Goal: Task Accomplishment & Management: Manage account settings

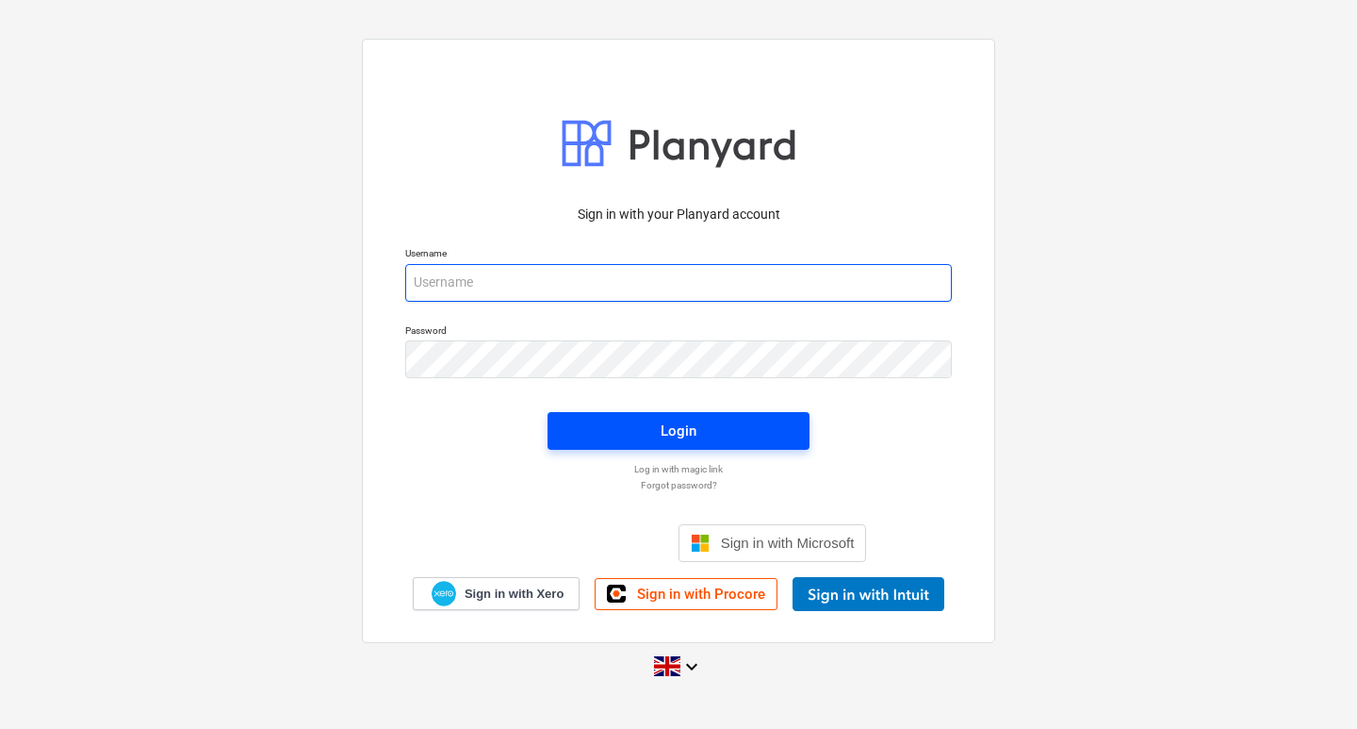
type input "[EMAIL_ADDRESS][DOMAIN_NAME]"
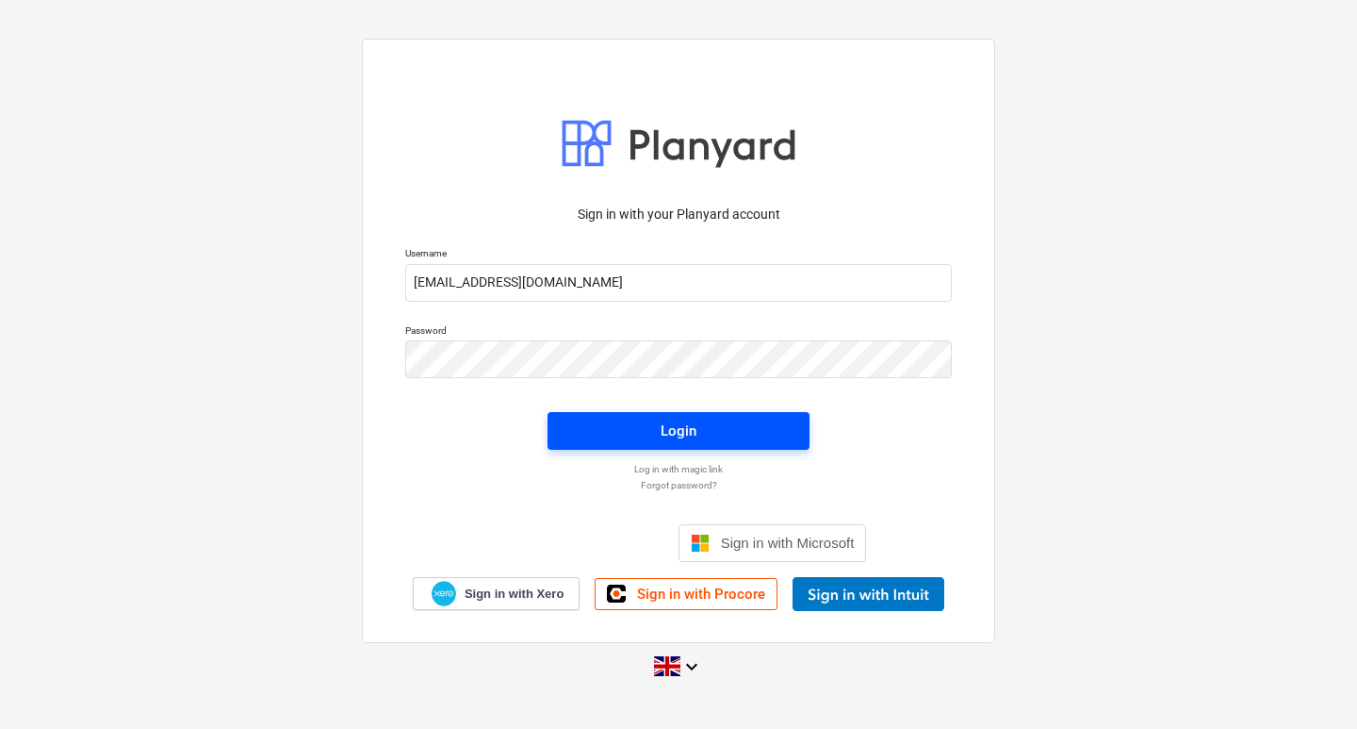
click at [638, 434] on span "Login" at bounding box center [678, 430] width 217 height 25
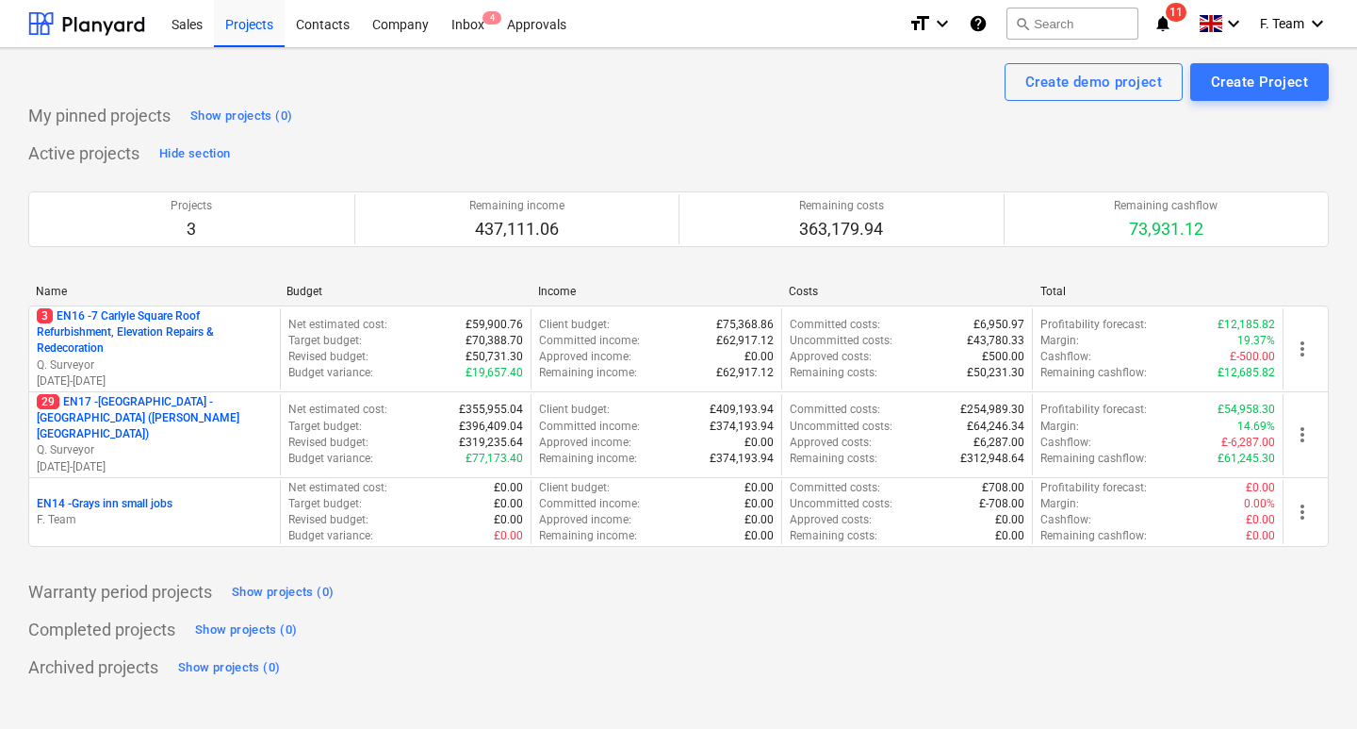
click at [513, 125] on div "My pinned projects Show projects (0)" at bounding box center [678, 116] width 1301 height 30
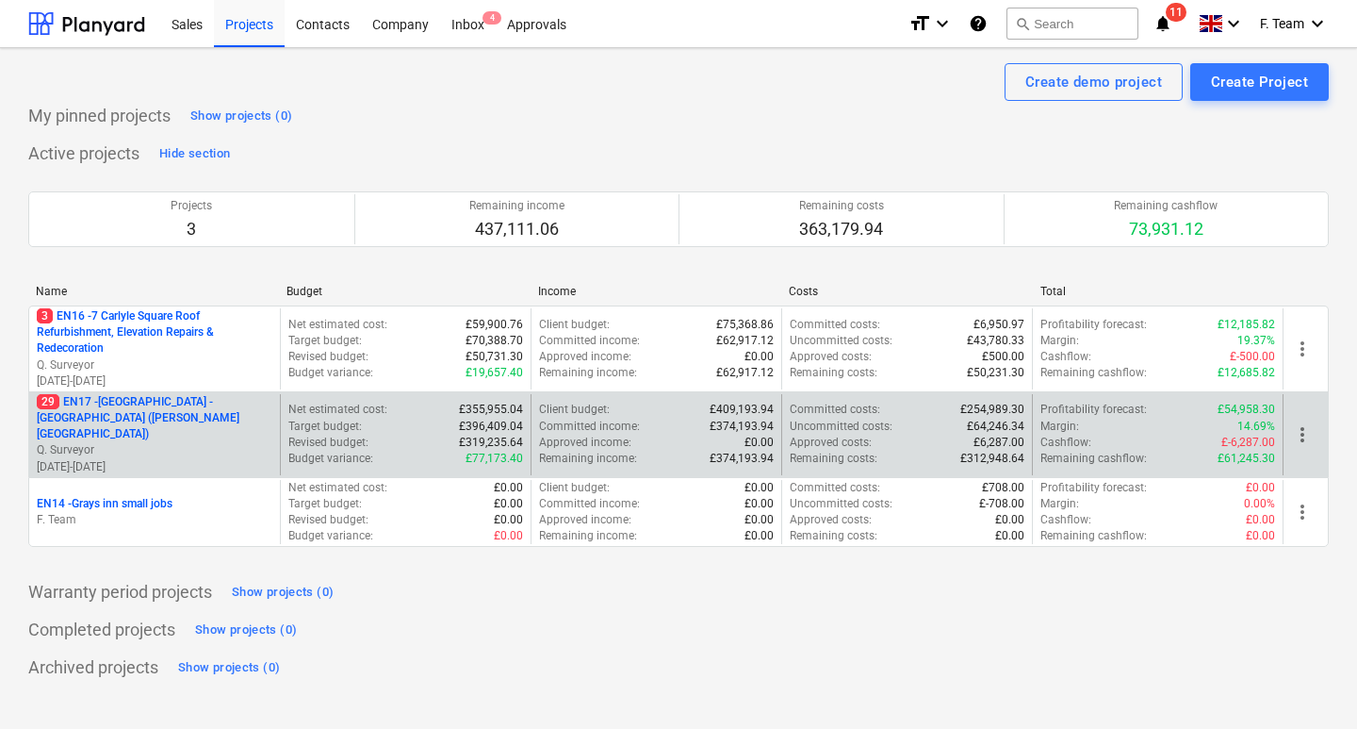
click at [103, 407] on p "29 EN17 - [GEOGRAPHIC_DATA] - [GEOGRAPHIC_DATA] ([PERSON_NAME][GEOGRAPHIC_DATA])" at bounding box center [155, 418] width 236 height 48
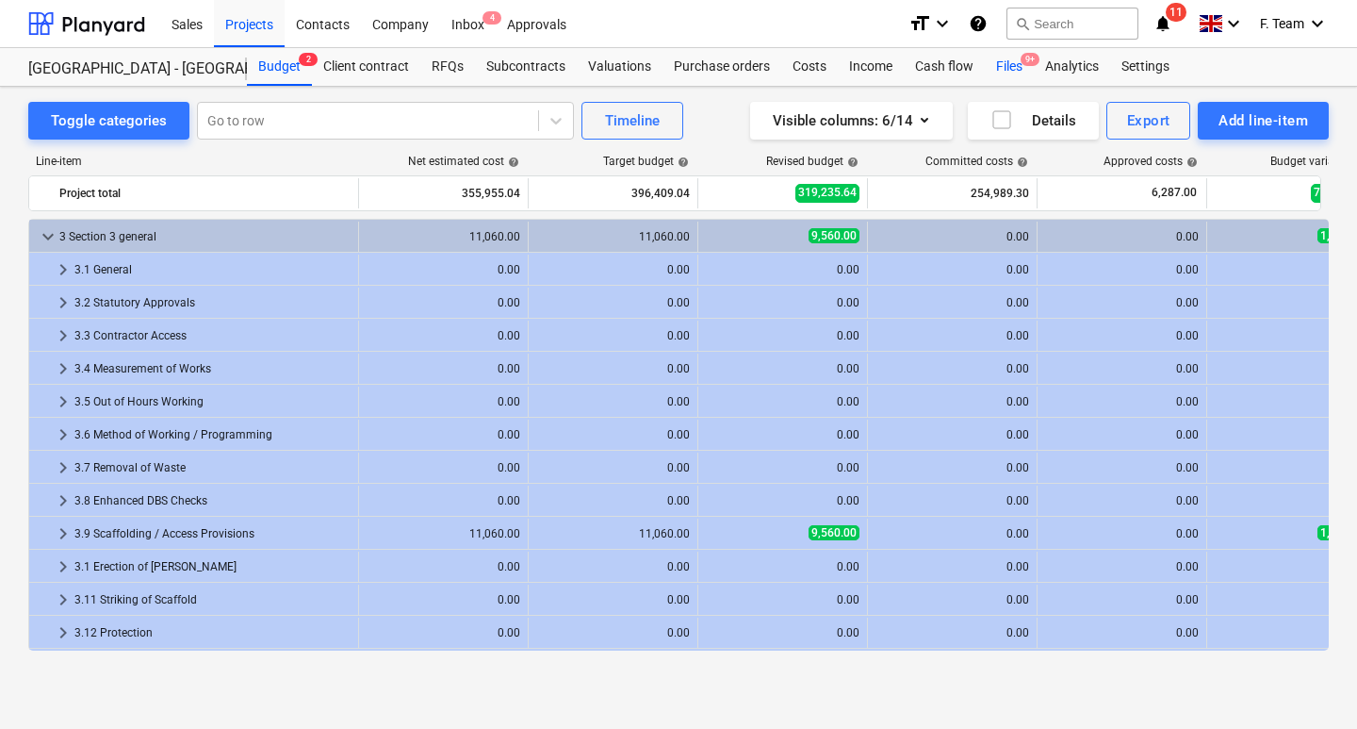
click at [1007, 70] on div "Files 9+" at bounding box center [1009, 67] width 49 height 38
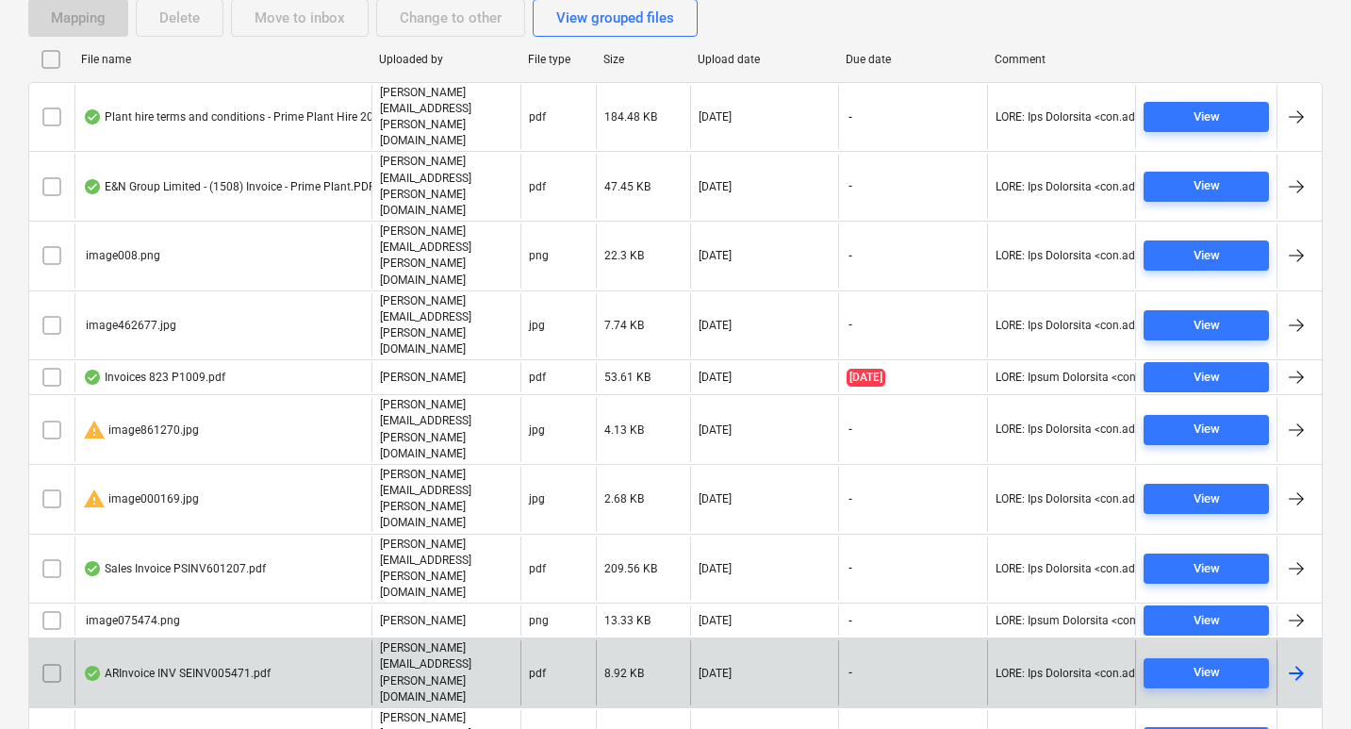
scroll to position [189, 0]
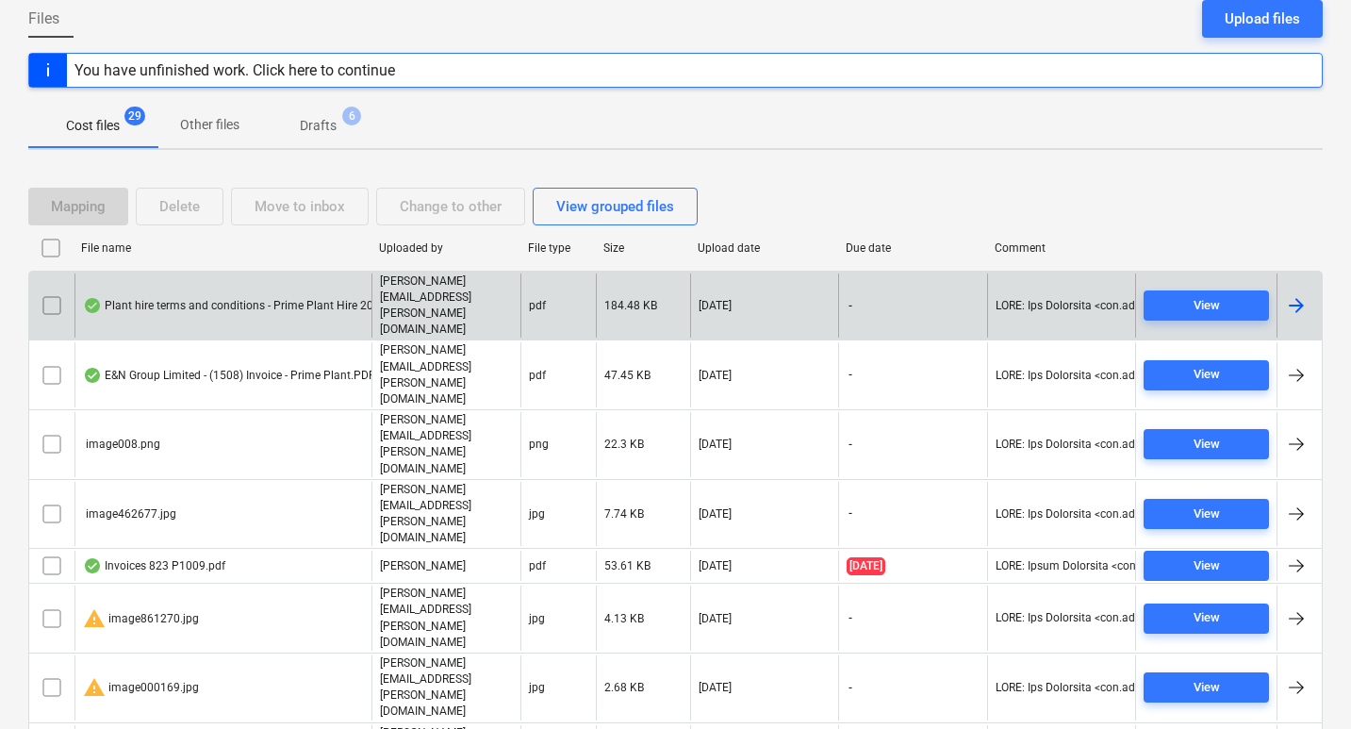
click at [1293, 294] on div at bounding box center [1296, 305] width 23 height 23
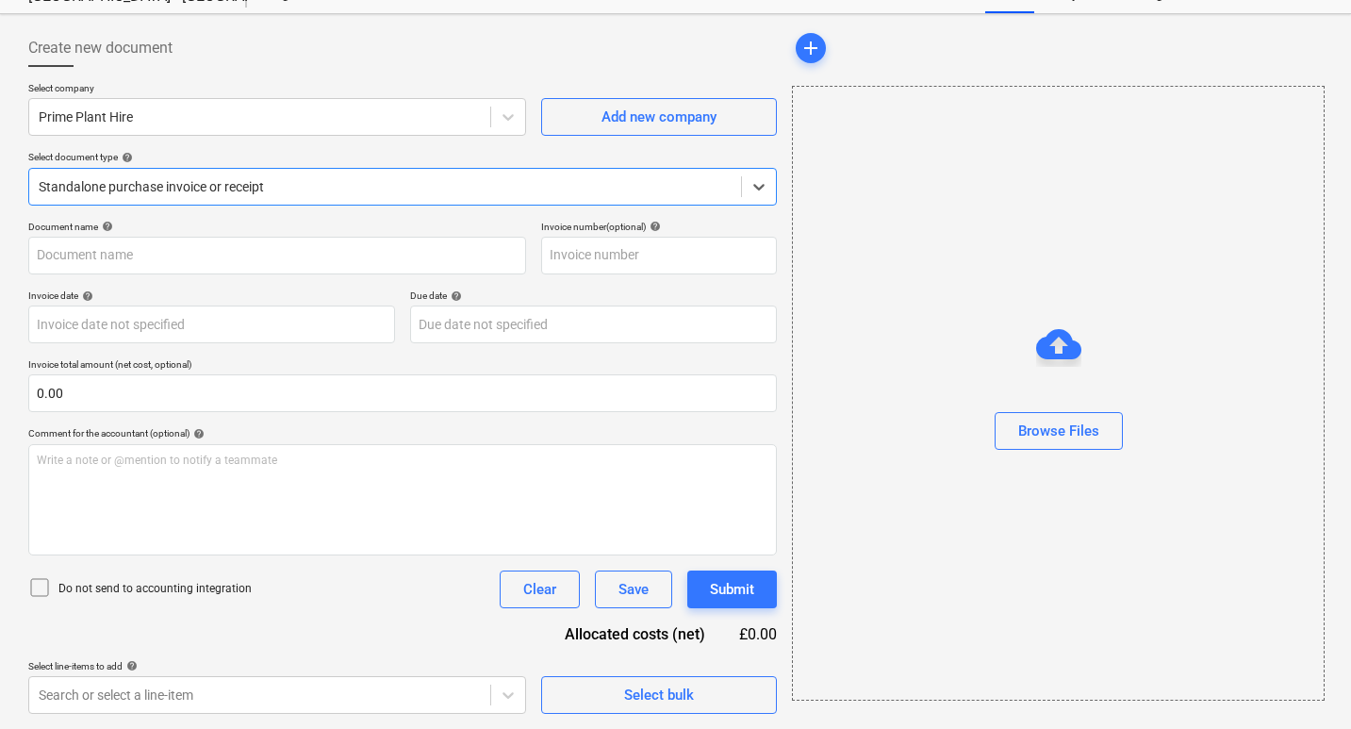
type input "Plant hire terms and conditions - Prime Plant Hire 2025.pdf"
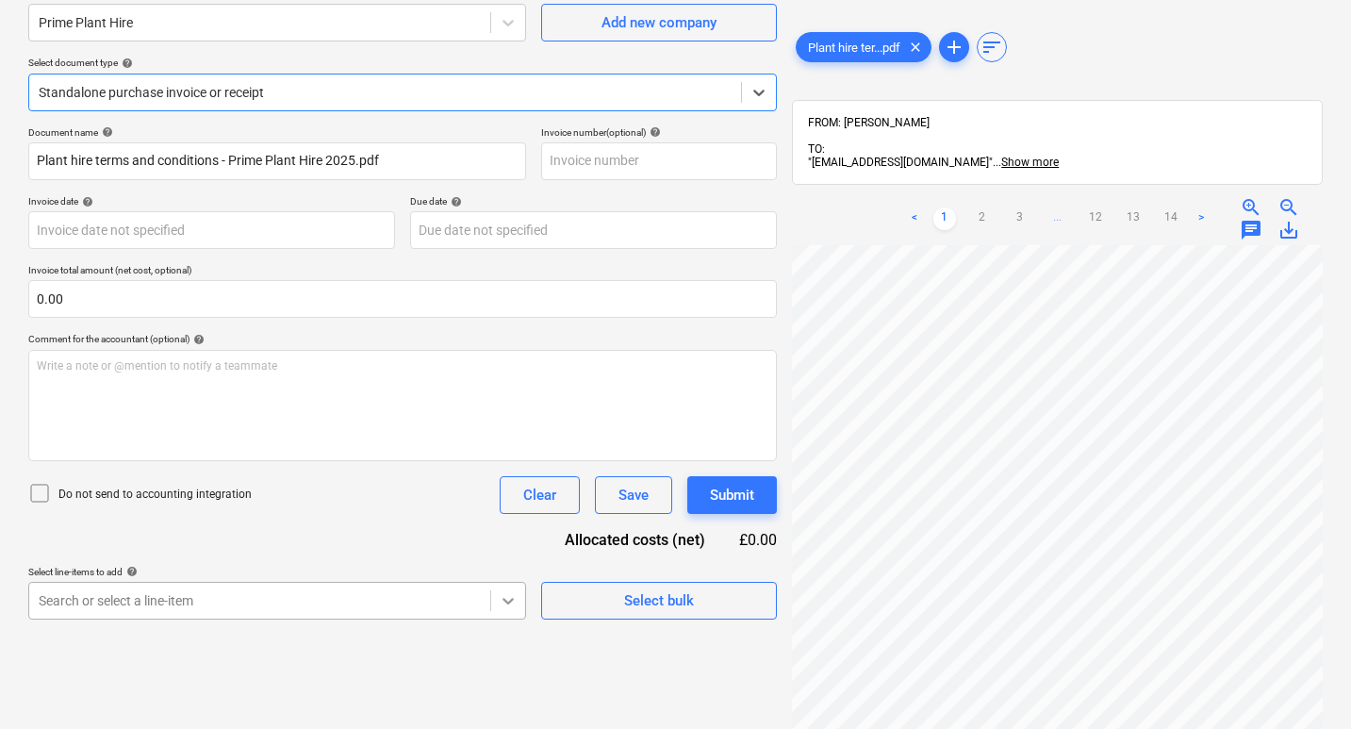
scroll to position [352, 0]
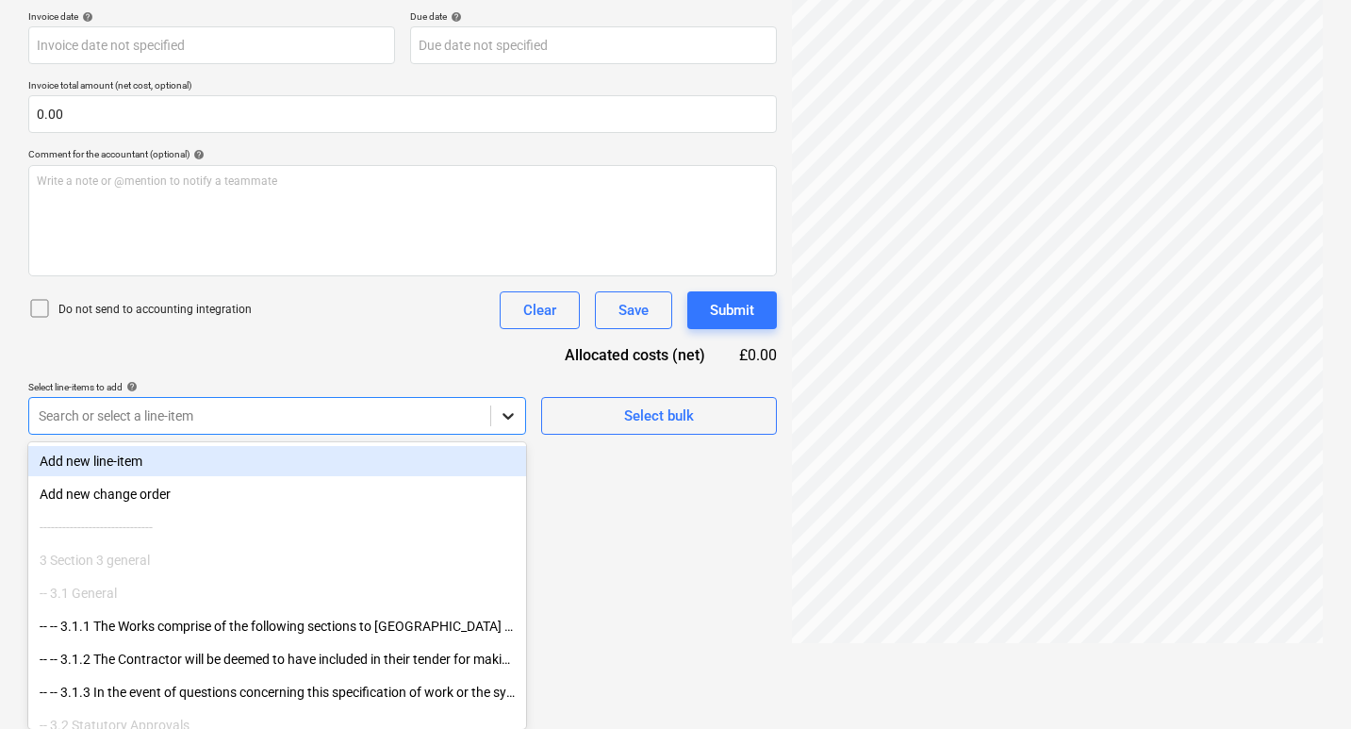
click at [504, 377] on body "Sales Projects Contacts Company Inbox 4 Approvals format_size keyboard_arrow_do…" at bounding box center [675, 12] width 1351 height 729
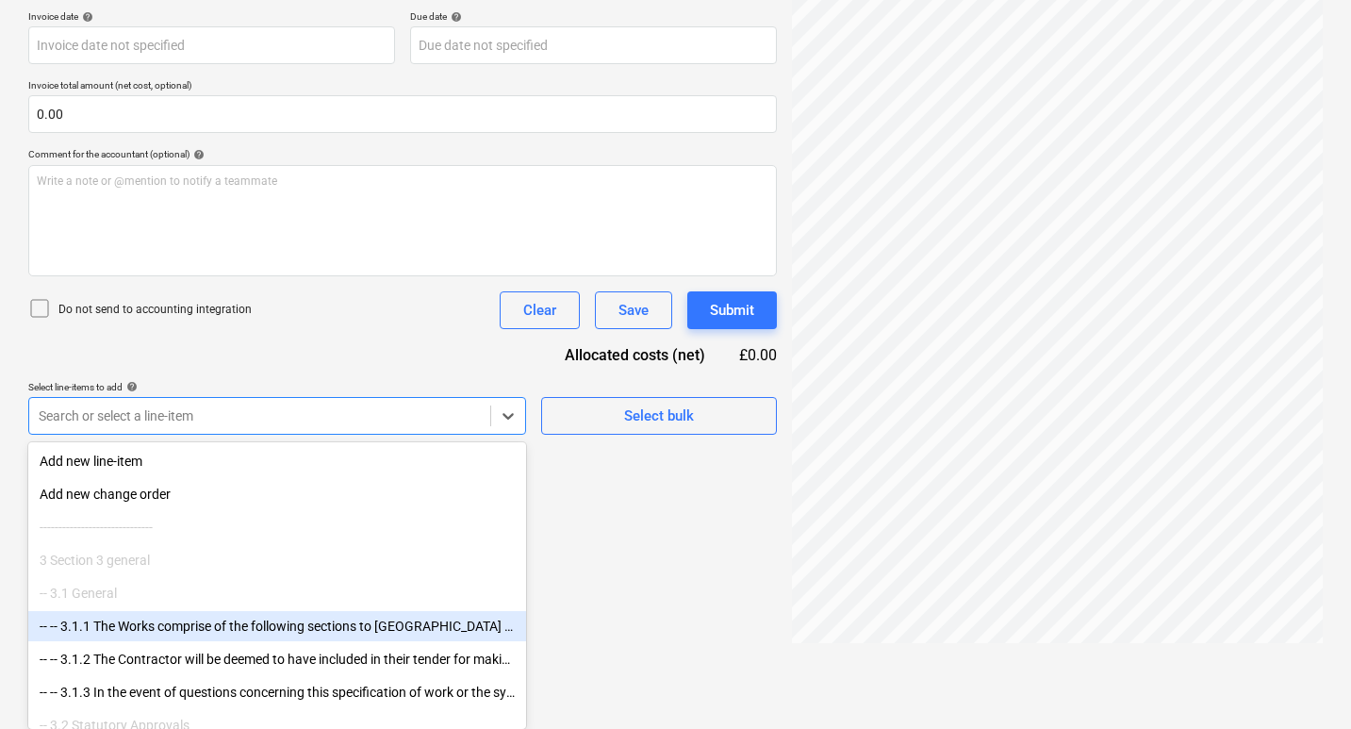
scroll to position [268, 0]
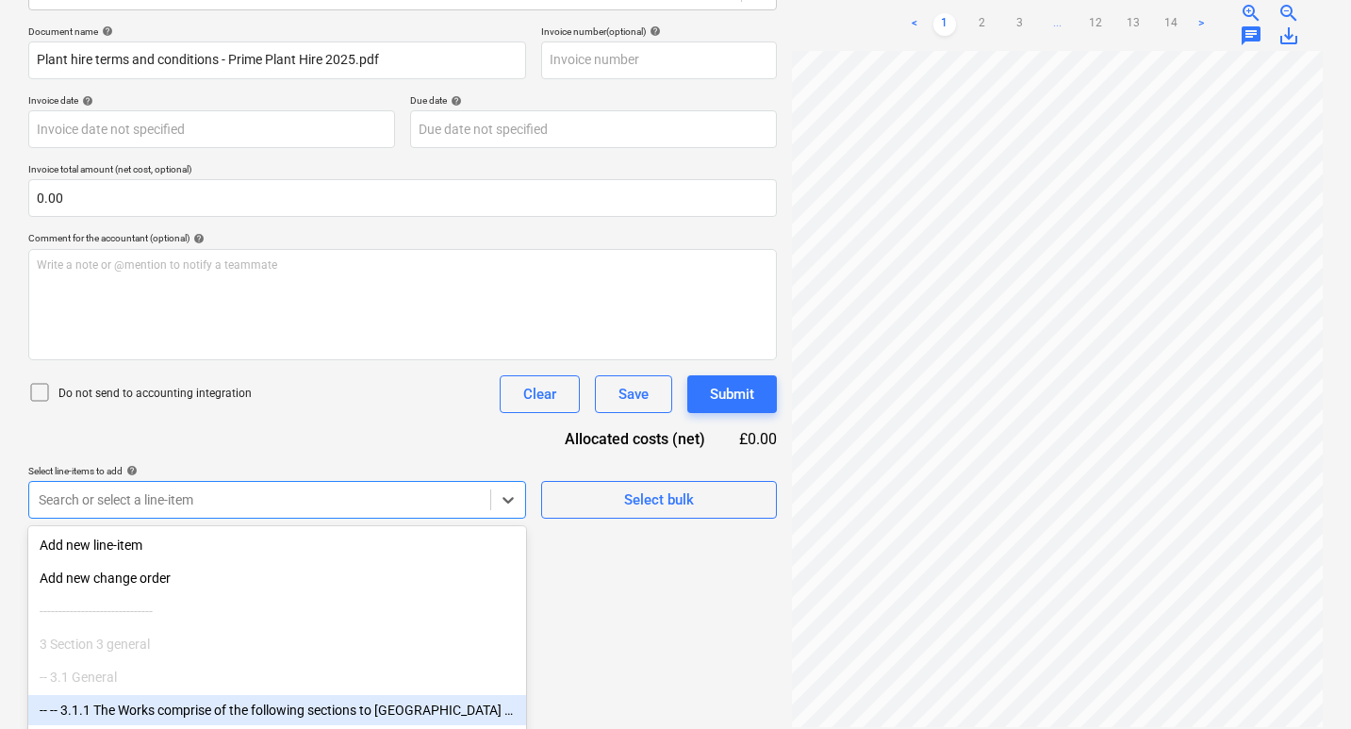
click at [569, 558] on div "Create new document Select company Prime Plant Hire Add new company Select docu…" at bounding box center [402, 281] width 763 height 908
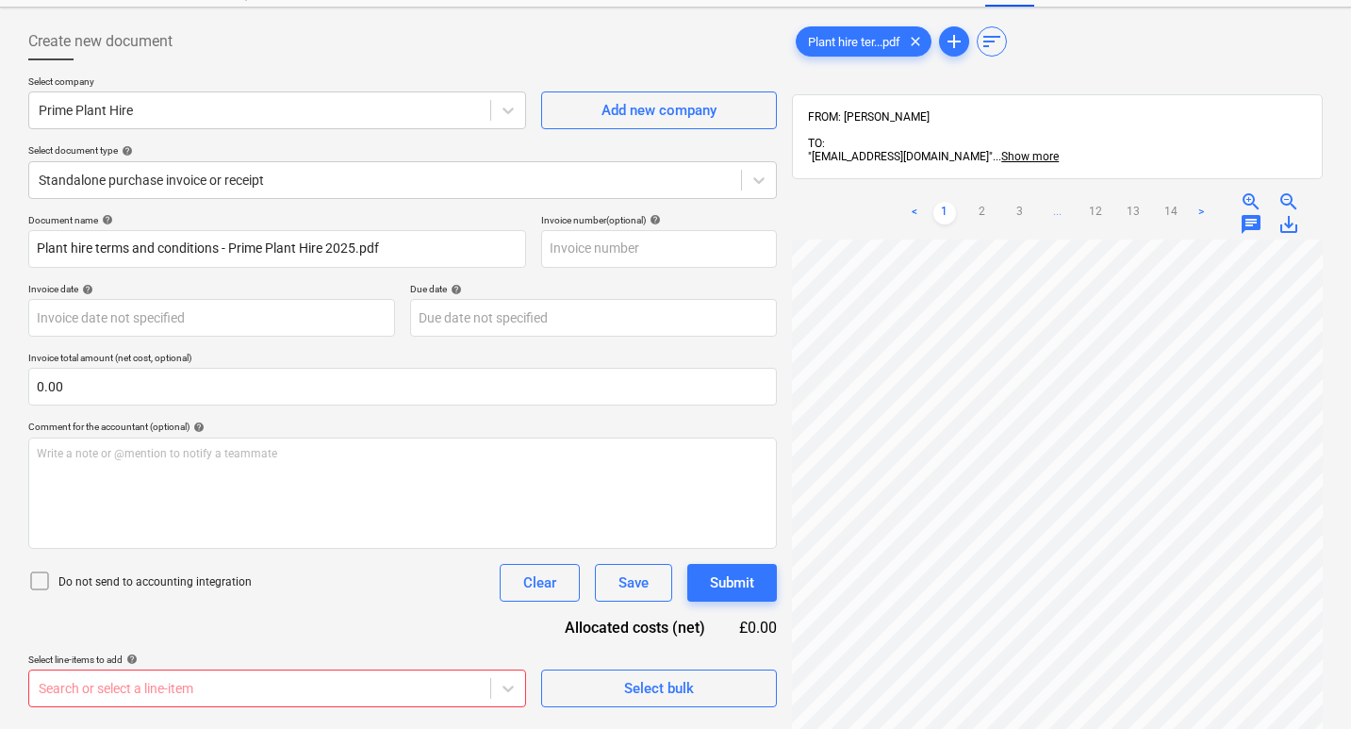
scroll to position [173, 0]
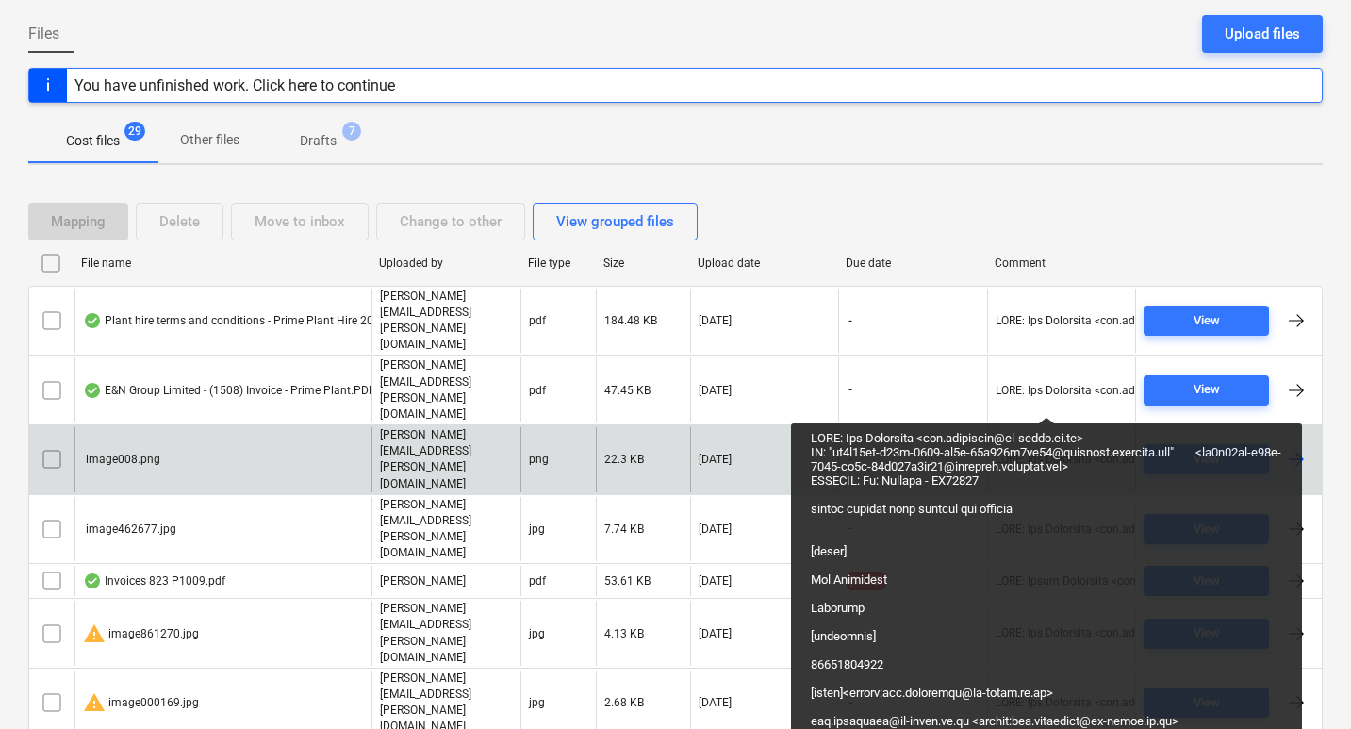
scroll to position [189, 0]
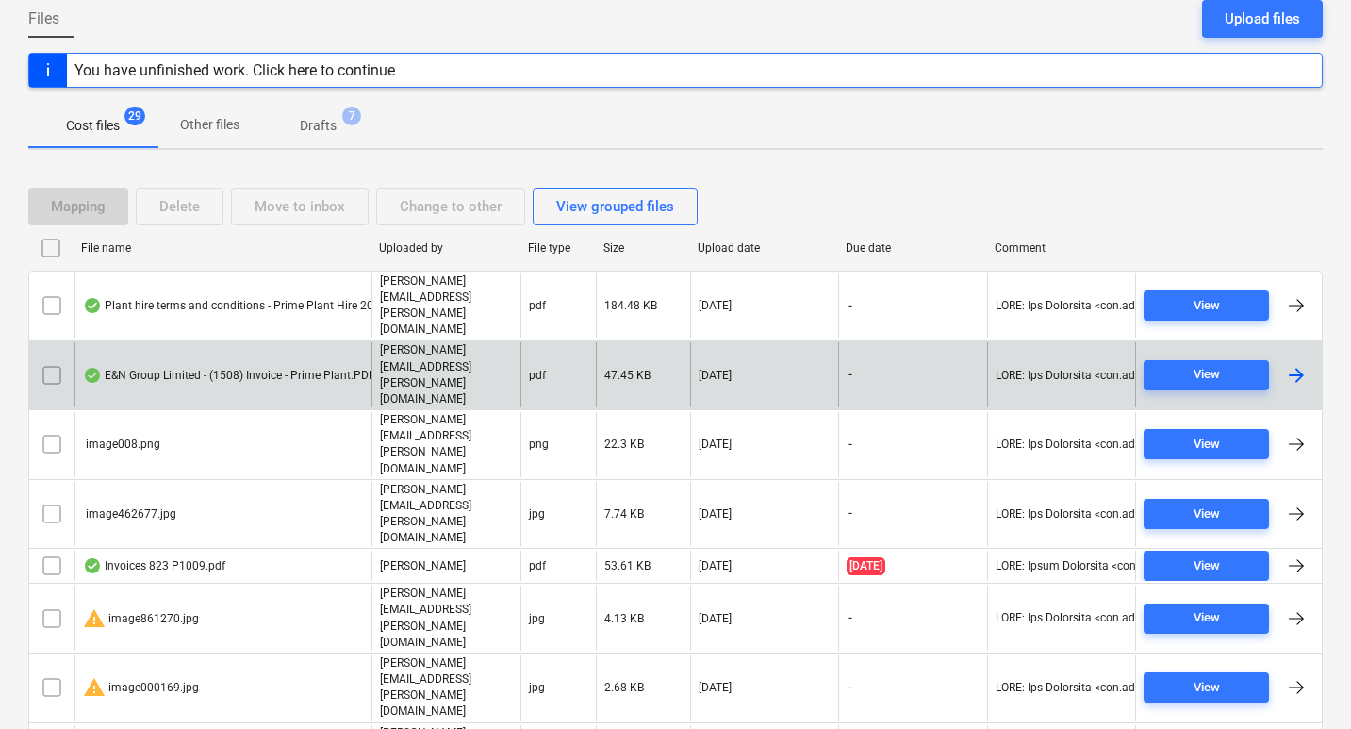
click at [1288, 364] on div at bounding box center [1296, 375] width 23 height 23
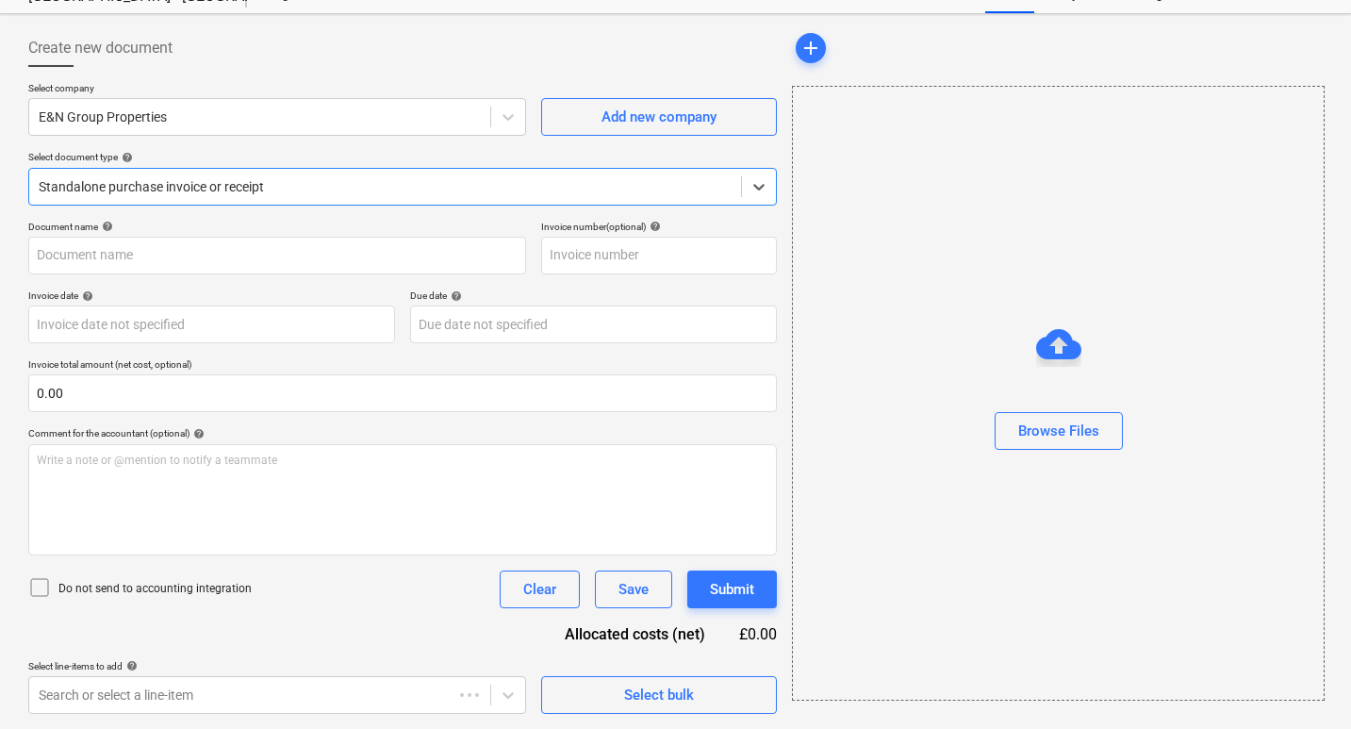
type input "1508"
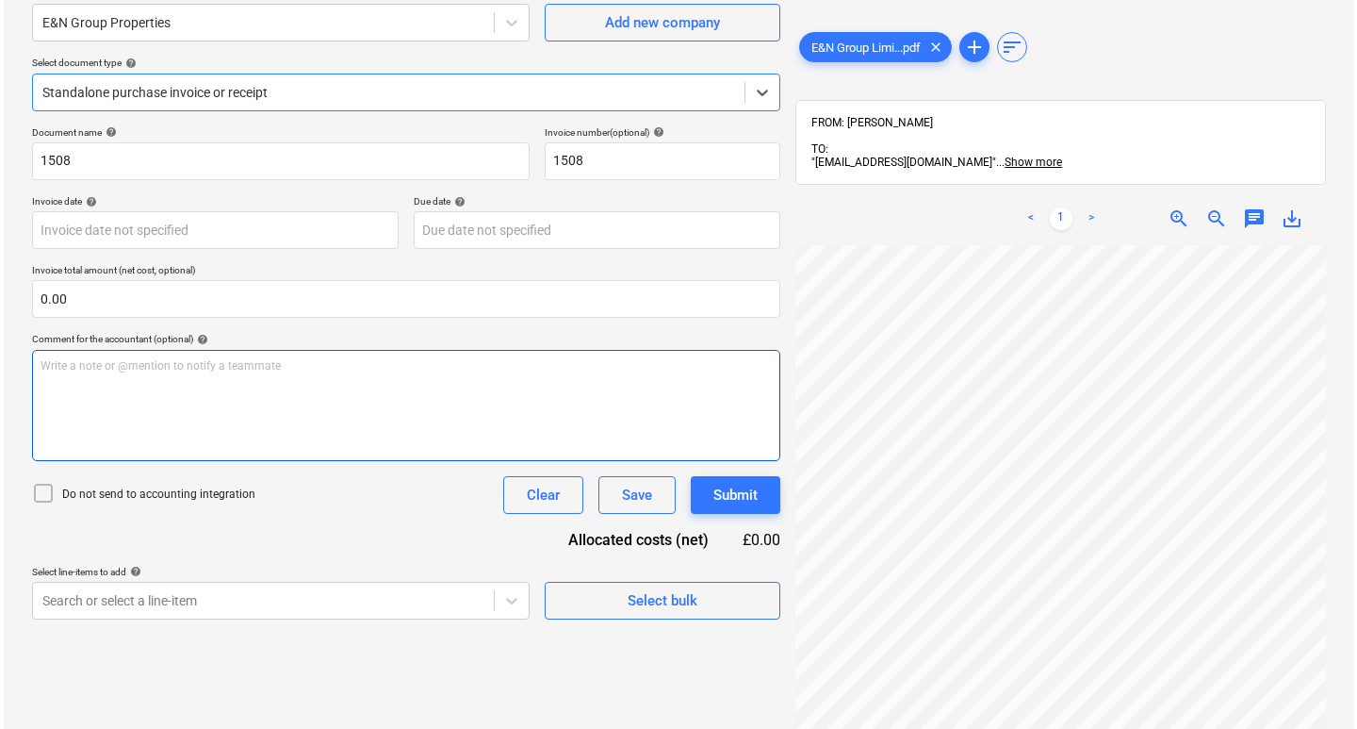
scroll to position [0, 0]
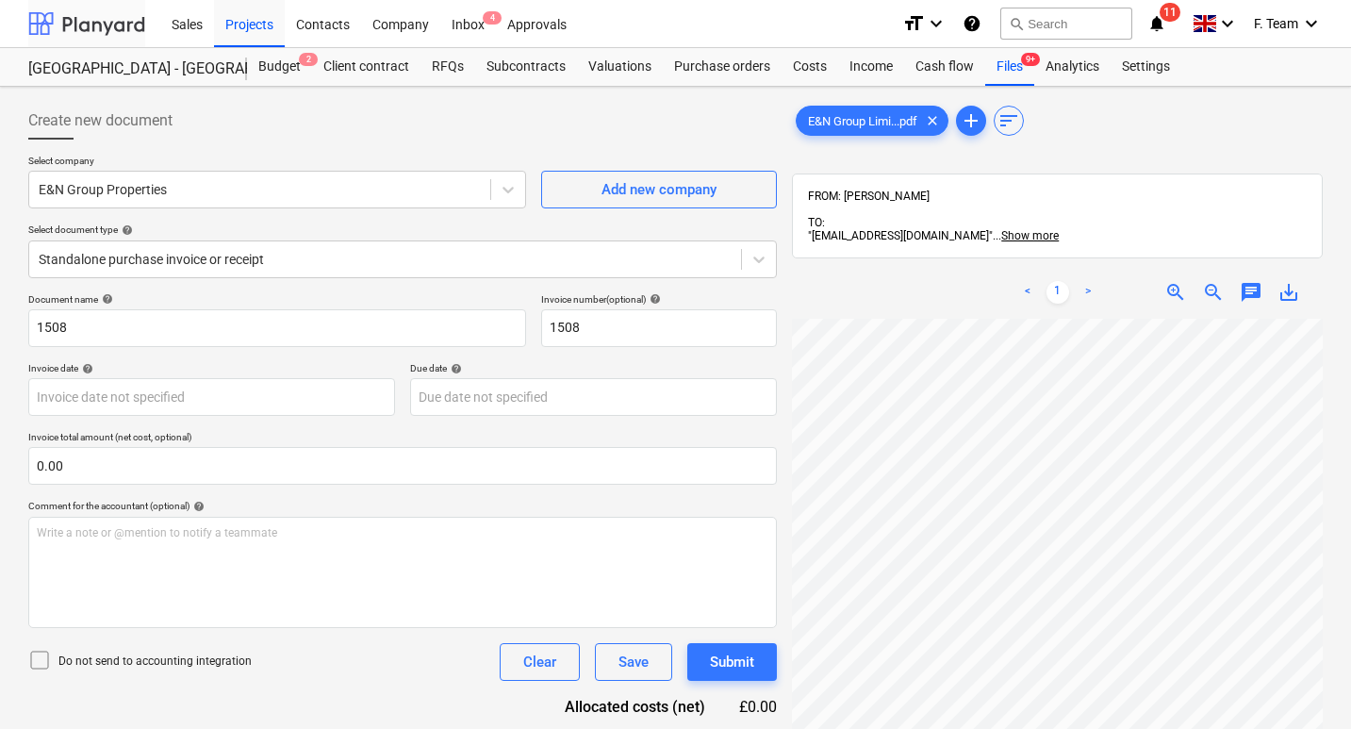
click at [104, 25] on div at bounding box center [86, 23] width 117 height 47
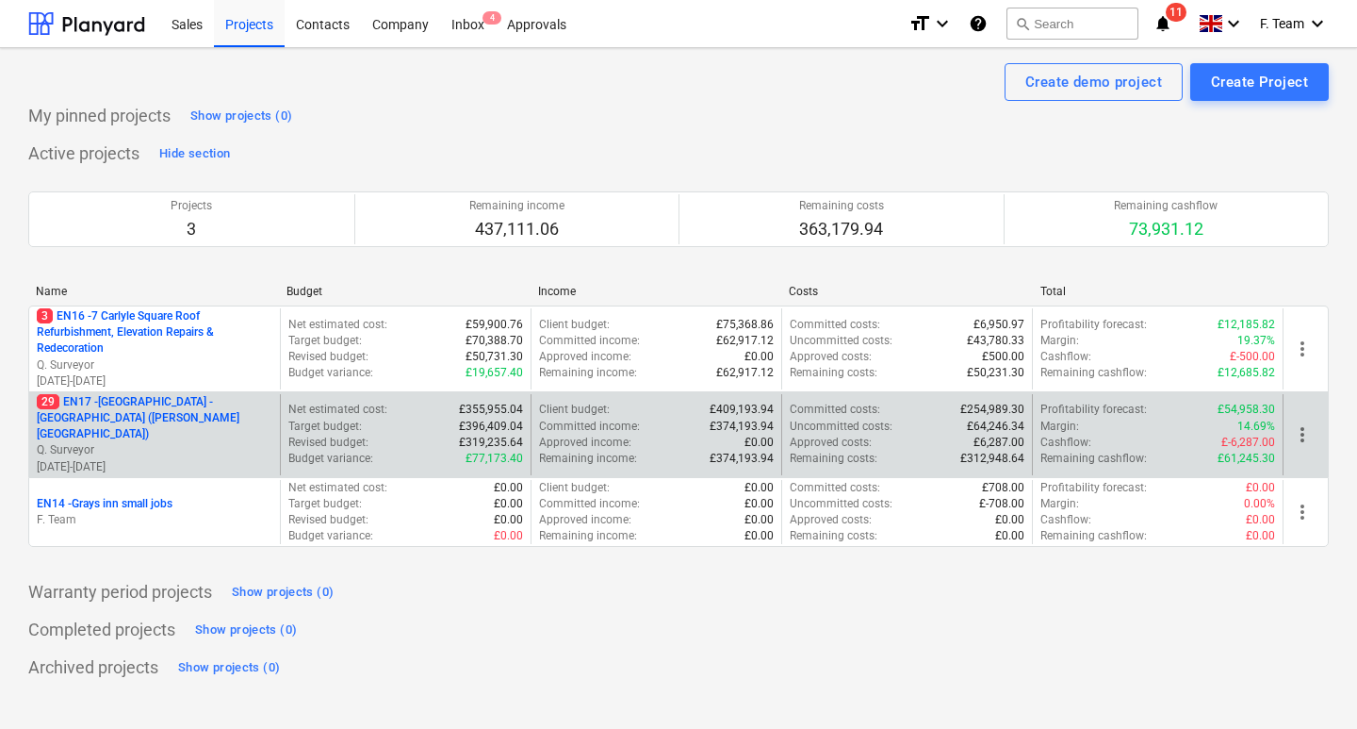
click at [125, 412] on p "29 EN17 - [GEOGRAPHIC_DATA] - [GEOGRAPHIC_DATA] ([PERSON_NAME][GEOGRAPHIC_DATA])" at bounding box center [155, 418] width 236 height 48
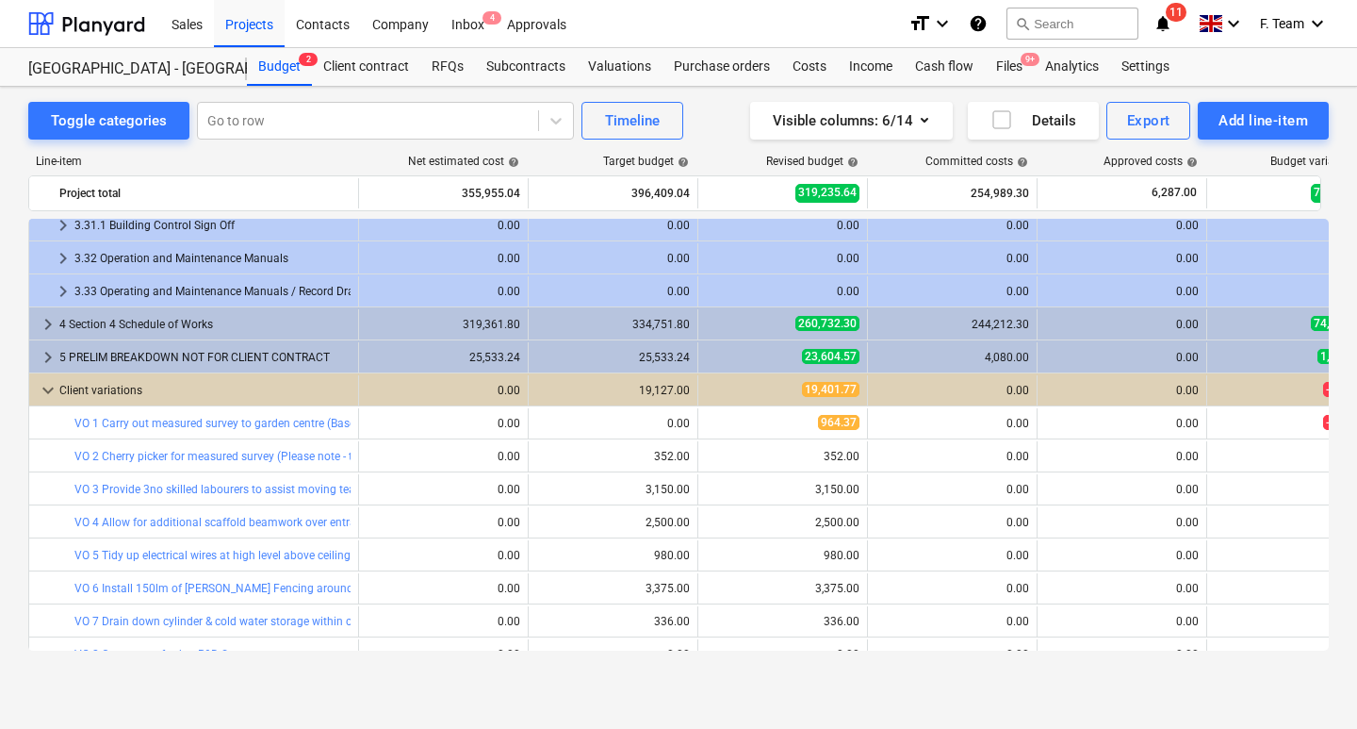
scroll to position [940, 0]
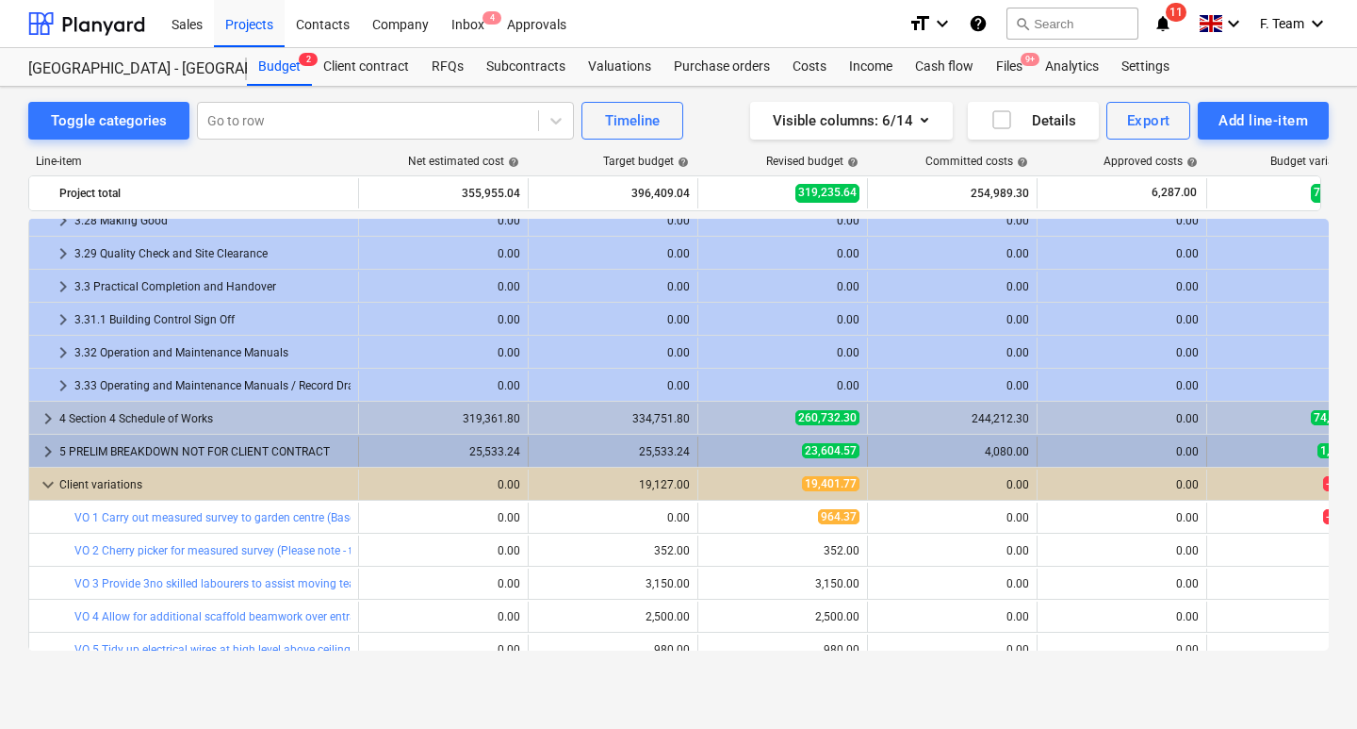
click at [51, 446] on span "keyboard_arrow_right" at bounding box center [48, 451] width 23 height 23
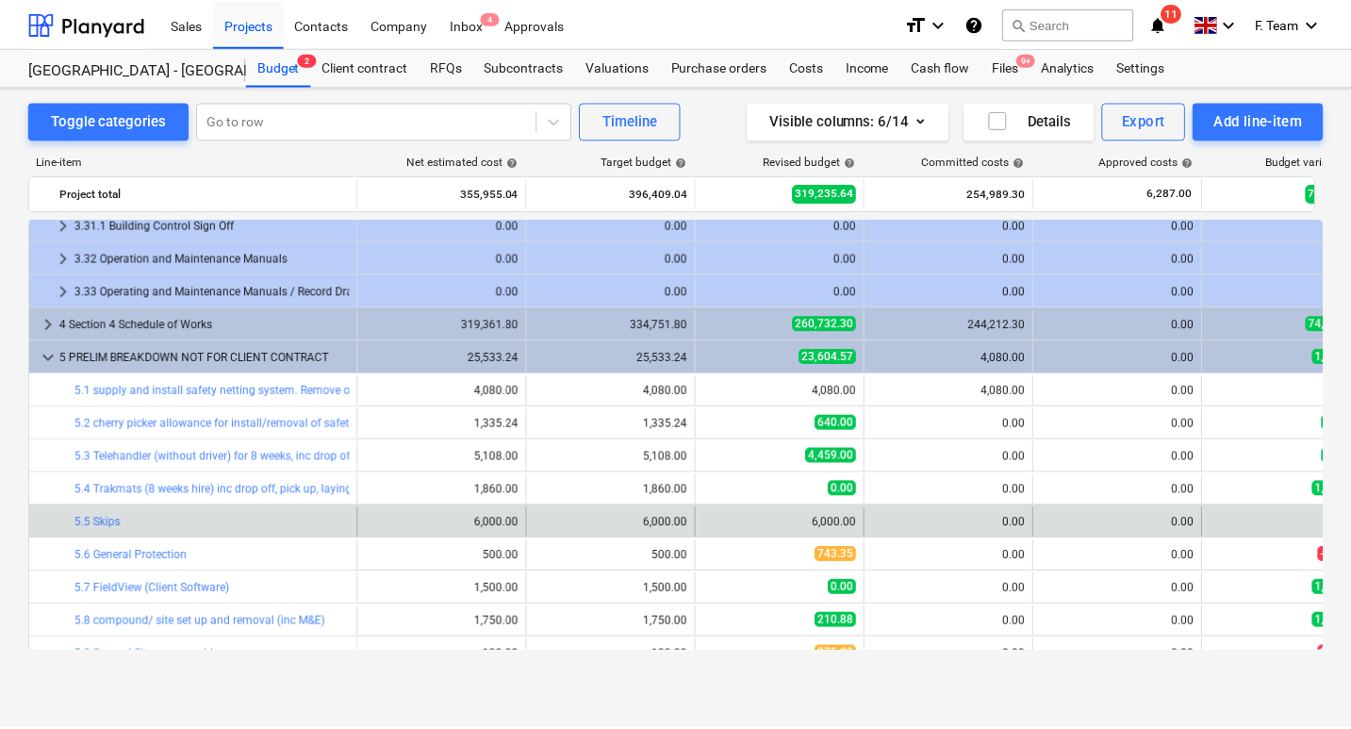
scroll to position [1128, 0]
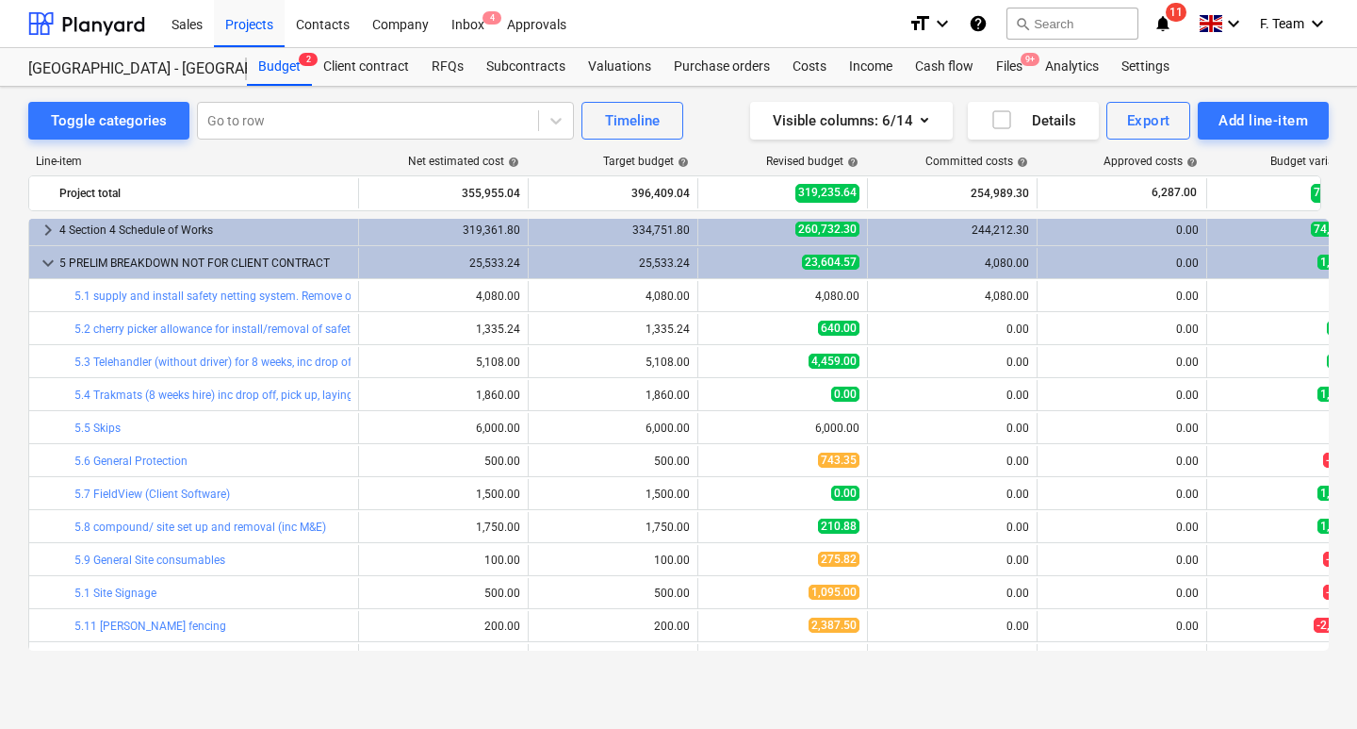
click at [612, 675] on div "Toggle categories Go to row Timeline Visible columns : 6/14 Details Export Add …" at bounding box center [678, 387] width 1357 height 601
click at [521, 67] on div "Subcontracts" at bounding box center [526, 67] width 102 height 38
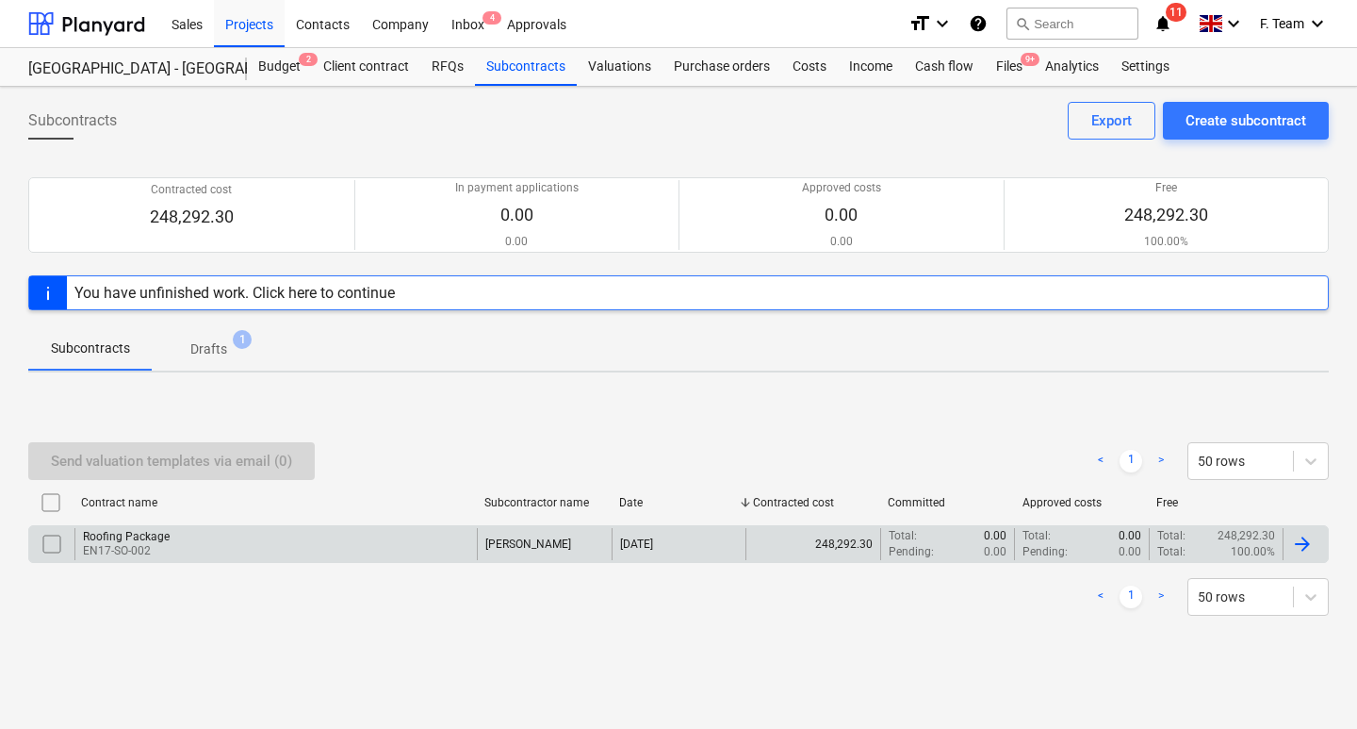
click at [124, 539] on div "Roofing Package" at bounding box center [126, 536] width 87 height 13
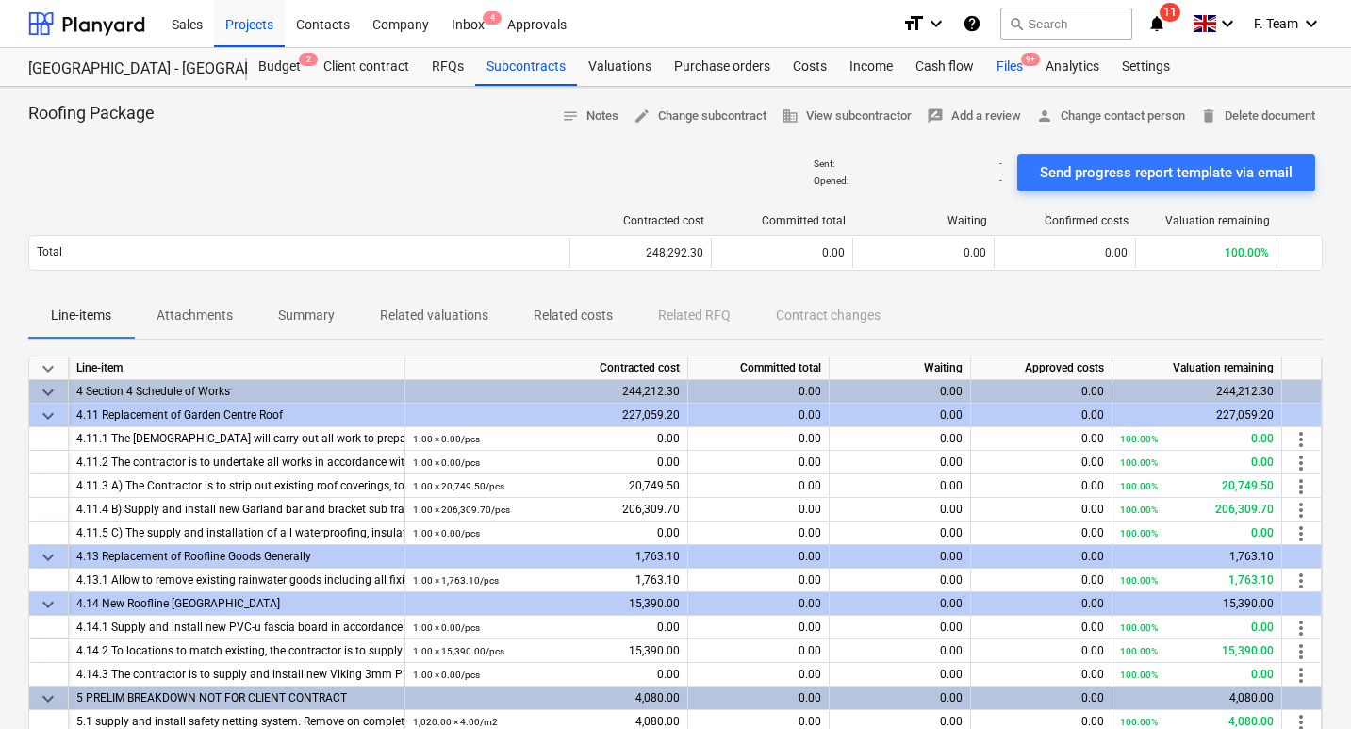
click at [1002, 61] on div "Files 9+" at bounding box center [1009, 67] width 49 height 38
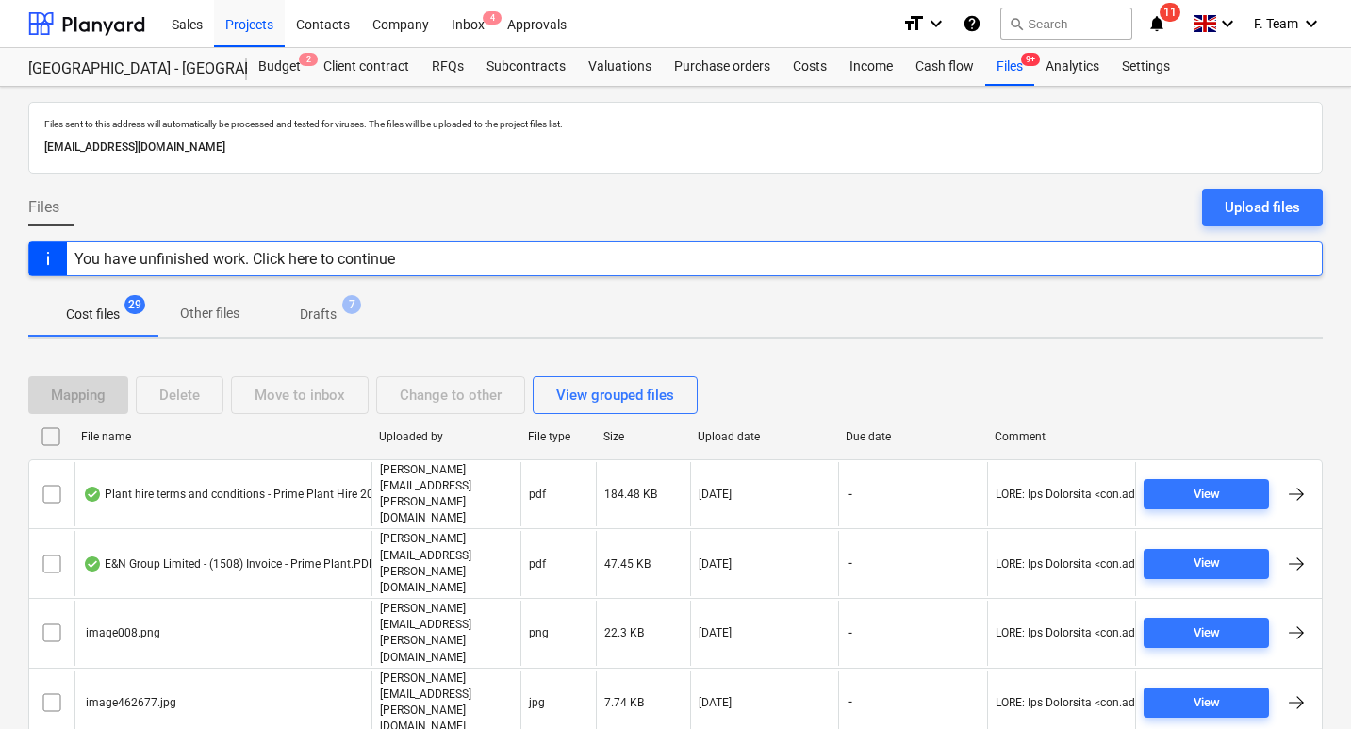
scroll to position [283, 0]
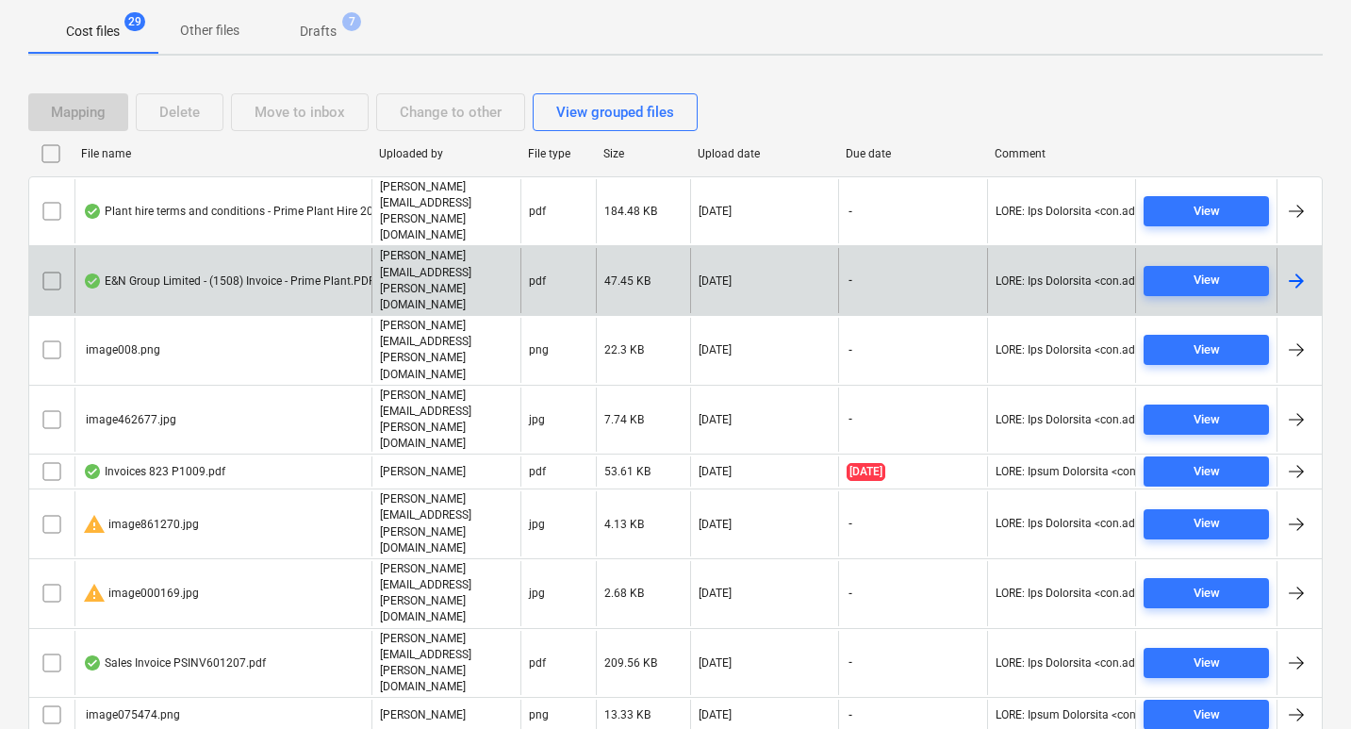
click at [1290, 270] on div at bounding box center [1296, 281] width 23 height 23
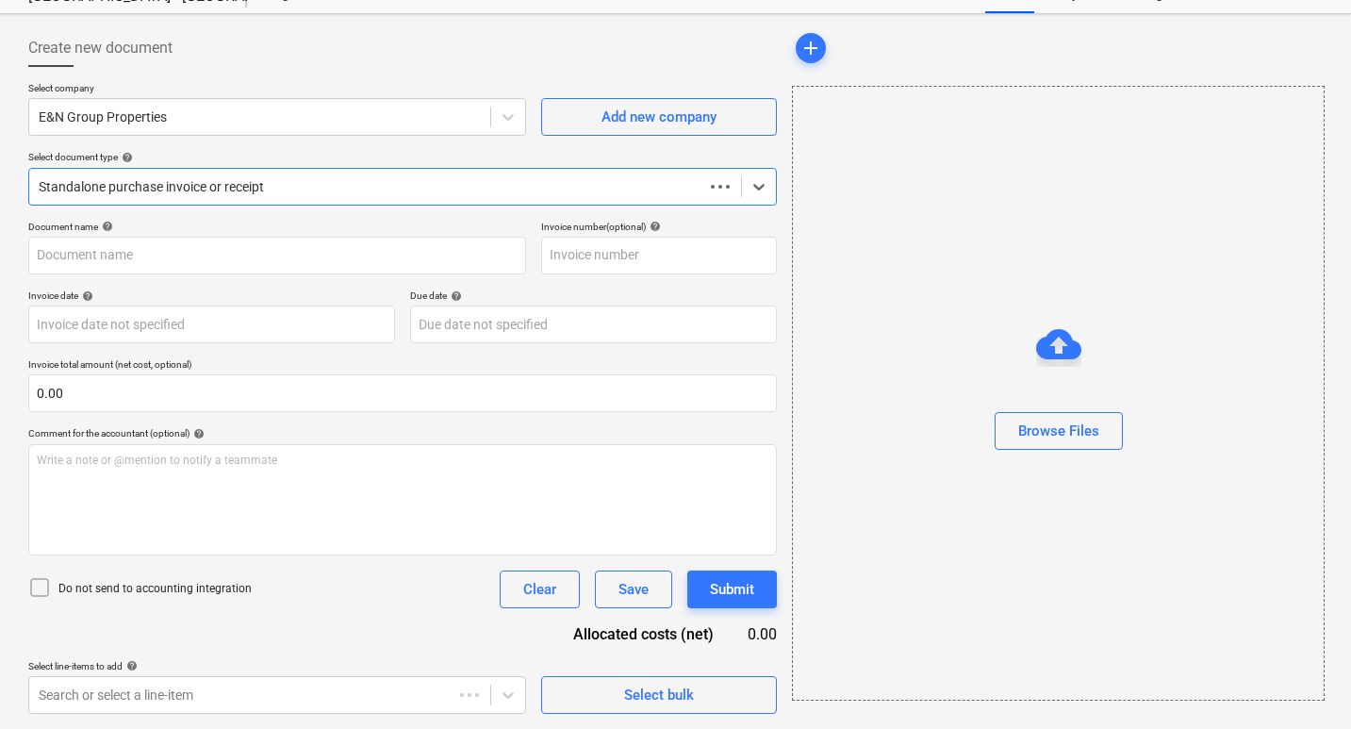
type input "1508"
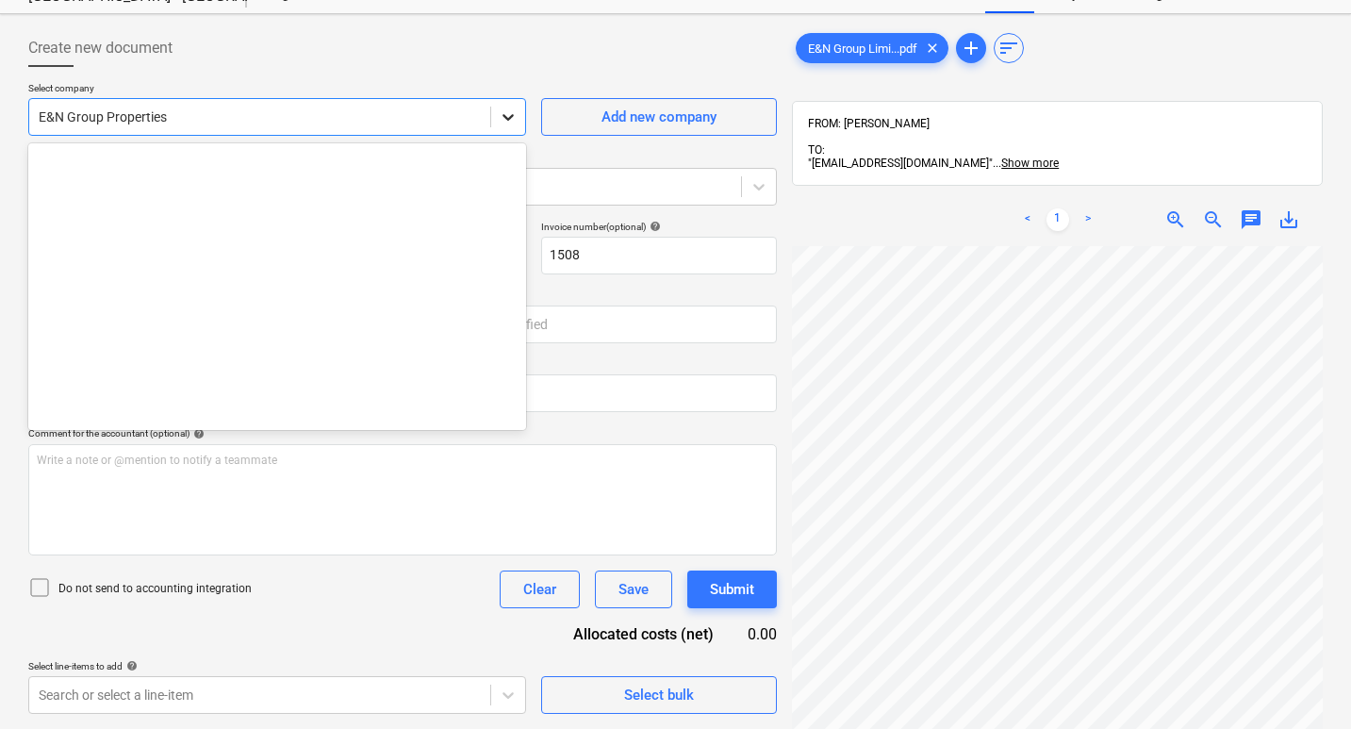
click at [503, 123] on icon at bounding box center [508, 116] width 19 height 19
click at [404, 107] on div at bounding box center [260, 116] width 442 height 19
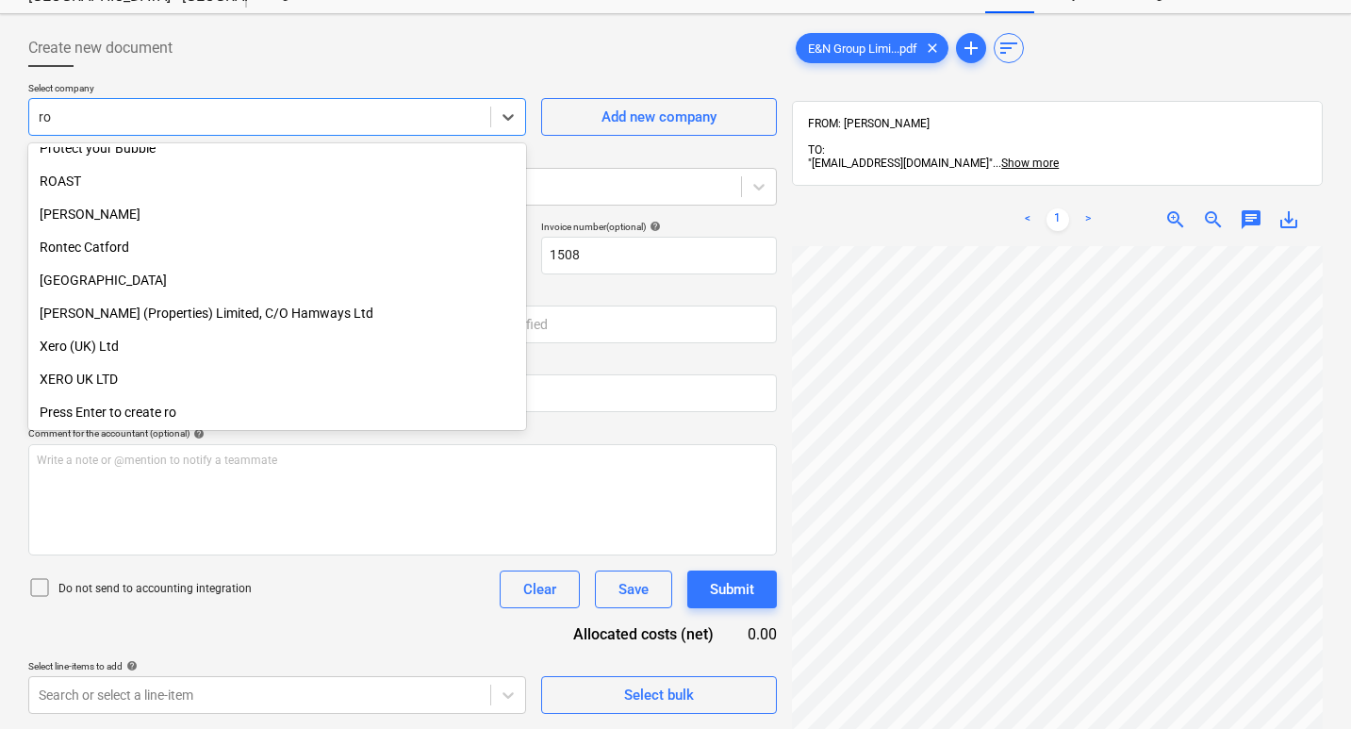
scroll to position [938, 0]
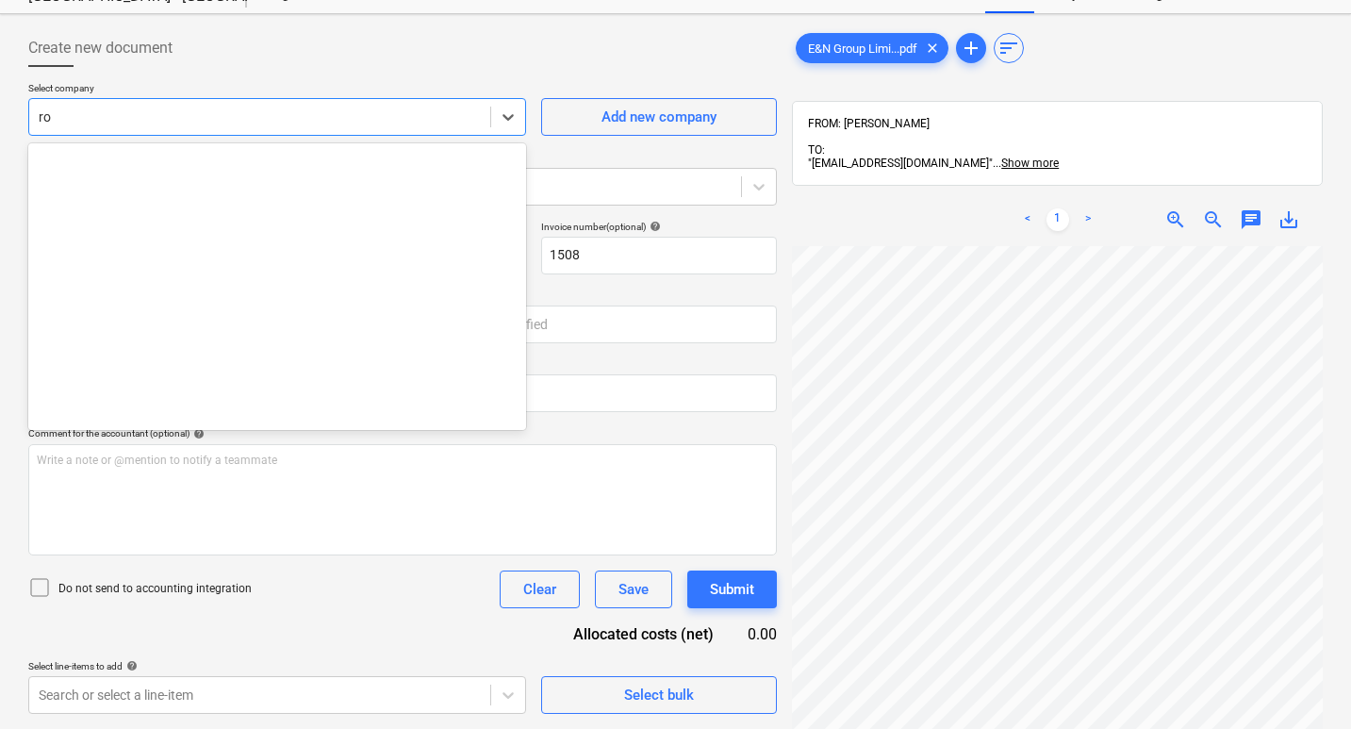
type input "r"
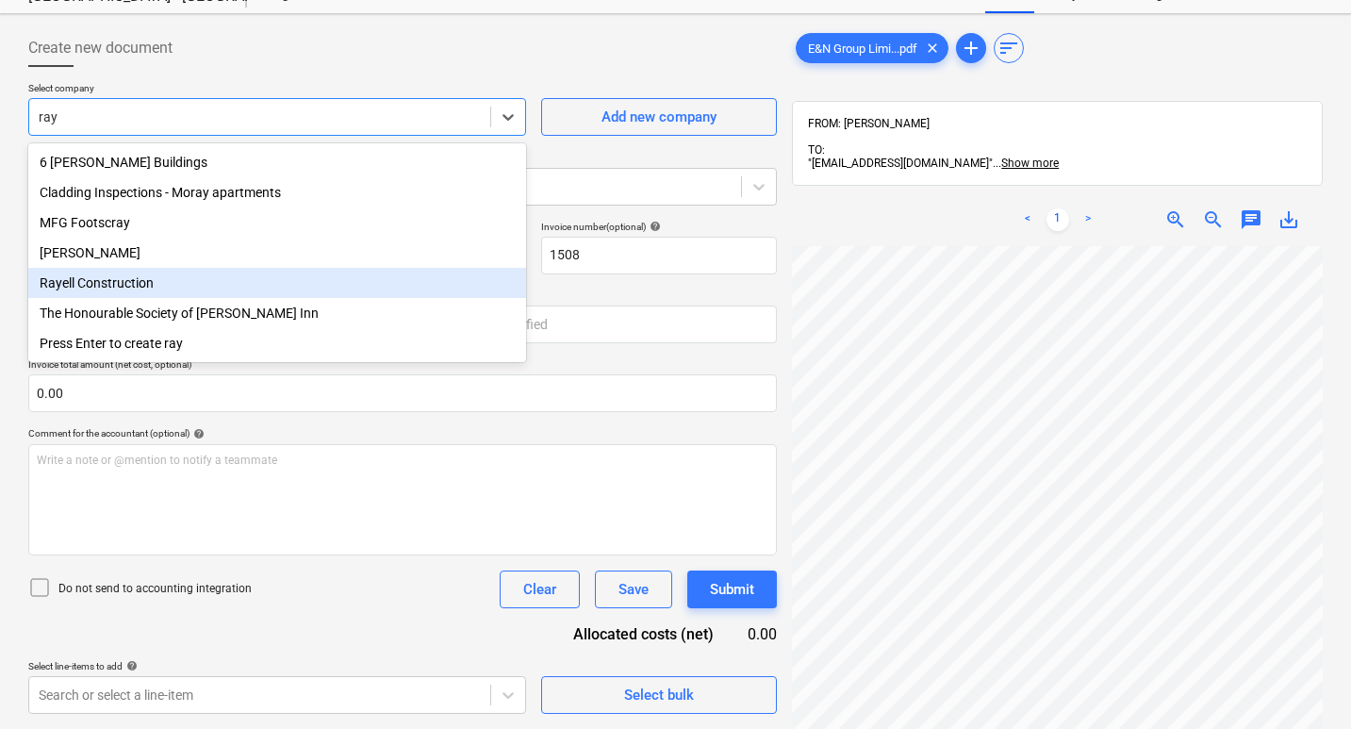
type input "ray"
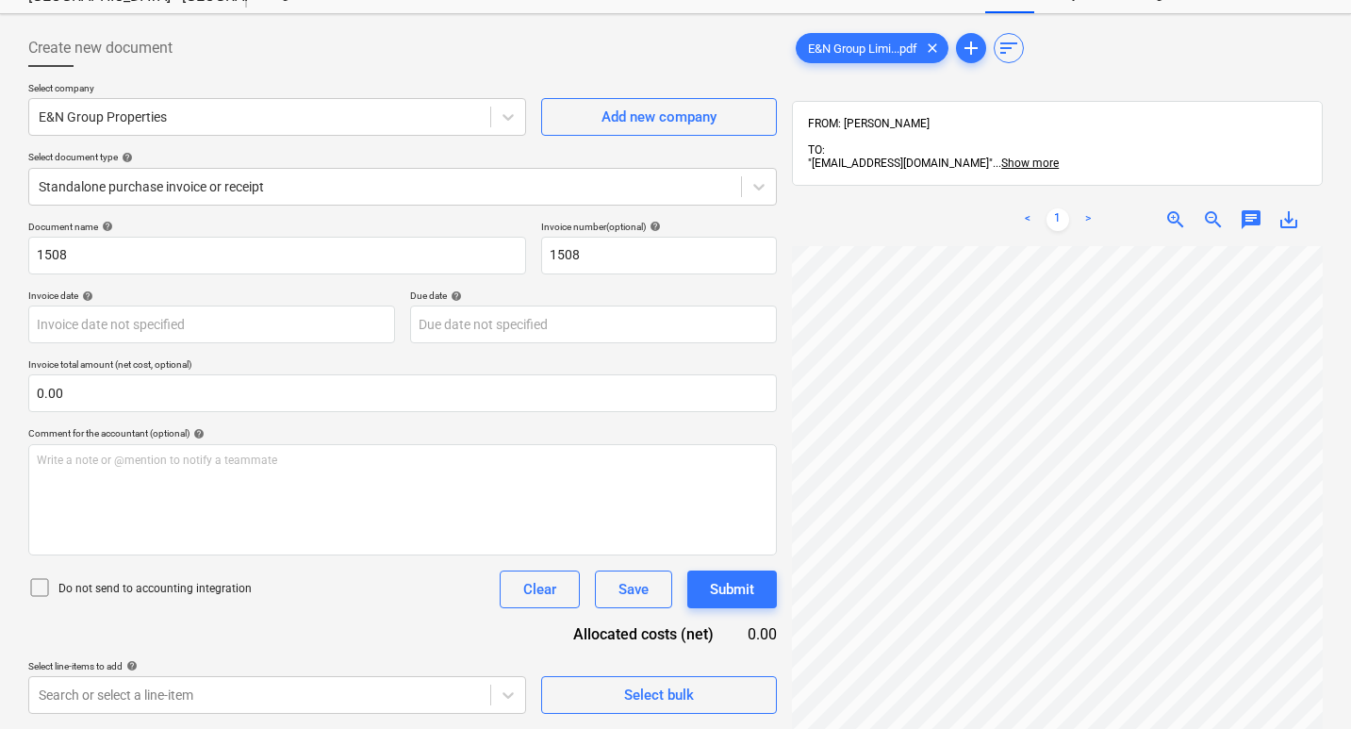
click at [581, 37] on div "Create new document" at bounding box center [402, 48] width 748 height 38
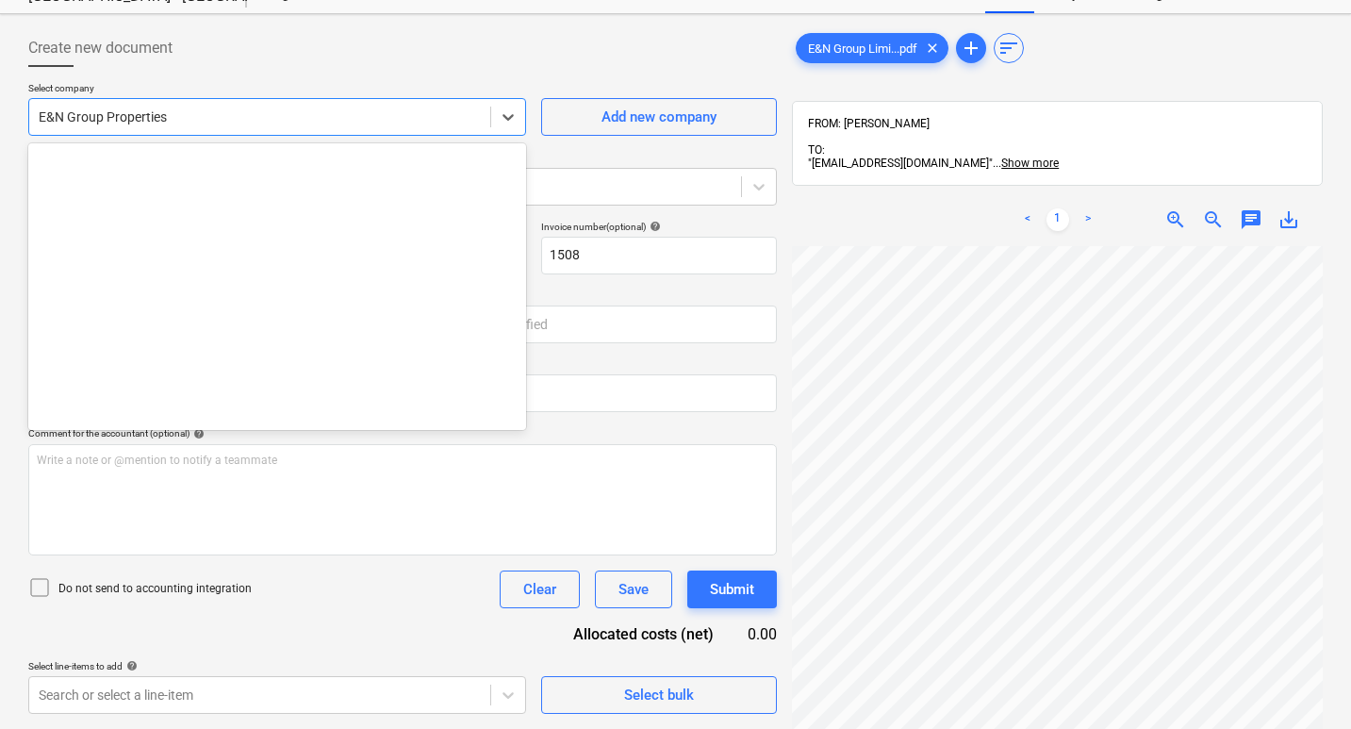
click at [225, 120] on div at bounding box center [260, 116] width 442 height 19
click at [194, 114] on div at bounding box center [260, 116] width 442 height 19
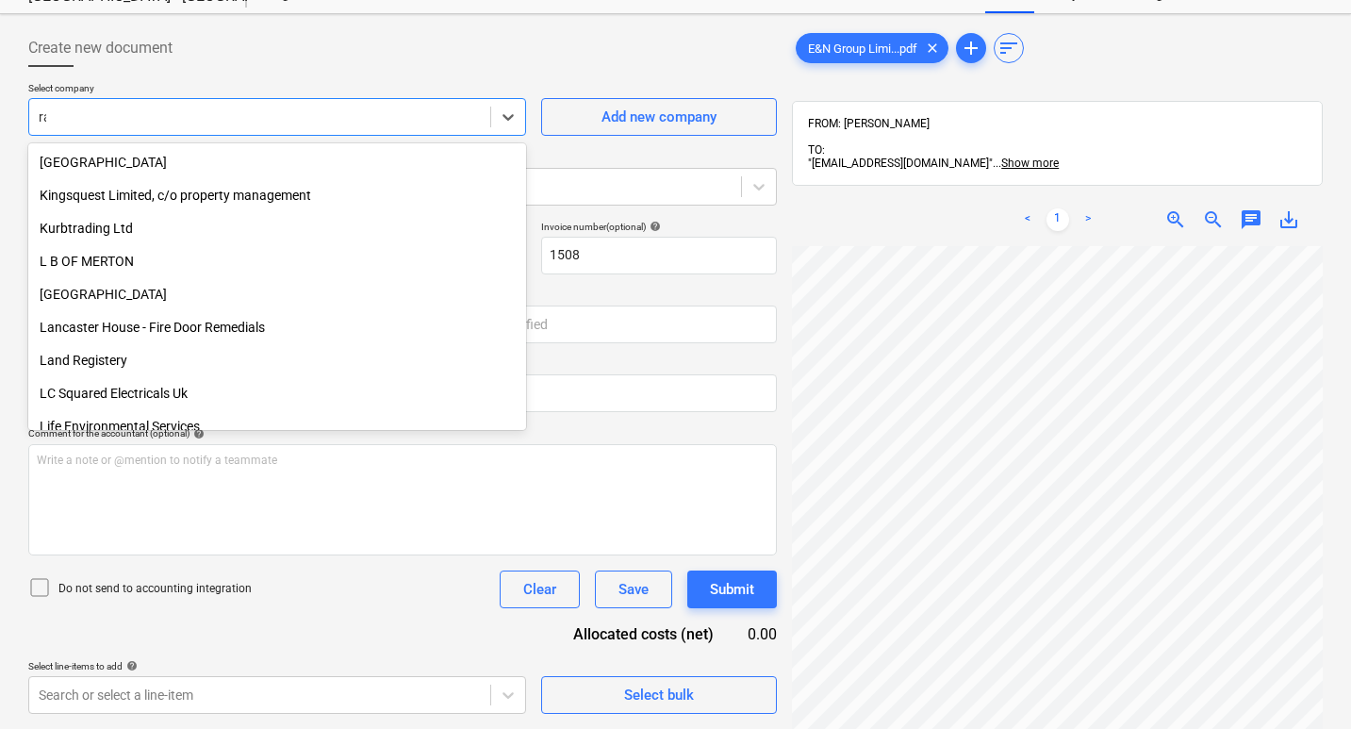
scroll to position [1070, 0]
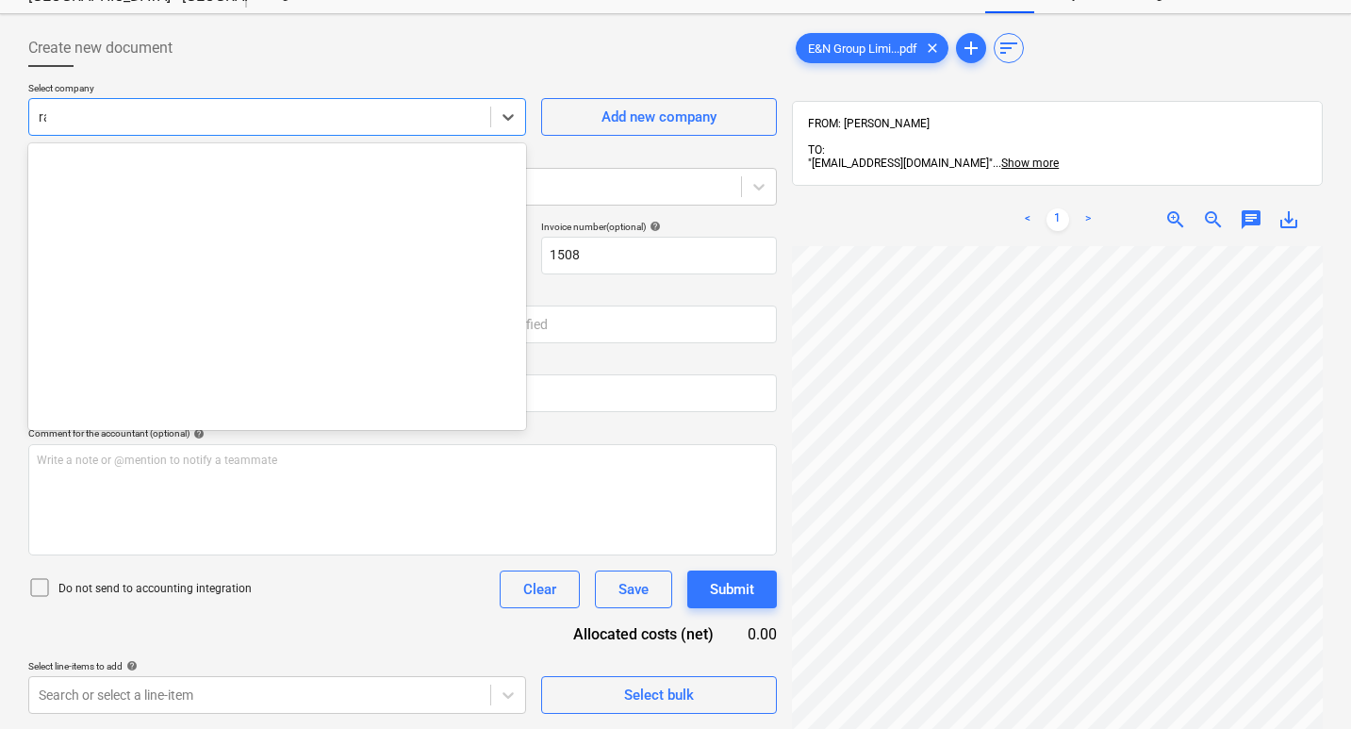
type input "ray"
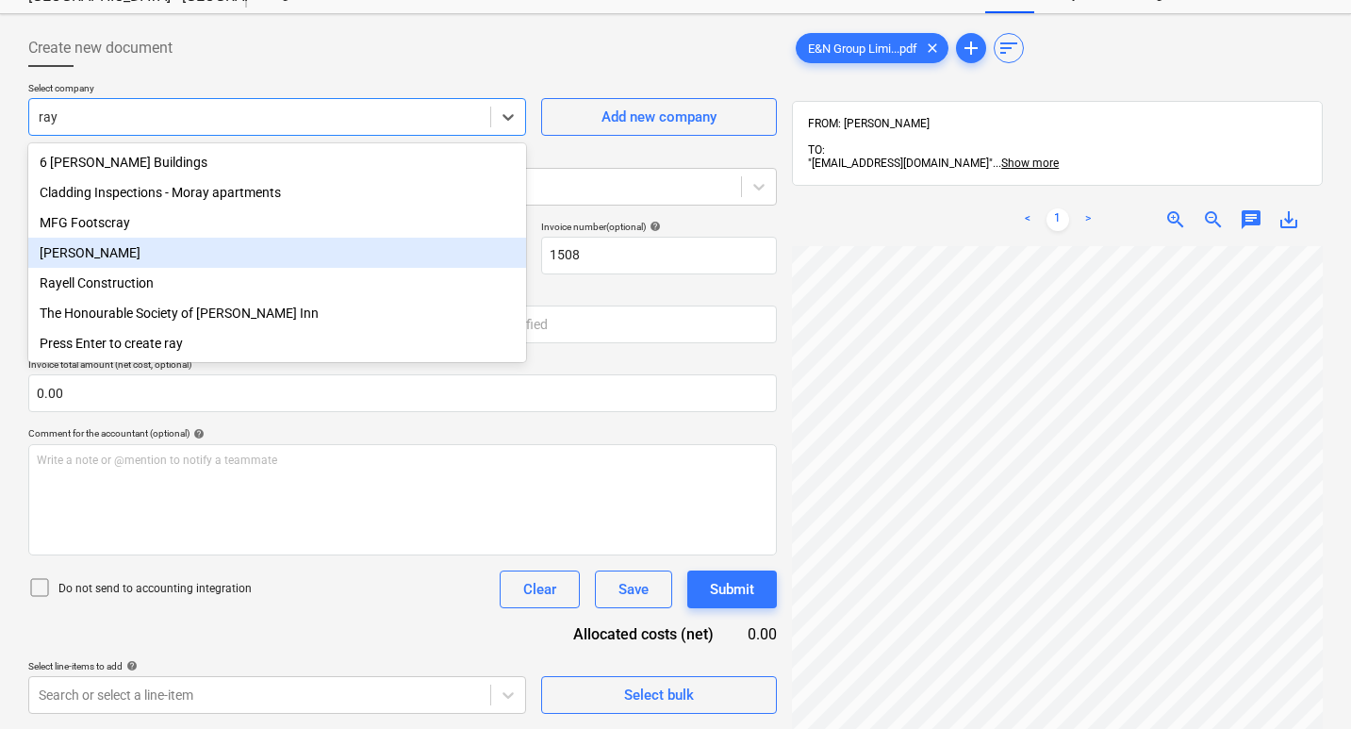
click at [55, 264] on div "[PERSON_NAME]" at bounding box center [277, 253] width 498 height 30
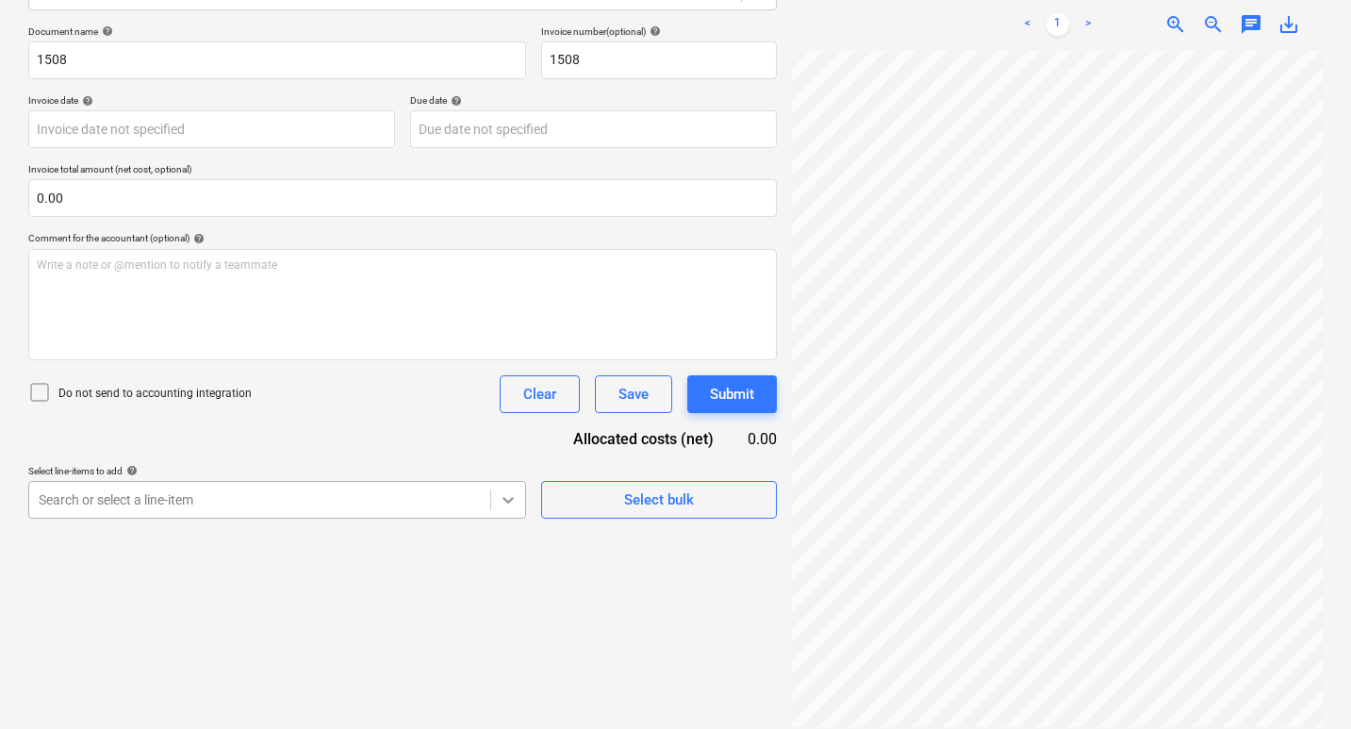
scroll to position [352, 0]
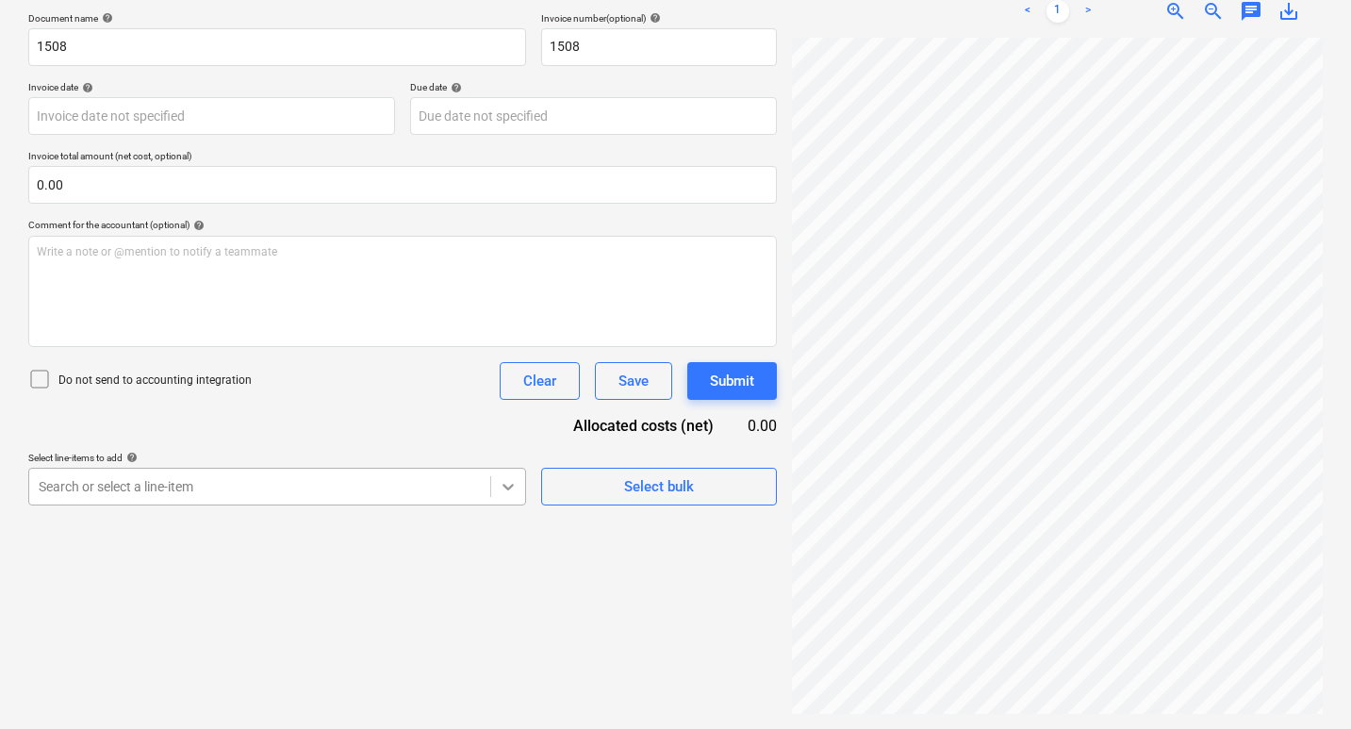
click at [514, 448] on body "Sales Projects Contacts Company Inbox 4 Approvals format_size keyboard_arrow_do…" at bounding box center [675, 83] width 1351 height 729
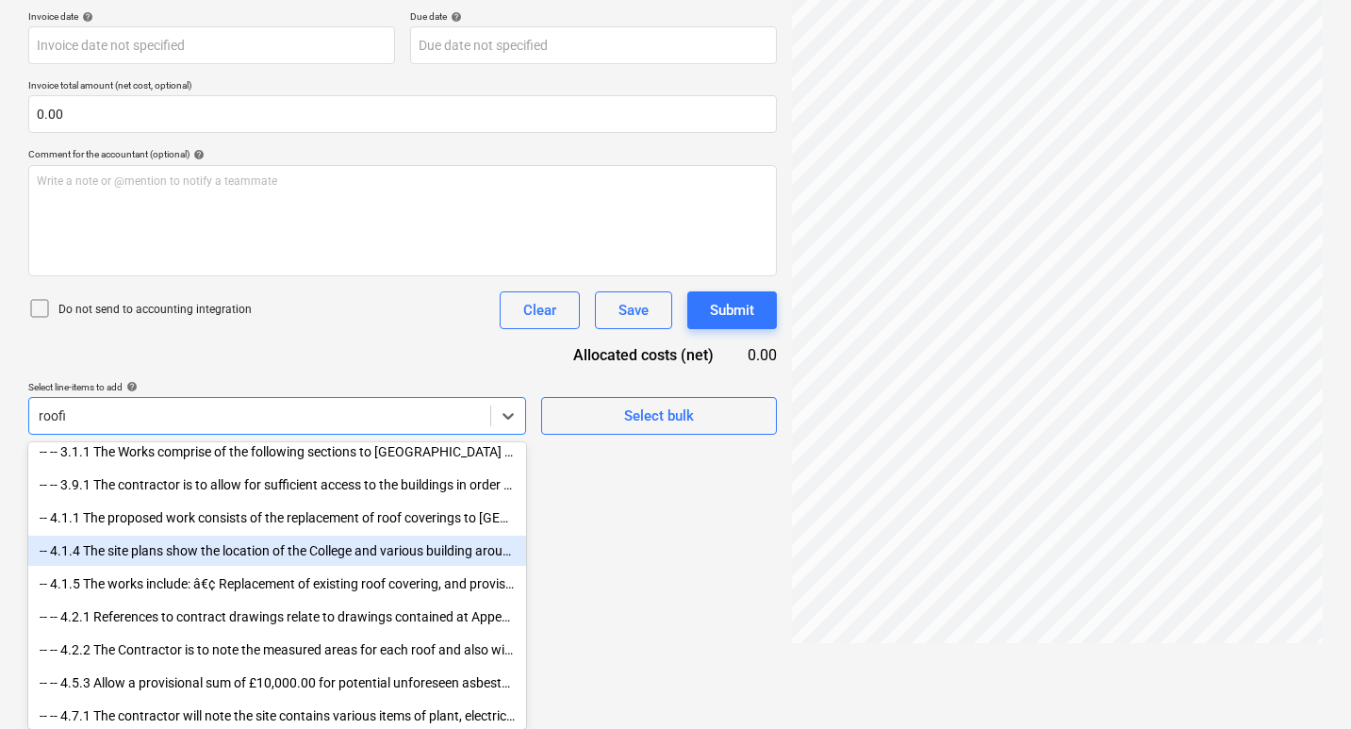
scroll to position [268, 0]
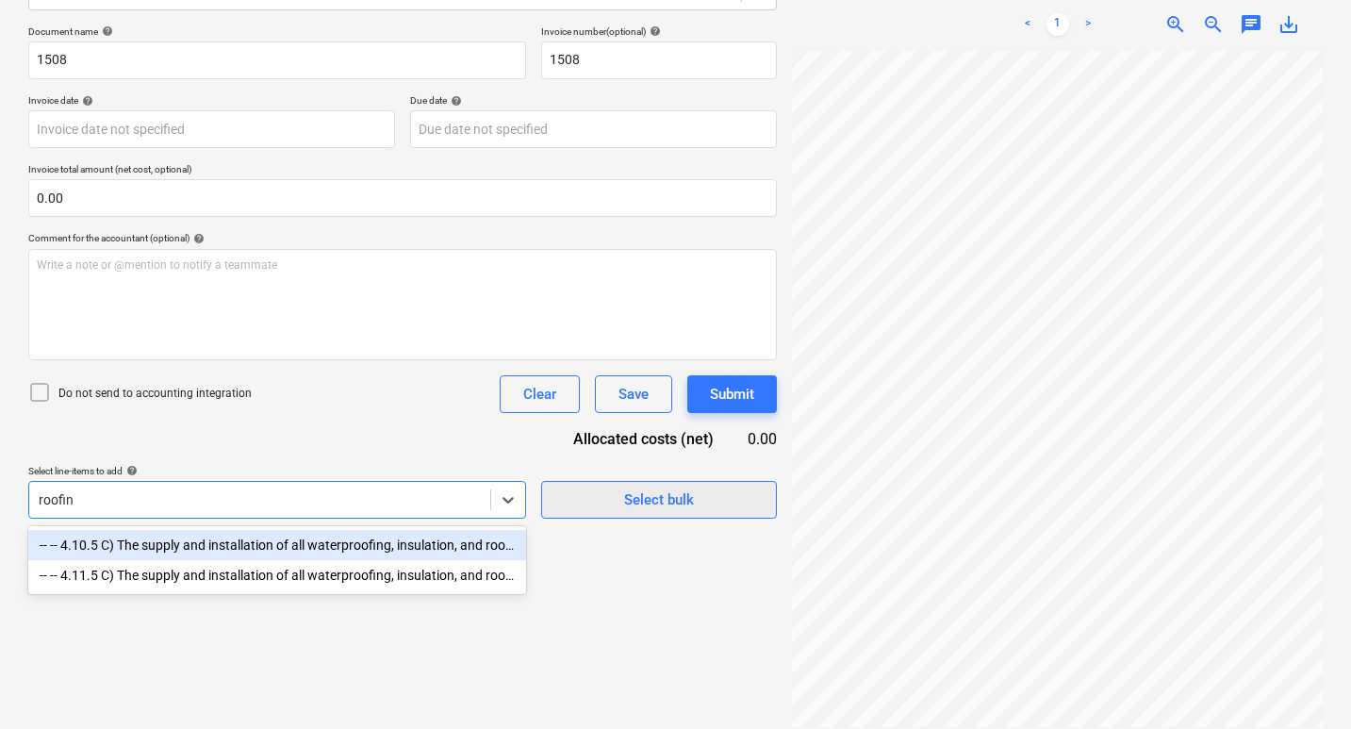
type input "roofin"
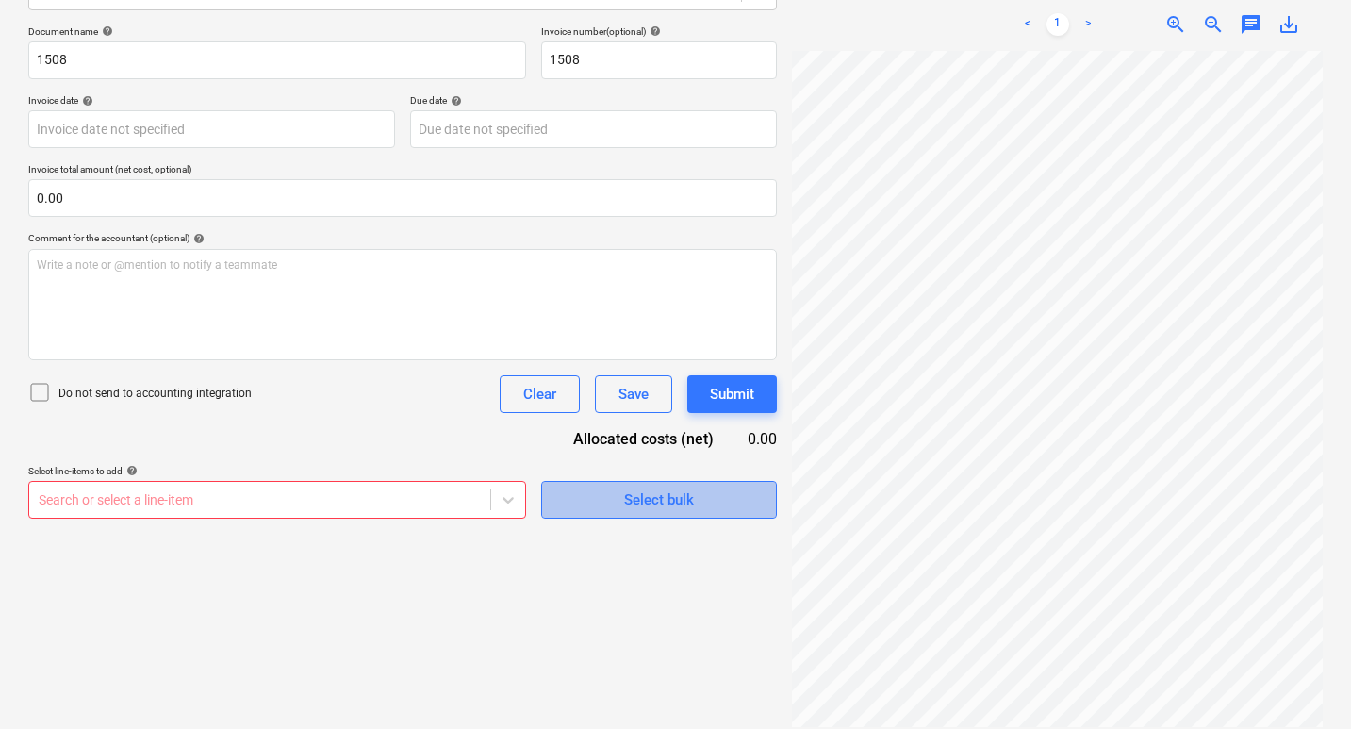
click at [592, 507] on span "Select bulk" at bounding box center [659, 499] width 189 height 25
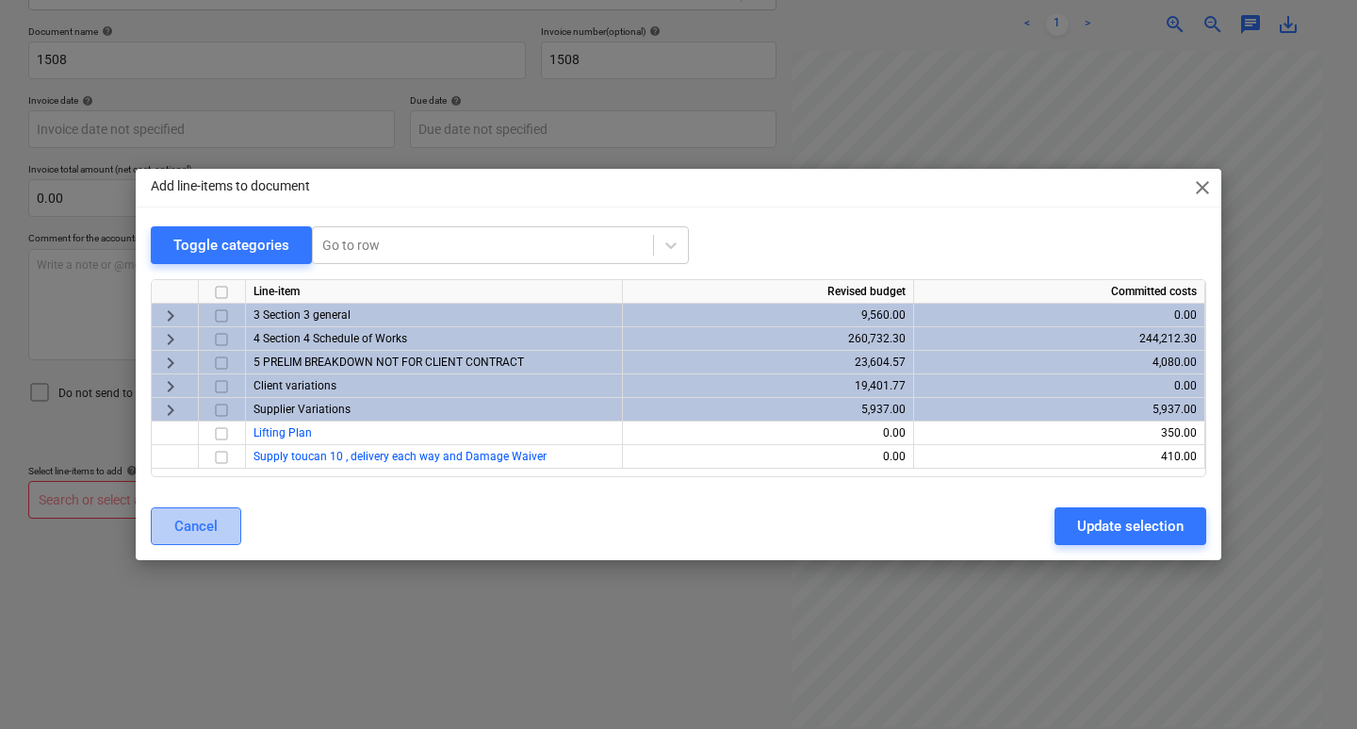
click at [203, 514] on div "Cancel" at bounding box center [195, 526] width 43 height 25
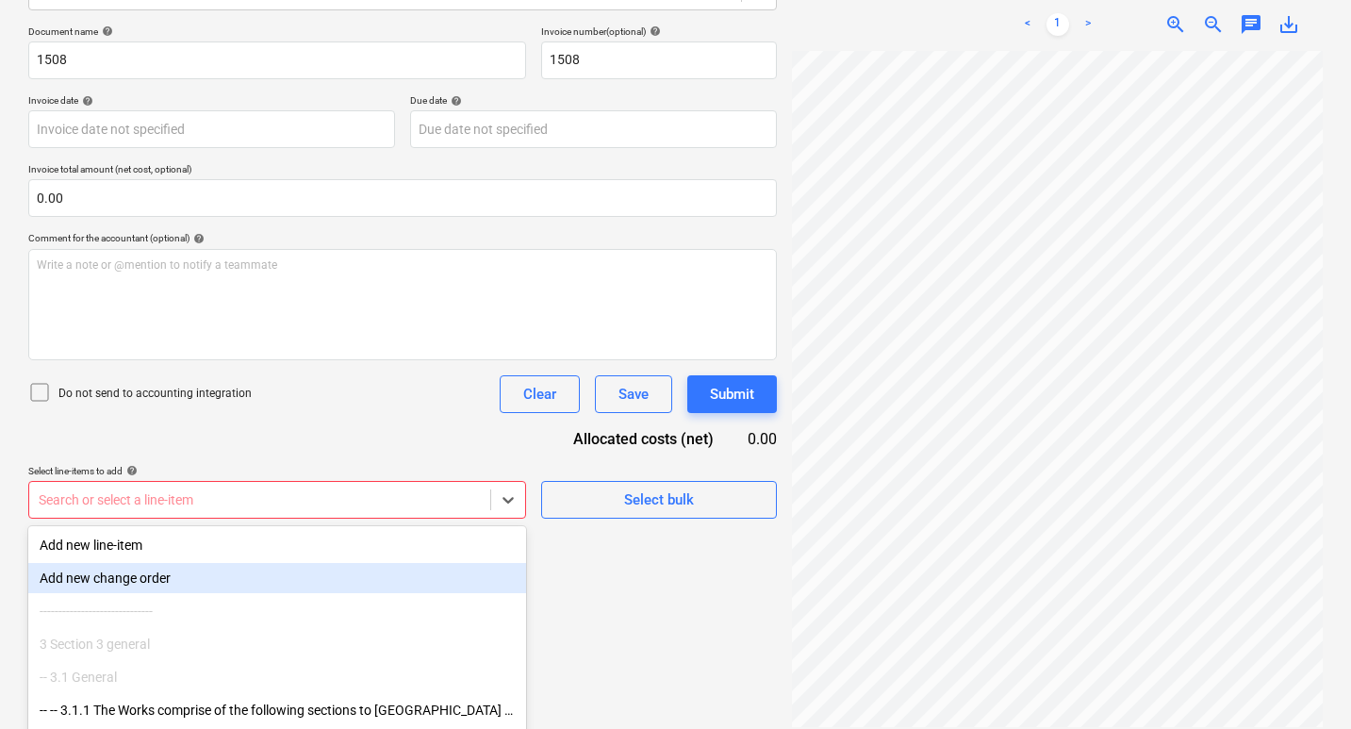
click at [277, 461] on body "Sales Projects Contacts Company Inbox 4 Approvals format_size keyboard_arrow_do…" at bounding box center [675, 96] width 1351 height 729
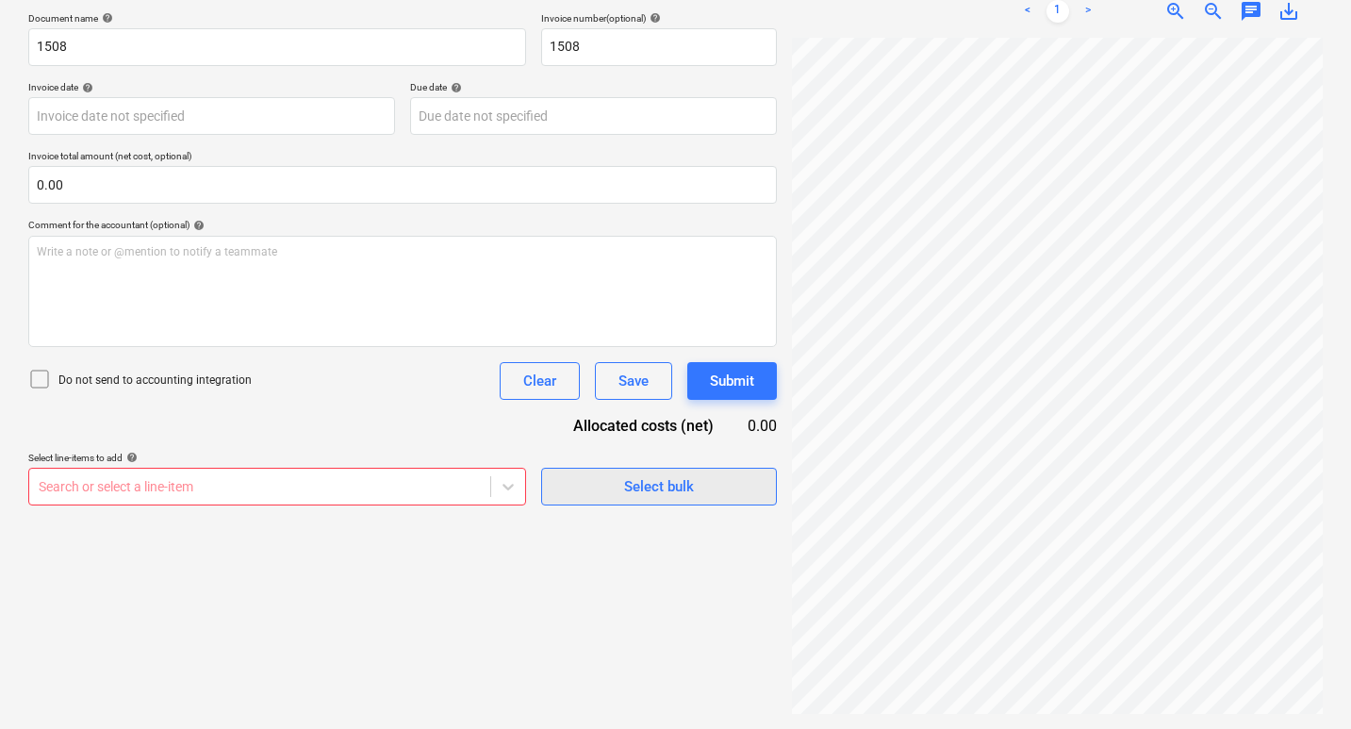
click at [590, 416] on div "Document name help 1508 Invoice number (optional) help 1508 Invoice date help P…" at bounding box center [402, 258] width 748 height 493
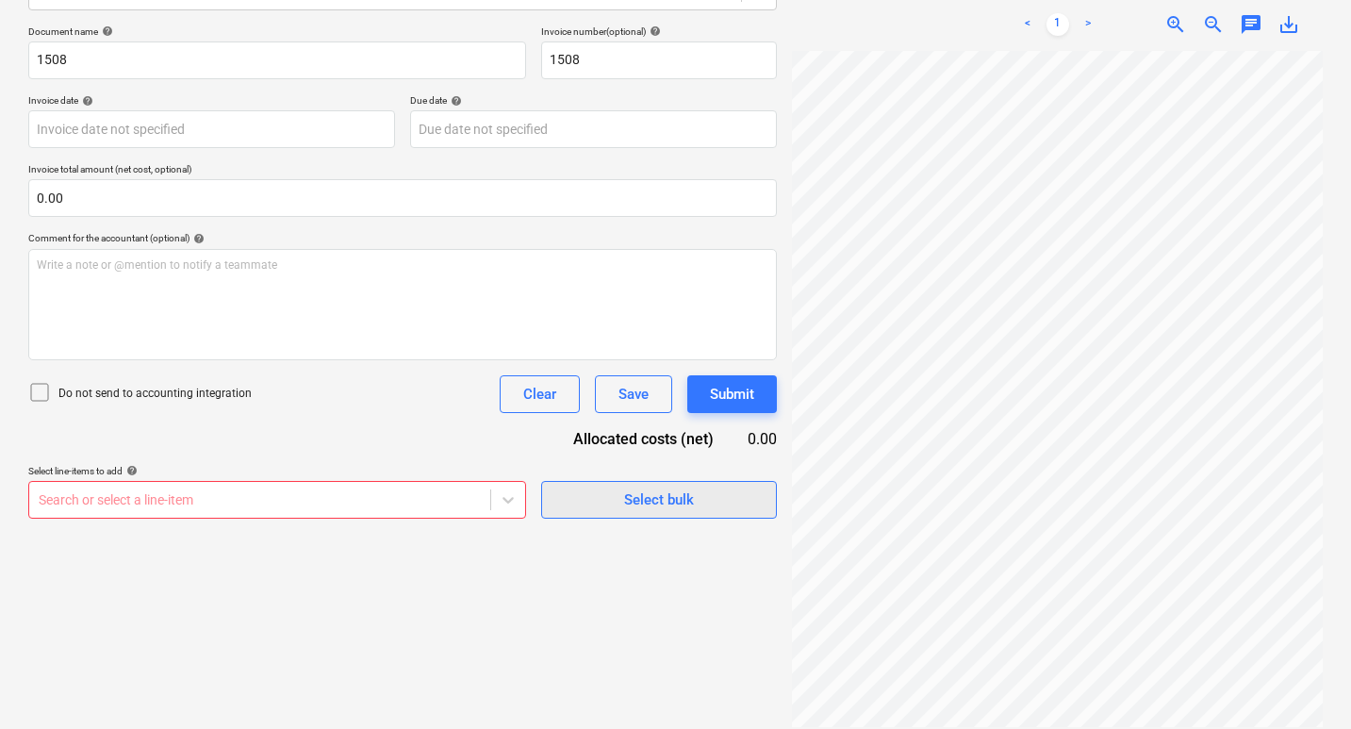
click at [601, 498] on span "Select bulk" at bounding box center [659, 499] width 189 height 25
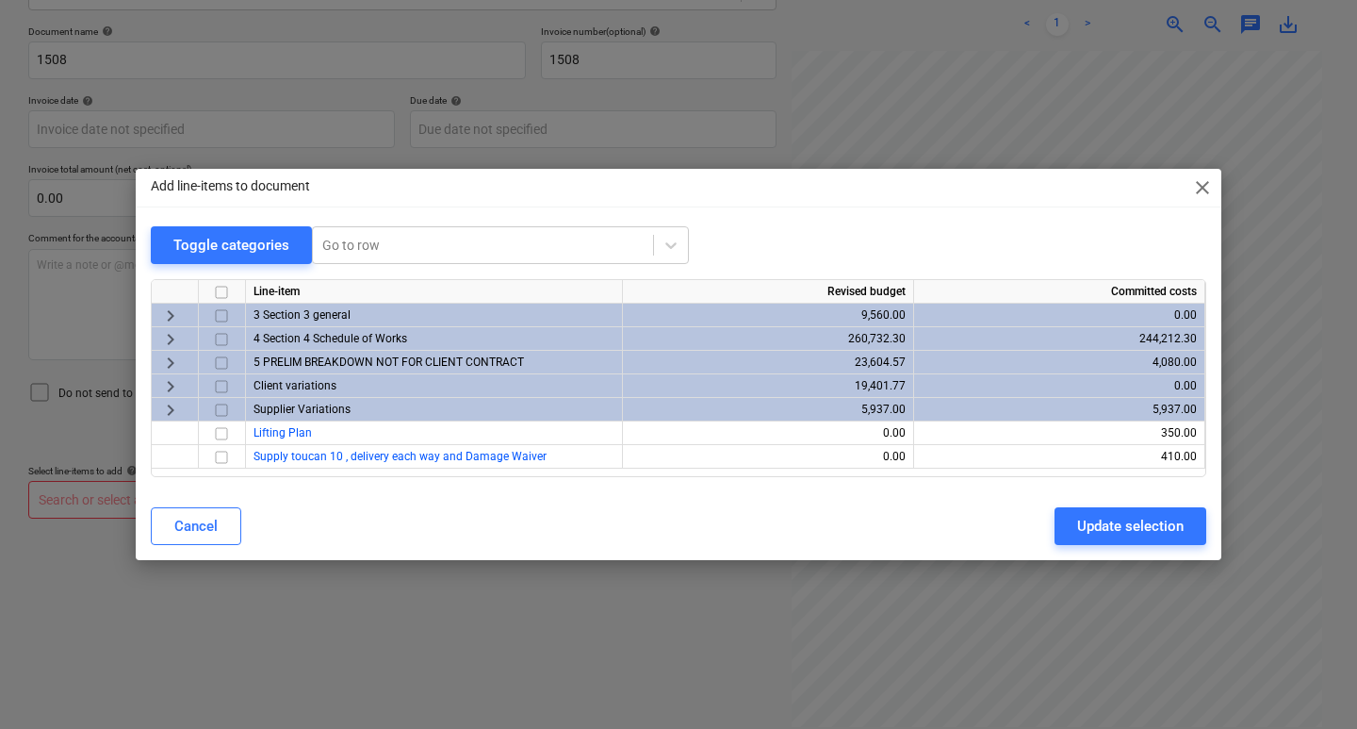
click at [172, 362] on span "keyboard_arrow_right" at bounding box center [170, 363] width 23 height 23
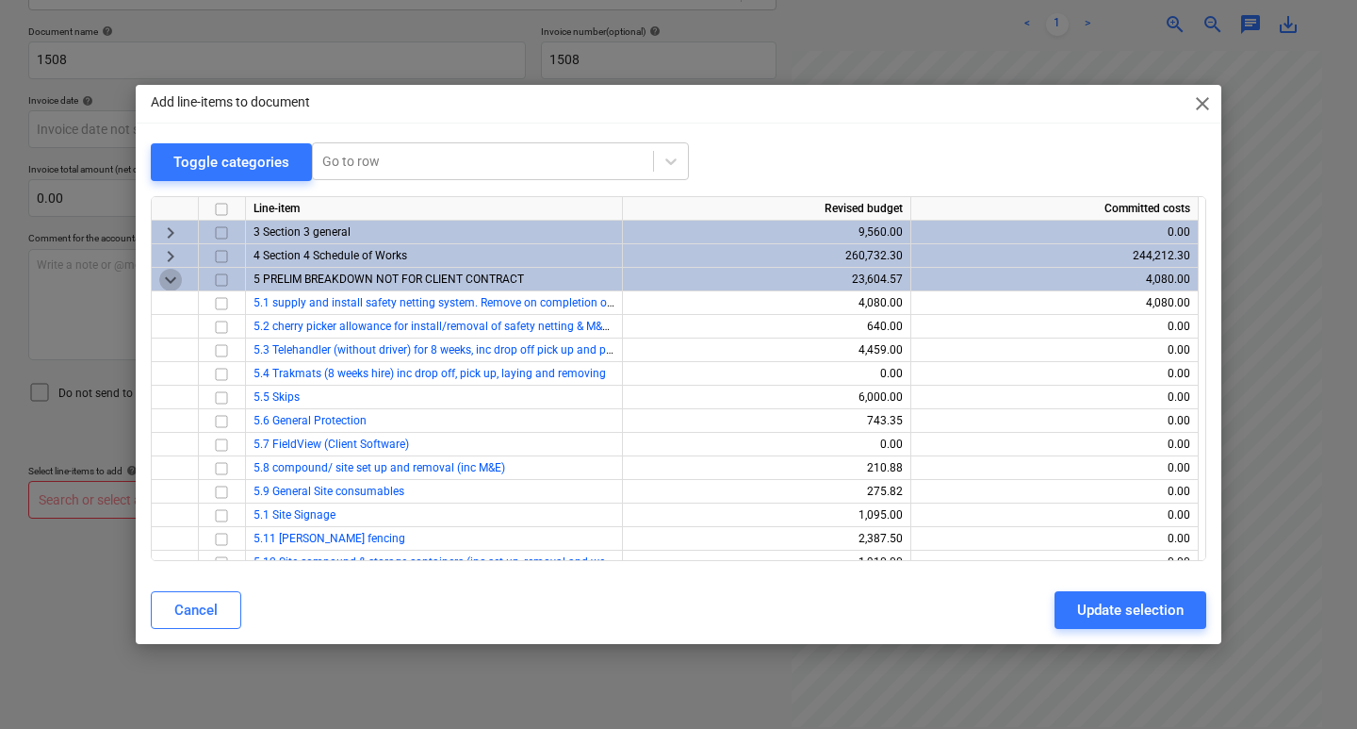
click at [174, 273] on span "keyboard_arrow_down" at bounding box center [170, 280] width 23 height 23
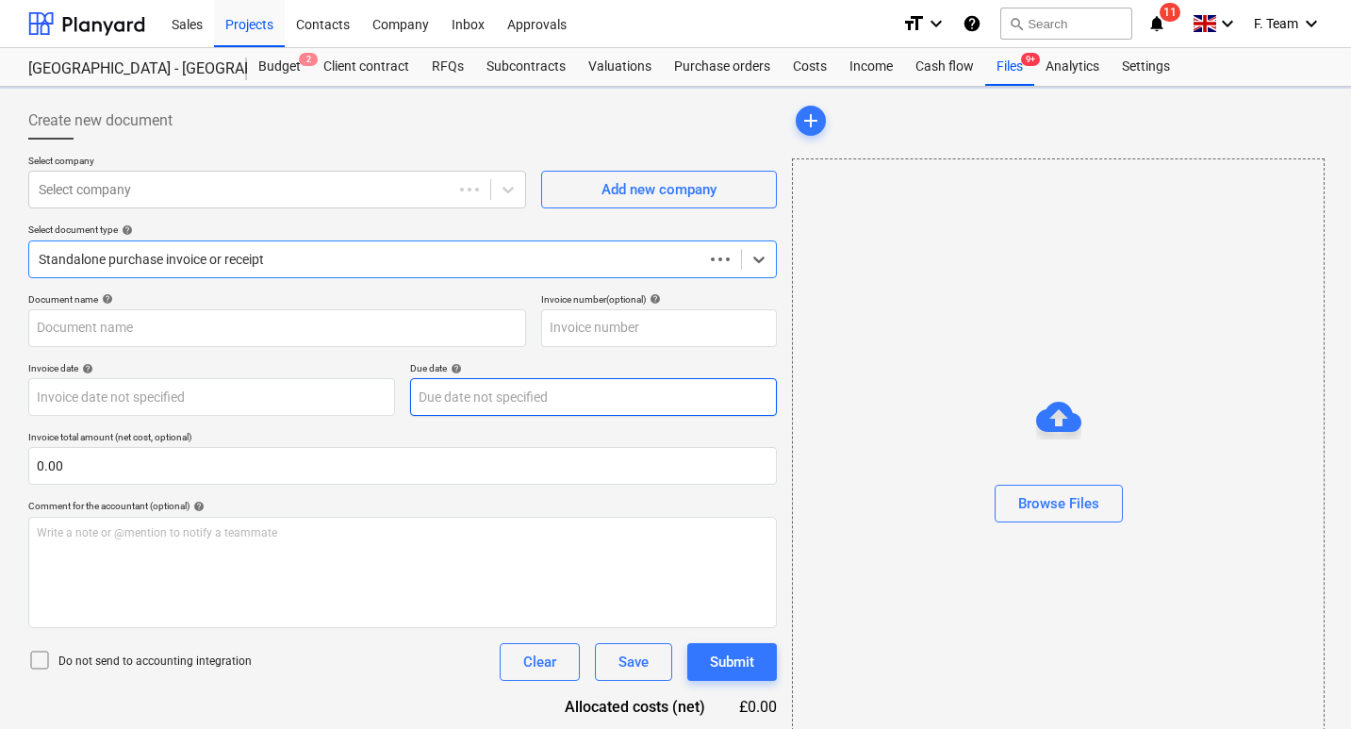
type input "1508"
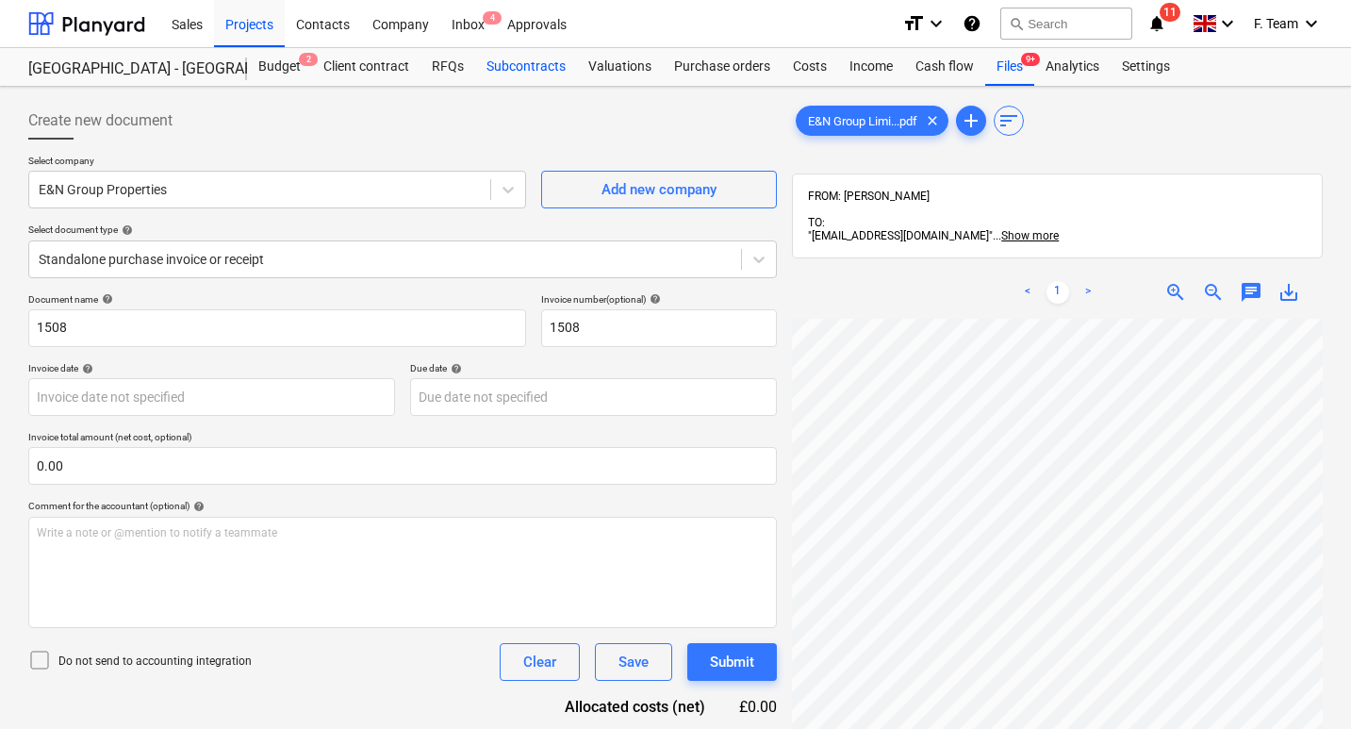
click at [537, 71] on div "Subcontracts" at bounding box center [526, 67] width 102 height 38
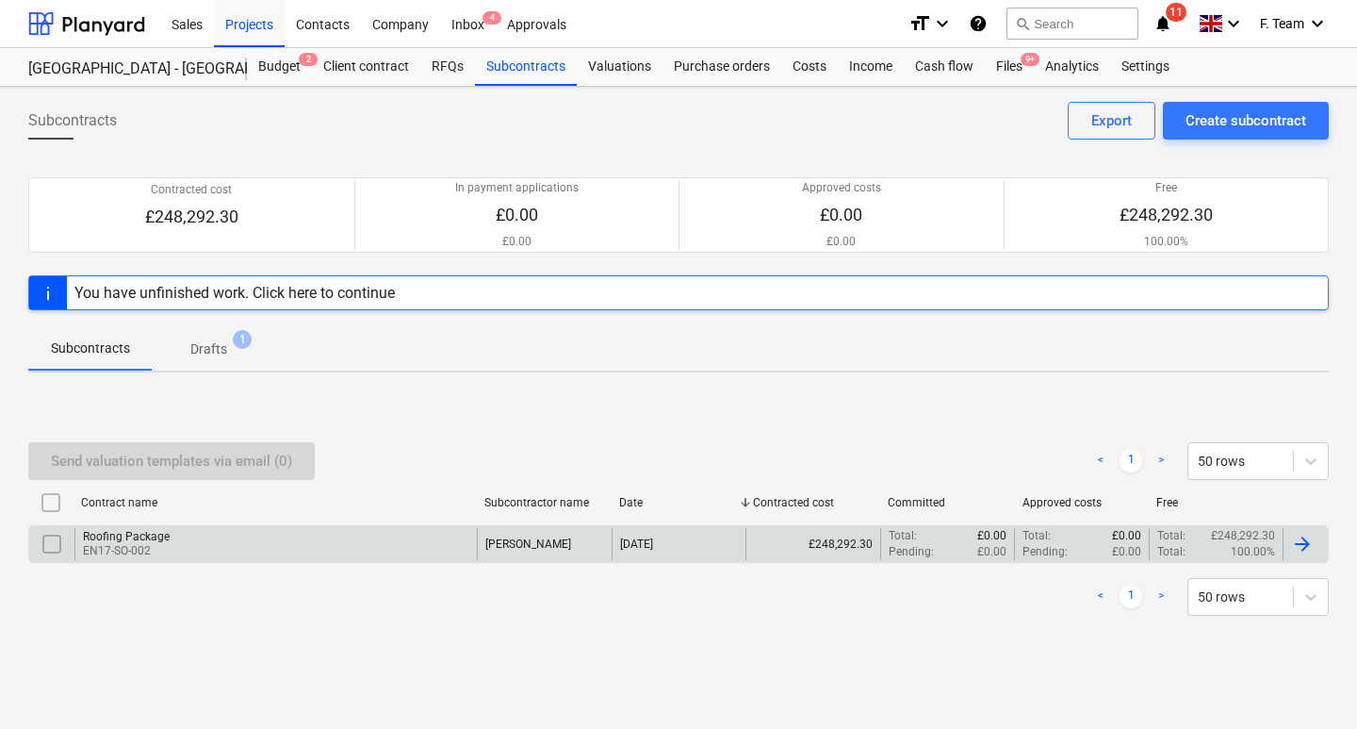
click at [155, 534] on div "Roofing Package" at bounding box center [126, 536] width 87 height 13
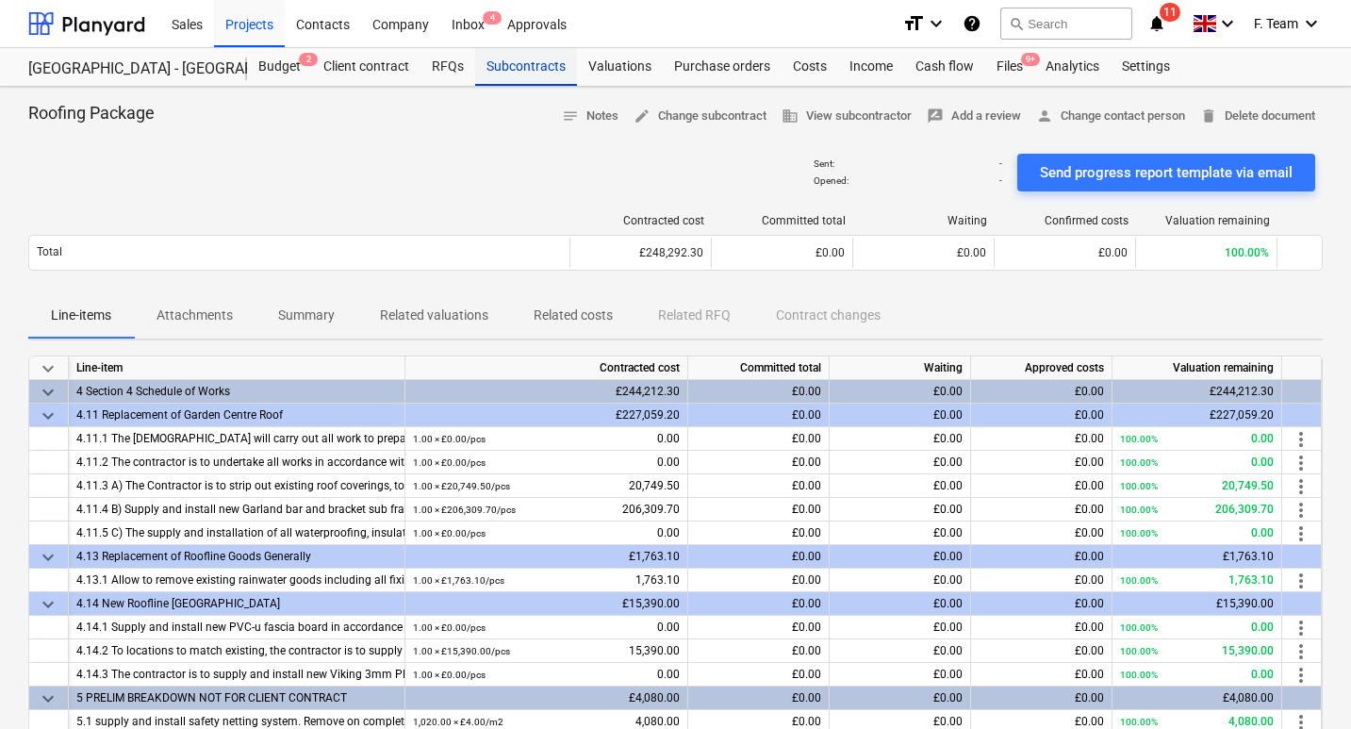
click at [542, 68] on div "Subcontracts" at bounding box center [526, 67] width 102 height 38
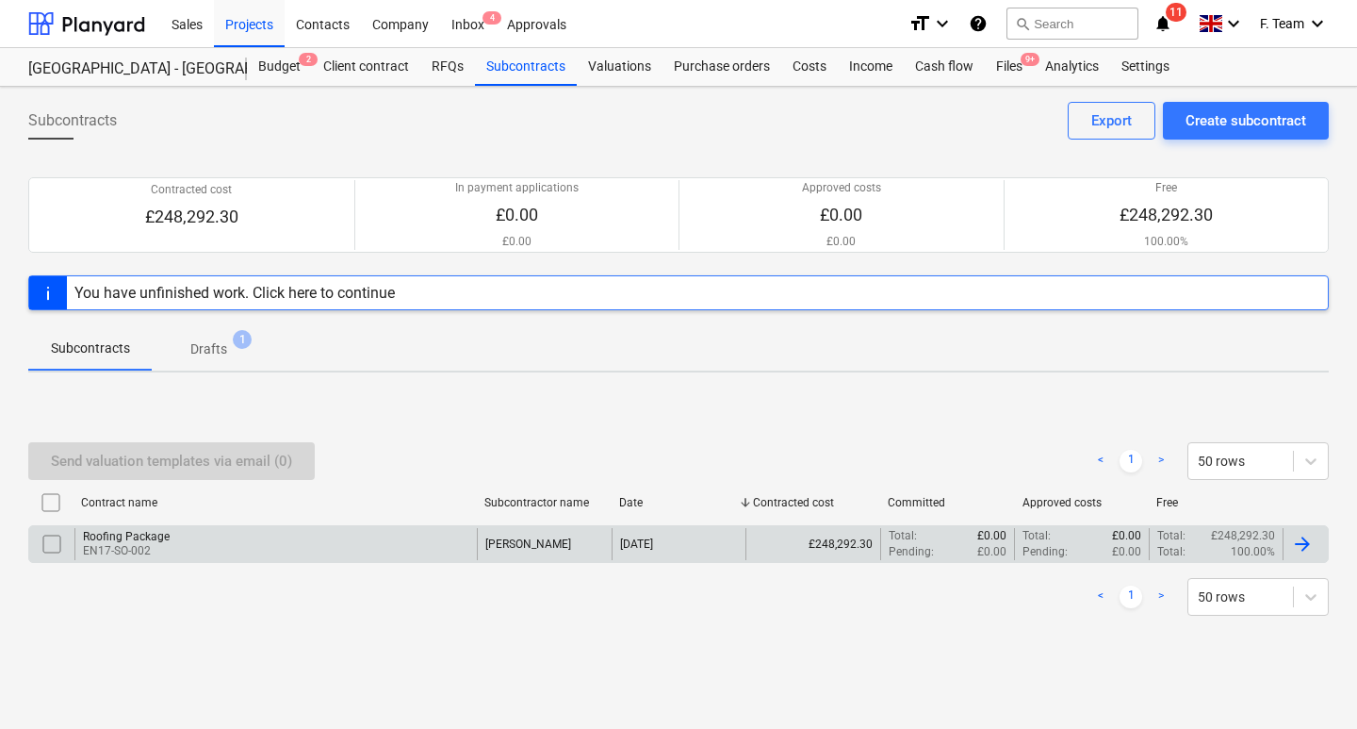
click at [1299, 548] on div at bounding box center [1302, 544] width 23 height 23
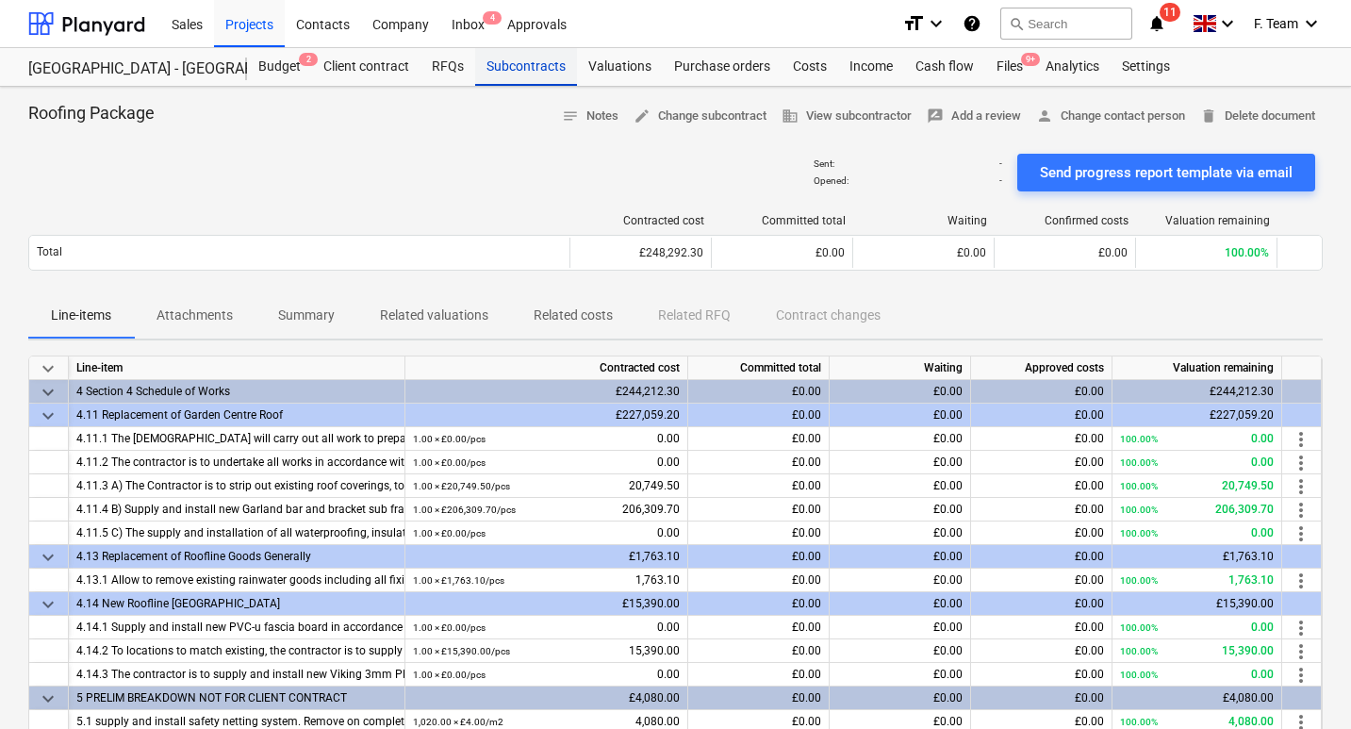
click at [523, 66] on div "Subcontracts" at bounding box center [526, 67] width 102 height 38
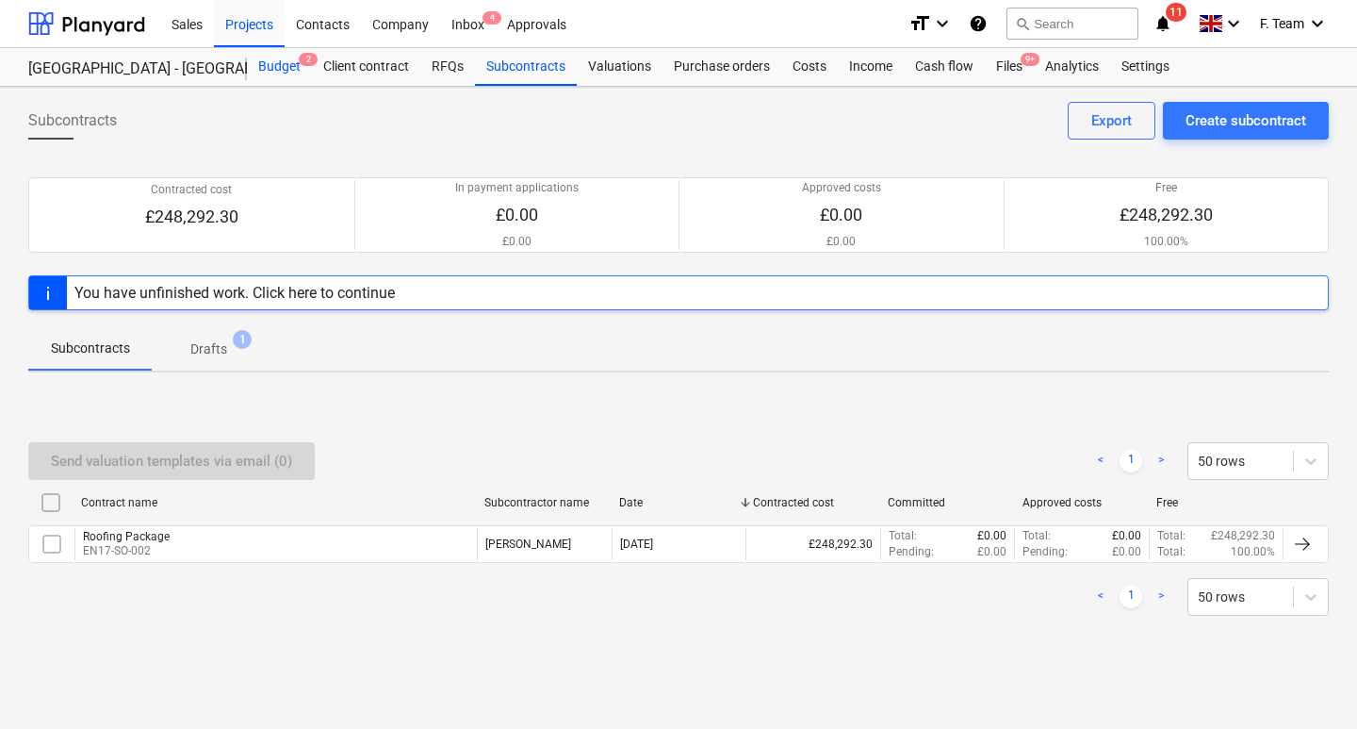
click at [289, 67] on div "Budget 2" at bounding box center [279, 67] width 65 height 38
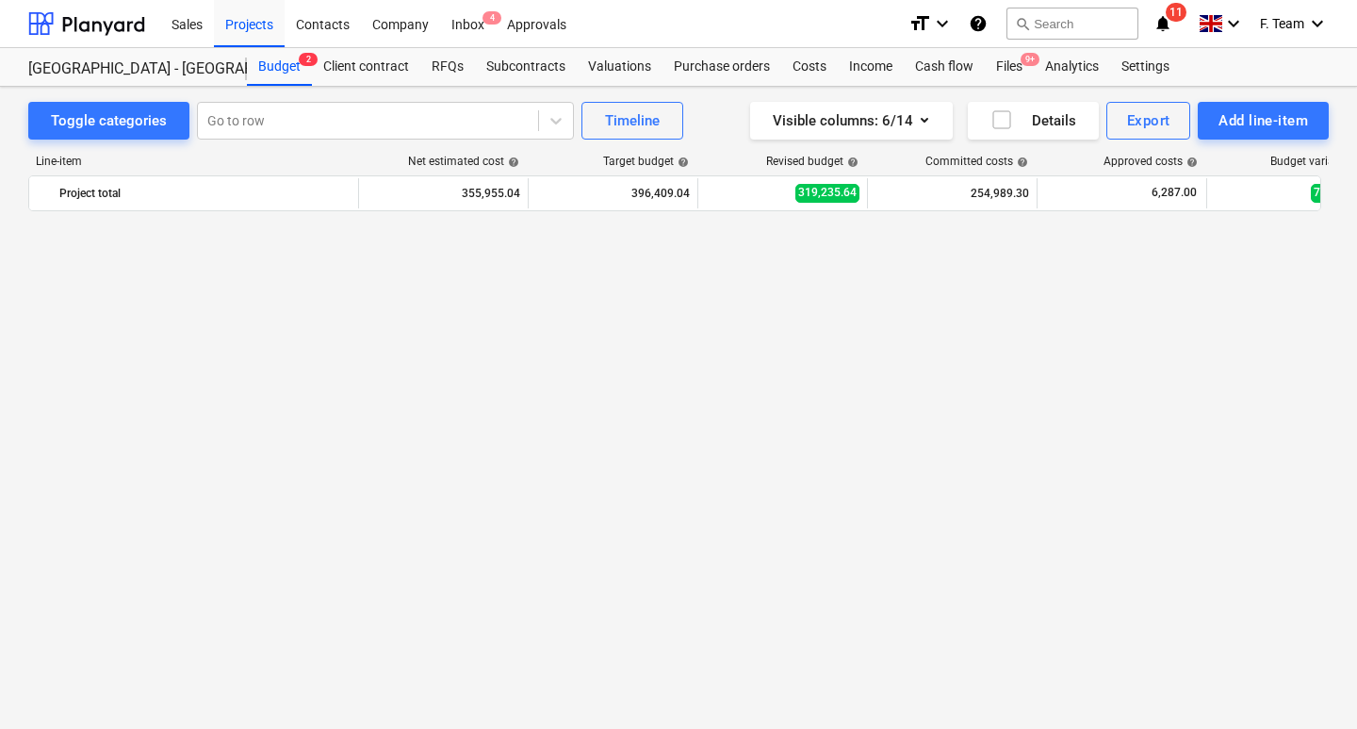
scroll to position [1128, 0]
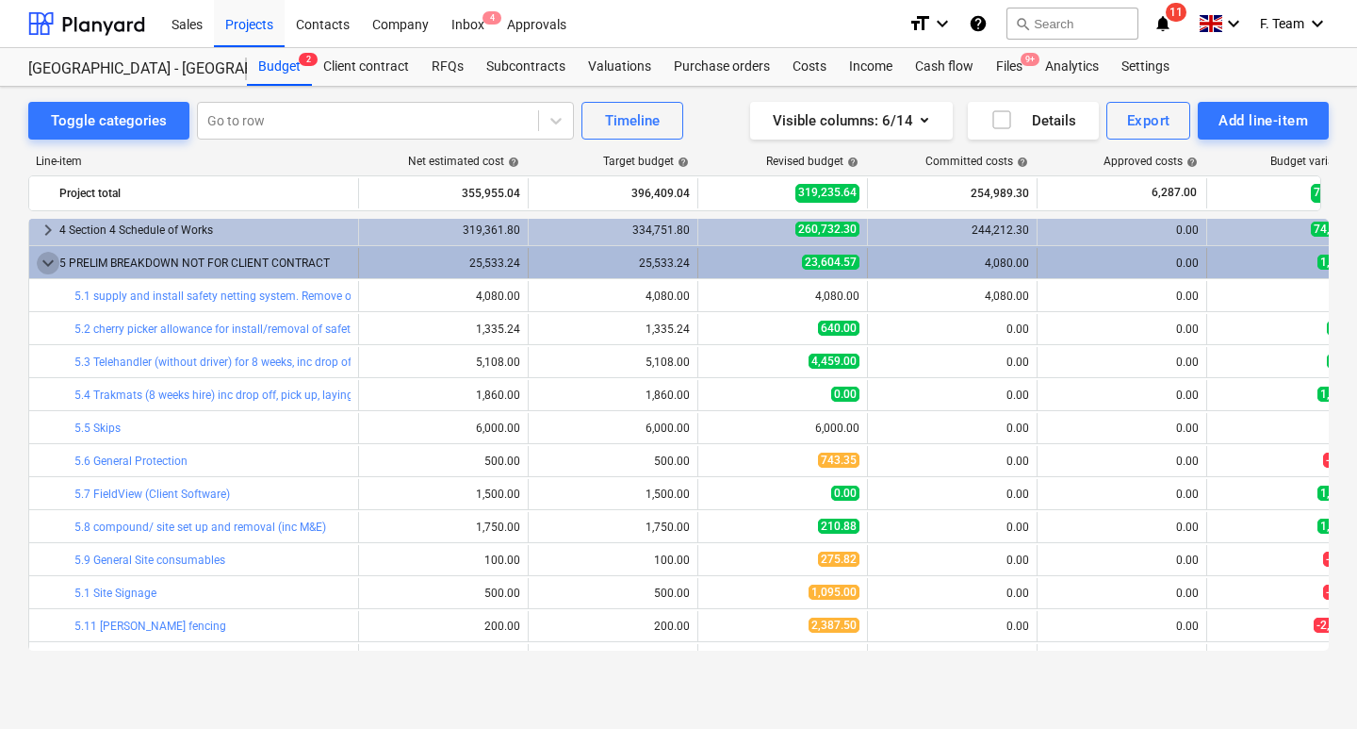
click at [47, 261] on span "keyboard_arrow_down" at bounding box center [48, 263] width 23 height 23
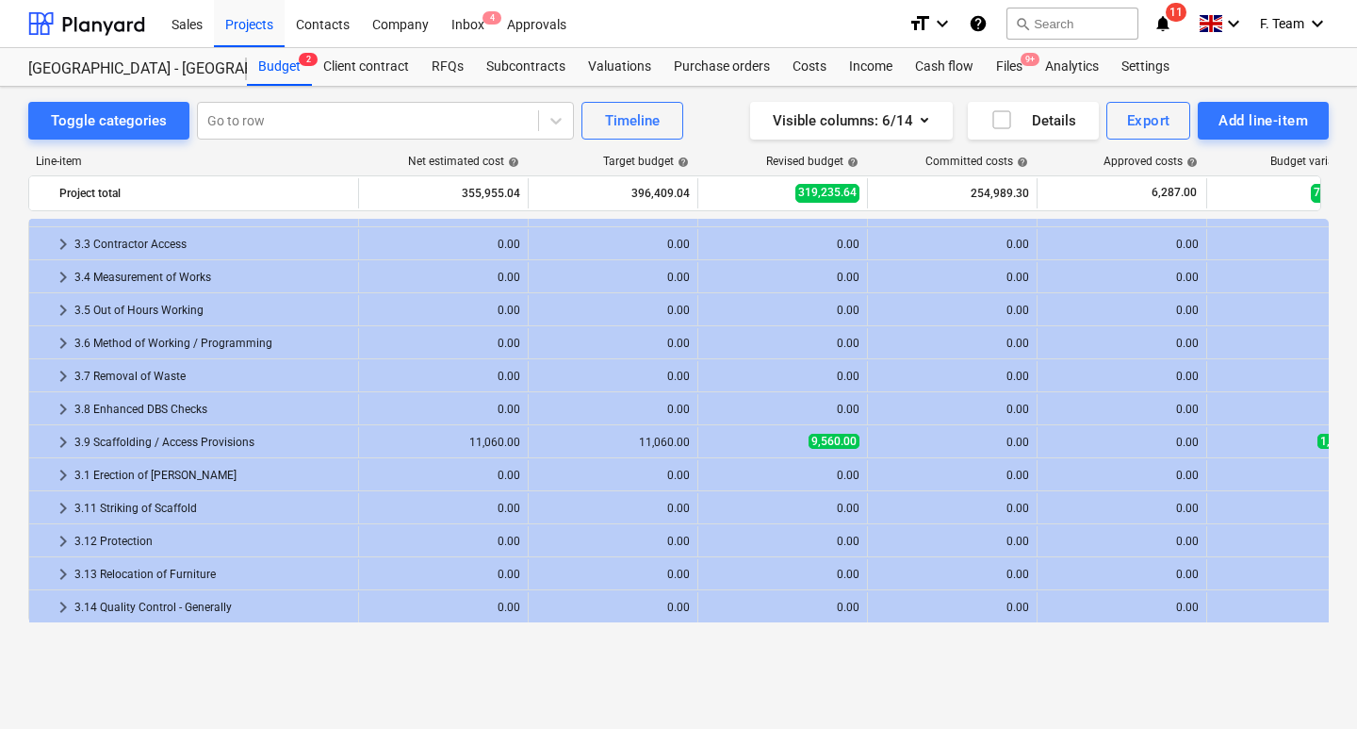
scroll to position [0, 0]
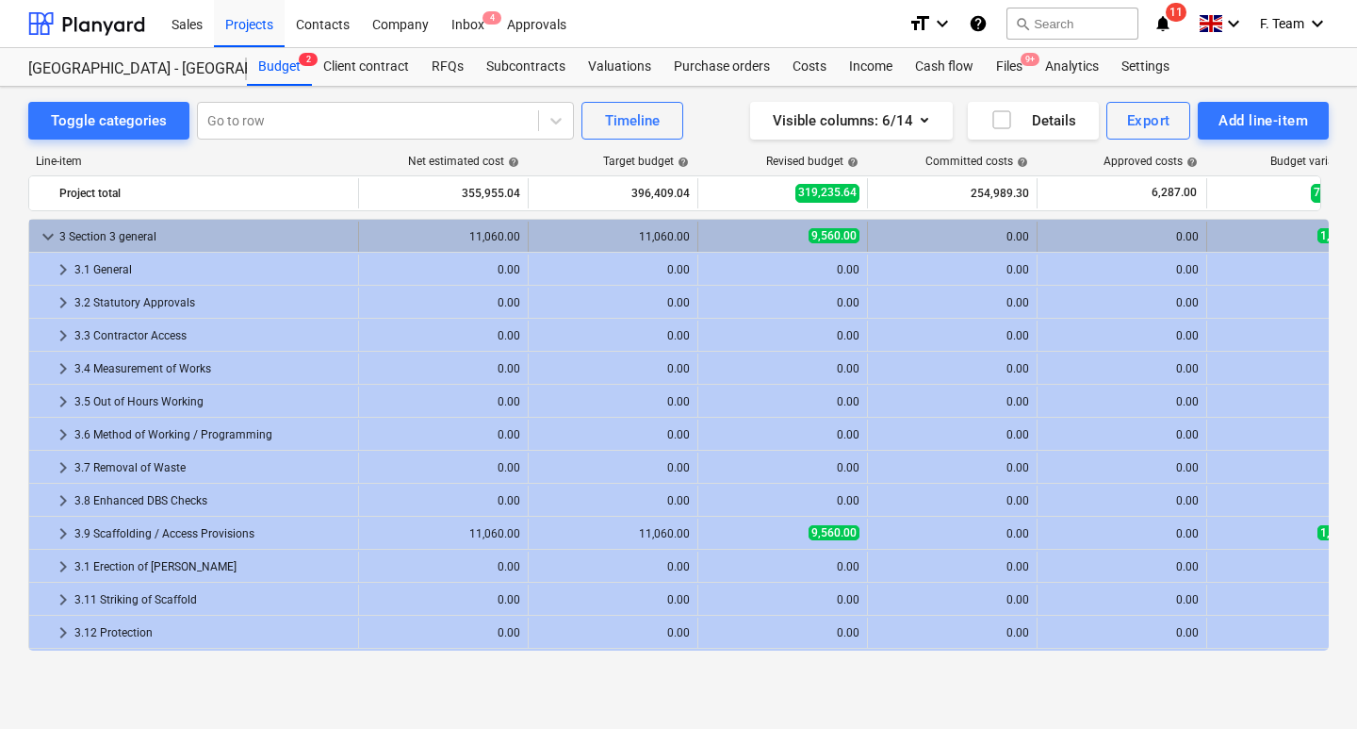
click at [50, 238] on span "keyboard_arrow_down" at bounding box center [48, 236] width 23 height 23
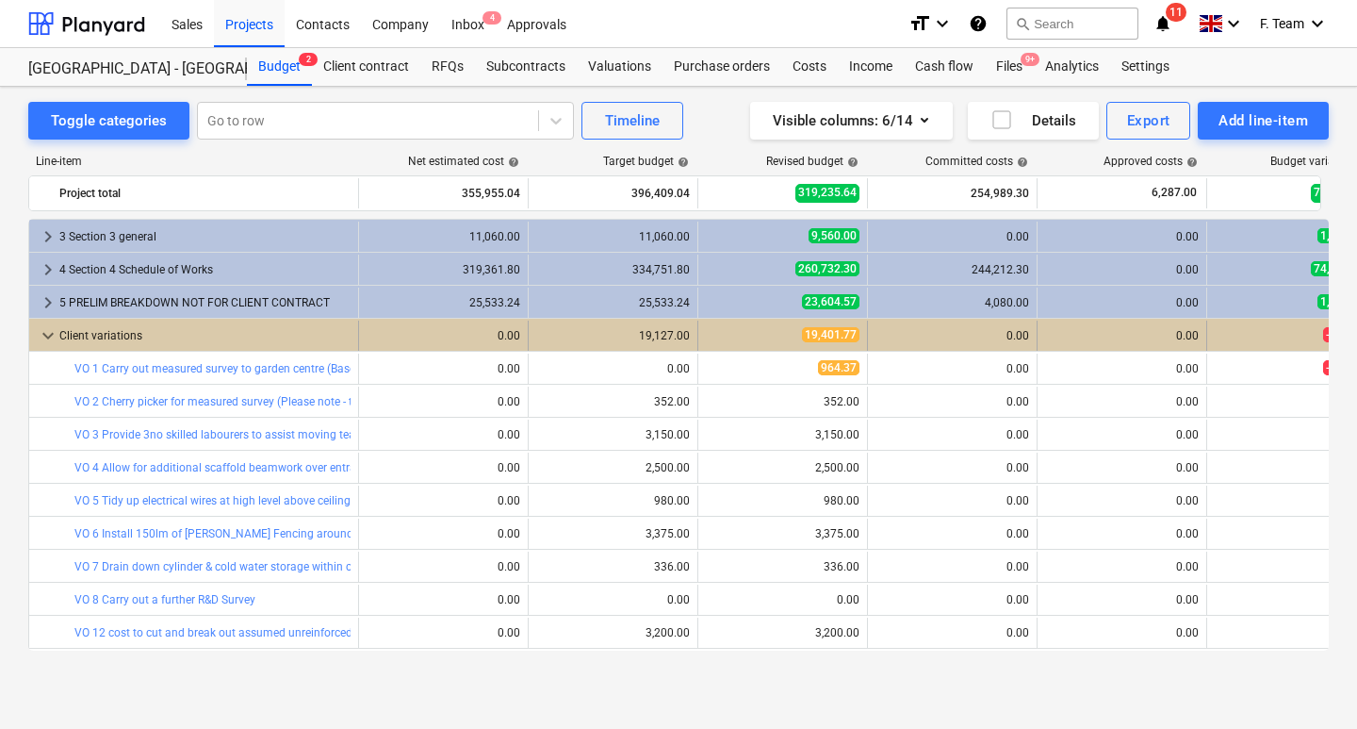
click at [43, 336] on span "keyboard_arrow_down" at bounding box center [48, 335] width 23 height 23
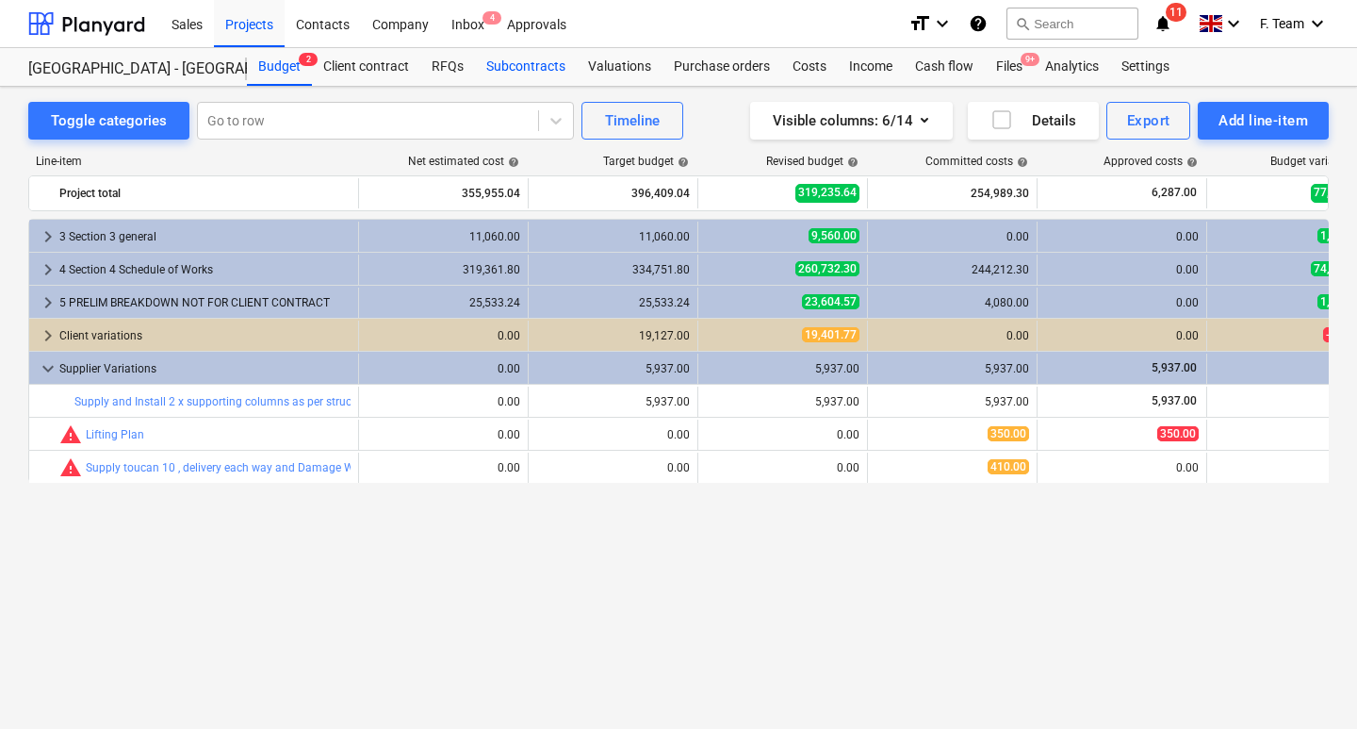
click at [490, 69] on div "Subcontracts" at bounding box center [526, 67] width 102 height 38
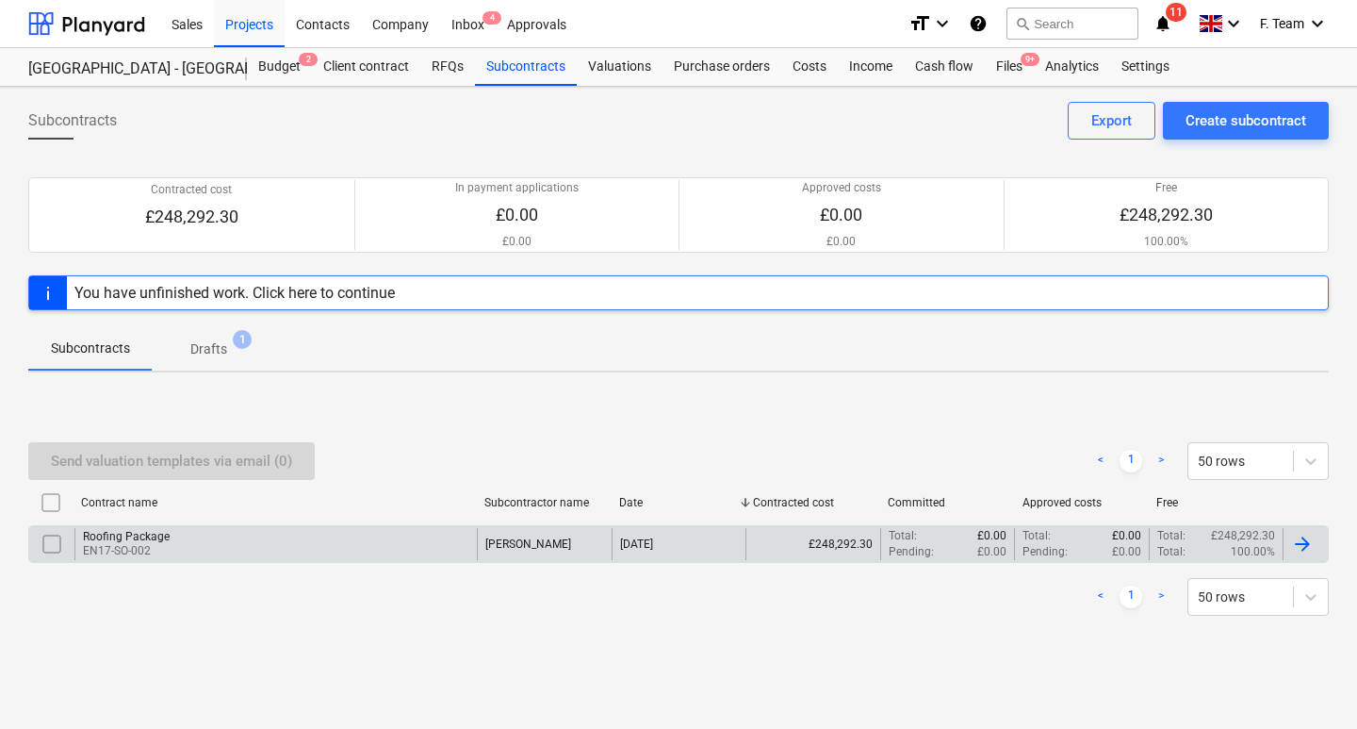
click at [192, 542] on div "Roofing Package EN17-SO-002" at bounding box center [275, 544] width 402 height 32
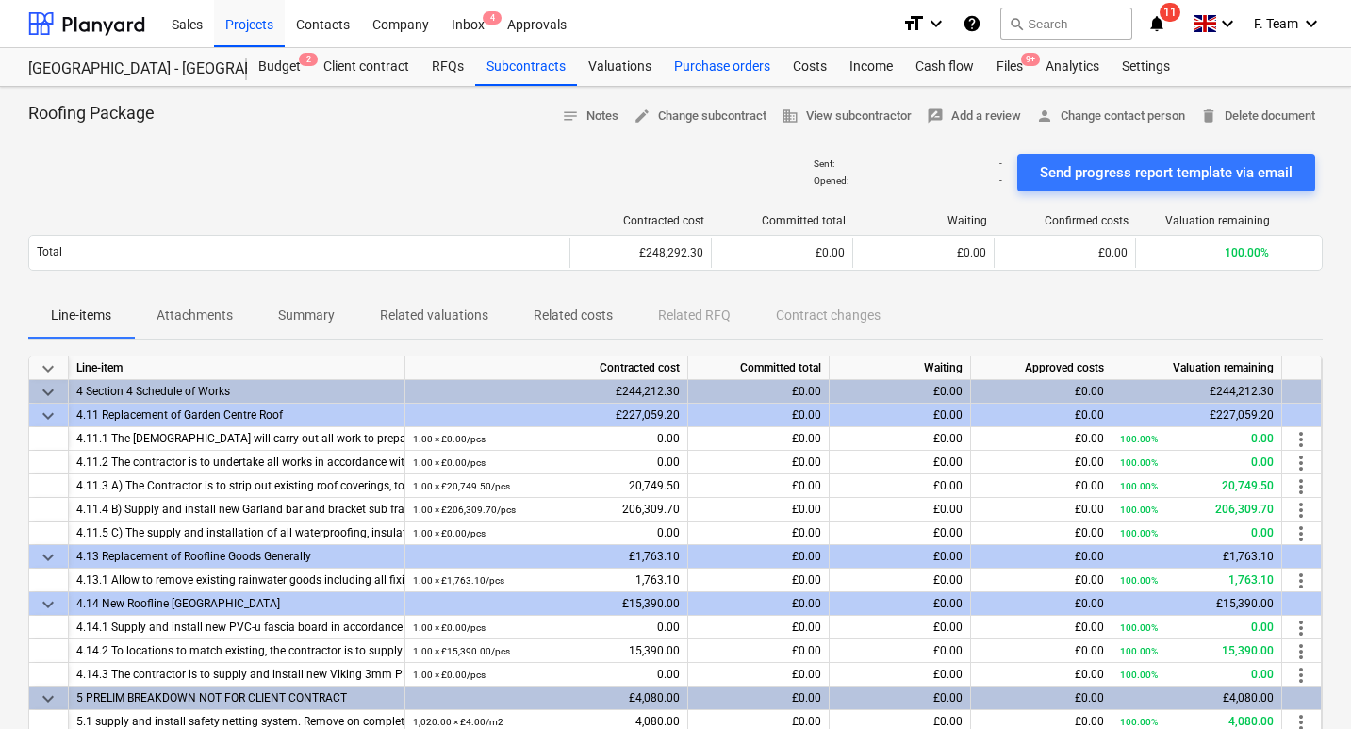
click at [714, 72] on div "Purchase orders" at bounding box center [722, 67] width 119 height 38
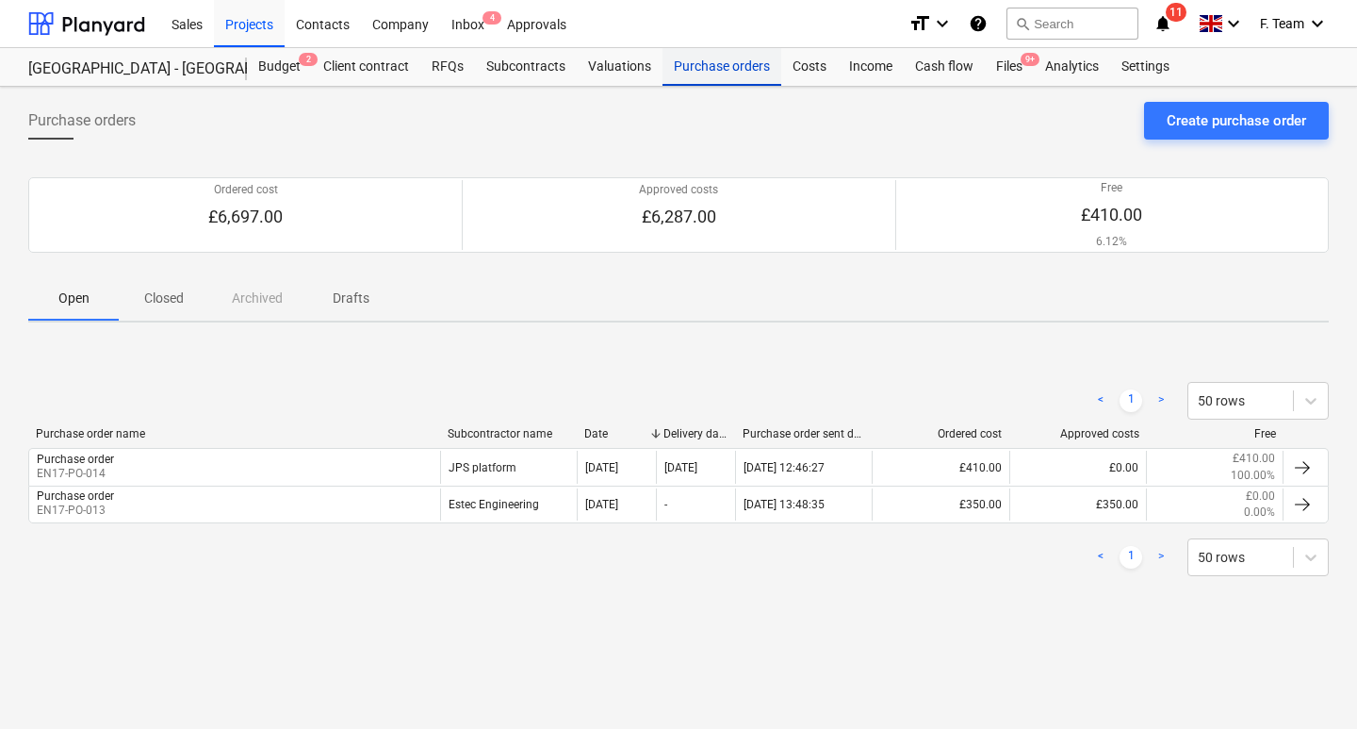
click at [691, 72] on div "Purchase orders" at bounding box center [722, 67] width 119 height 38
click at [535, 67] on div "Subcontracts" at bounding box center [526, 67] width 102 height 38
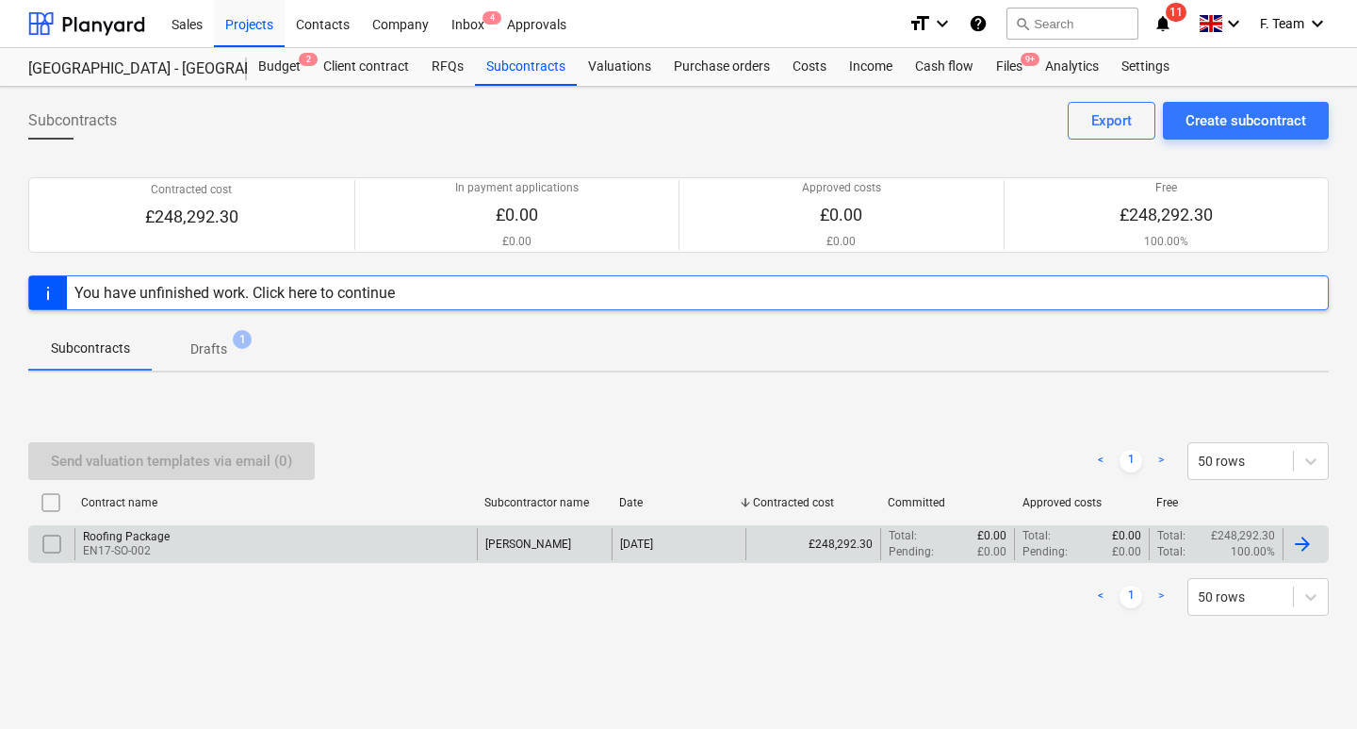
click at [141, 548] on p "EN17-SO-002" at bounding box center [126, 551] width 87 height 16
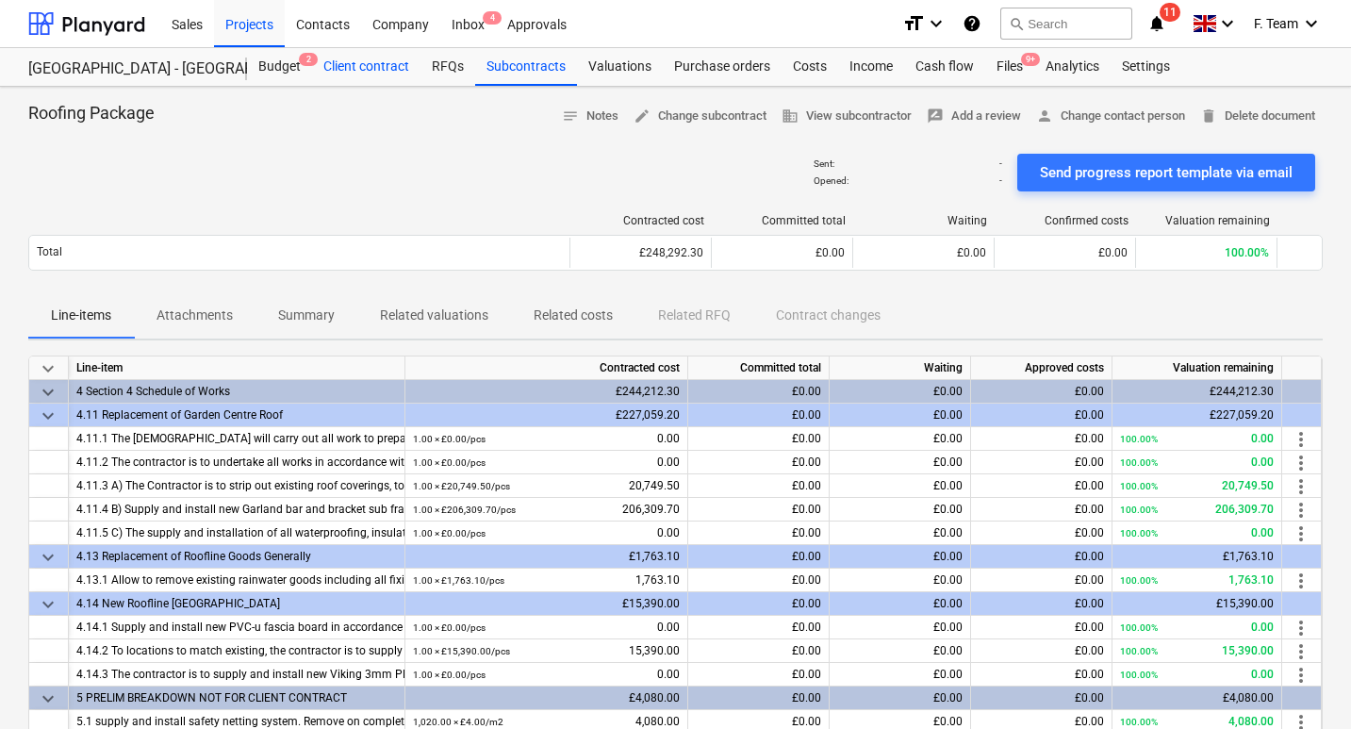
click at [369, 74] on div "Client contract" at bounding box center [366, 67] width 108 height 38
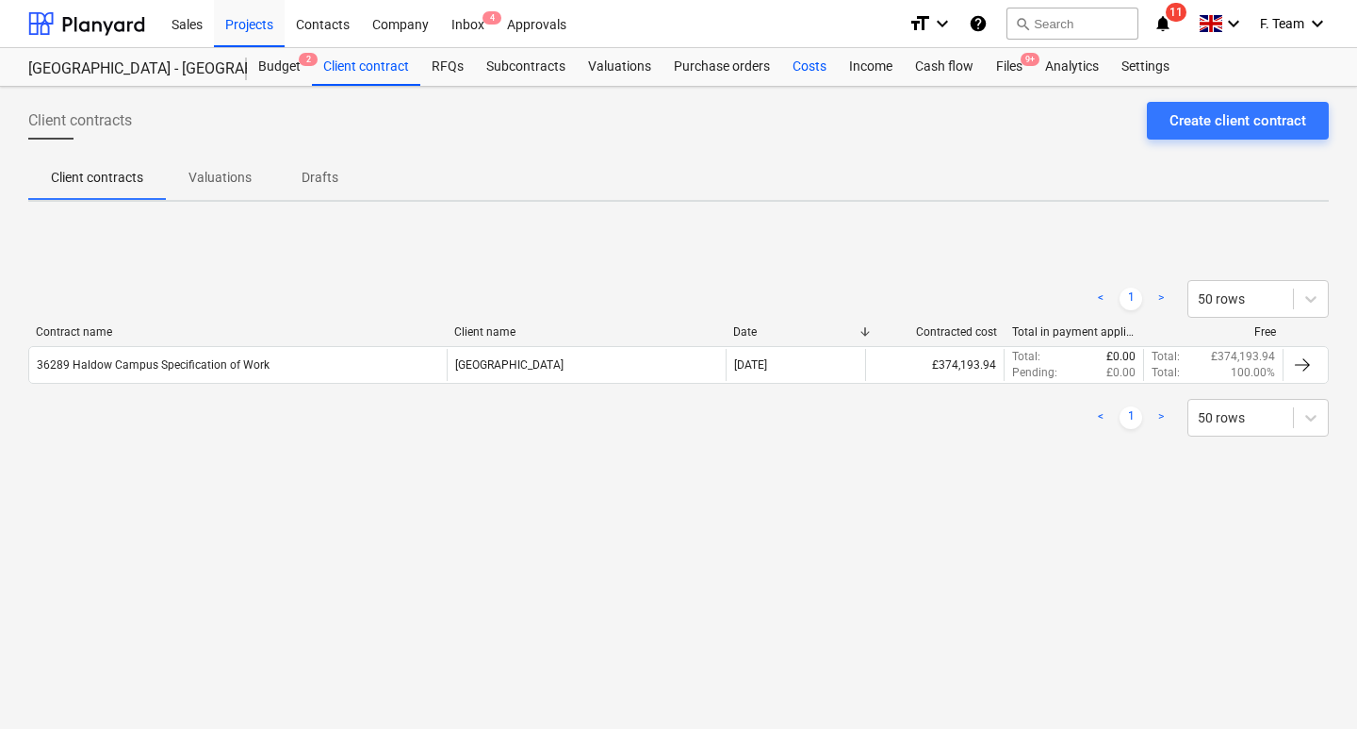
click at [809, 76] on div "Costs" at bounding box center [809, 67] width 57 height 38
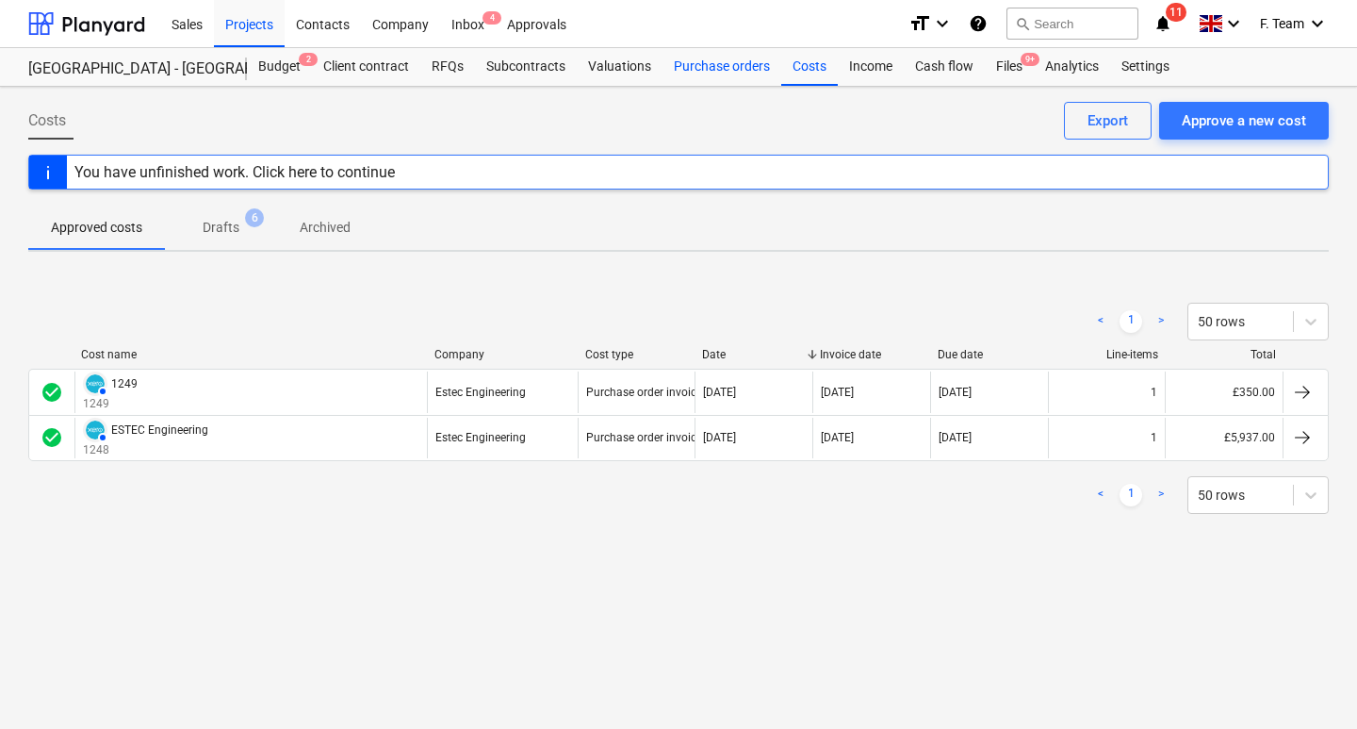
click at [713, 70] on div "Purchase orders" at bounding box center [722, 67] width 119 height 38
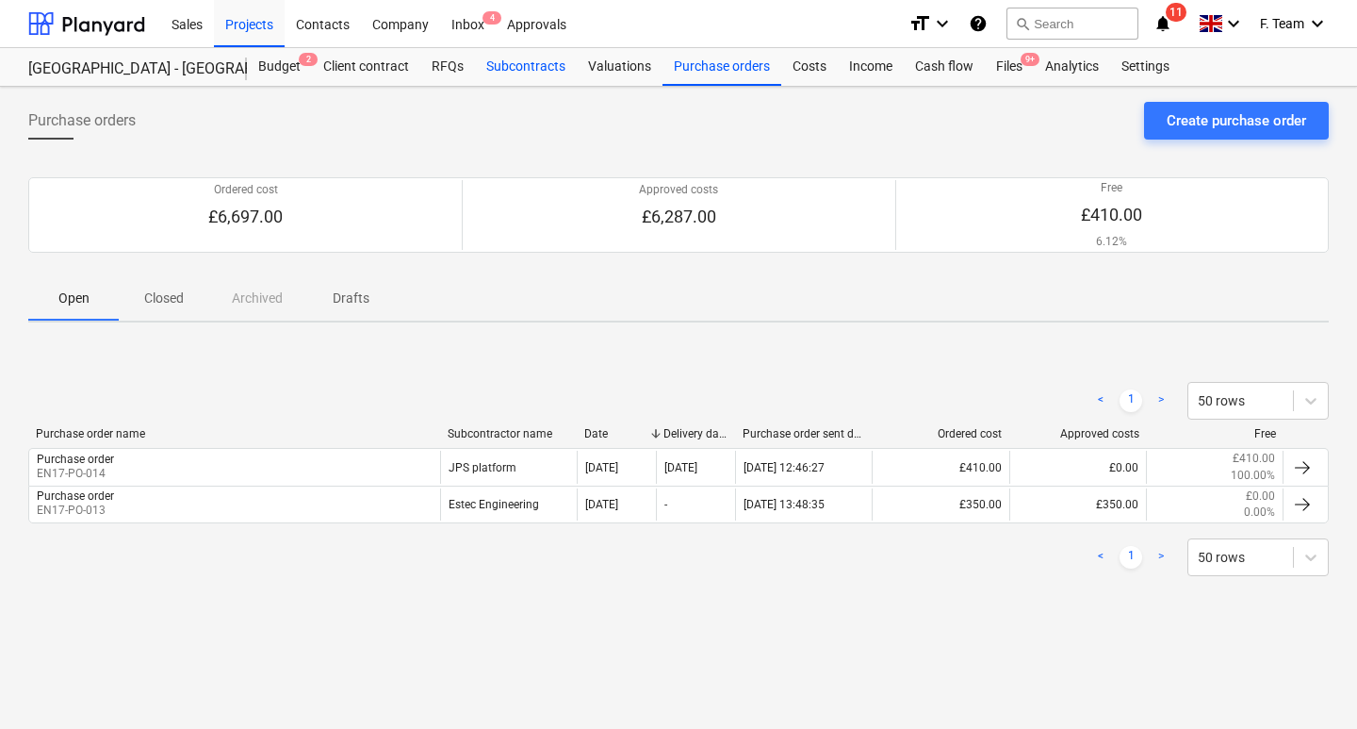
click at [536, 66] on div "Subcontracts" at bounding box center [526, 67] width 102 height 38
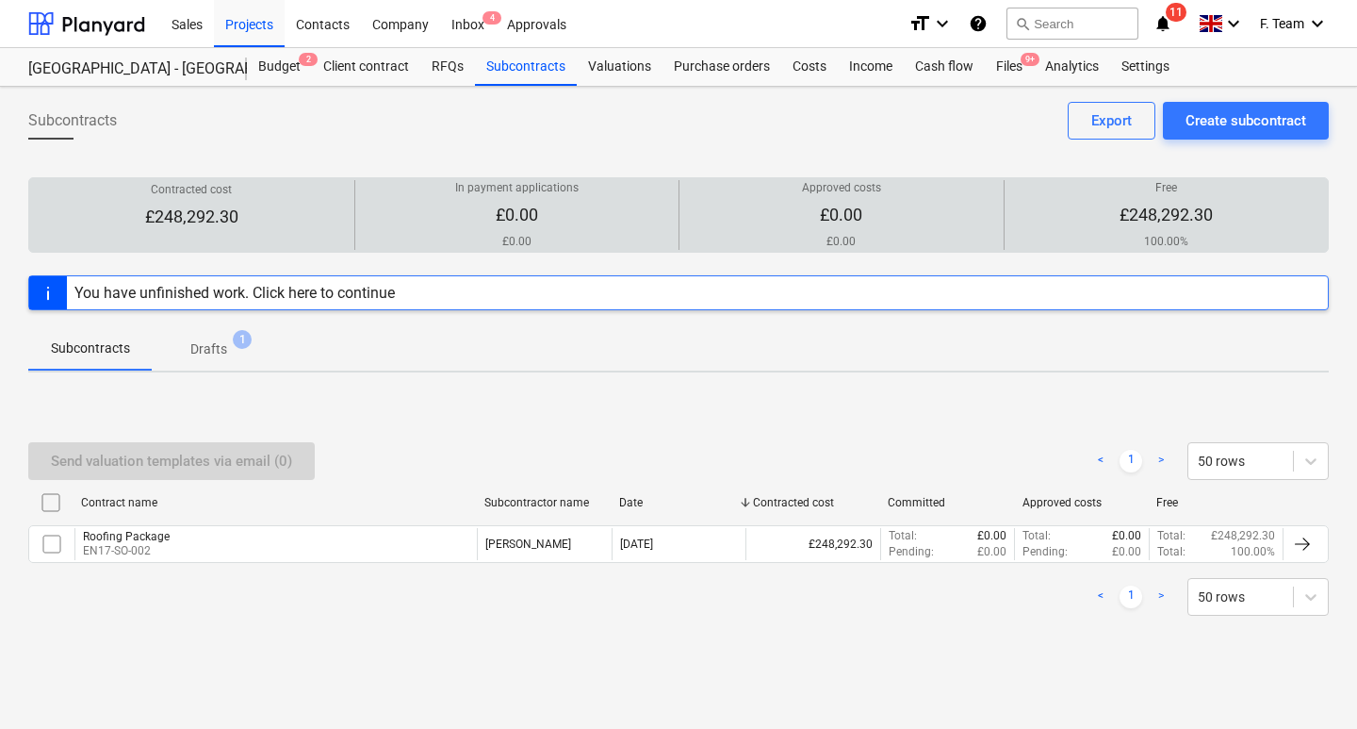
click at [325, 210] on div "Contracted cost £248,292.30" at bounding box center [192, 215] width 310 height 67
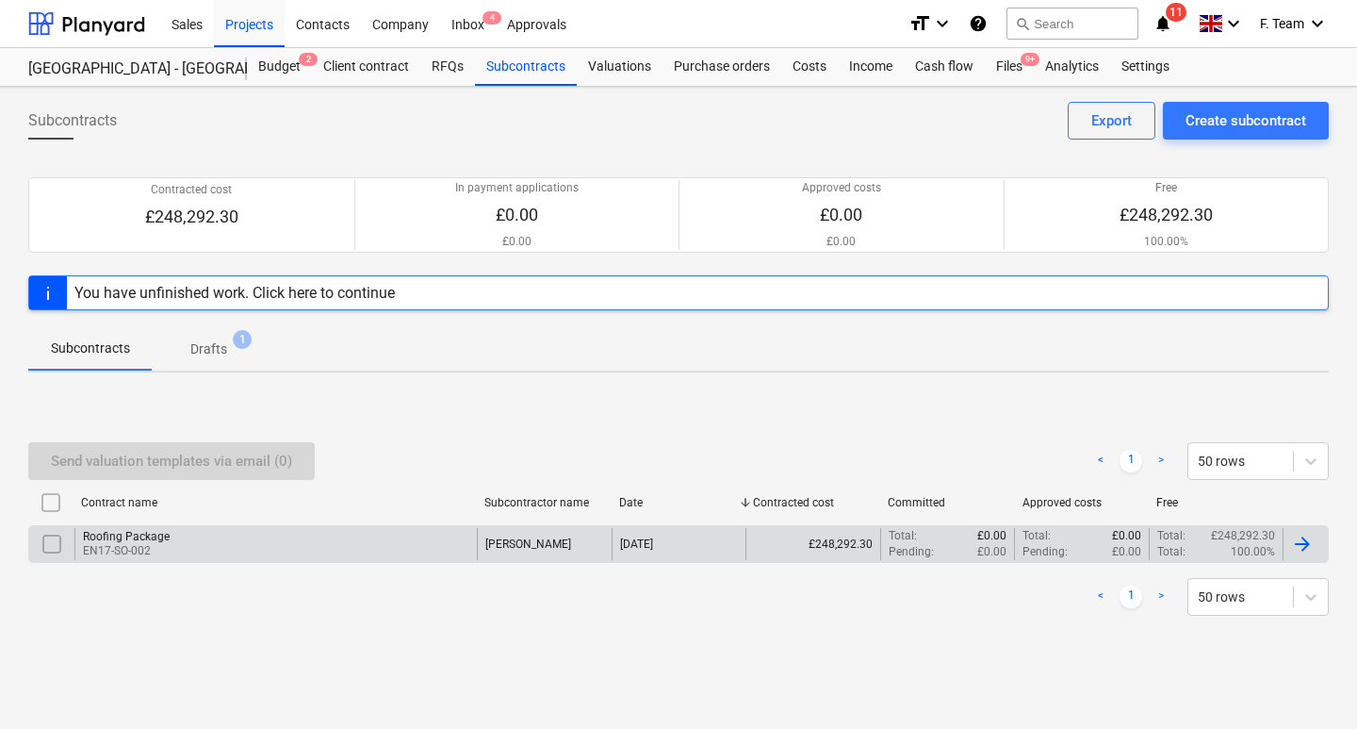
click at [148, 547] on p "EN17-SO-002" at bounding box center [126, 551] width 87 height 16
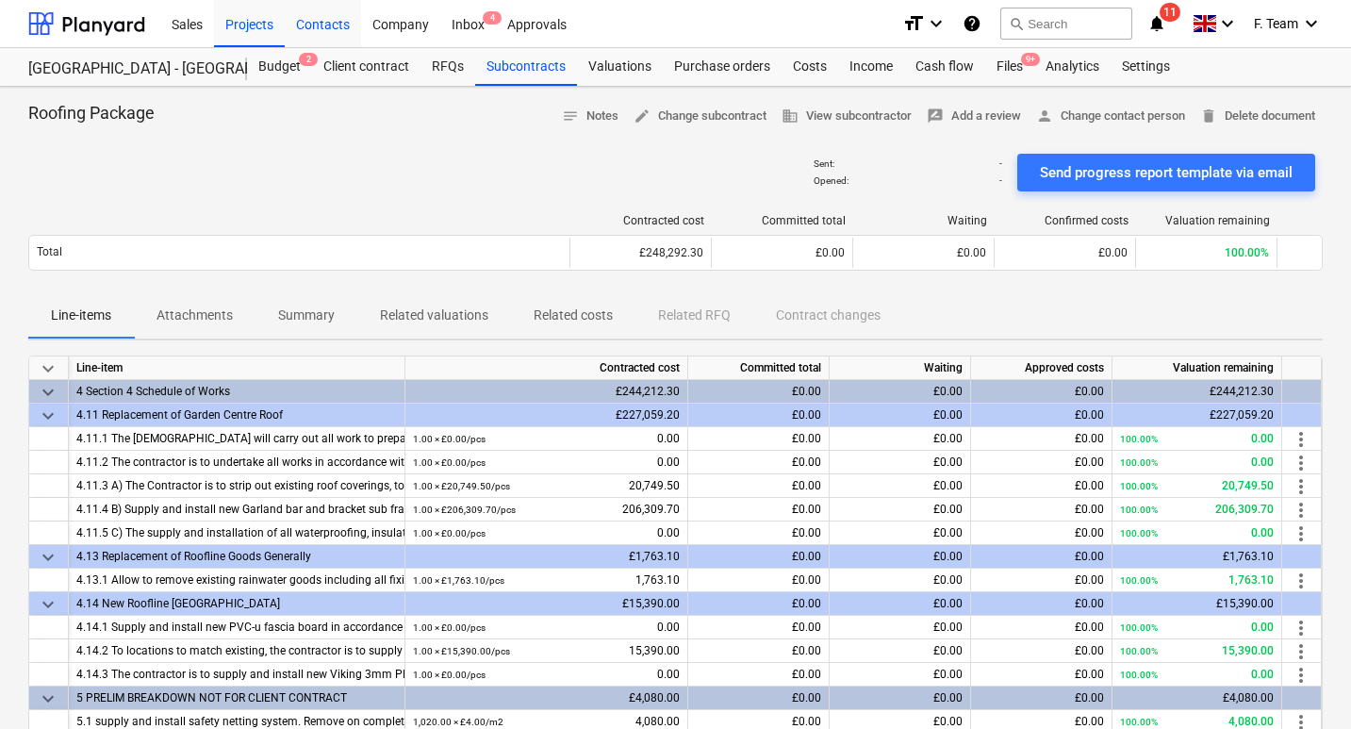
click at [327, 25] on div "Contacts" at bounding box center [323, 23] width 76 height 48
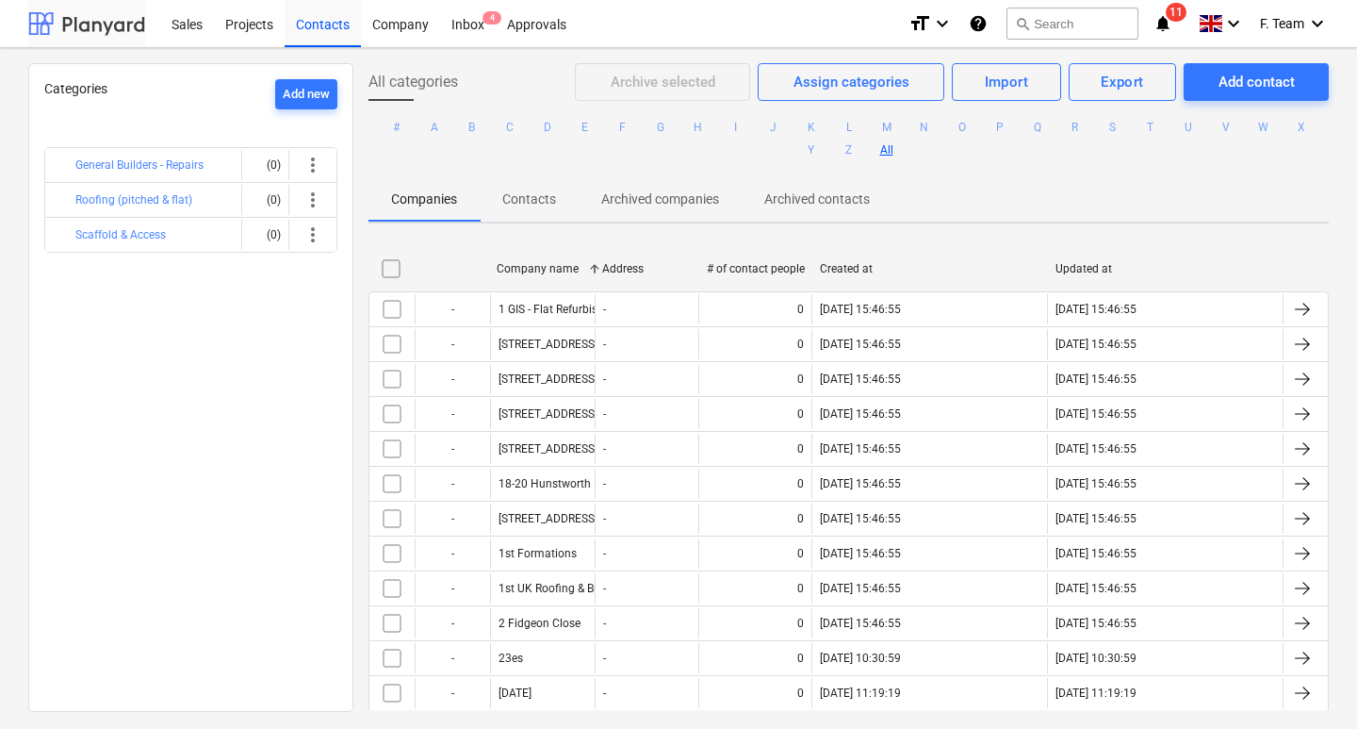
click at [96, 33] on div at bounding box center [86, 23] width 117 height 47
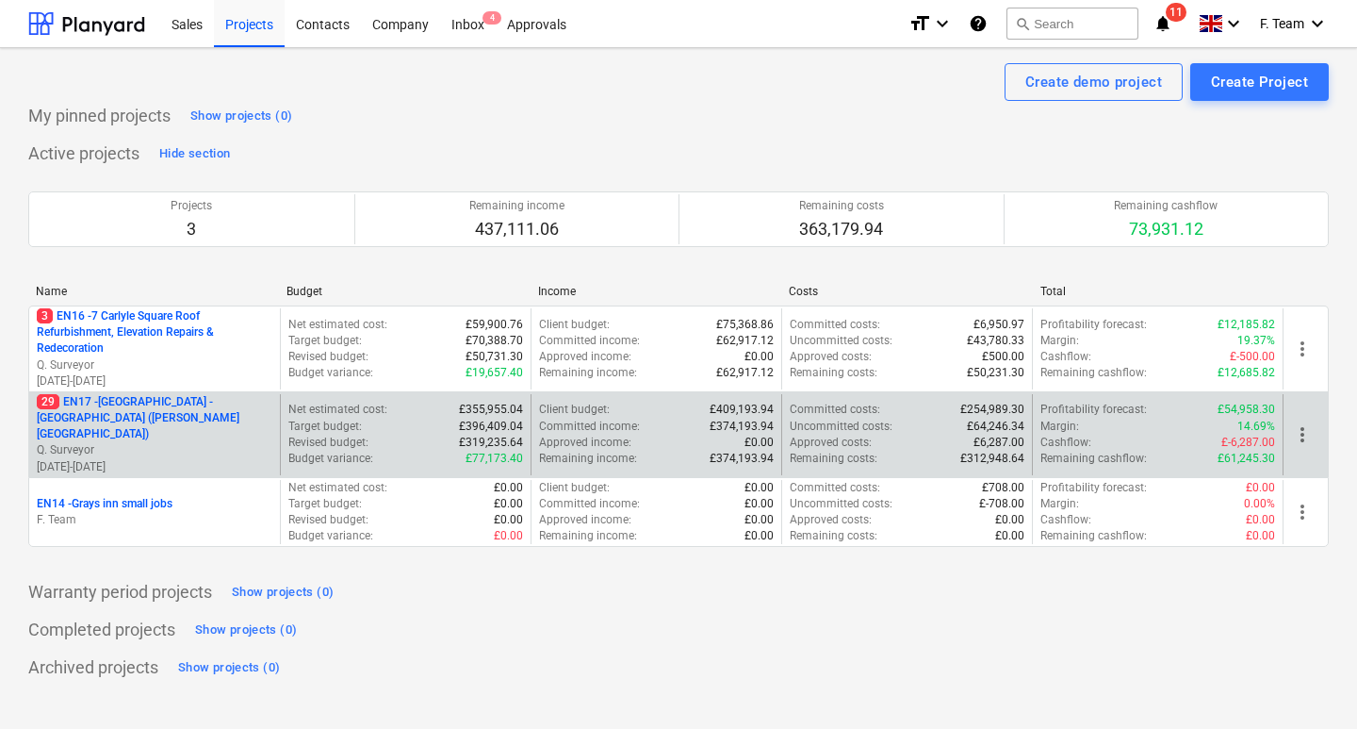
click at [205, 438] on p "29 EN17 - [GEOGRAPHIC_DATA] - [GEOGRAPHIC_DATA] ([PERSON_NAME][GEOGRAPHIC_DATA])" at bounding box center [155, 418] width 236 height 48
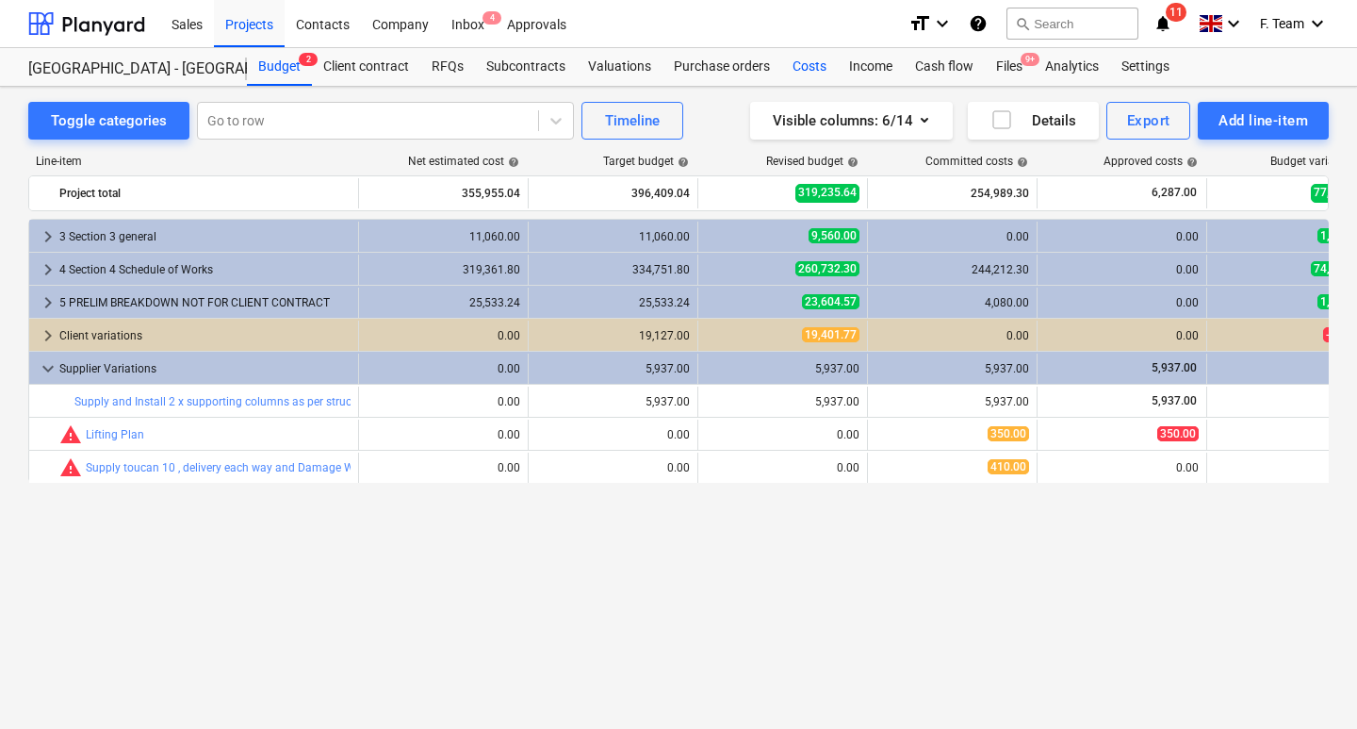
click at [796, 62] on div "Costs" at bounding box center [809, 67] width 57 height 38
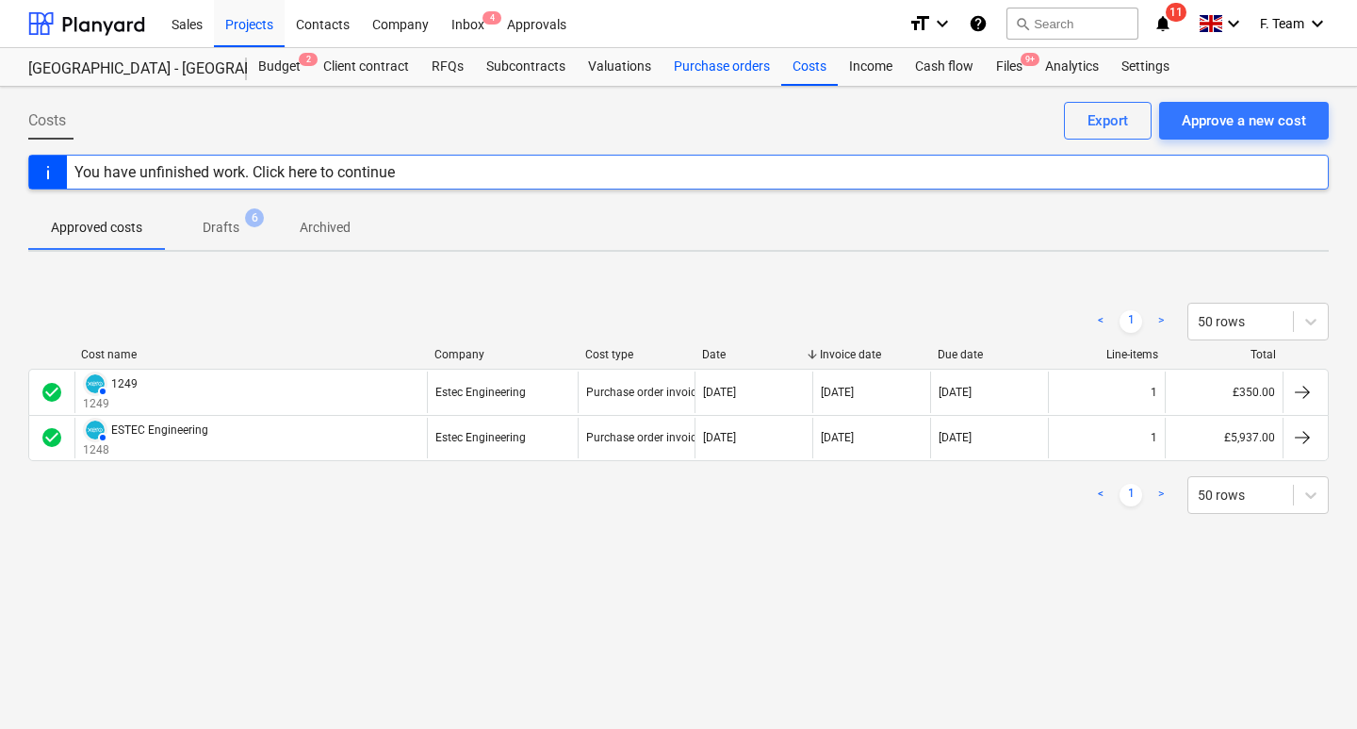
click at [733, 62] on div "Purchase orders" at bounding box center [722, 67] width 119 height 38
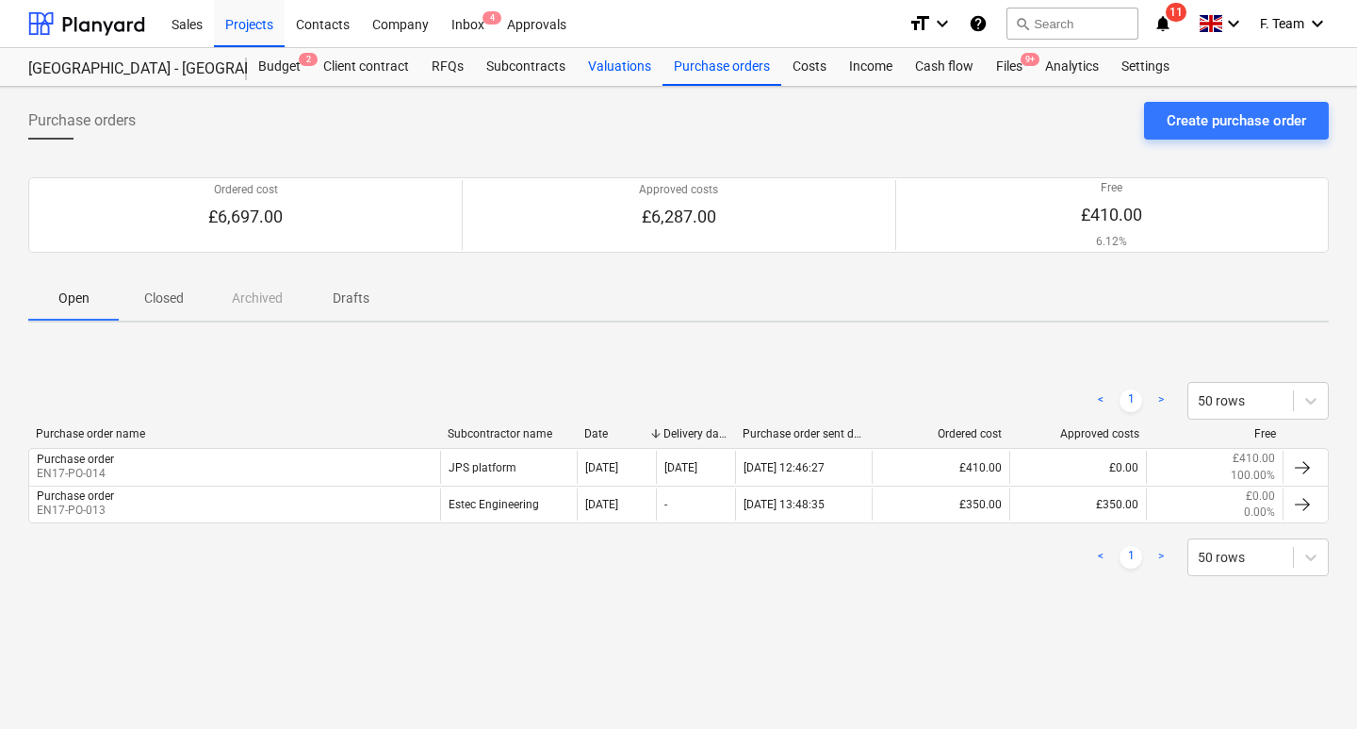
click at [605, 83] on div "Valuations" at bounding box center [620, 67] width 86 height 38
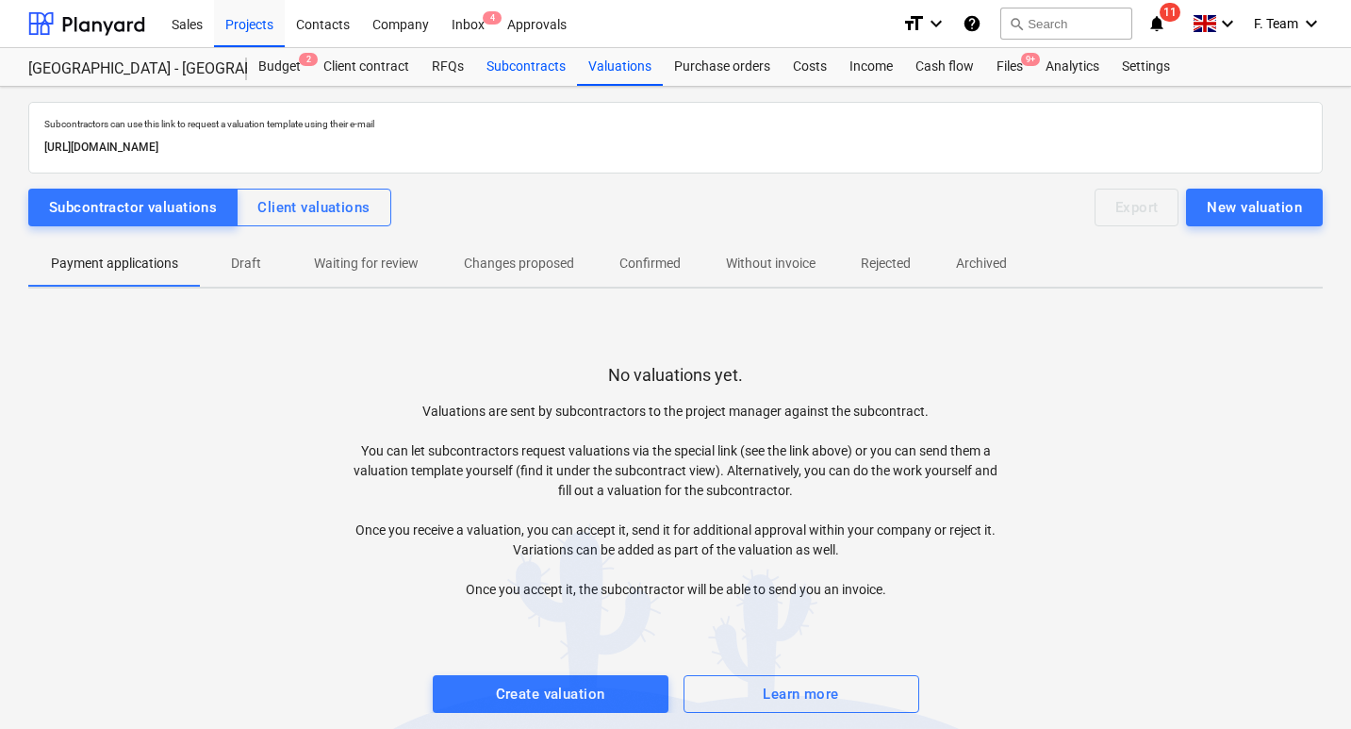
click at [531, 75] on div "Subcontracts" at bounding box center [526, 67] width 102 height 38
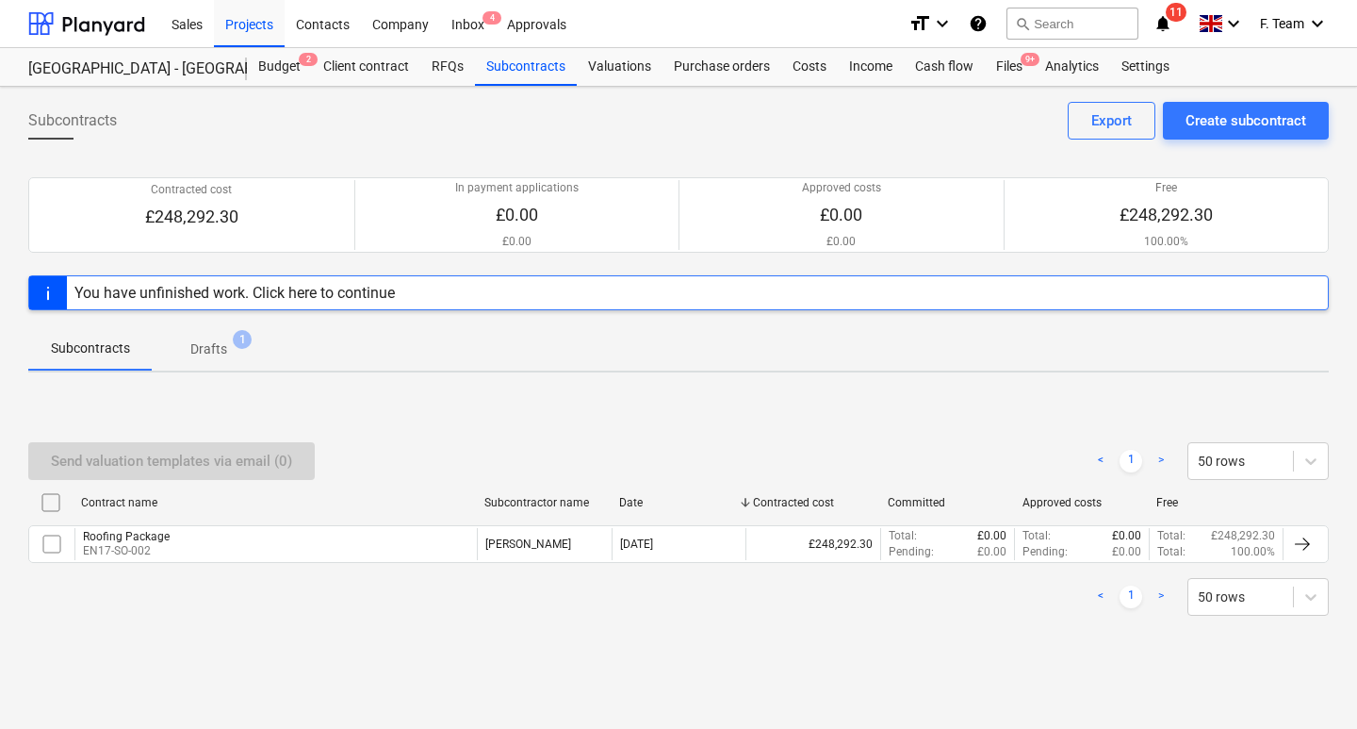
click at [211, 362] on span "Drafts 1" at bounding box center [209, 348] width 112 height 34
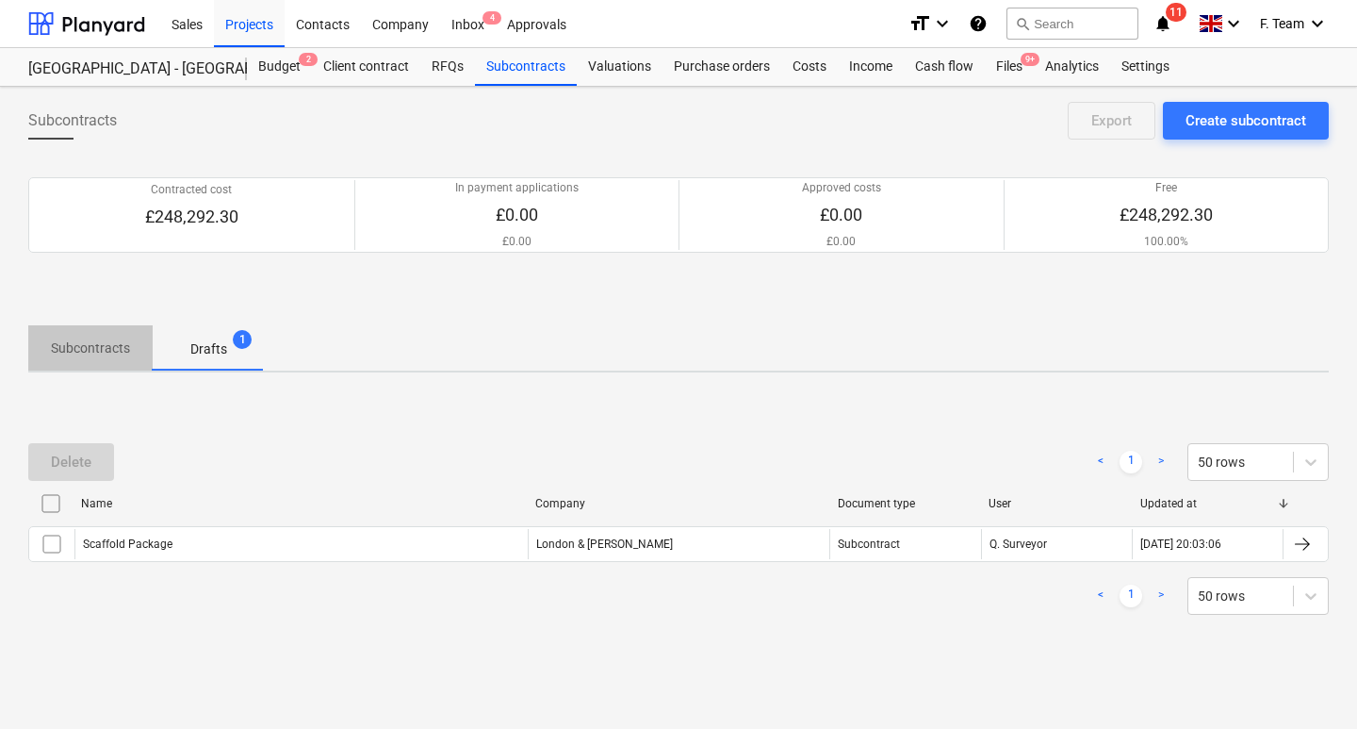
click at [116, 352] on p "Subcontracts" at bounding box center [90, 348] width 79 height 20
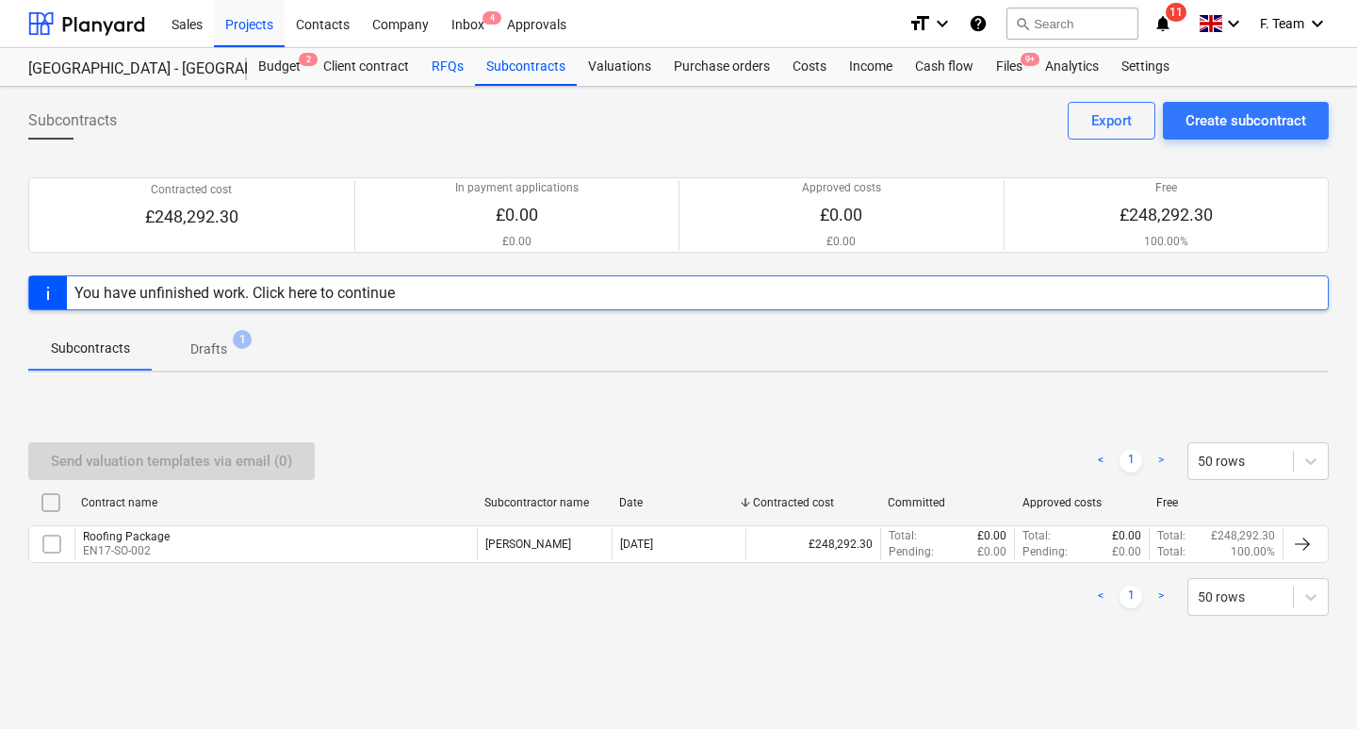
click at [429, 65] on div "RFQs" at bounding box center [447, 67] width 55 height 38
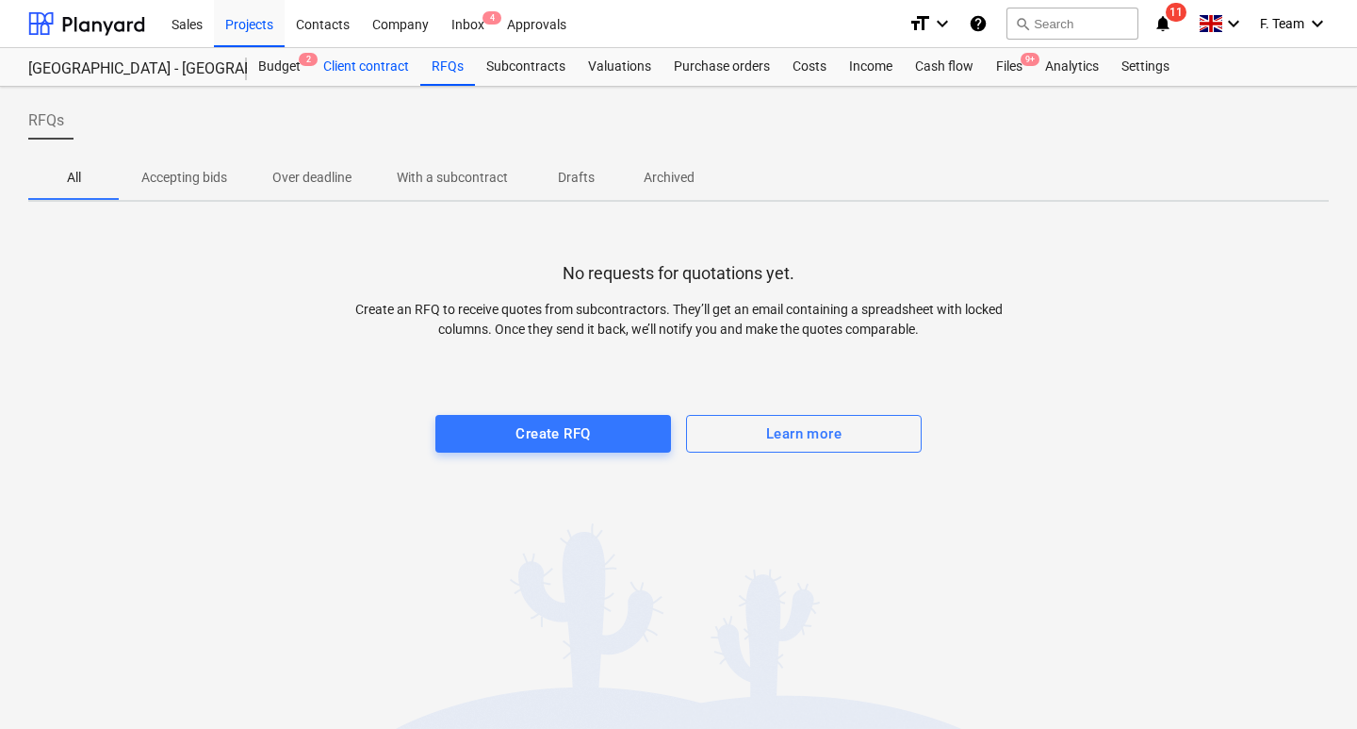
click at [364, 75] on div "Client contract" at bounding box center [366, 67] width 108 height 38
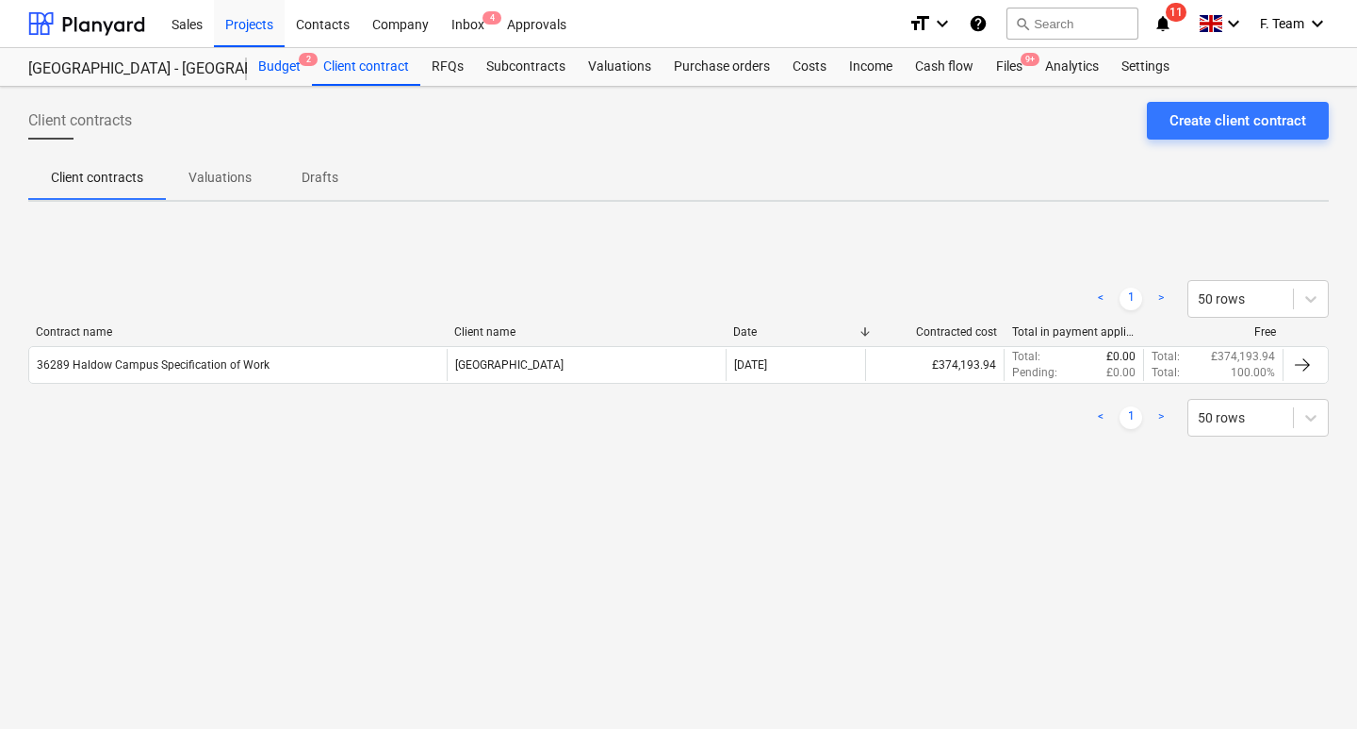
click at [276, 80] on div "Budget 2" at bounding box center [279, 67] width 65 height 38
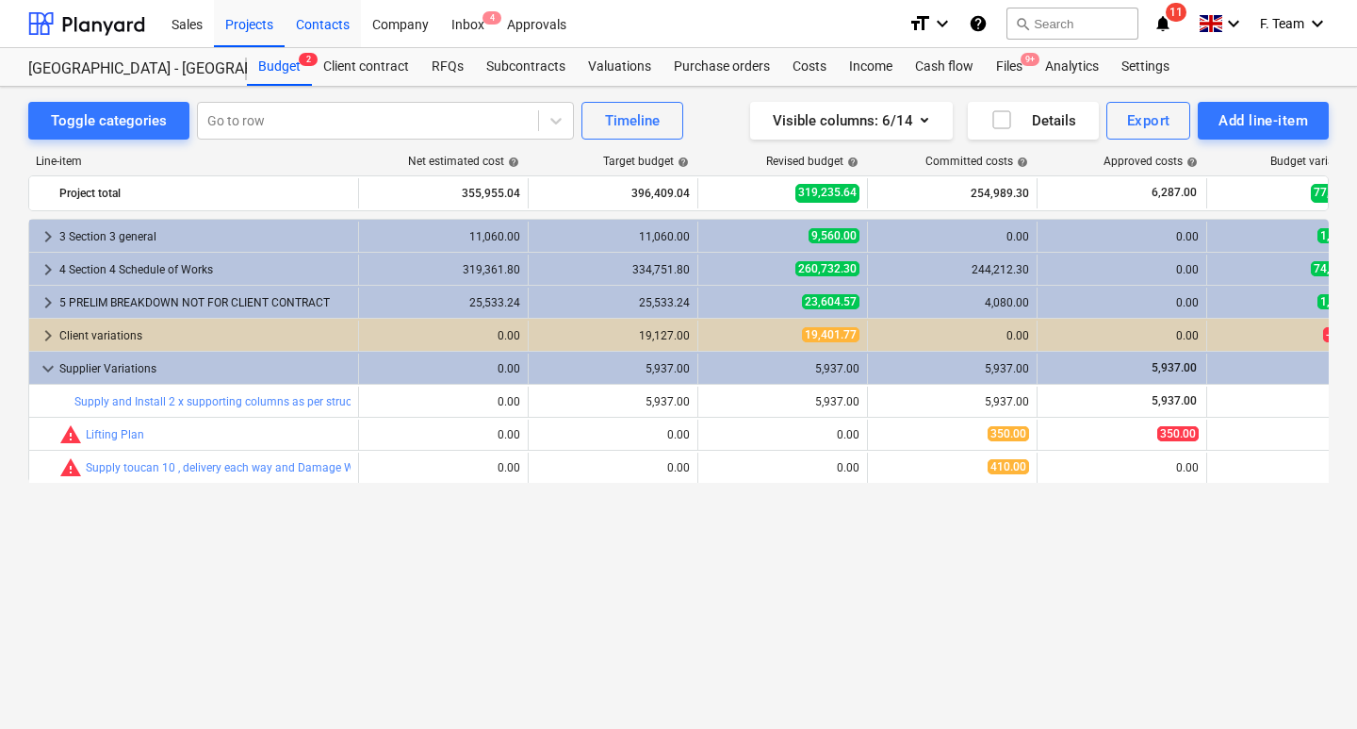
click at [325, 40] on div "Contacts" at bounding box center [323, 23] width 76 height 48
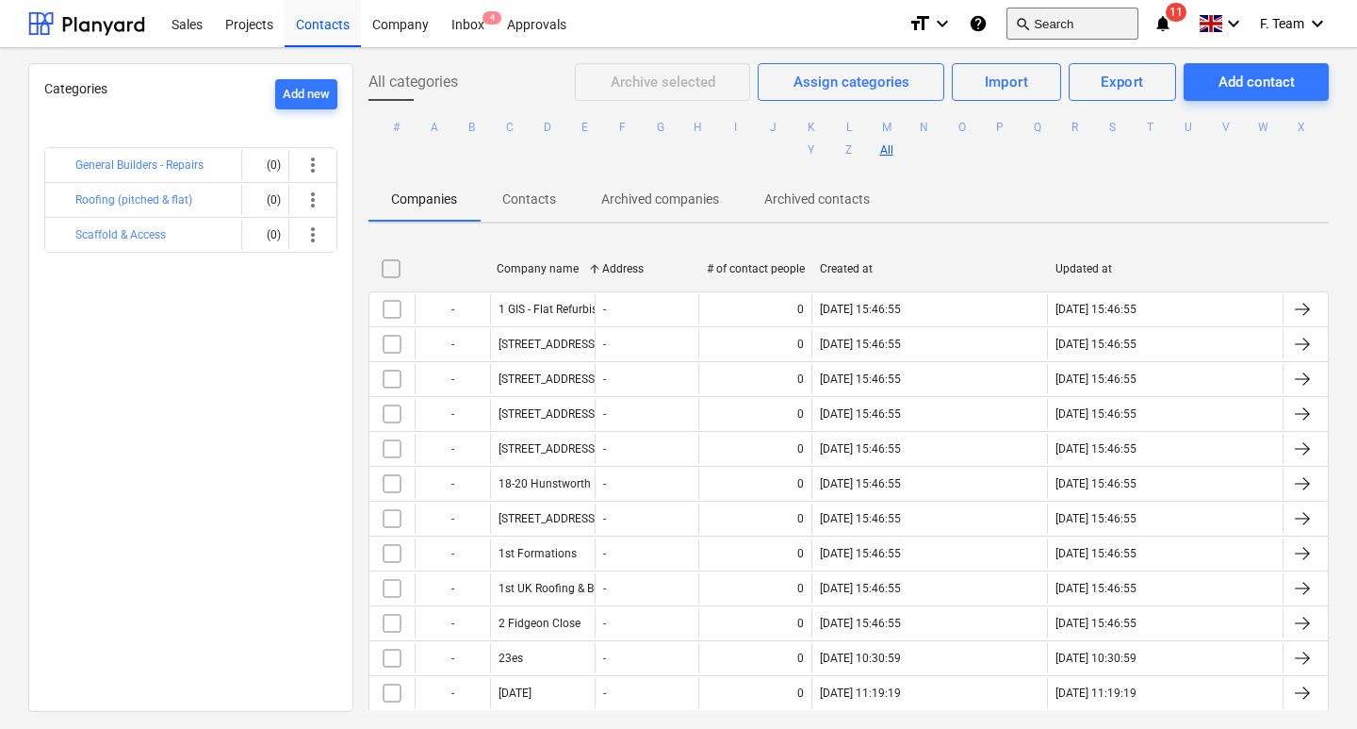
click at [1072, 27] on button "search Search" at bounding box center [1073, 24] width 132 height 32
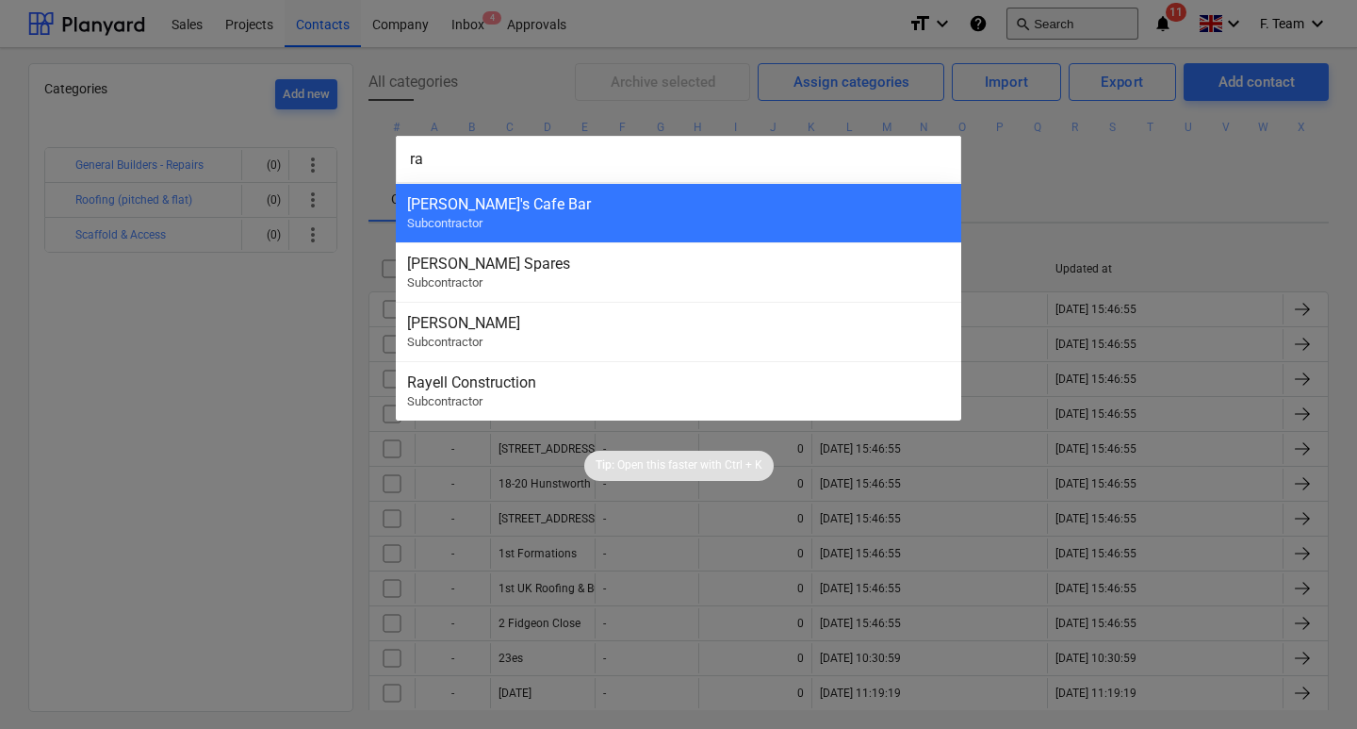
type input "ray"
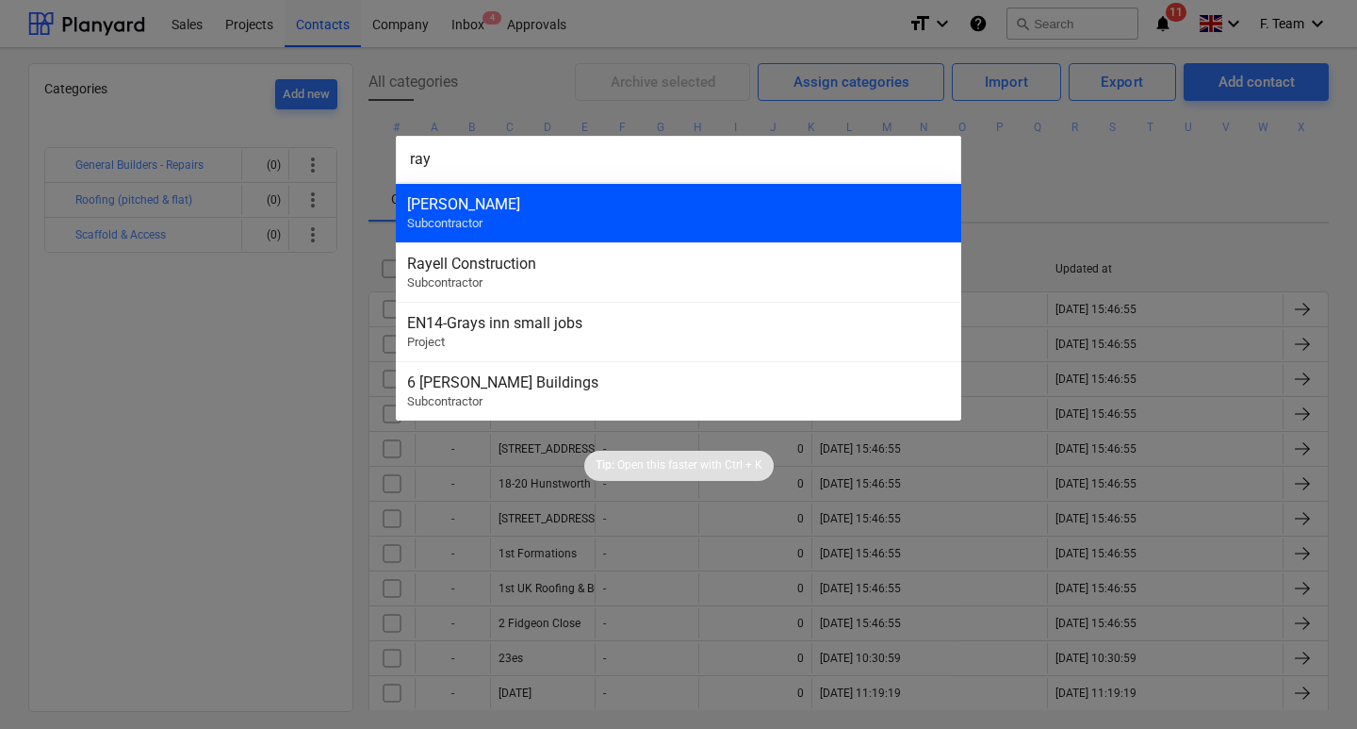
click at [827, 221] on div "Rayell Subcontractor" at bounding box center [679, 212] width 566 height 59
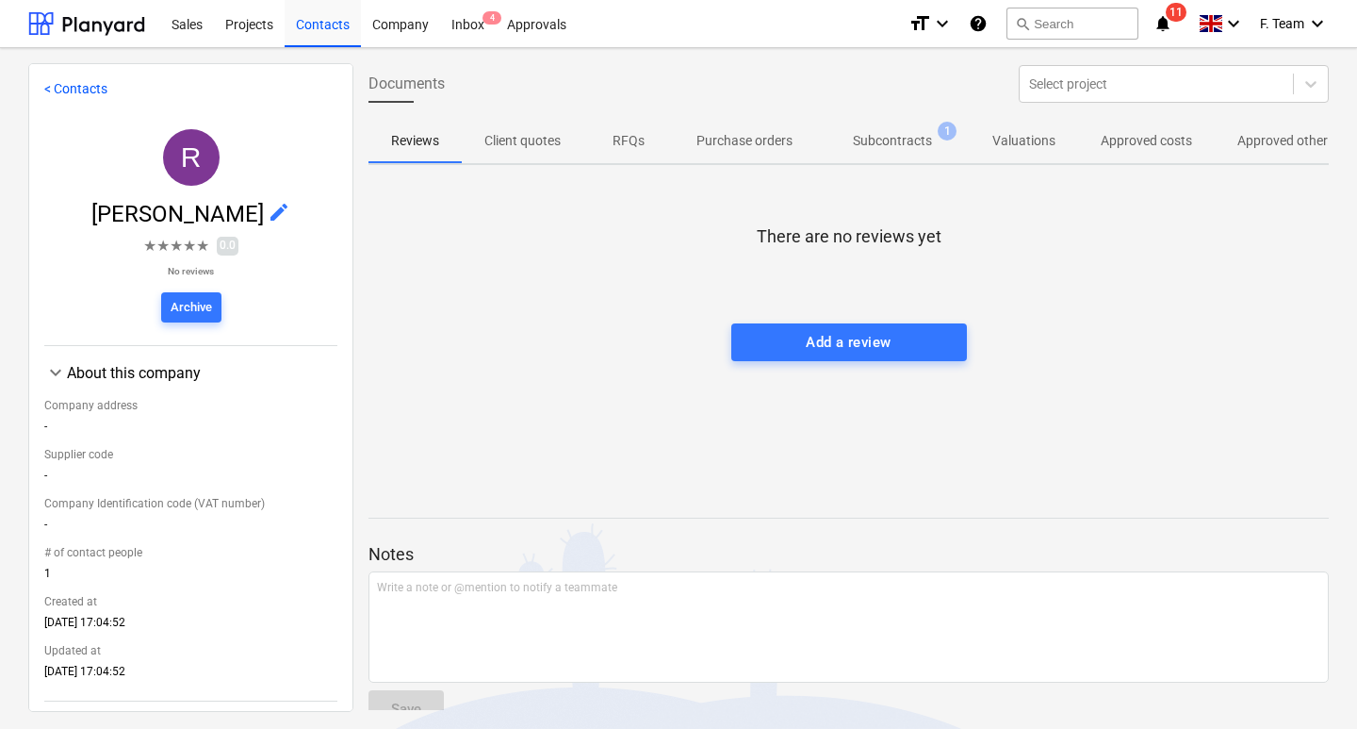
click at [721, 155] on span "Purchase orders" at bounding box center [744, 140] width 141 height 31
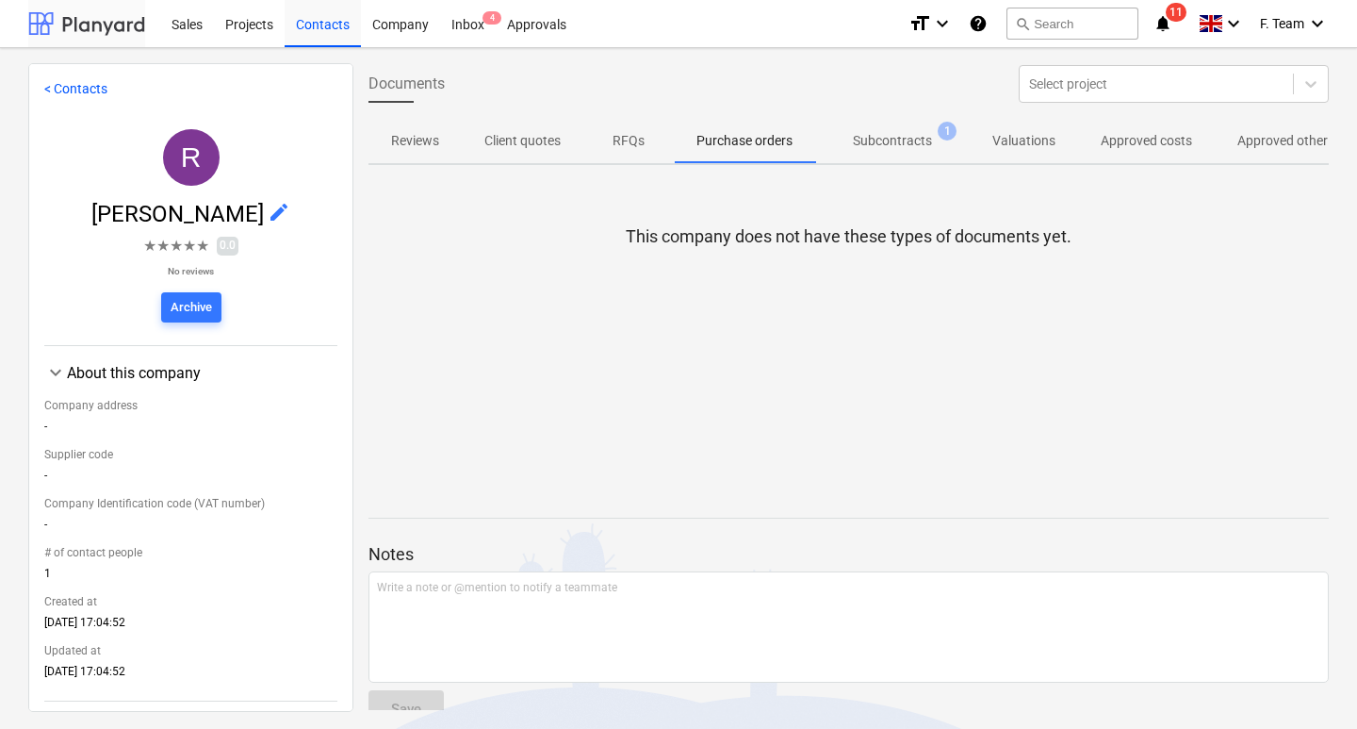
click at [107, 25] on div at bounding box center [86, 23] width 117 height 47
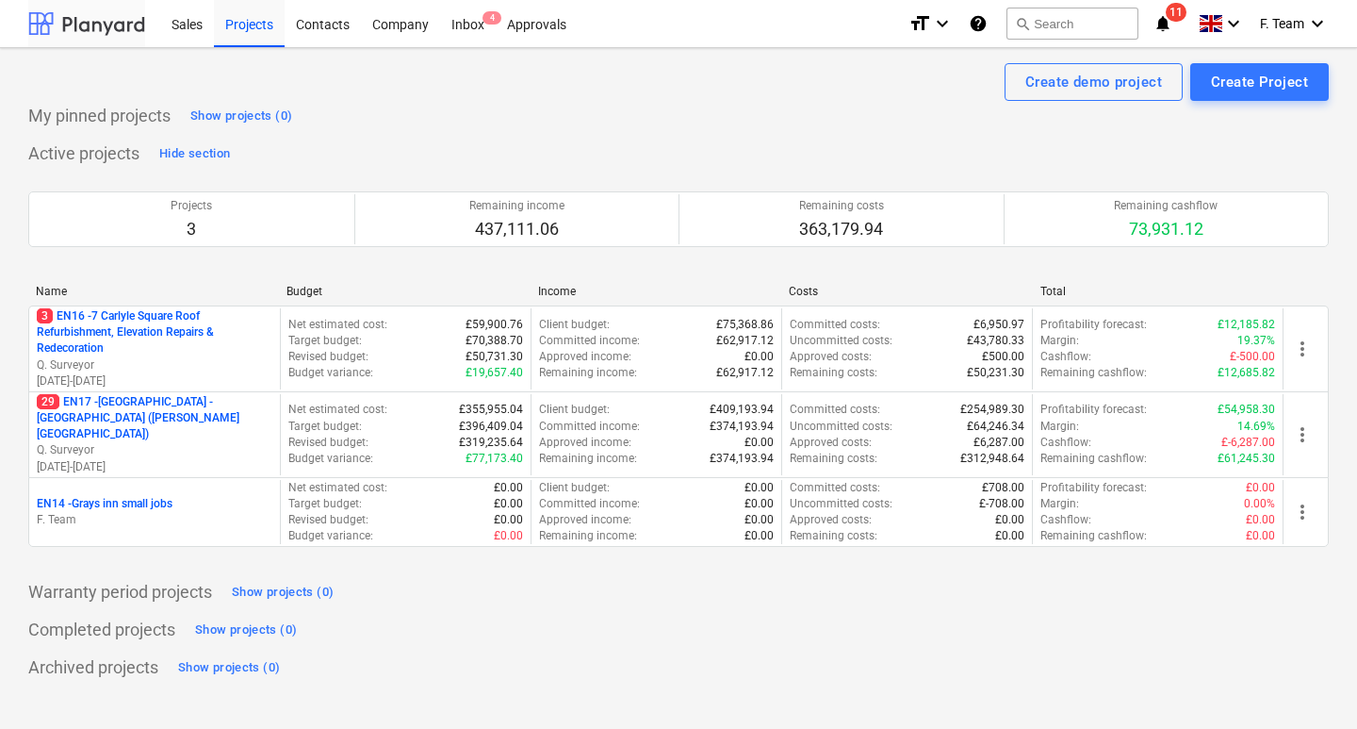
click at [90, 38] on div at bounding box center [86, 23] width 117 height 47
click at [85, 23] on div at bounding box center [86, 23] width 117 height 47
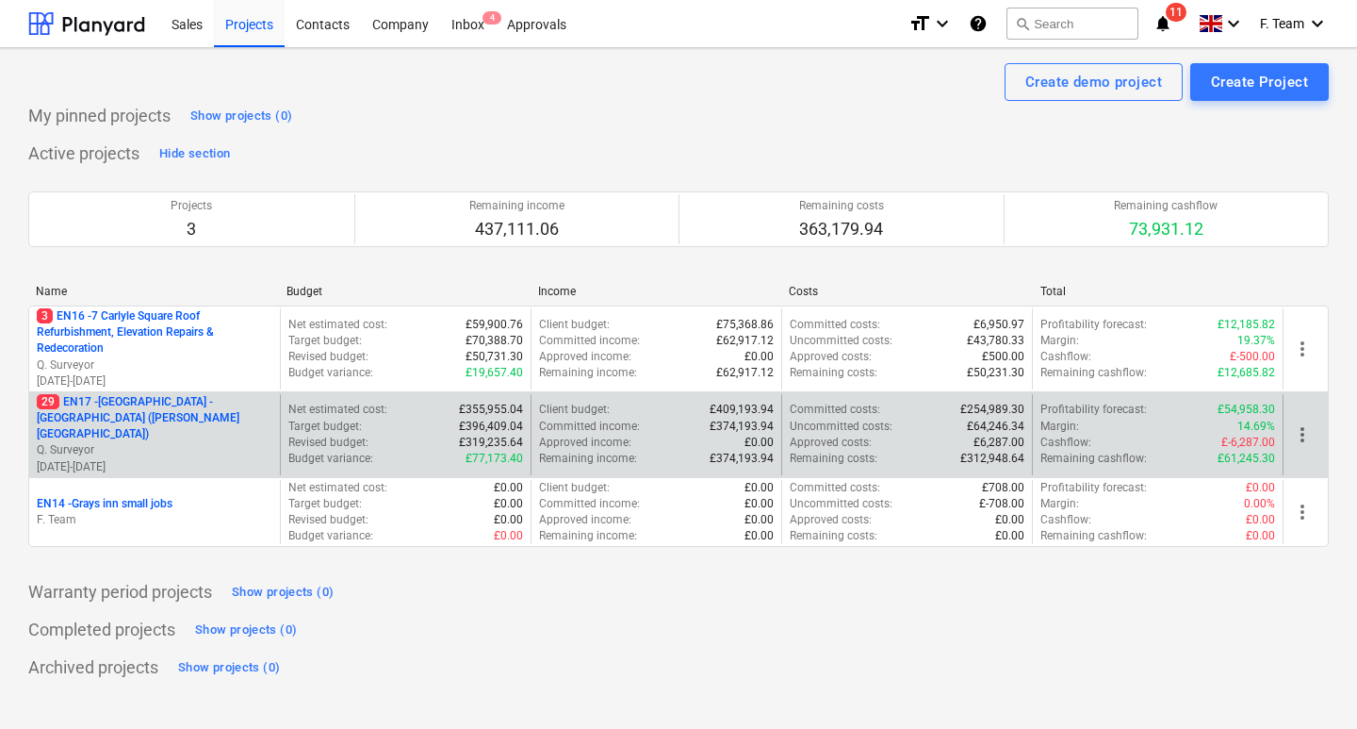
click at [156, 414] on p "29 EN17 - [GEOGRAPHIC_DATA] - [GEOGRAPHIC_DATA] ([PERSON_NAME][GEOGRAPHIC_DATA])" at bounding box center [155, 418] width 236 height 48
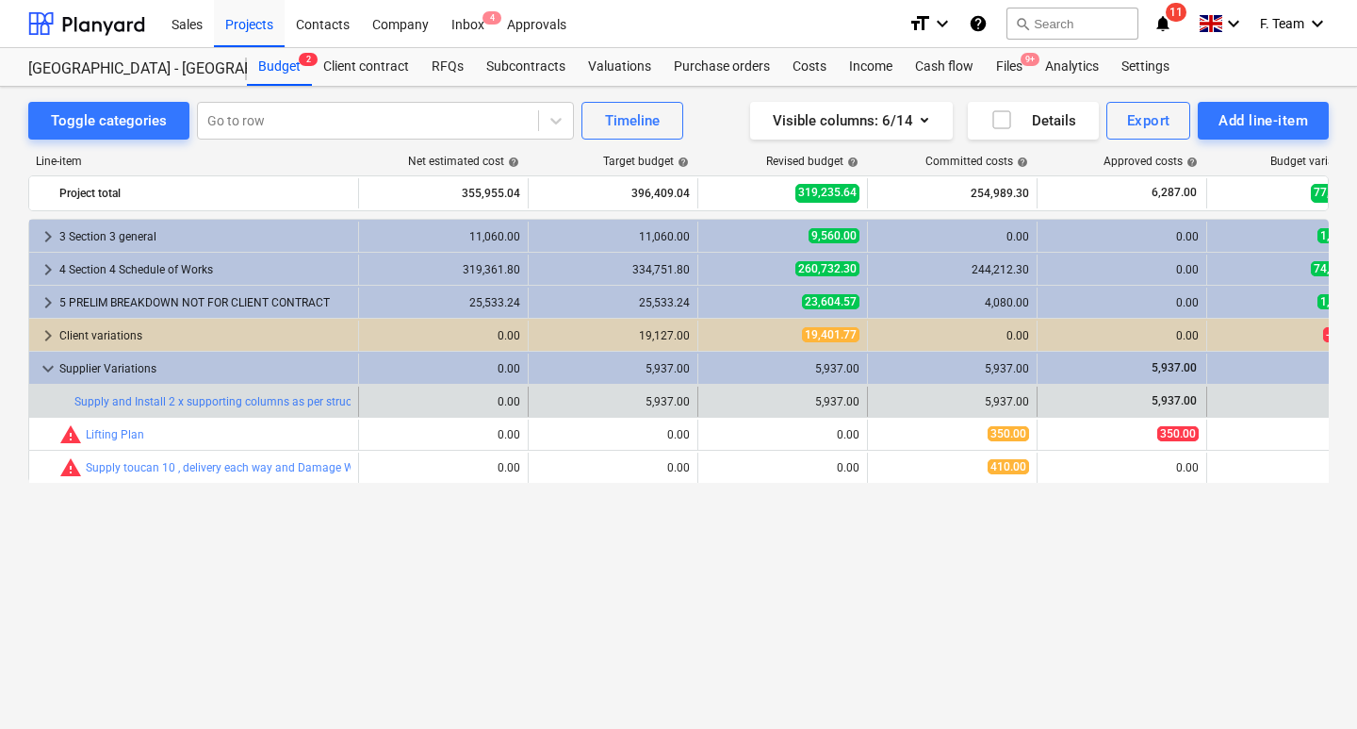
click at [159, 414] on div "bar_chart Supply and Install 2 x supporting columns as per structural design" at bounding box center [212, 401] width 276 height 30
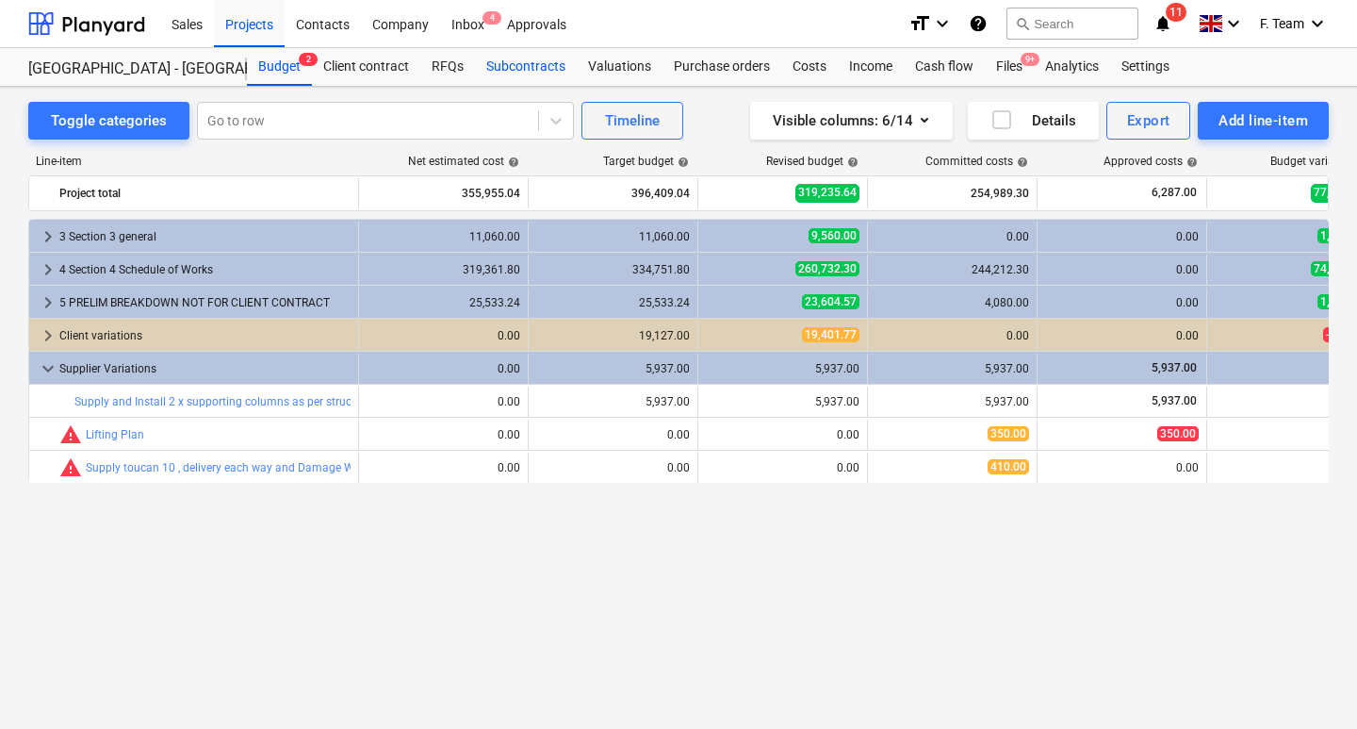
click at [521, 70] on div "Subcontracts" at bounding box center [526, 67] width 102 height 38
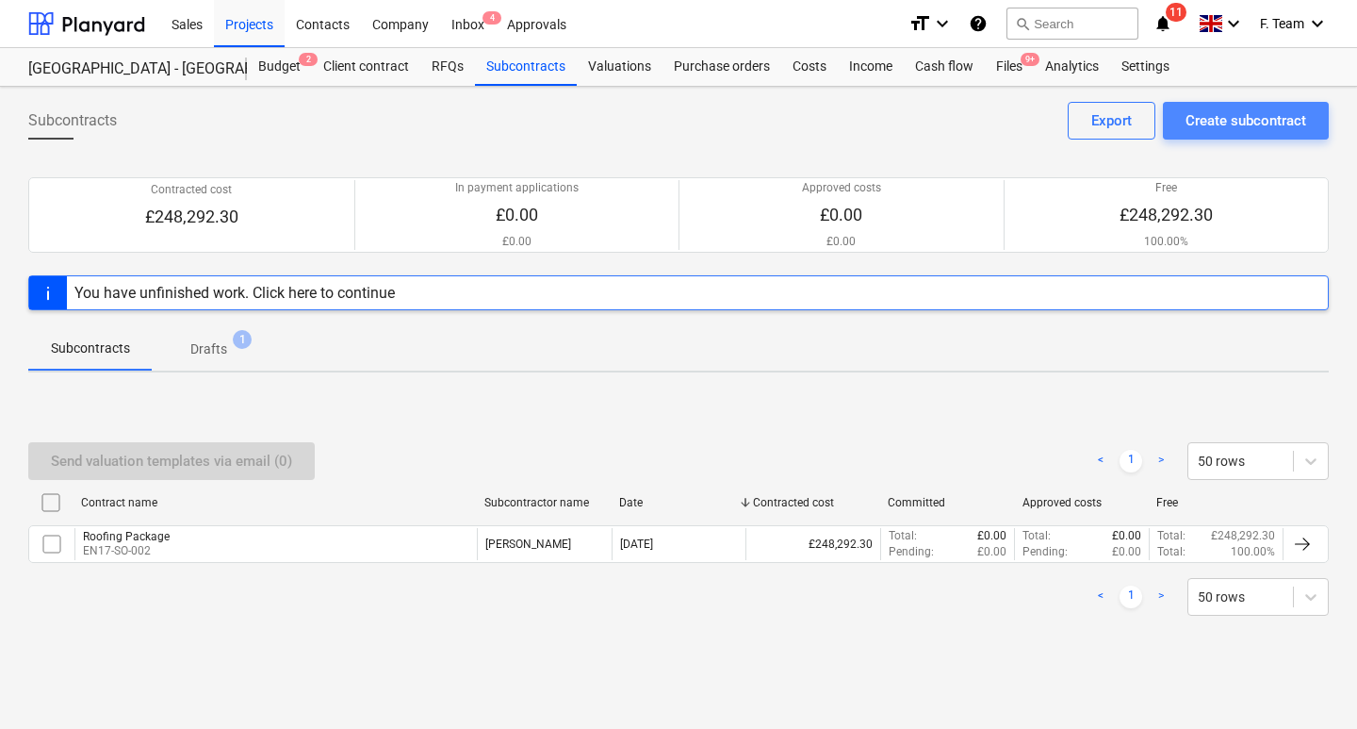
click at [1246, 127] on div "Create subcontract" at bounding box center [1246, 120] width 121 height 25
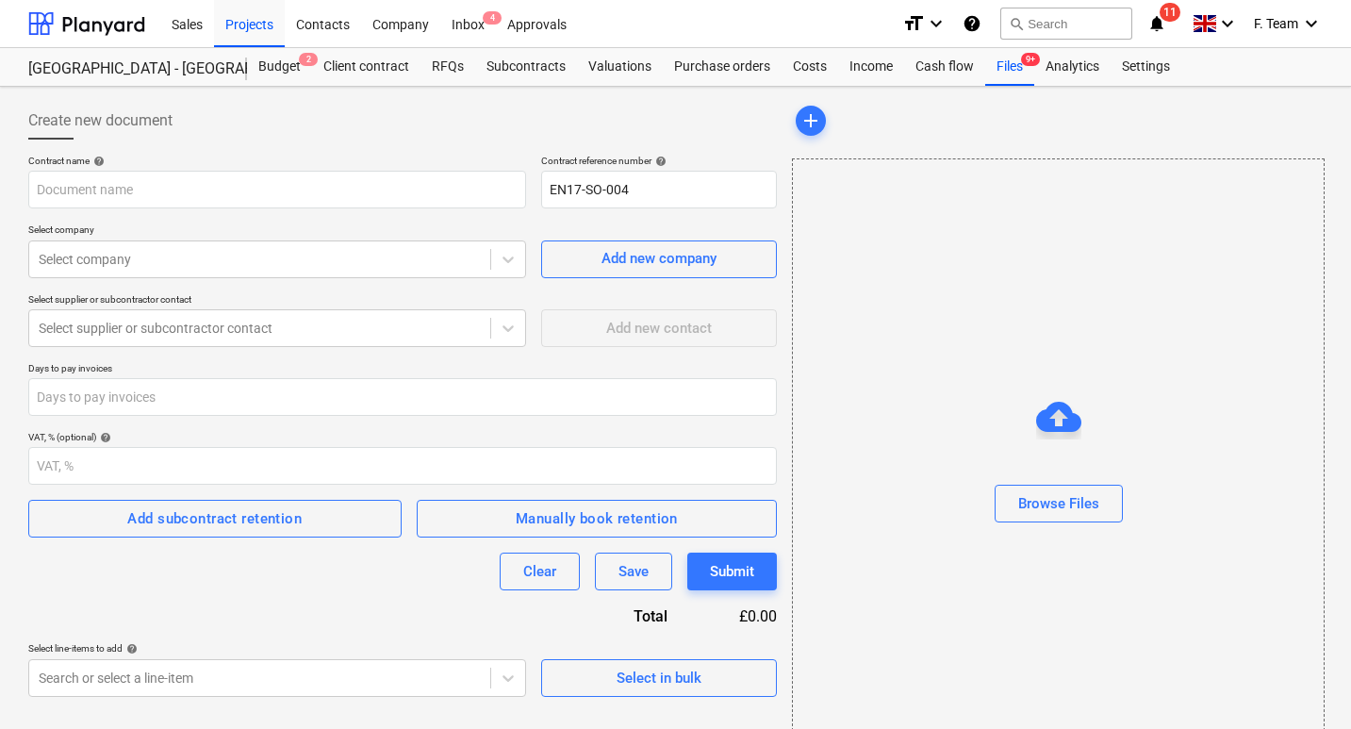
type input "EN17-SO-004"
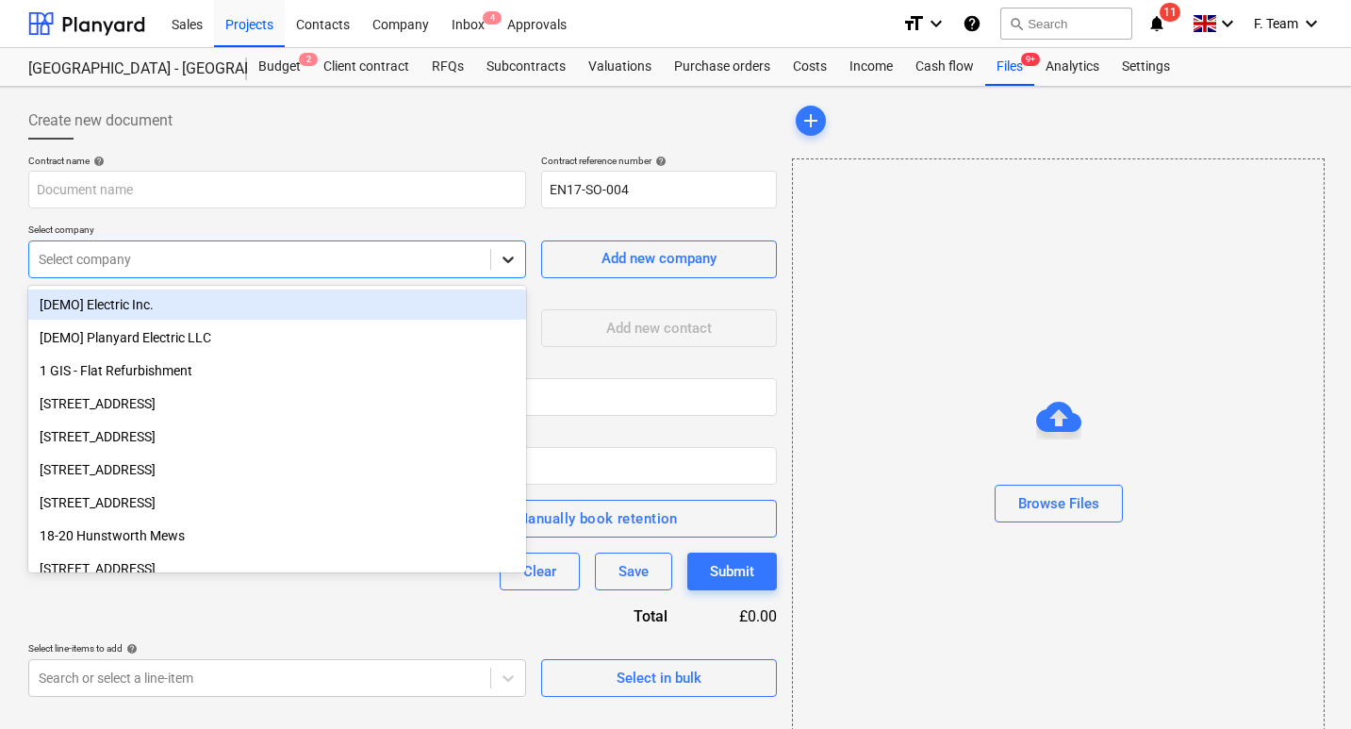
click at [509, 256] on icon at bounding box center [508, 259] width 19 height 19
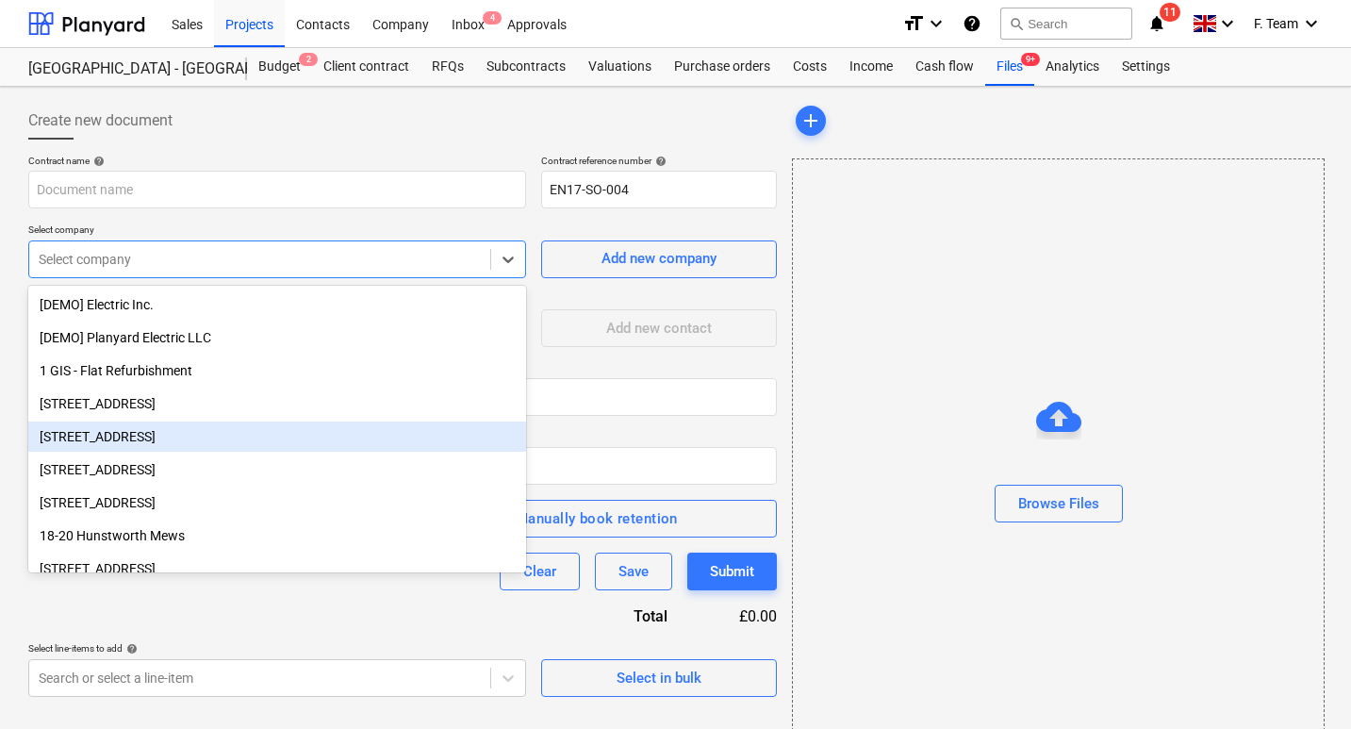
click at [897, 380] on div "Browse Files" at bounding box center [1058, 465] width 533 height 615
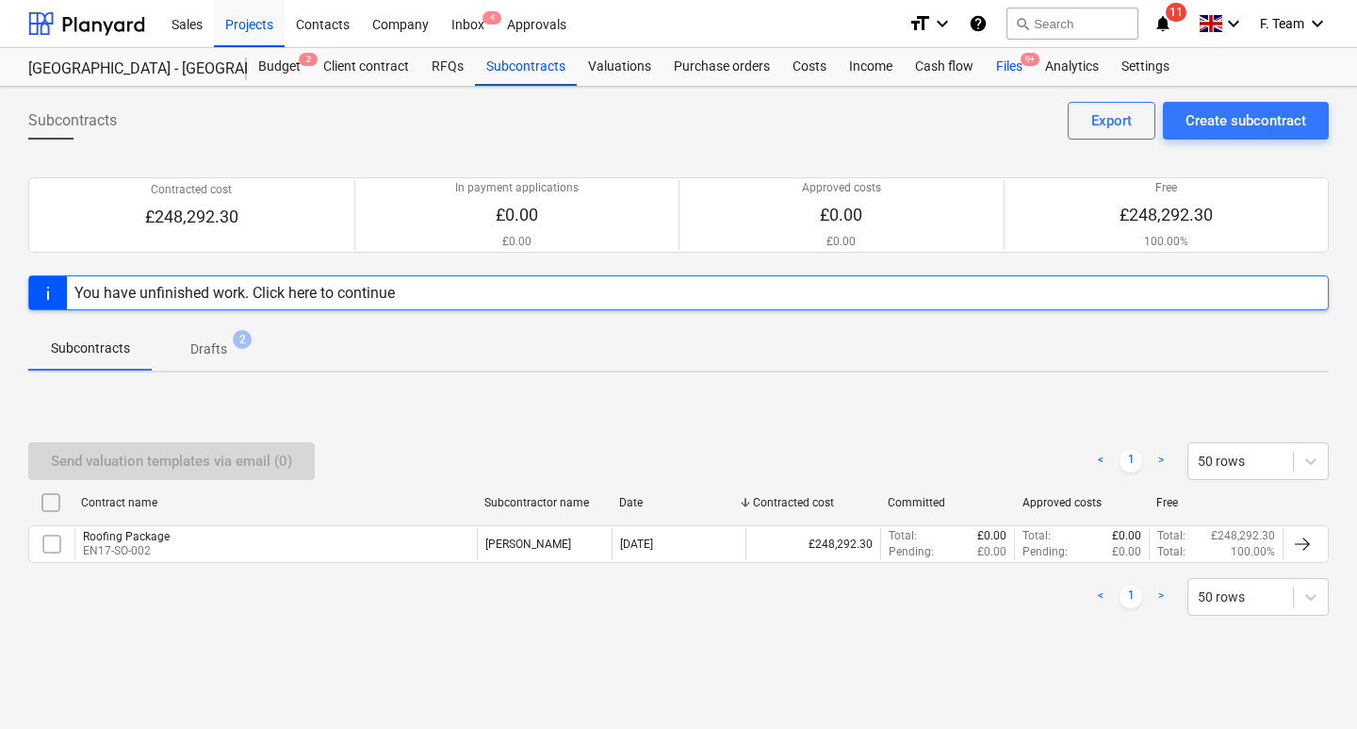
click at [1002, 66] on div "Files 9+" at bounding box center [1009, 67] width 49 height 38
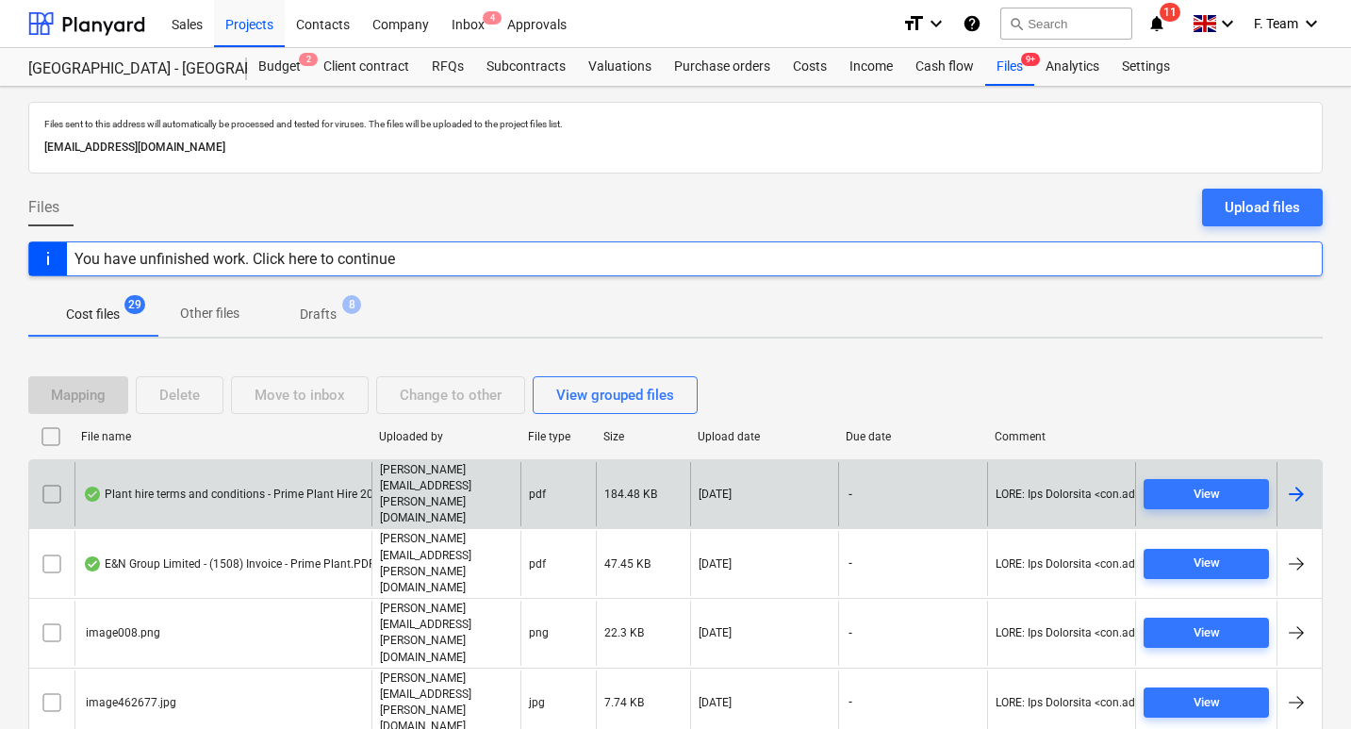
click at [1301, 483] on div at bounding box center [1296, 494] width 23 height 23
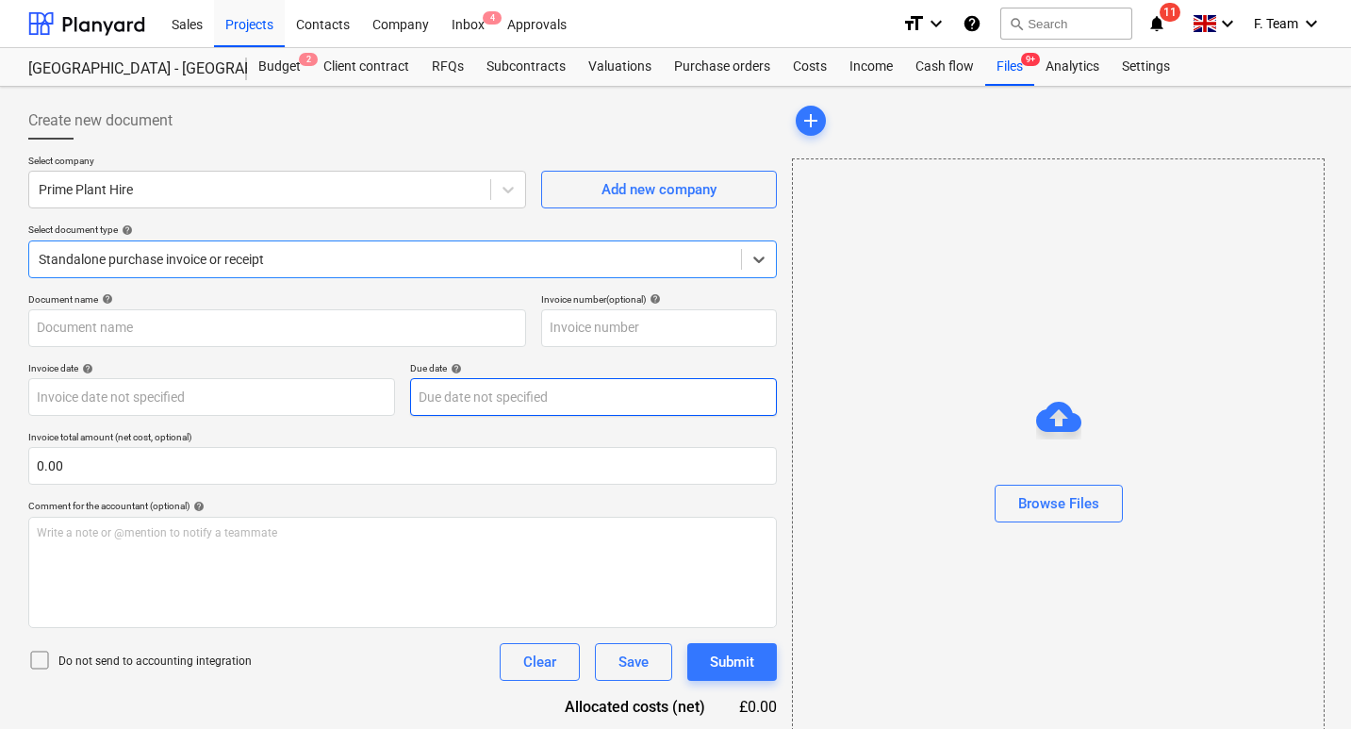
type input "Plant hire terms and conditions - Prime Plant Hire 2025.pdf"
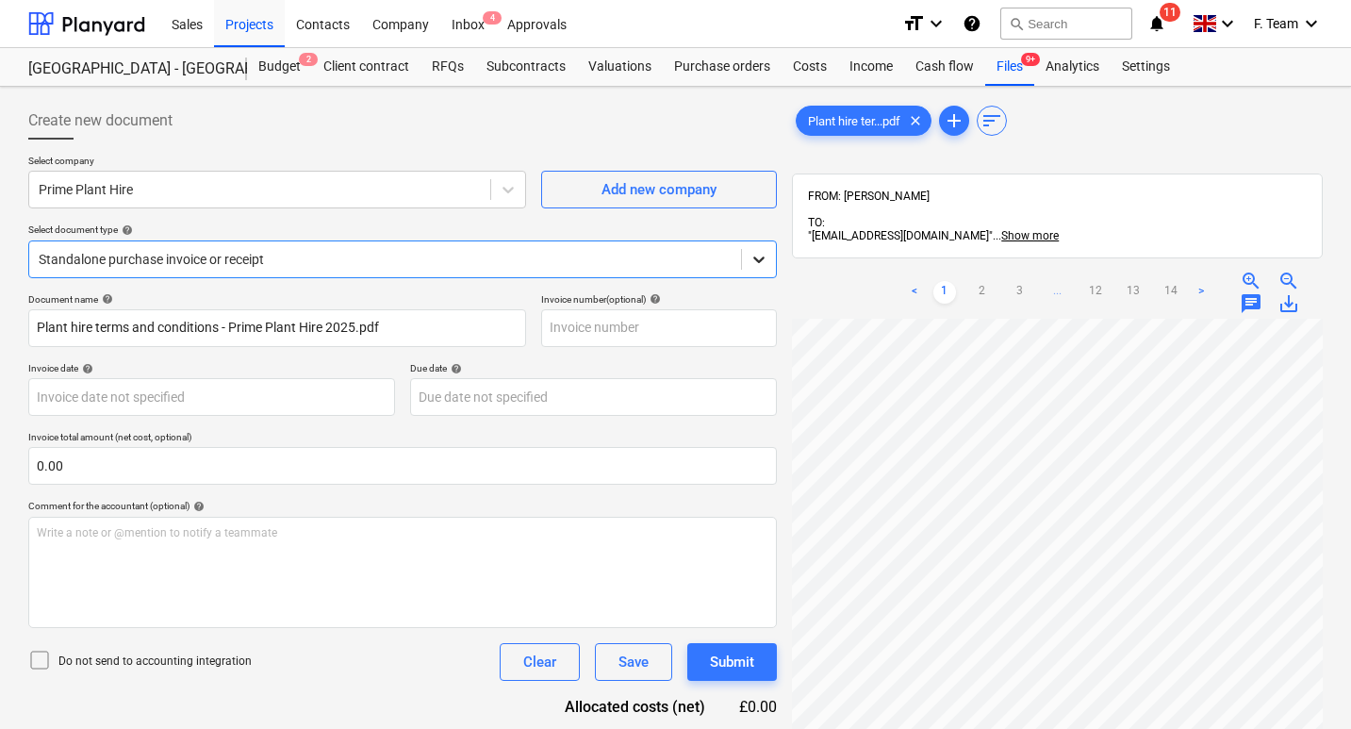
click at [761, 267] on icon at bounding box center [758, 259] width 19 height 19
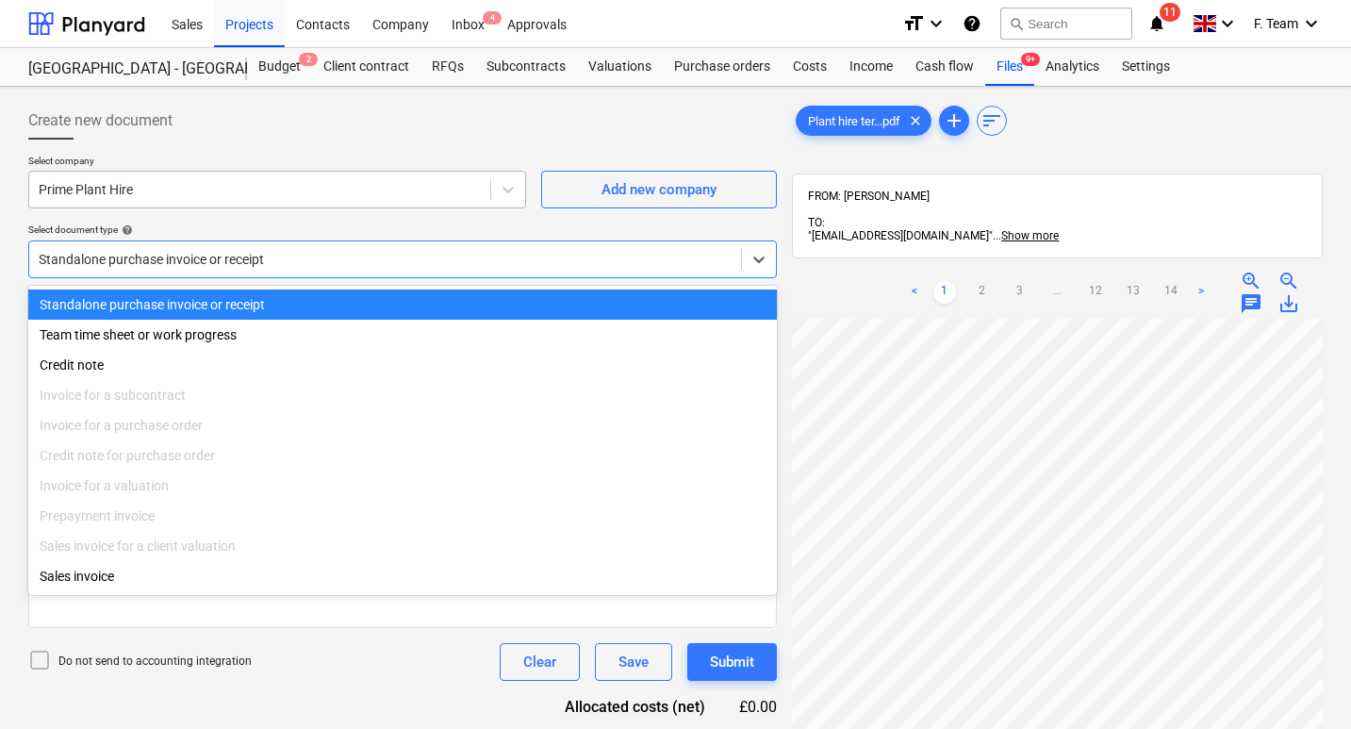
click at [293, 178] on div "Prime Plant Hire" at bounding box center [259, 189] width 461 height 26
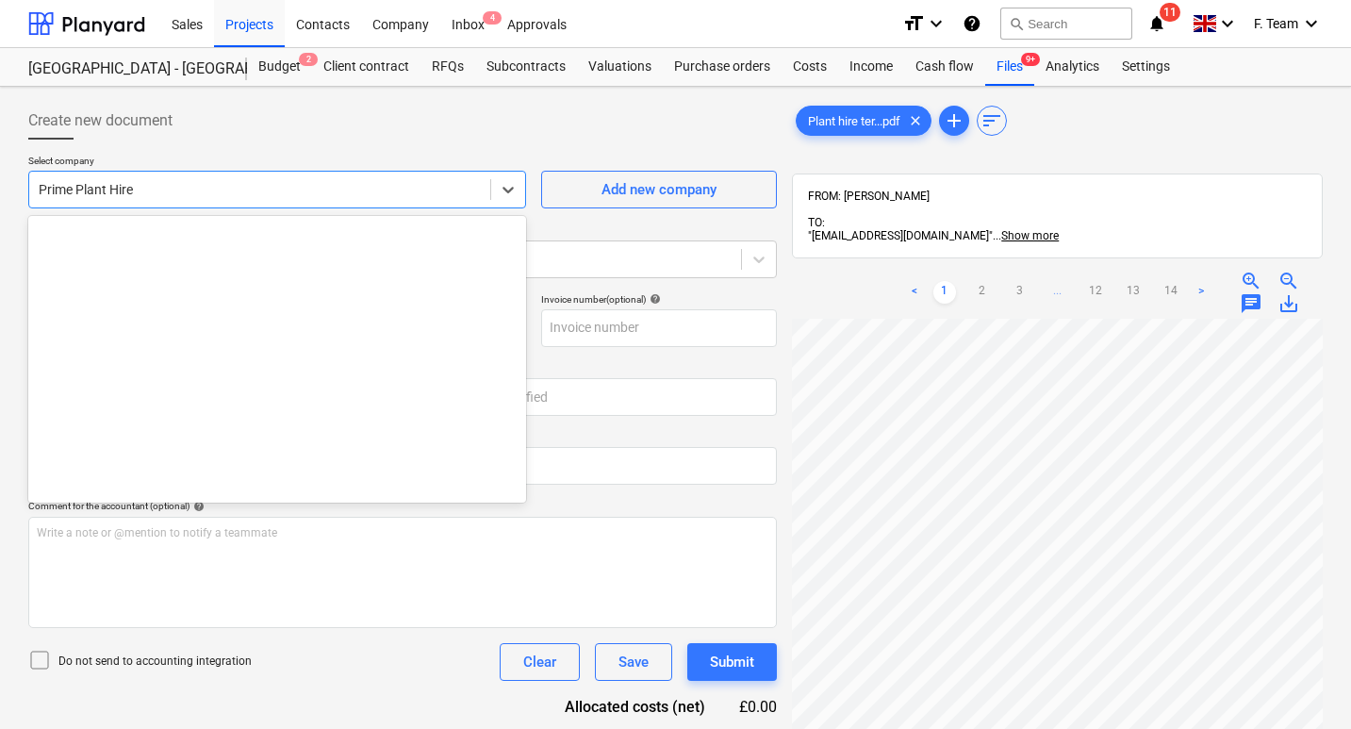
scroll to position [8940, 0]
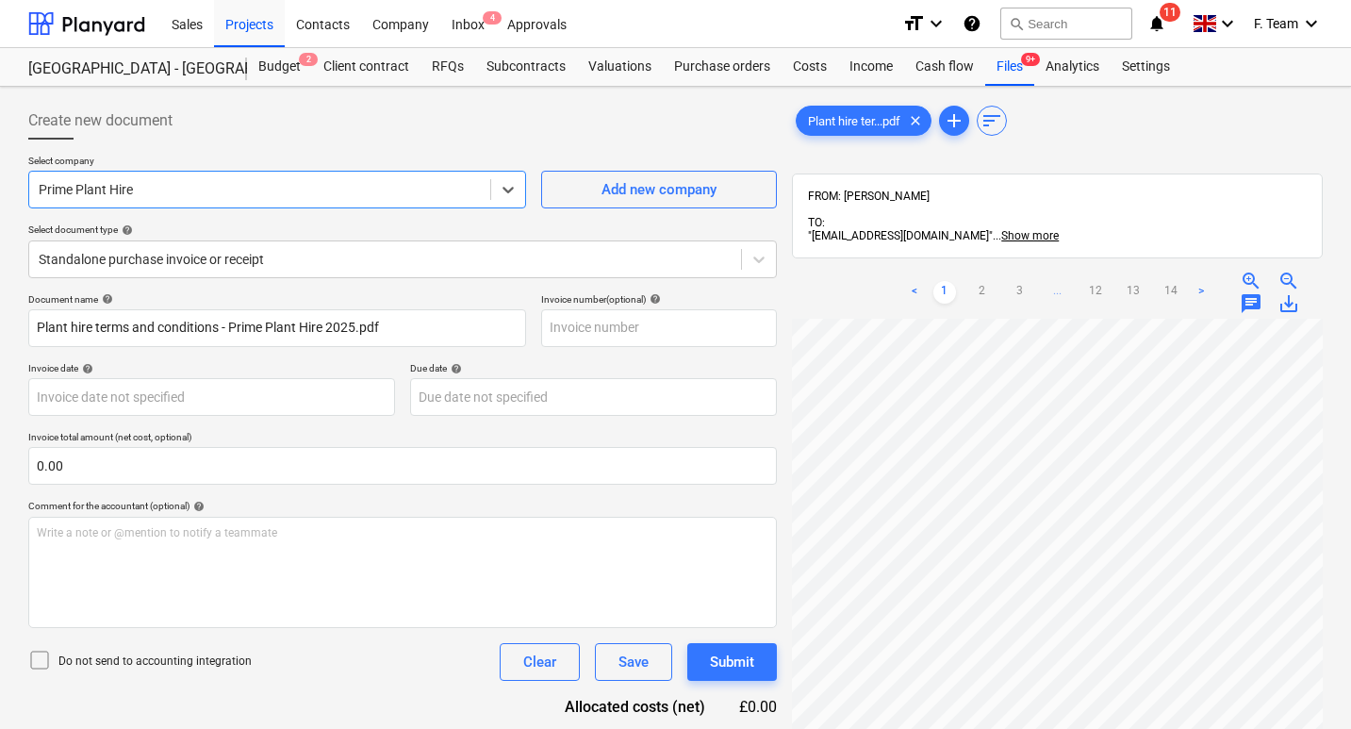
click at [283, 189] on div at bounding box center [260, 189] width 442 height 19
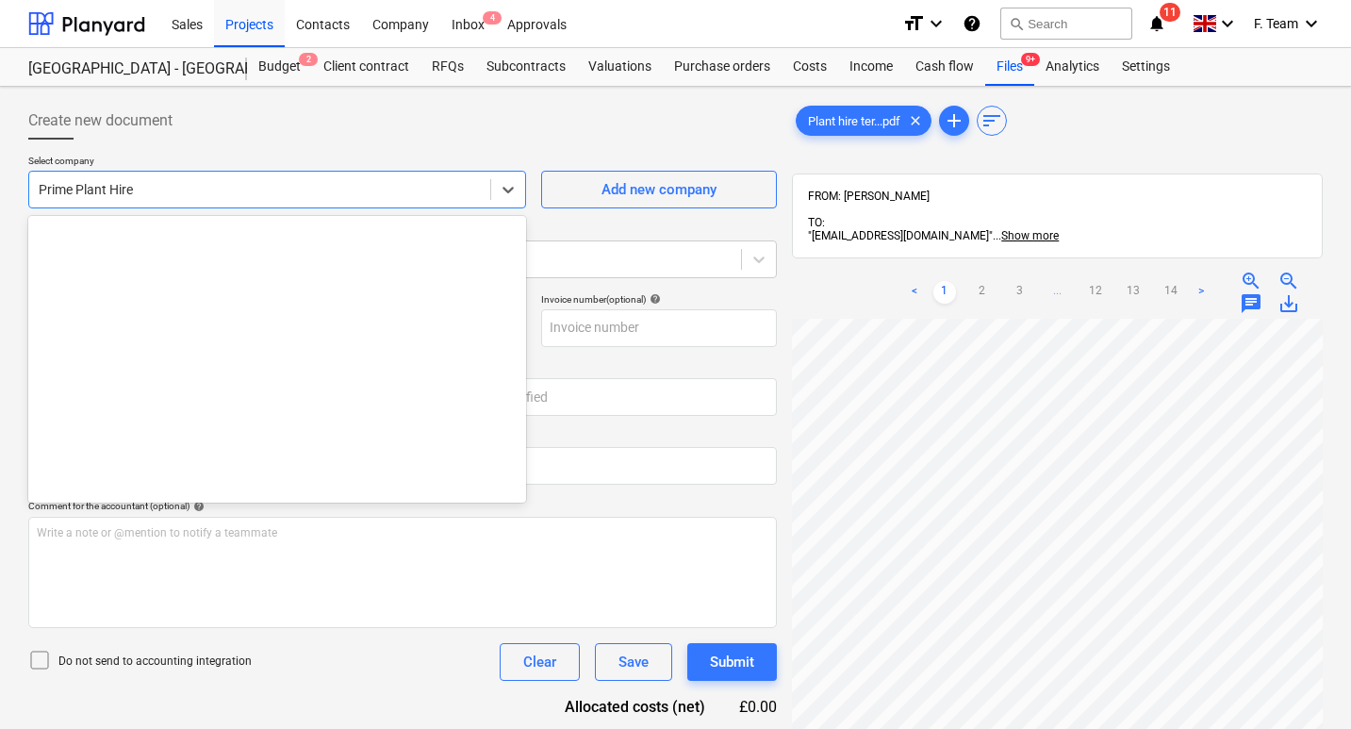
click at [283, 189] on div at bounding box center [260, 189] width 442 height 19
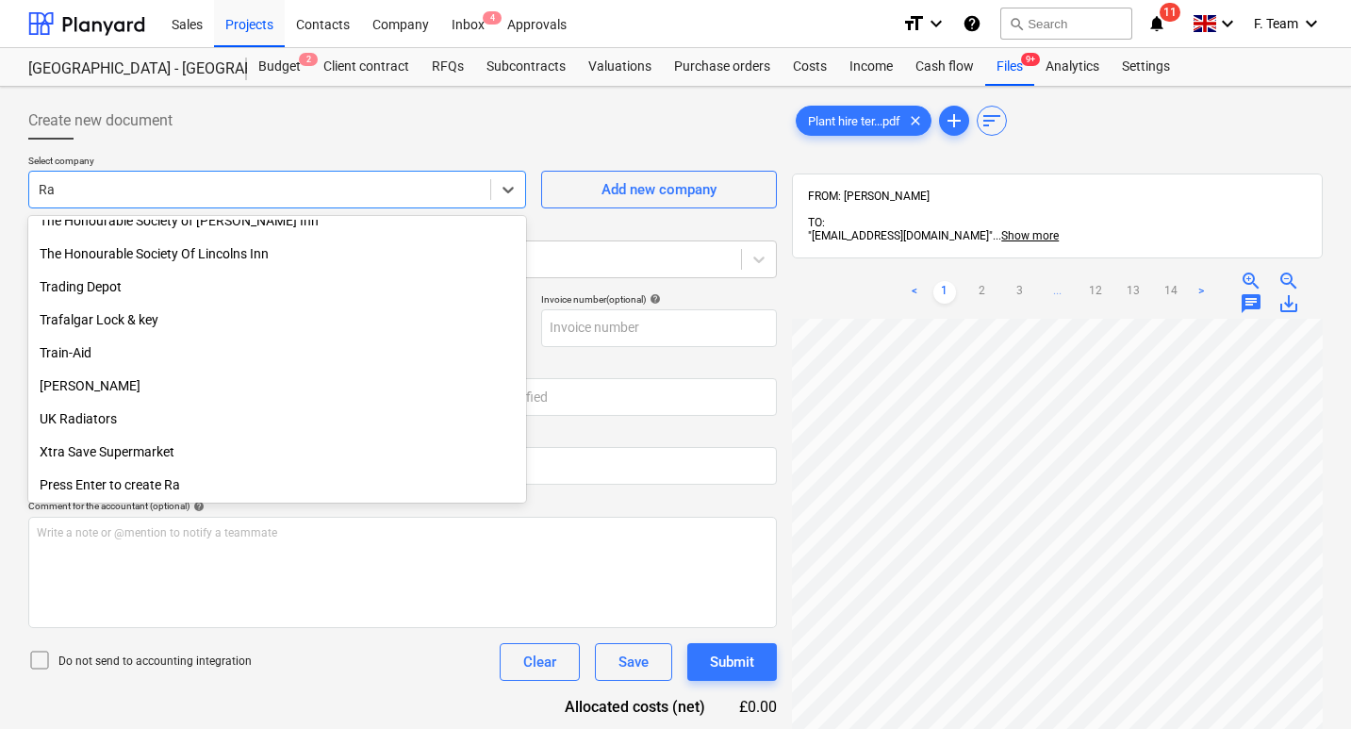
scroll to position [1070, 0]
type input "Ray"
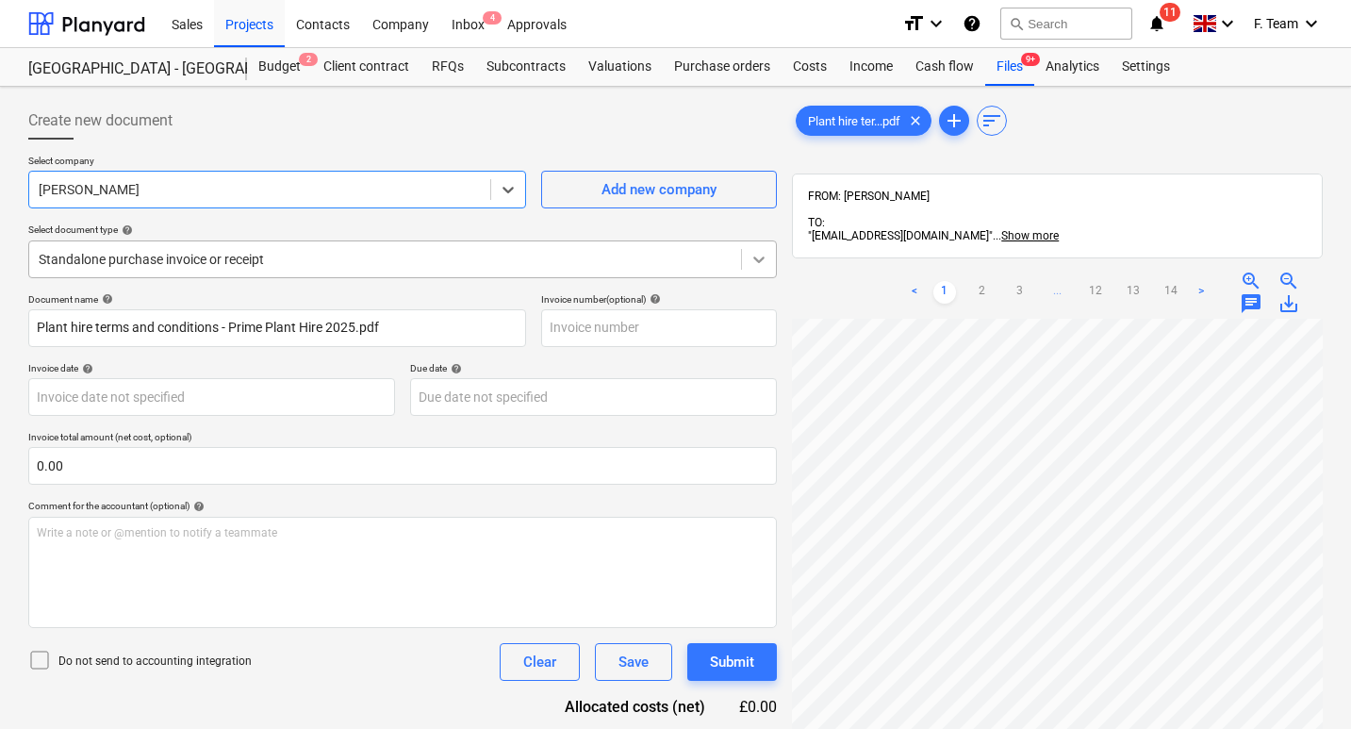
click at [750, 269] on div at bounding box center [759, 259] width 34 height 34
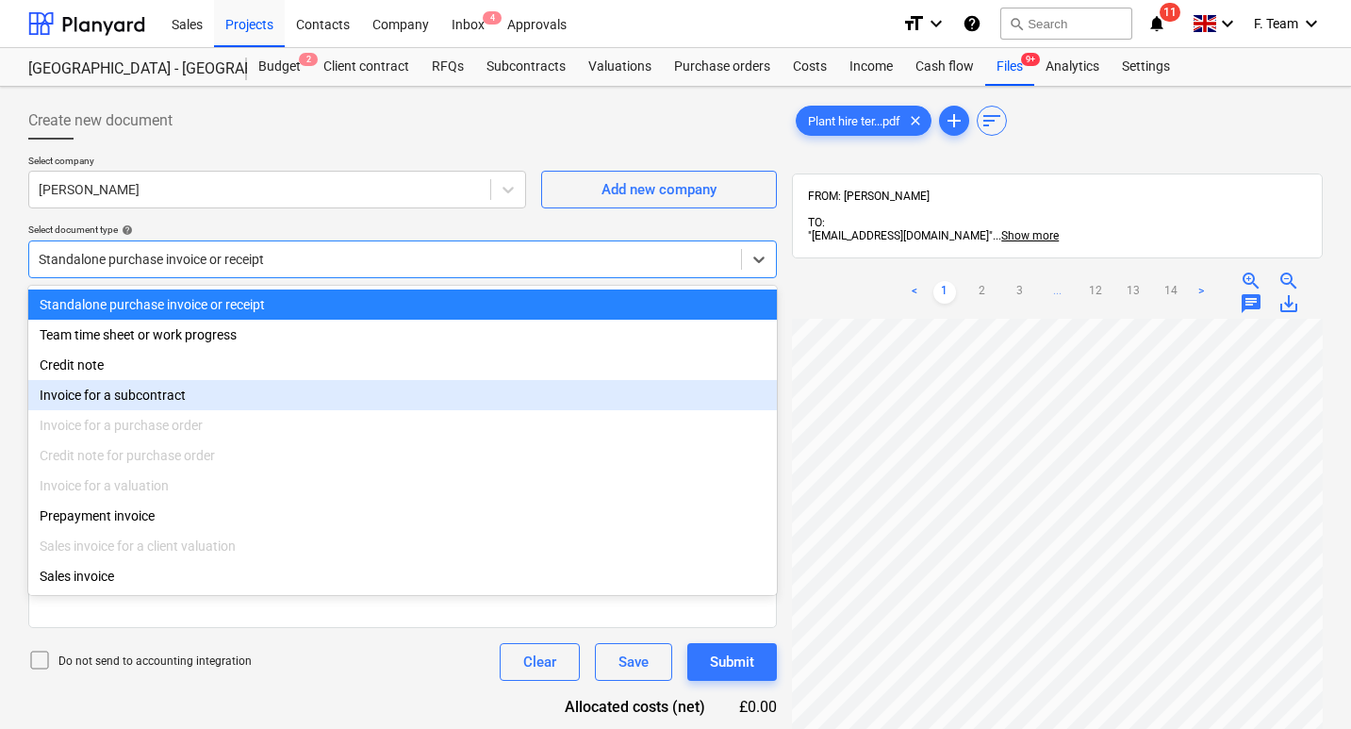
click at [154, 402] on div "Invoice for a subcontract" at bounding box center [402, 395] width 748 height 30
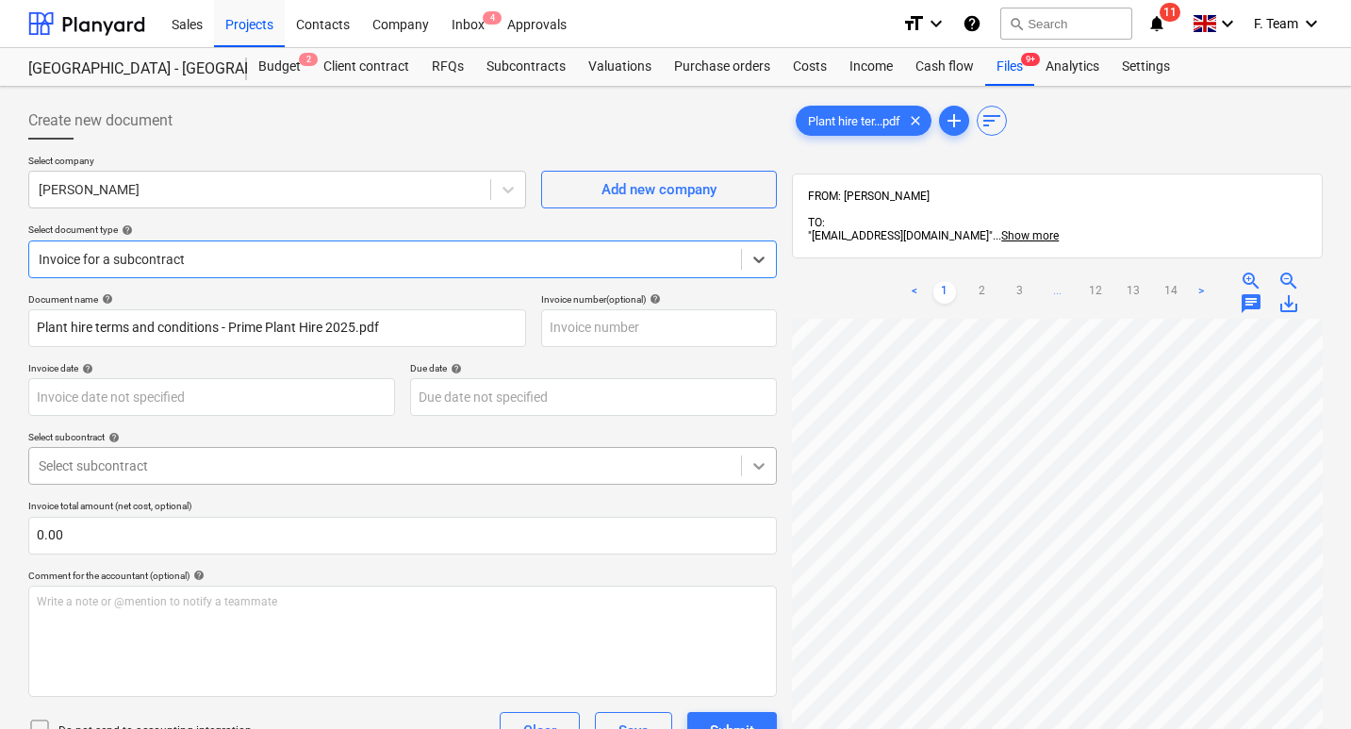
click at [751, 470] on icon at bounding box center [758, 465] width 19 height 19
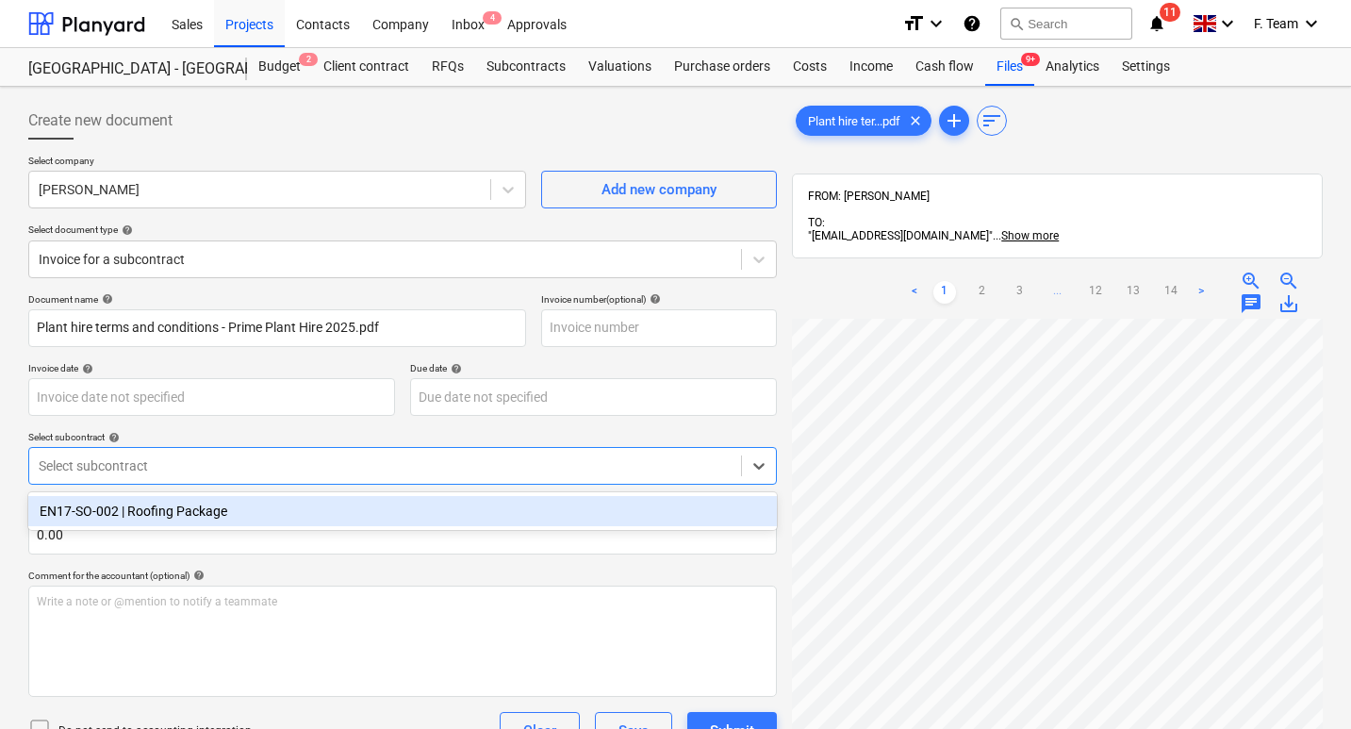
click at [277, 522] on div "EN17-SO-002 | Roofing Package" at bounding box center [402, 511] width 748 height 30
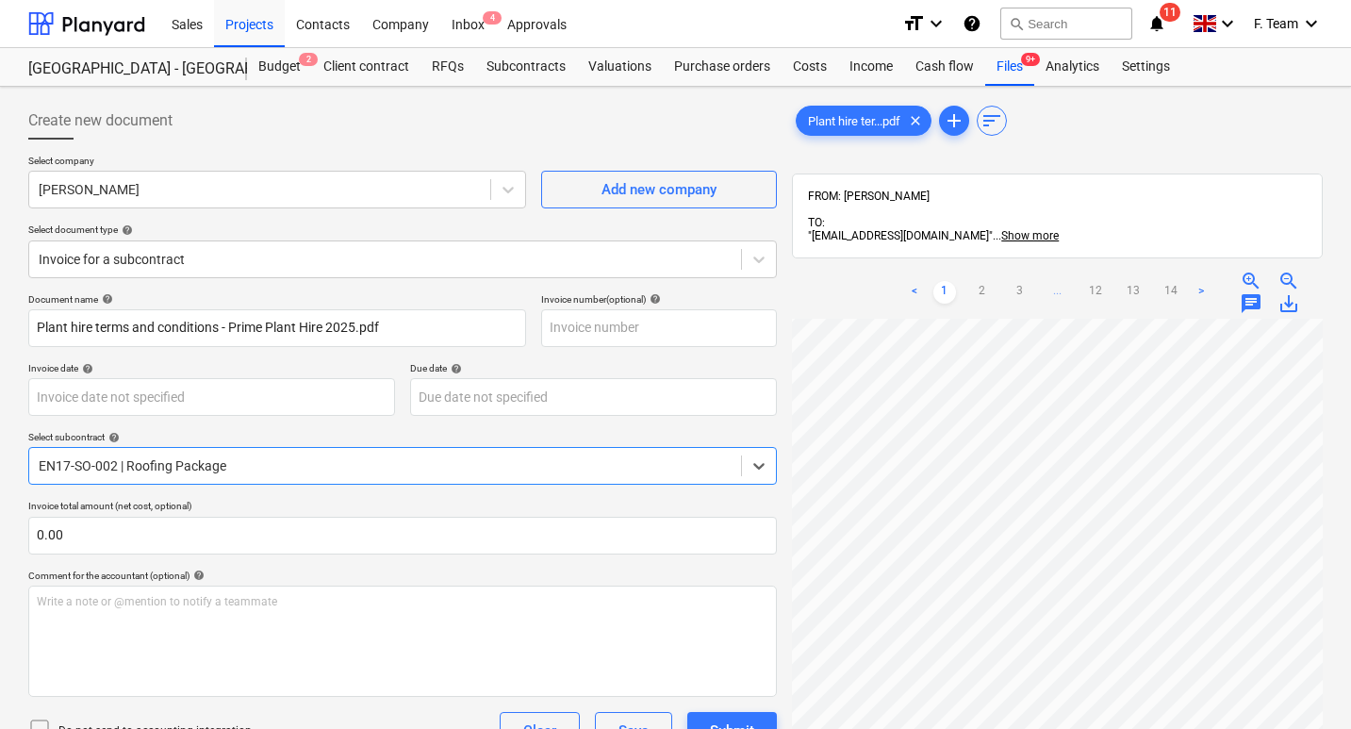
scroll to position [38, 0]
click at [782, 573] on div "Create new document Select company Rayell Add new company Select document type …" at bounding box center [402, 682] width 763 height 1177
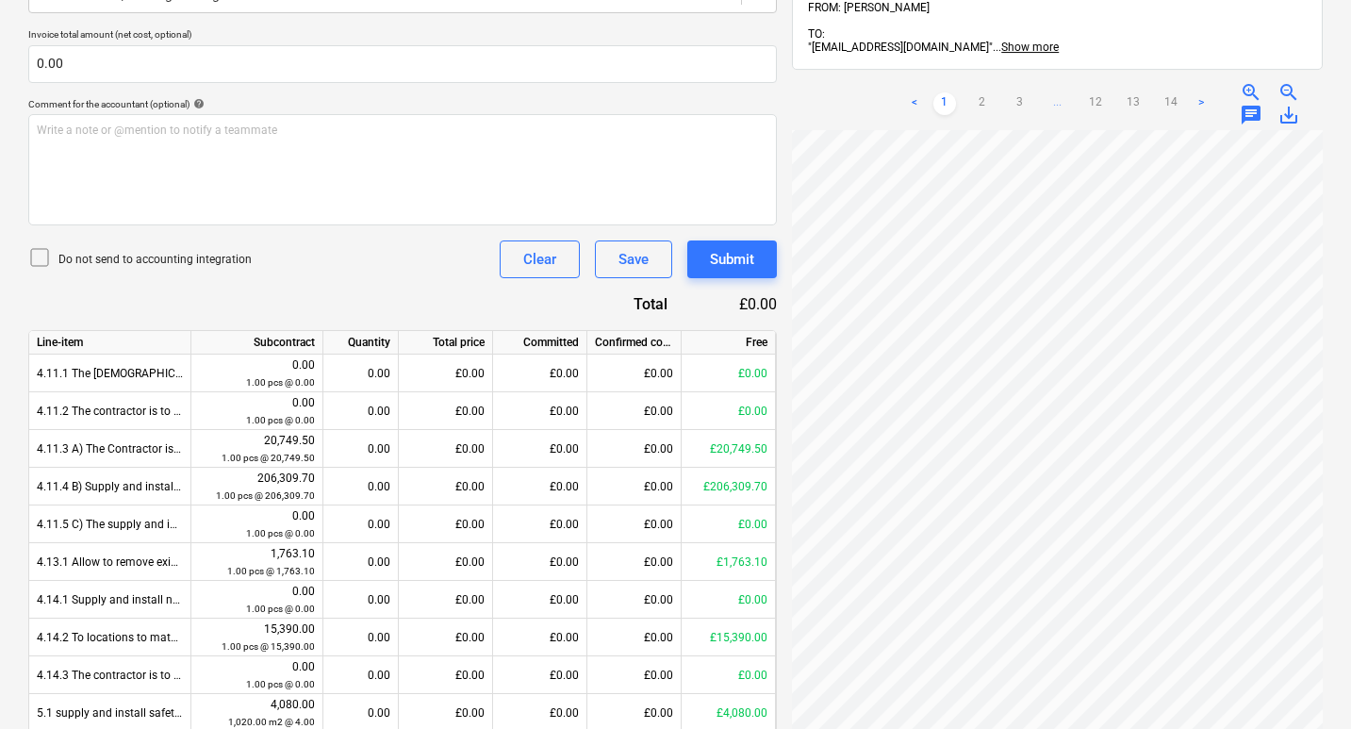
scroll to position [550, 0]
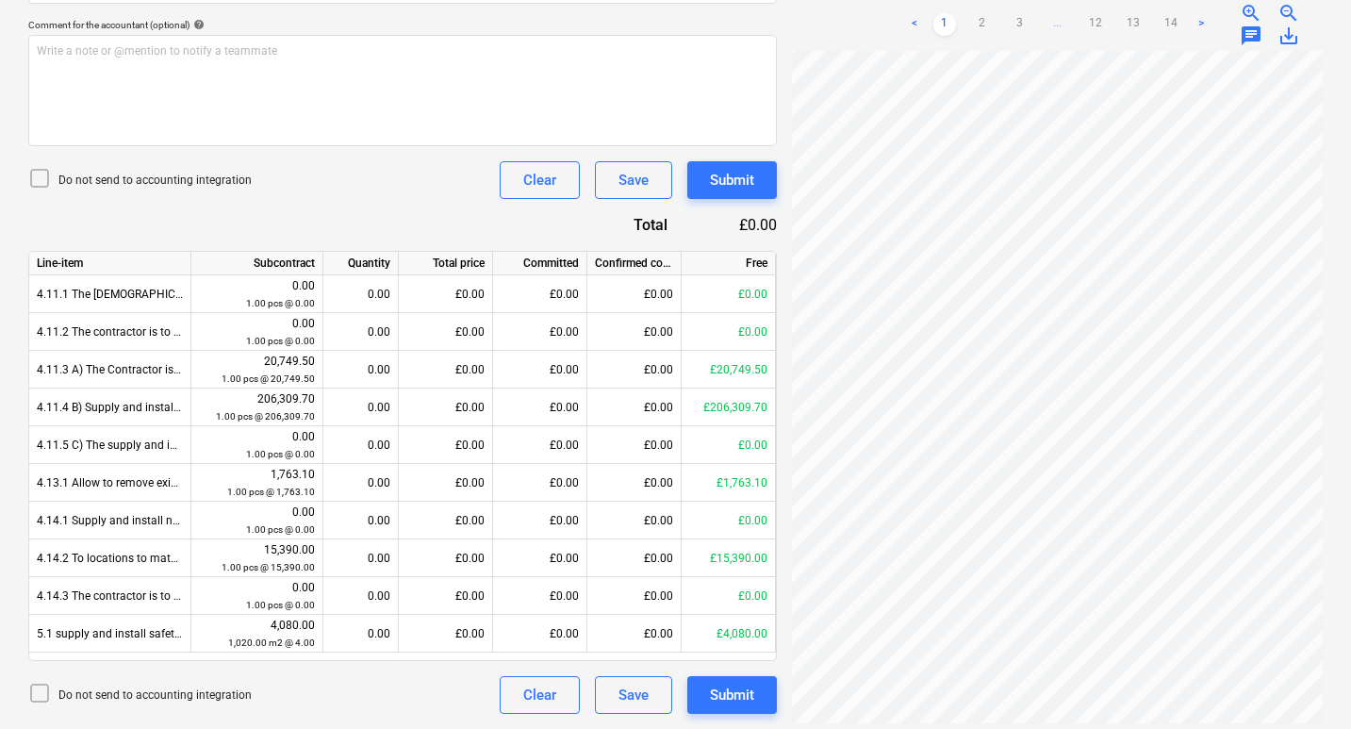
click at [786, 60] on div "Plant hire ter...pdf clear add sort FROM: Lee Covington TO: "bb7c37ac-a32d-4242…" at bounding box center [1057, 132] width 546 height 1177
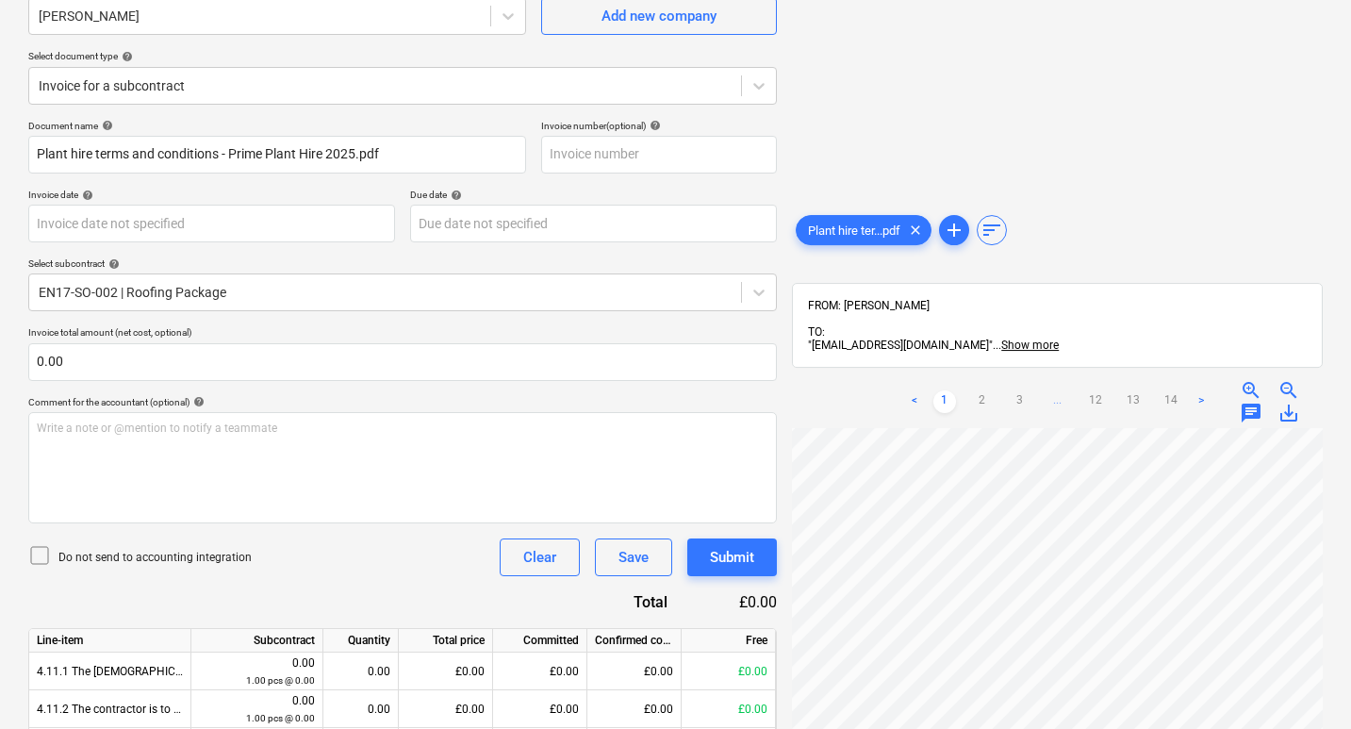
scroll to position [0, 0]
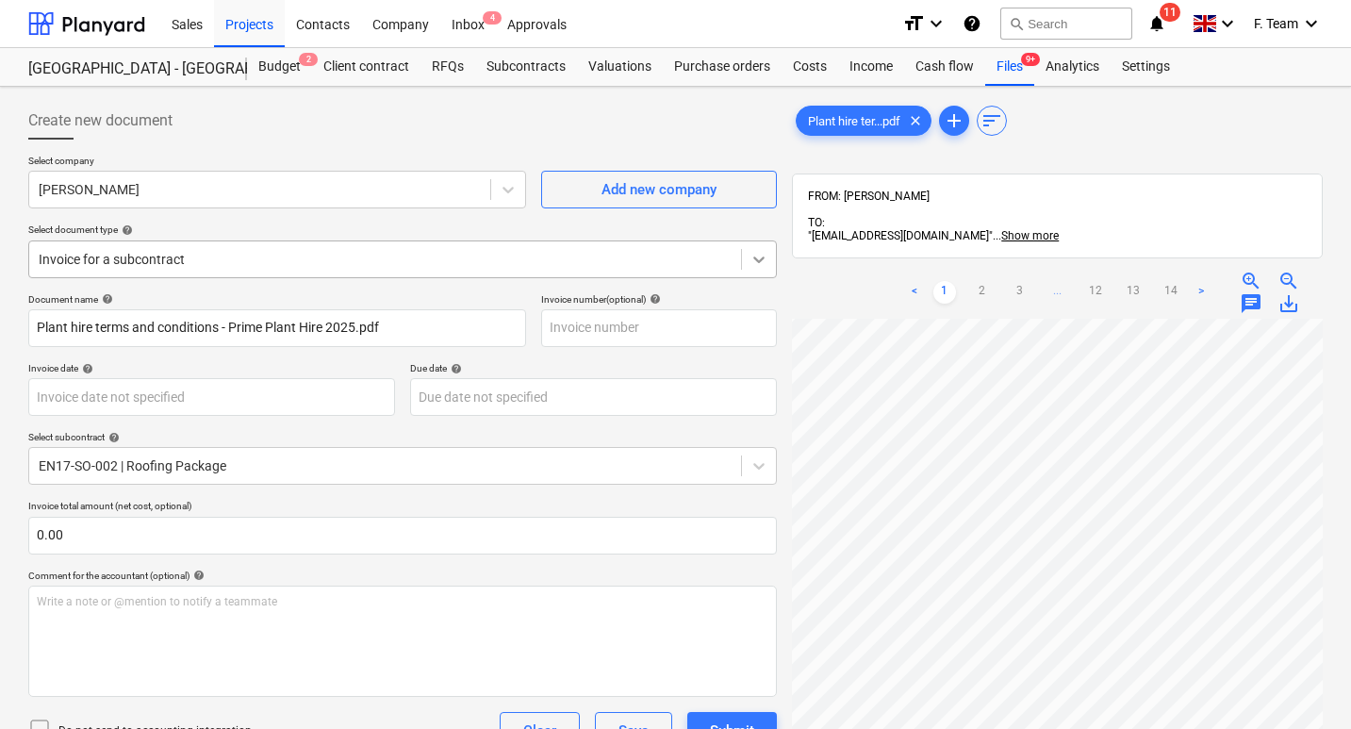
click at [764, 275] on div at bounding box center [759, 259] width 34 height 34
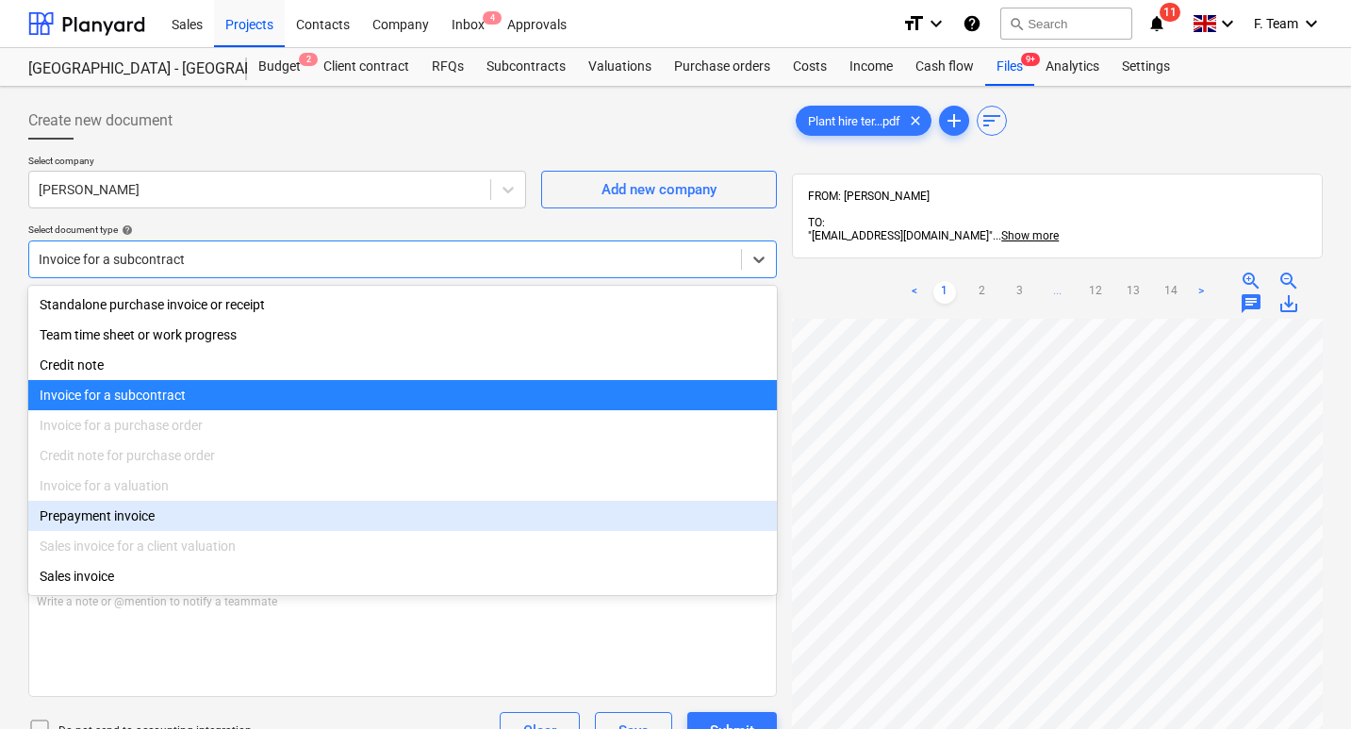
click at [796, 279] on div "< 1 2 3 ... 12 13 14 > zoom_in zoom_out chat 0 save_alt" at bounding box center [1057, 292] width 531 height 53
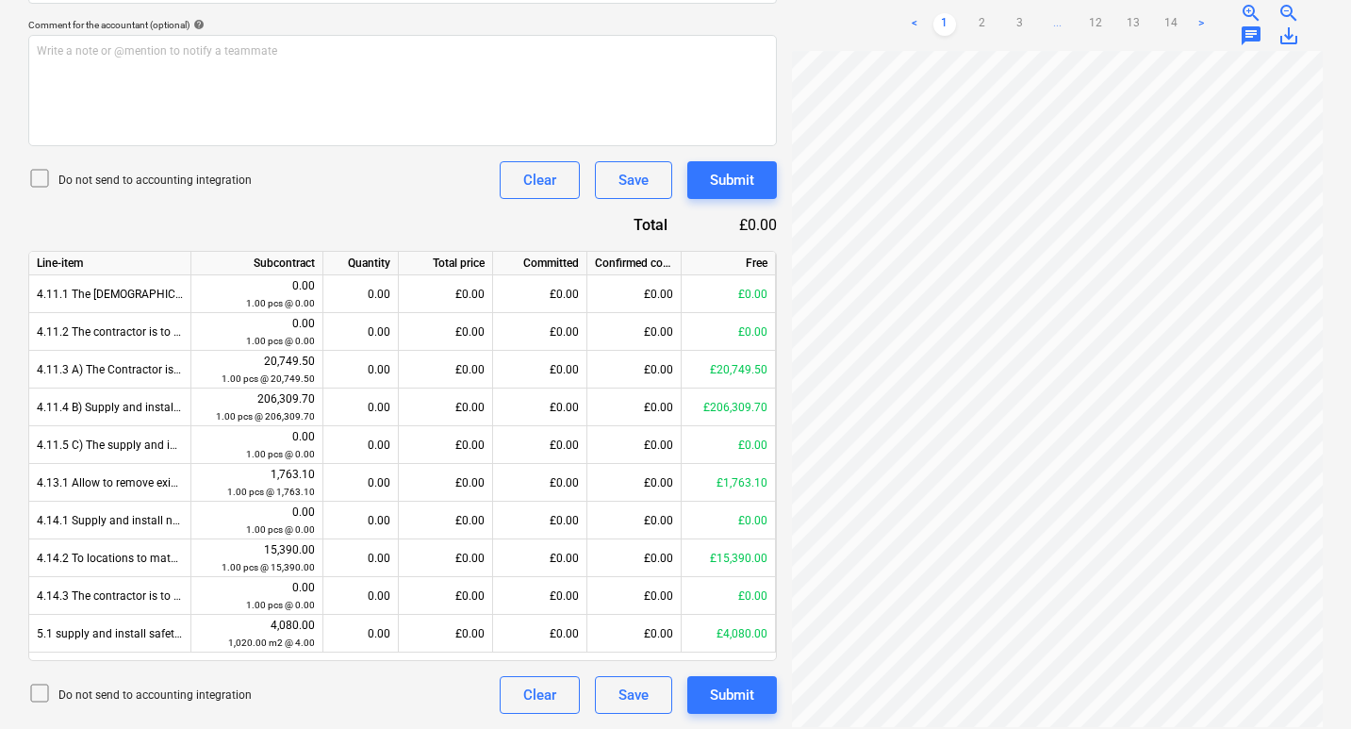
click at [789, 342] on div "Plant hire ter...pdf clear add sort FROM: Lee Covington TO: "bb7c37ac-a32d-4242…" at bounding box center [1057, 132] width 546 height 1177
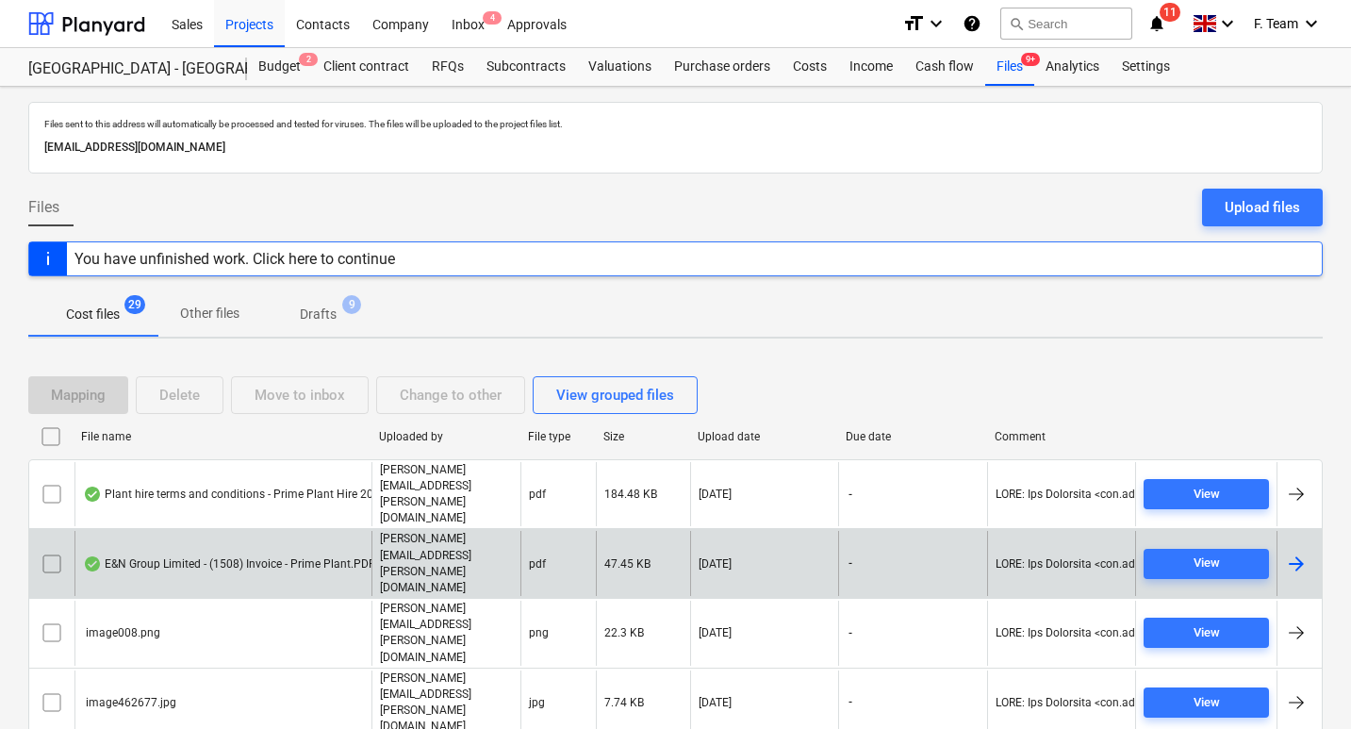
click at [1288, 531] on div at bounding box center [1298, 563] width 45 height 65
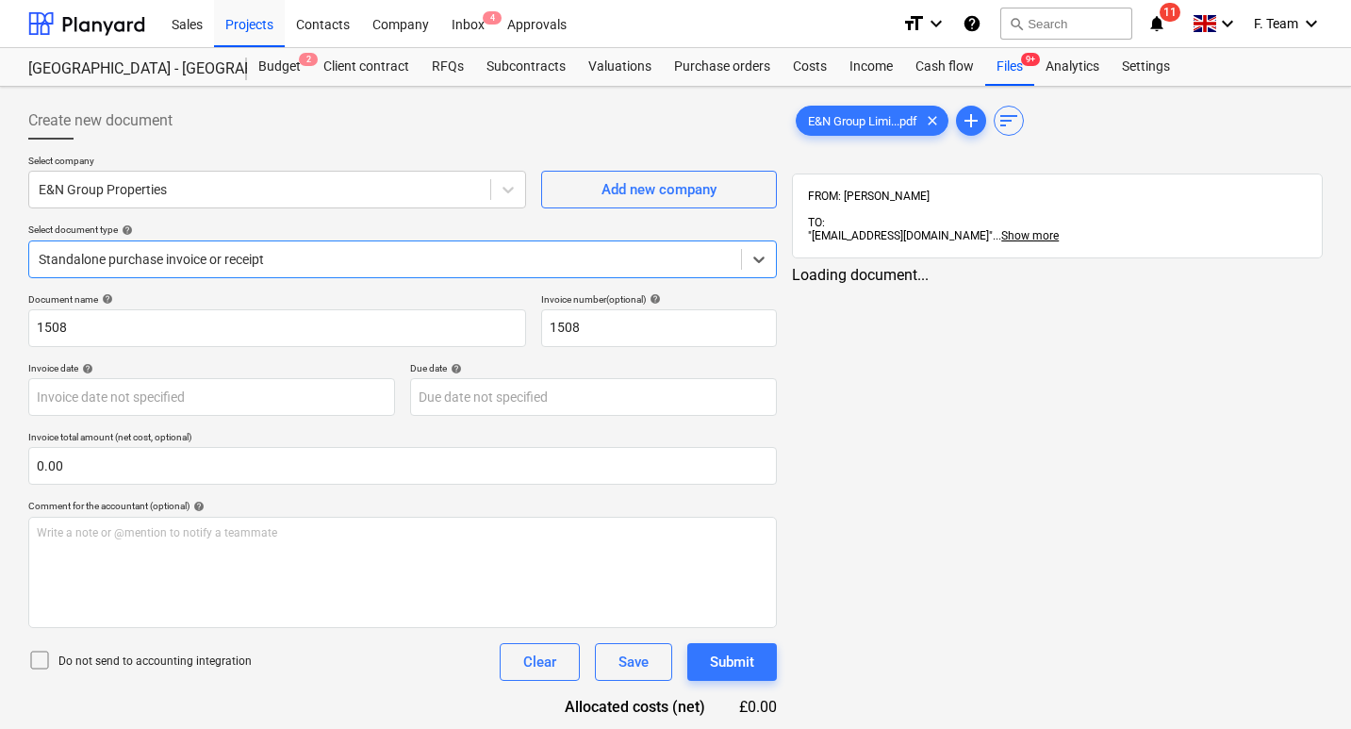
type input "1508"
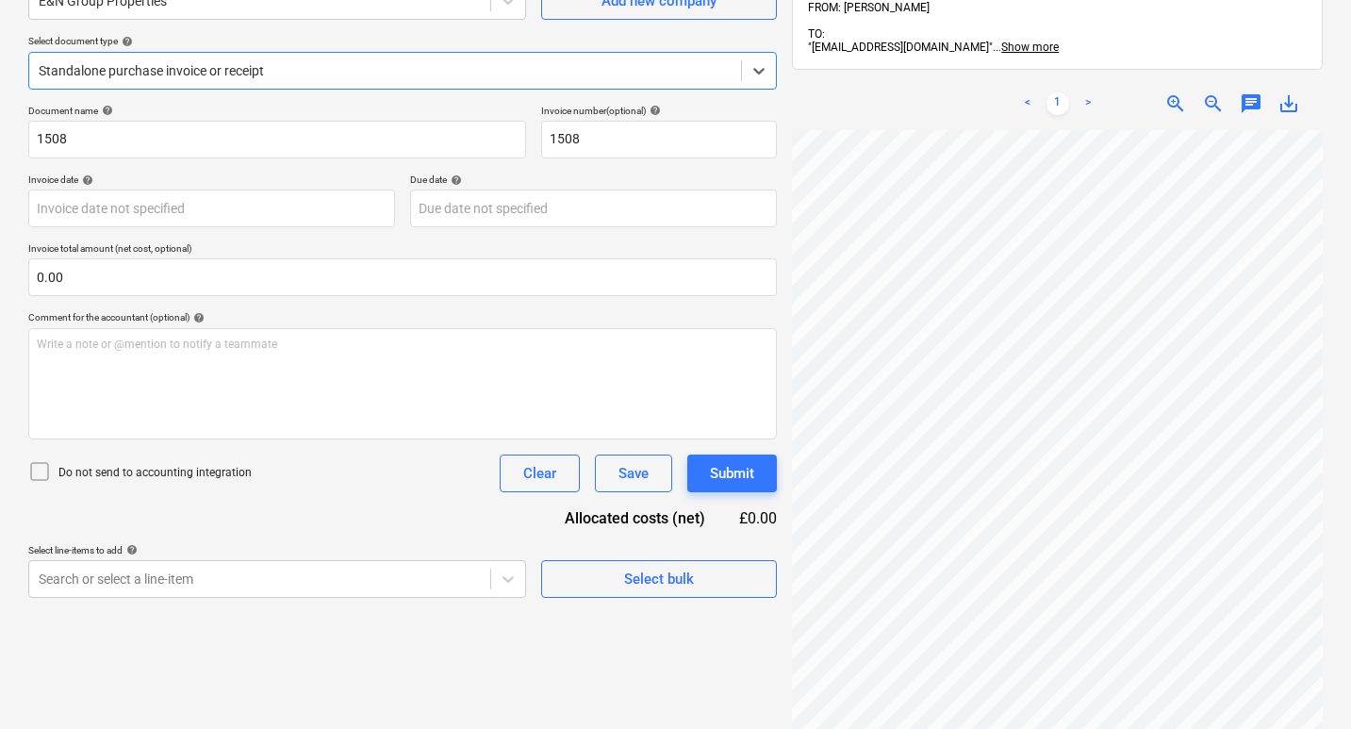
scroll to position [268, 0]
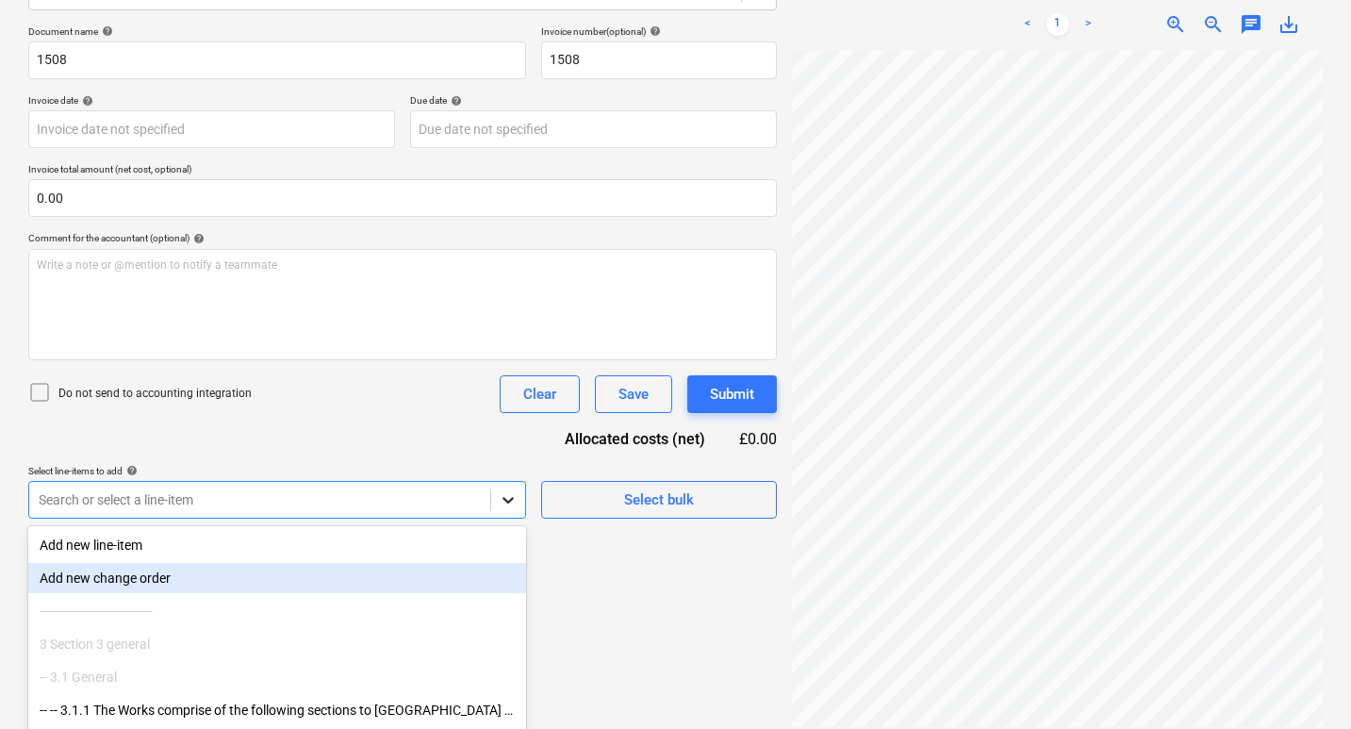
click at [500, 461] on body "Sales Projects Contacts Company Inbox 4 Approvals format_size keyboard_arrow_do…" at bounding box center [675, 96] width 1351 height 729
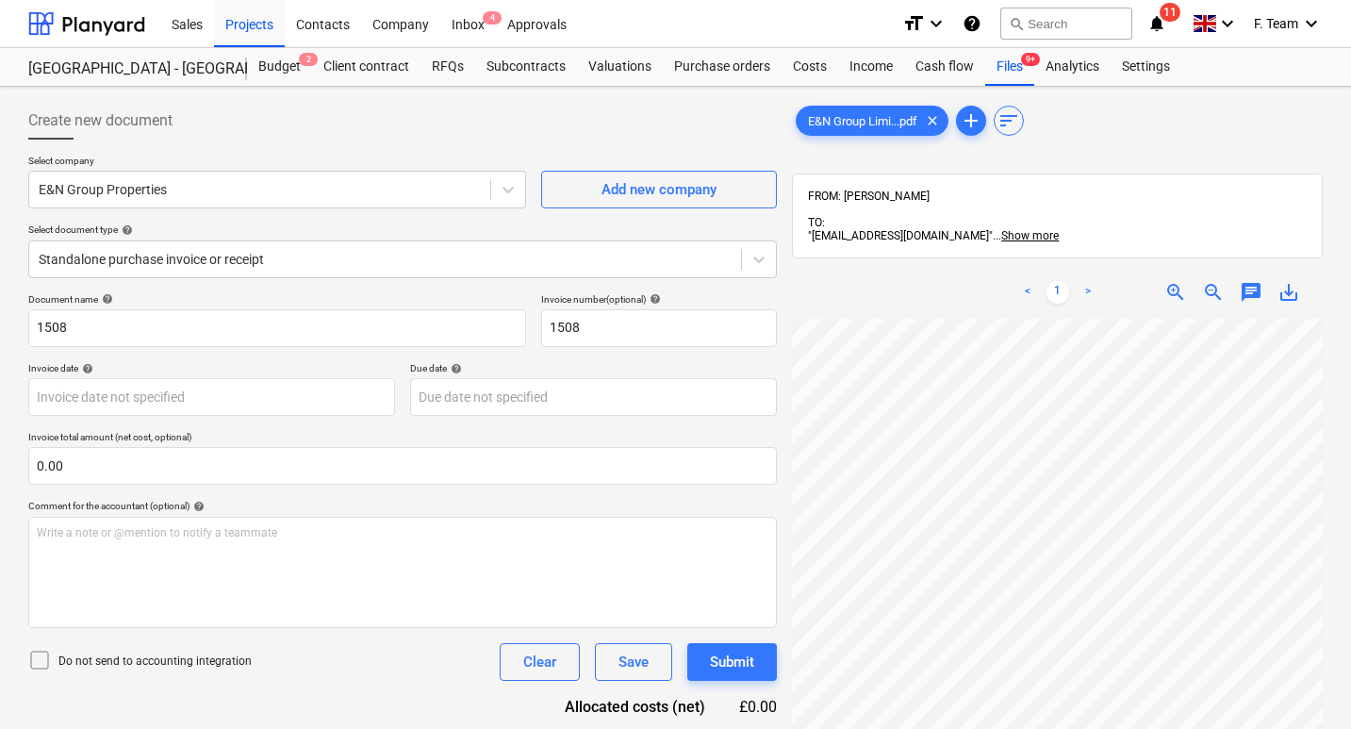
scroll to position [283, 0]
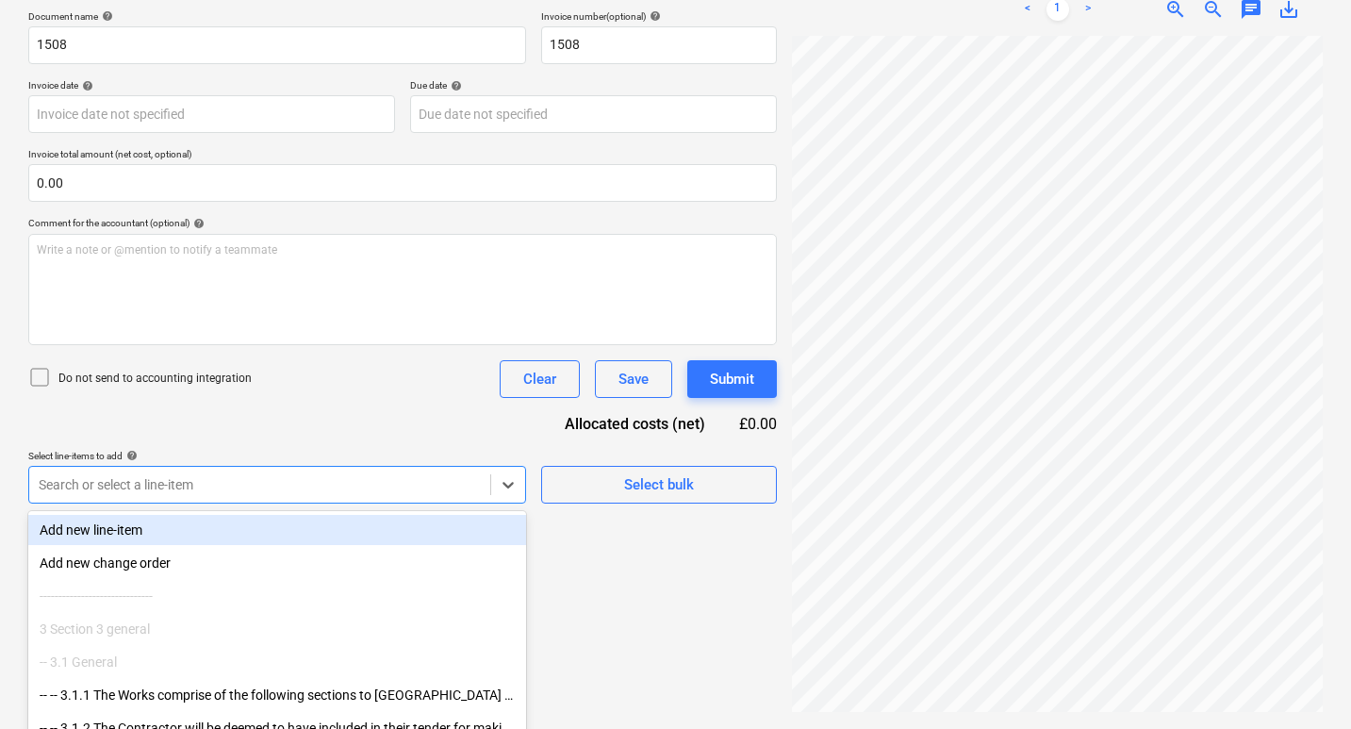
click at [92, 531] on div "Add new line-item" at bounding box center [277, 530] width 498 height 30
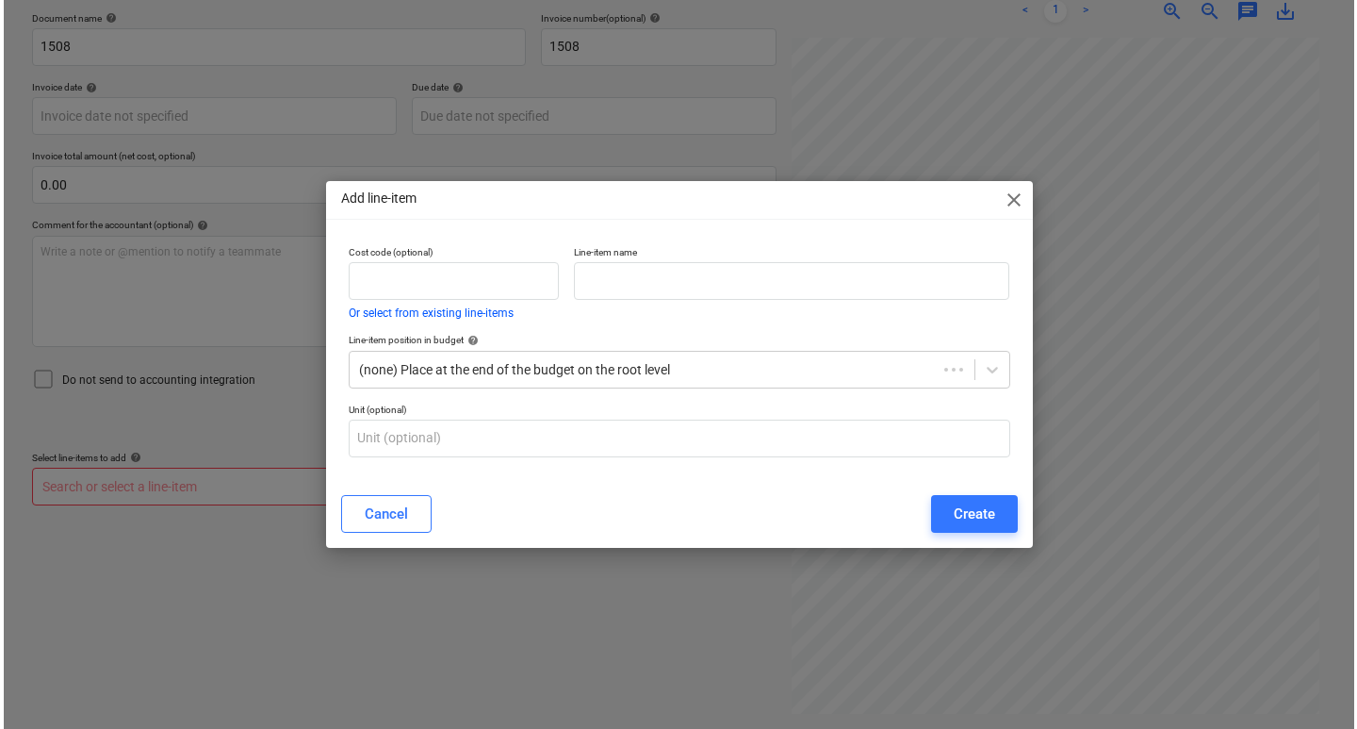
scroll to position [268, 0]
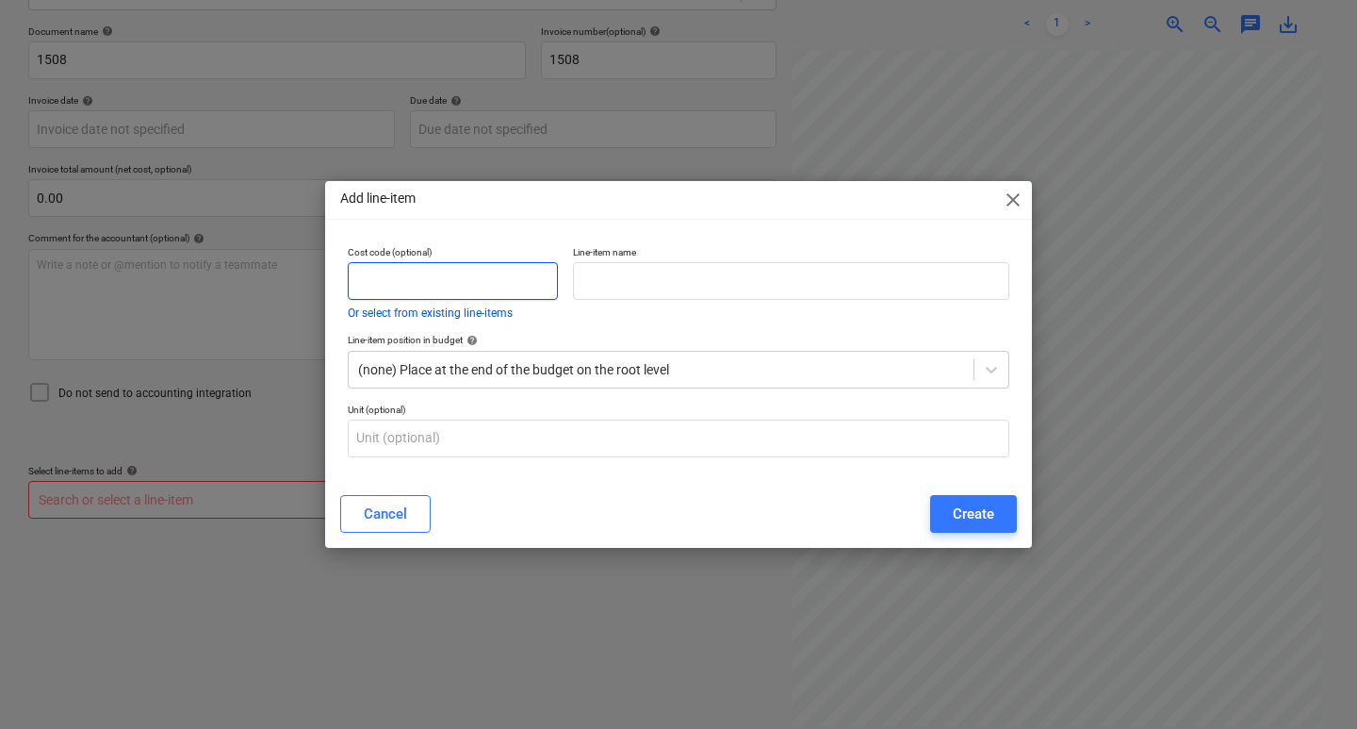
click at [411, 271] on input "text" at bounding box center [453, 281] width 210 height 38
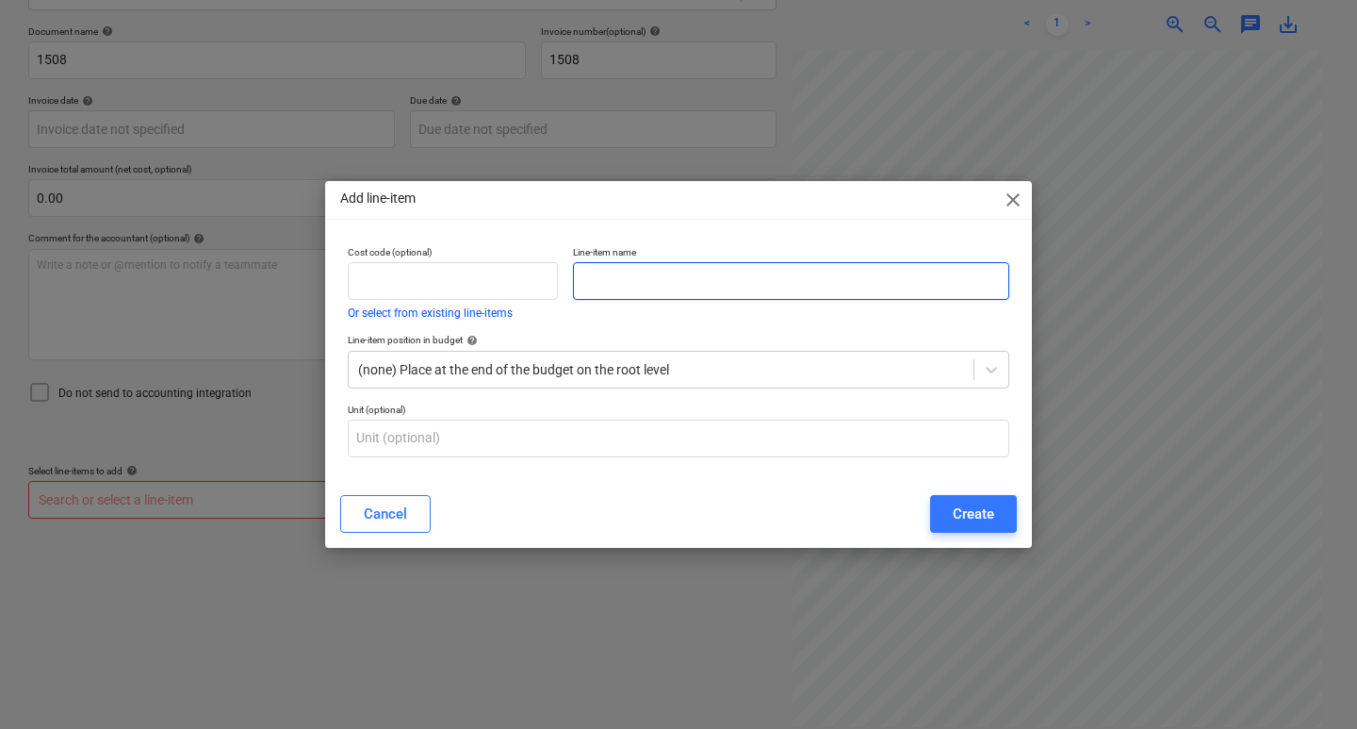
click at [658, 280] on input "text" at bounding box center [791, 281] width 436 height 38
type input "Un Allocated Cost"
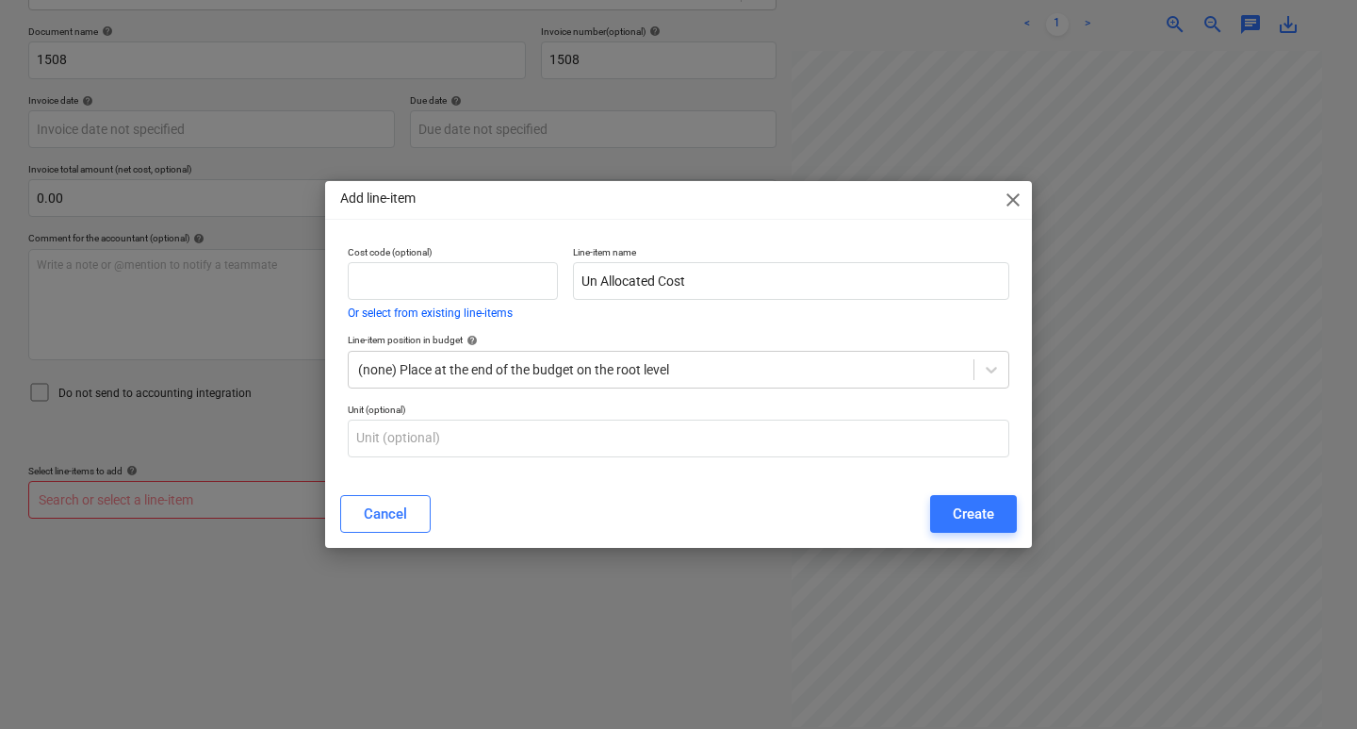
click at [708, 408] on p "Unit (optional)" at bounding box center [679, 411] width 662 height 16
click at [548, 373] on div at bounding box center [661, 369] width 606 height 19
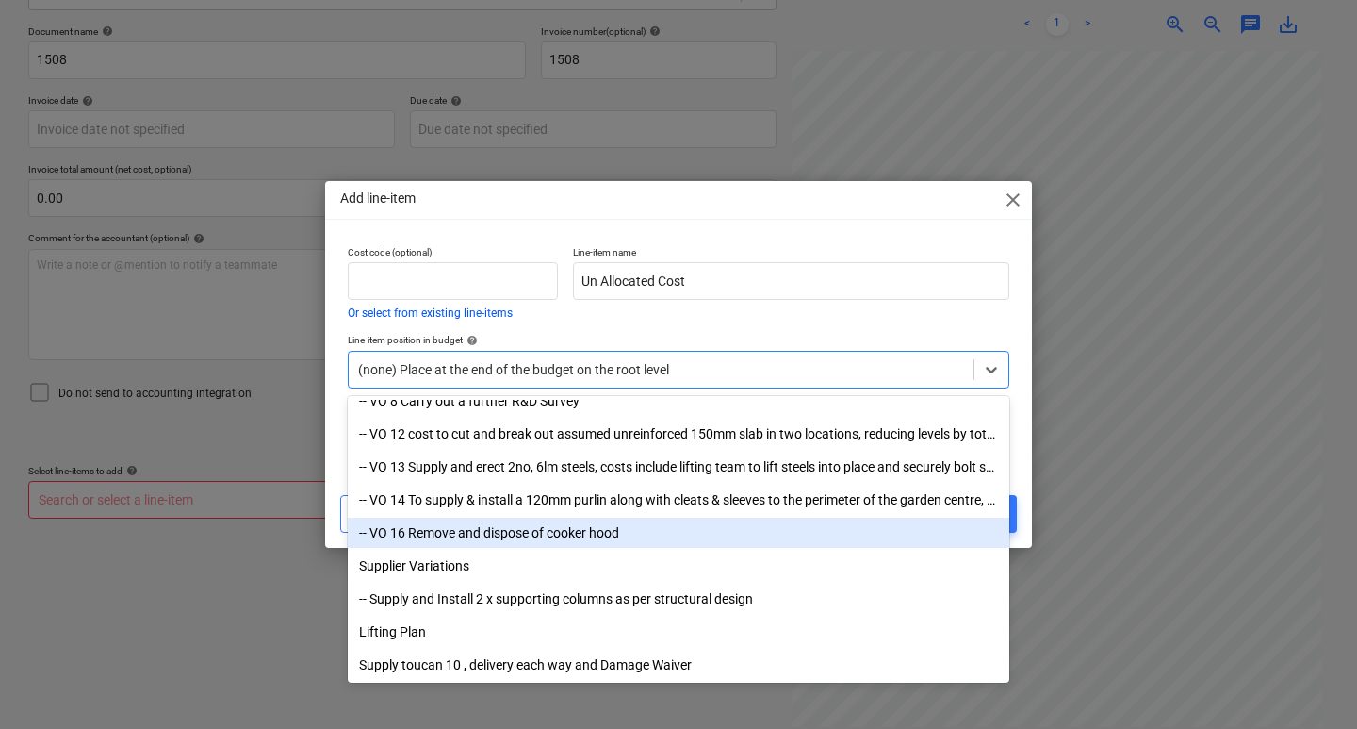
scroll to position [8327, 0]
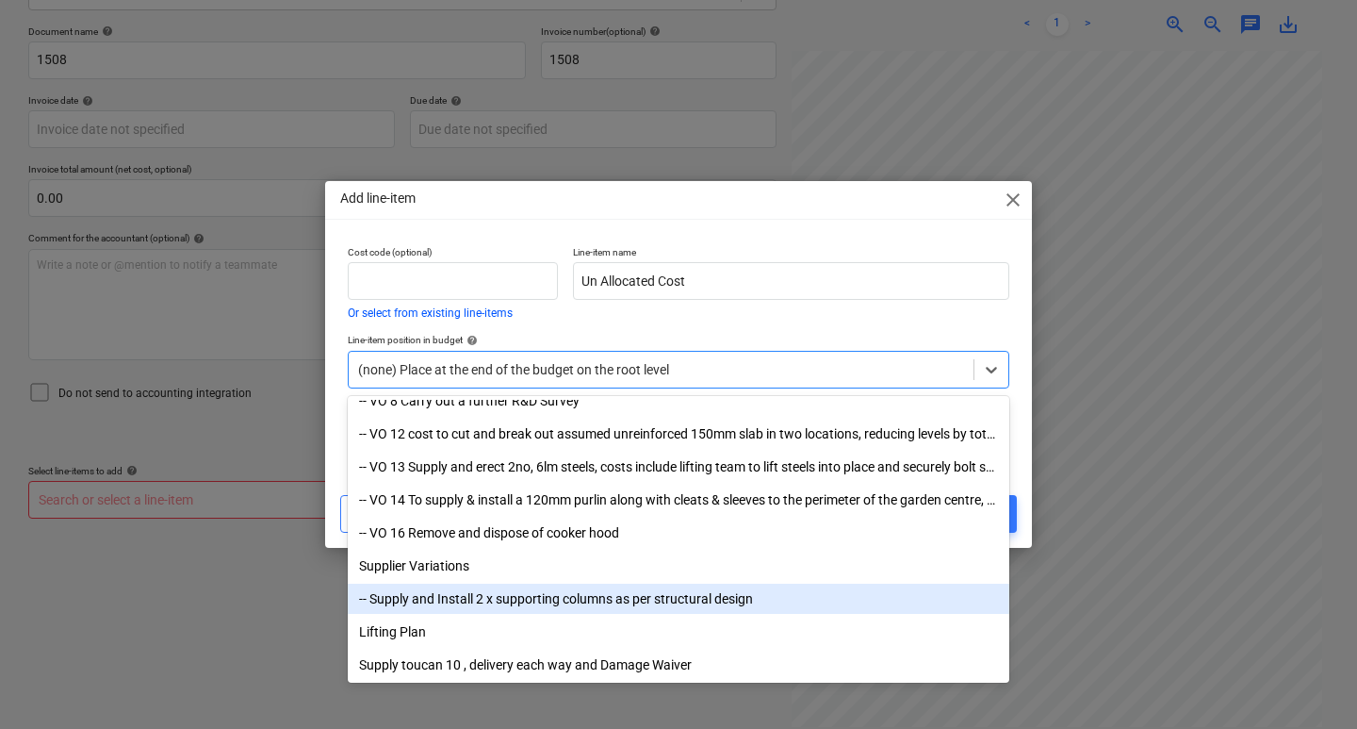
click at [707, 215] on div "Add line-item close" at bounding box center [678, 200] width 707 height 38
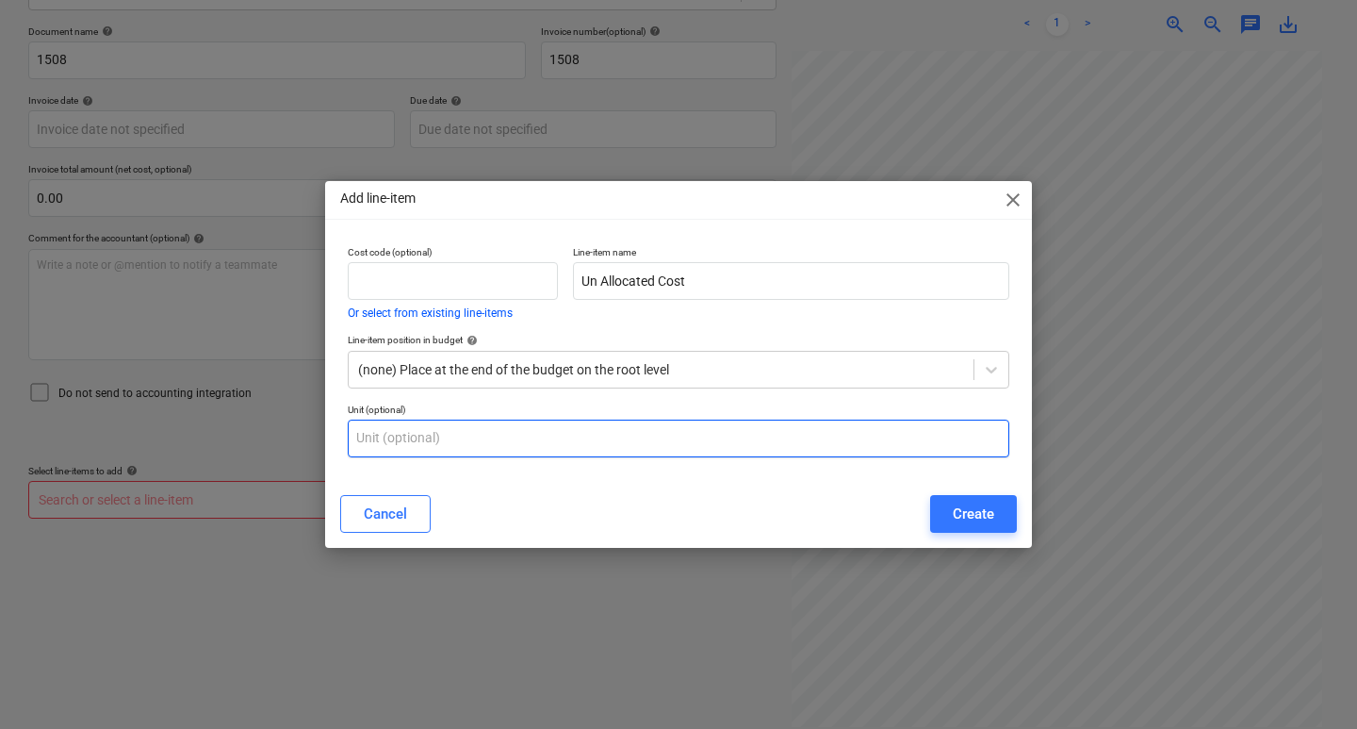
click at [535, 455] on input "text" at bounding box center [679, 438] width 662 height 38
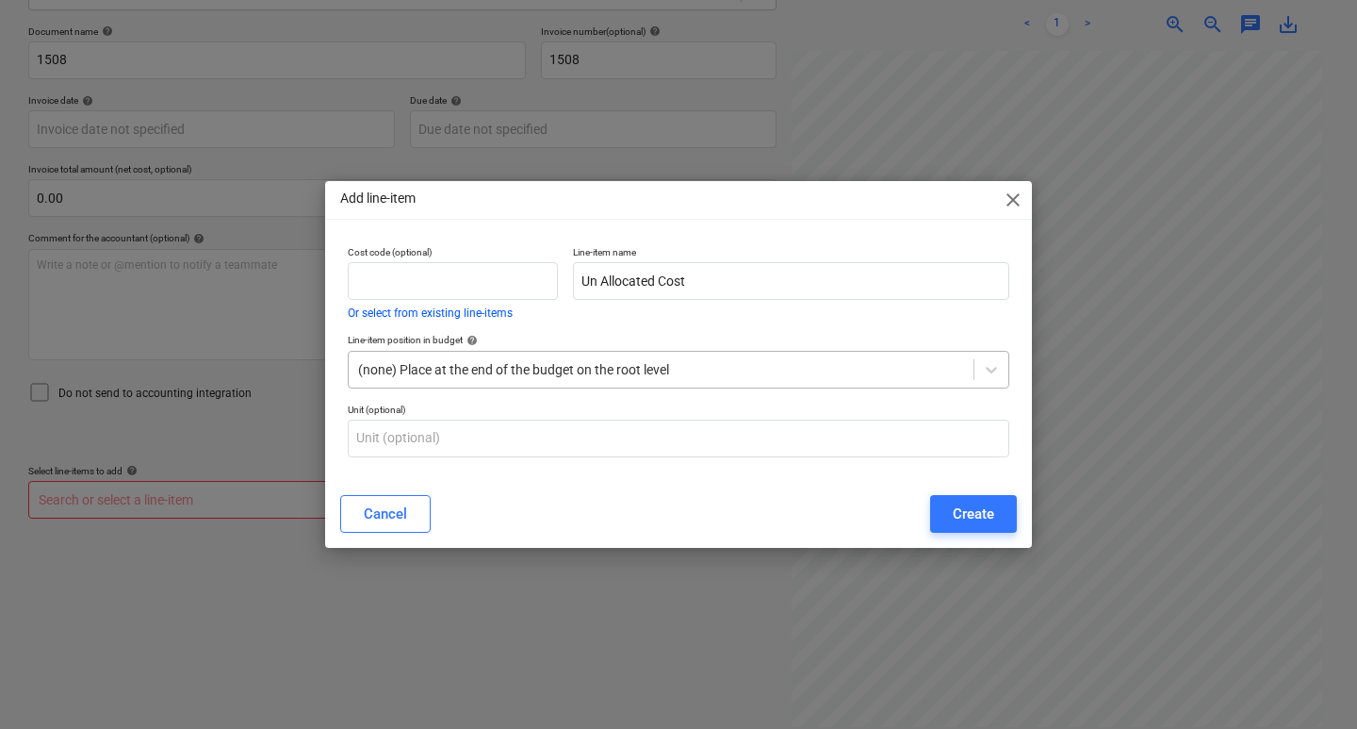
click at [463, 358] on div "(none) Place at the end of the budget on the root level" at bounding box center [661, 369] width 625 height 26
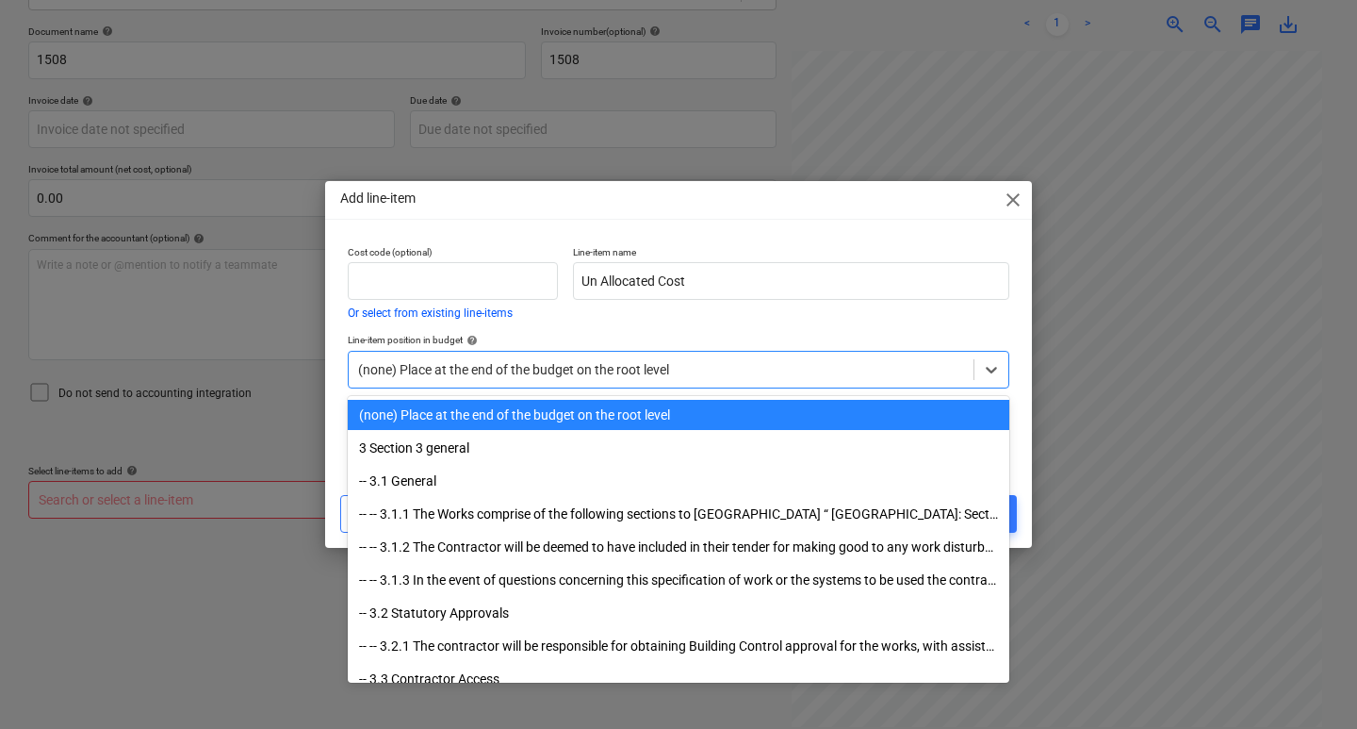
click at [805, 315] on div "Line-item name Un Allocated Cost" at bounding box center [791, 282] width 451 height 88
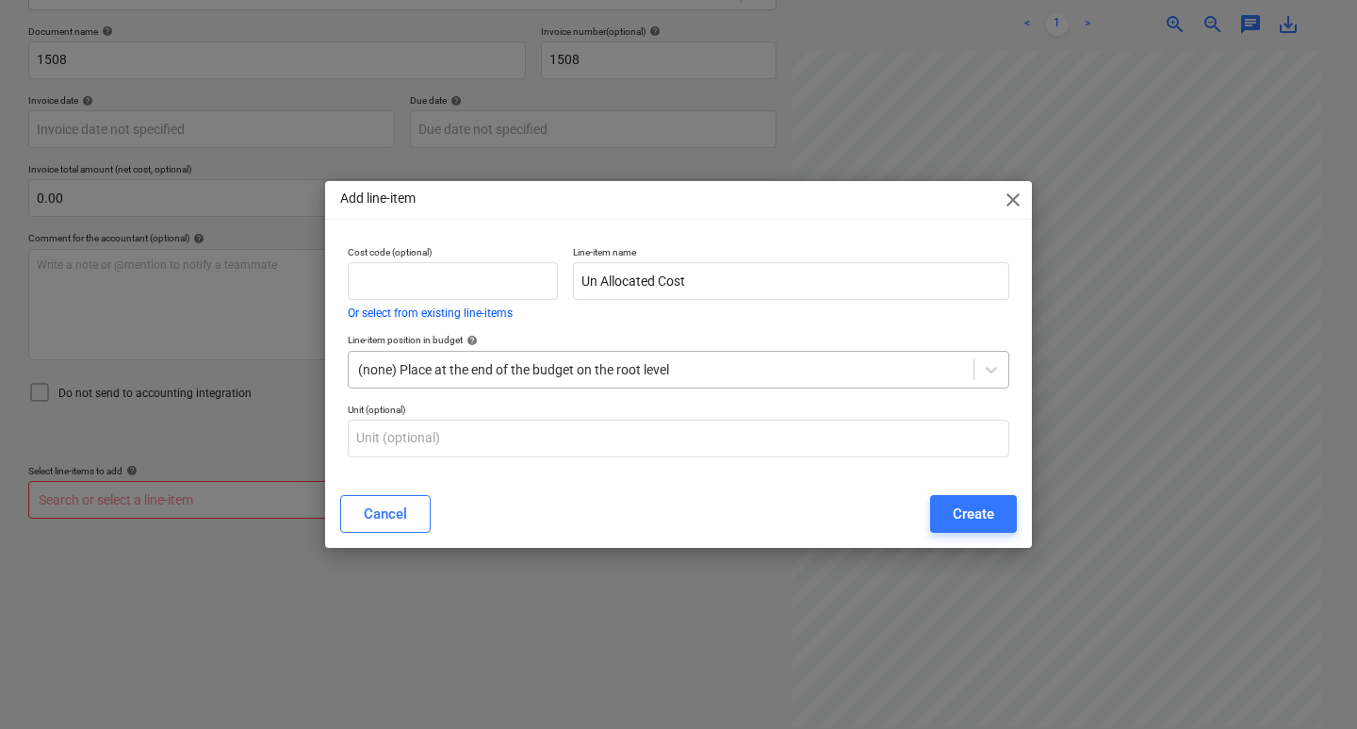
click at [656, 369] on div at bounding box center [661, 369] width 606 height 19
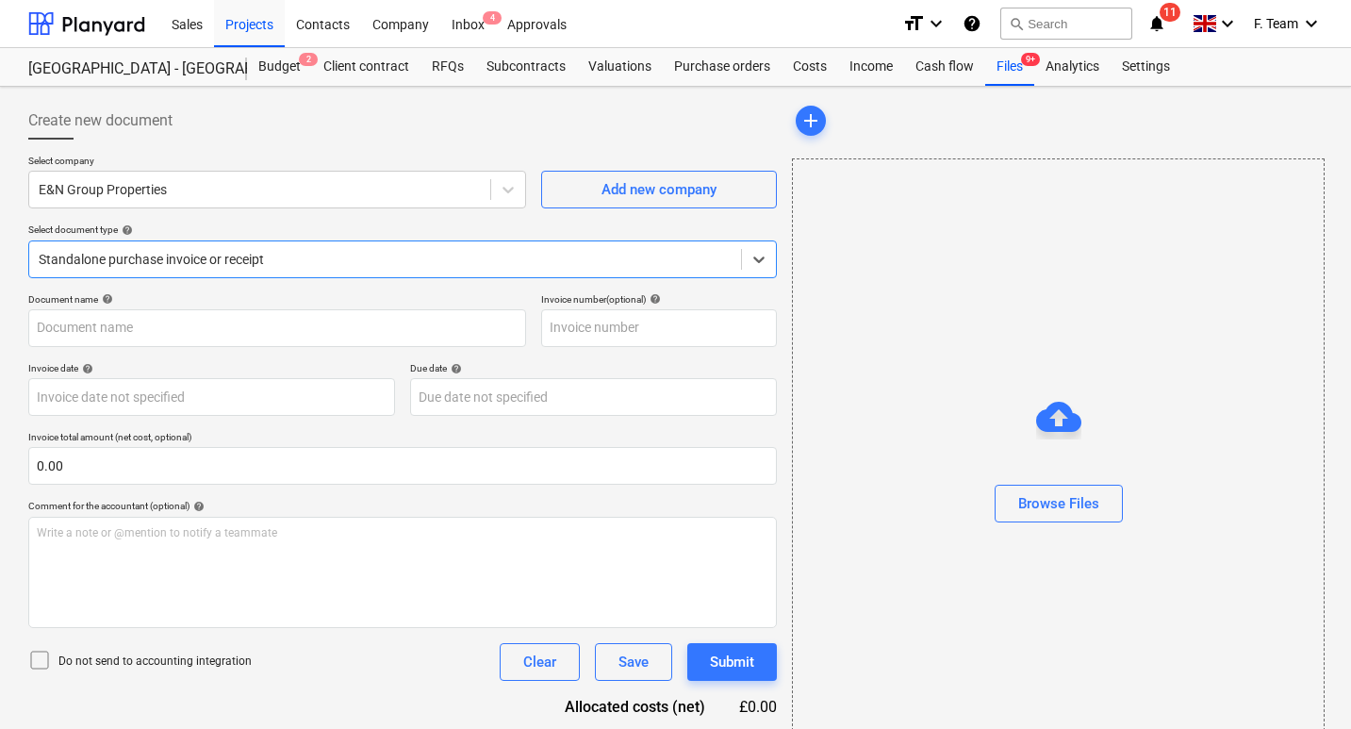
type input "1508"
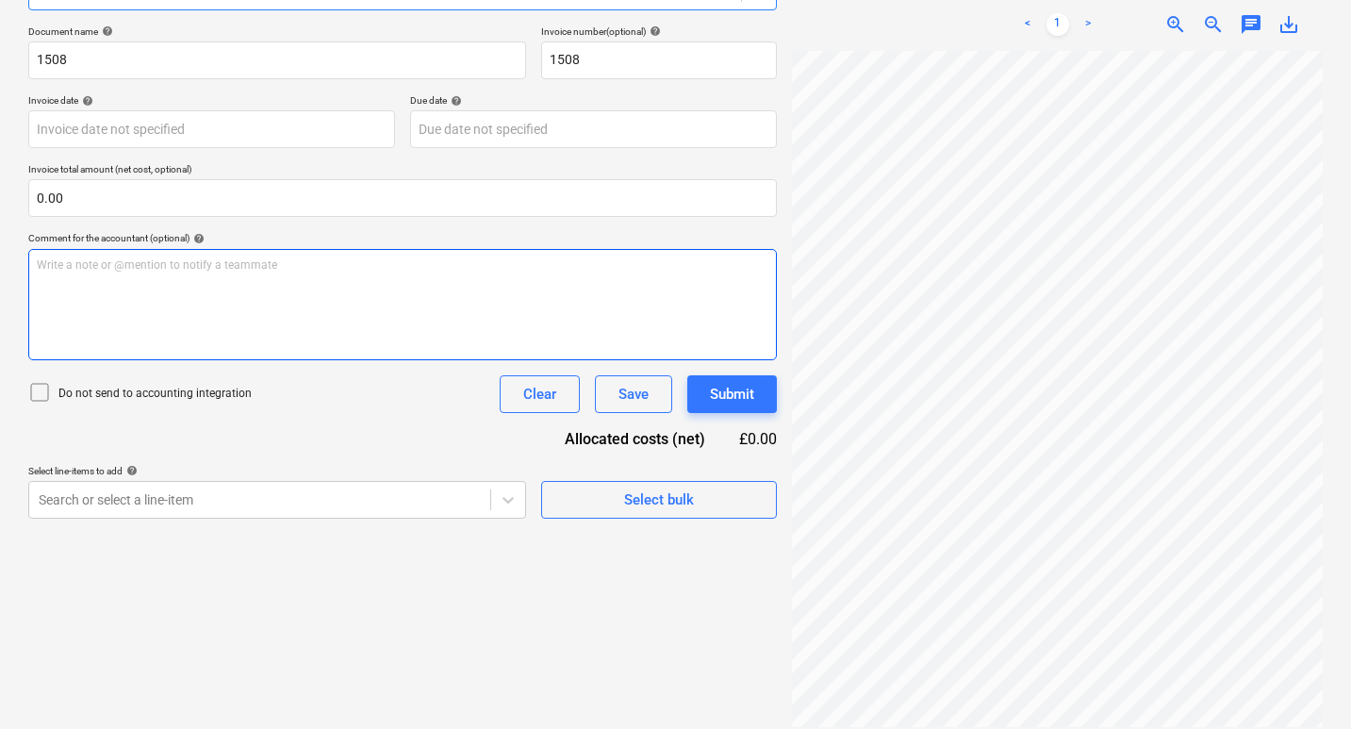
scroll to position [173, 0]
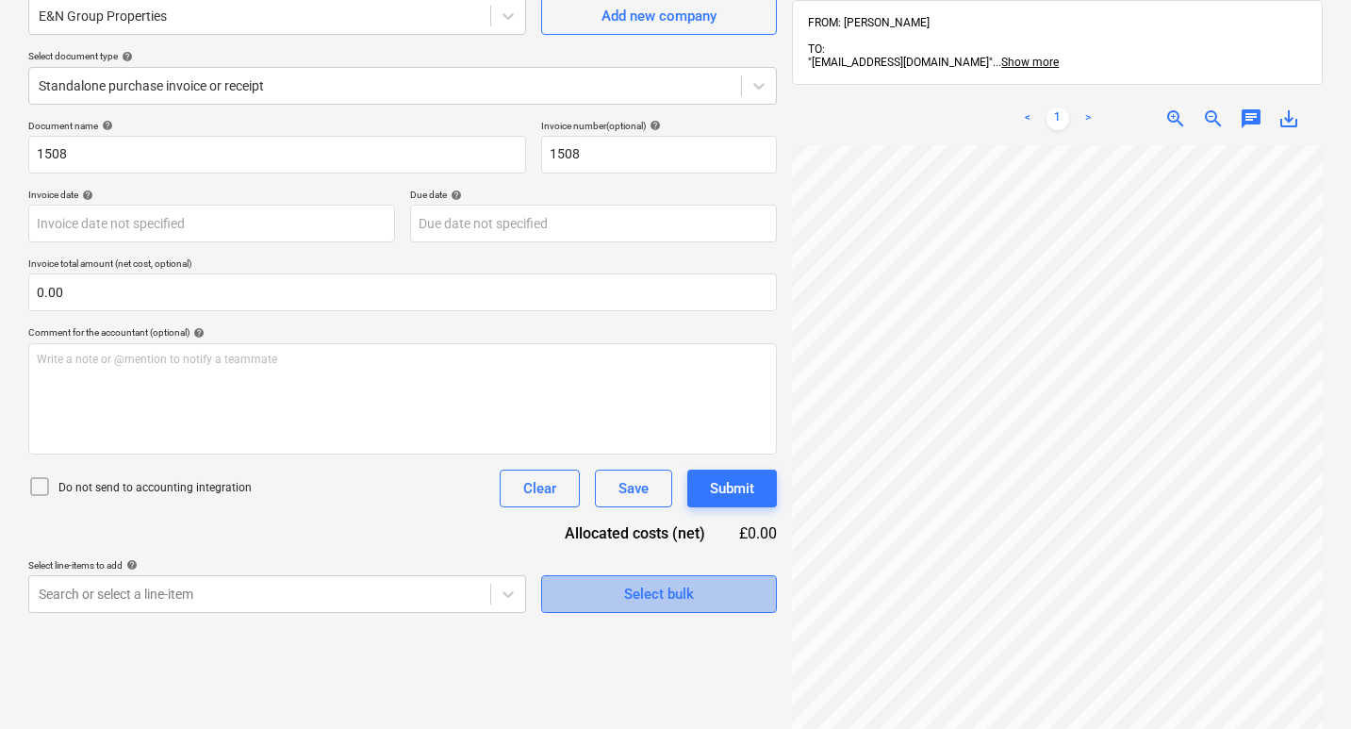
click at [600, 597] on span "Select bulk" at bounding box center [659, 594] width 189 height 25
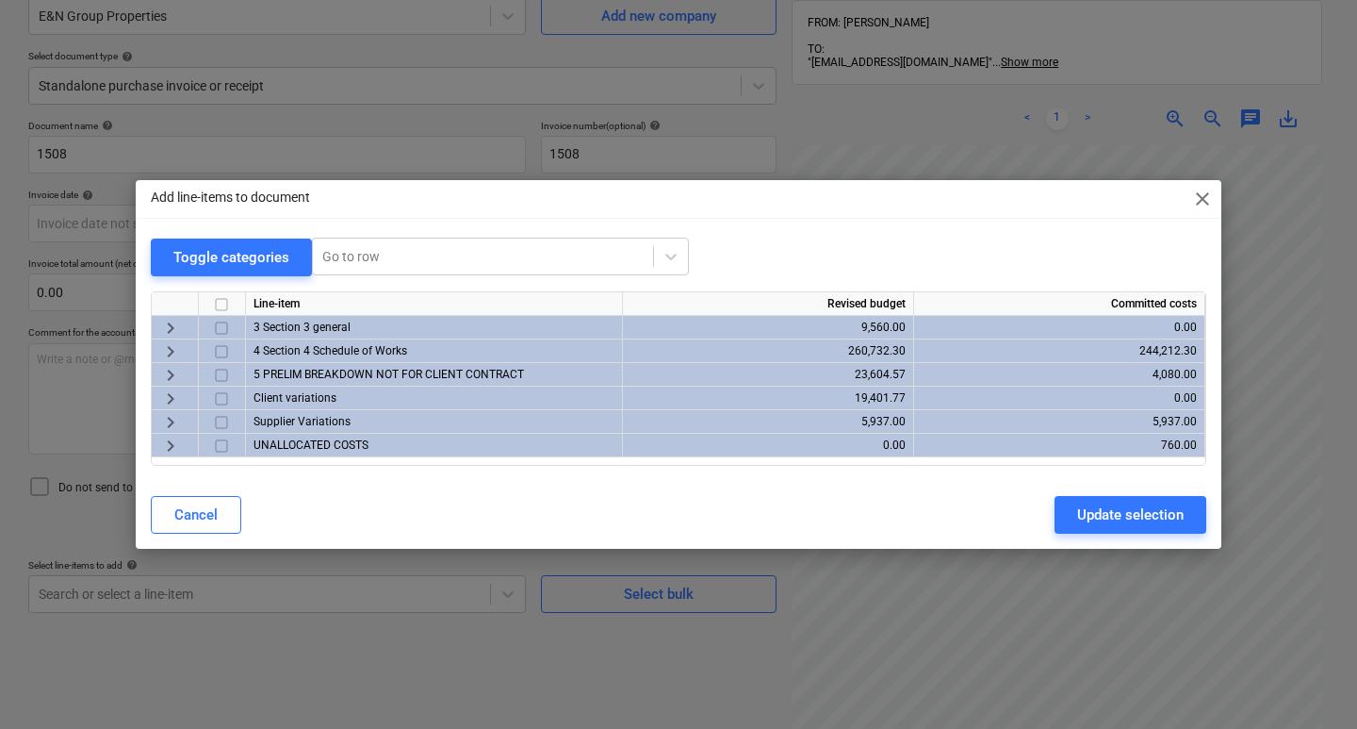
click at [227, 452] on input "checkbox" at bounding box center [221, 446] width 23 height 23
click at [1095, 513] on div "Update selection" at bounding box center [1130, 514] width 107 height 25
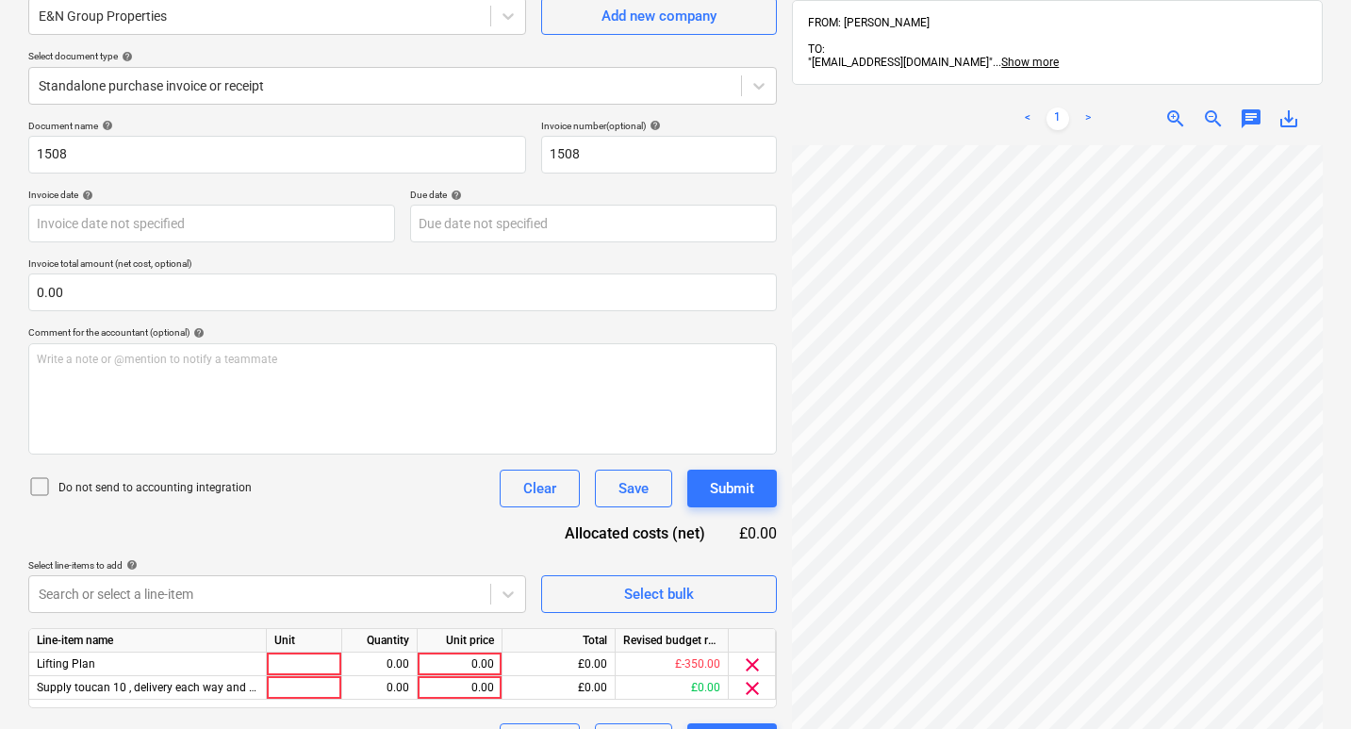
scroll to position [268, 0]
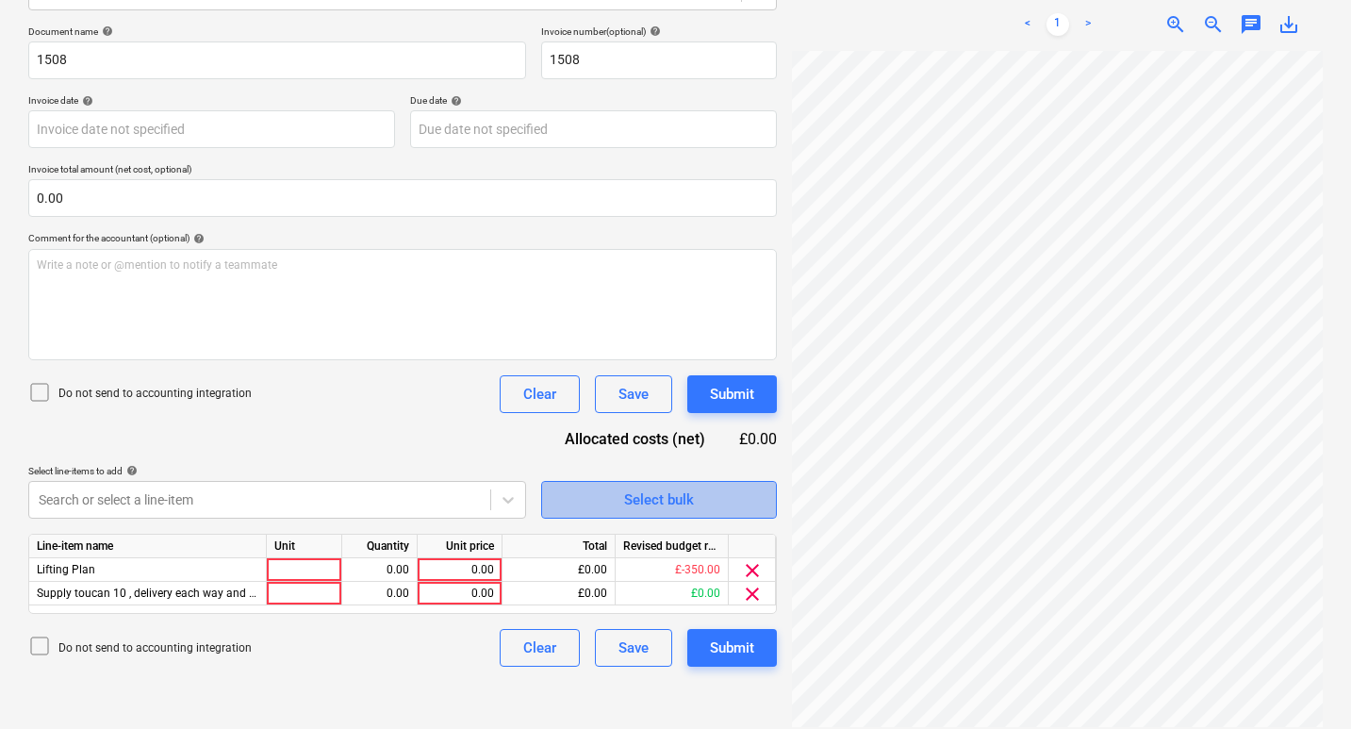
click at [639, 500] on div "Select bulk" at bounding box center [659, 499] width 70 height 25
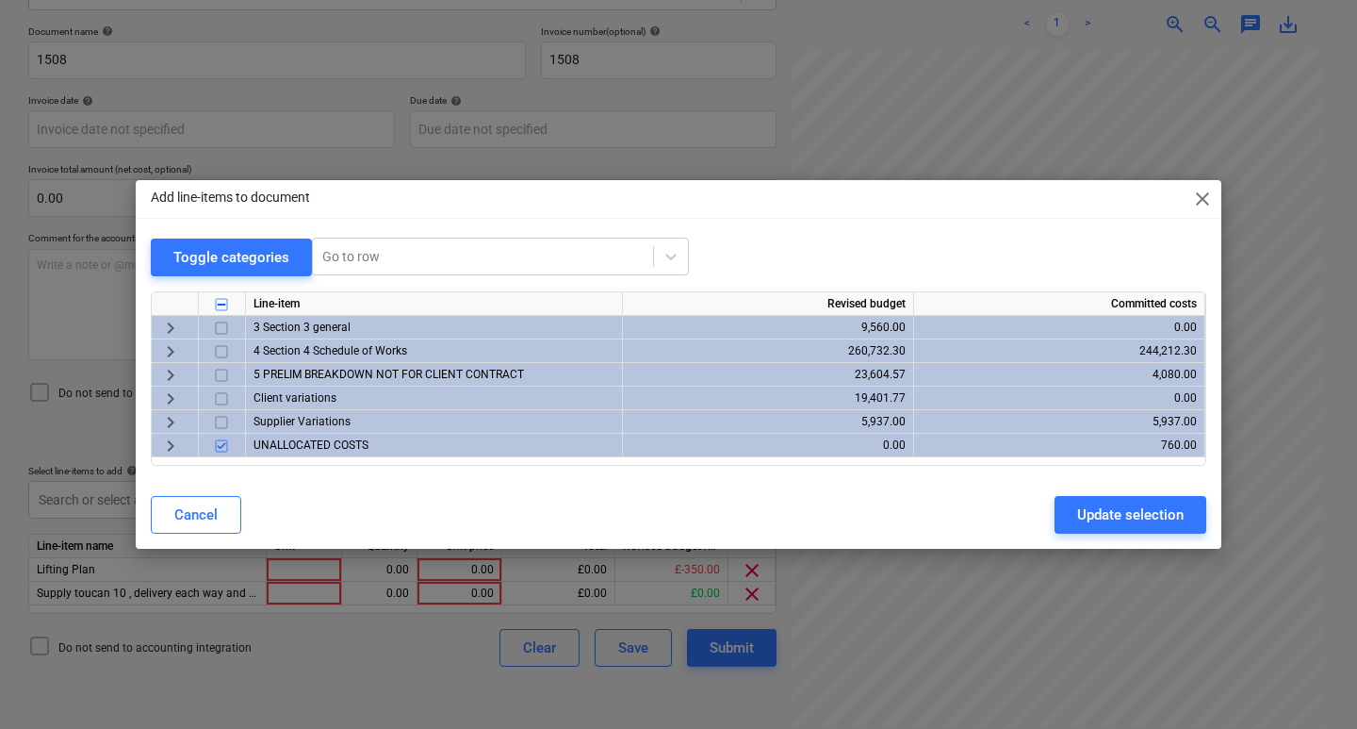
click at [174, 448] on span "keyboard_arrow_right" at bounding box center [170, 446] width 23 height 23
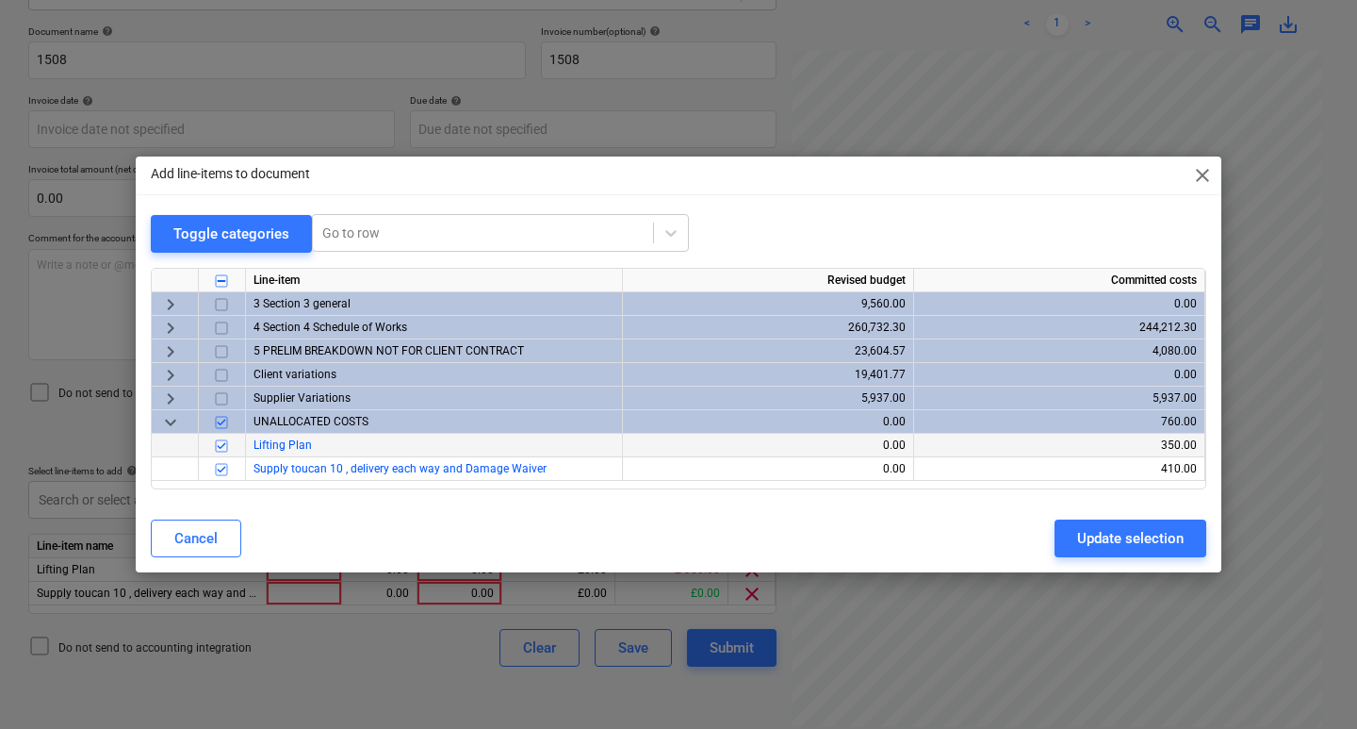
click at [231, 452] on input "checkbox" at bounding box center [221, 446] width 23 height 23
click at [224, 473] on input "checkbox" at bounding box center [221, 469] width 23 height 23
click at [231, 534] on button "Cancel" at bounding box center [196, 538] width 90 height 38
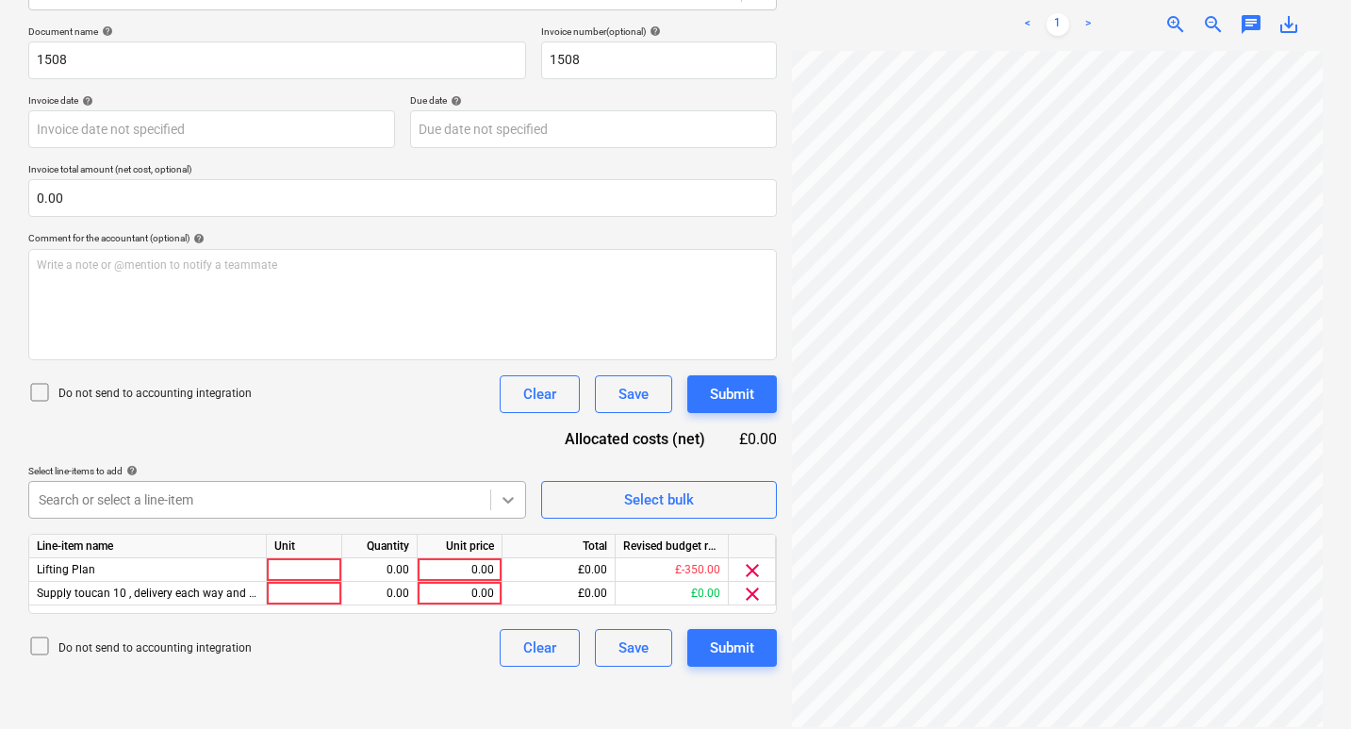
click at [500, 461] on body "Sales Projects Contacts Company Inbox 4 Approvals format_size keyboard_arrow_do…" at bounding box center [675, 96] width 1351 height 729
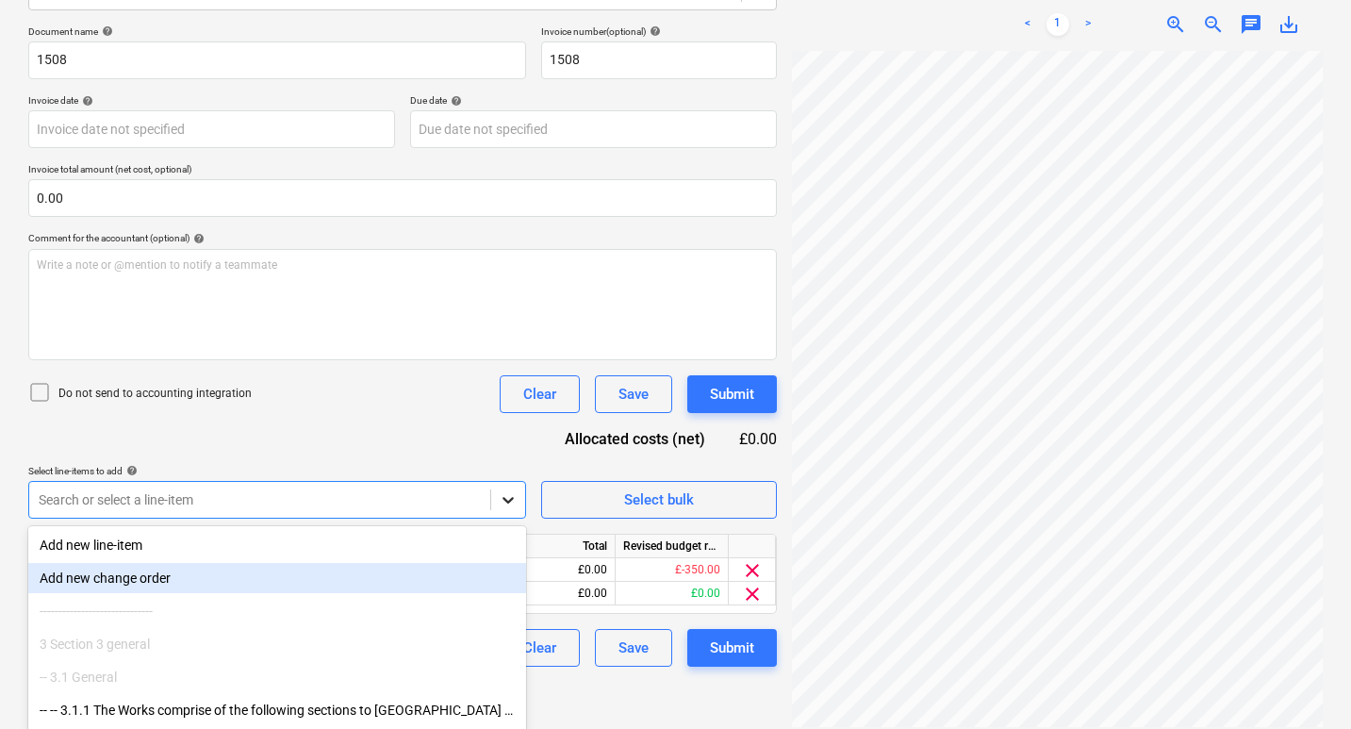
scroll to position [352, 0]
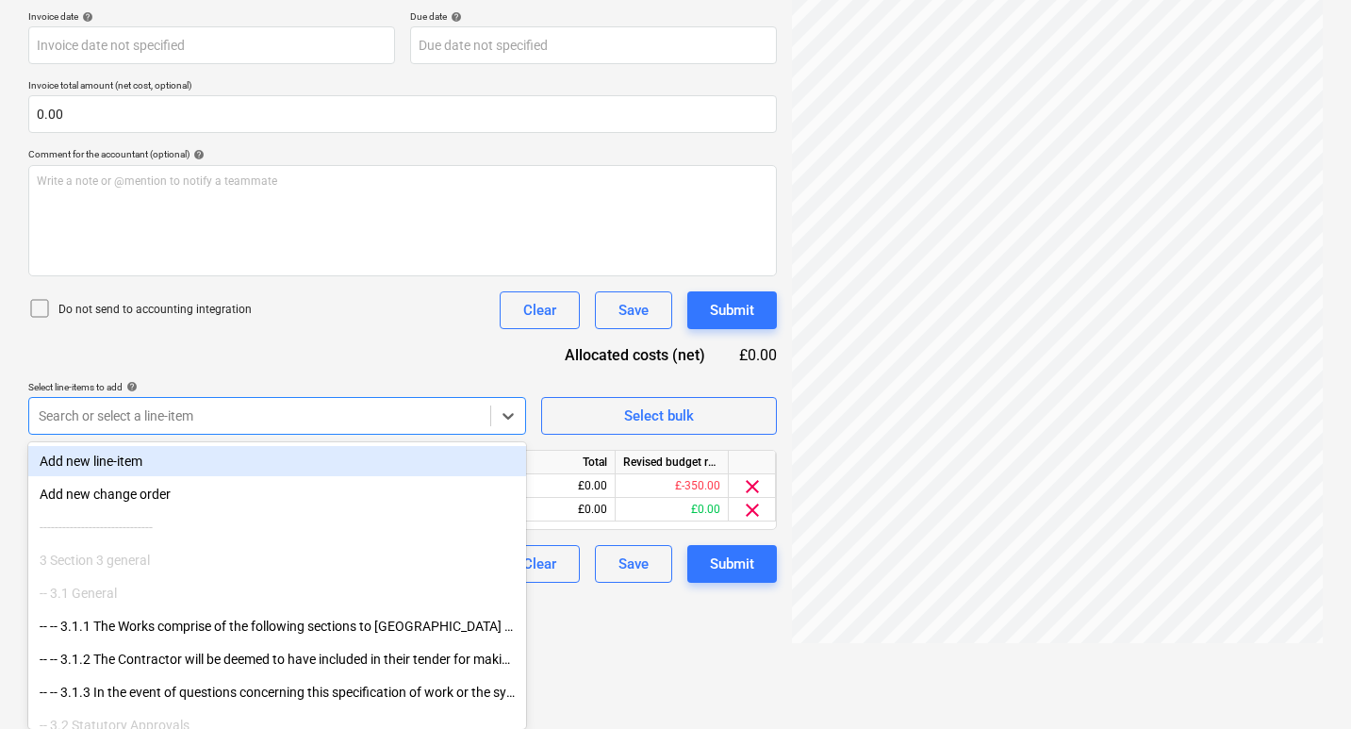
click at [330, 469] on div "Add new line-item" at bounding box center [277, 461] width 498 height 30
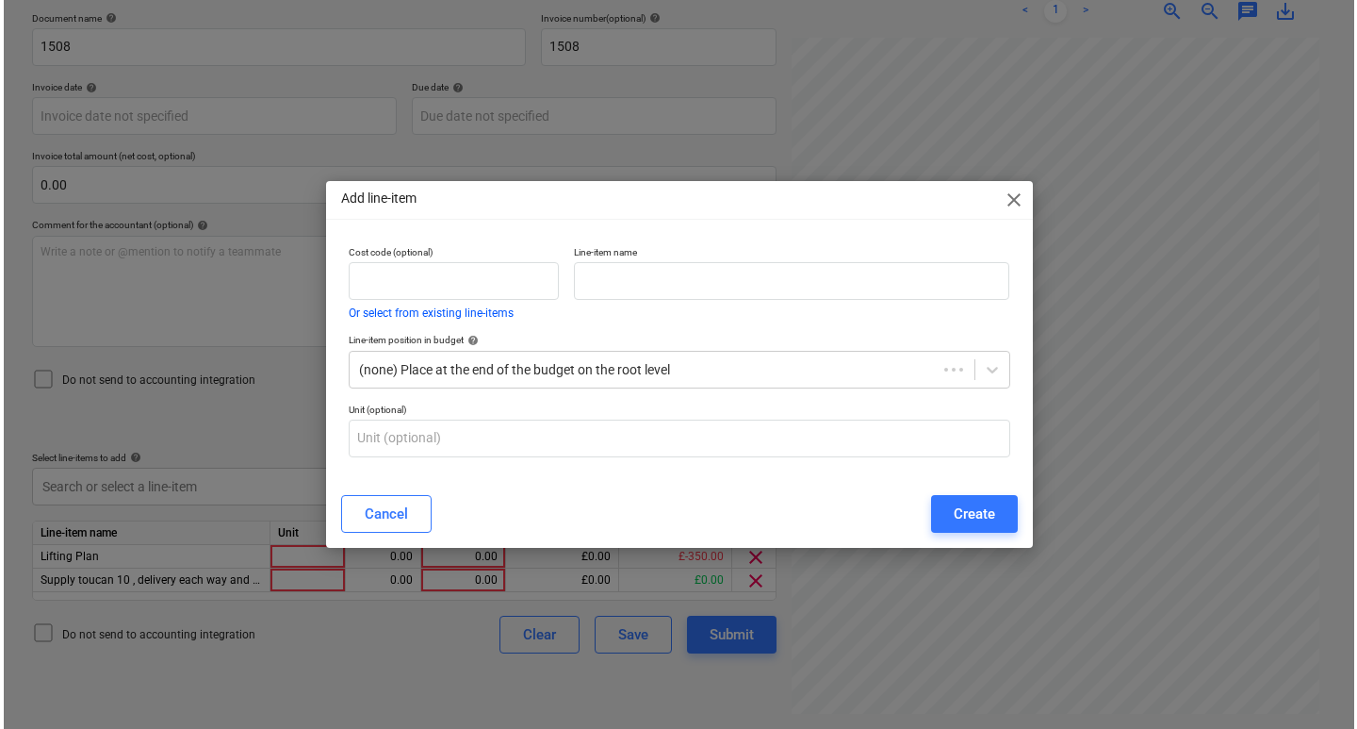
scroll to position [268, 0]
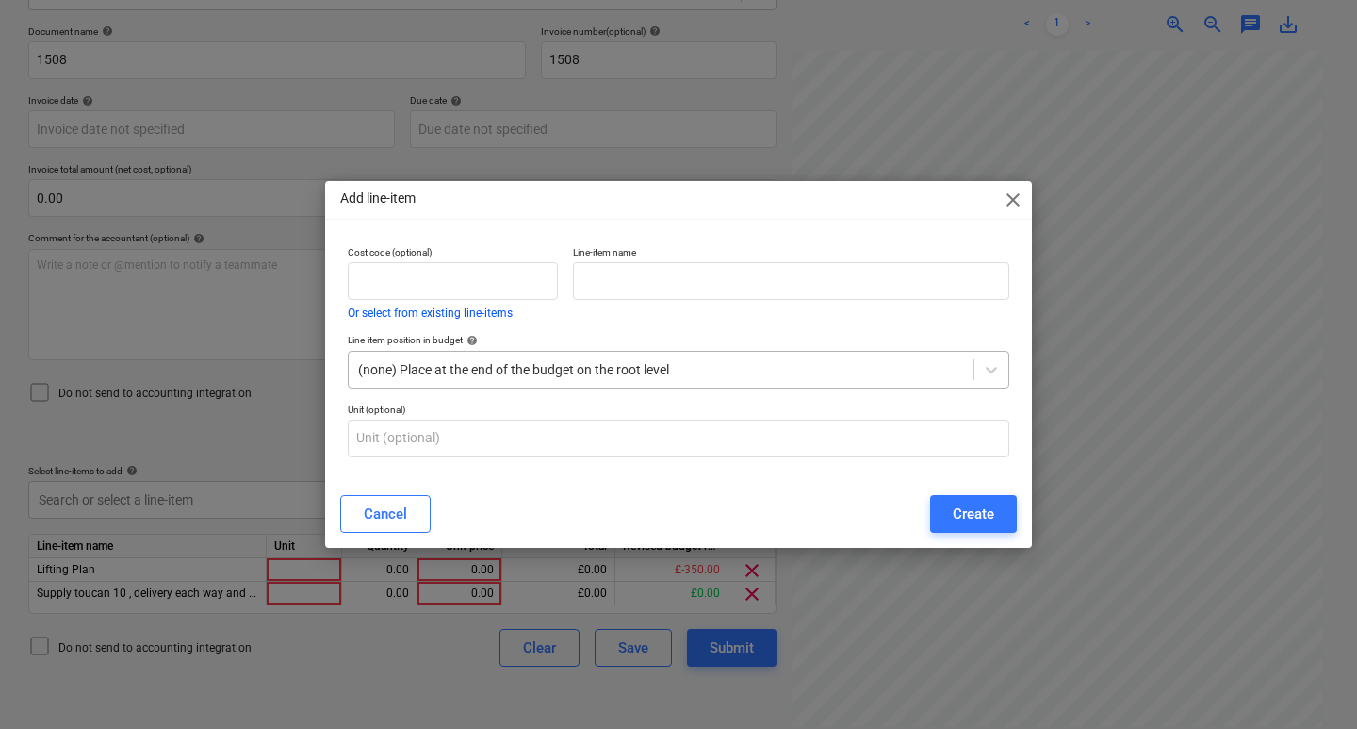
click at [682, 356] on div "(none) Place at the end of the budget on the root level" at bounding box center [661, 369] width 625 height 26
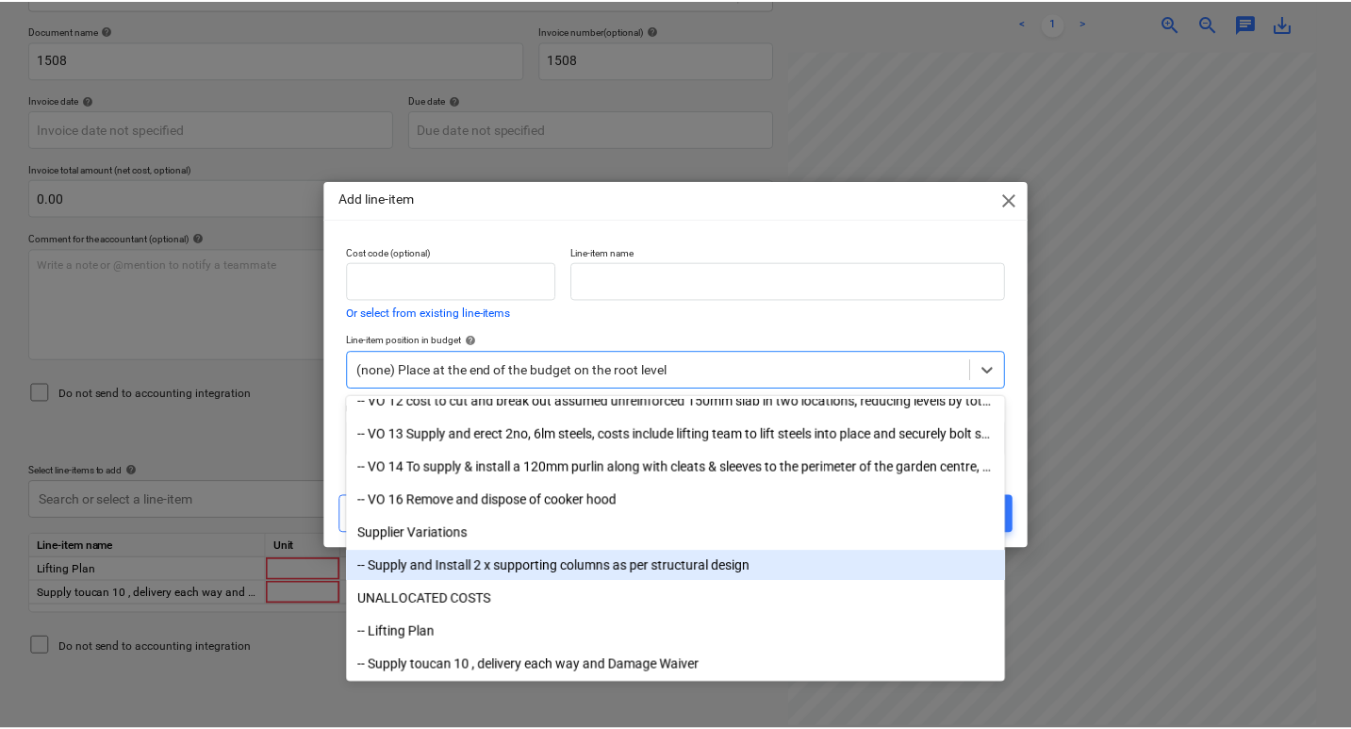
scroll to position [8360, 0]
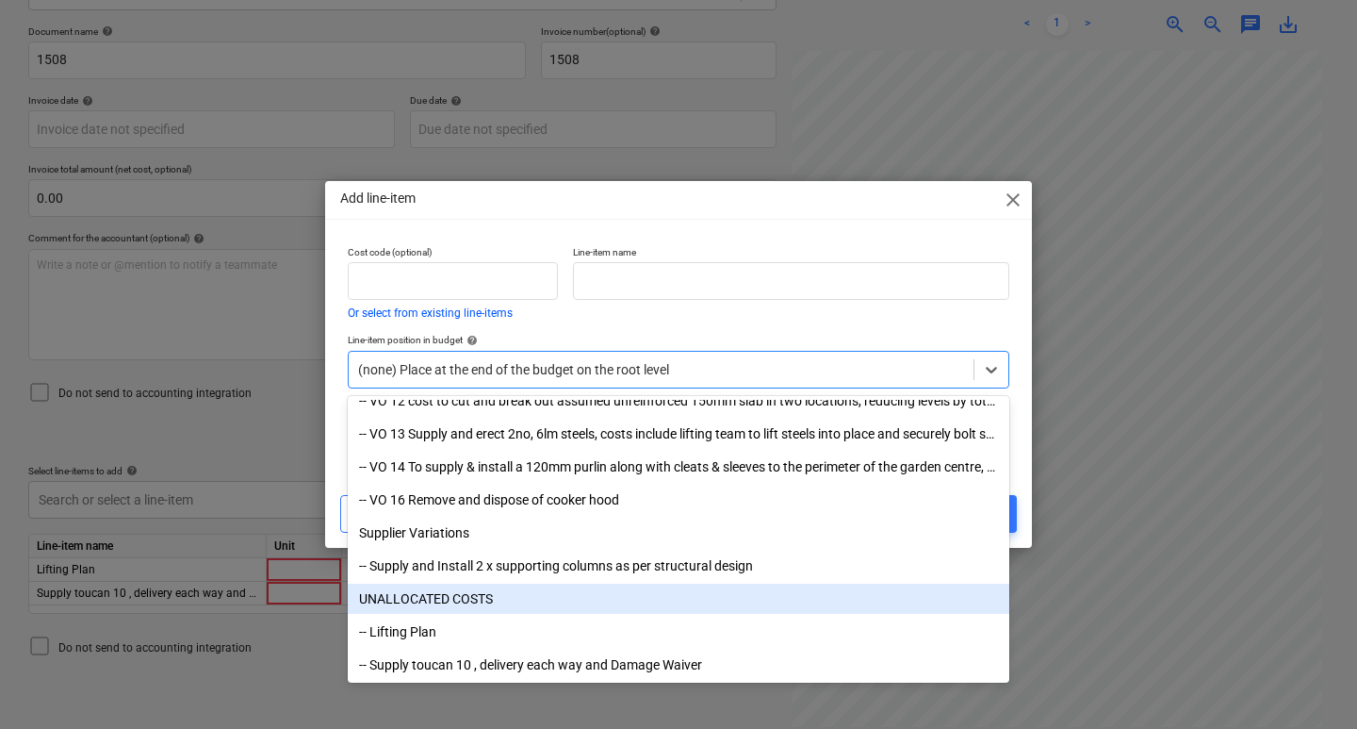
click at [418, 594] on div "UNALLOCATED COSTS" at bounding box center [679, 598] width 662 height 30
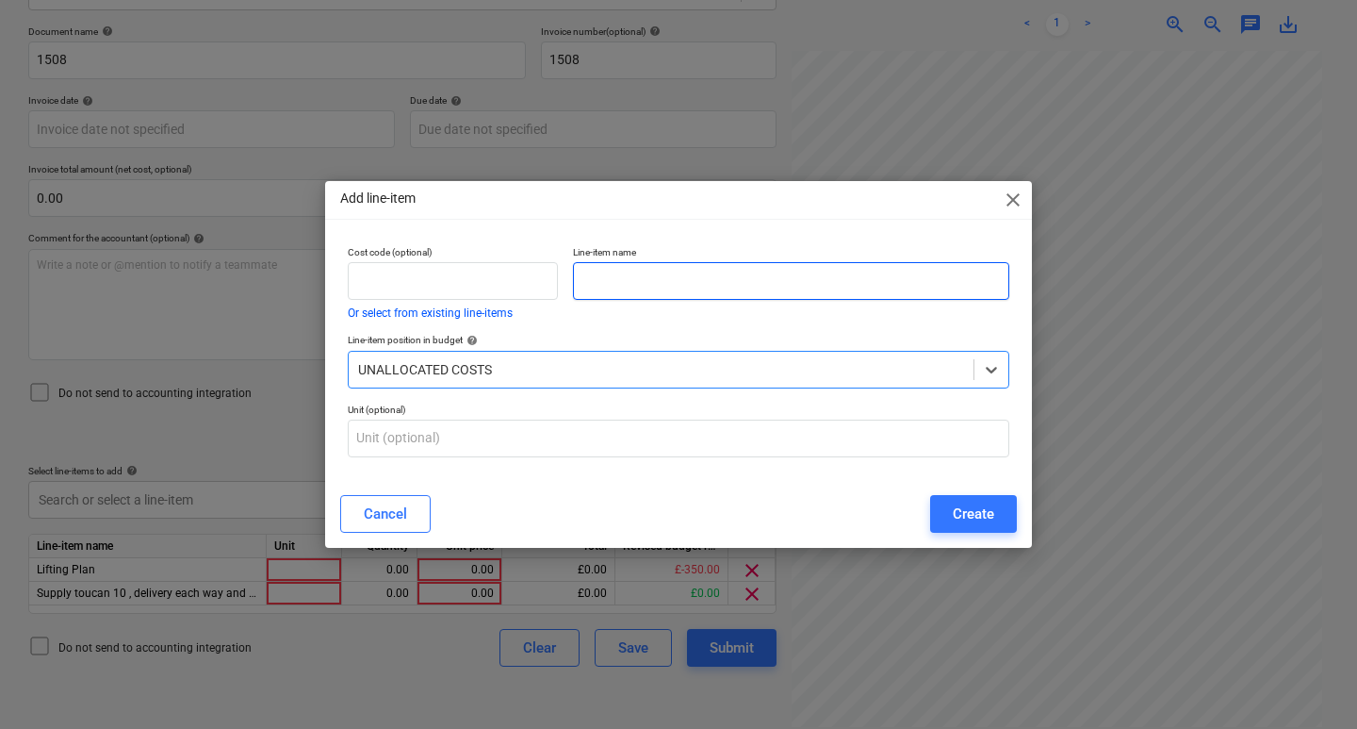
click at [695, 280] on input "text" at bounding box center [791, 281] width 436 height 38
type input "Plant hire"
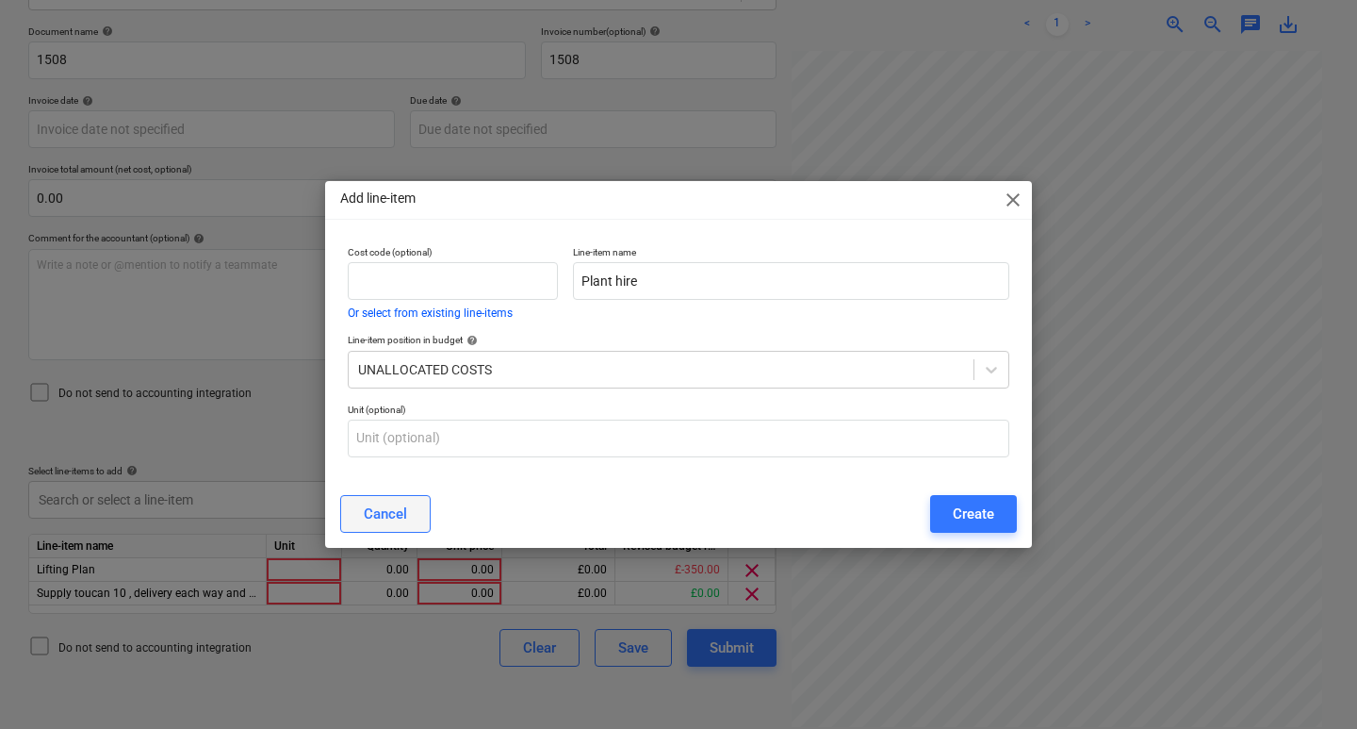
click at [402, 520] on div "Cancel" at bounding box center [385, 513] width 43 height 25
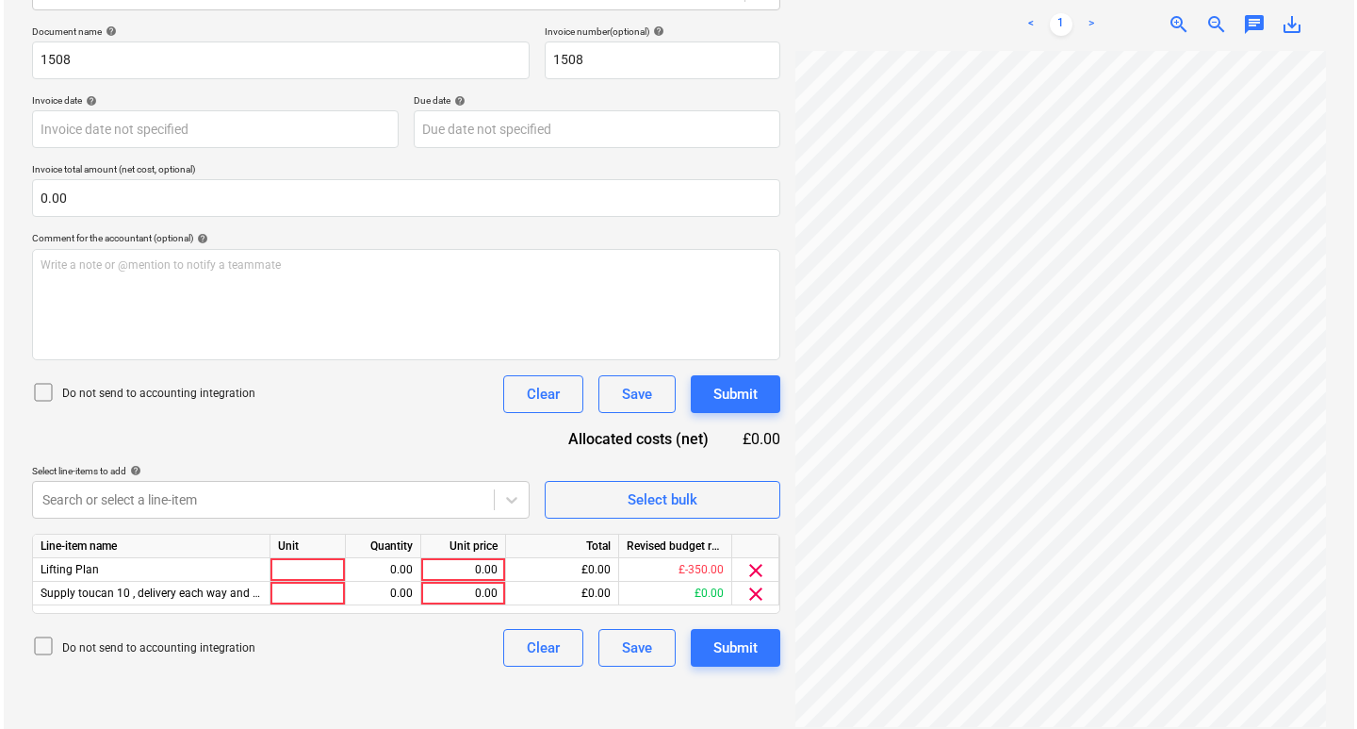
scroll to position [0, 0]
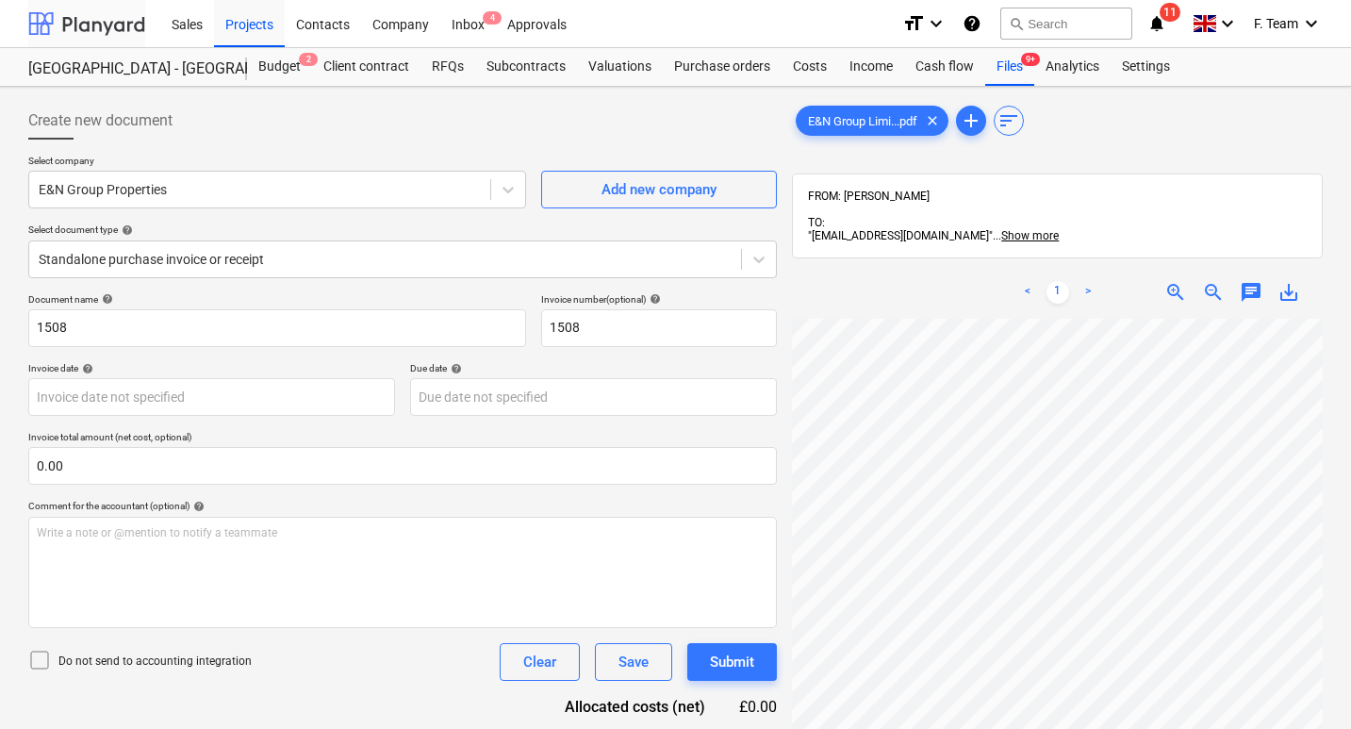
click at [104, 25] on div at bounding box center [86, 23] width 117 height 47
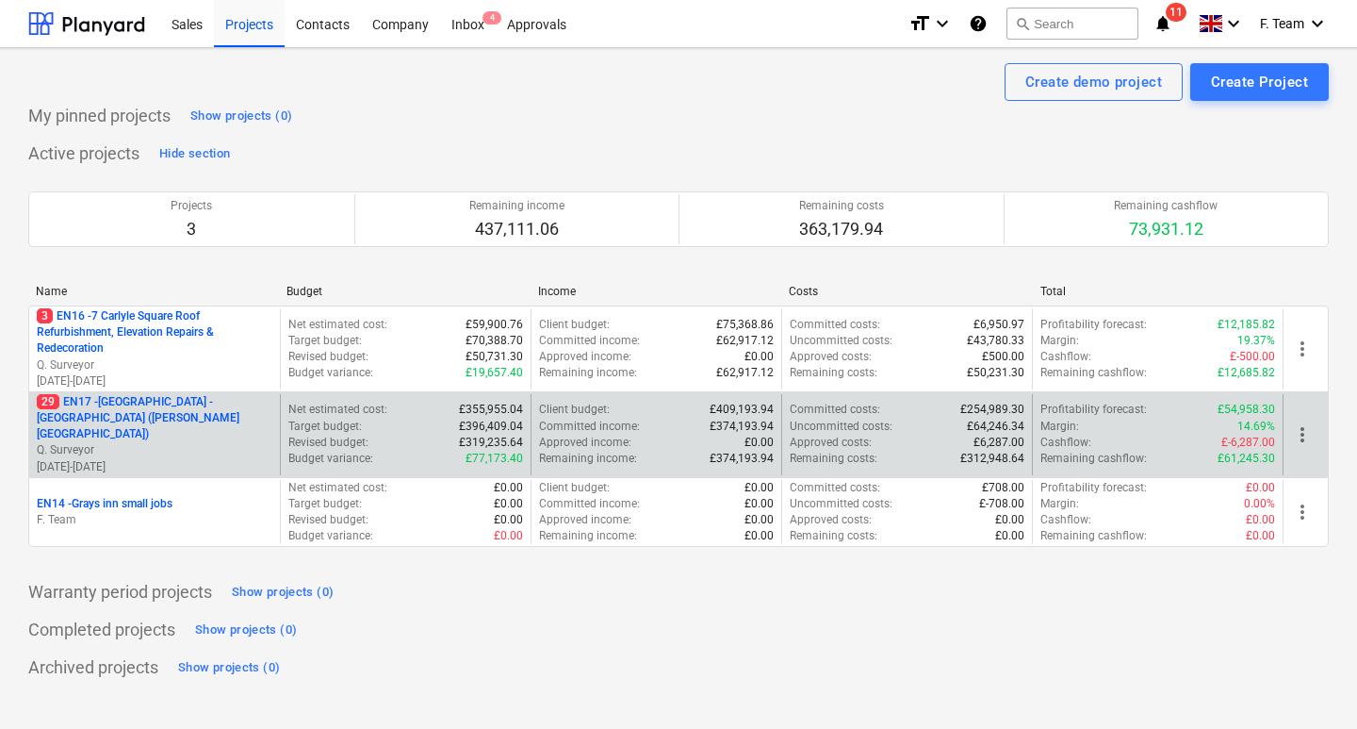
click at [94, 398] on p "29 EN17 - North Kent College - Hadlow College (Peter Webster Building and Garde…" at bounding box center [155, 418] width 236 height 48
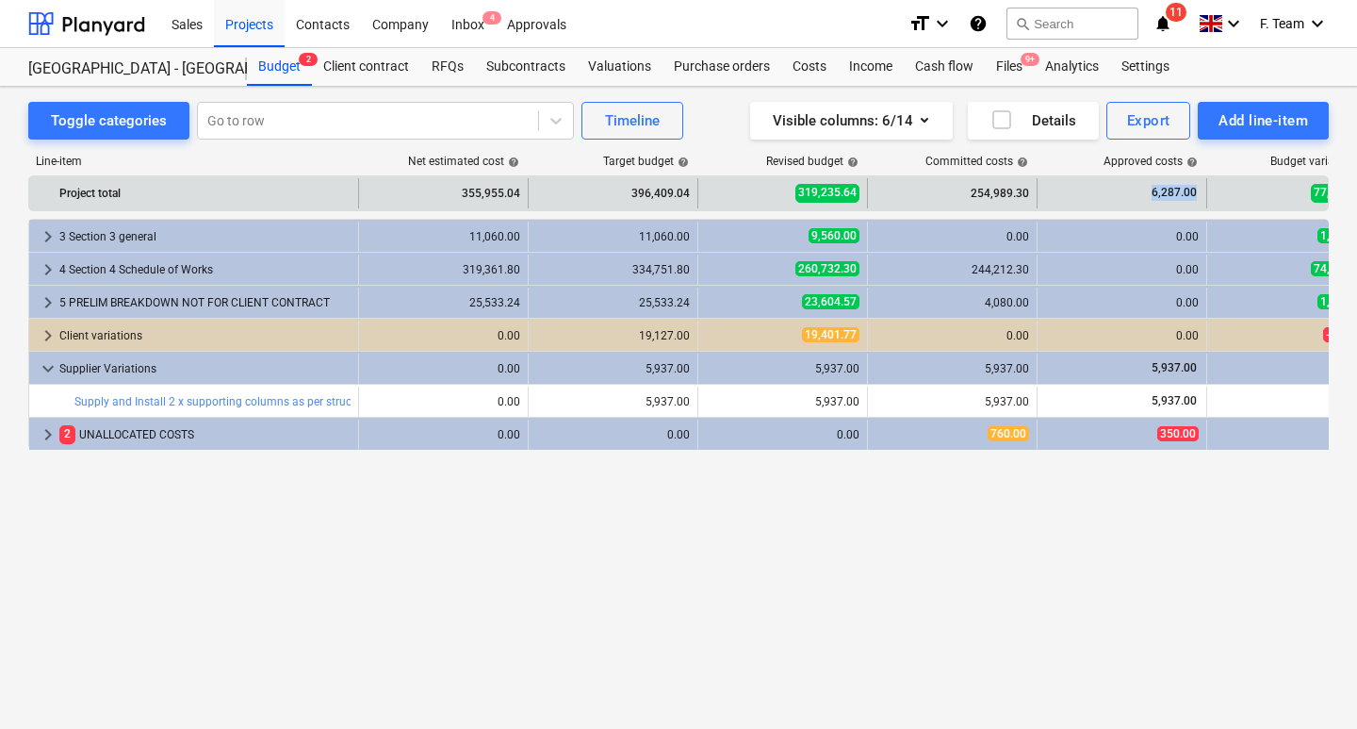
drag, startPoint x: 1155, startPoint y: 191, endPoint x: 1197, endPoint y: 190, distance: 42.4
click at [1197, 190] on span "6,287.00" at bounding box center [1174, 193] width 49 height 16
drag, startPoint x: 973, startPoint y: 195, endPoint x: 1028, endPoint y: 191, distance: 55.7
click at [1028, 191] on div "254,989.30" at bounding box center [953, 193] width 154 height 30
drag, startPoint x: 632, startPoint y: 193, endPoint x: 672, endPoint y: 191, distance: 39.6
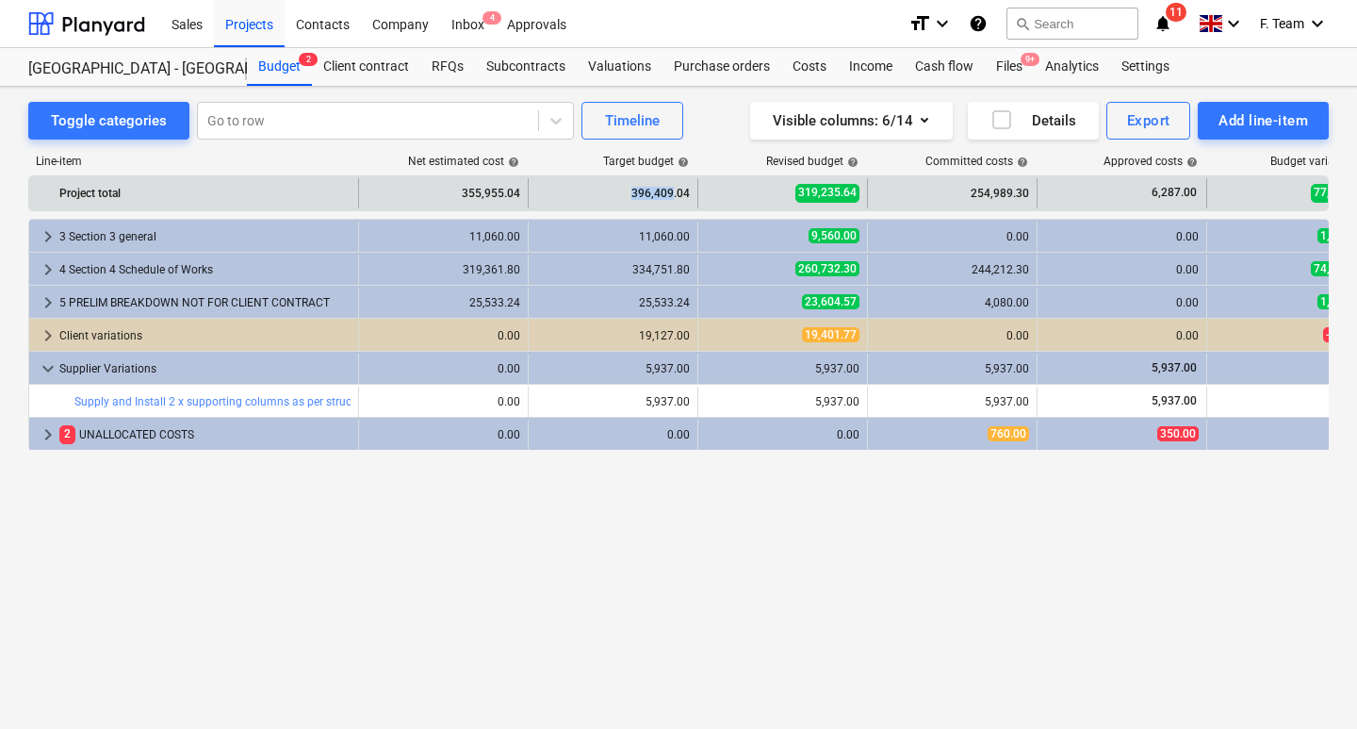
click at [672, 191] on div "396,409.04" at bounding box center [613, 193] width 154 height 30
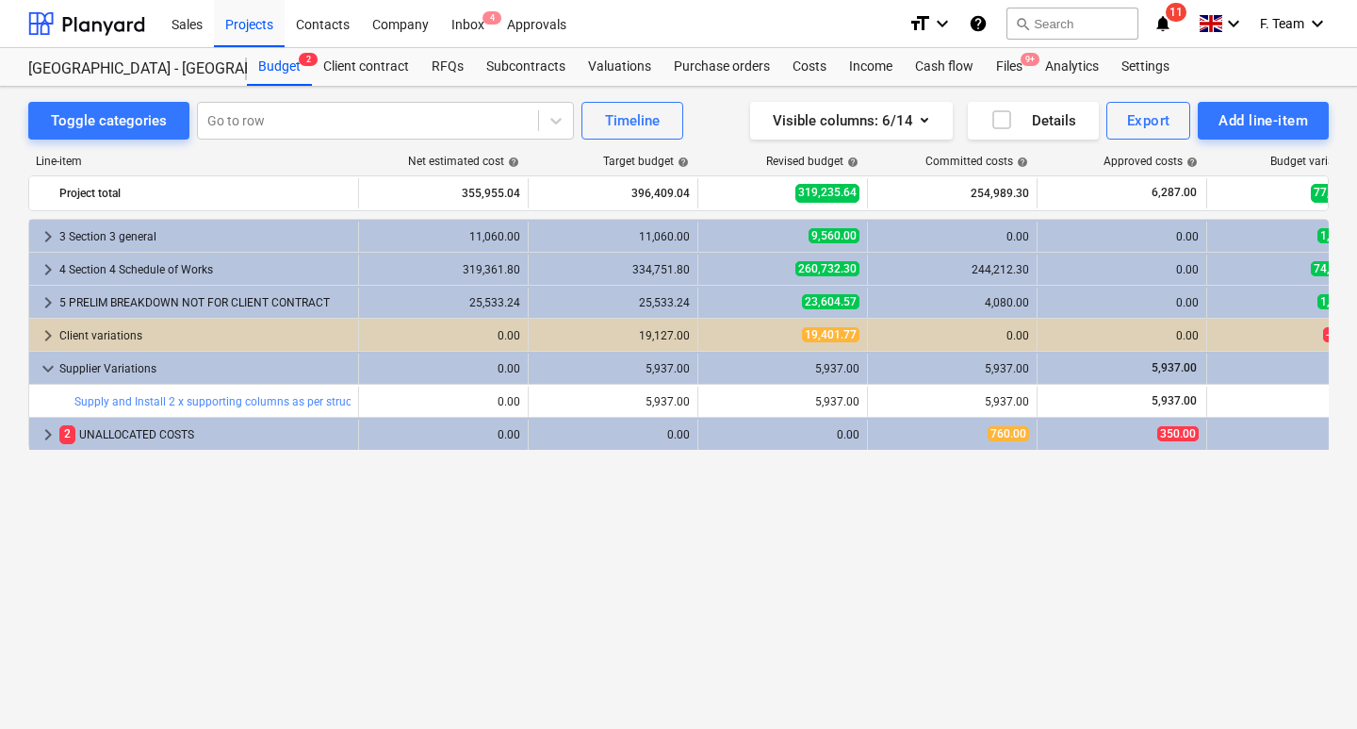
click at [713, 163] on div "Revised budget help" at bounding box center [782, 161] width 170 height 13
click at [851, 161] on span "help" at bounding box center [851, 161] width 15 height 11
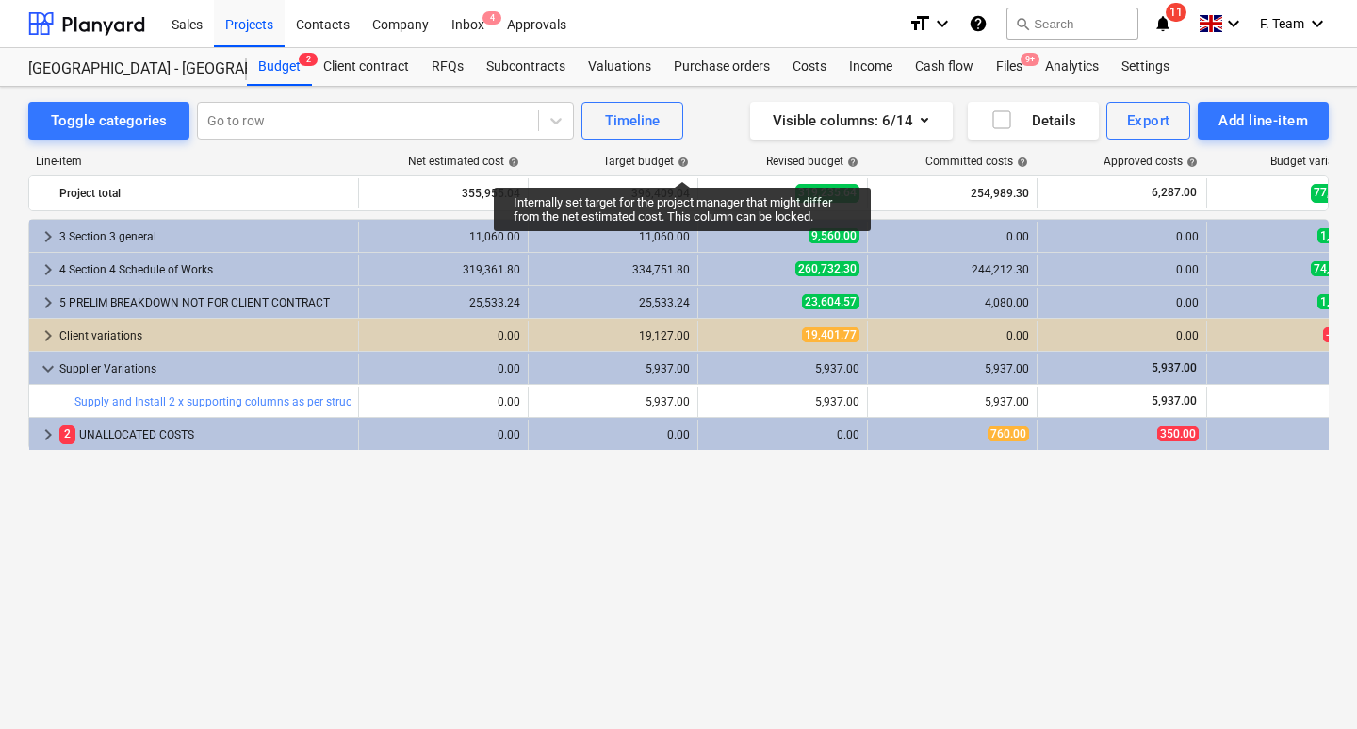
click at [682, 164] on span "help" at bounding box center [681, 161] width 15 height 11
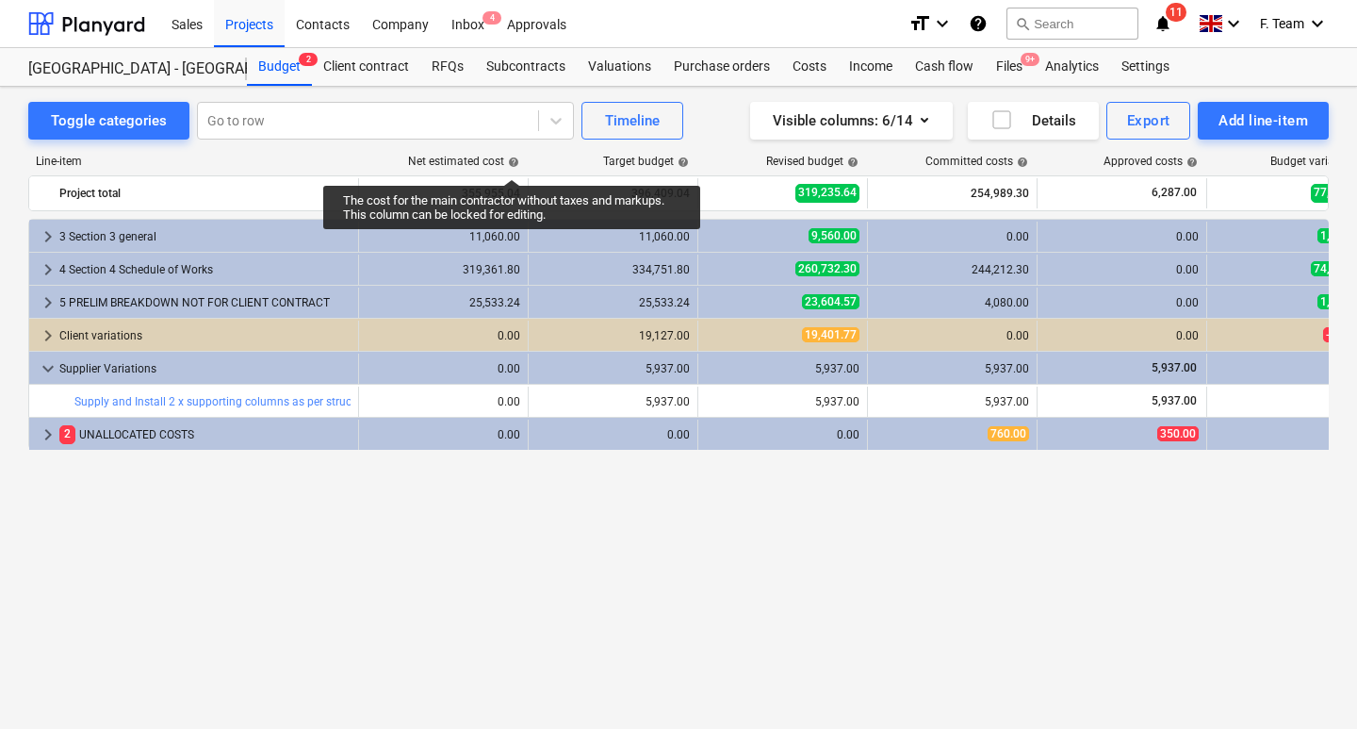
click at [512, 162] on span "help" at bounding box center [511, 161] width 15 height 11
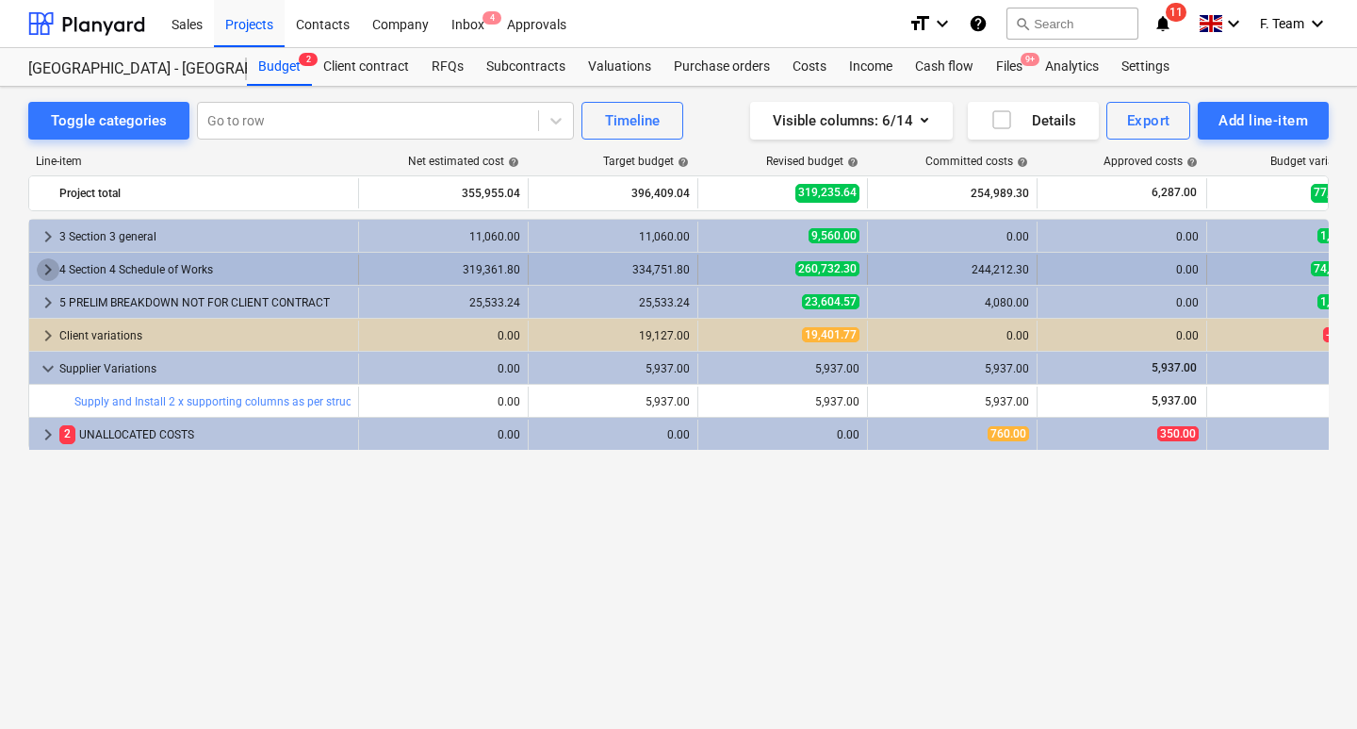
click at [49, 272] on span "keyboard_arrow_right" at bounding box center [48, 269] width 23 height 23
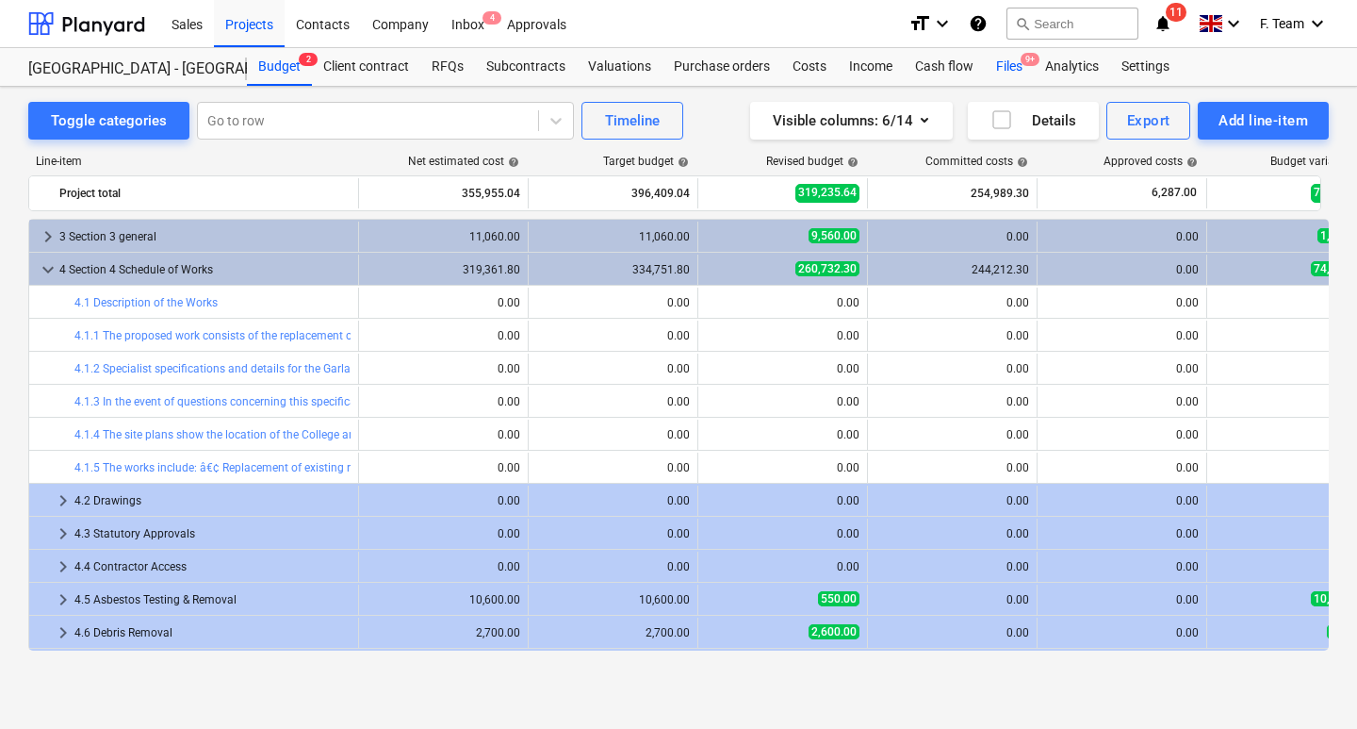
click at [1016, 63] on div "Files 9+" at bounding box center [1009, 67] width 49 height 38
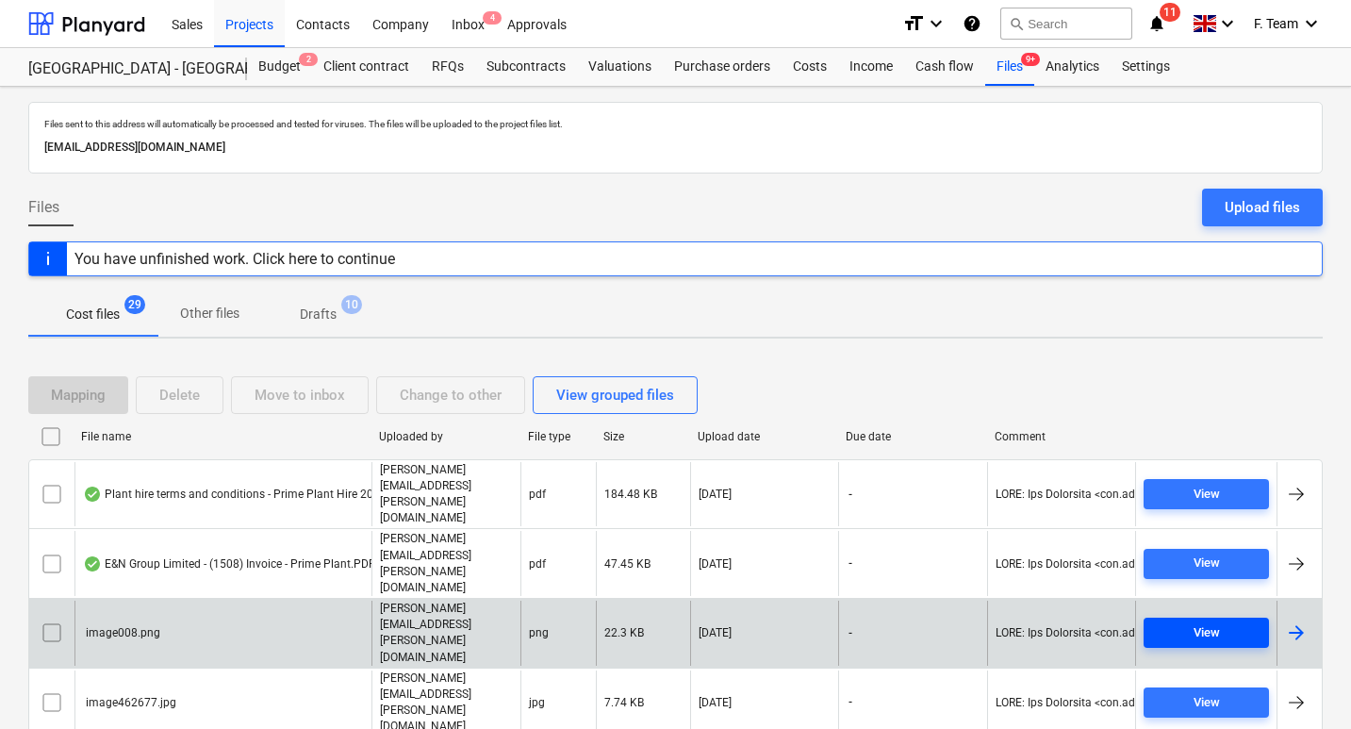
click at [1178, 622] on span "View" at bounding box center [1206, 633] width 110 height 22
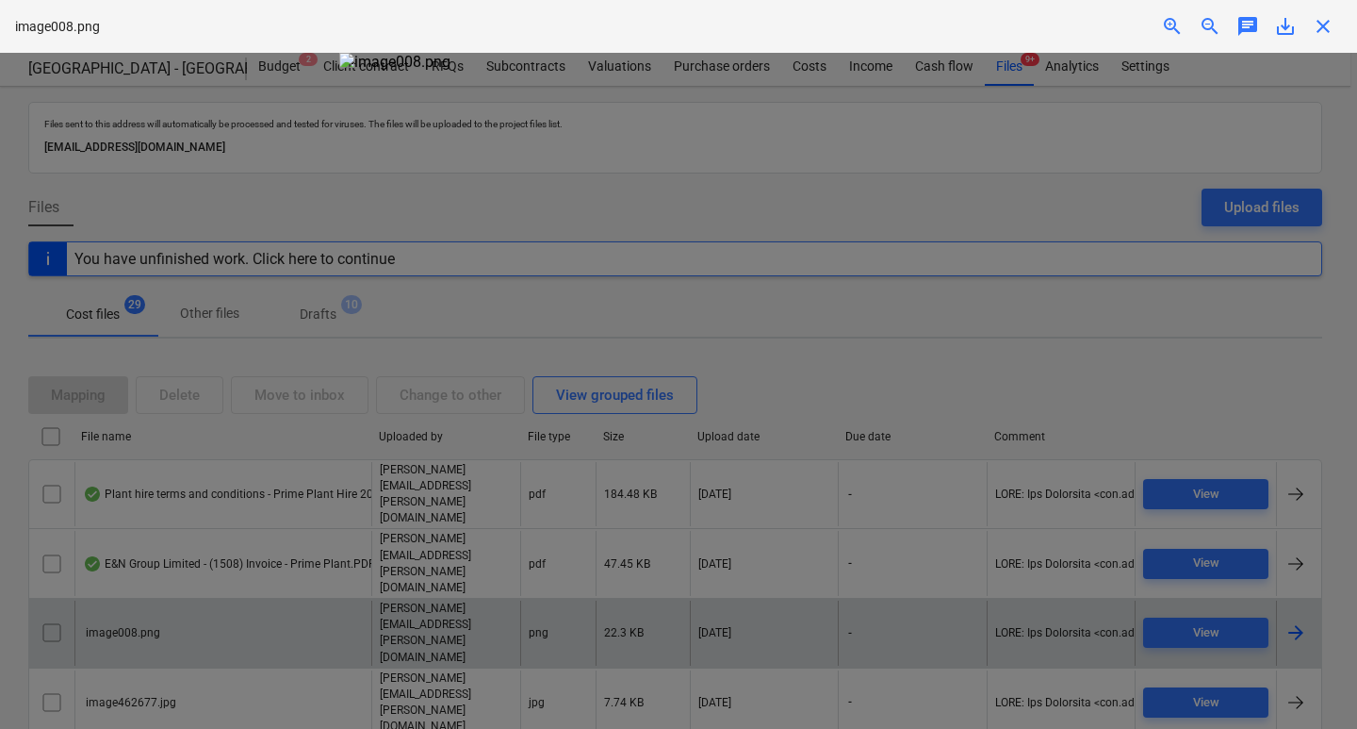
click at [1116, 324] on div at bounding box center [678, 391] width 1357 height 676
click at [1105, 313] on div at bounding box center [678, 391] width 1357 height 676
click at [1062, 228] on div at bounding box center [678, 391] width 1357 height 676
click at [1241, 389] on div at bounding box center [678, 391] width 1357 height 676
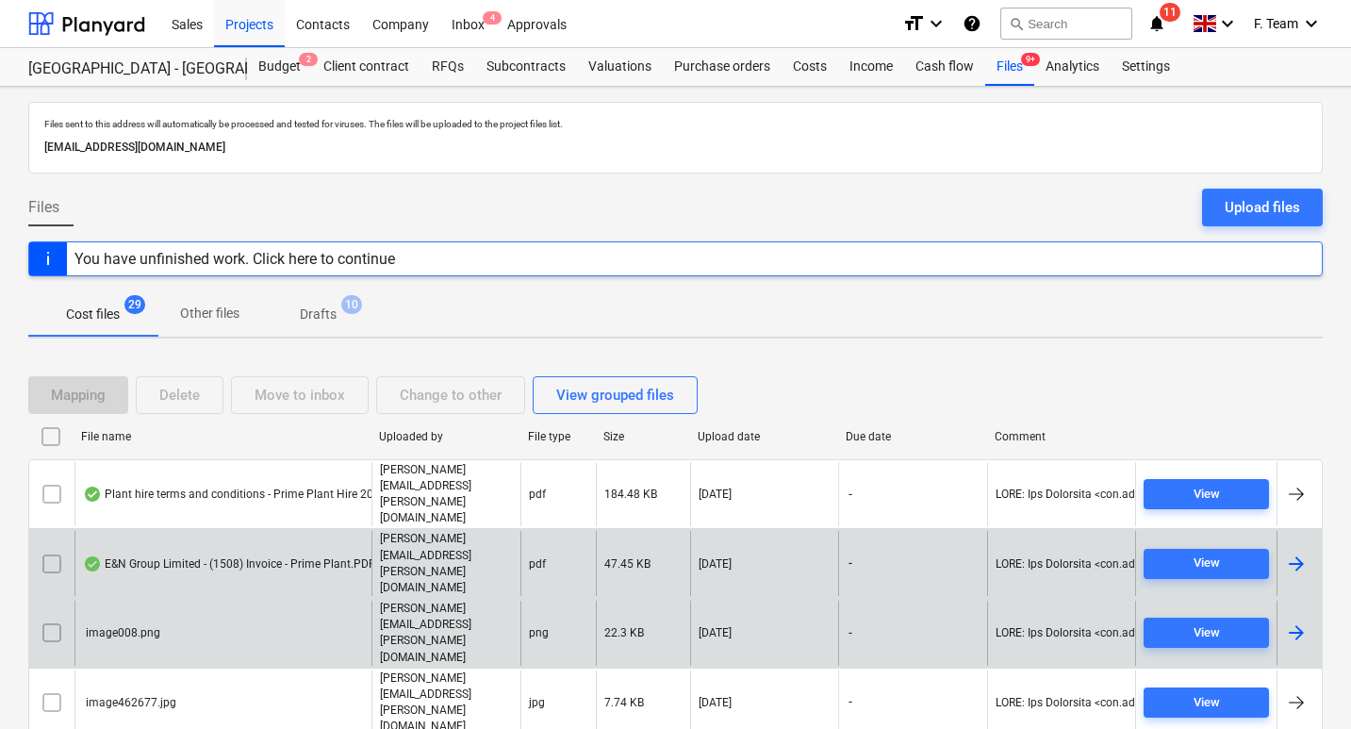
click at [1294, 552] on div at bounding box center [1296, 563] width 23 height 23
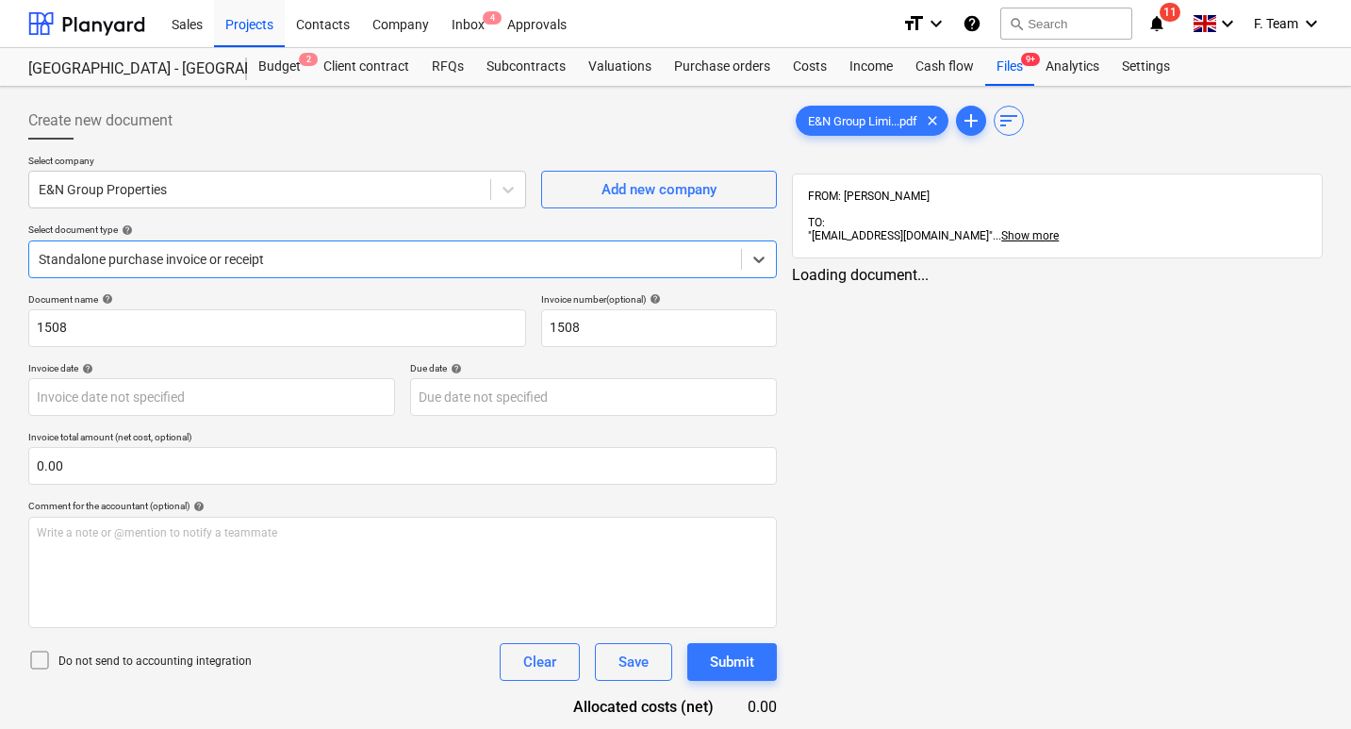
type input "1508"
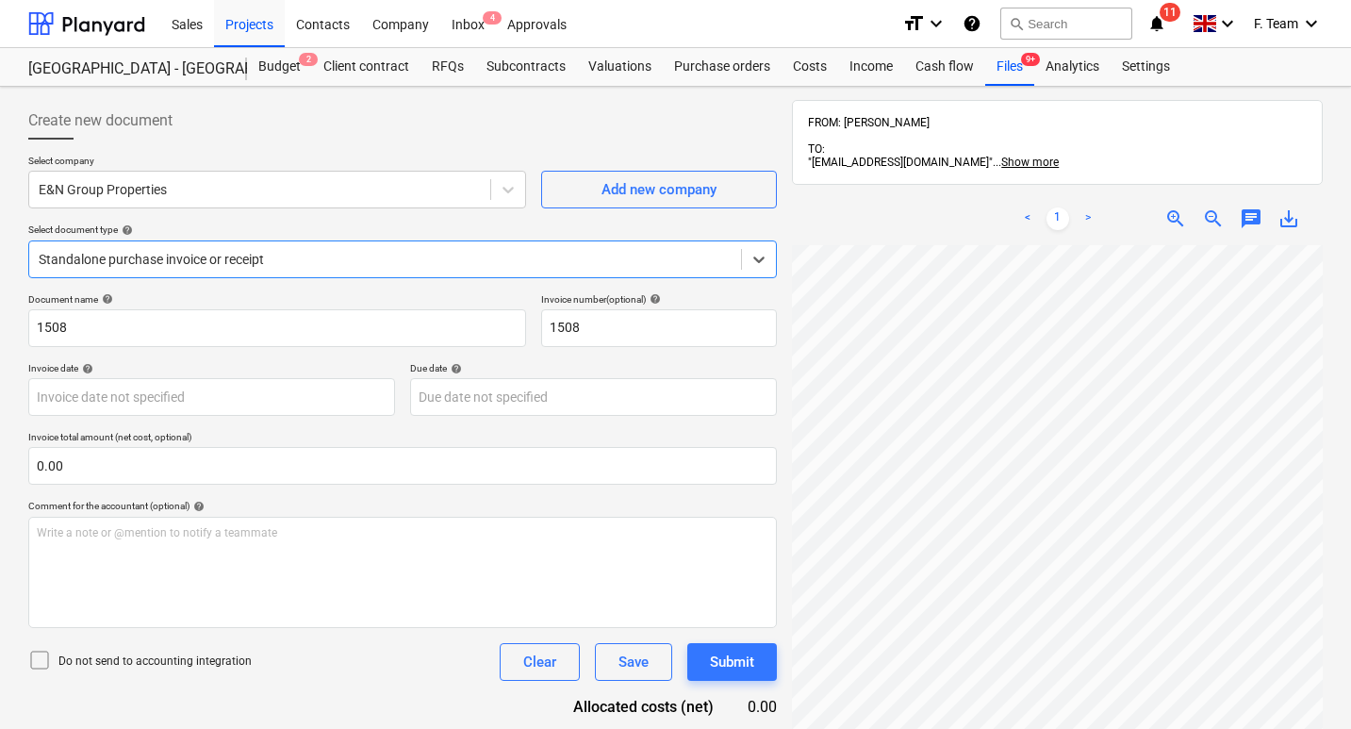
scroll to position [268, 0]
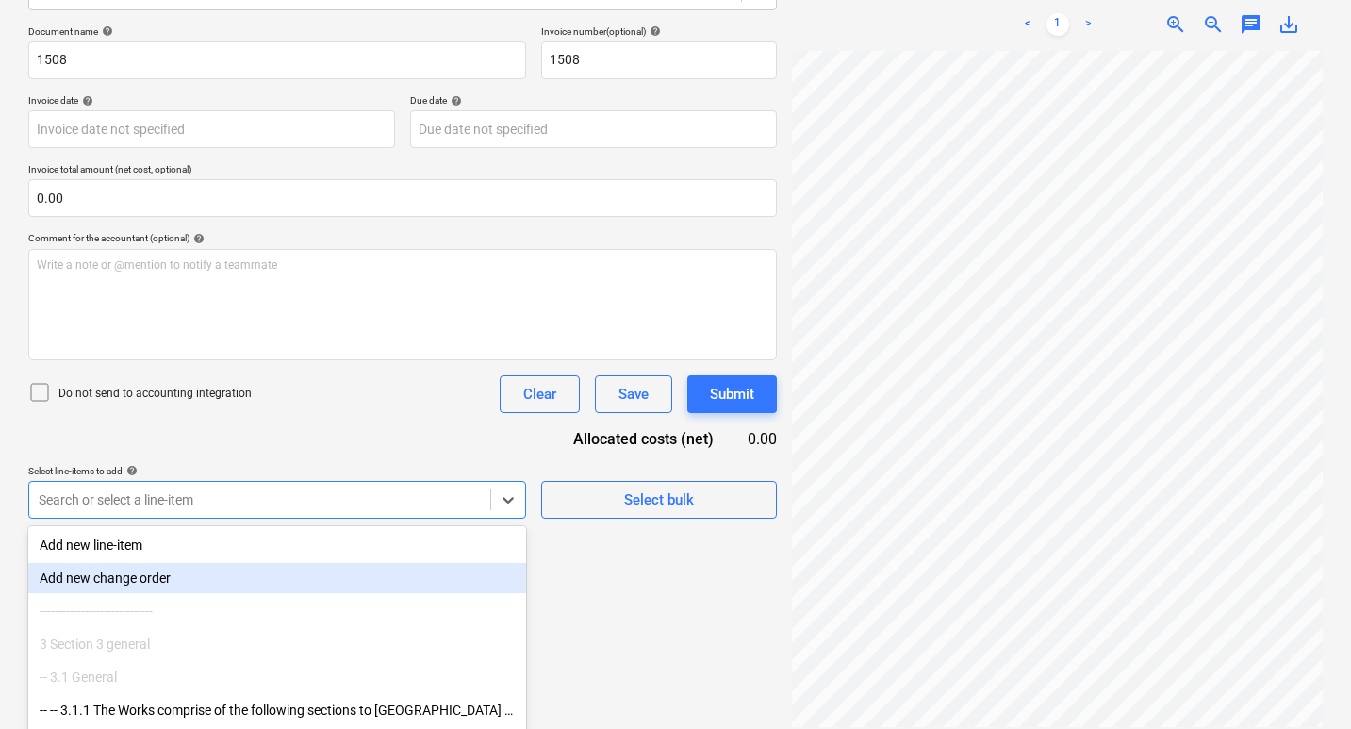
click at [214, 461] on body "Sales Projects Contacts Company Inbox 4 Approvals format_size keyboard_arrow_do…" at bounding box center [675, 96] width 1351 height 729
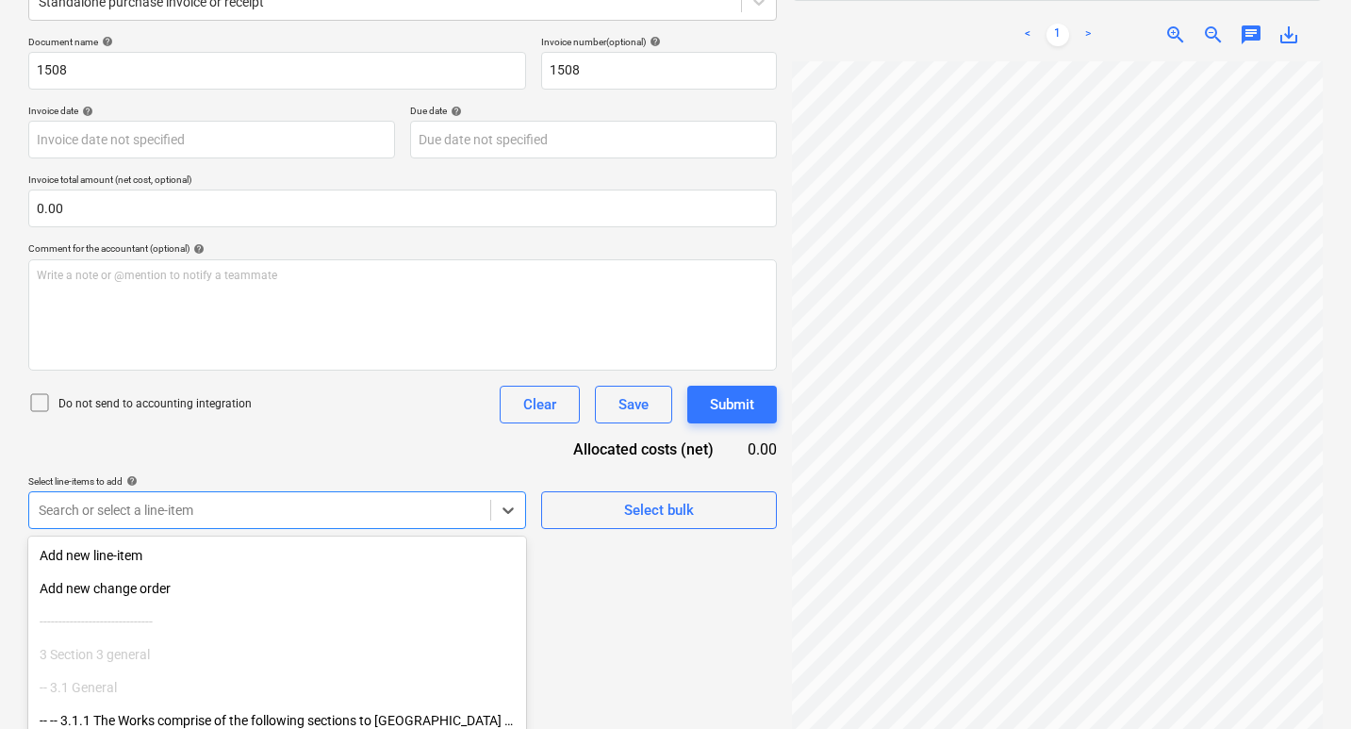
scroll to position [0, 0]
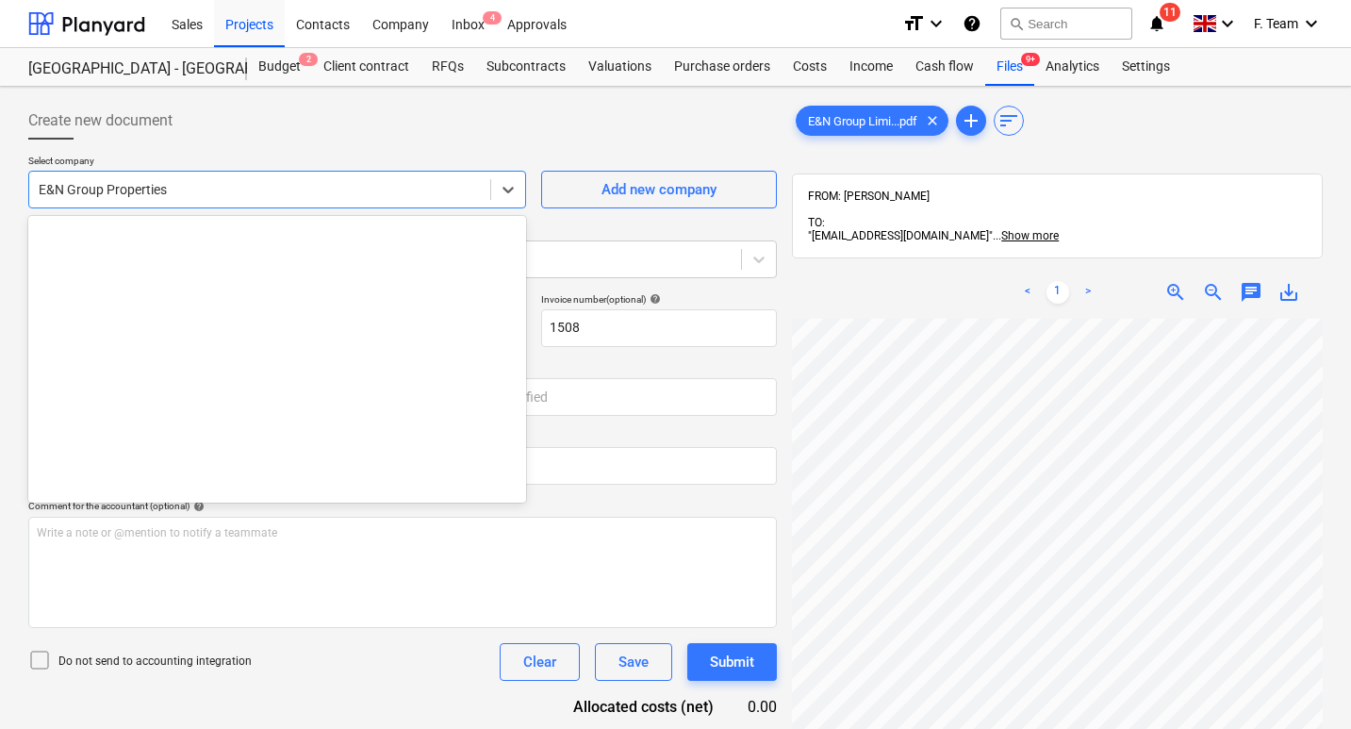
click at [207, 195] on div at bounding box center [260, 189] width 442 height 19
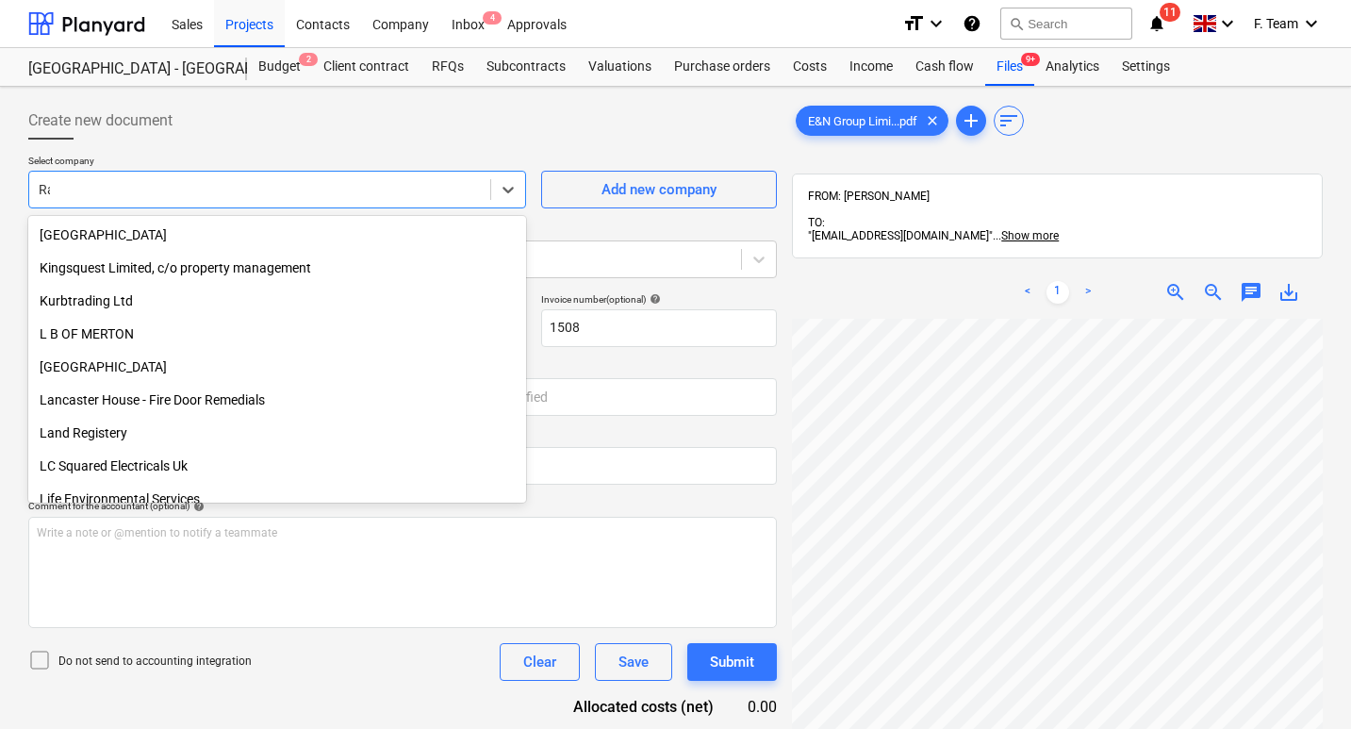
scroll to position [1070, 0]
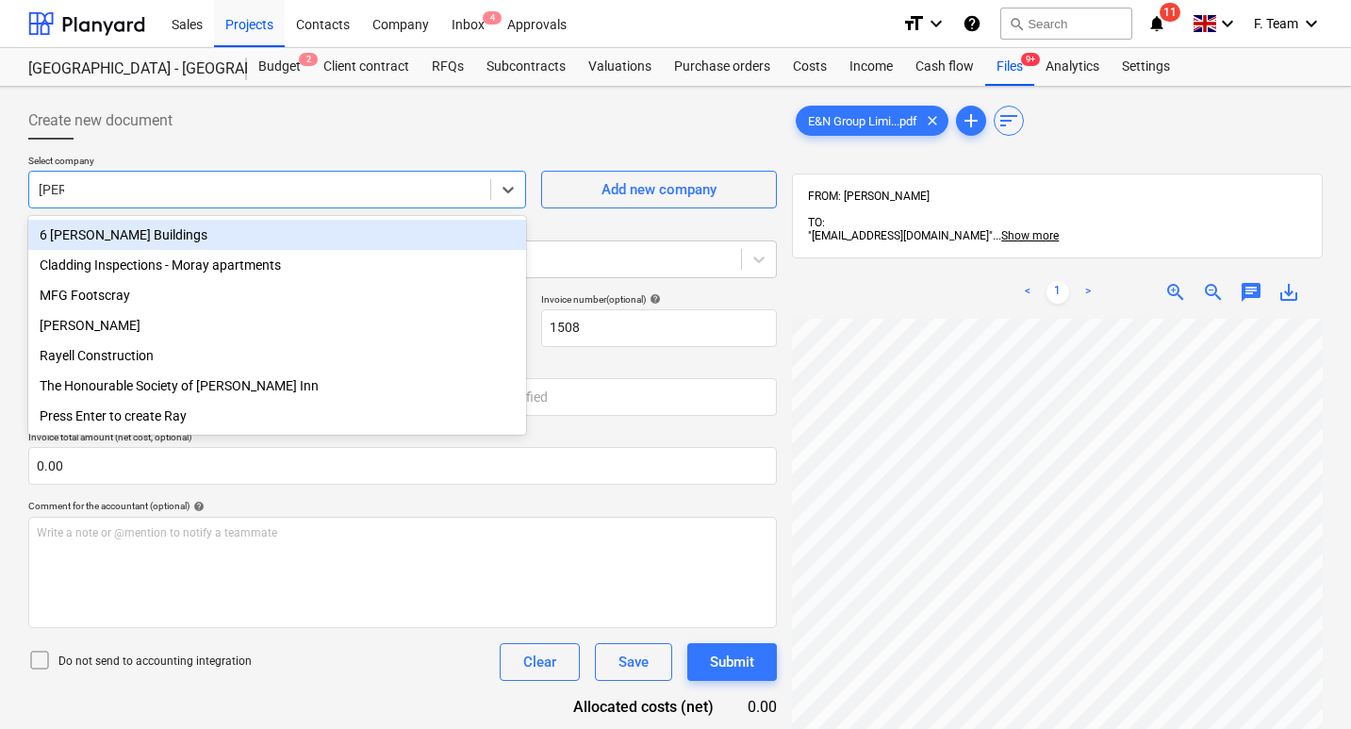
type input "Raye"
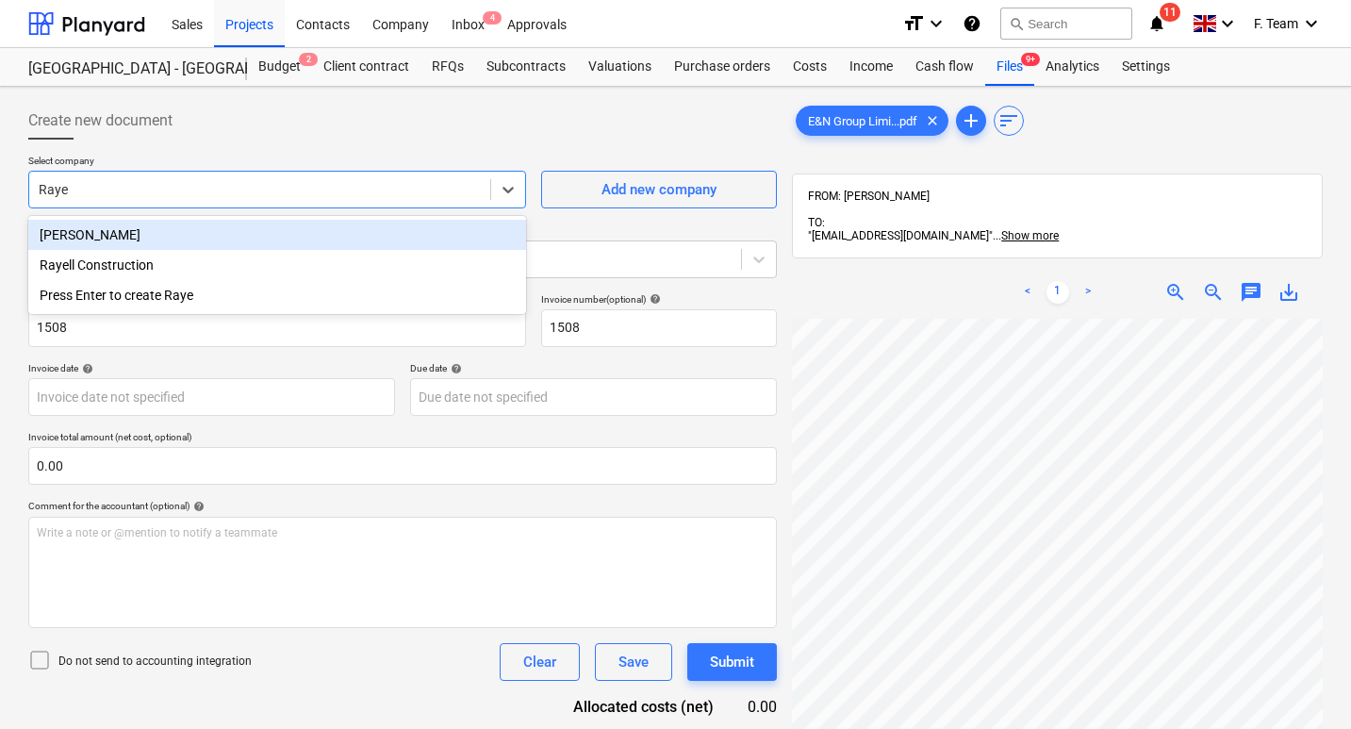
click at [105, 229] on div "[PERSON_NAME]" at bounding box center [277, 235] width 498 height 30
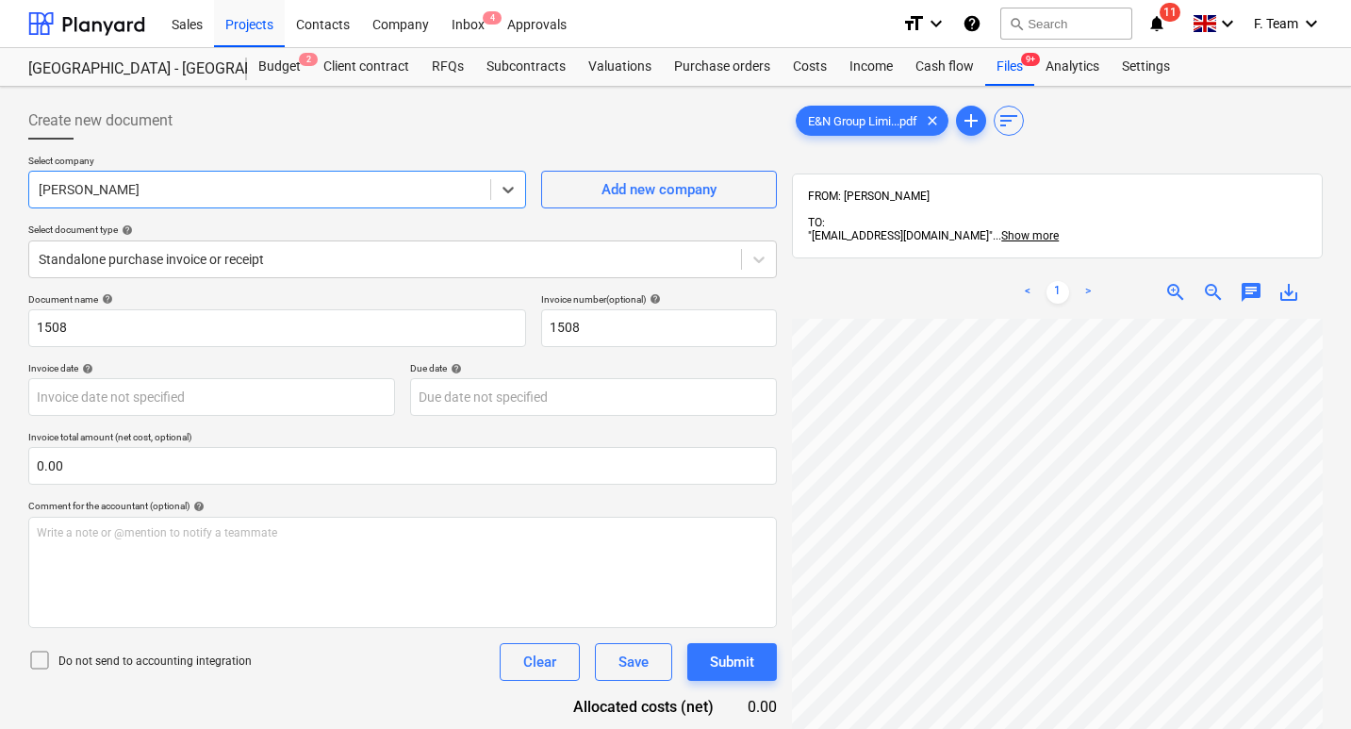
scroll to position [268, 0]
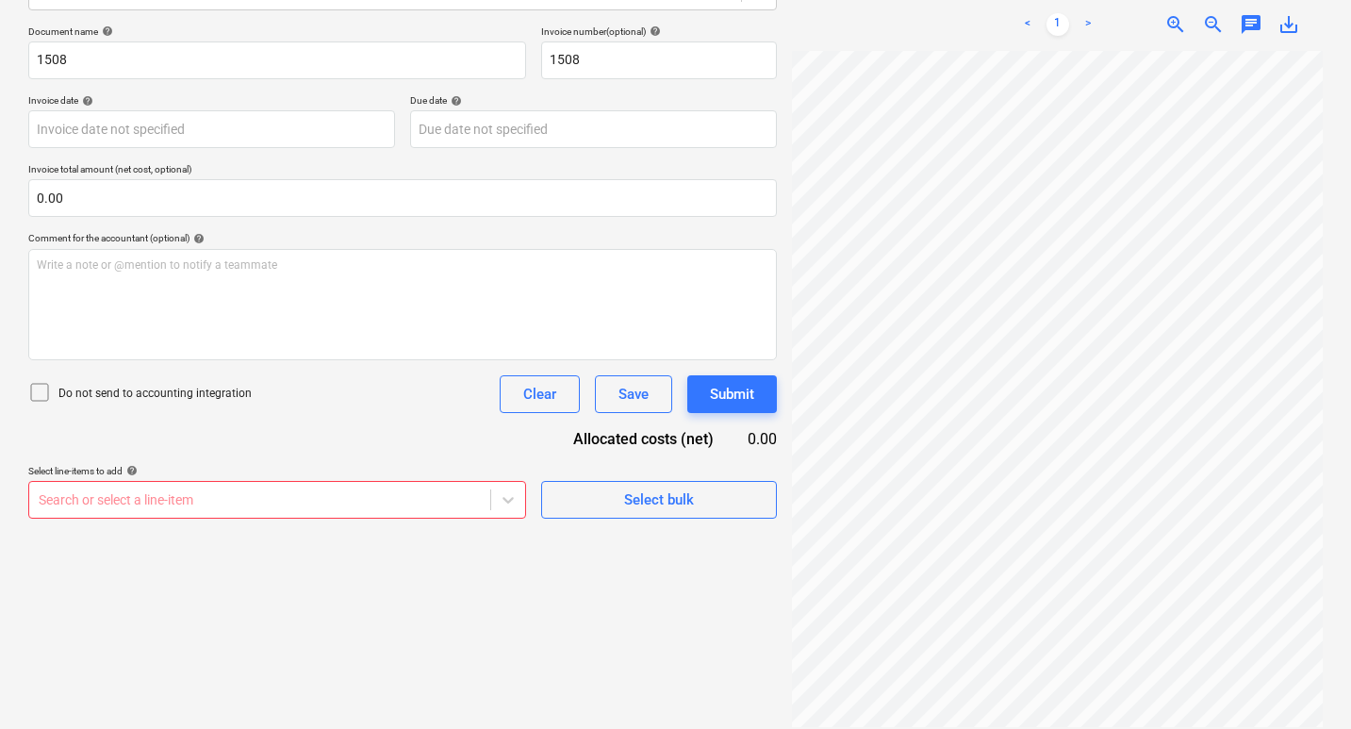
click at [440, 407] on div "Do not send to accounting integration Clear Save Submit" at bounding box center [402, 394] width 748 height 38
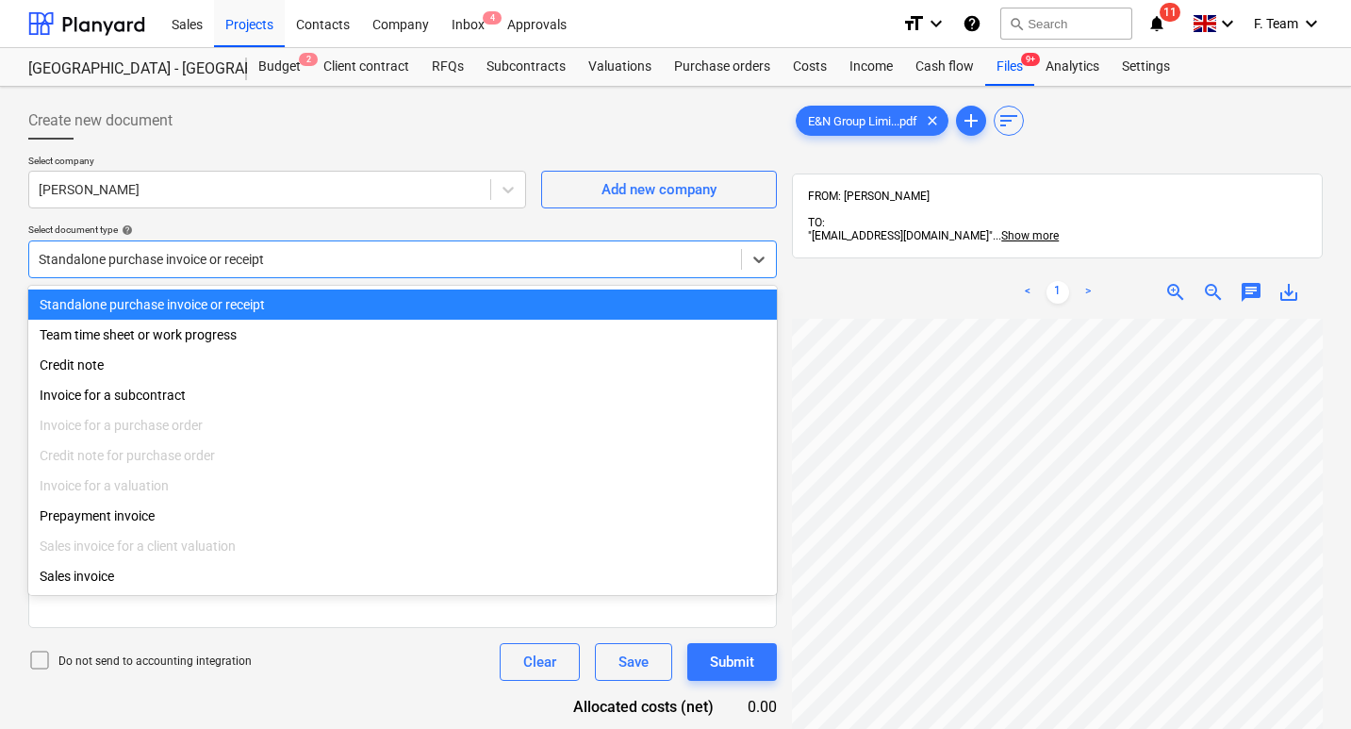
click at [287, 263] on div at bounding box center [385, 259] width 693 height 19
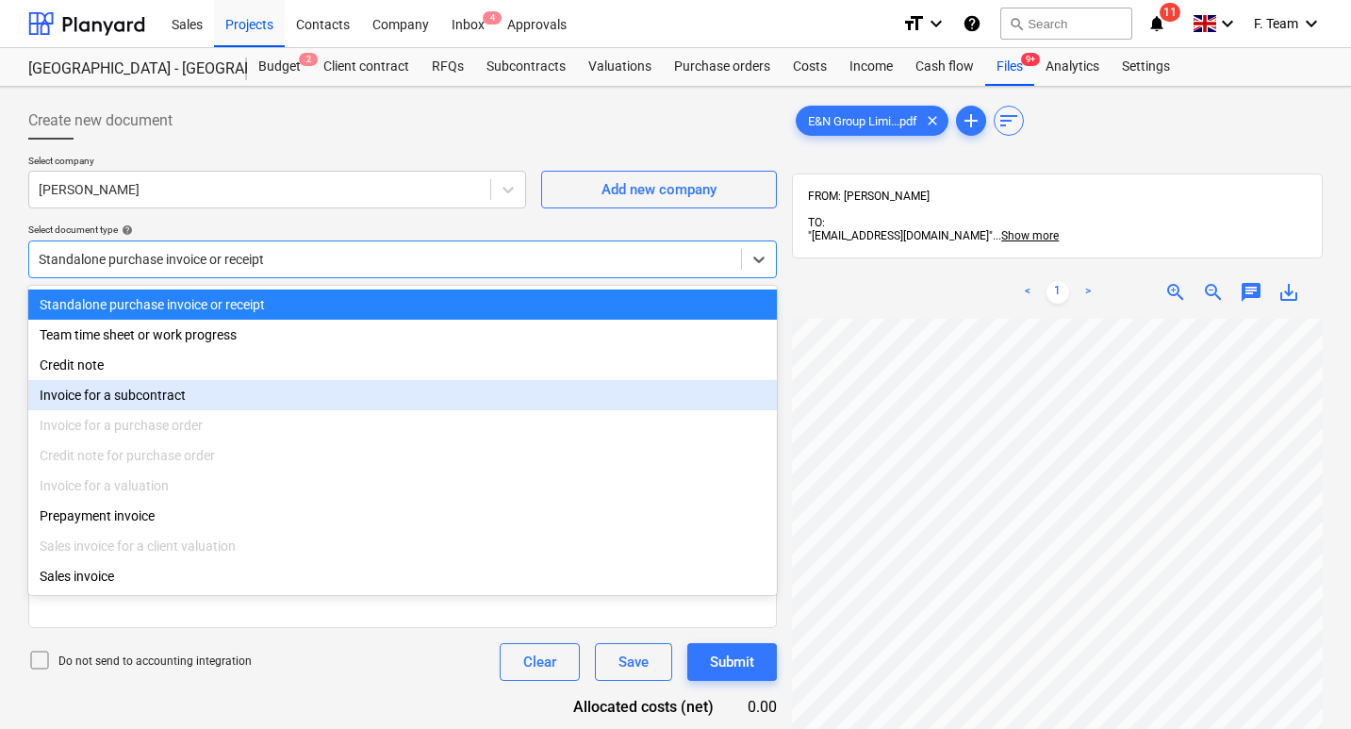
click at [177, 390] on div "Invoice for a subcontract" at bounding box center [402, 395] width 748 height 30
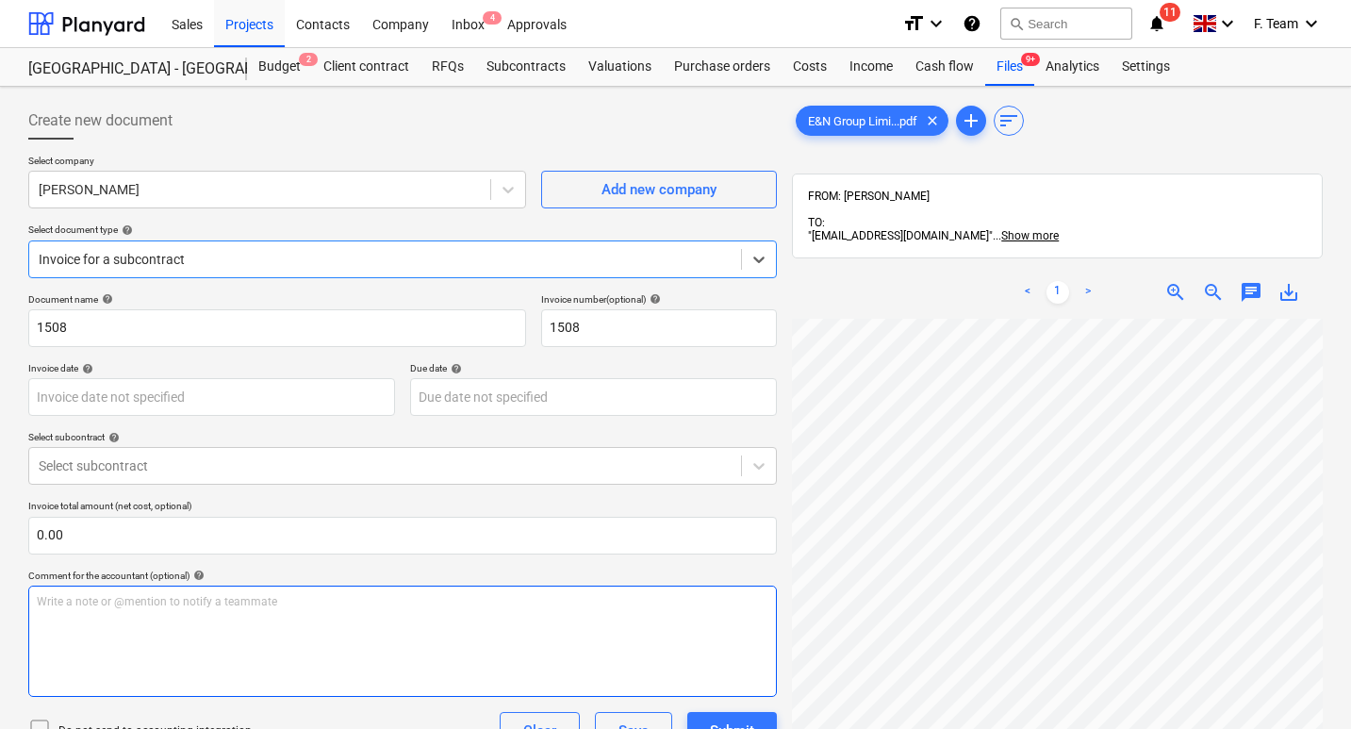
scroll to position [268, 0]
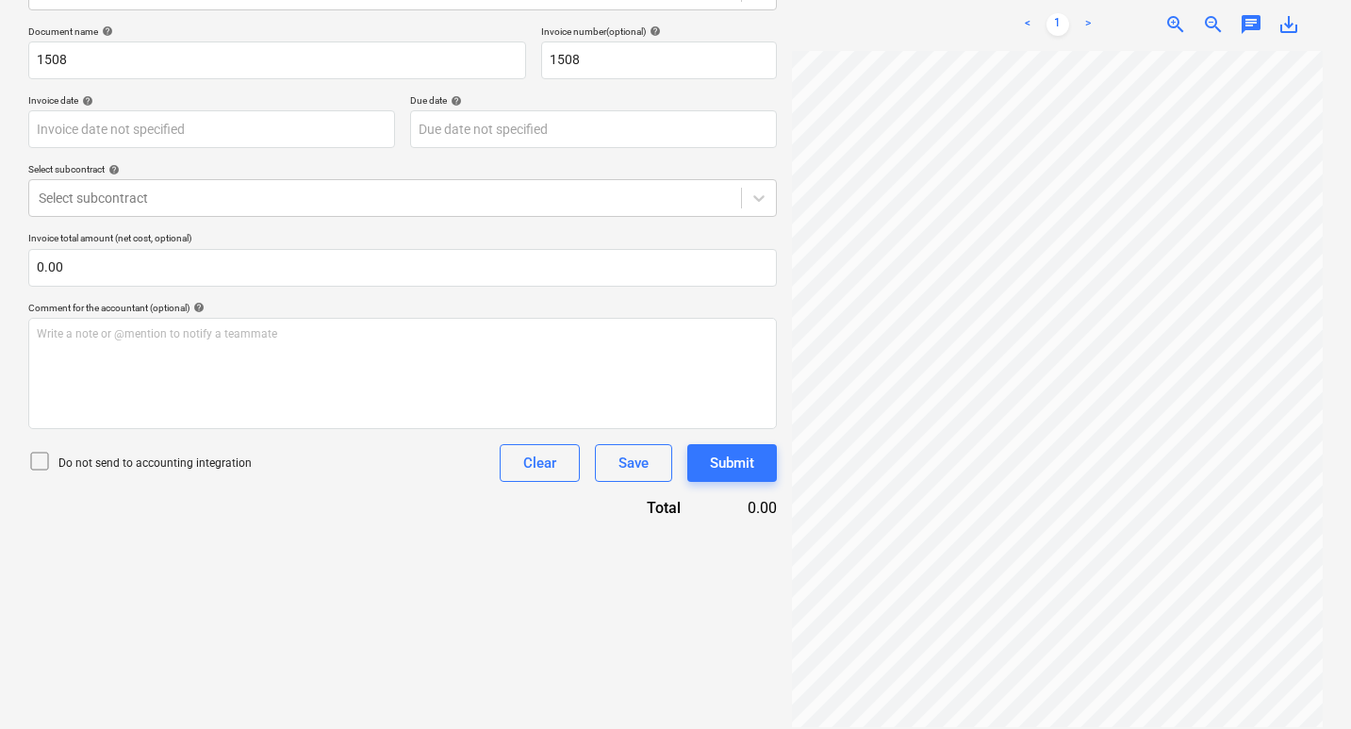
click at [325, 478] on div "Do not send to accounting integration Clear Save Submit" at bounding box center [402, 463] width 748 height 38
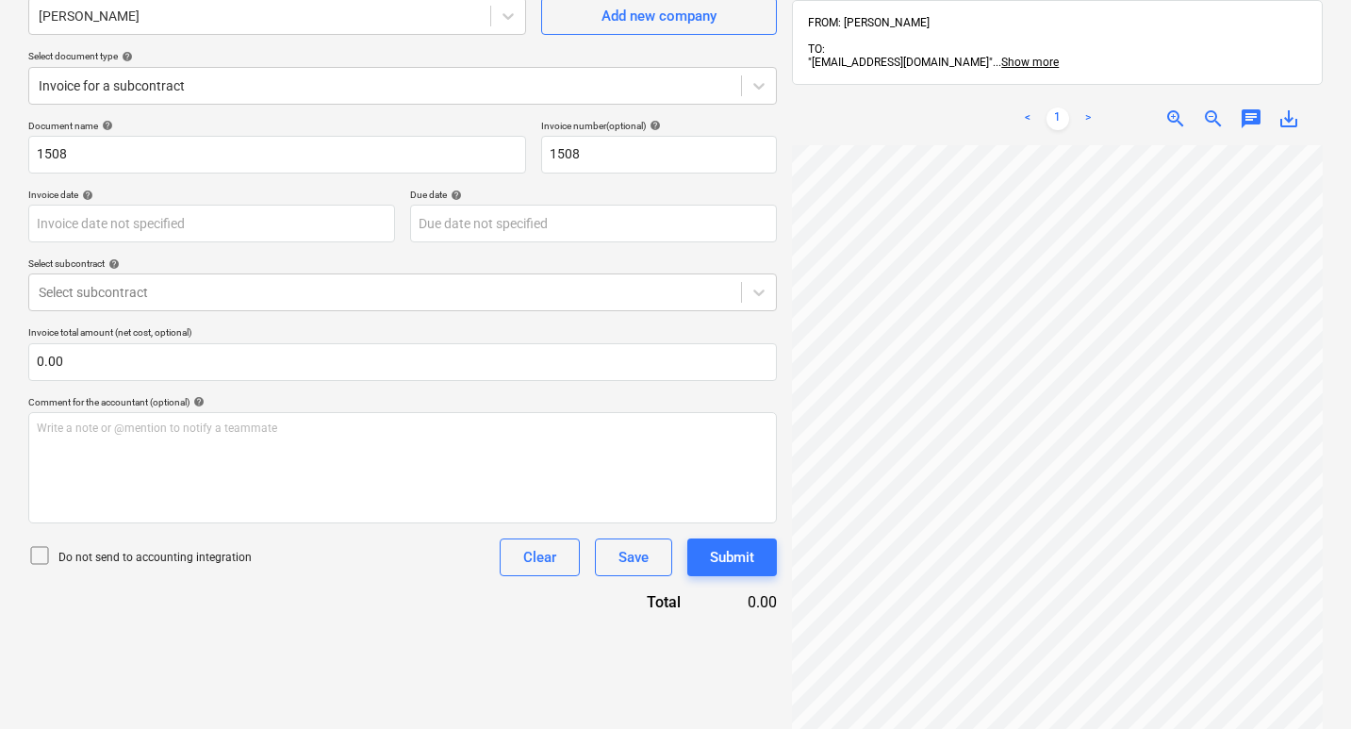
scroll to position [0, 0]
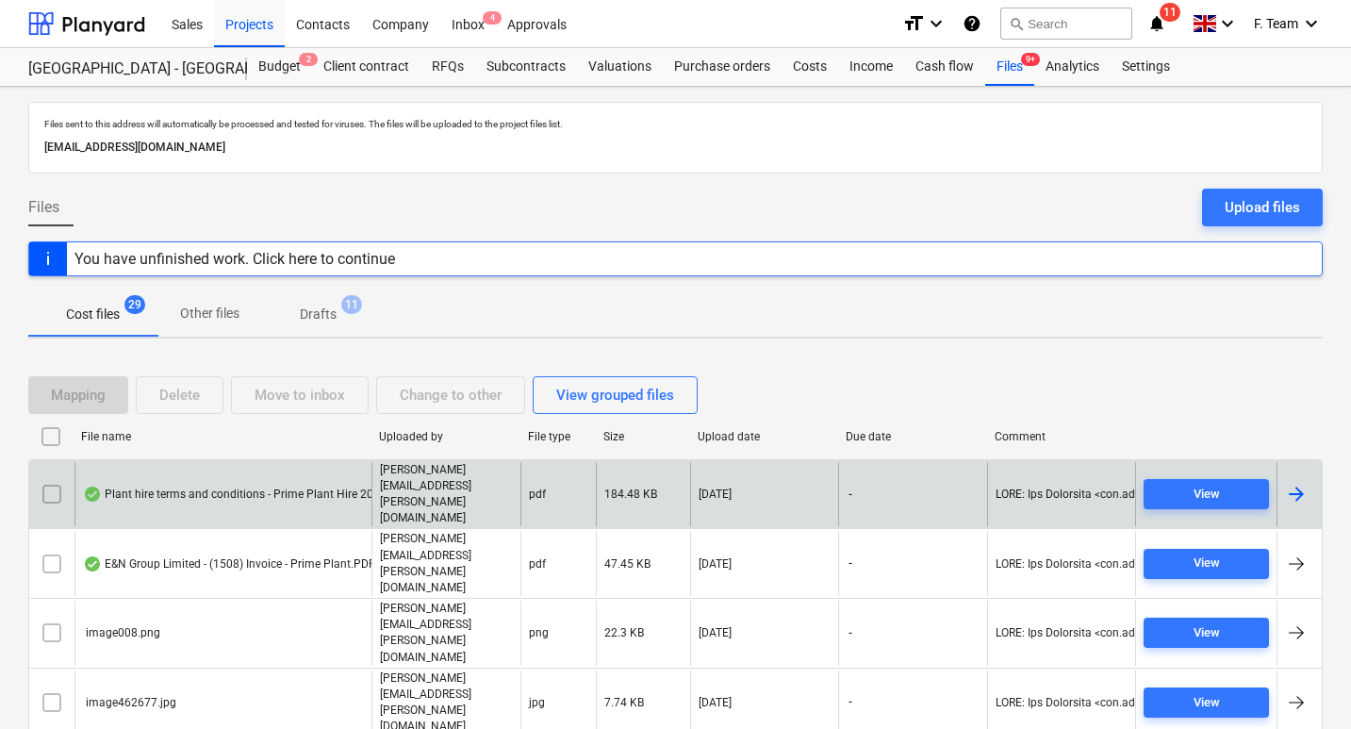
click at [1308, 474] on div at bounding box center [1298, 494] width 45 height 65
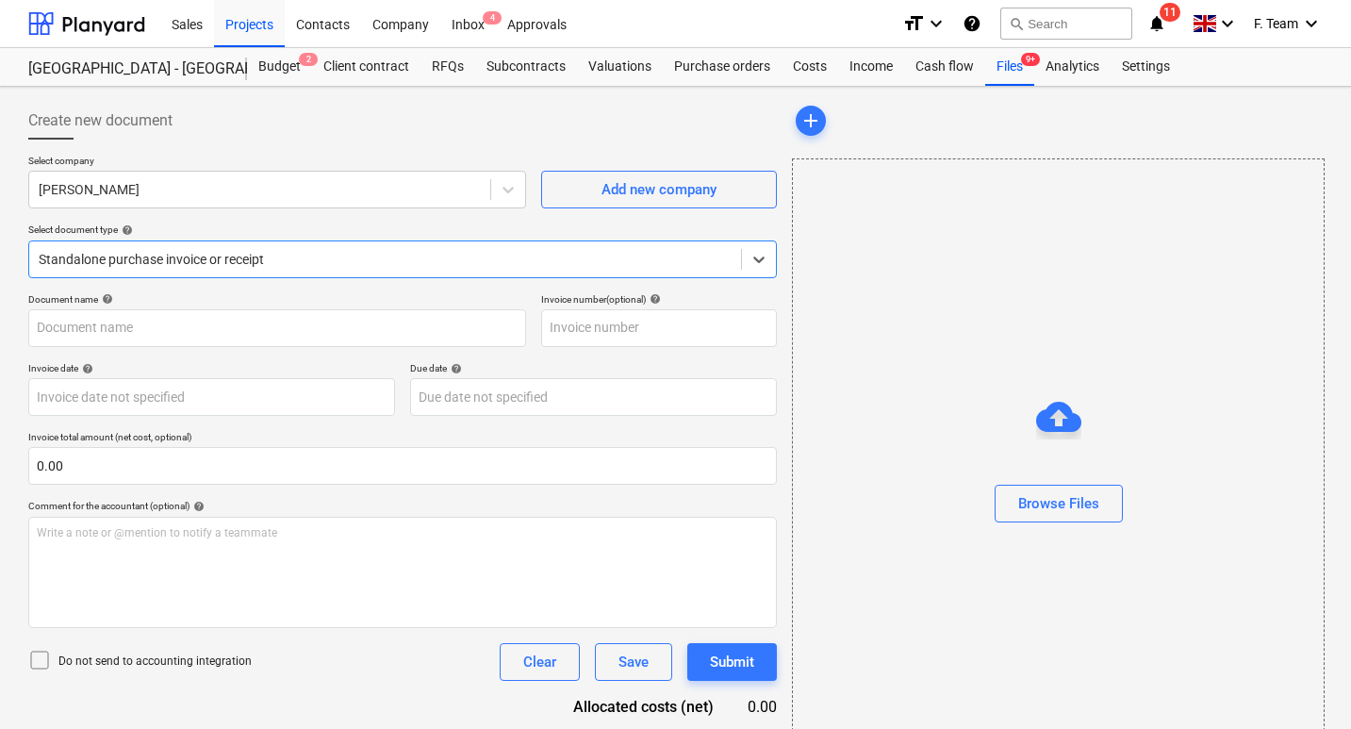
type input "Plant hire terms and conditions - Prime Plant Hire 2025.pdf"
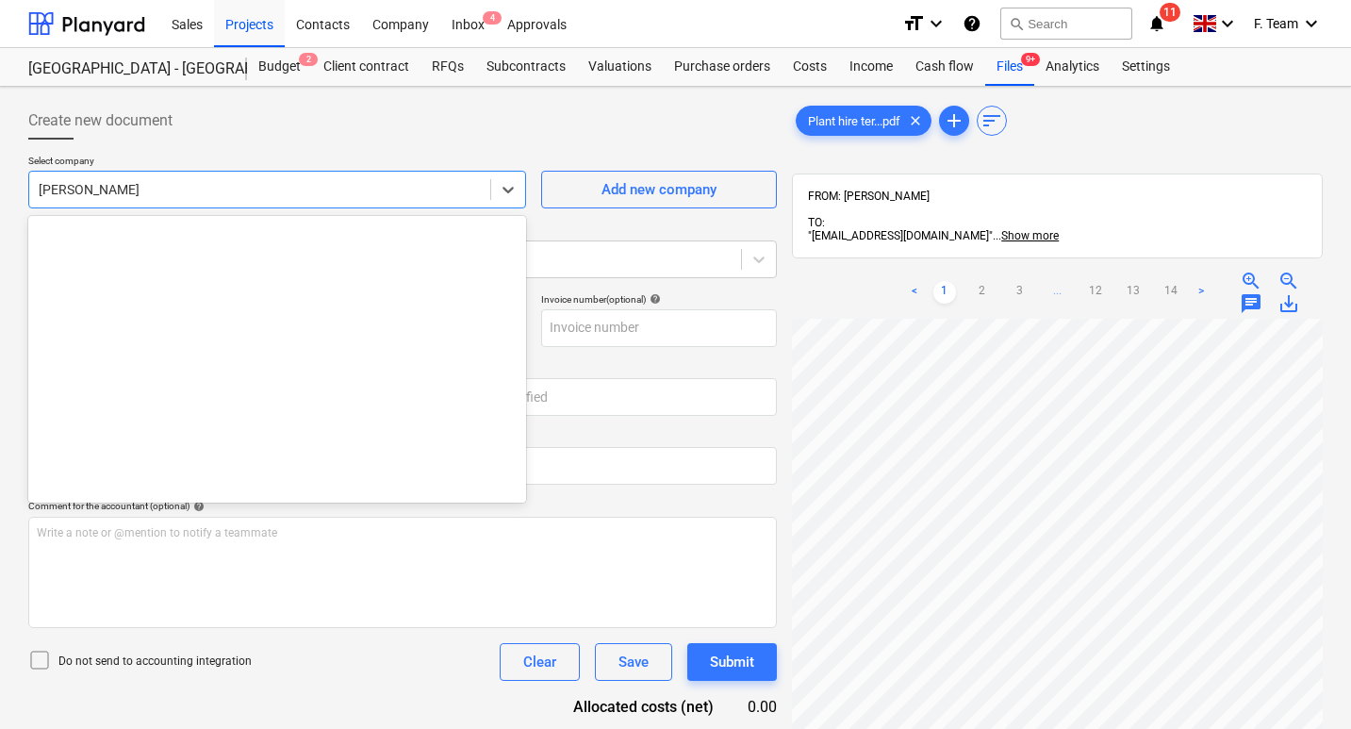
click at [374, 192] on div at bounding box center [260, 189] width 442 height 19
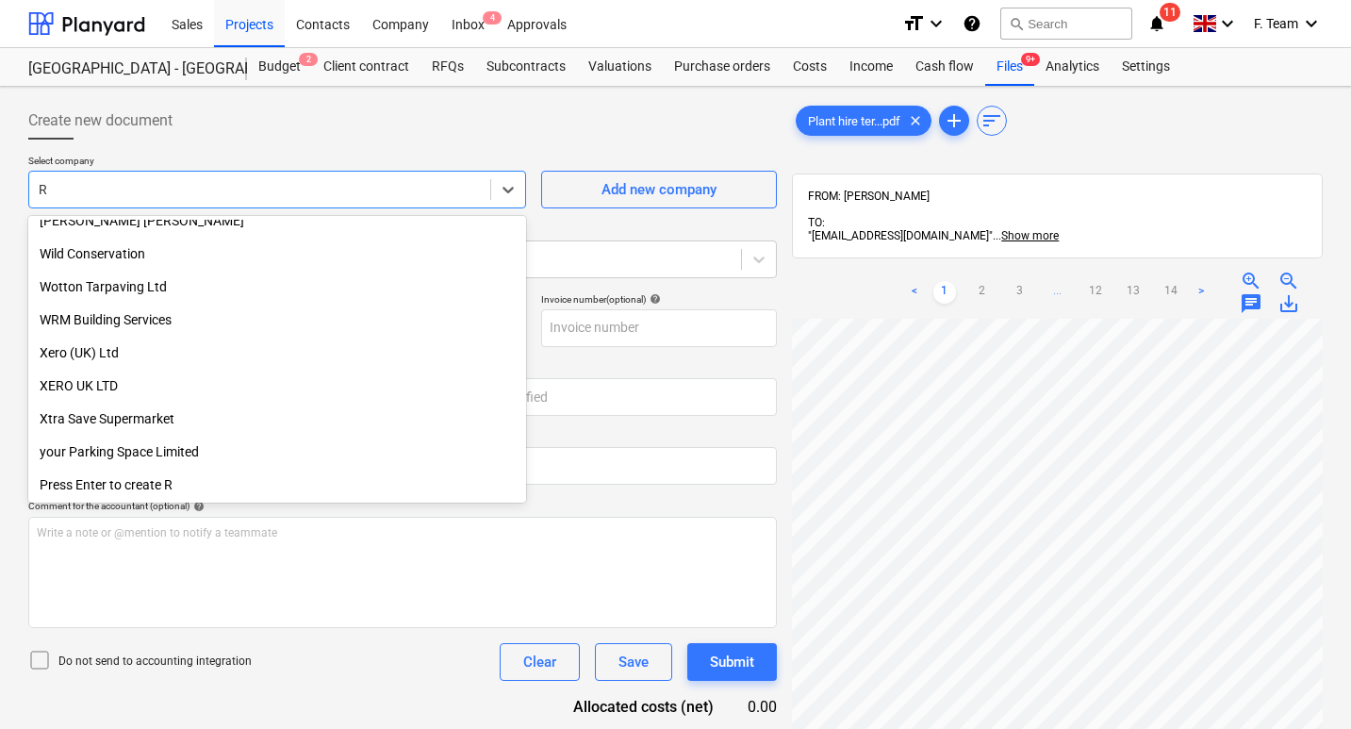
scroll to position [1070, 0]
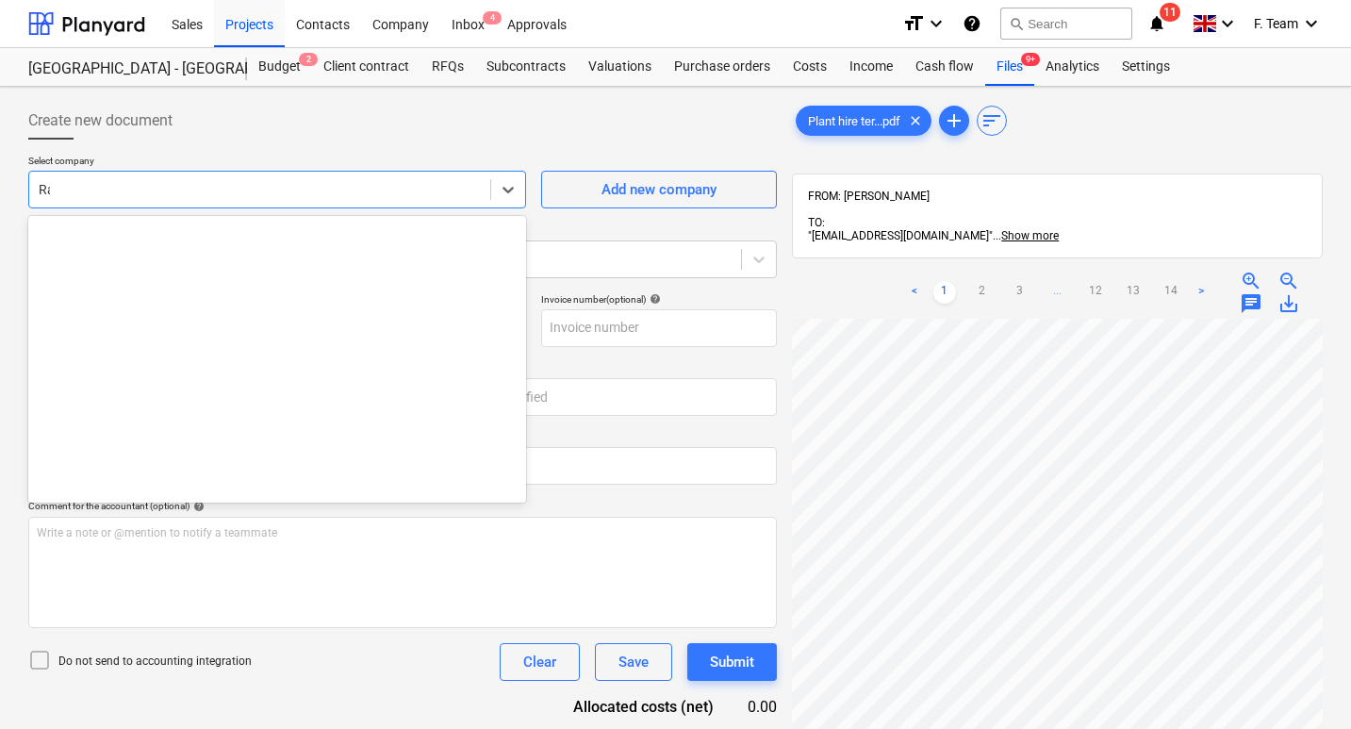
type input "Ray"
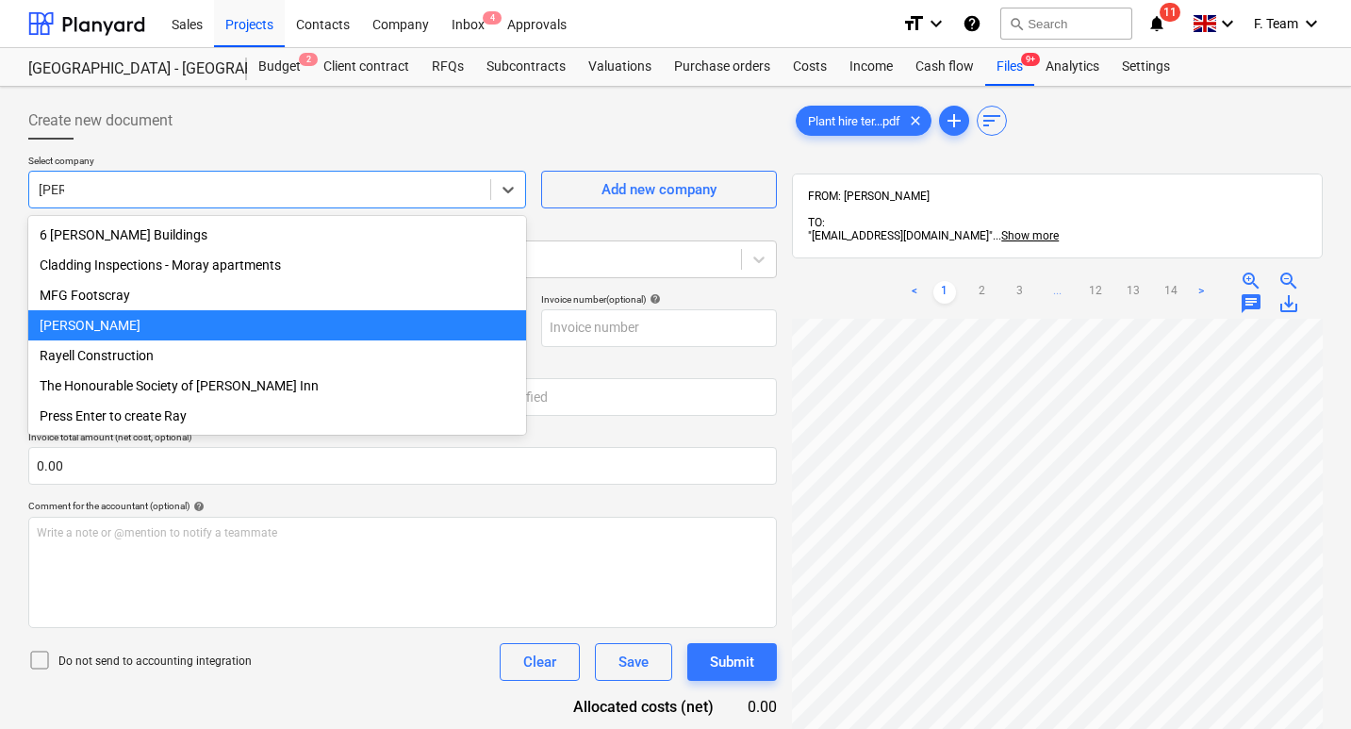
click at [155, 333] on div "[PERSON_NAME]" at bounding box center [277, 325] width 498 height 30
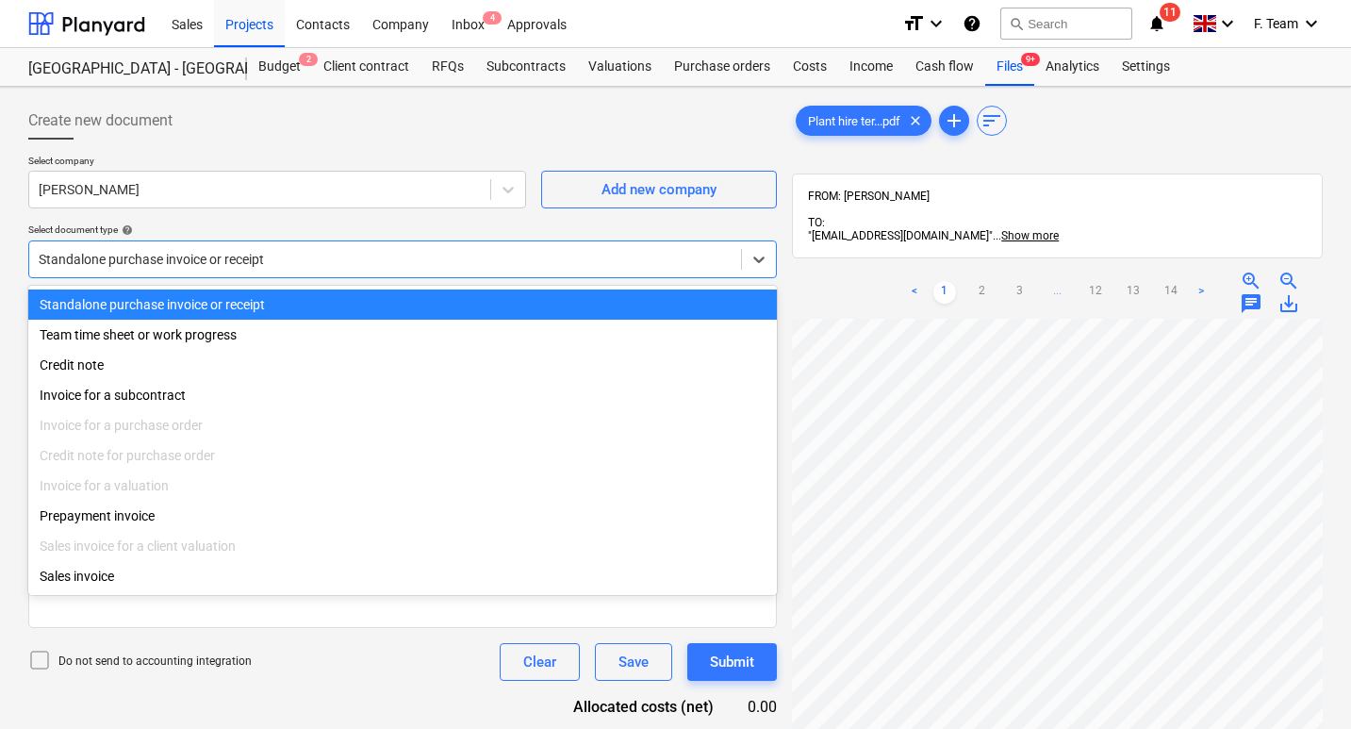
click at [540, 259] on div at bounding box center [385, 259] width 693 height 19
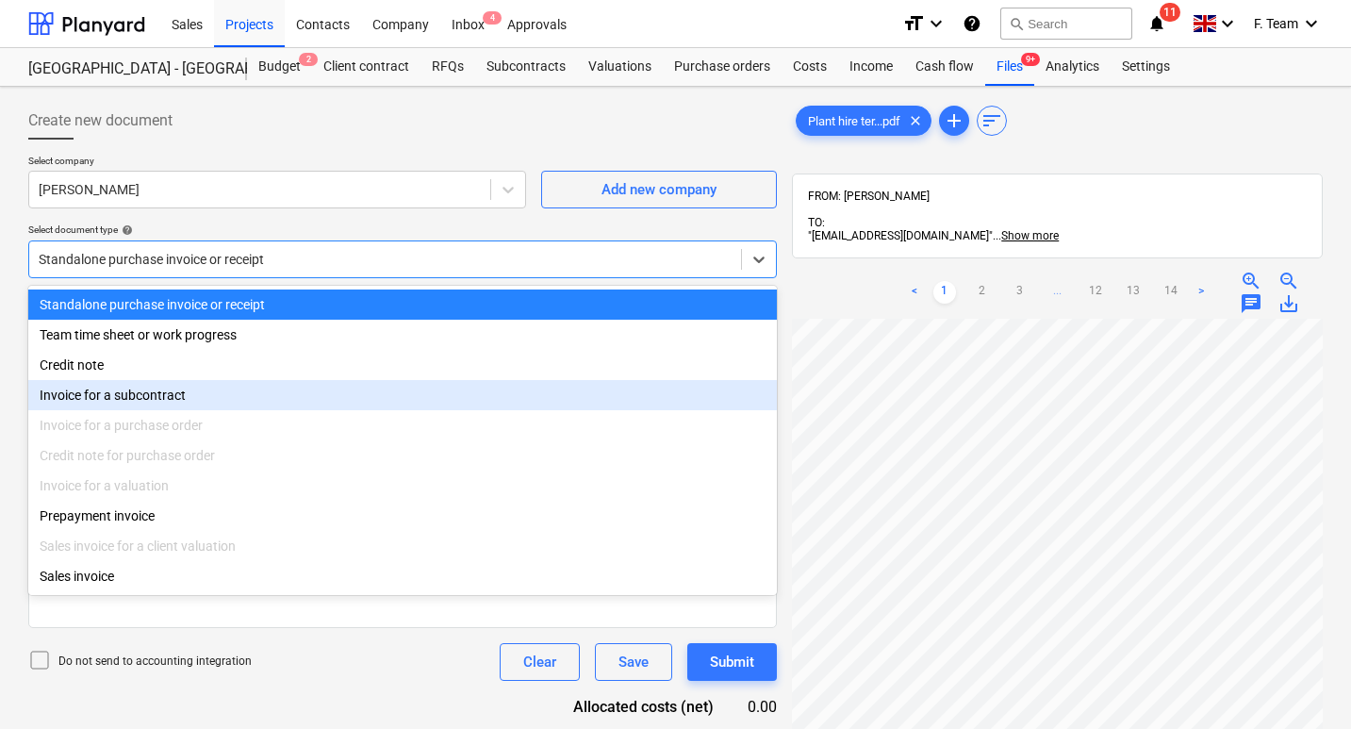
click at [153, 400] on div "Invoice for a subcontract" at bounding box center [402, 395] width 748 height 30
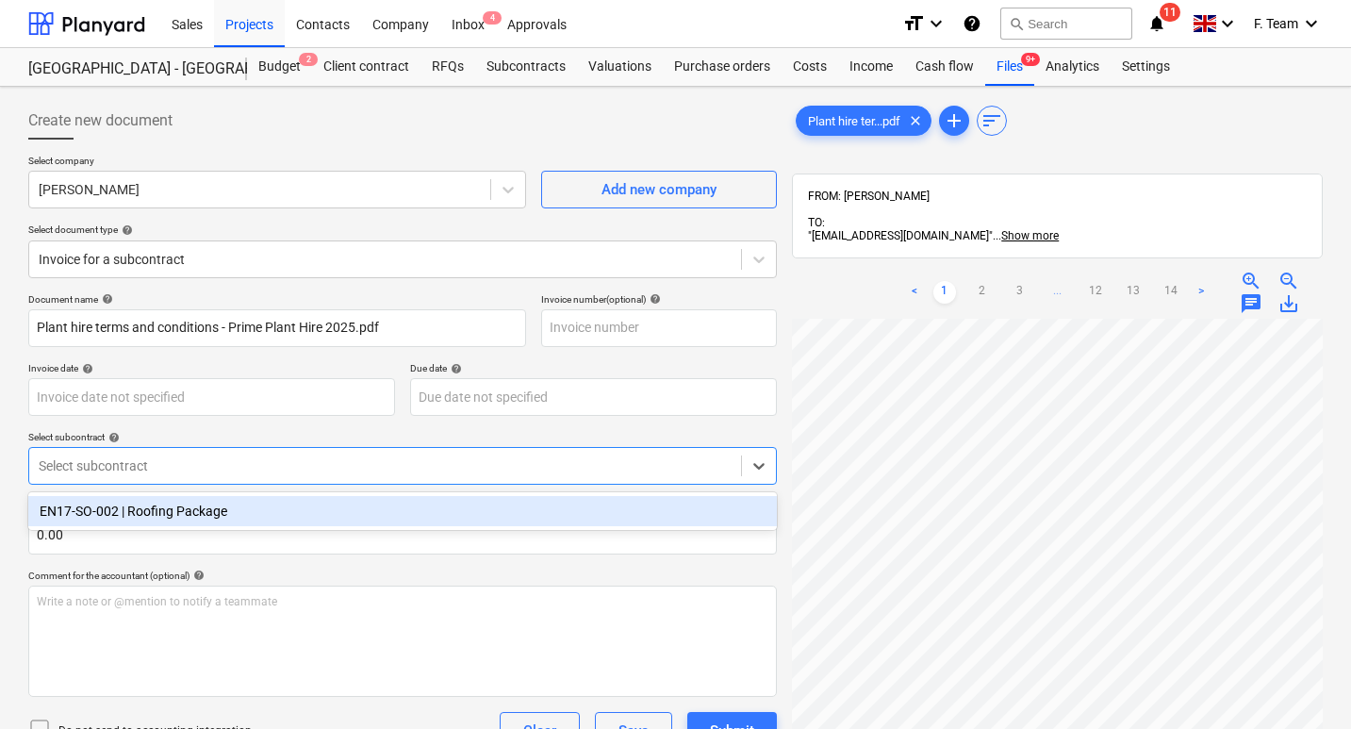
click at [192, 467] on div at bounding box center [385, 465] width 693 height 19
click at [162, 516] on div "EN17-SO-002 | Roofing Package" at bounding box center [402, 511] width 748 height 30
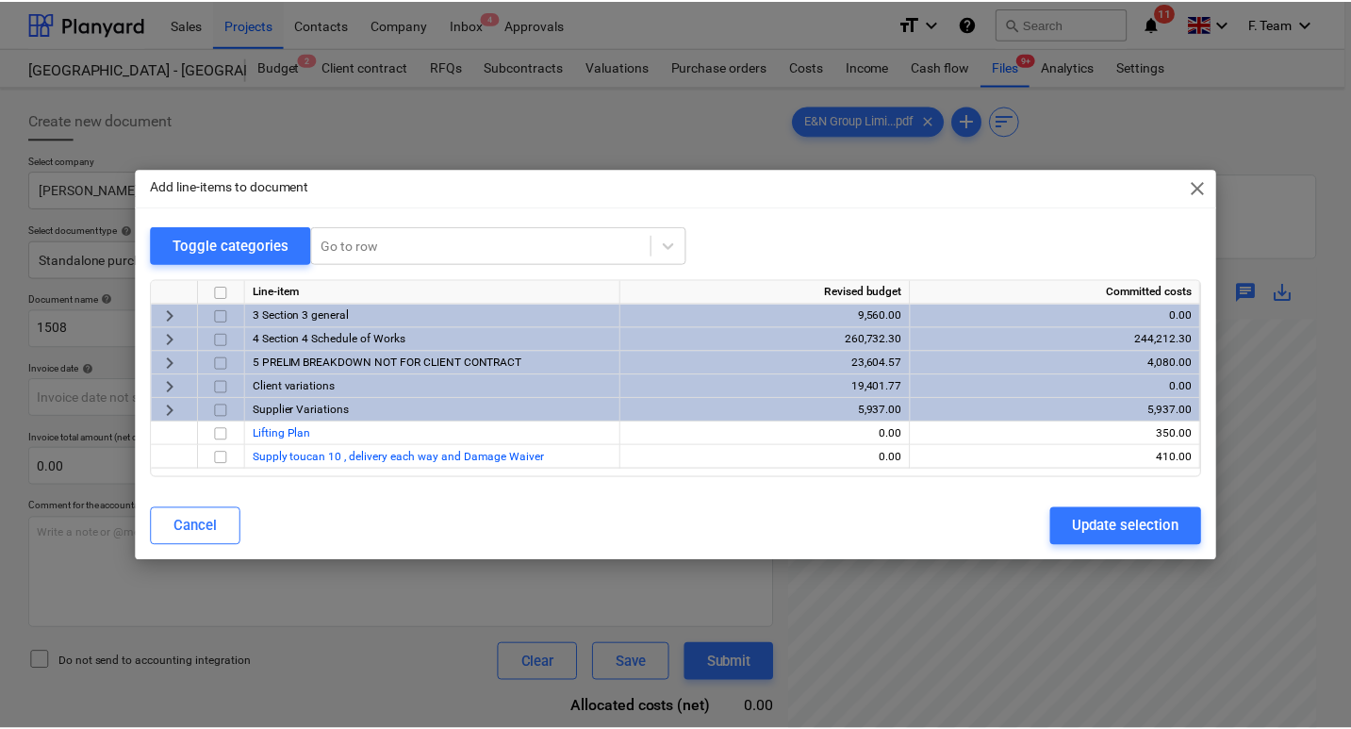
scroll to position [268, 0]
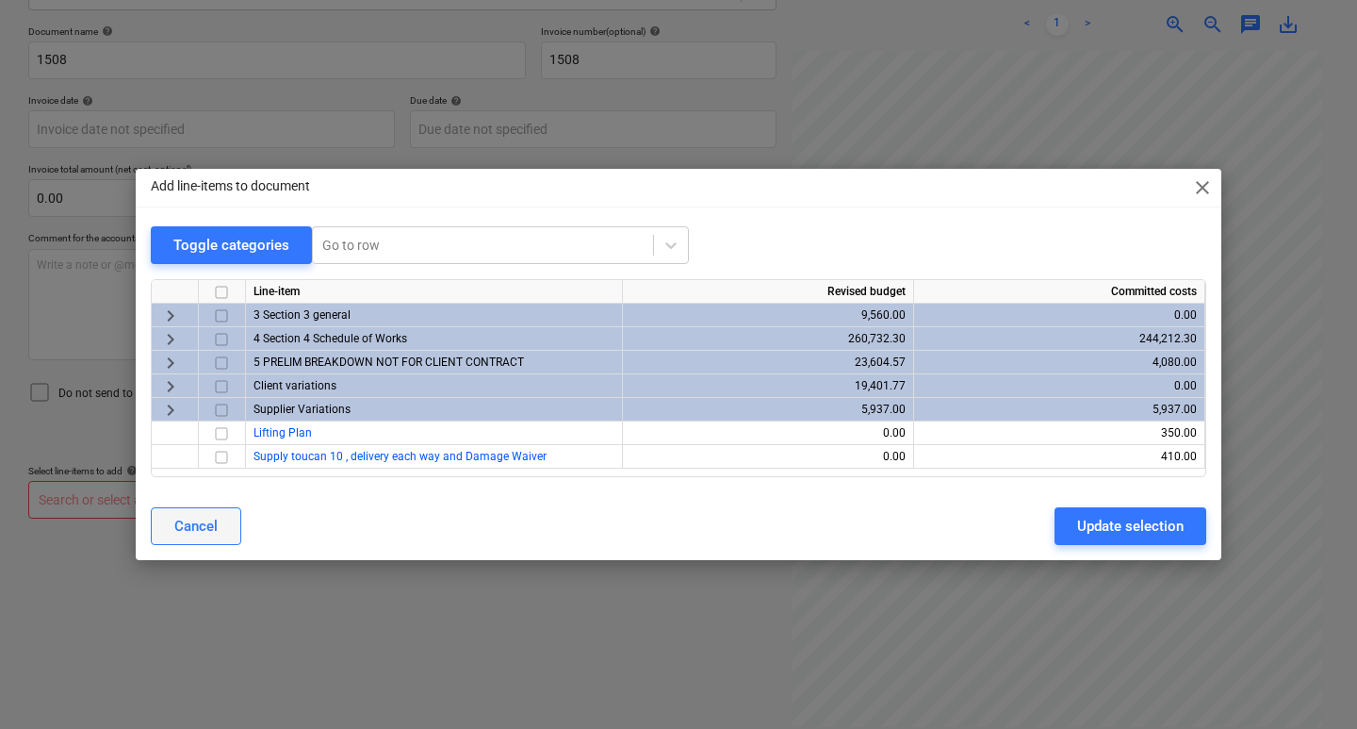
click at [201, 533] on div "Cancel" at bounding box center [195, 526] width 43 height 25
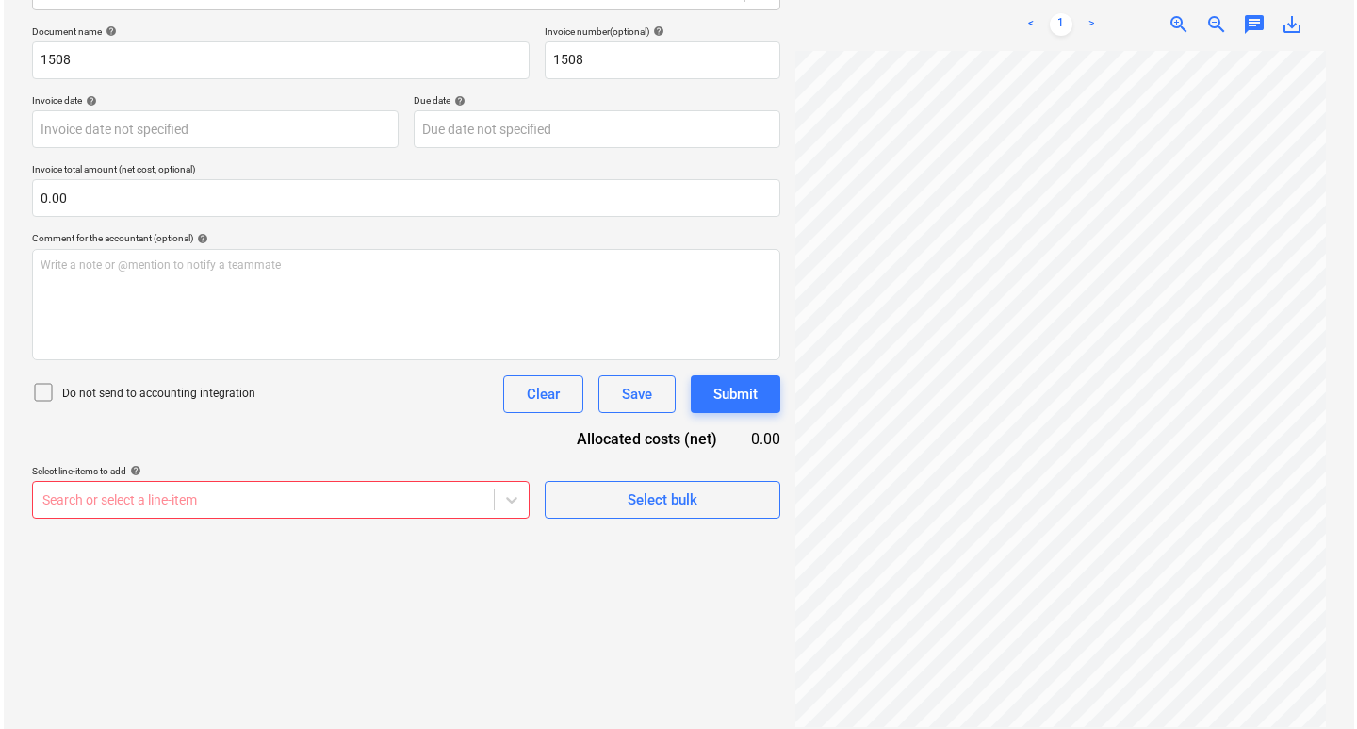
scroll to position [0, 0]
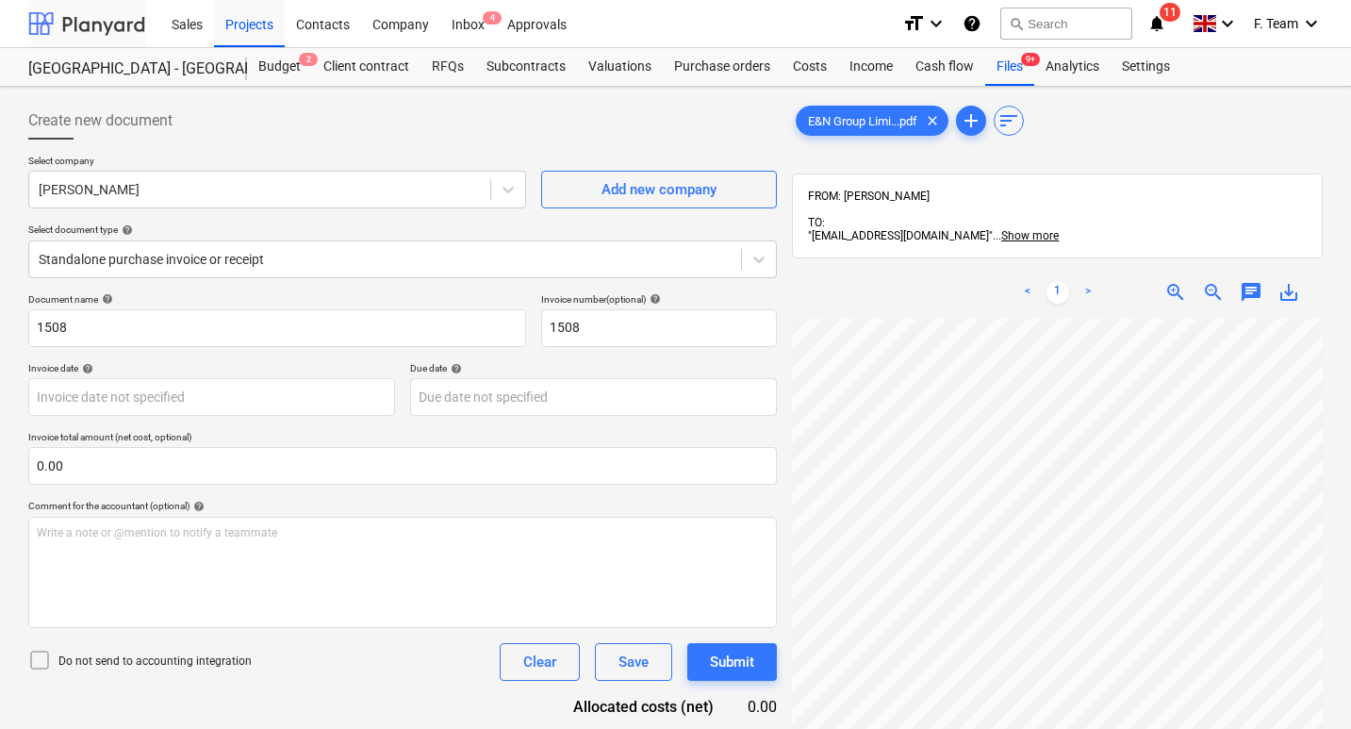
click at [80, 32] on div at bounding box center [86, 23] width 117 height 47
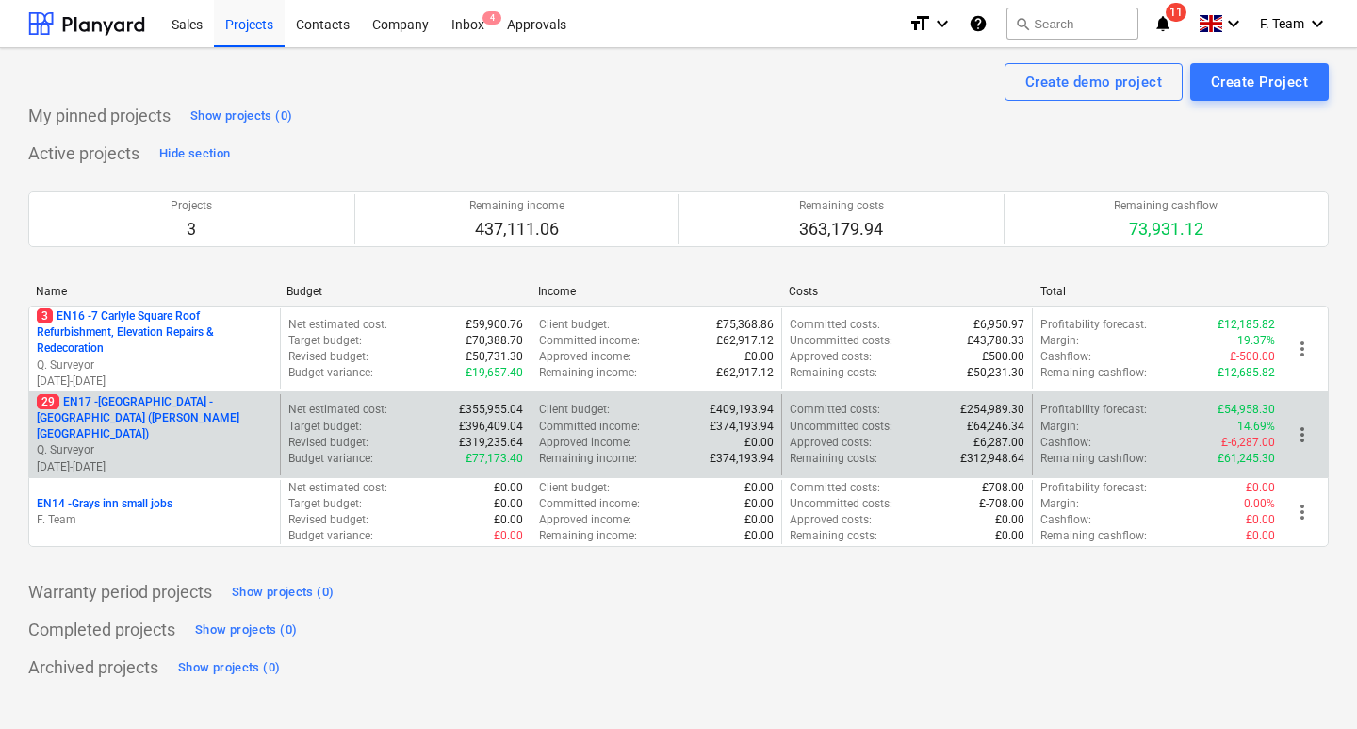
click at [184, 413] on p "29 EN17 - [GEOGRAPHIC_DATA] - [GEOGRAPHIC_DATA] ([PERSON_NAME][GEOGRAPHIC_DATA])" at bounding box center [155, 418] width 236 height 48
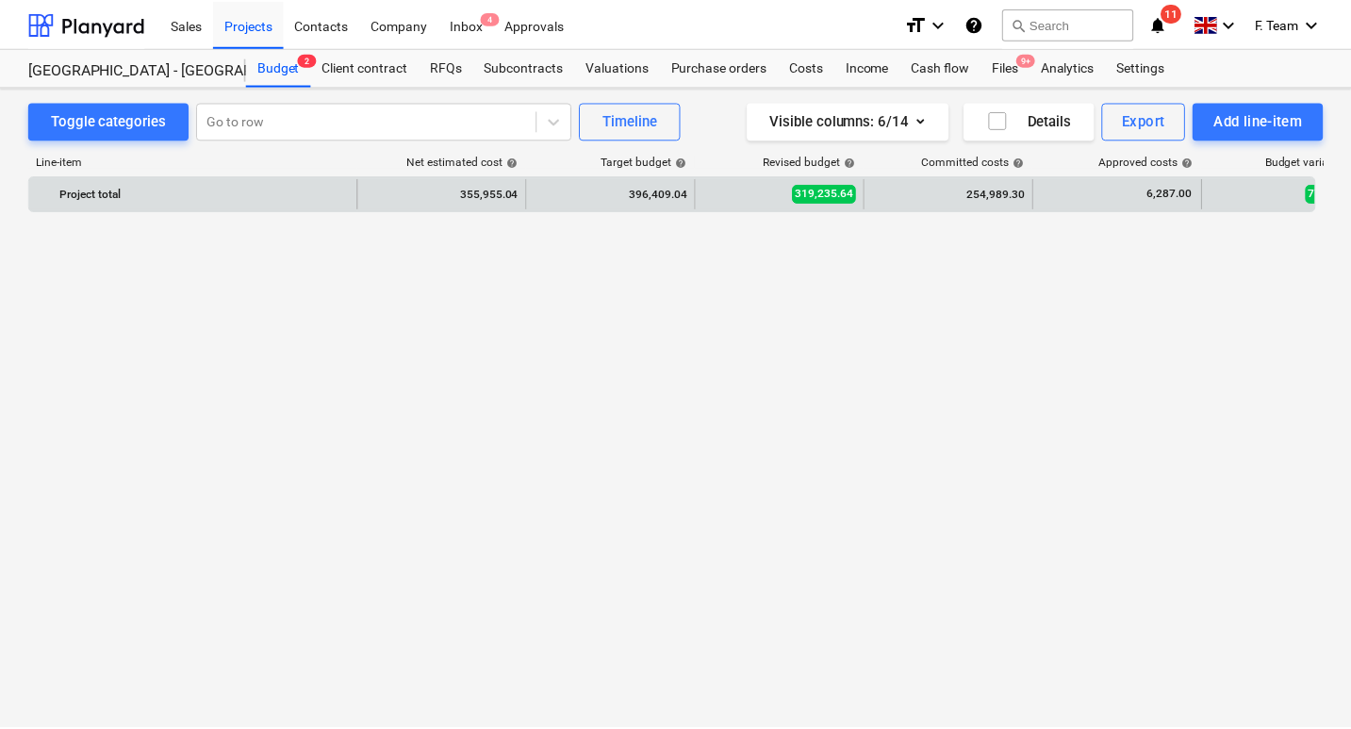
scroll to position [1128, 0]
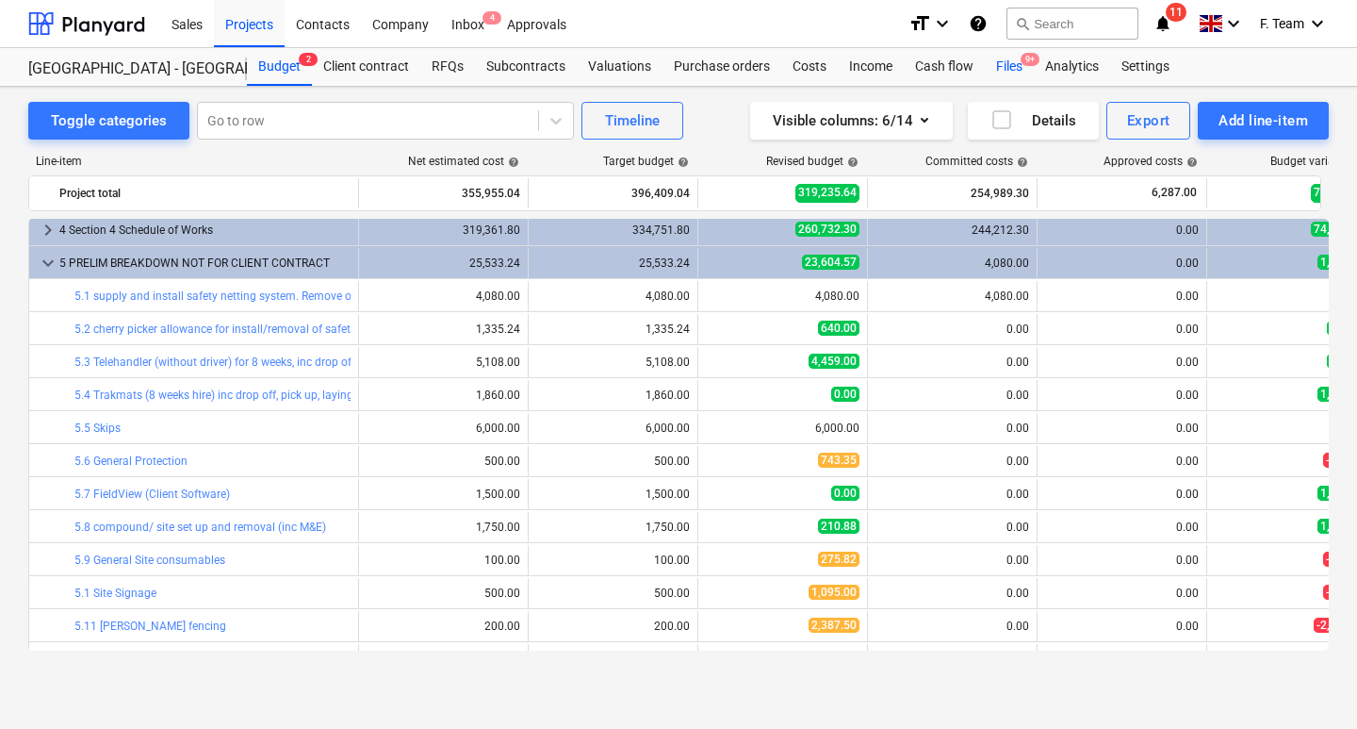
click at [1009, 74] on div "Files 9+" at bounding box center [1009, 67] width 49 height 38
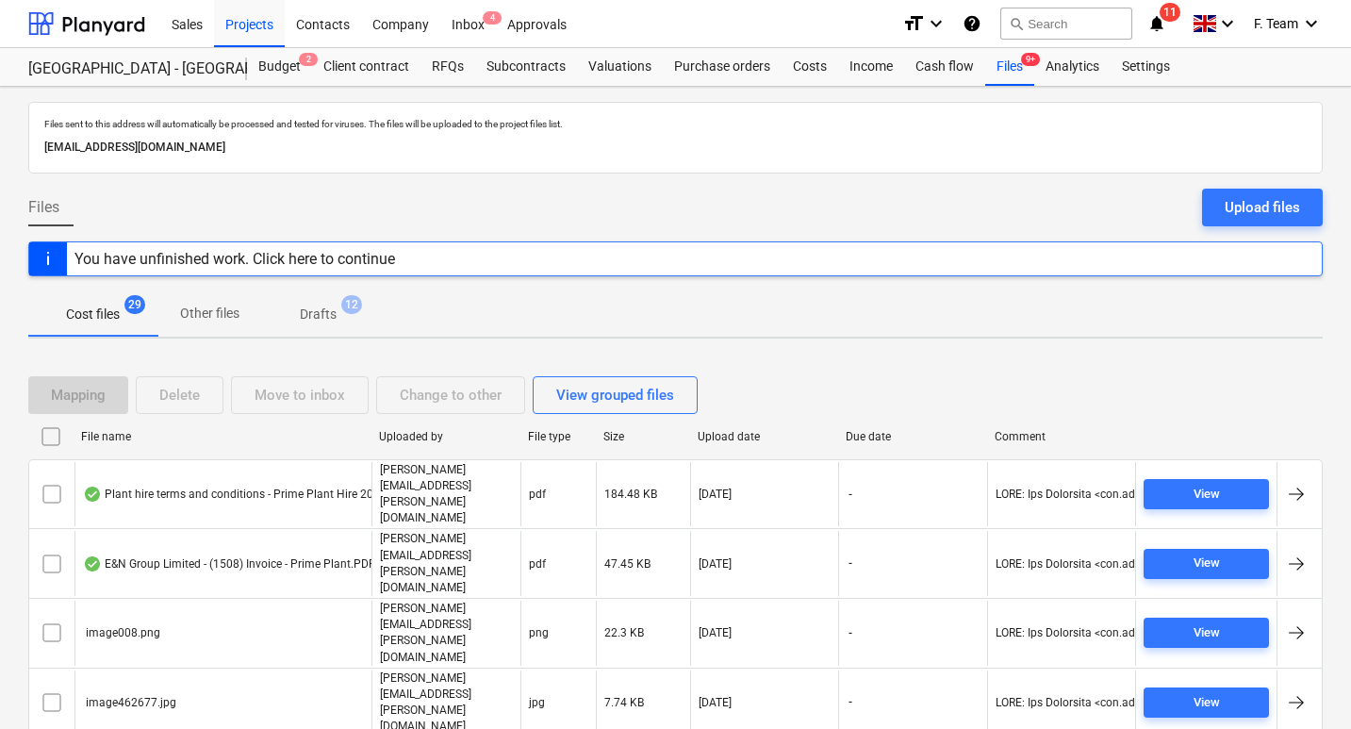
scroll to position [283, 0]
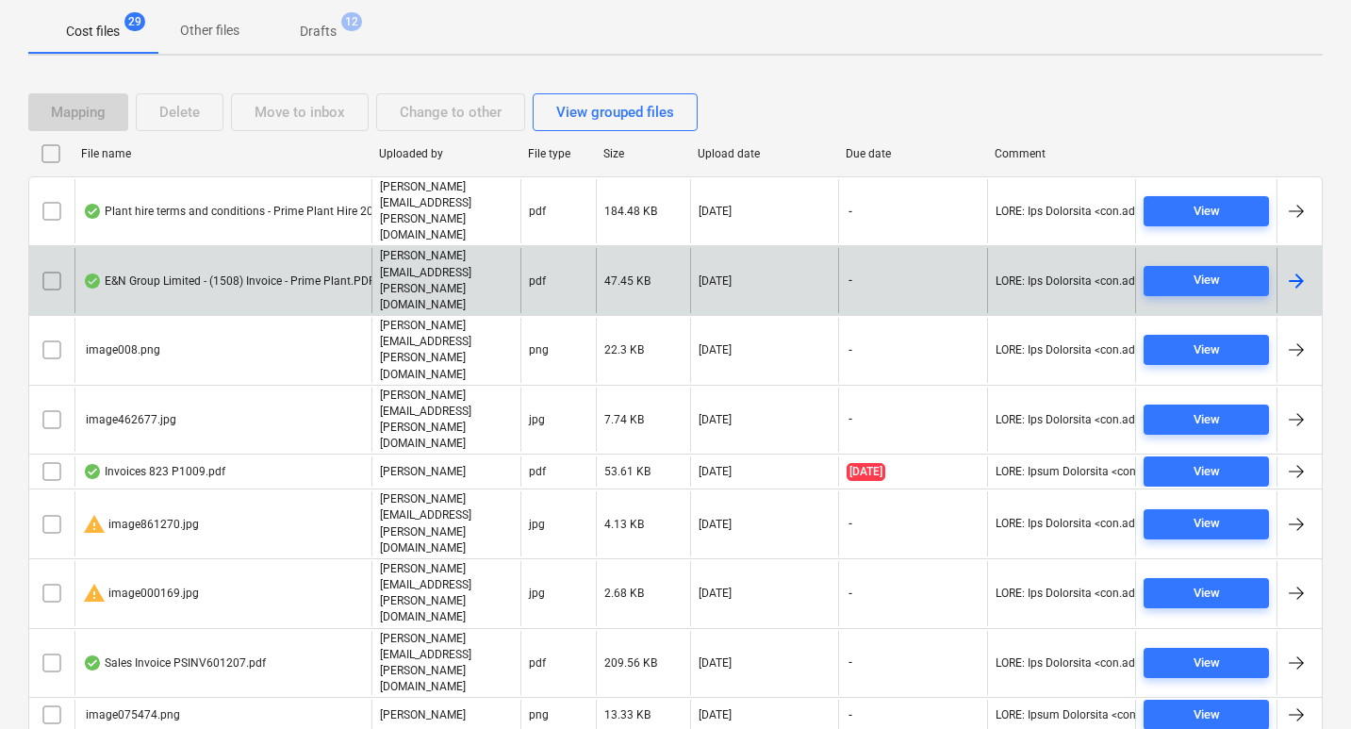
click at [1297, 270] on div at bounding box center [1296, 281] width 23 height 23
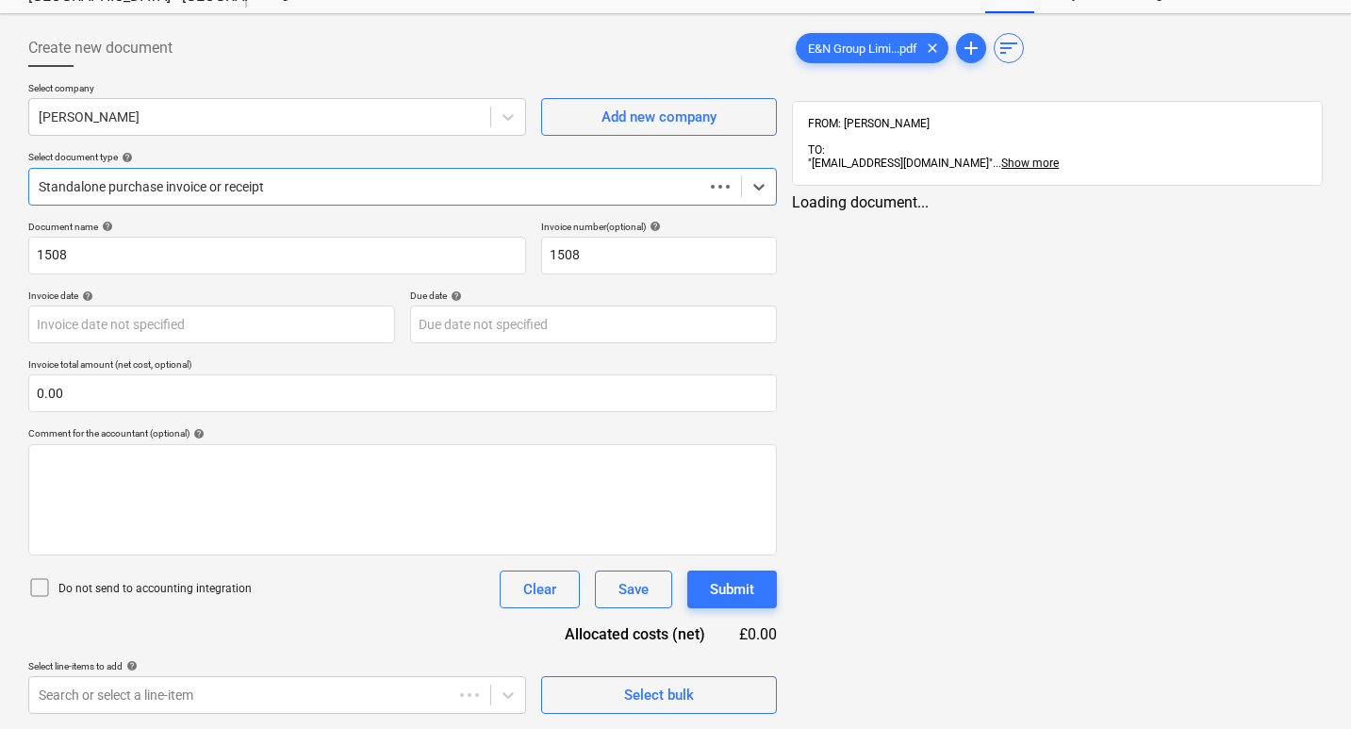
scroll to position [73, 0]
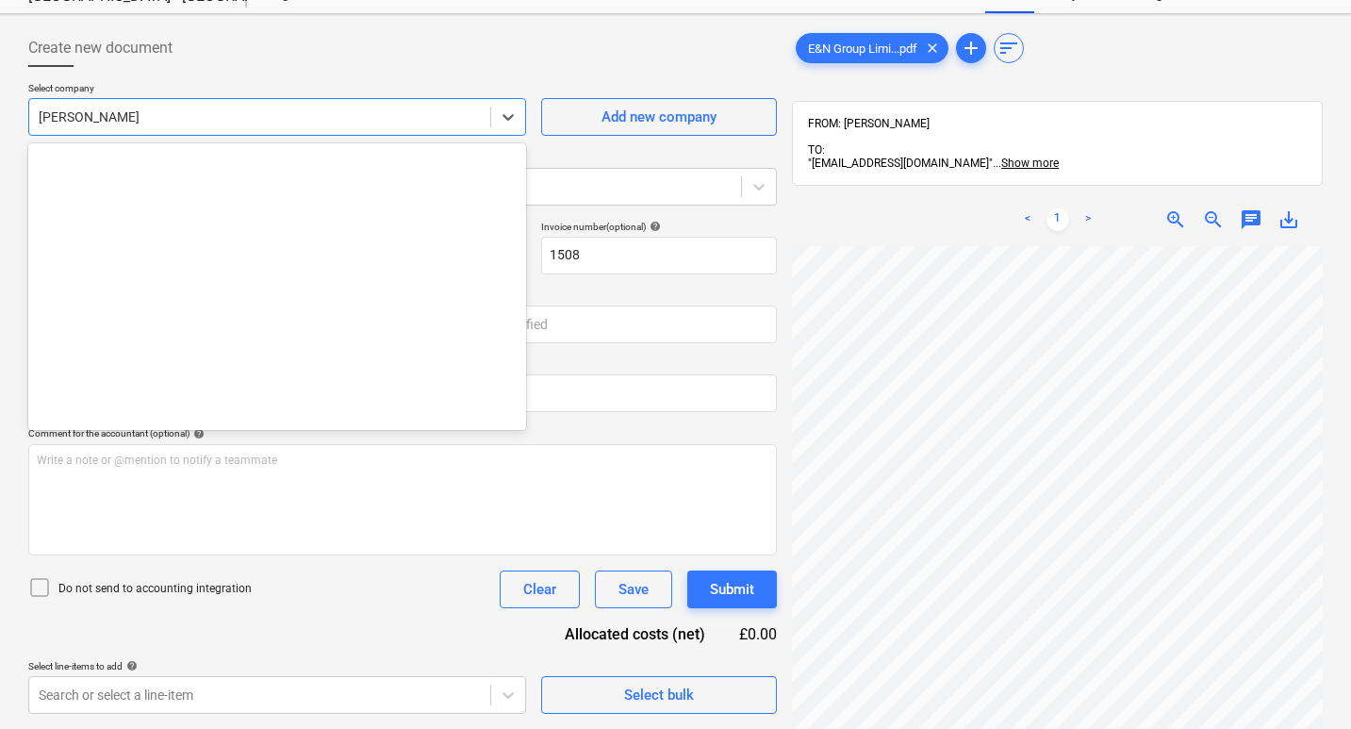
click at [115, 114] on div at bounding box center [260, 116] width 442 height 19
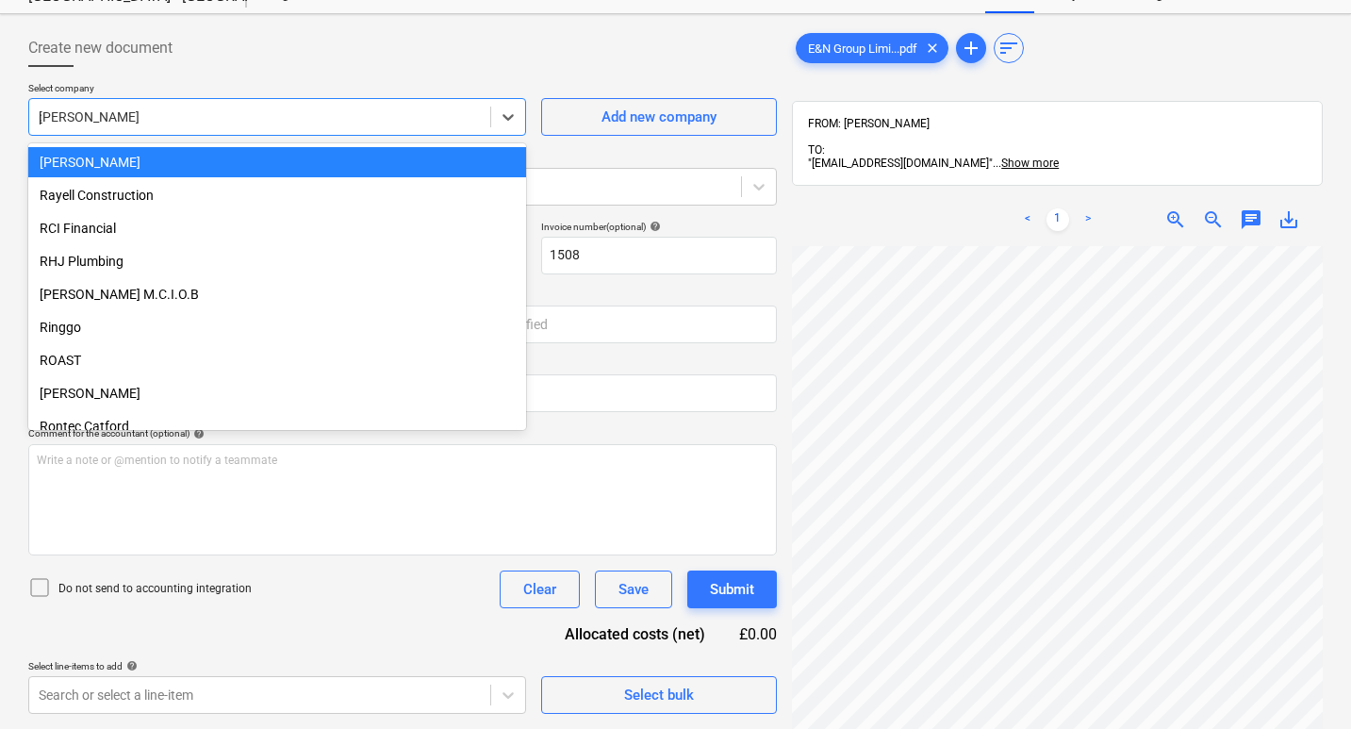
scroll to position [2653, 0]
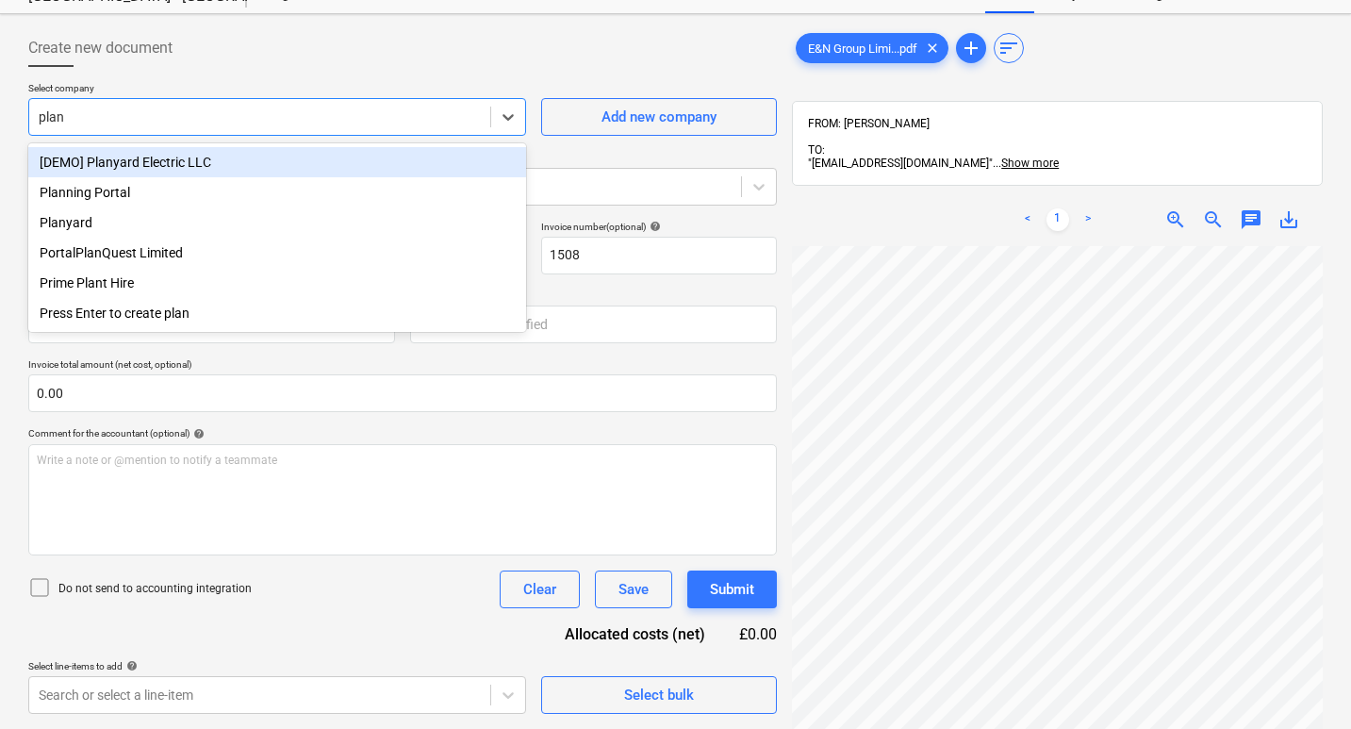
type input "plant"
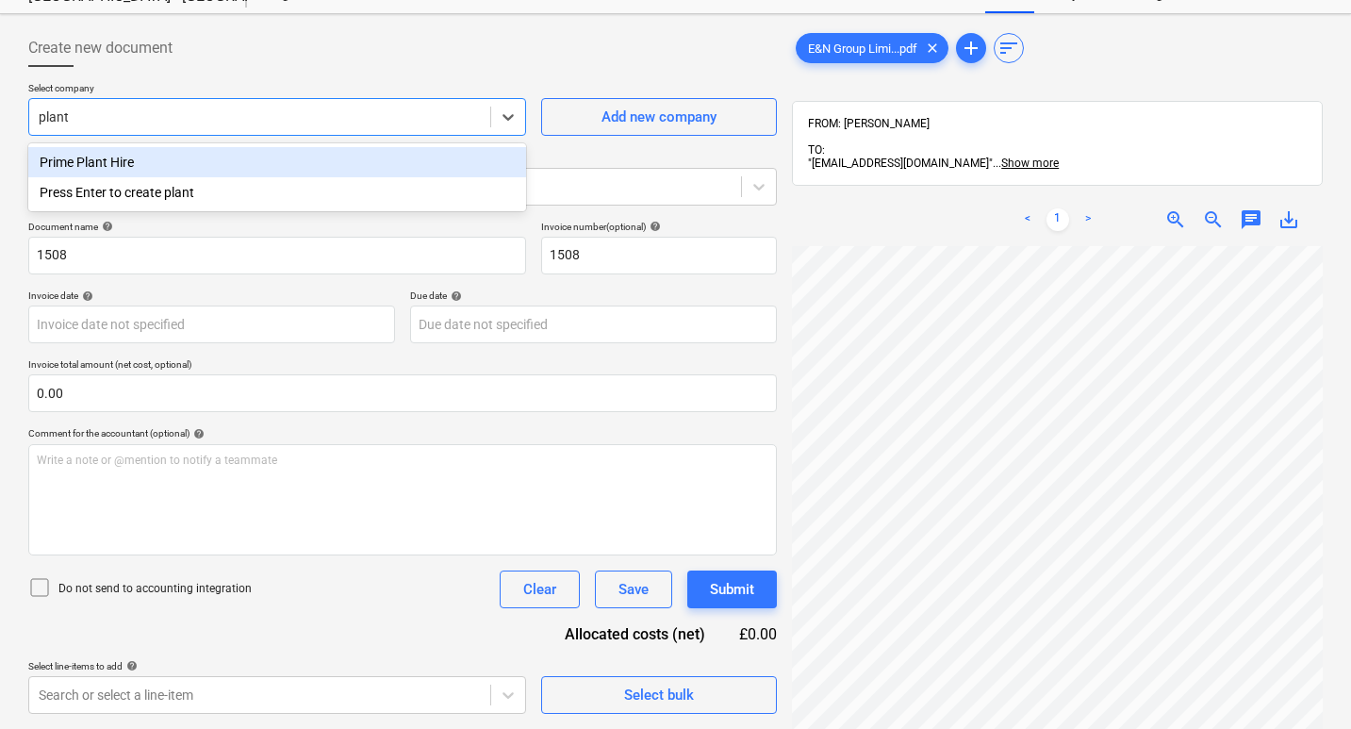
click at [103, 165] on div "Prime Plant Hire" at bounding box center [277, 162] width 498 height 30
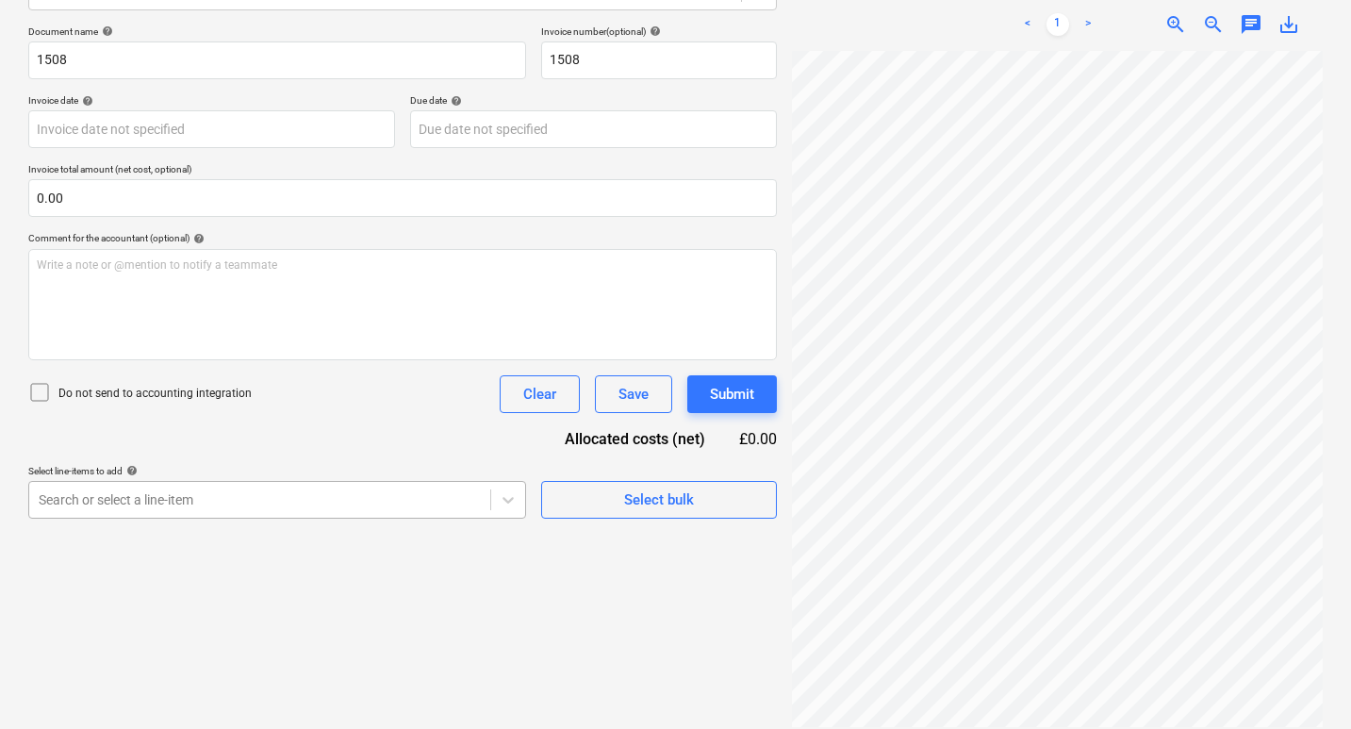
scroll to position [352, 0]
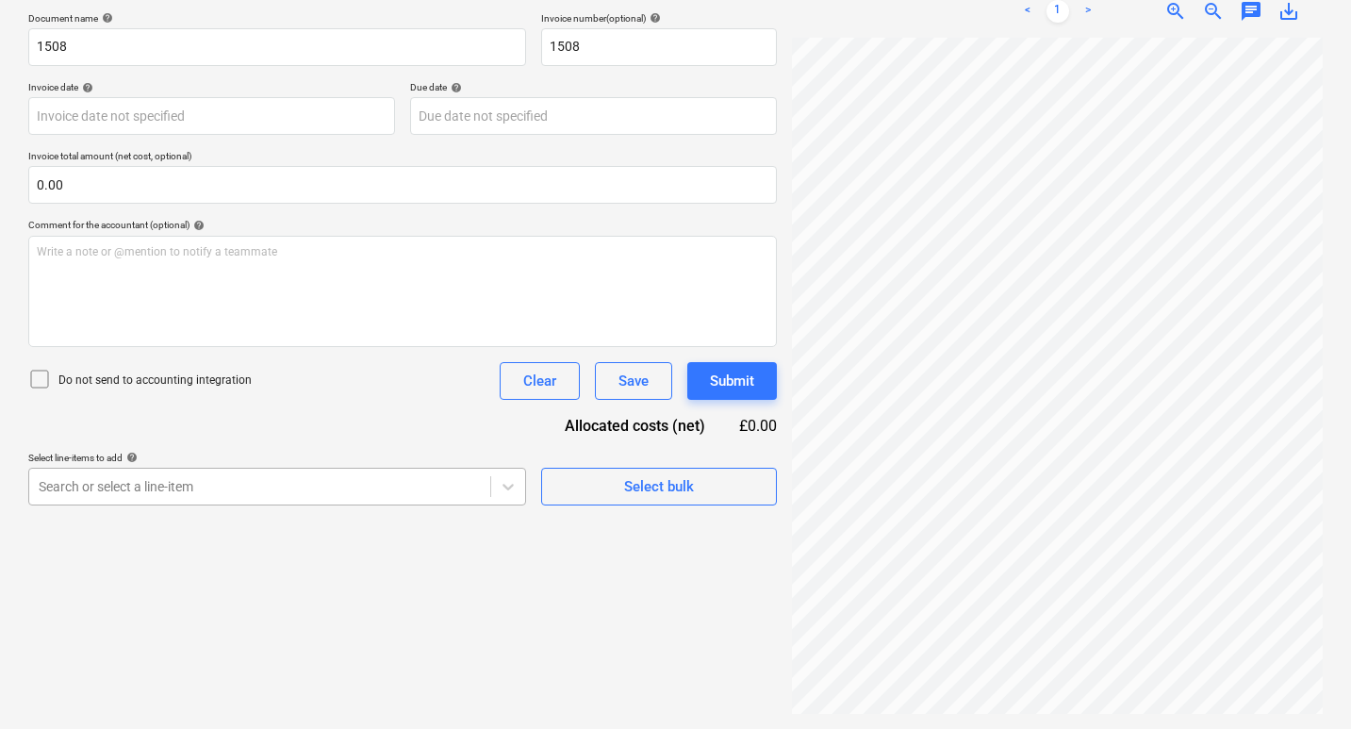
click at [317, 448] on body "Sales Projects Contacts Company Inbox 4 Approvals format_size keyboard_arrow_do…" at bounding box center [675, 83] width 1351 height 729
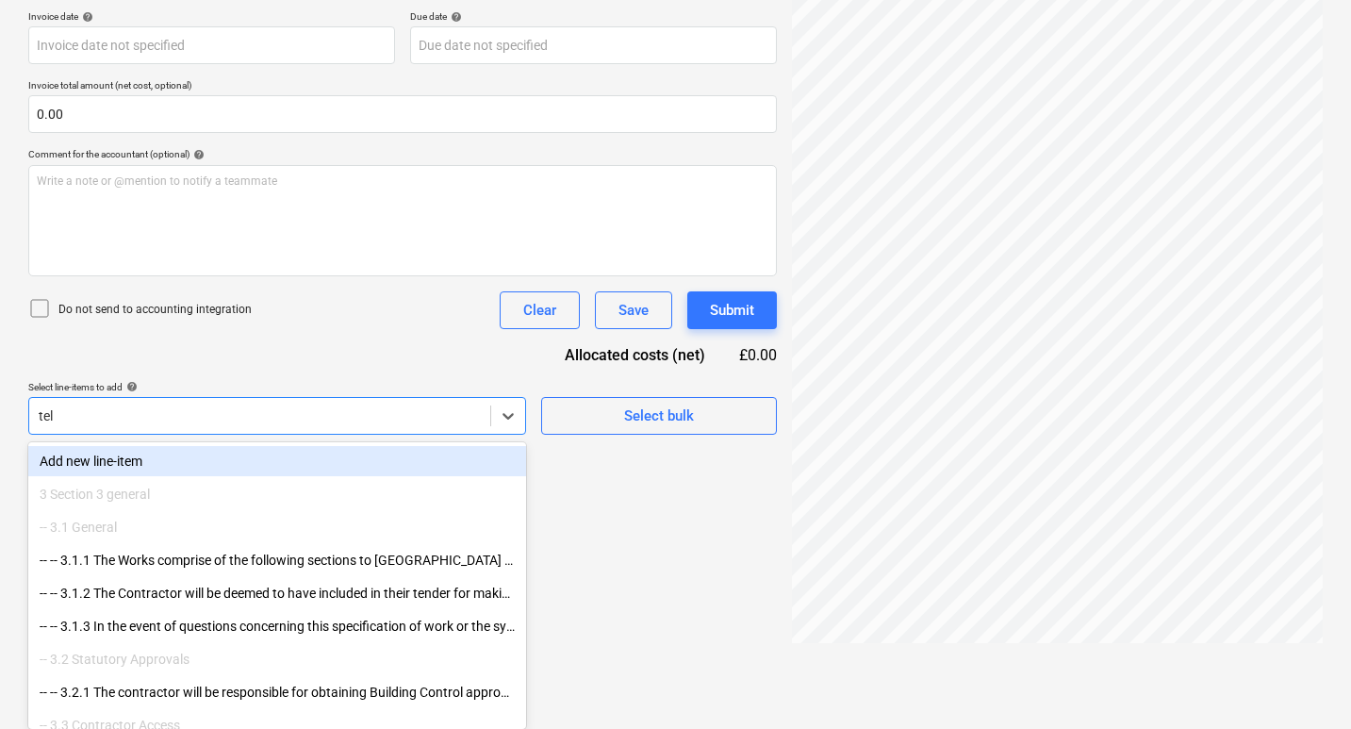
scroll to position [268, 0]
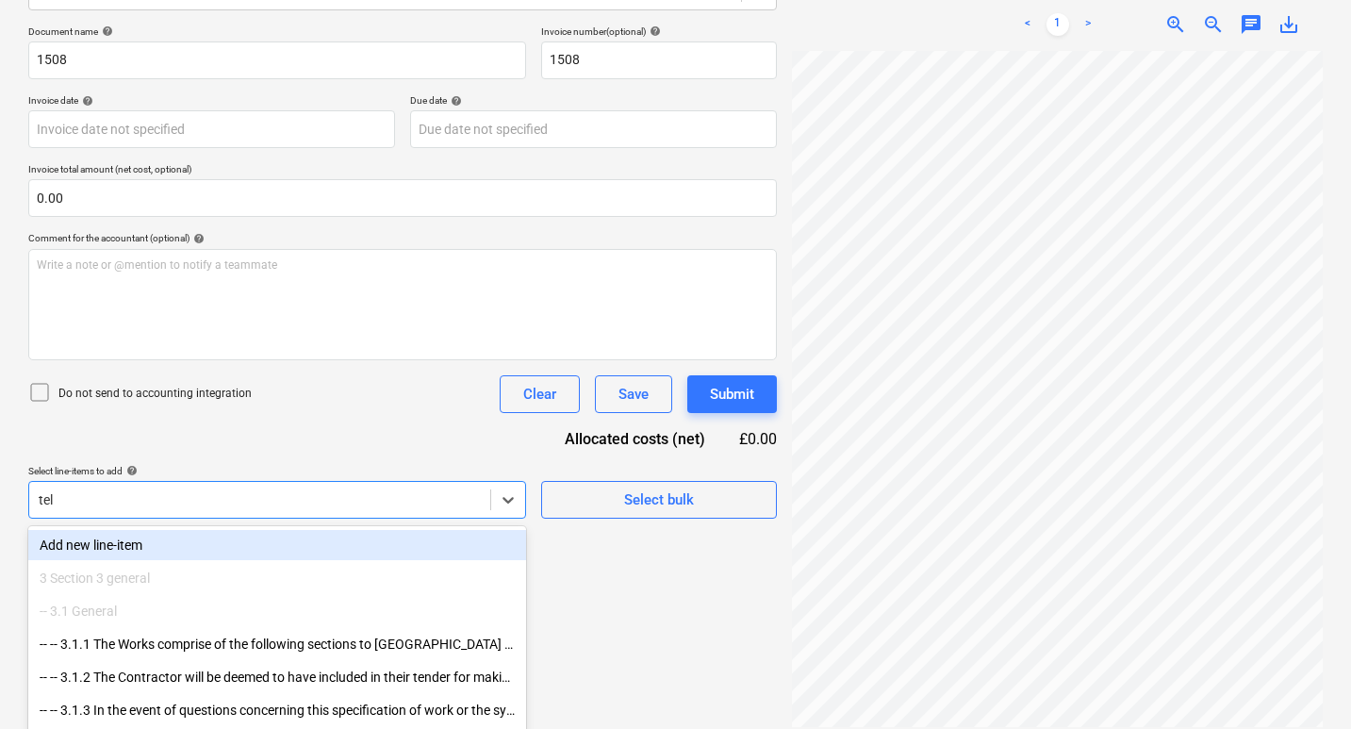
type input "tele"
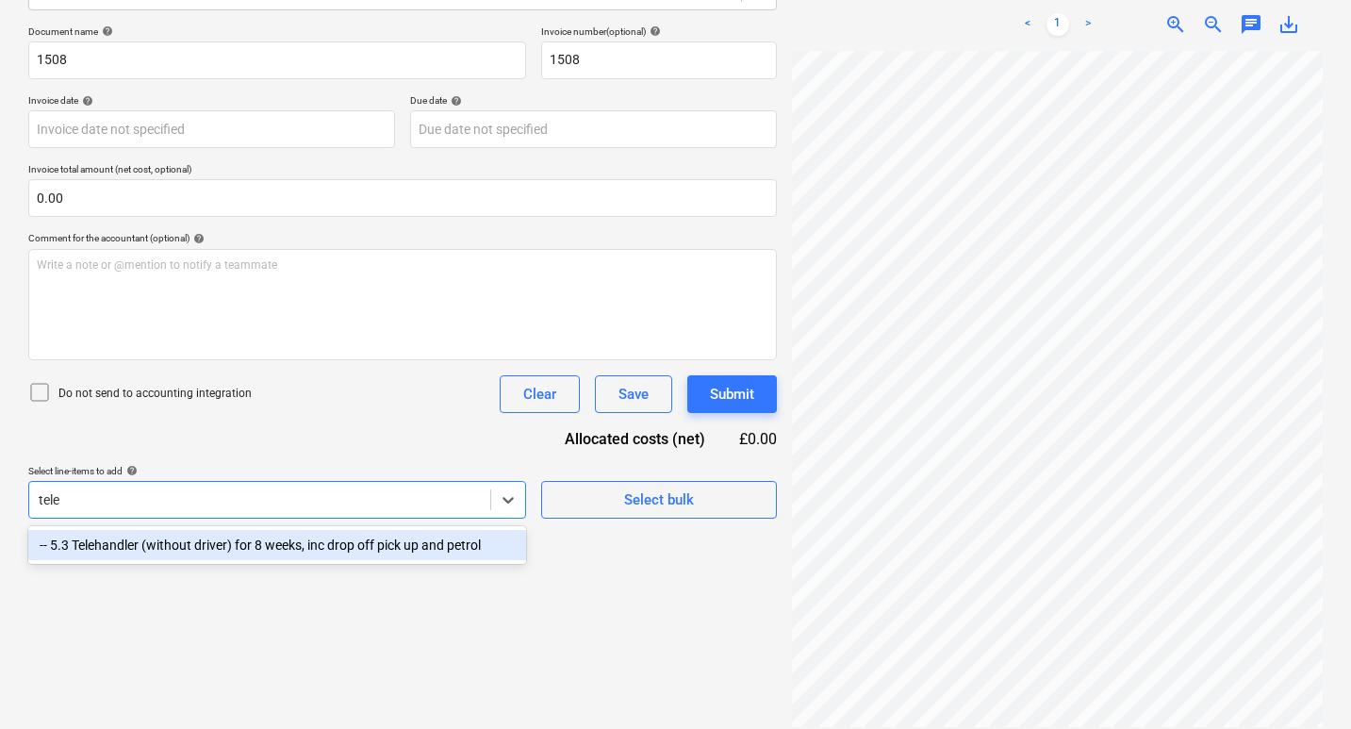
click at [87, 550] on div "-- 5.3 Telehandler (without driver) for 8 weeks, inc drop off pick up and petrol" at bounding box center [277, 545] width 498 height 30
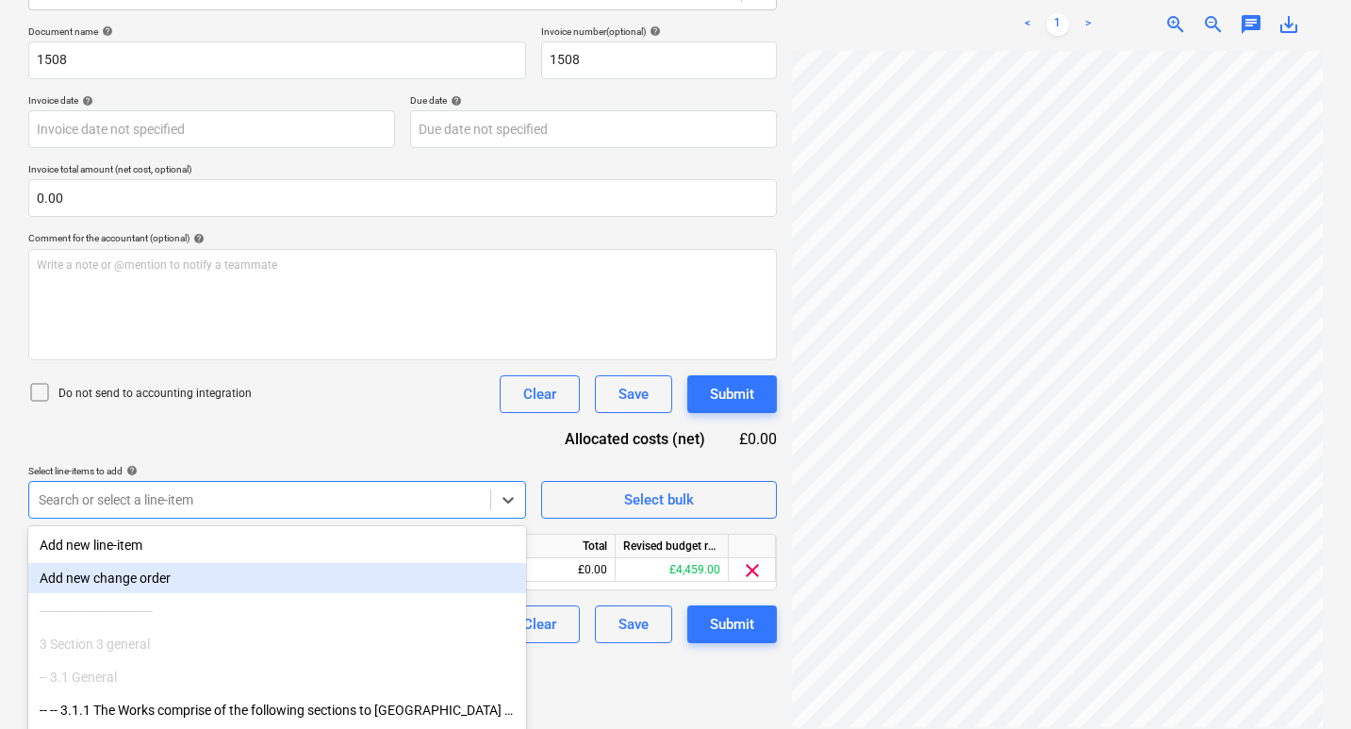
click at [600, 621] on div "Create new document Select company Prime Plant Hire Add new company Select docu…" at bounding box center [402, 281] width 763 height 908
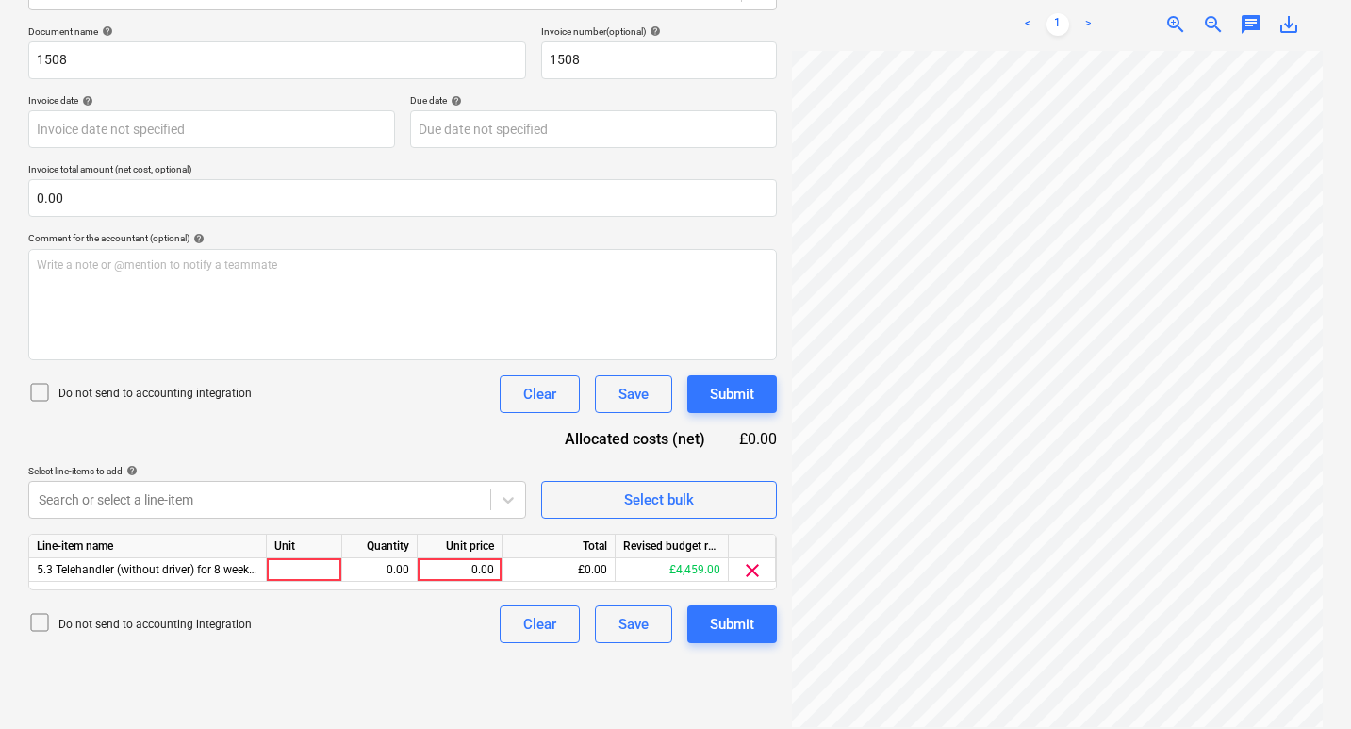
scroll to position [0, 0]
click at [981, 713] on div "E&N Group Limi...pdf clear add sort FROM: Lee Covington TO: "bb7c37ac-a32d-4242…" at bounding box center [1057, 281] width 546 height 908
click at [316, 574] on div at bounding box center [304, 570] width 75 height 24
type input "1"
type input "1152"
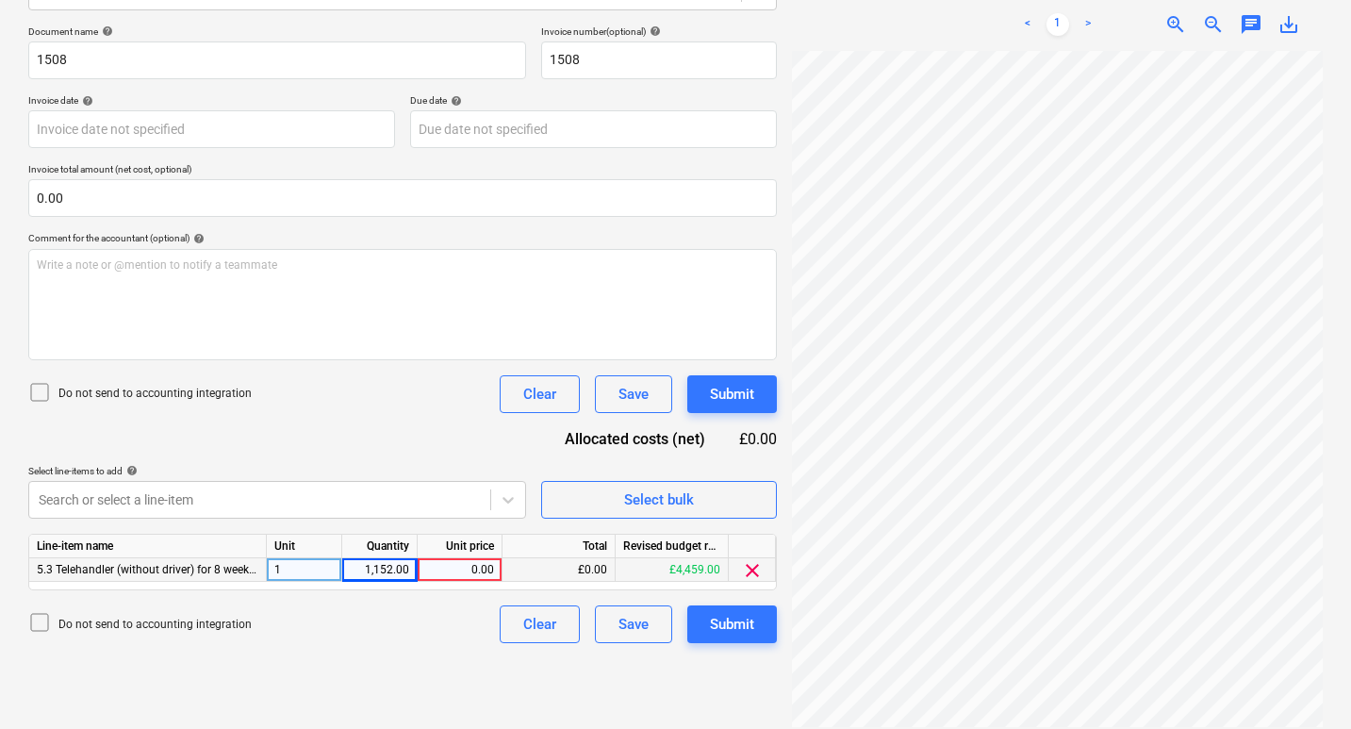
click at [461, 618] on div "Do not send to accounting integration Clear Save Submit" at bounding box center [402, 624] width 748 height 38
drag, startPoint x: 291, startPoint y: 563, endPoint x: 259, endPoint y: 563, distance: 32.0
click at [0, 0] on div "5.3 Telehandler (without driver) for 8 weeks, inc drop off pick up and petrol 1…" at bounding box center [0, 0] width 0 height 0
type input "Nos"
click at [288, 564] on div "1" at bounding box center [304, 570] width 75 height 24
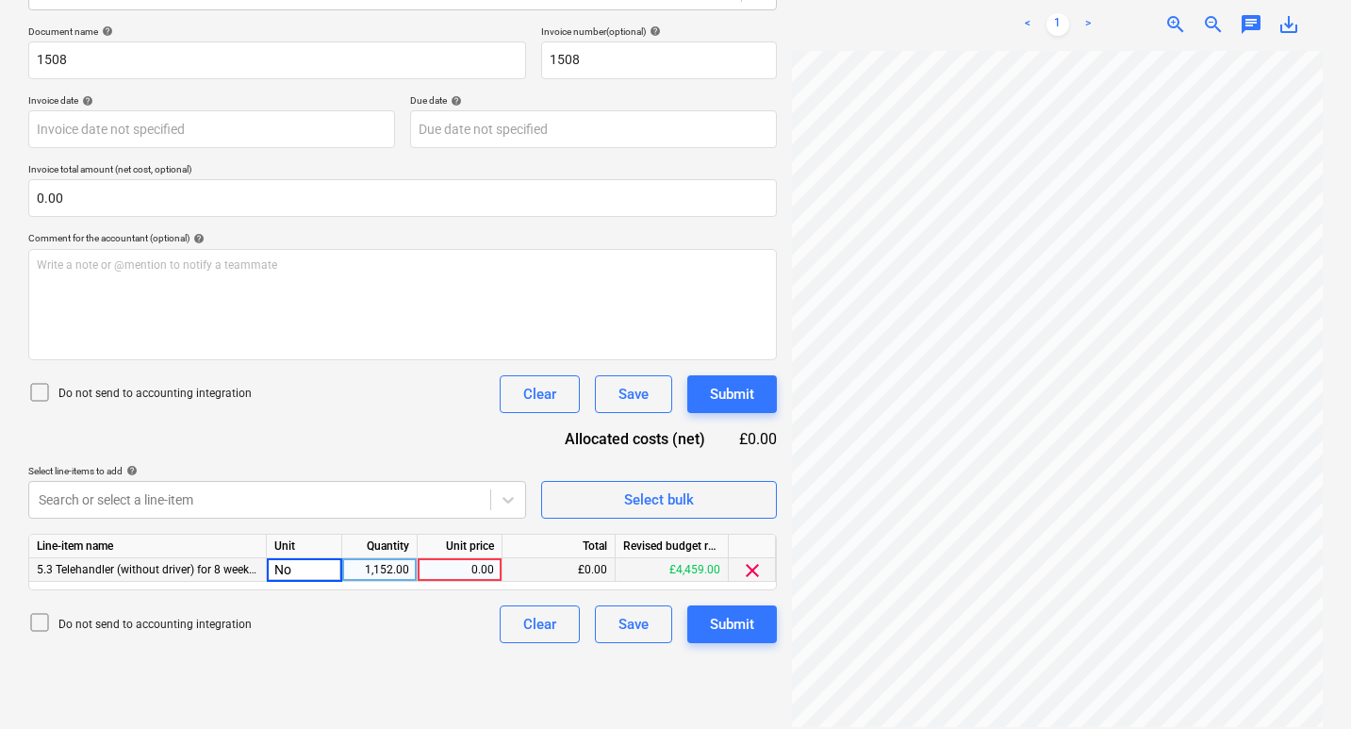
type input "Nos"
type input "1152"
click at [406, 648] on div "Create new document Select company Prime Plant Hire Add new company Select docu…" at bounding box center [402, 281] width 763 height 908
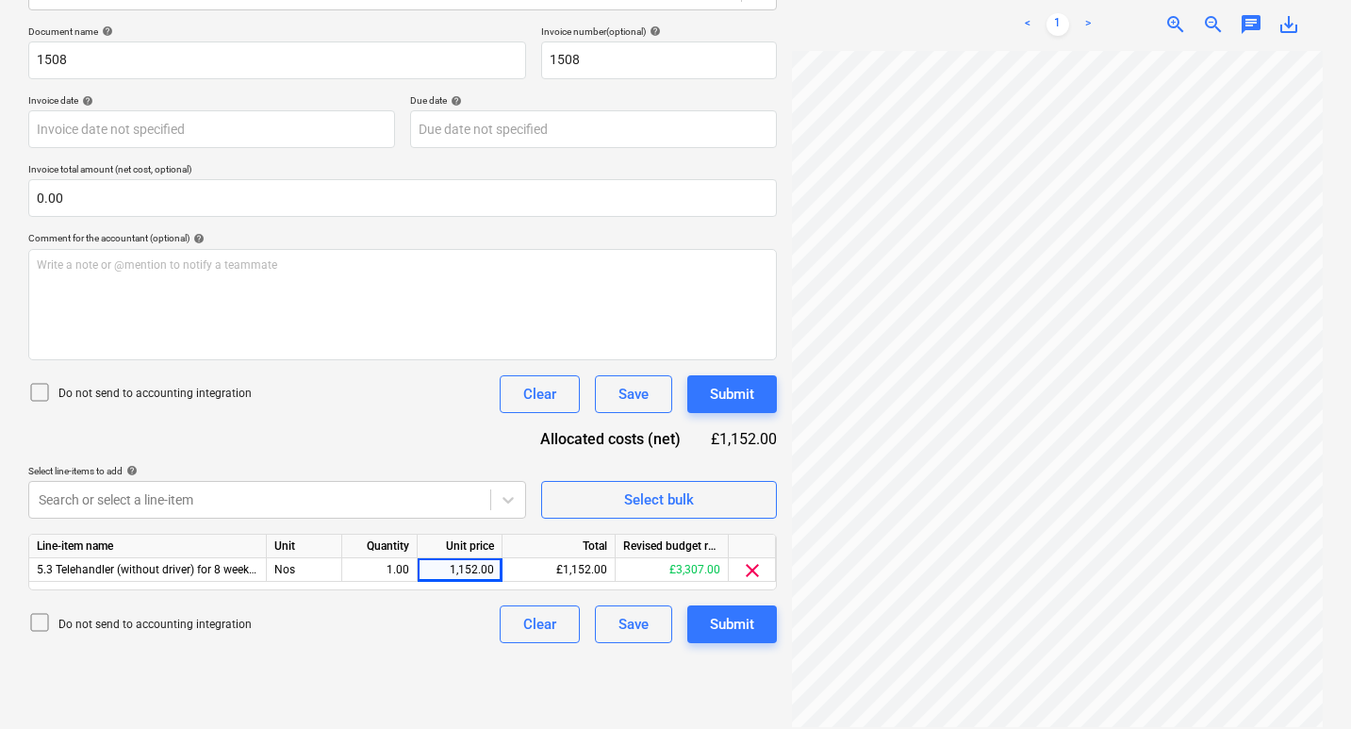
drag, startPoint x: 974, startPoint y: 714, endPoint x: 1109, endPoint y: 713, distance: 135.7
click at [1109, 713] on div "E&N Group Limi...pdf clear add sort FROM: Lee Covington TO: "bb7c37ac-a32d-4242…" at bounding box center [1057, 281] width 546 height 908
click at [698, 703] on div "Create new document Select company Prime Plant Hire Add new company Select docu…" at bounding box center [402, 281] width 763 height 908
drag, startPoint x: 443, startPoint y: 570, endPoint x: 499, endPoint y: 562, distance: 56.3
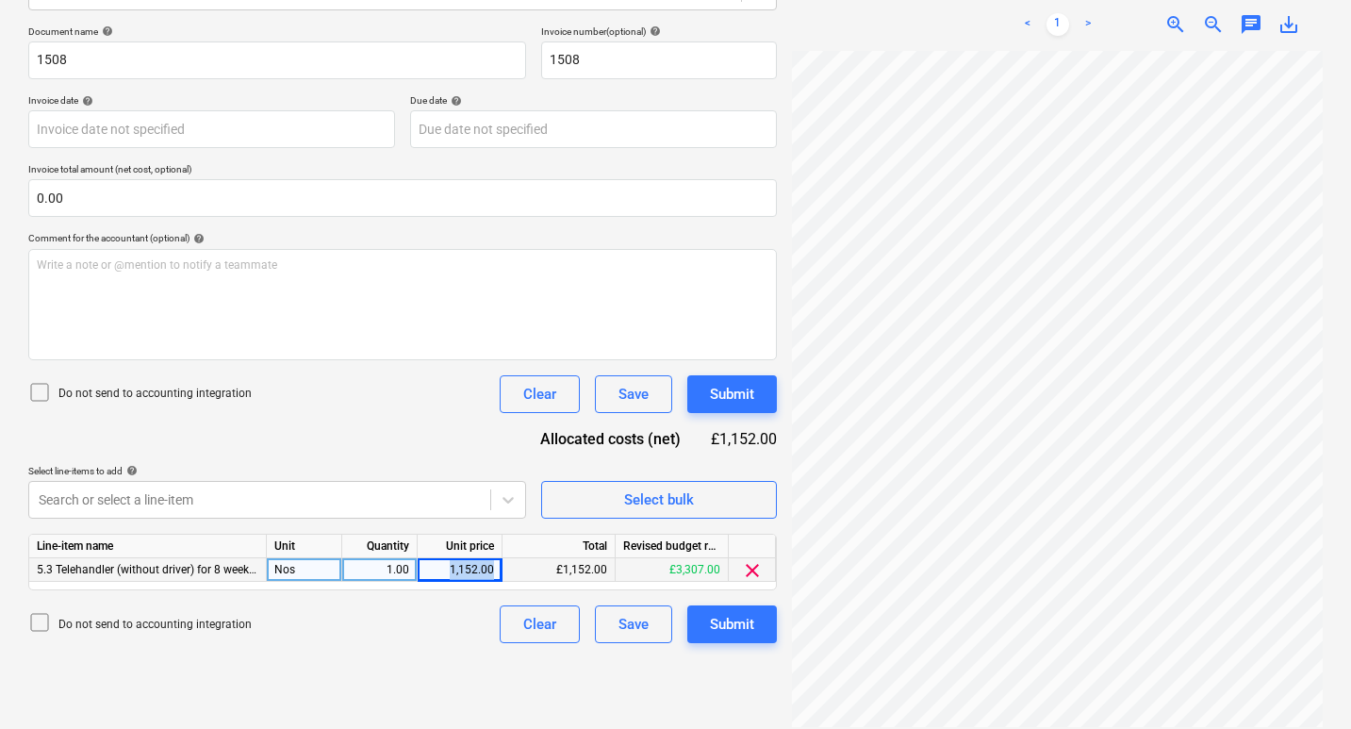
click at [499, 562] on div "1,152.00" at bounding box center [460, 570] width 85 height 24
type input "960"
click at [462, 655] on div "Create new document Select company Prime Plant Hire Add new company Select docu…" at bounding box center [402, 281] width 763 height 908
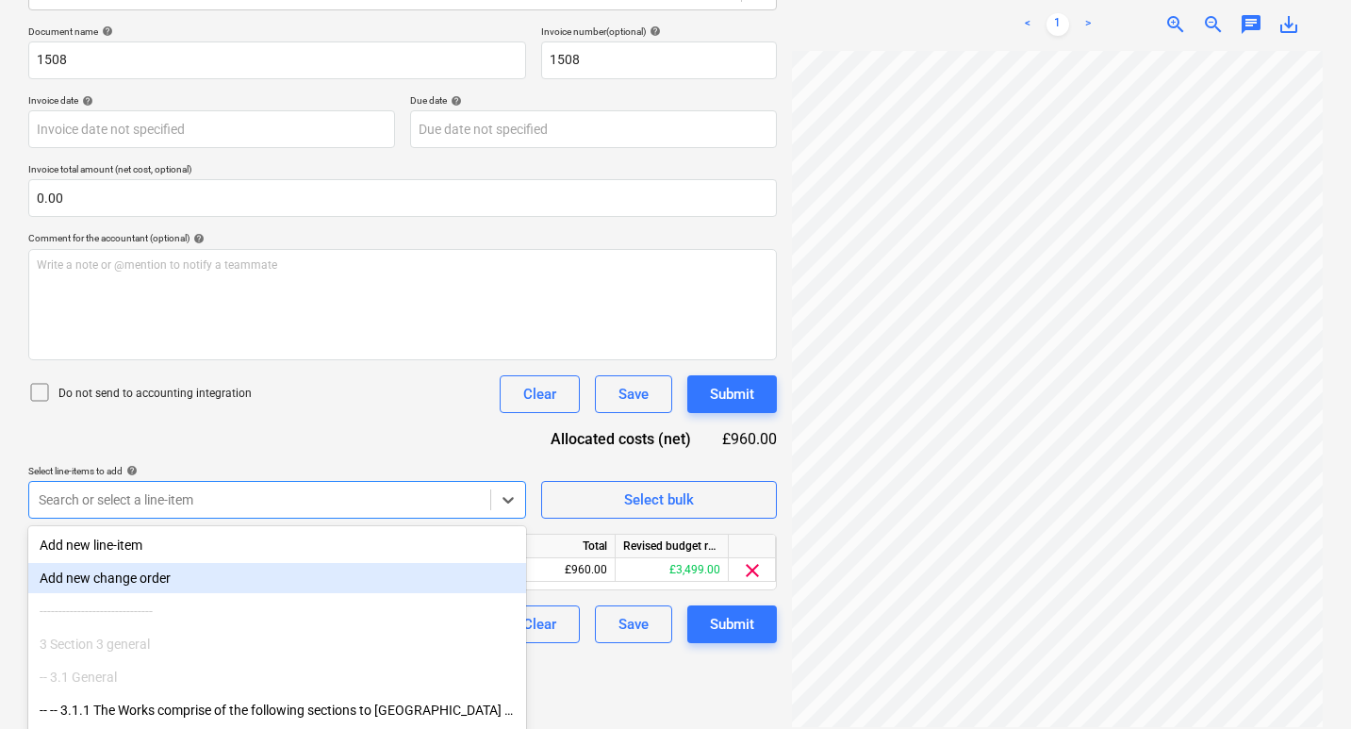
scroll to position [352, 0]
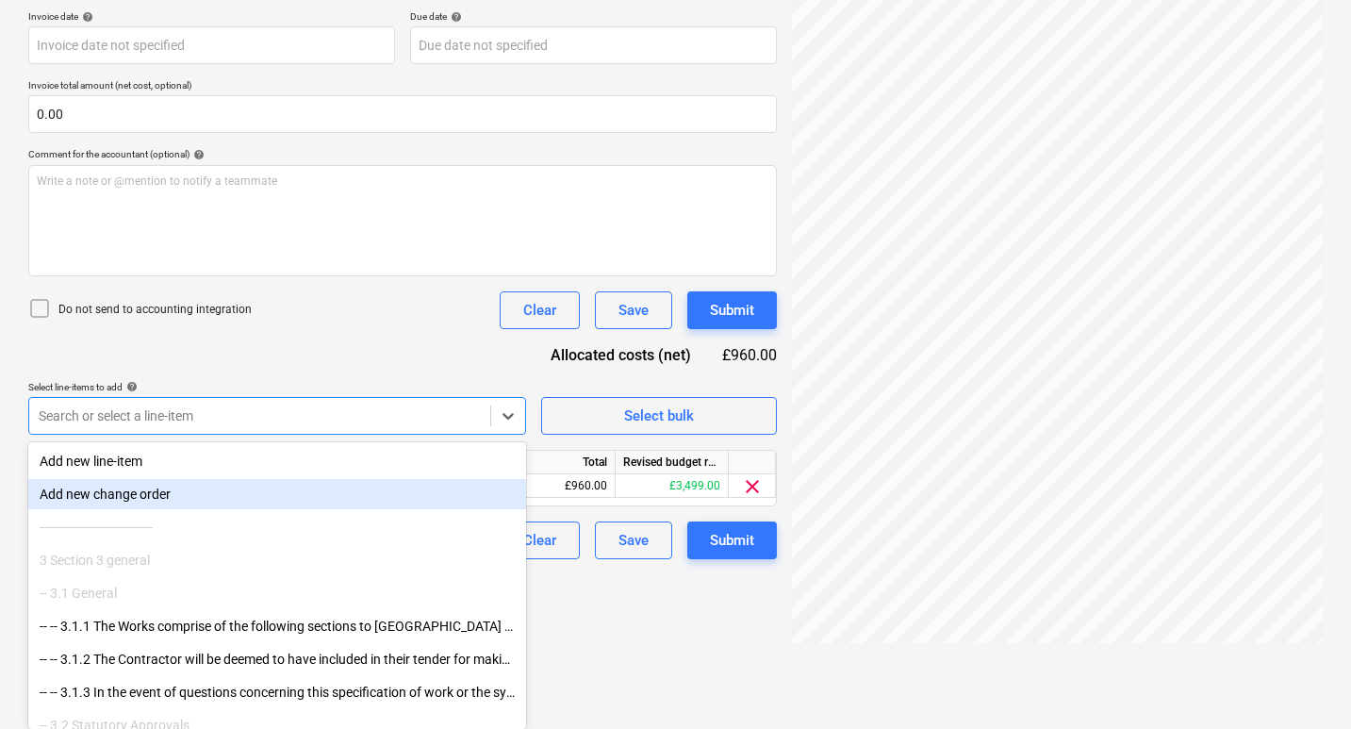
click at [262, 377] on body "Sales Projects Contacts Company Inbox 4 Approvals format_size keyboard_arrow_do…" at bounding box center [675, 12] width 1351 height 729
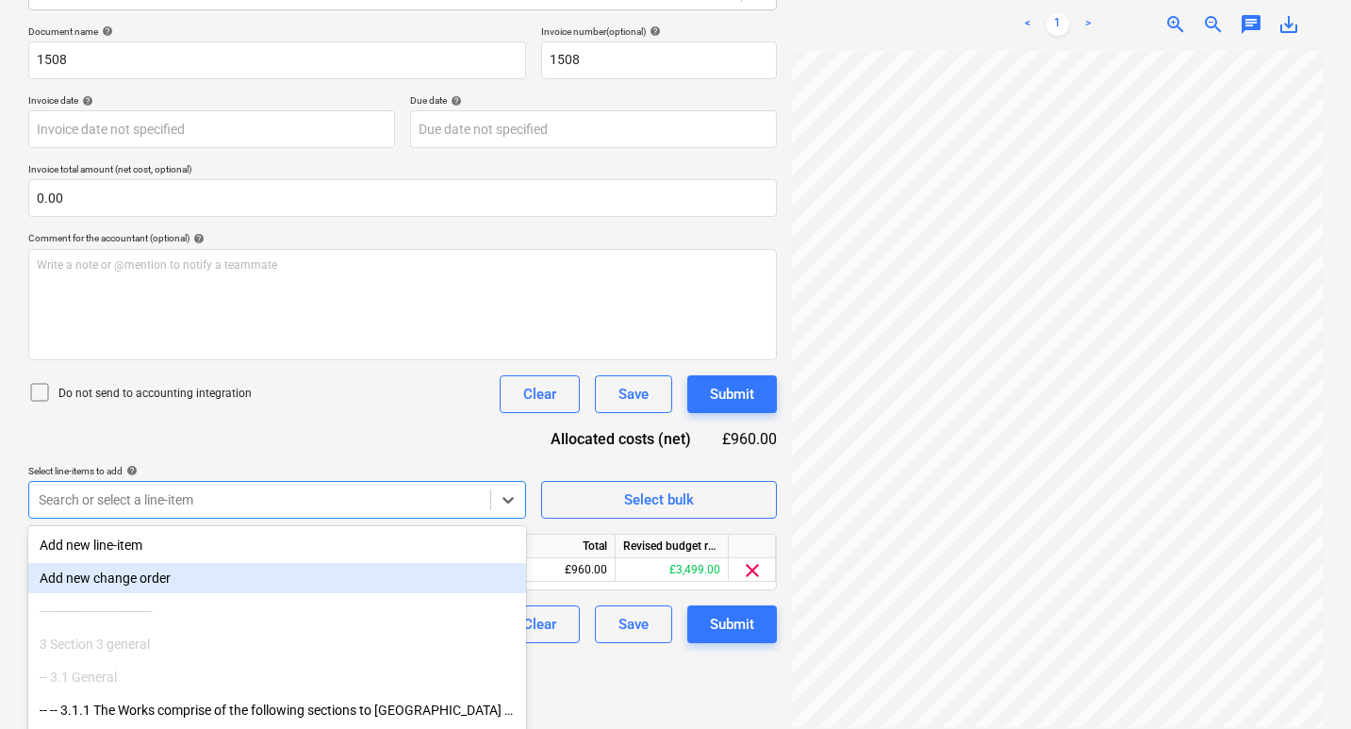
click at [567, 615] on div "Create new document Select company Prime Plant Hire Add new company Select docu…" at bounding box center [402, 281] width 763 height 908
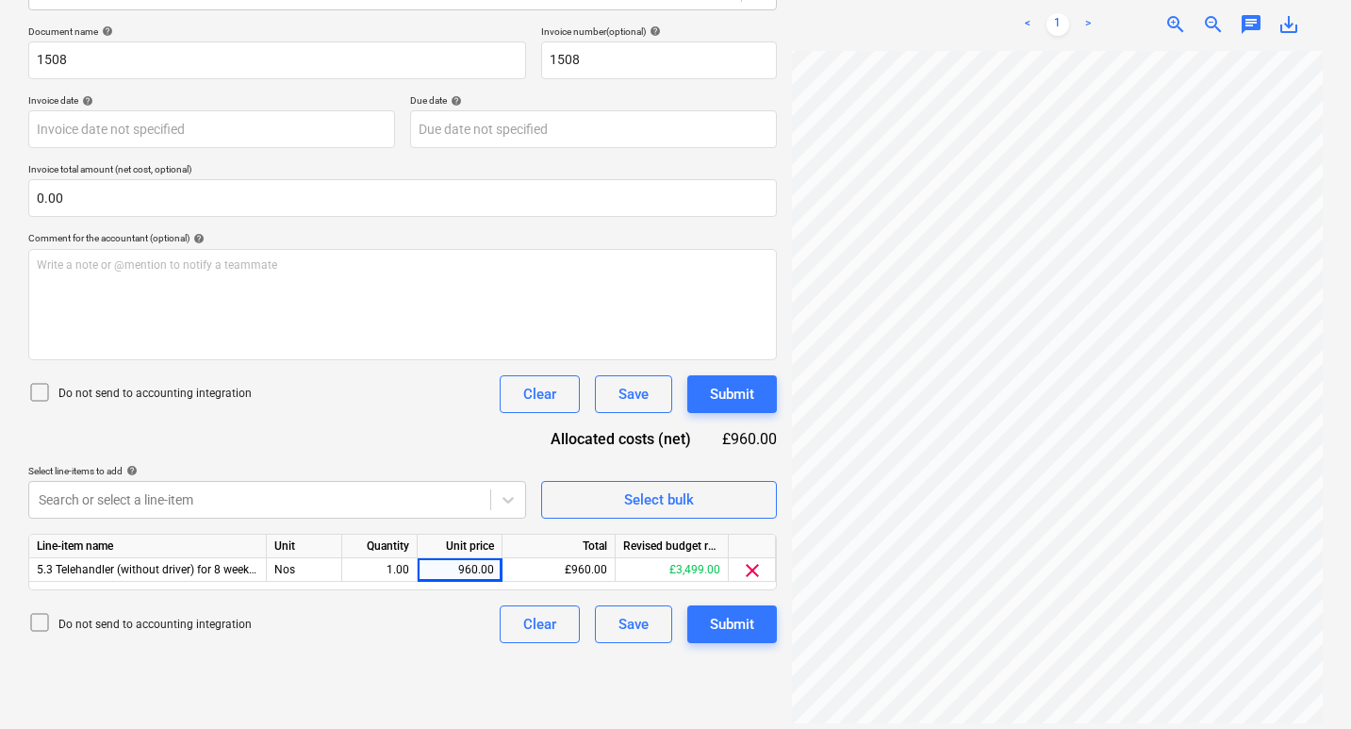
scroll to position [0, 0]
click at [1214, 16] on span "zoom_out" at bounding box center [1213, 24] width 23 height 23
click at [143, 129] on body "Sales Projects Contacts Company Inbox 4 Approvals format_size keyboard_arrow_do…" at bounding box center [675, 96] width 1351 height 729
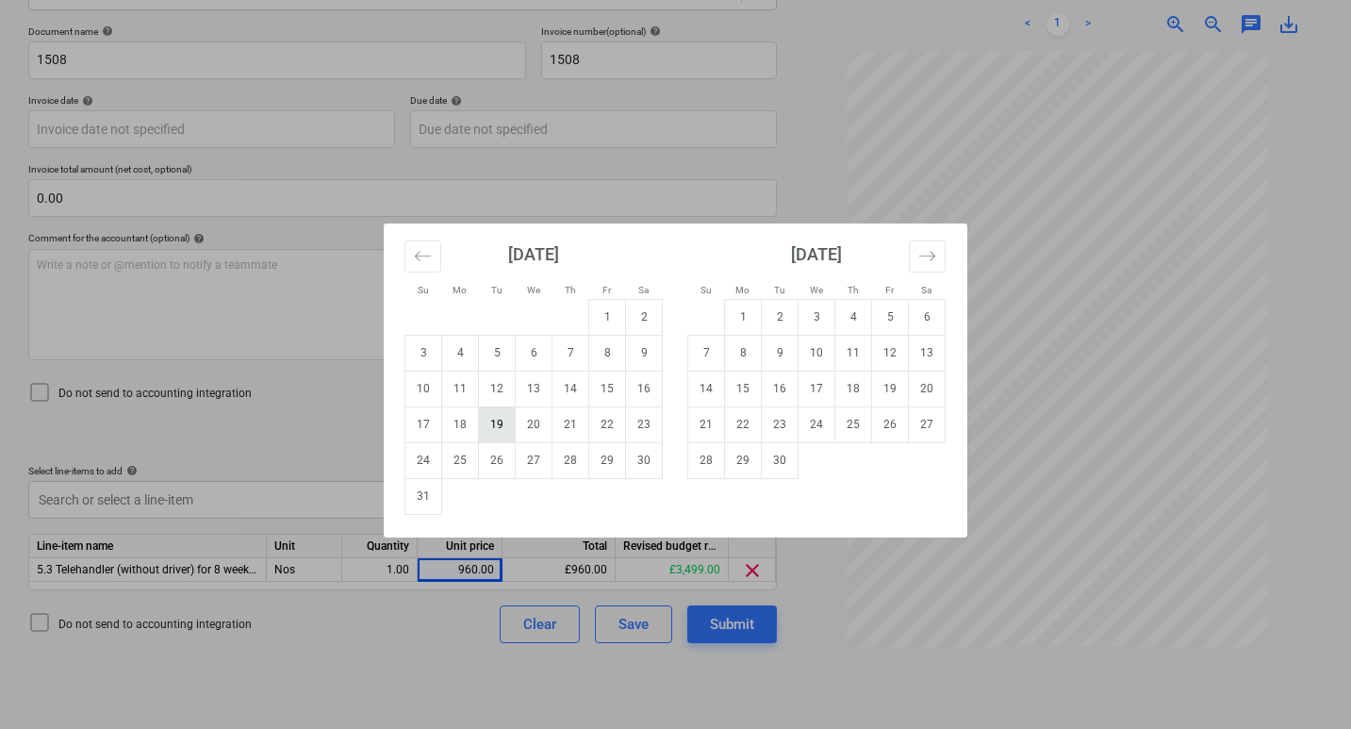
click at [488, 427] on td "19" at bounding box center [497, 424] width 37 height 36
type input "19 Aug 2025"
click at [591, 124] on body "Sales Projects Contacts Company Inbox 4 Approvals format_size keyboard_arrow_do…" at bounding box center [675, 96] width 1351 height 729
click at [861, 390] on td "18" at bounding box center [853, 388] width 37 height 36
type input "18 Sep 2025"
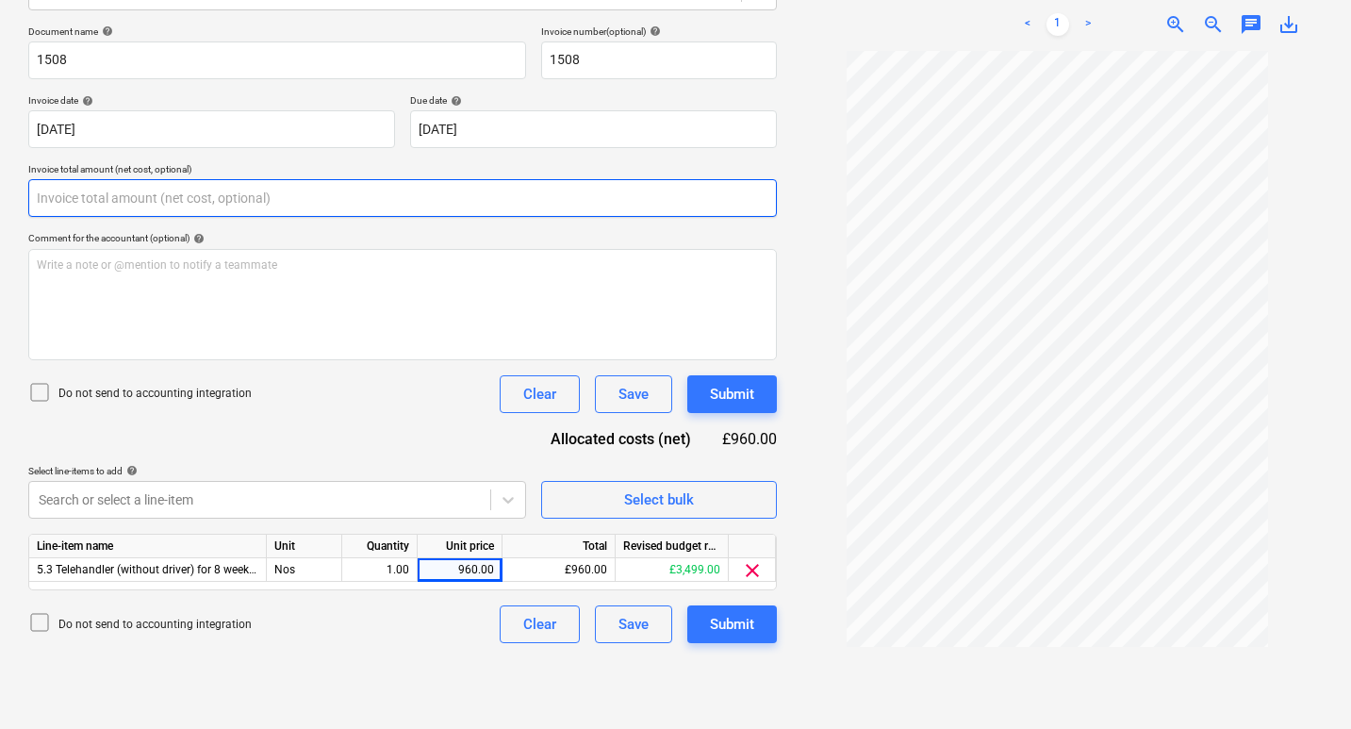
drag, startPoint x: 94, startPoint y: 189, endPoint x: 22, endPoint y: 189, distance: 72.6
click at [22, 189] on div "Create new document Select company Prime Plant Hire Add new company Select docu…" at bounding box center [402, 281] width 763 height 908
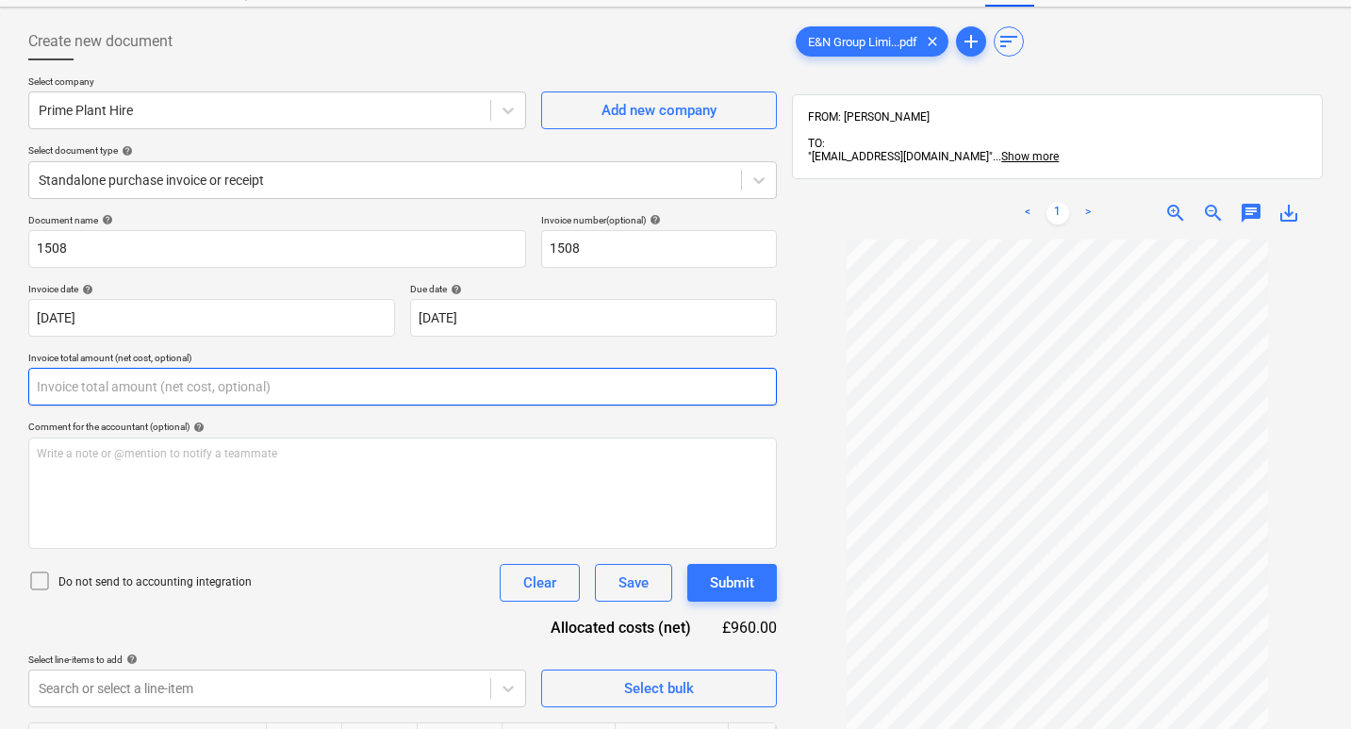
scroll to position [173, 0]
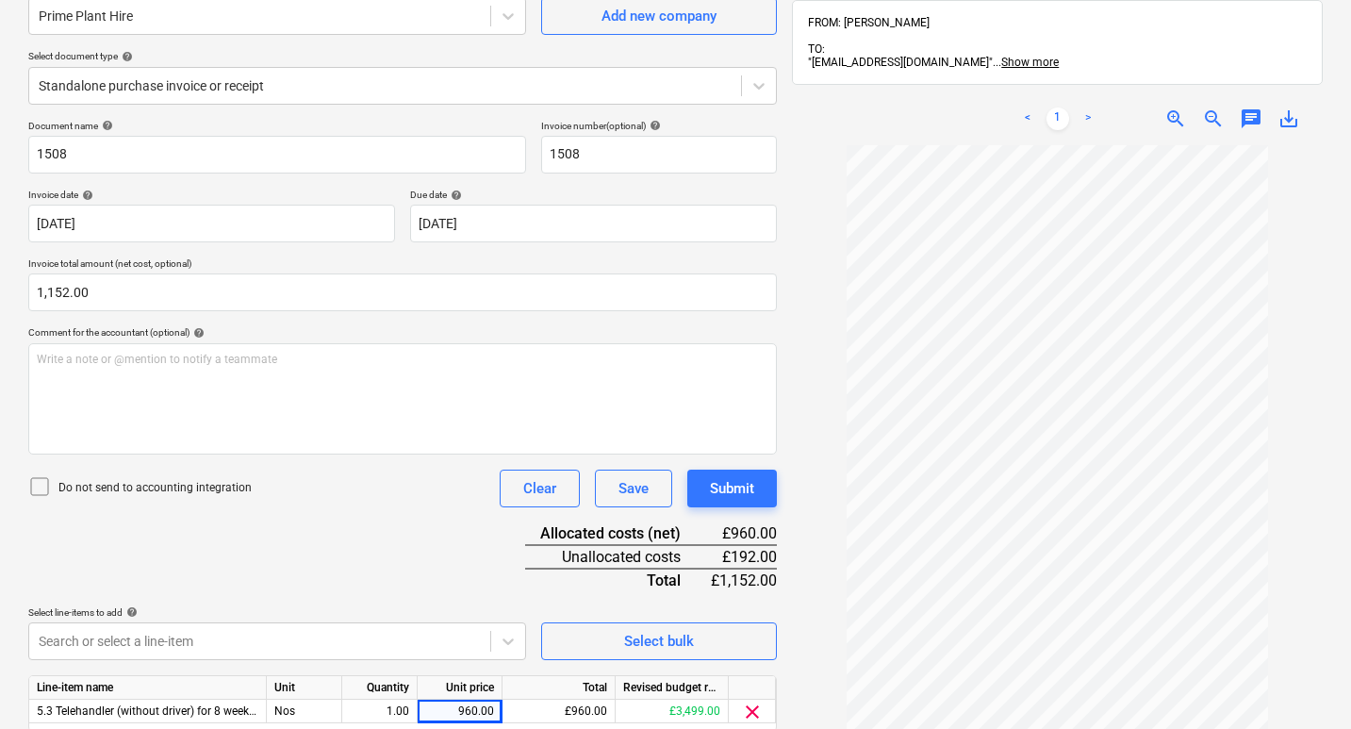
click at [276, 330] on div "Comment for the accountant (optional) help" at bounding box center [402, 332] width 748 height 12
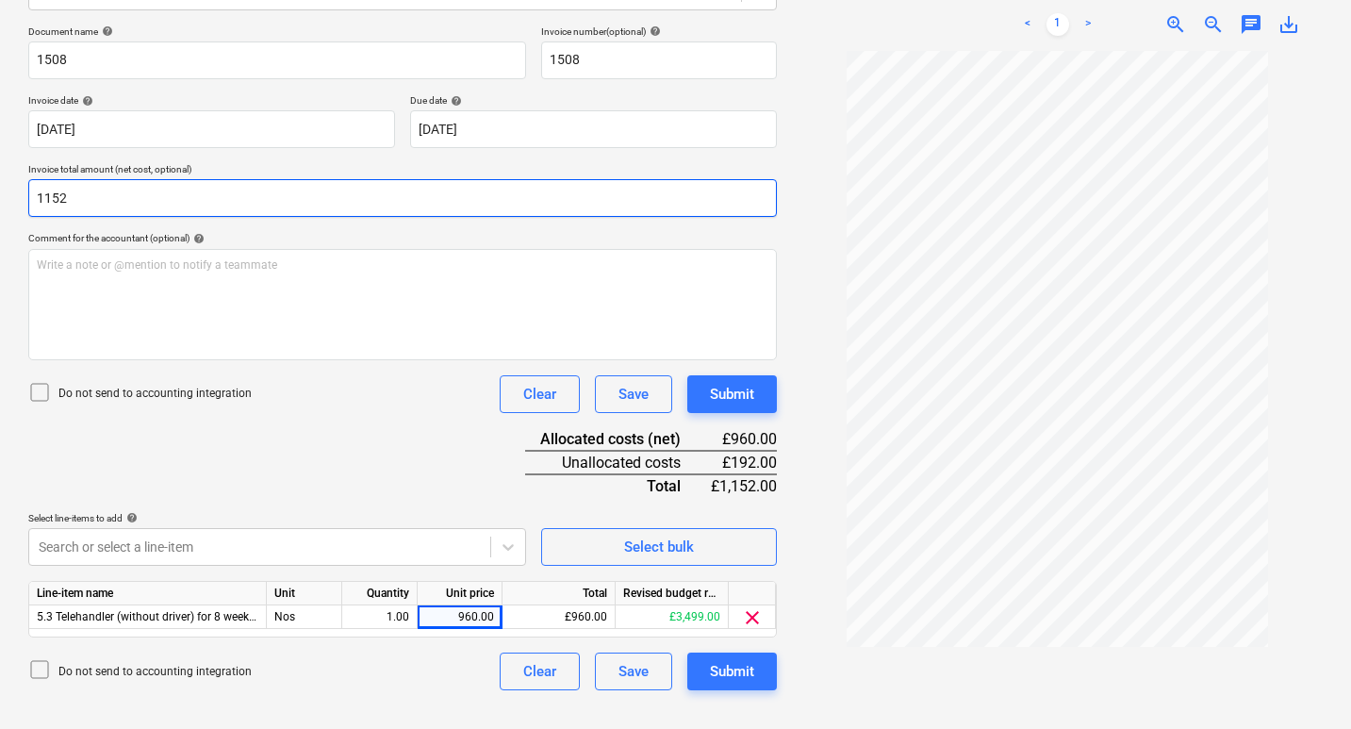
drag, startPoint x: 133, startPoint y: 197, endPoint x: 10, endPoint y: 196, distance: 122.5
click at [10, 196] on div "Create new document Select company Prime Plant Hire Add new company Select docu…" at bounding box center [675, 280] width 1351 height 923
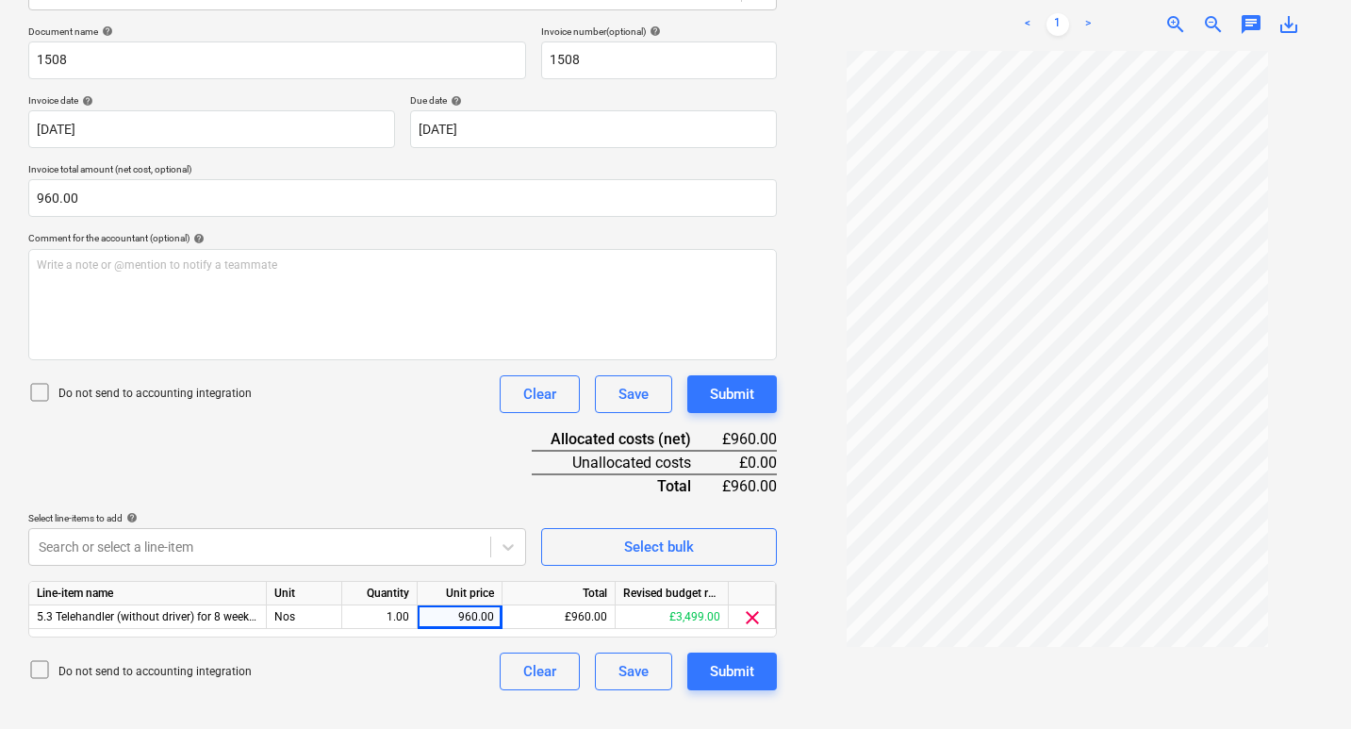
click at [286, 447] on div "Document name help 1508 Invoice number (optional) help 1508 Invoice date help 1…" at bounding box center [402, 357] width 748 height 664
drag, startPoint x: 107, startPoint y: 195, endPoint x: 6, endPoint y: 194, distance: 101.8
click at [6, 194] on div "Create new document Select company Prime Plant Hire Add new company Select docu…" at bounding box center [675, 280] width 1351 height 923
type input "1,152.00"
drag, startPoint x: 439, startPoint y: 618, endPoint x: 506, endPoint y: 622, distance: 67.0
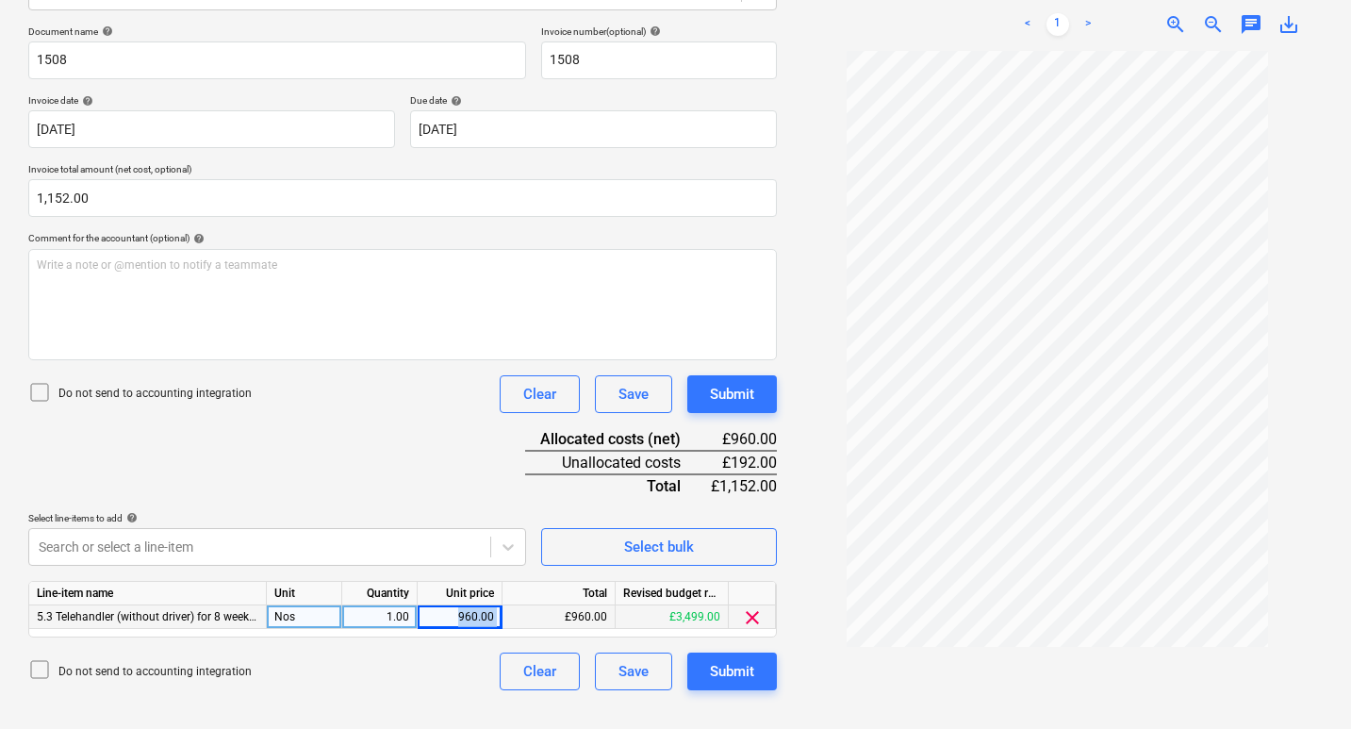
click at [0, 0] on div "5.3 Telehandler (without driver) for 8 weeks, inc drop off pick up and petrol N…" at bounding box center [0, 0] width 0 height 0
type input "1152"
click at [369, 474] on div "Document name help 1508 Invoice number (optional) help 1508 Invoice date help 1…" at bounding box center [402, 357] width 748 height 664
click at [417, 475] on div "Document name help 1508 Invoice number (optional) help 1508 Invoice date help 1…" at bounding box center [402, 357] width 748 height 664
click at [451, 448] on div "Document name help 1508 Invoice number (optional) help 1508 Invoice date help 1…" at bounding box center [402, 357] width 748 height 664
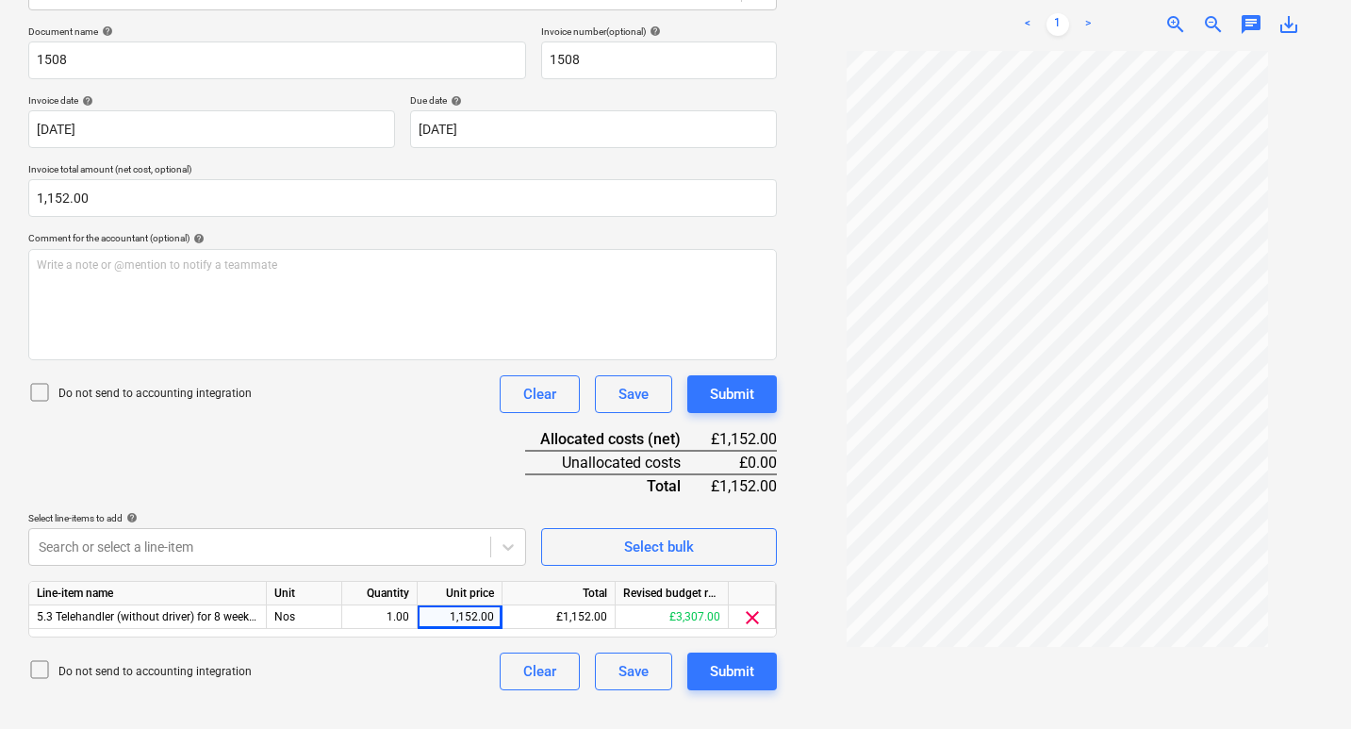
click at [447, 462] on div "Document name help 1508 Invoice number (optional) help 1508 Invoice date help 1…" at bounding box center [402, 357] width 748 height 664
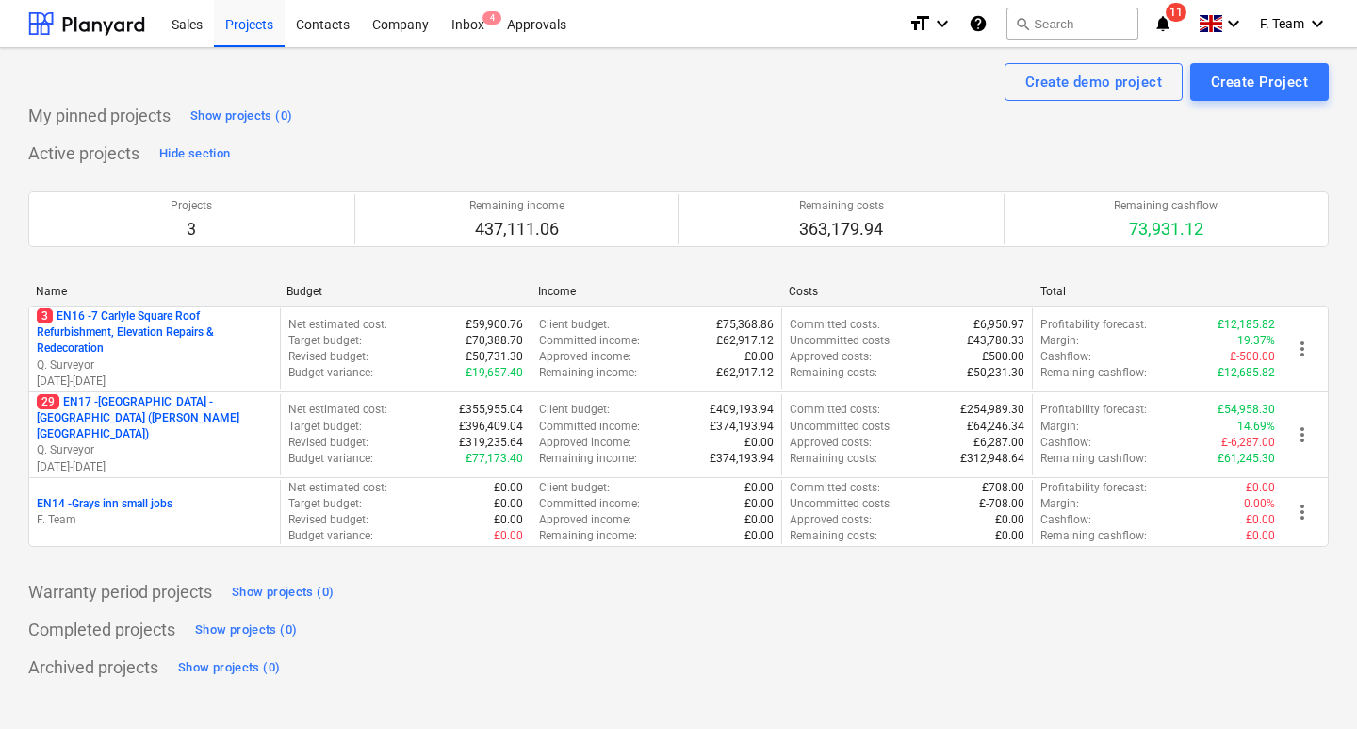
click at [846, 136] on div "My pinned projects Show projects (0) Active projects Hide section Projects 3 Re…" at bounding box center [678, 392] width 1301 height 582
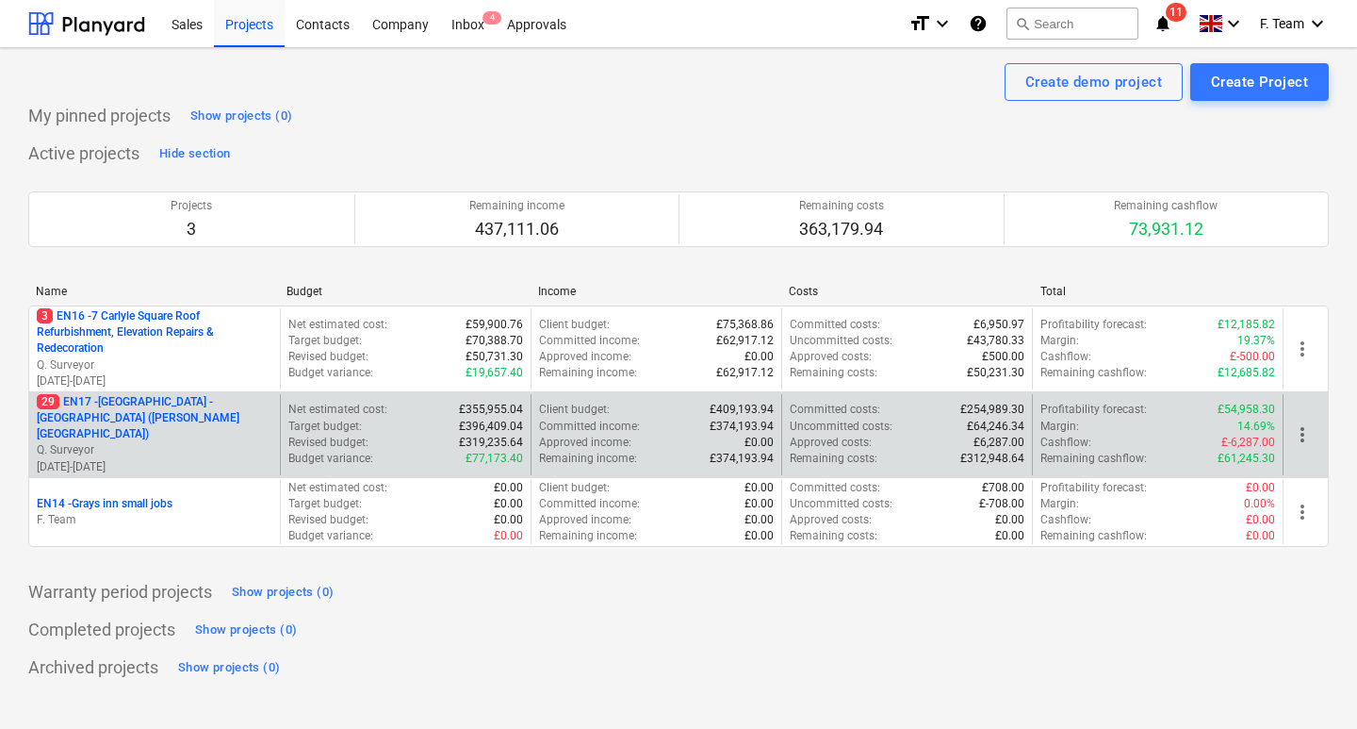
click at [119, 408] on p "29 EN17 - [GEOGRAPHIC_DATA] - [GEOGRAPHIC_DATA] ([PERSON_NAME][GEOGRAPHIC_DATA])" at bounding box center [155, 418] width 236 height 48
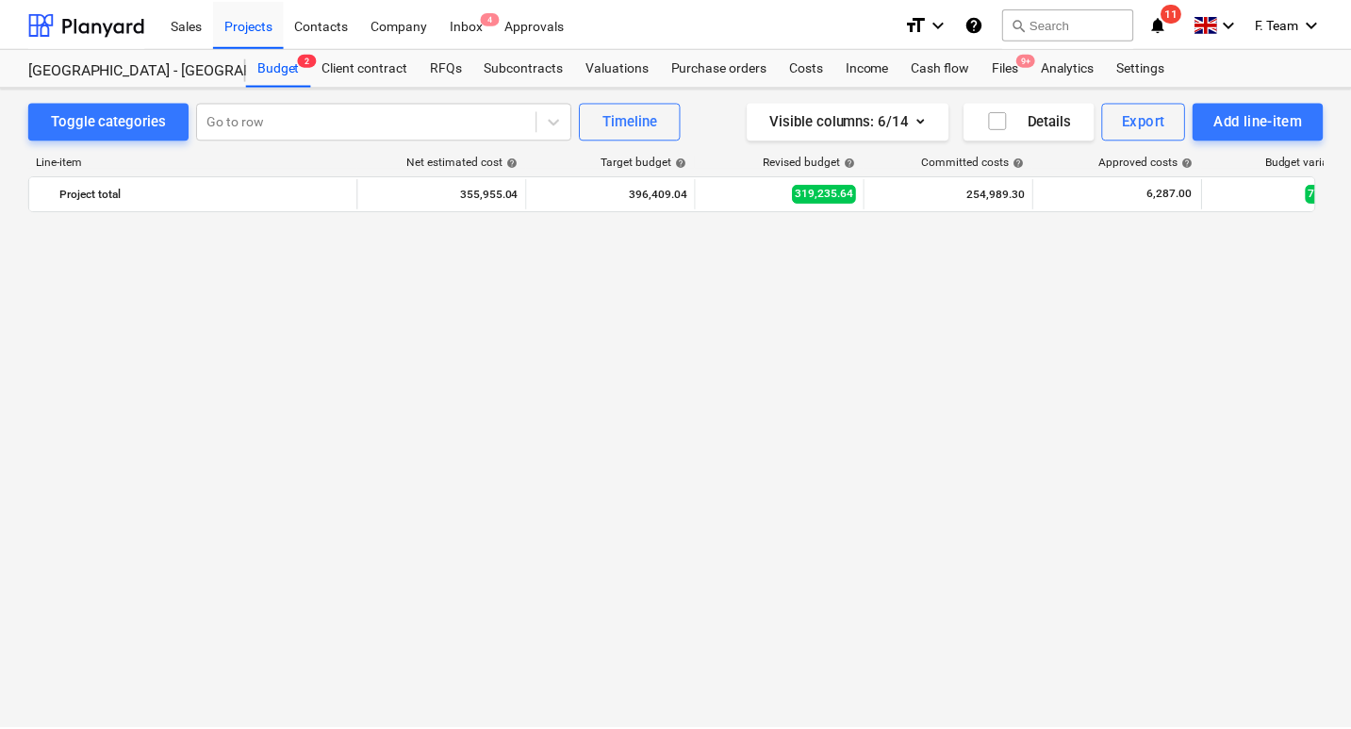
scroll to position [1128, 0]
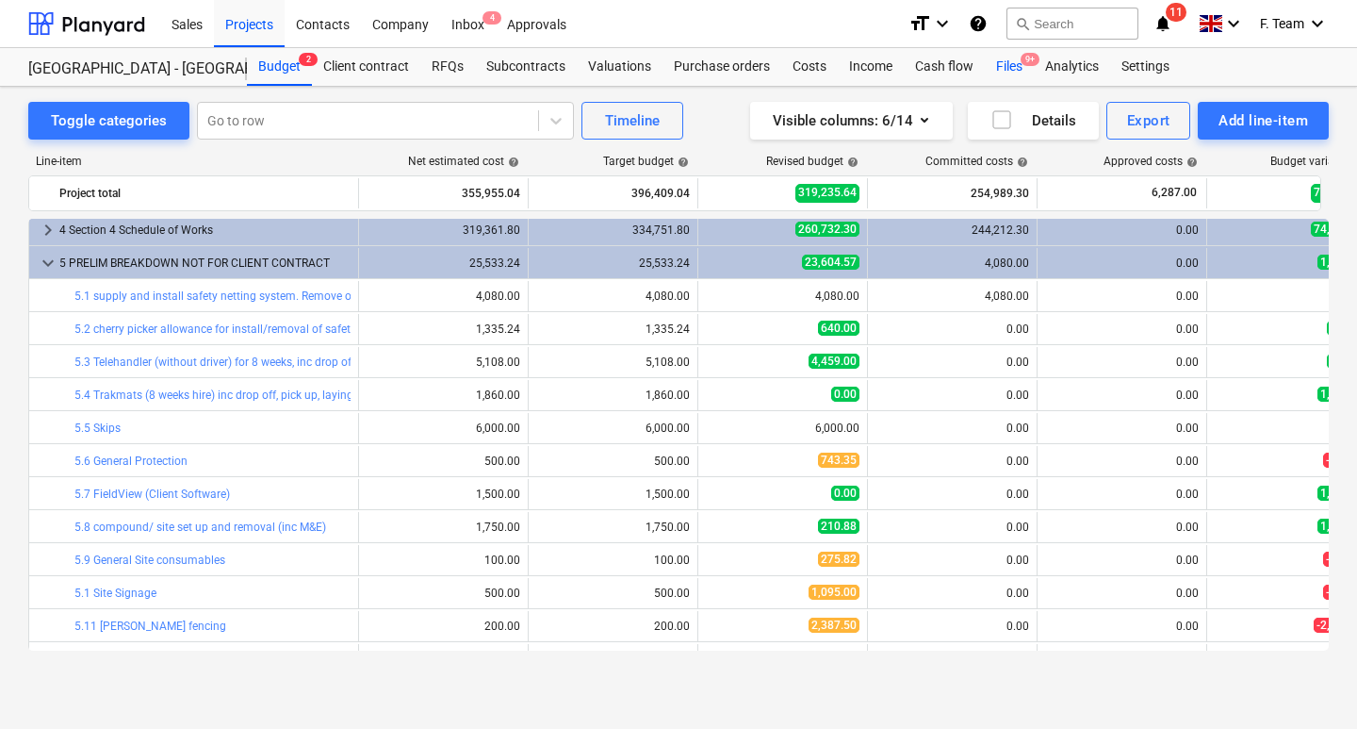
click at [1018, 71] on div "Files 9+" at bounding box center [1009, 67] width 49 height 38
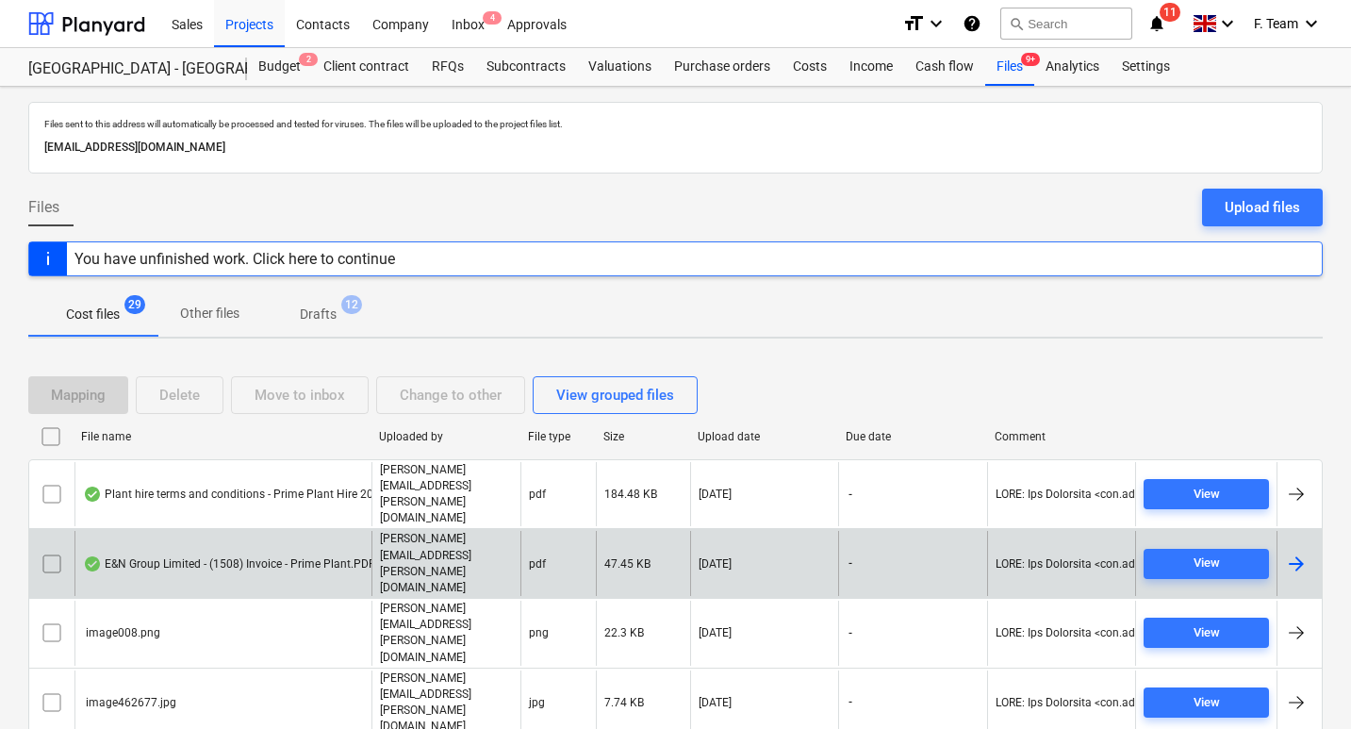
click at [1300, 552] on div at bounding box center [1296, 563] width 23 height 23
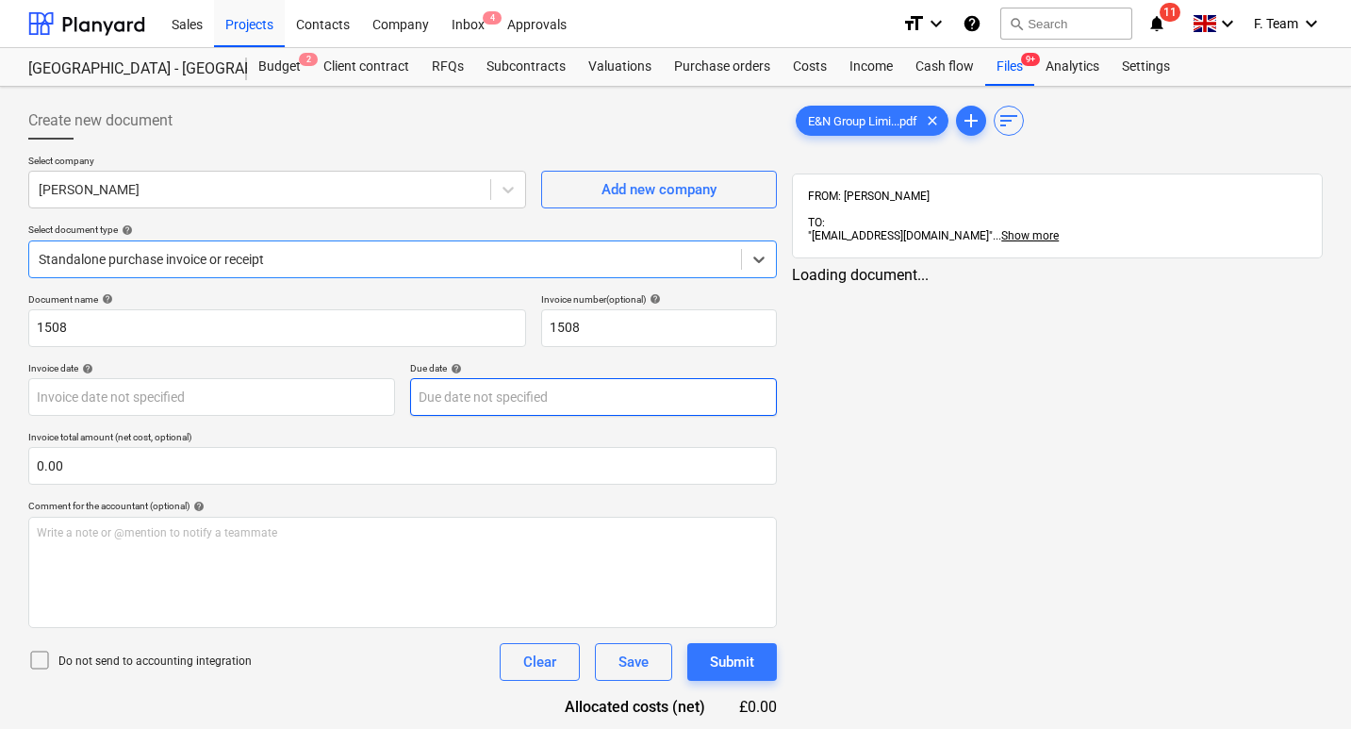
type input "1508"
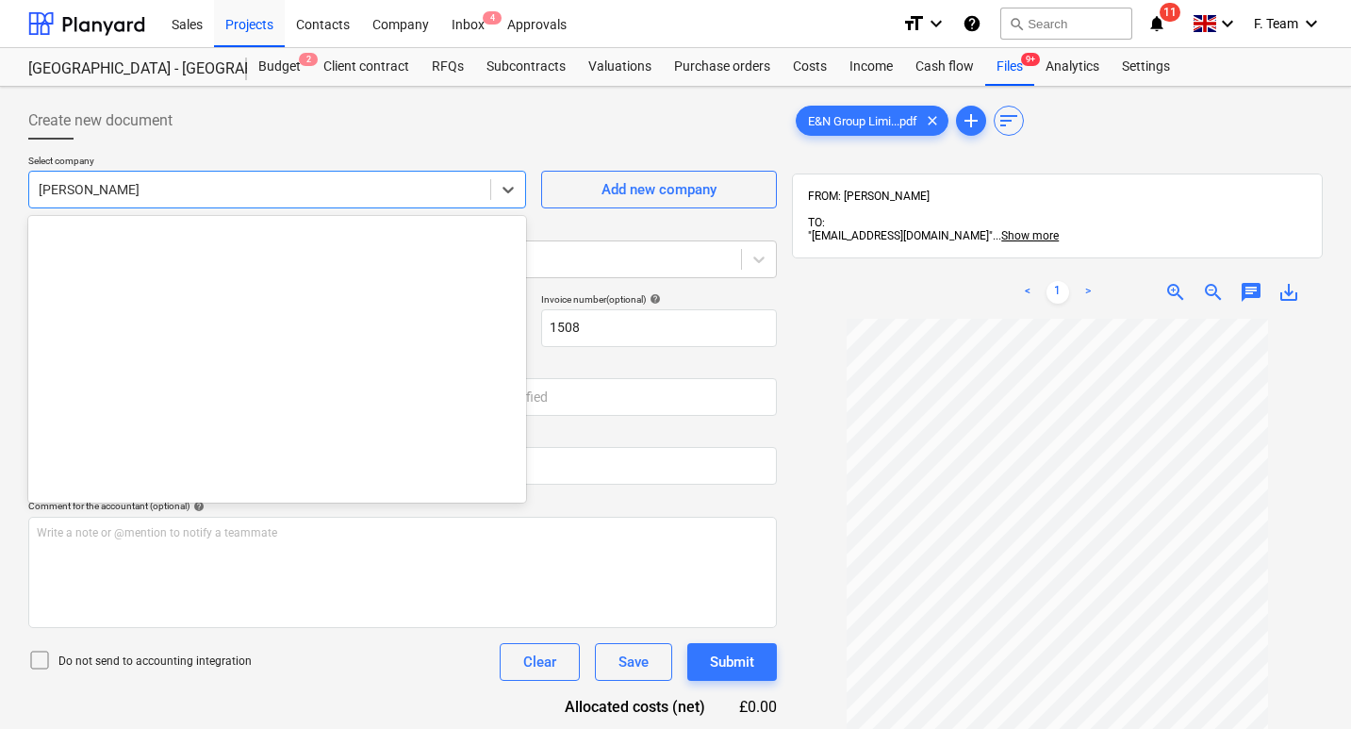
scroll to position [9336, 0]
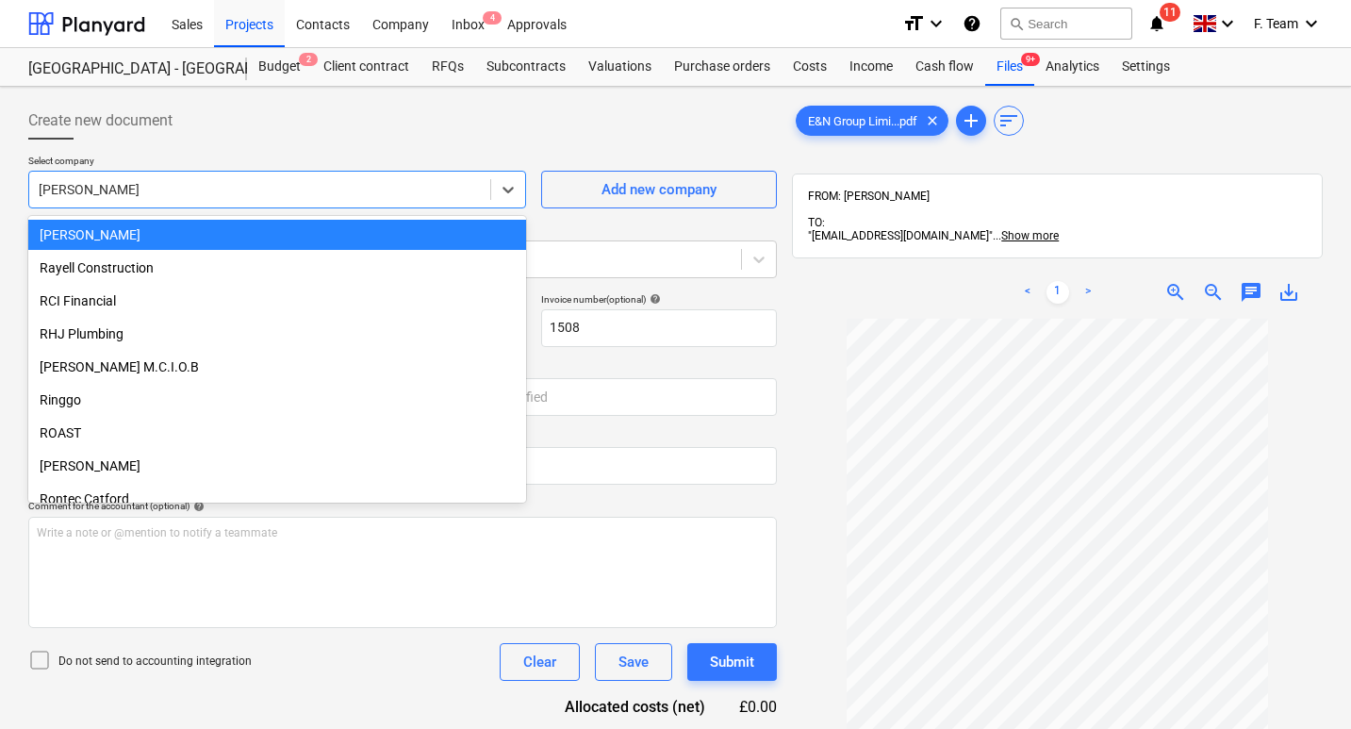
drag, startPoint x: 104, startPoint y: 185, endPoint x: 27, endPoint y: 185, distance: 76.3
click at [27, 185] on div "Create new document Select company option [PERSON_NAME] selected, 284 of 385. 3…" at bounding box center [402, 548] width 763 height 908
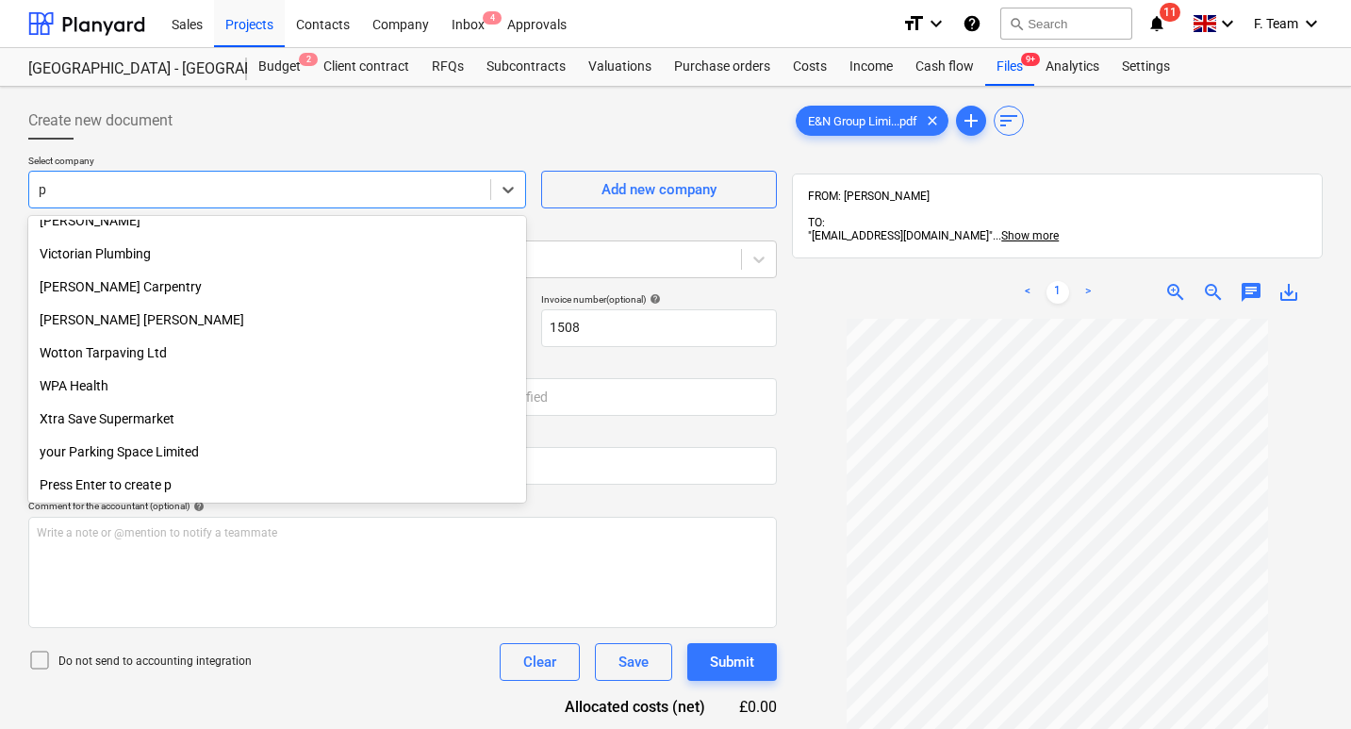
scroll to position [2653, 0]
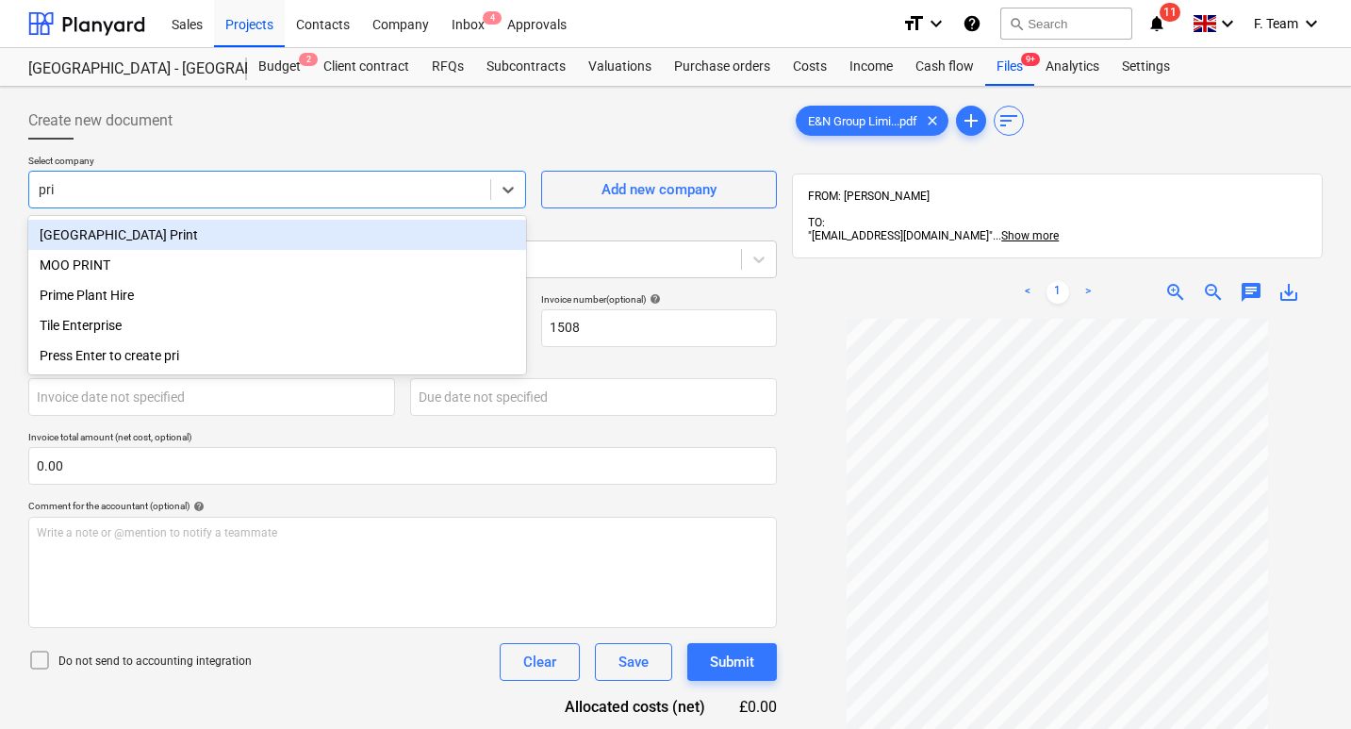
type input "prim"
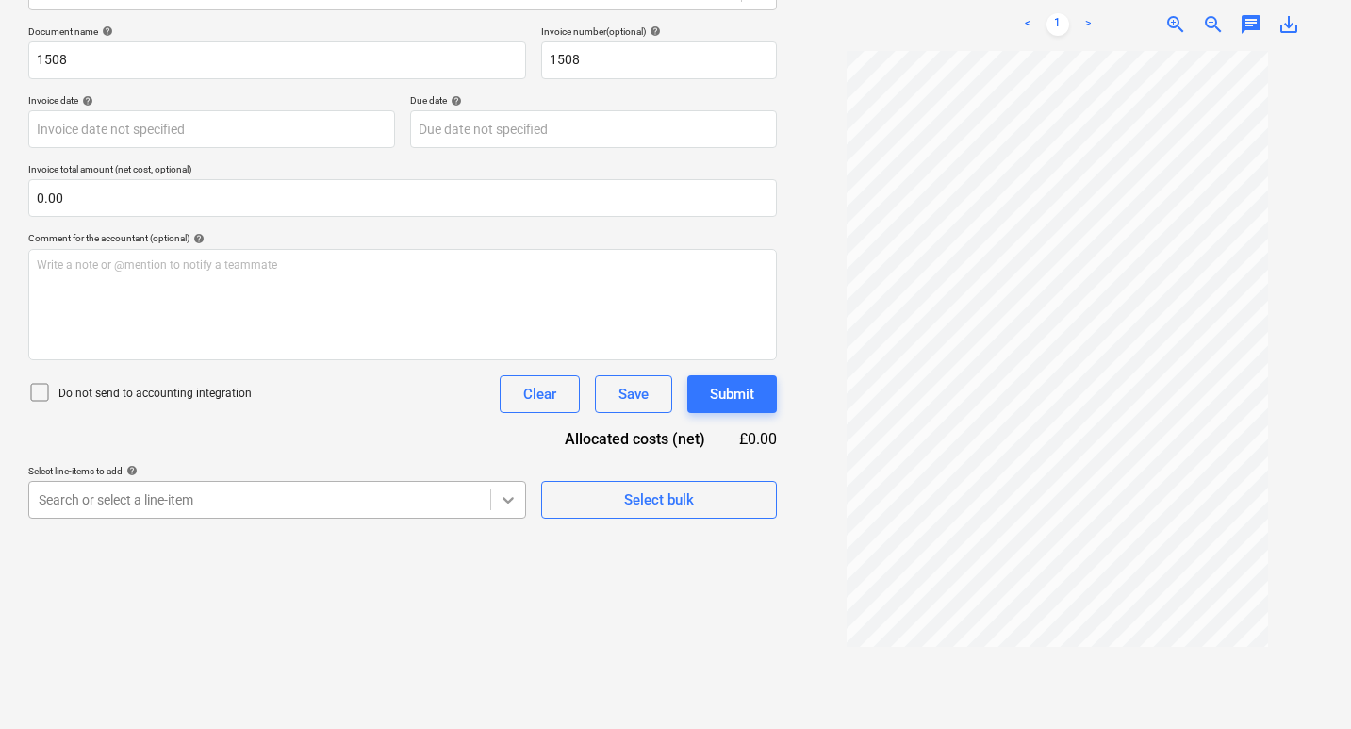
scroll to position [352, 0]
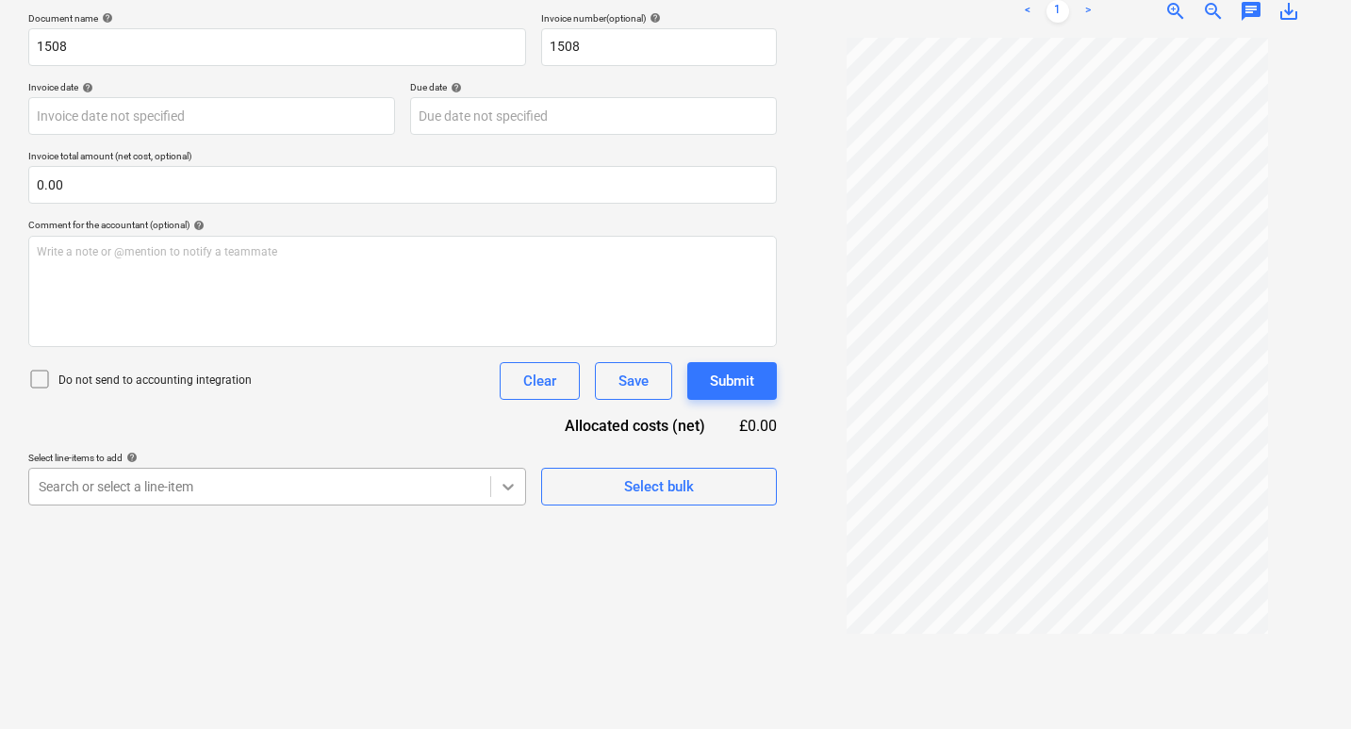
click at [507, 448] on body "Sales Projects Contacts Company Inbox 4 Approvals format_size keyboard_arrow_do…" at bounding box center [675, 83] width 1351 height 729
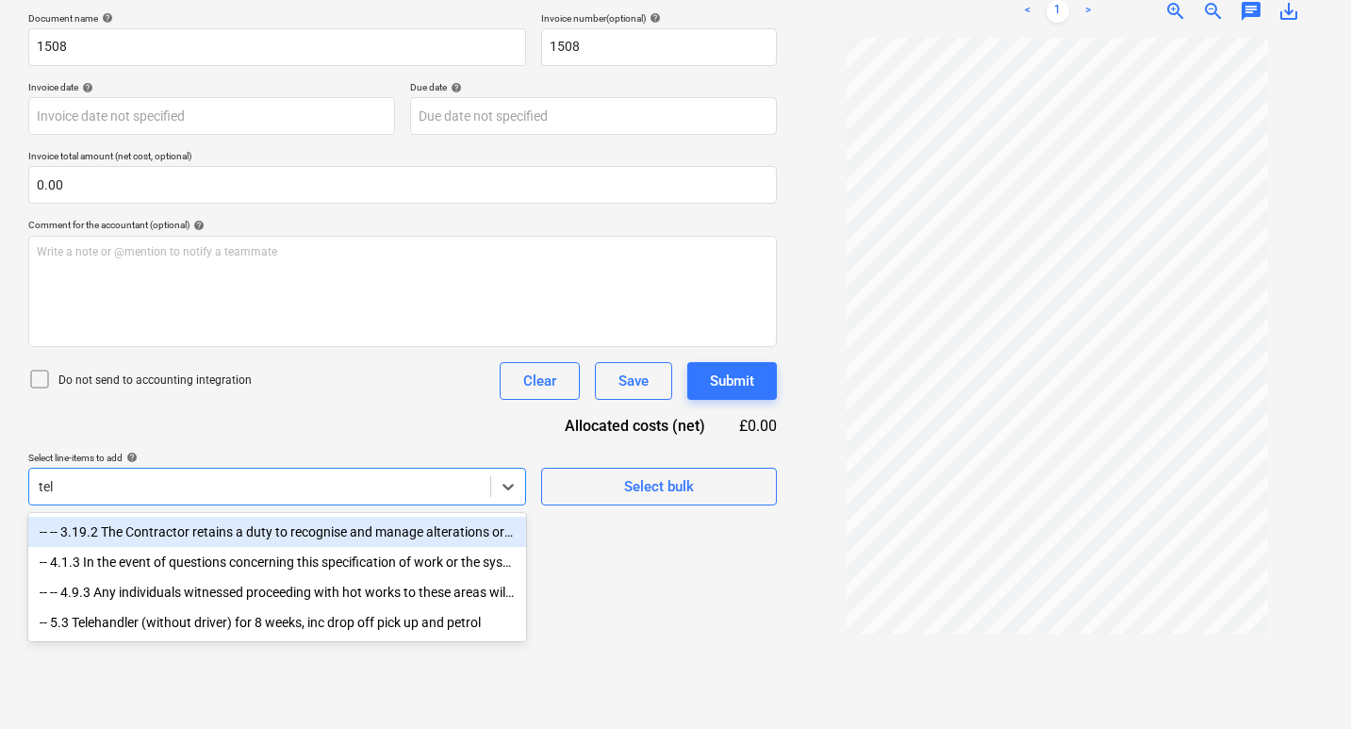
scroll to position [268, 0]
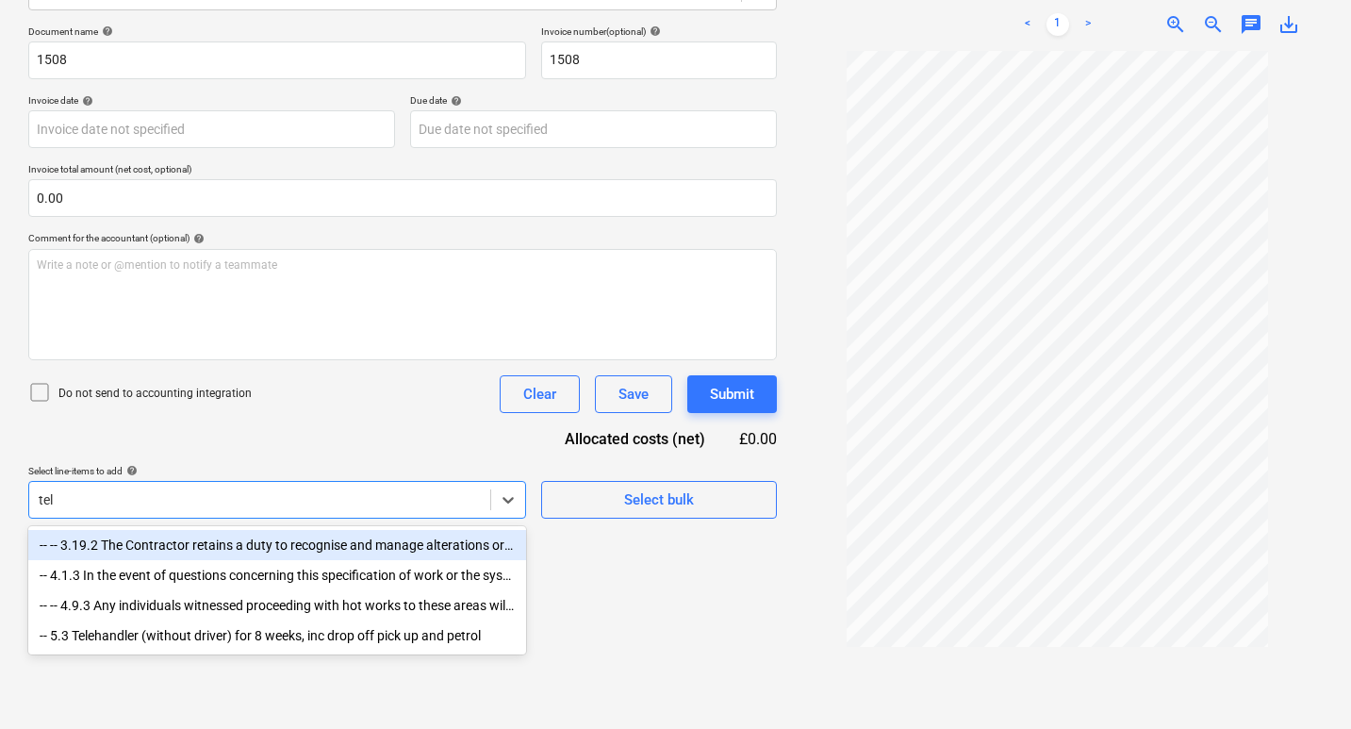
type input "tele"
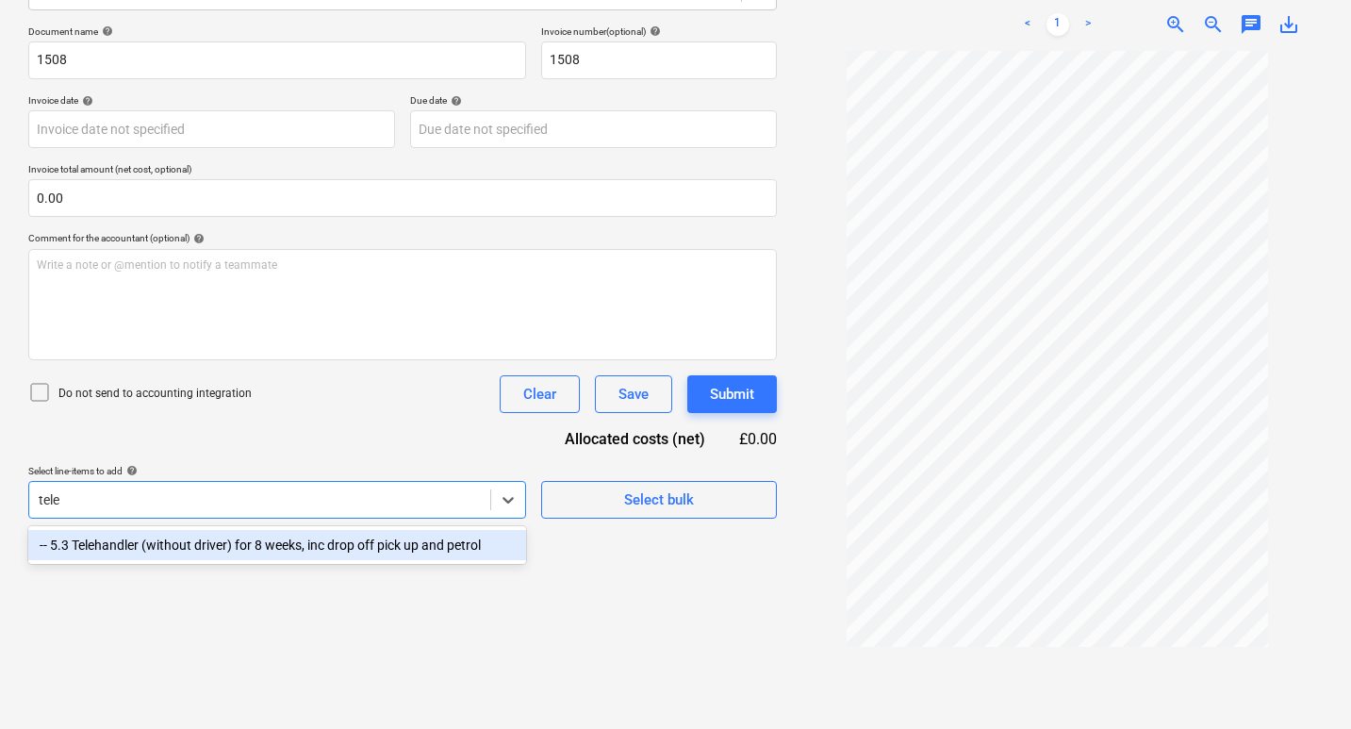
click at [220, 546] on div "-- 5.3 Telehandler (without driver) for 8 weeks, inc drop off pick up and petrol" at bounding box center [277, 545] width 498 height 30
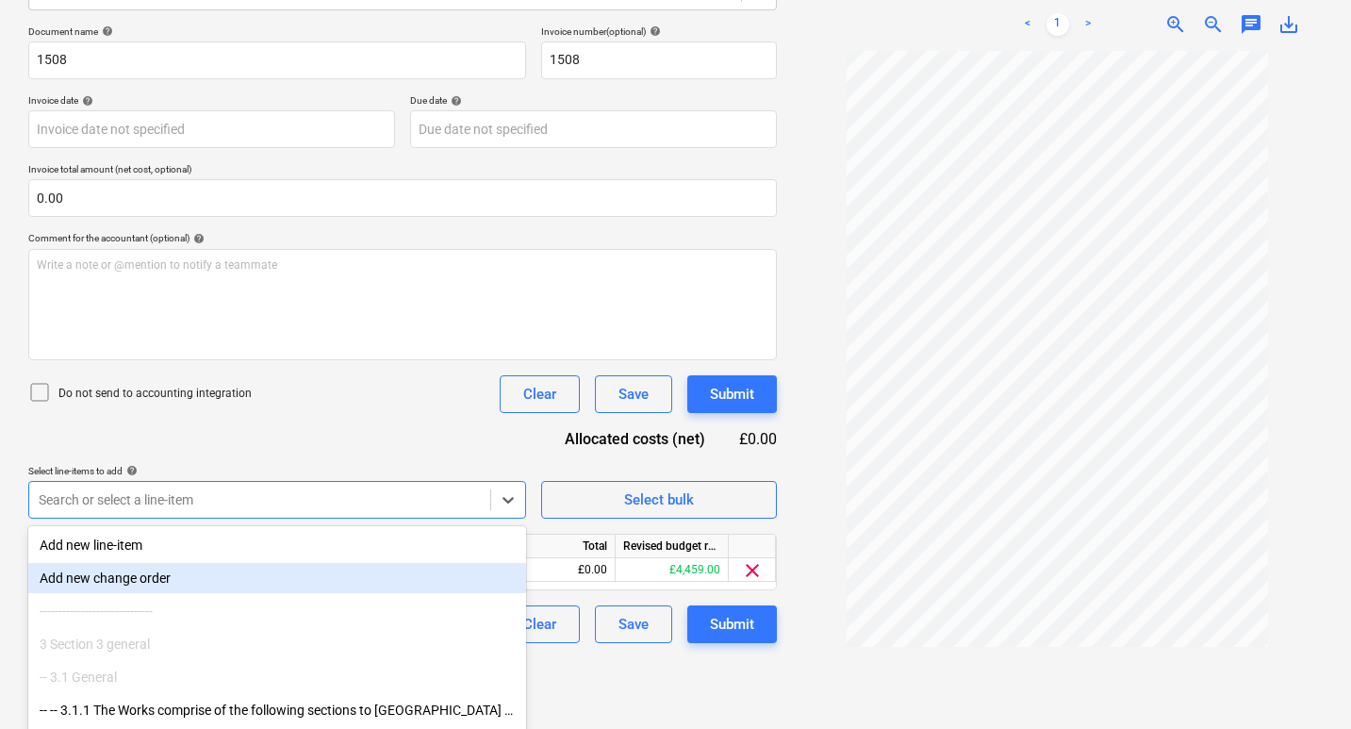
click at [593, 696] on div "Create new document Select company Prime Plant Hire Add new company Select docu…" at bounding box center [402, 281] width 763 height 908
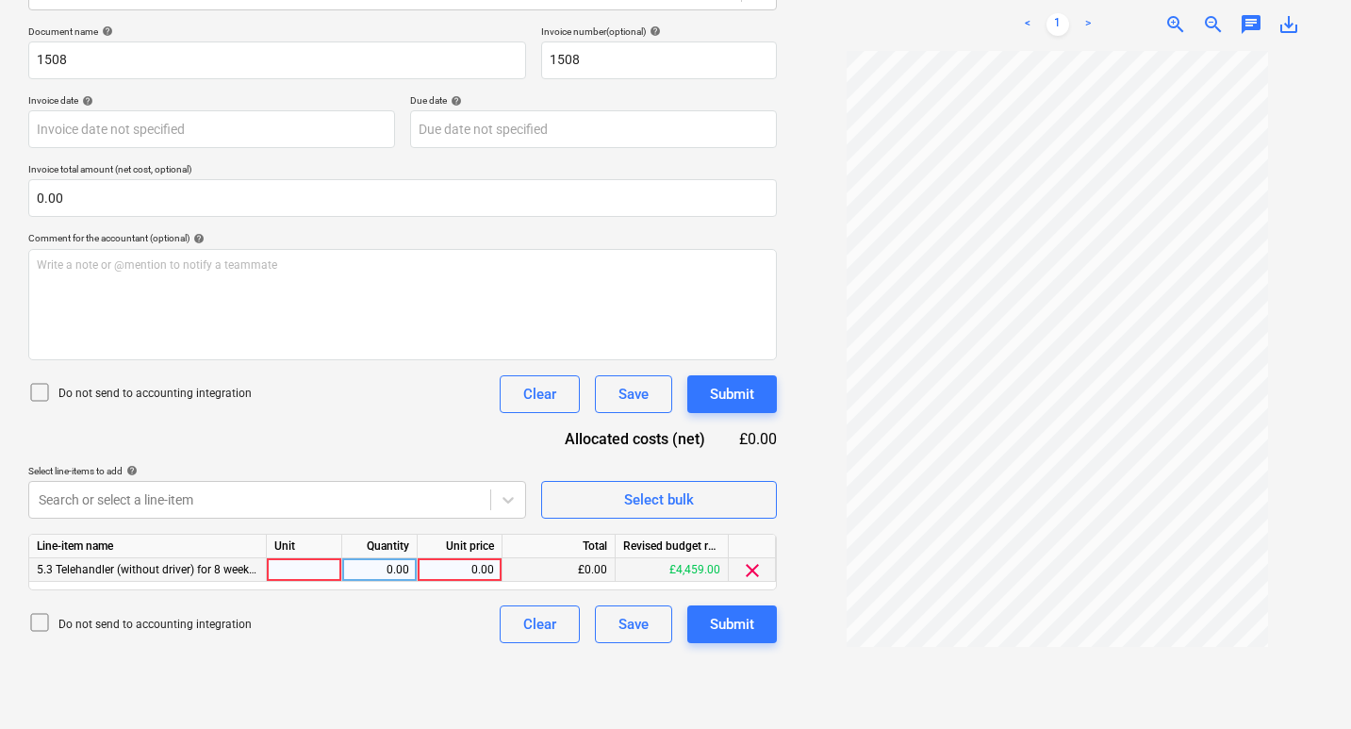
click at [309, 574] on div at bounding box center [304, 570] width 75 height 24
click at [420, 572] on div "0.00" at bounding box center [460, 570] width 85 height 24
click at [402, 571] on div "0.00" at bounding box center [379, 570] width 59 height 24
type input "1"
type input "960"
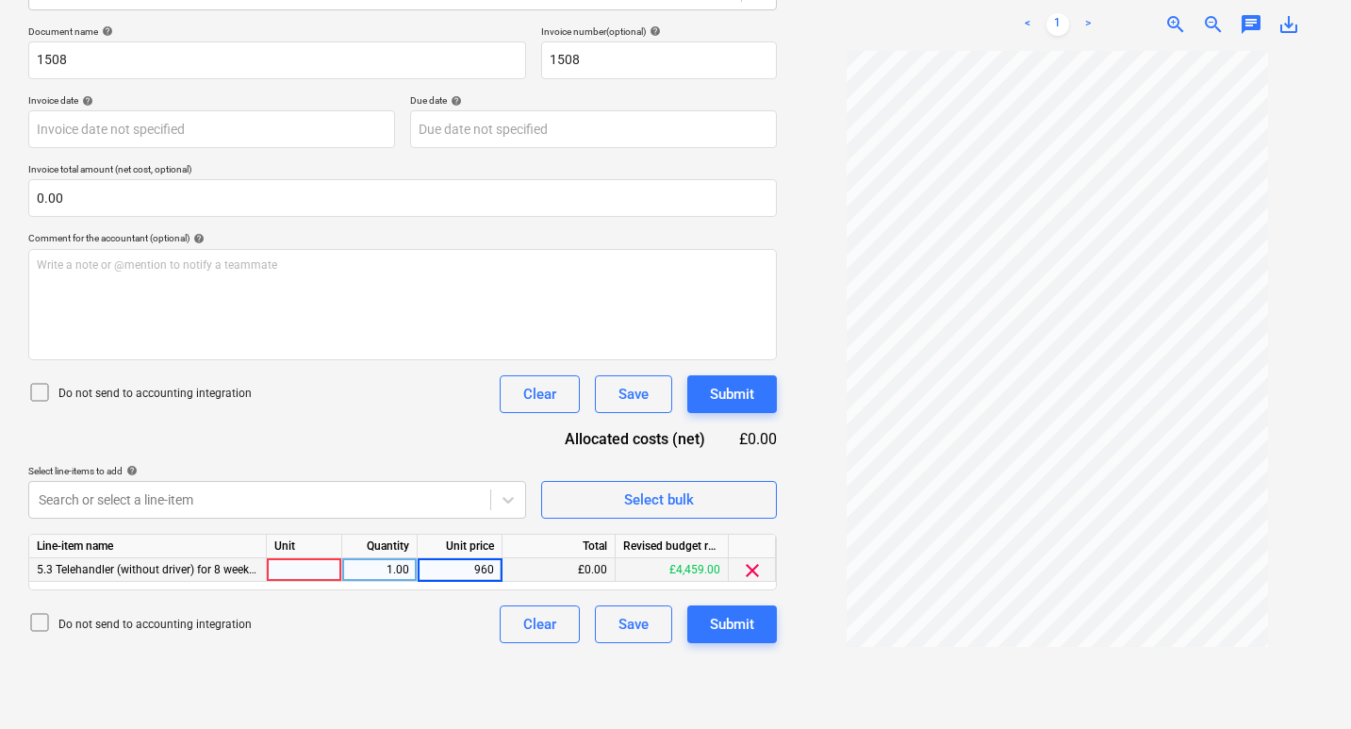
click at [404, 659] on div "Create new document Select company Prime Plant Hire Add new company Select docu…" at bounding box center [402, 281] width 763 height 908
drag, startPoint x: 453, startPoint y: 567, endPoint x: 500, endPoint y: 563, distance: 47.4
click at [500, 563] on div "960.00" at bounding box center [460, 570] width 85 height 24
type input "1152"
click at [447, 621] on div "Do not send to accounting integration Clear Save Submit" at bounding box center [402, 624] width 748 height 38
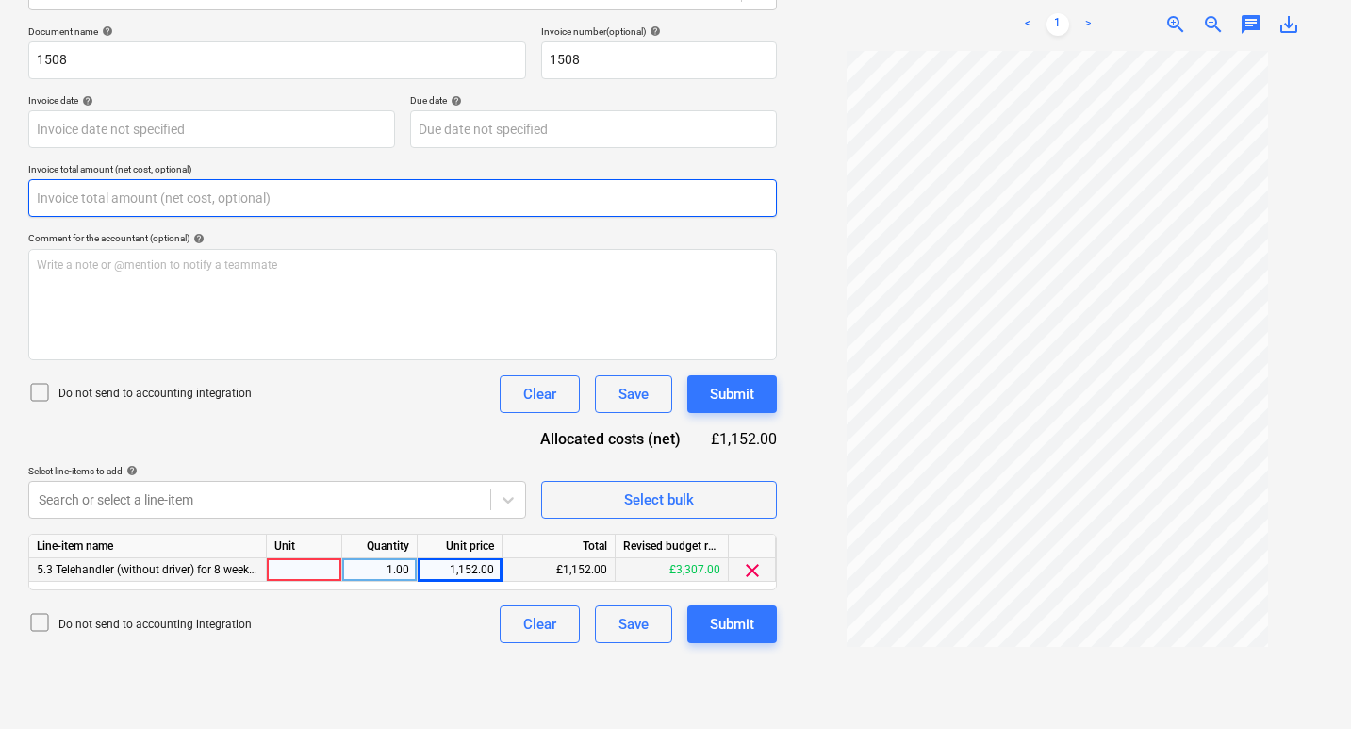
click at [107, 197] on input "text" at bounding box center [402, 198] width 748 height 38
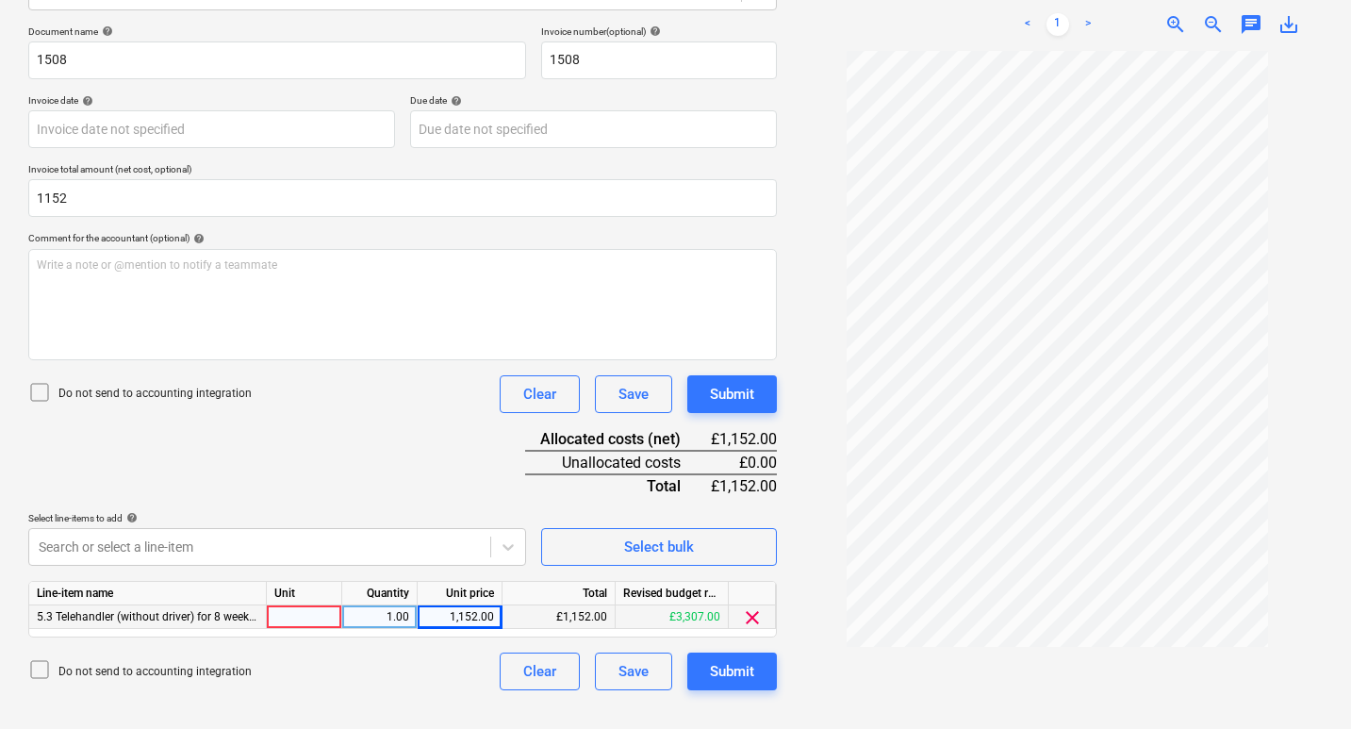
type input "1,152.00"
drag, startPoint x: 447, startPoint y: 610, endPoint x: 497, endPoint y: 615, distance: 50.3
click at [497, 615] on div "1,152.00" at bounding box center [460, 617] width 85 height 24
type input "960"
click at [482, 497] on div "Document name help 1508 Invoice number (optional) help 1508 Invoice date help P…" at bounding box center [402, 357] width 748 height 664
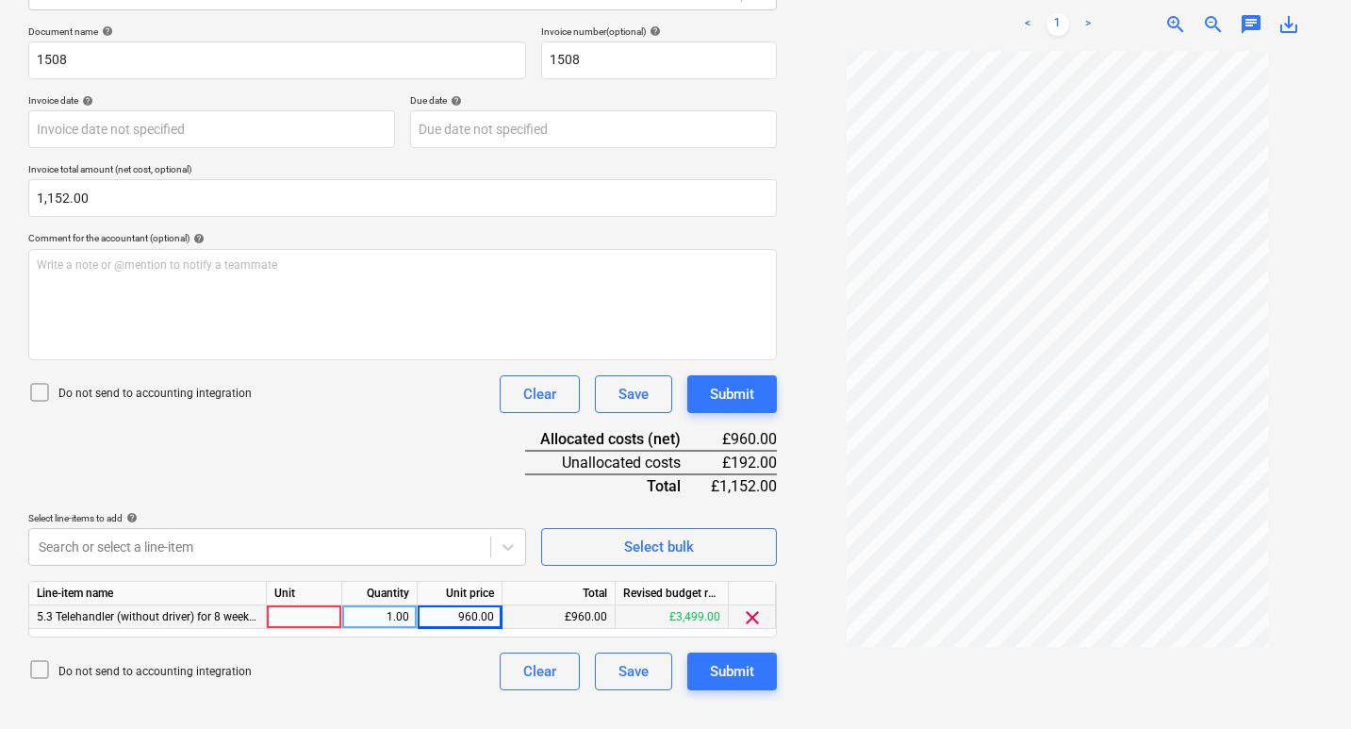
click at [461, 673] on div "Do not send to accounting integration Clear Save Submit" at bounding box center [402, 671] width 748 height 38
click at [418, 460] on div "Document name help 1508 Invoice number (optional) help 1508 Invoice date help P…" at bounding box center [402, 357] width 748 height 664
drag, startPoint x: 729, startPoint y: 462, endPoint x: 772, endPoint y: 463, distance: 43.4
click at [777, 461] on div "£192.00" at bounding box center [744, 463] width 66 height 24
click at [558, 500] on div "Document name help 1508 Invoice number (optional) help 1508 Invoice date help P…" at bounding box center [402, 357] width 748 height 664
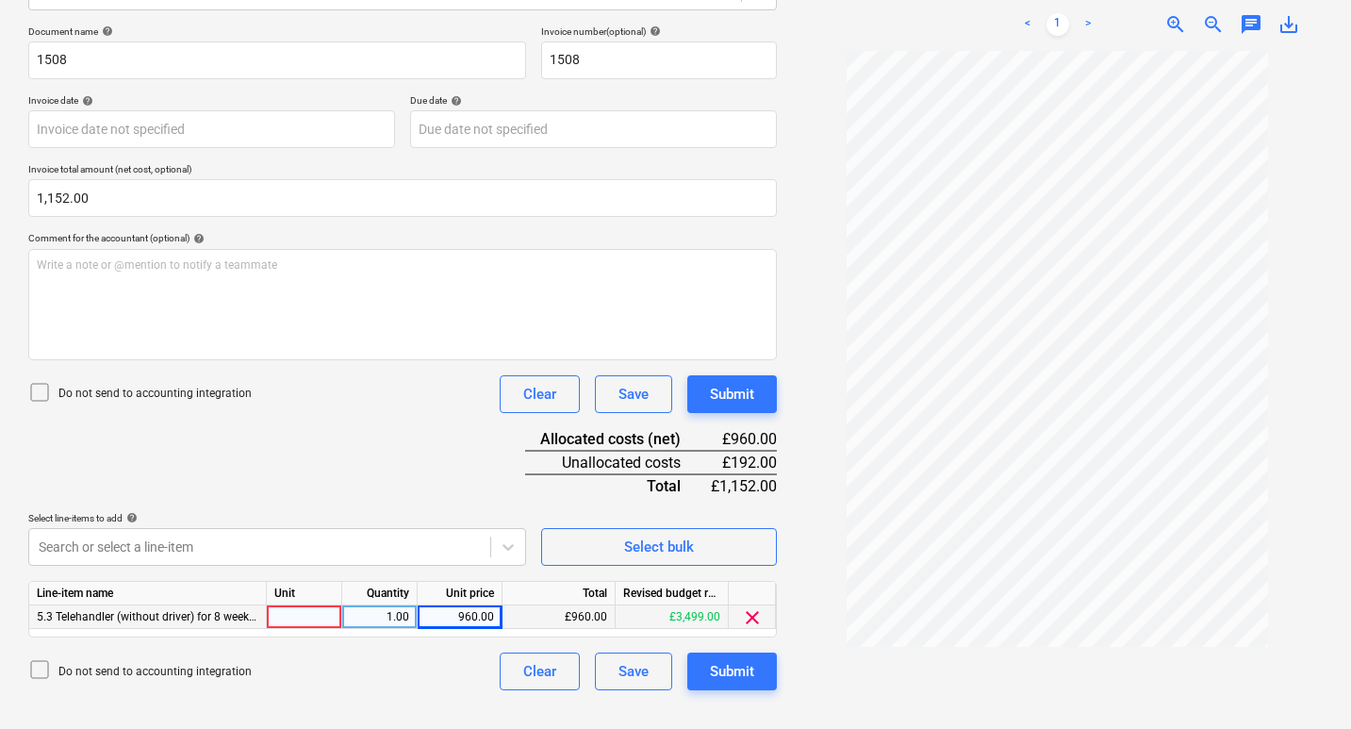
scroll to position [0, 0]
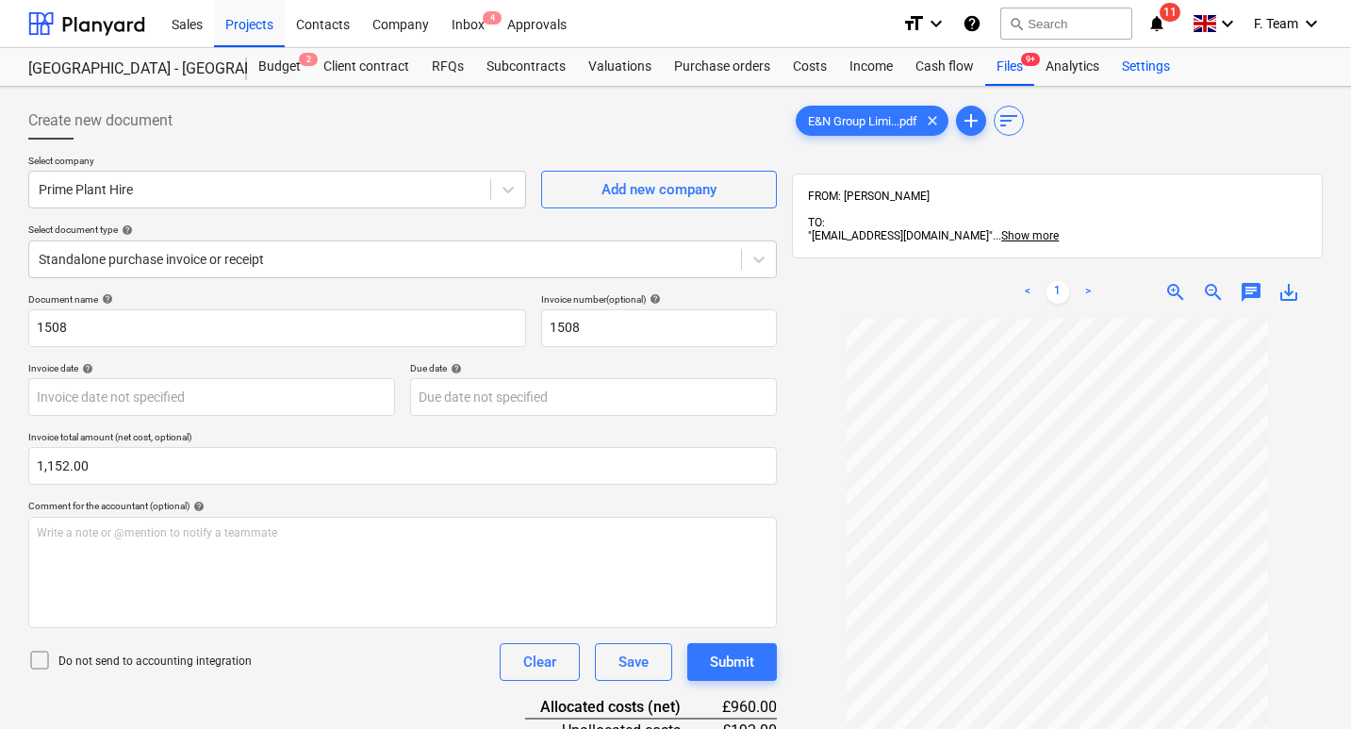
click at [1141, 74] on div "Settings" at bounding box center [1145, 67] width 71 height 38
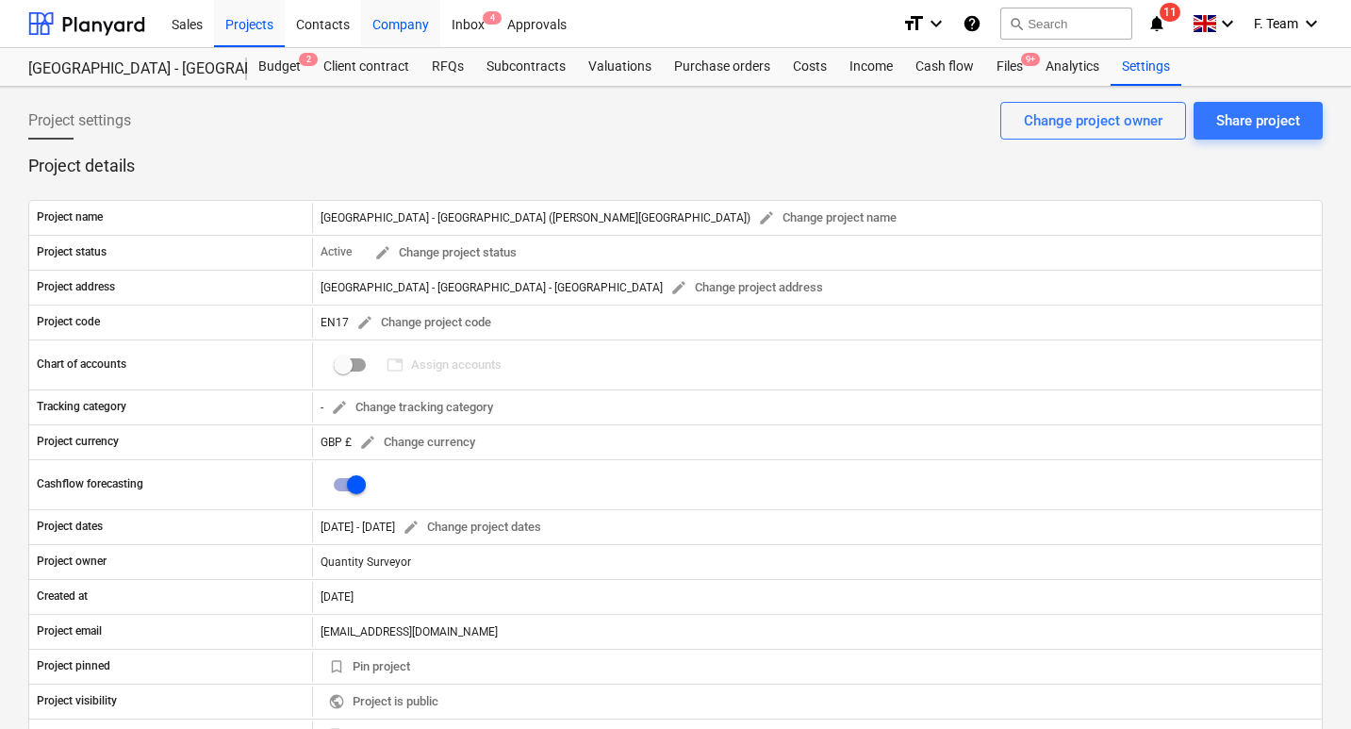
click at [402, 22] on div "Company" at bounding box center [400, 23] width 79 height 48
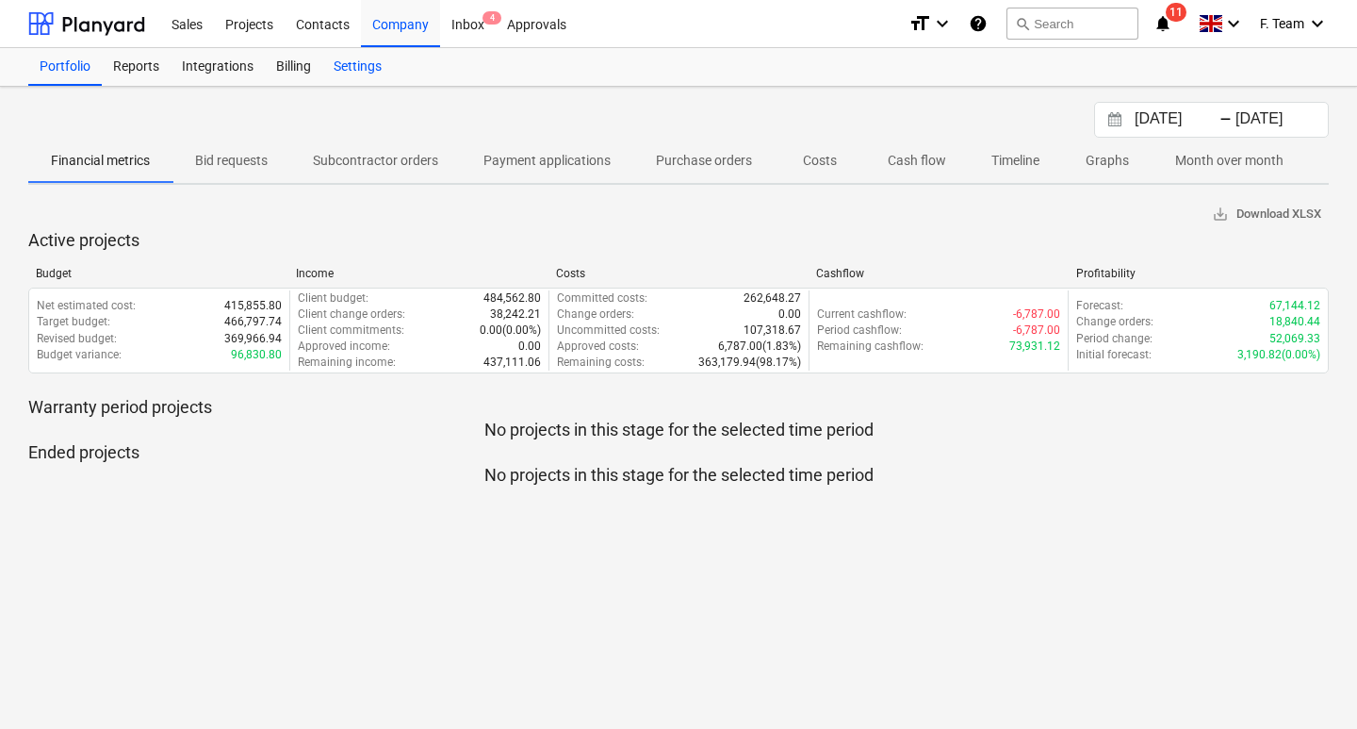
click at [363, 72] on div "Settings" at bounding box center [357, 67] width 71 height 38
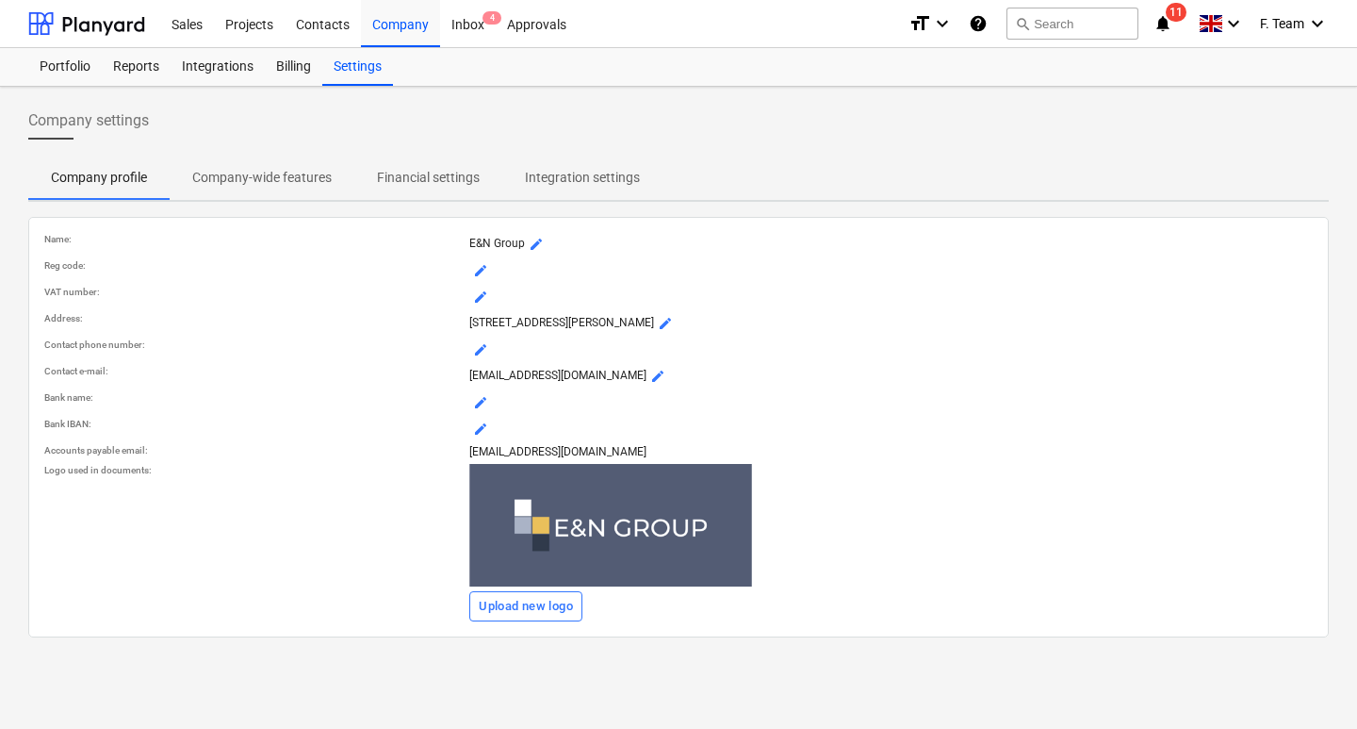
click at [62, 294] on p "VAT number :" at bounding box center [253, 292] width 418 height 12
click at [483, 294] on span "mode_edit" at bounding box center [480, 296] width 15 height 15
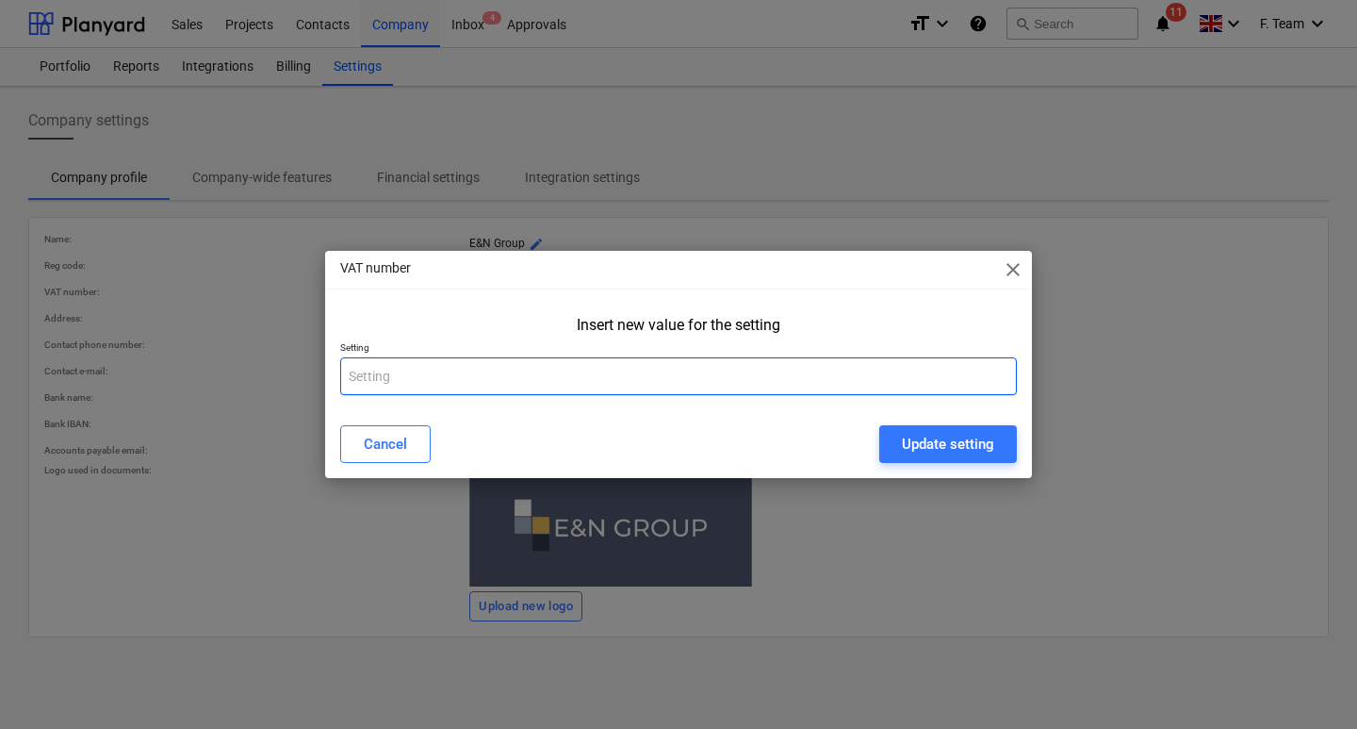
click at [586, 373] on input "text" at bounding box center [678, 376] width 677 height 38
click at [415, 369] on input "text" at bounding box center [678, 376] width 677 height 38
paste input "431575600"
type input "431575600"
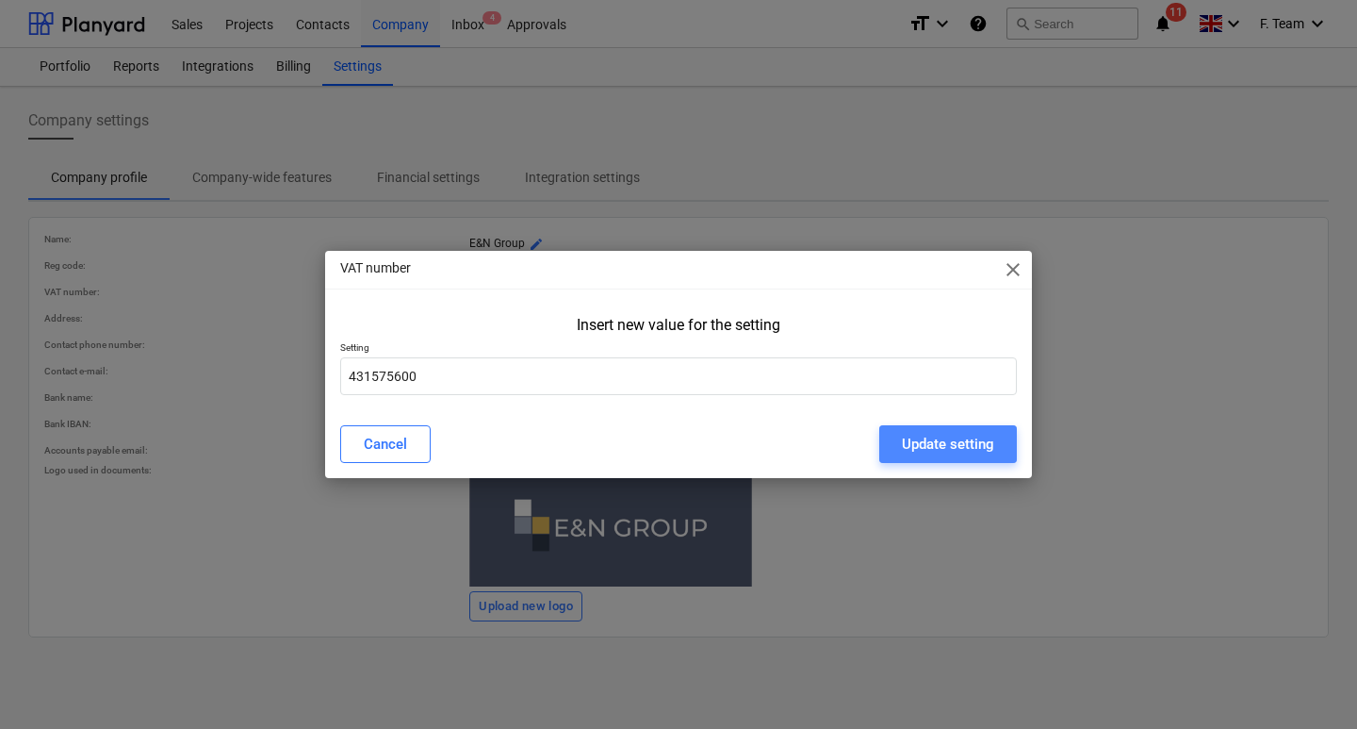
click at [939, 450] on div "Update setting" at bounding box center [948, 444] width 92 height 25
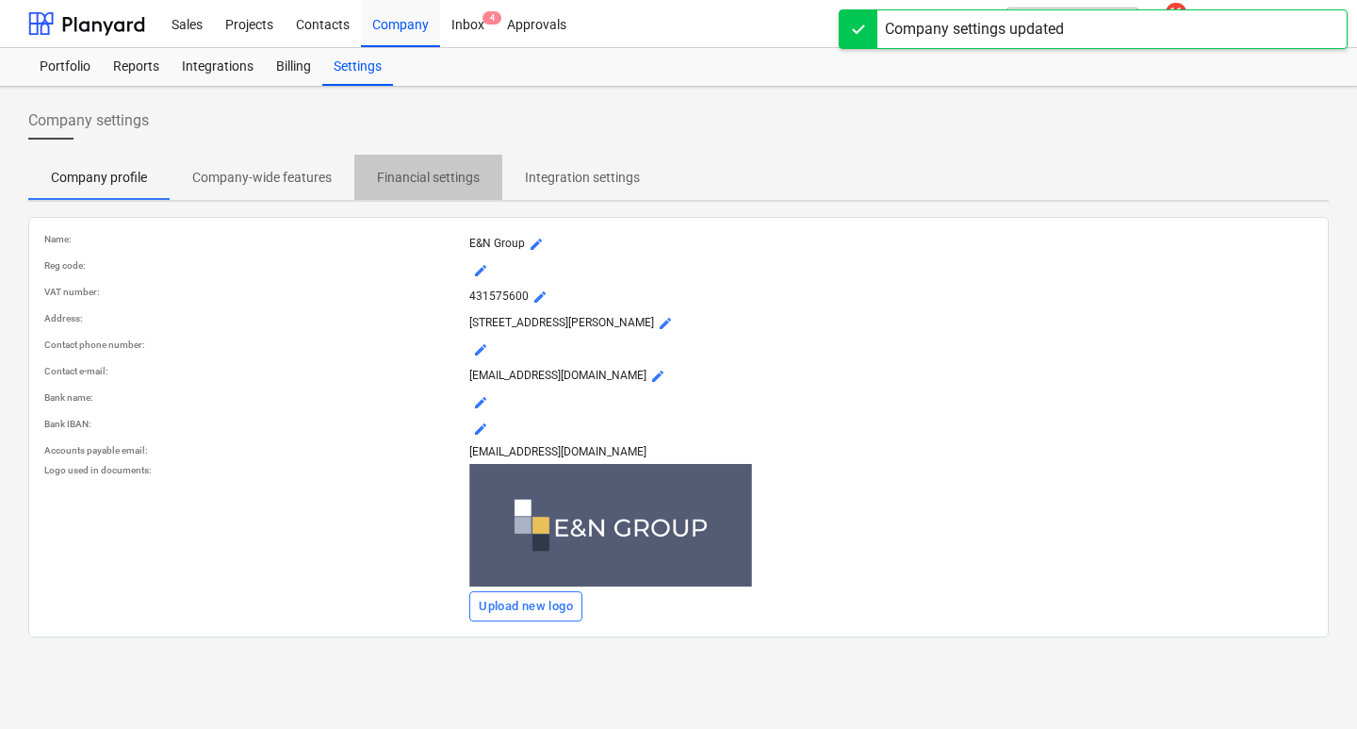
click at [428, 177] on p "Financial settings" at bounding box center [428, 178] width 103 height 20
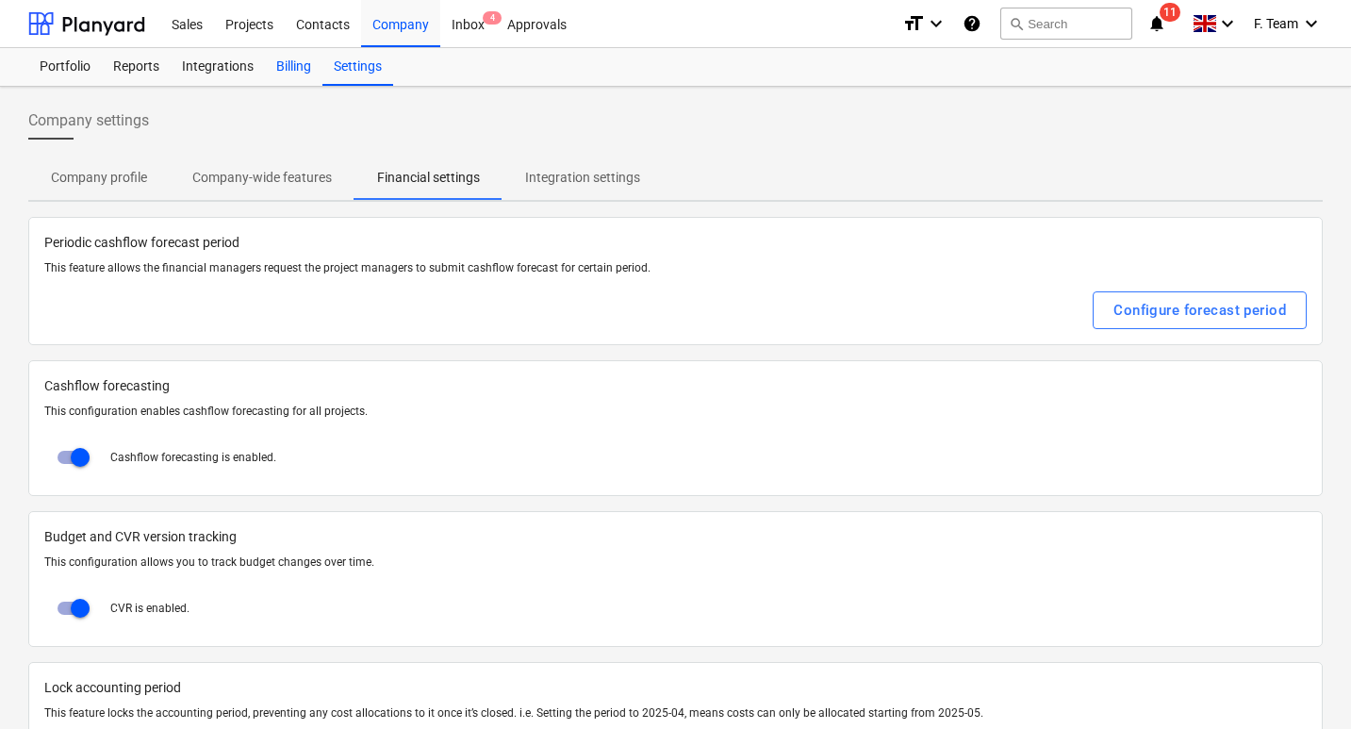
click at [286, 64] on div "Billing" at bounding box center [293, 67] width 57 height 38
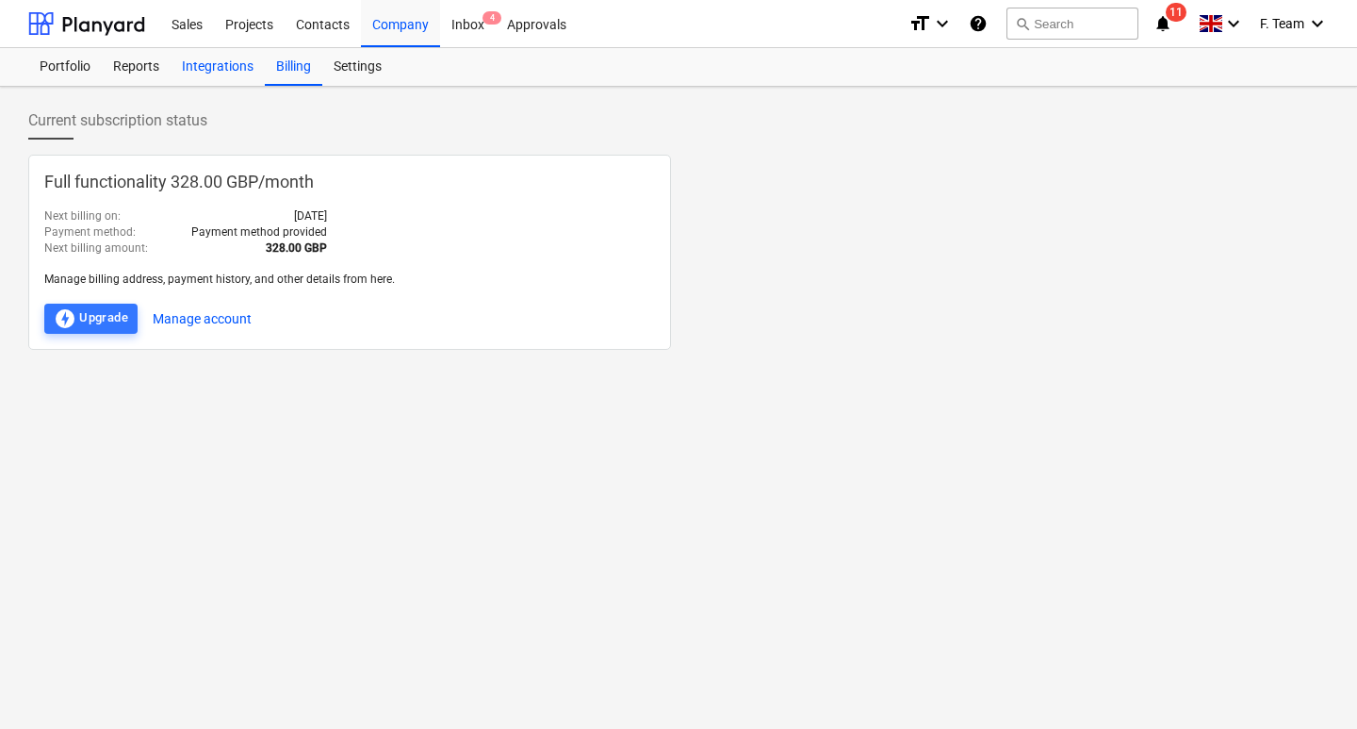
click at [212, 72] on div "Integrations" at bounding box center [218, 67] width 94 height 38
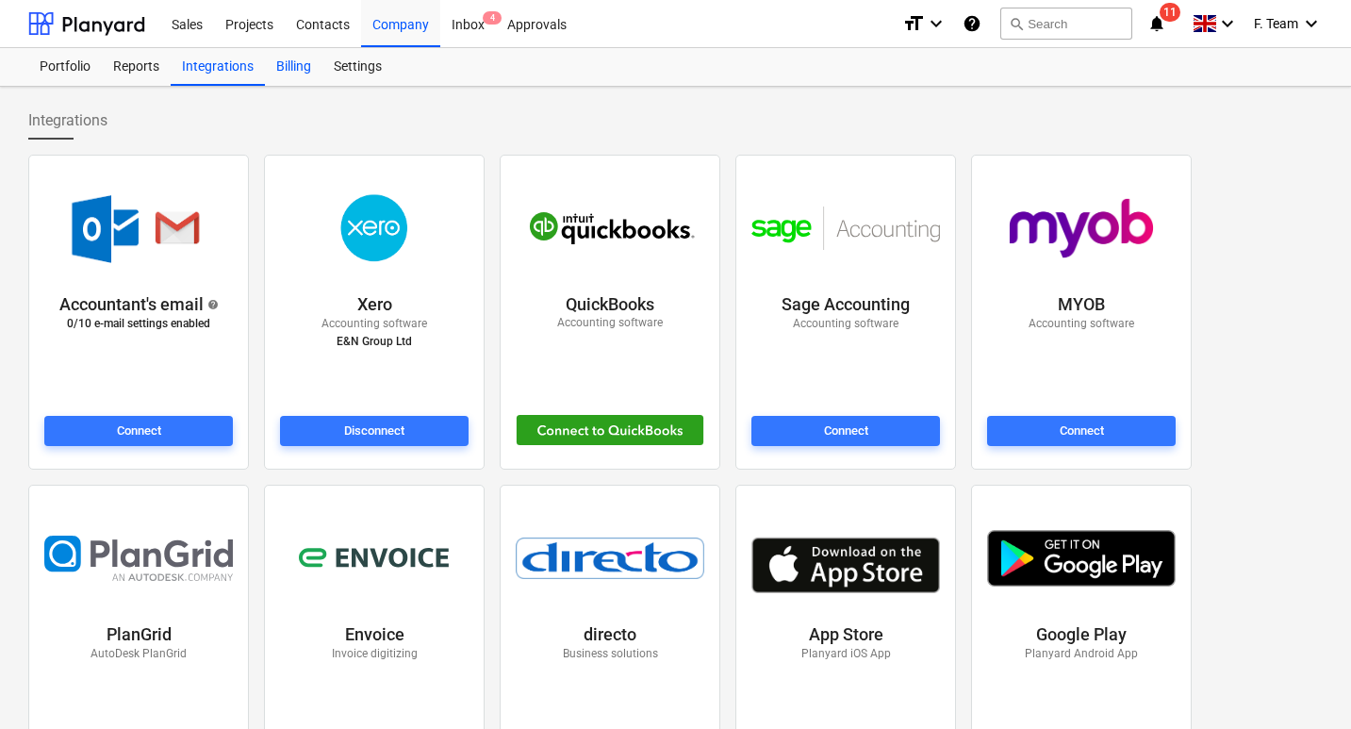
click at [298, 71] on div "Billing" at bounding box center [293, 67] width 57 height 38
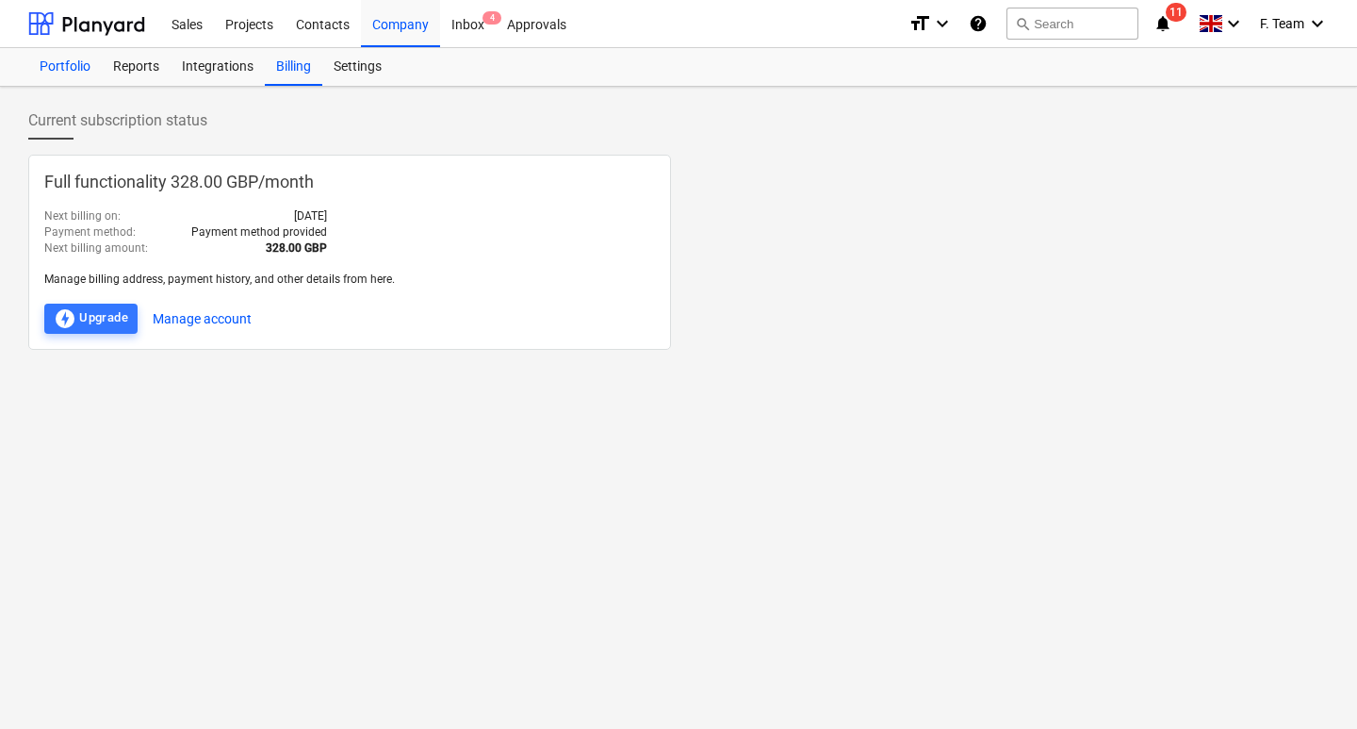
click at [79, 70] on div "Portfolio" at bounding box center [65, 67] width 74 height 38
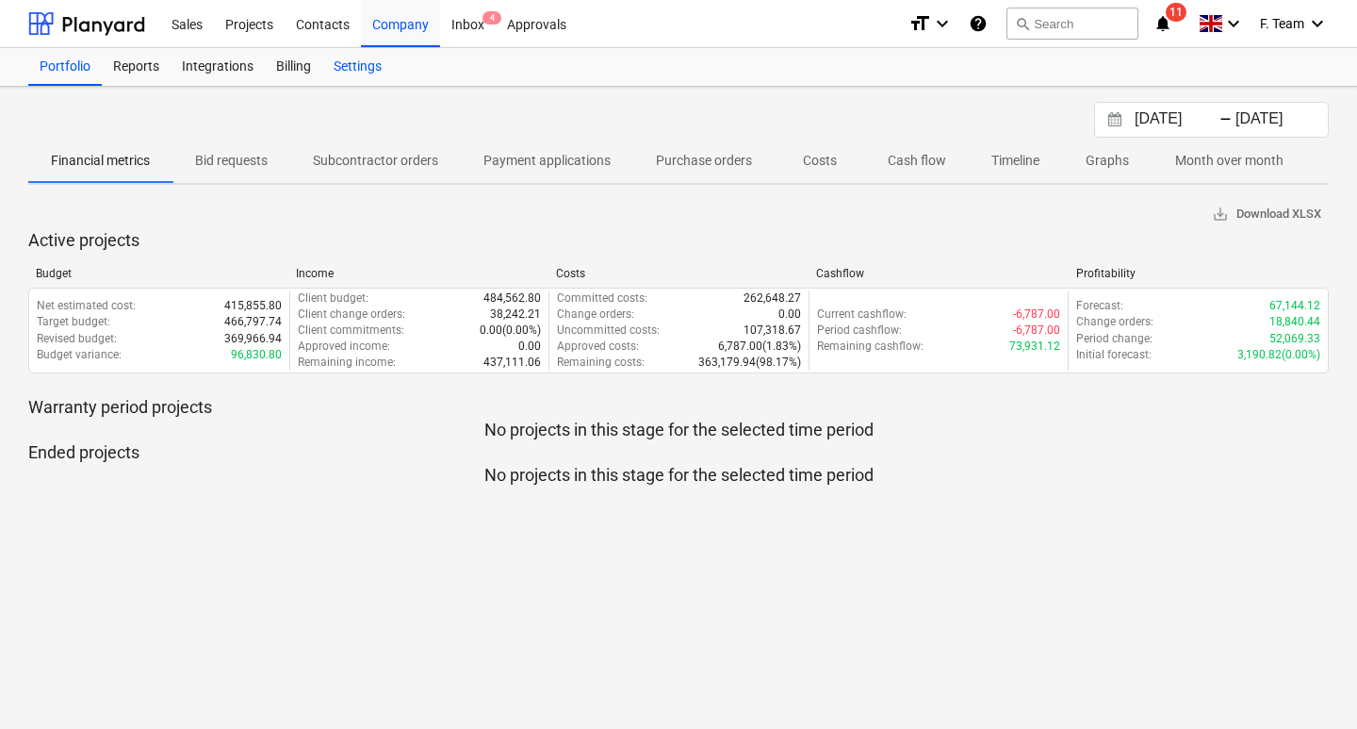
click at [362, 75] on div "Settings" at bounding box center [357, 67] width 71 height 38
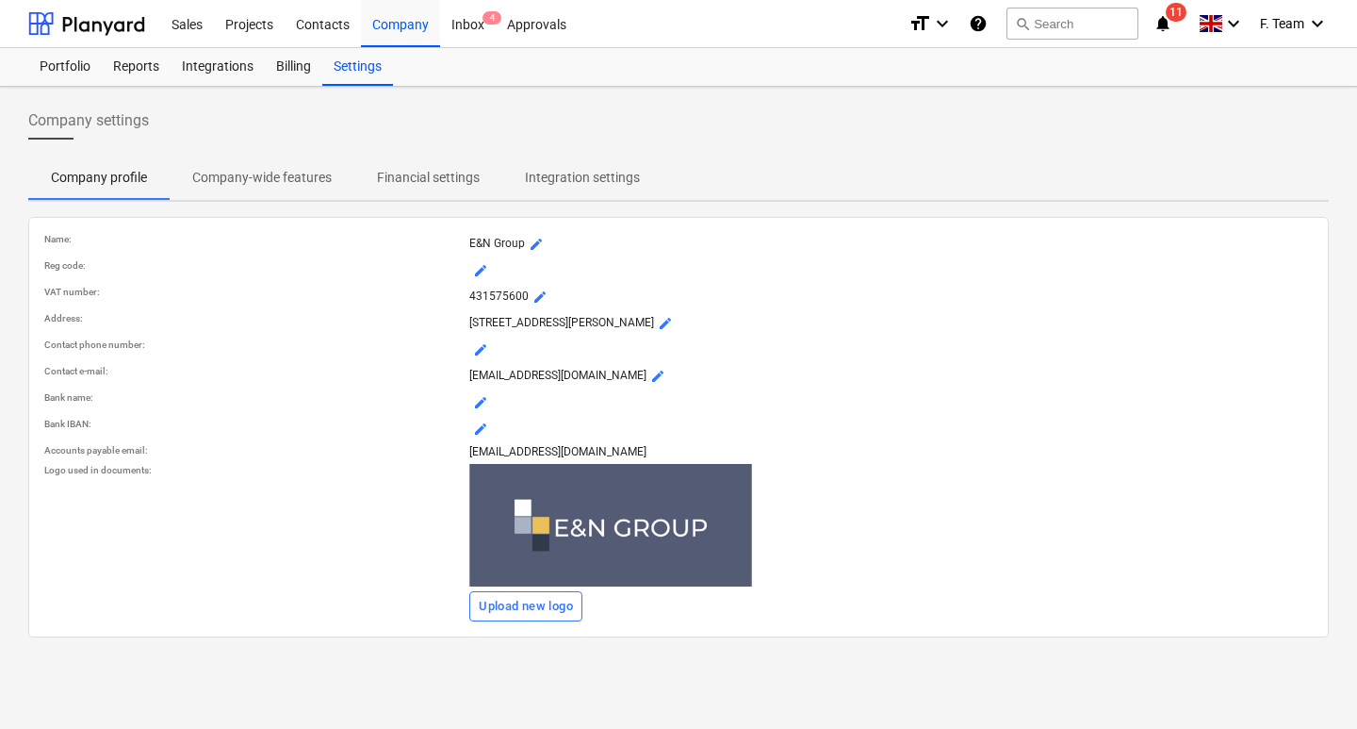
click at [254, 187] on p "Company-wide features" at bounding box center [261, 178] width 139 height 20
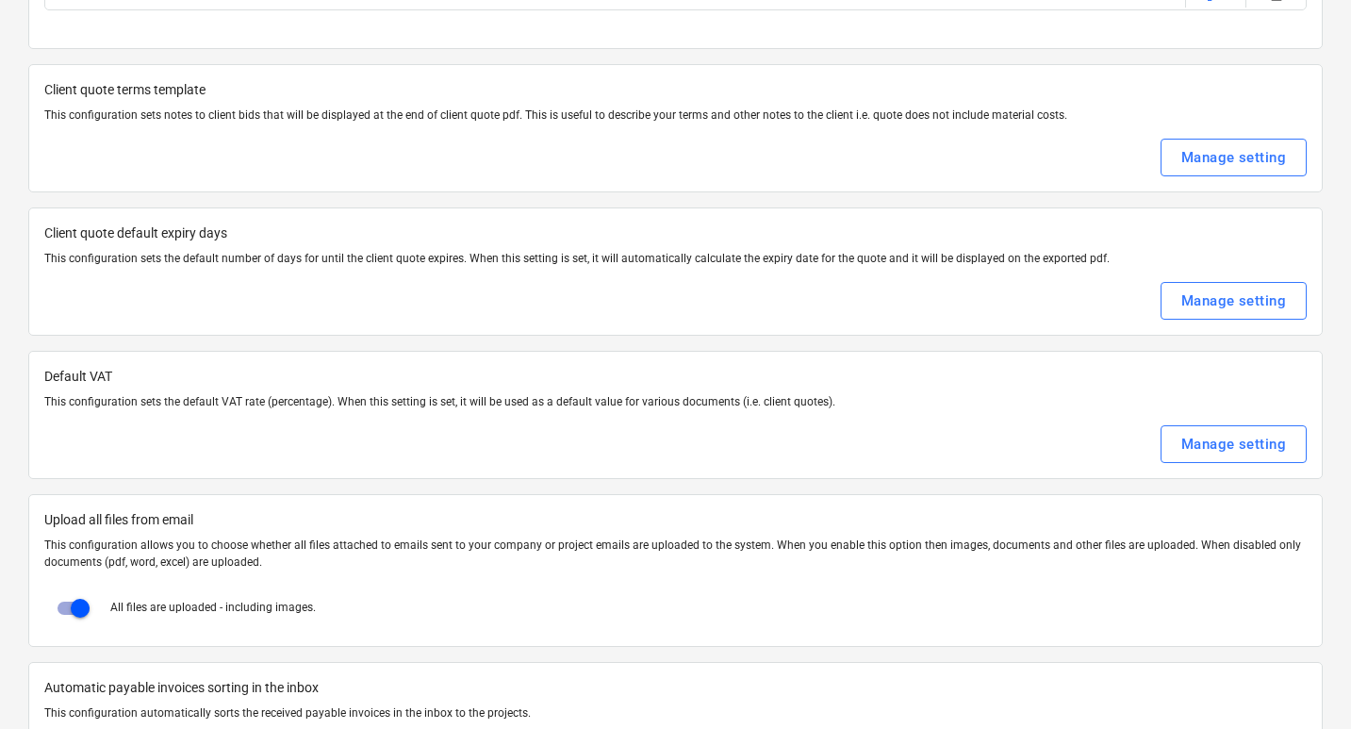
scroll to position [601, 0]
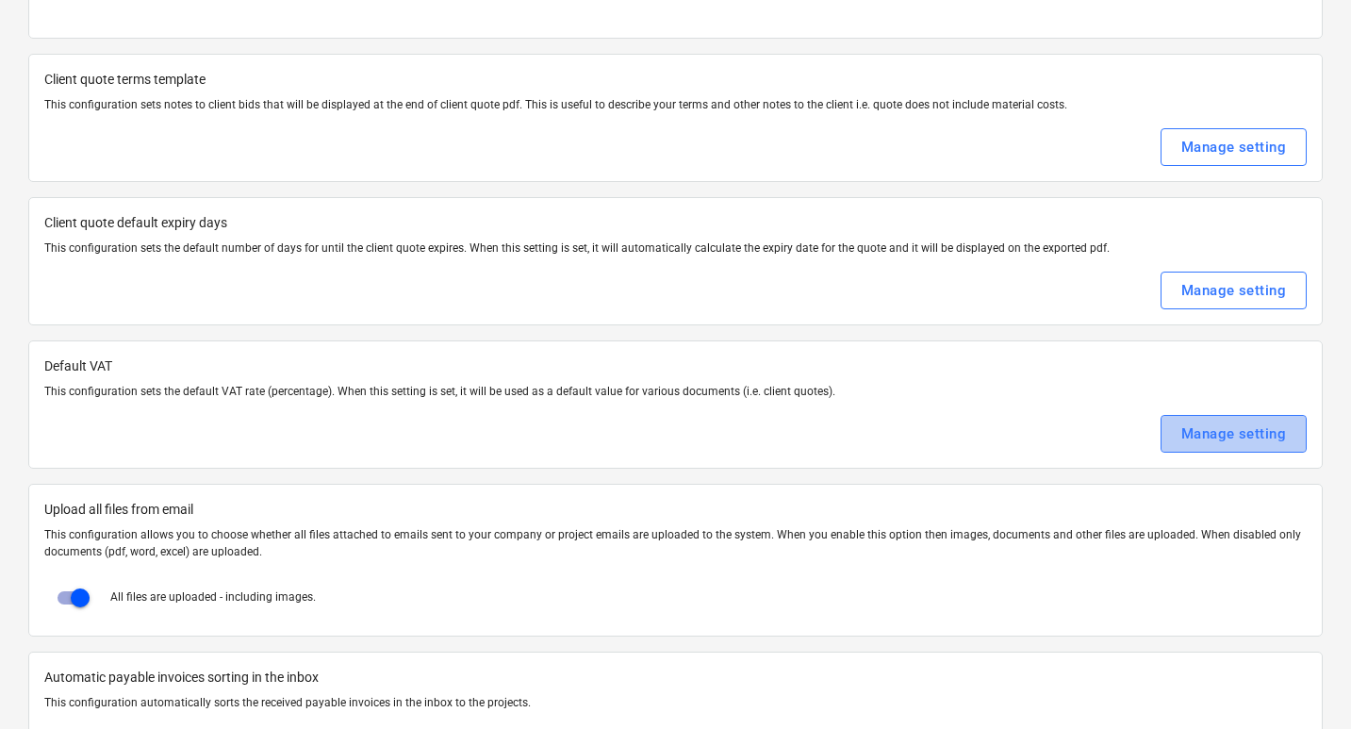
click at [1201, 437] on div "Manage setting" at bounding box center [1233, 433] width 105 height 25
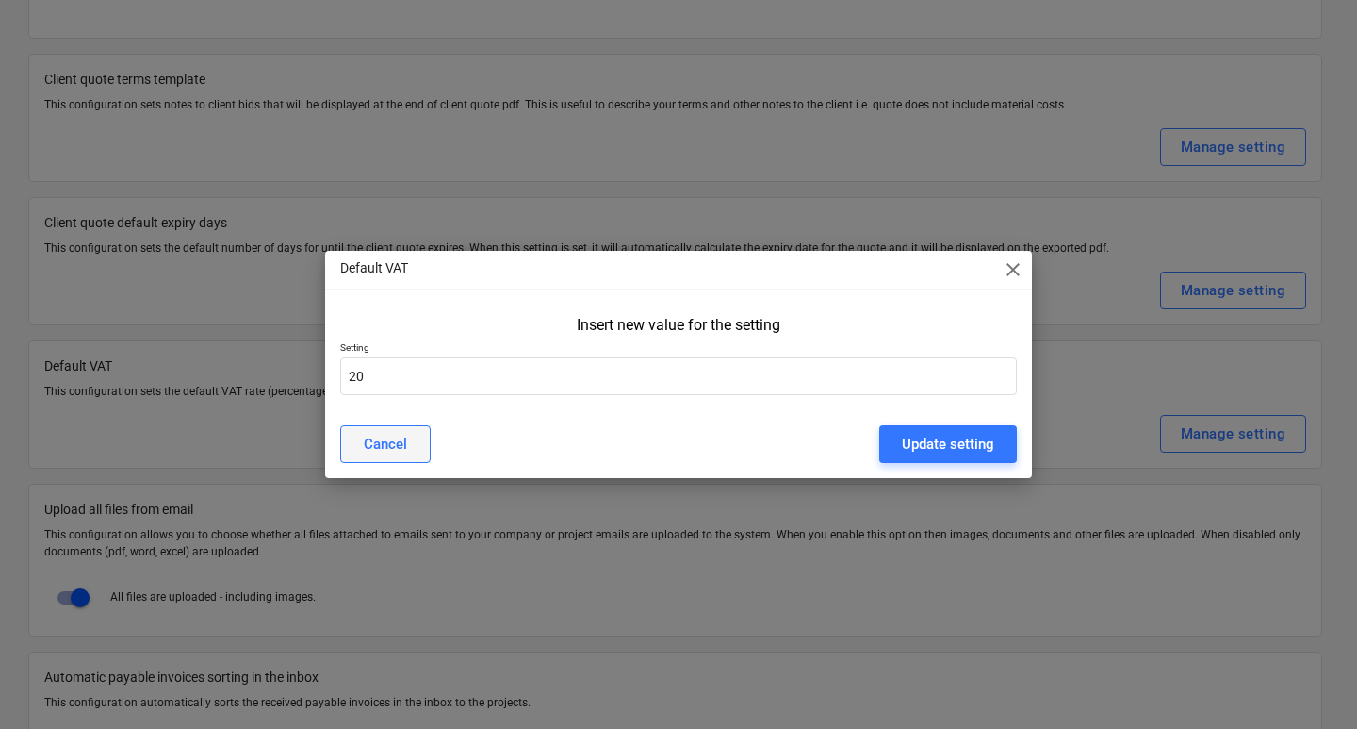
click at [373, 445] on div "Cancel" at bounding box center [385, 444] width 43 height 25
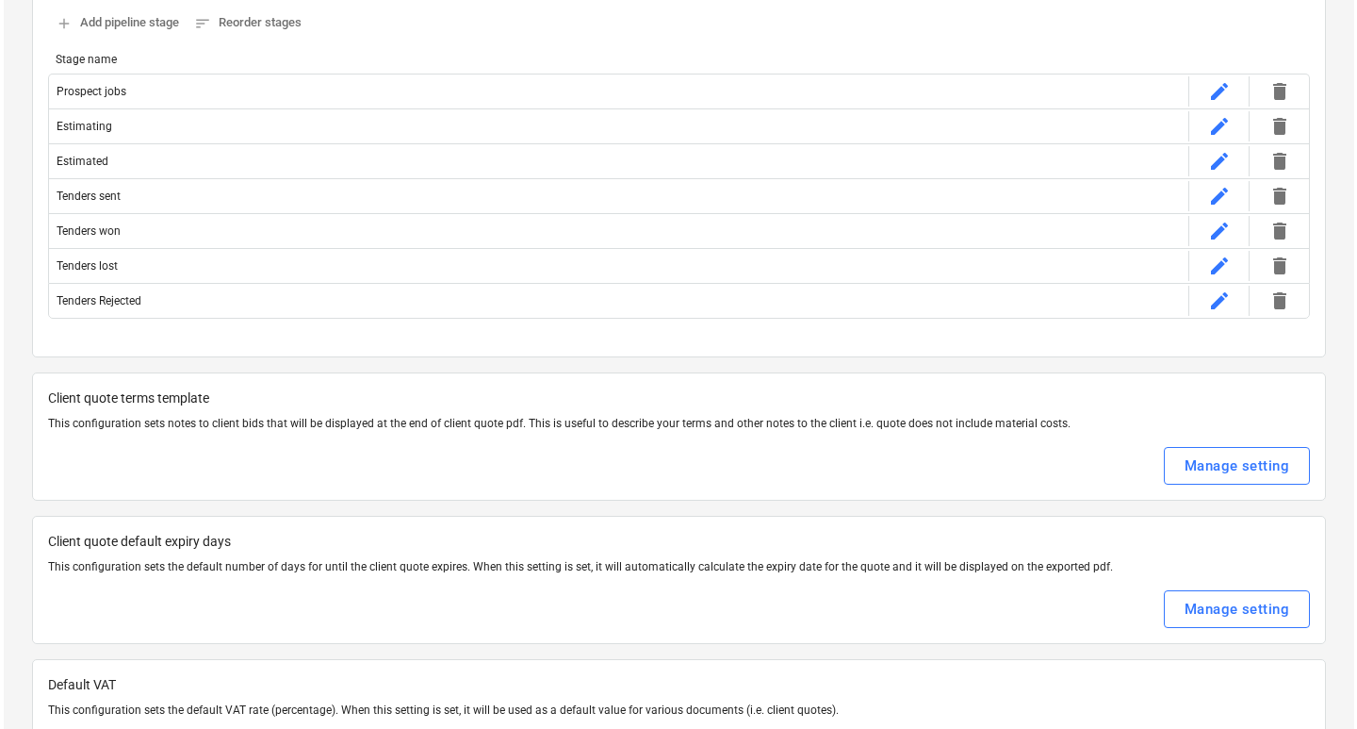
scroll to position [0, 0]
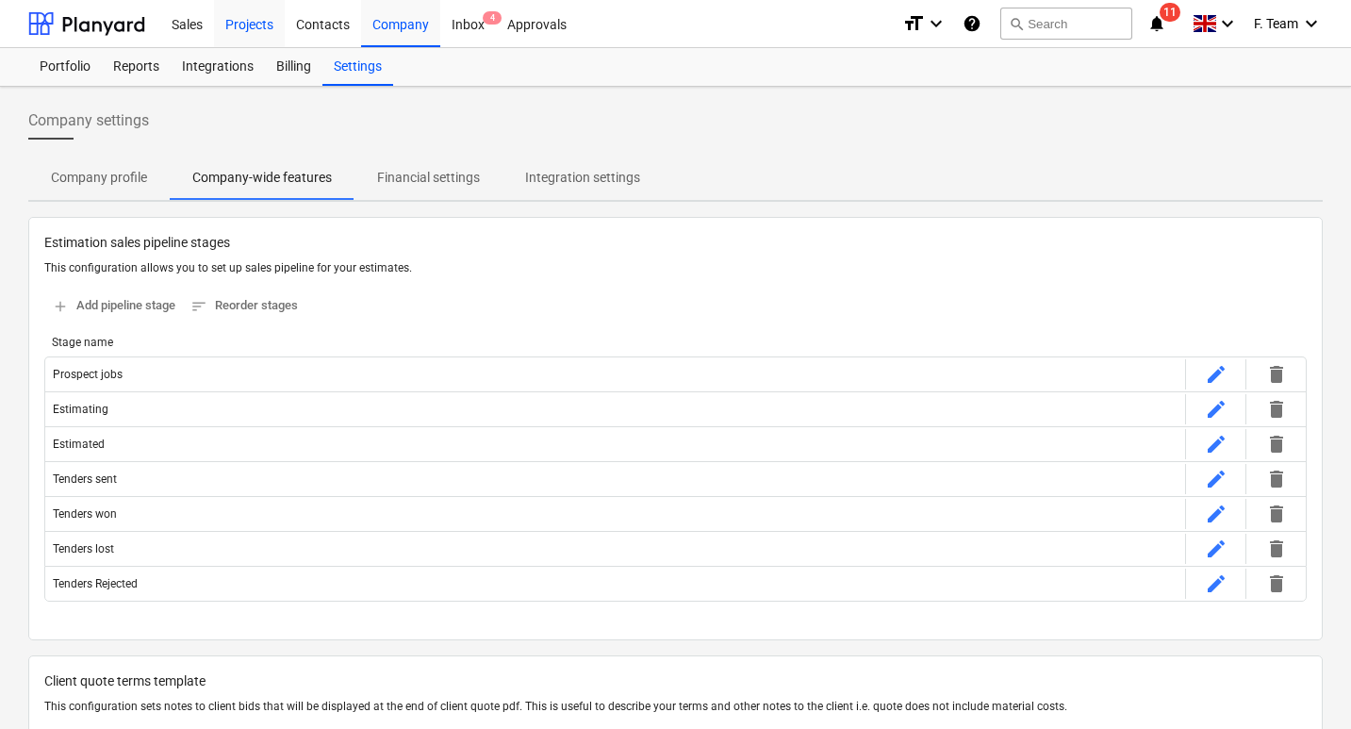
click at [250, 36] on div "Projects" at bounding box center [249, 23] width 71 height 48
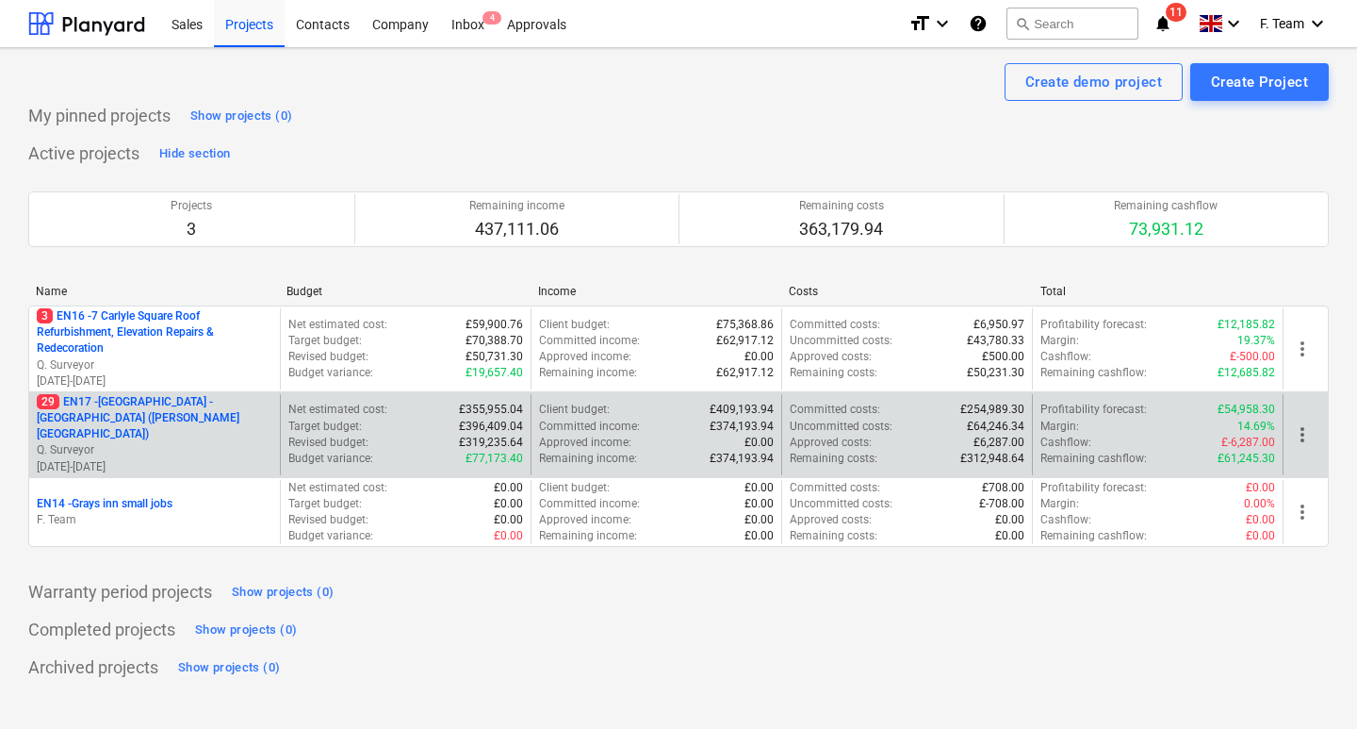
click at [210, 442] on p "29 EN17 - [GEOGRAPHIC_DATA] - [GEOGRAPHIC_DATA] ([PERSON_NAME][GEOGRAPHIC_DATA])" at bounding box center [155, 418] width 236 height 48
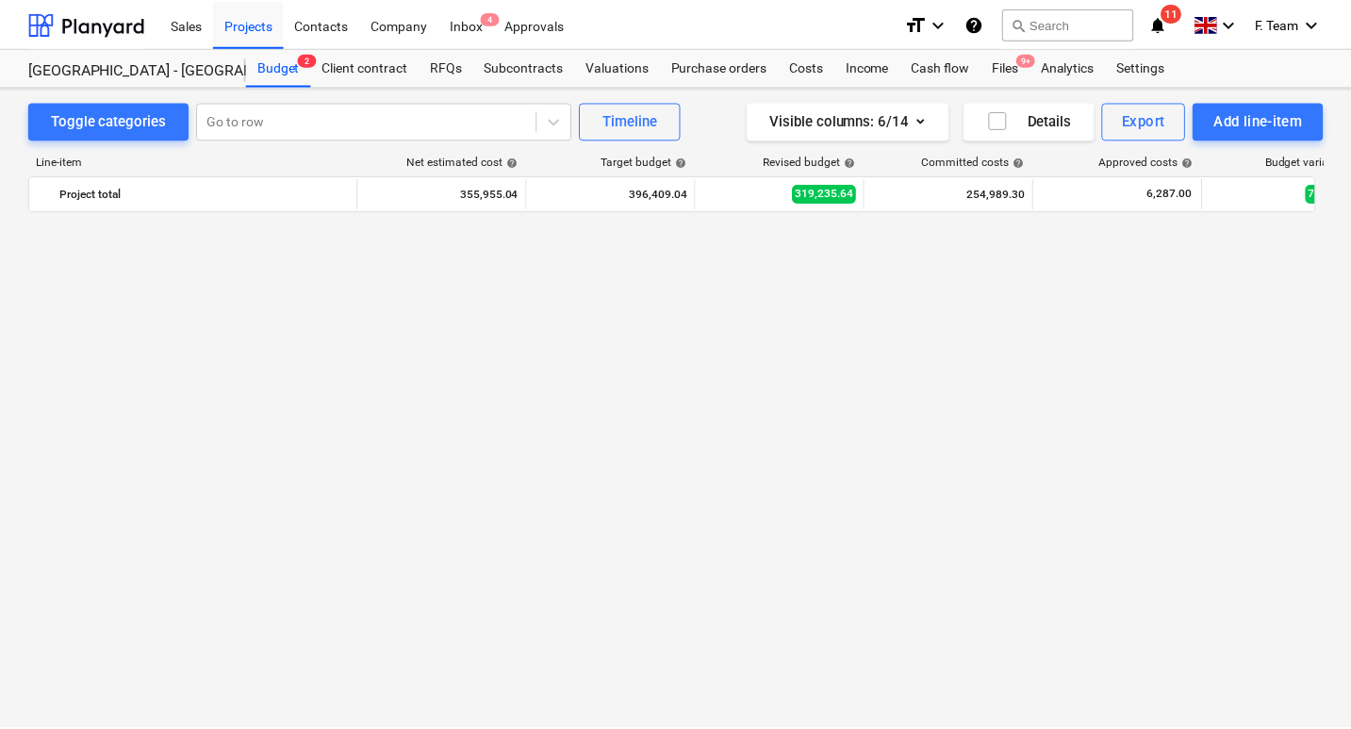
scroll to position [1128, 0]
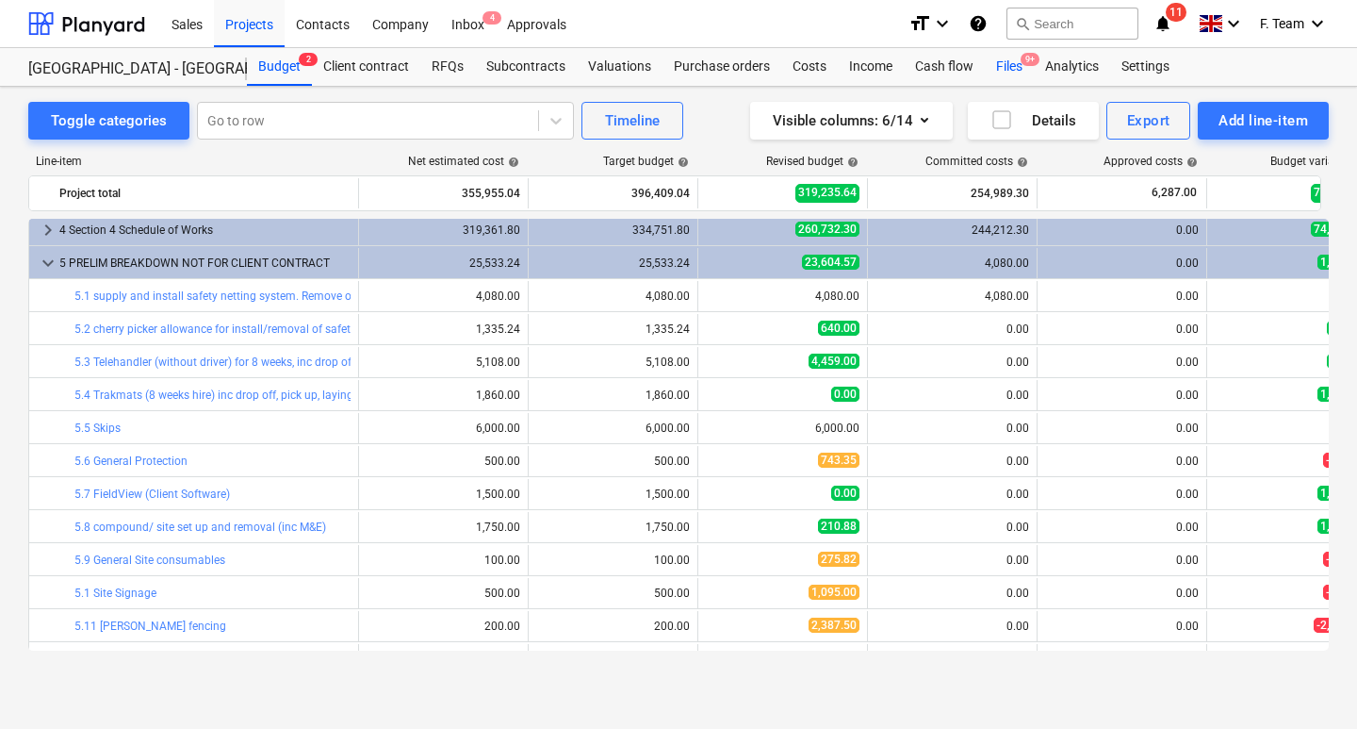
click at [998, 66] on div "Files 9+" at bounding box center [1009, 67] width 49 height 38
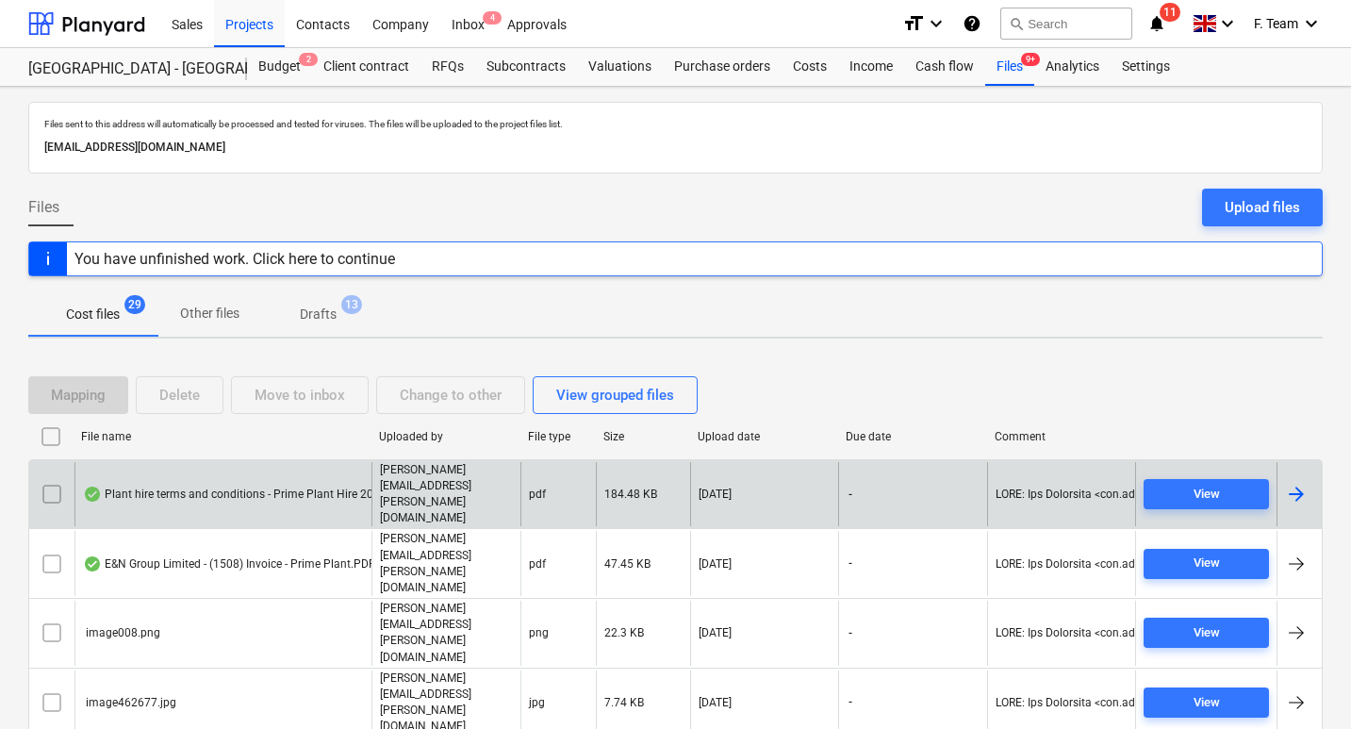
click at [1299, 483] on div at bounding box center [1296, 494] width 23 height 23
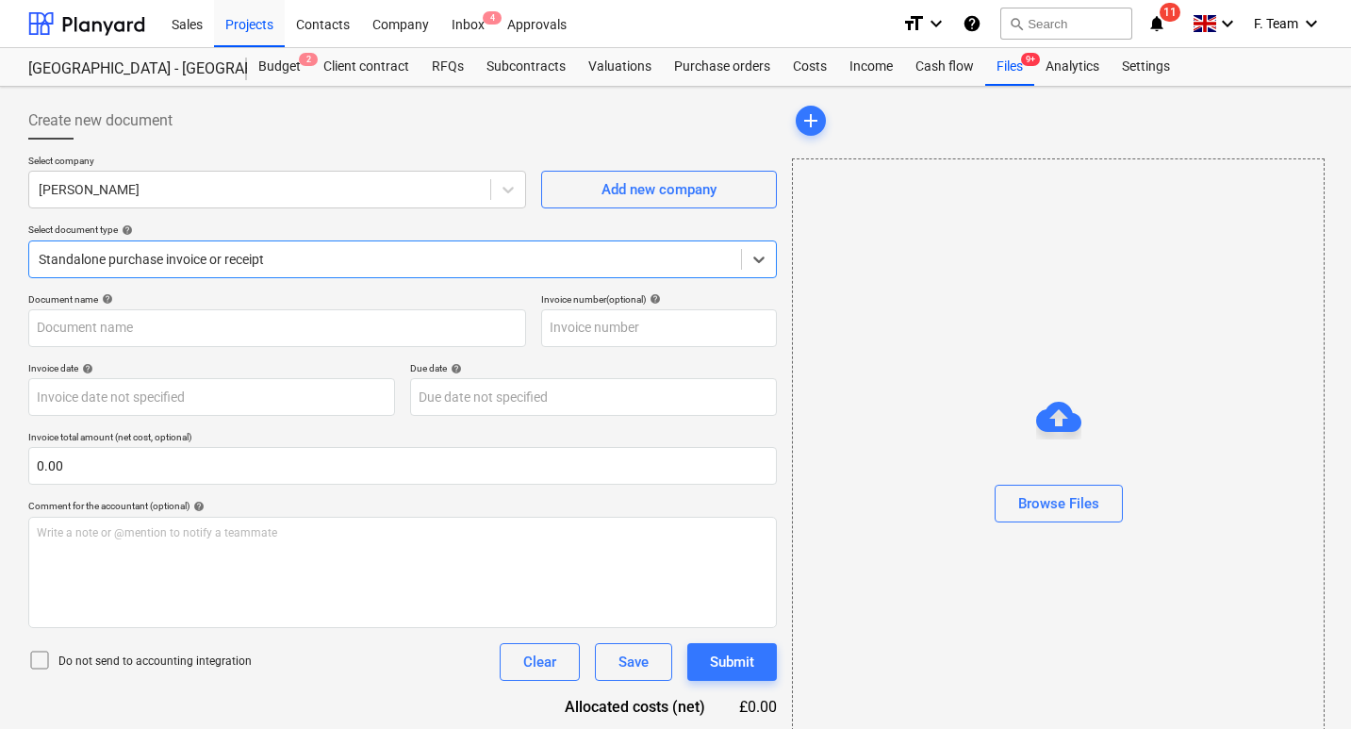
type input "Plant hire terms and conditions - Prime Plant Hire 2025.pdf"
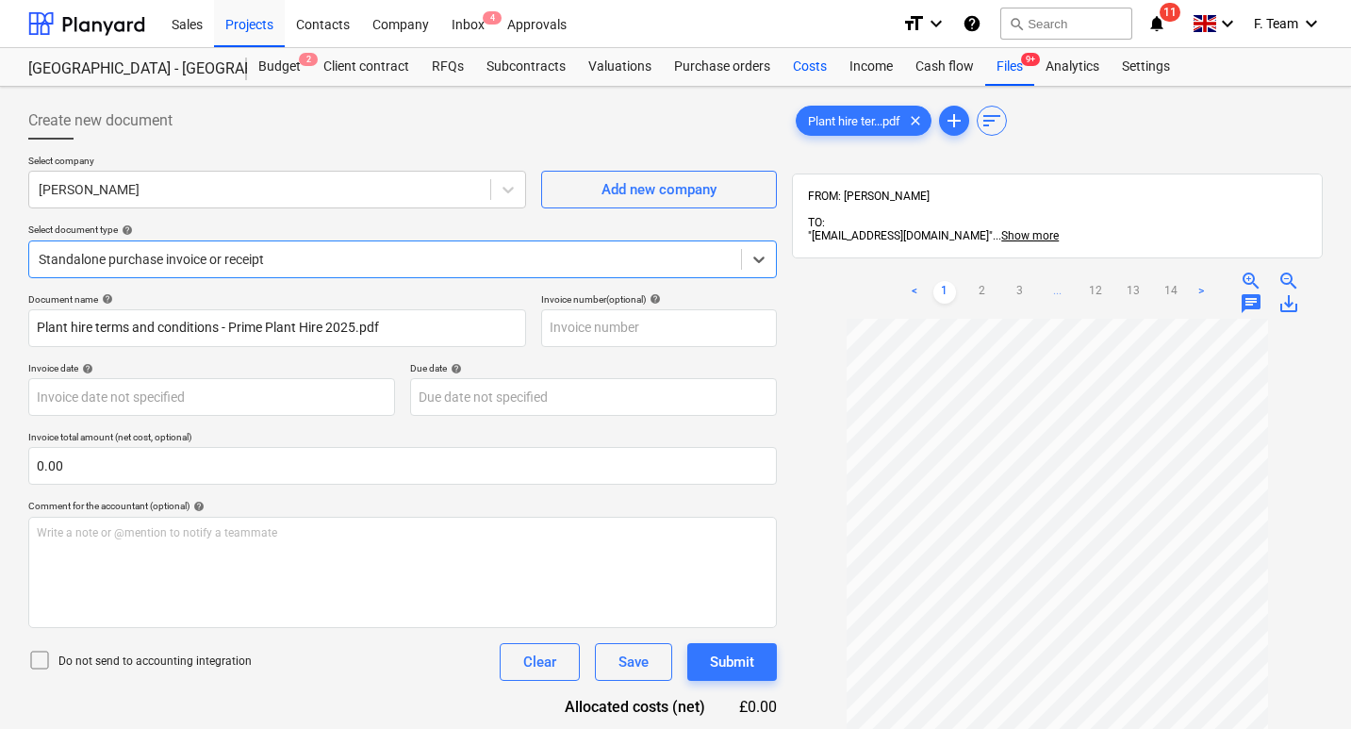
click at [797, 74] on div "Costs" at bounding box center [809, 67] width 57 height 38
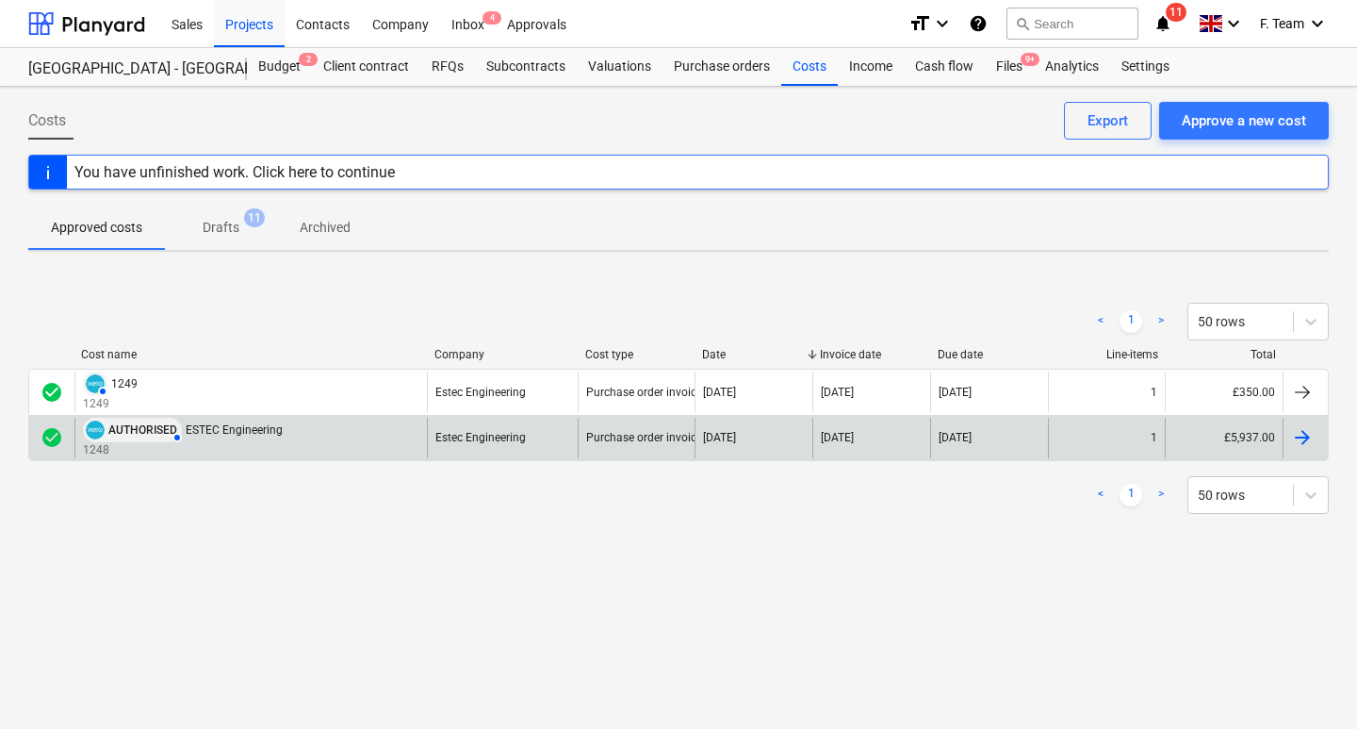
click at [90, 430] on img at bounding box center [95, 429] width 19 height 19
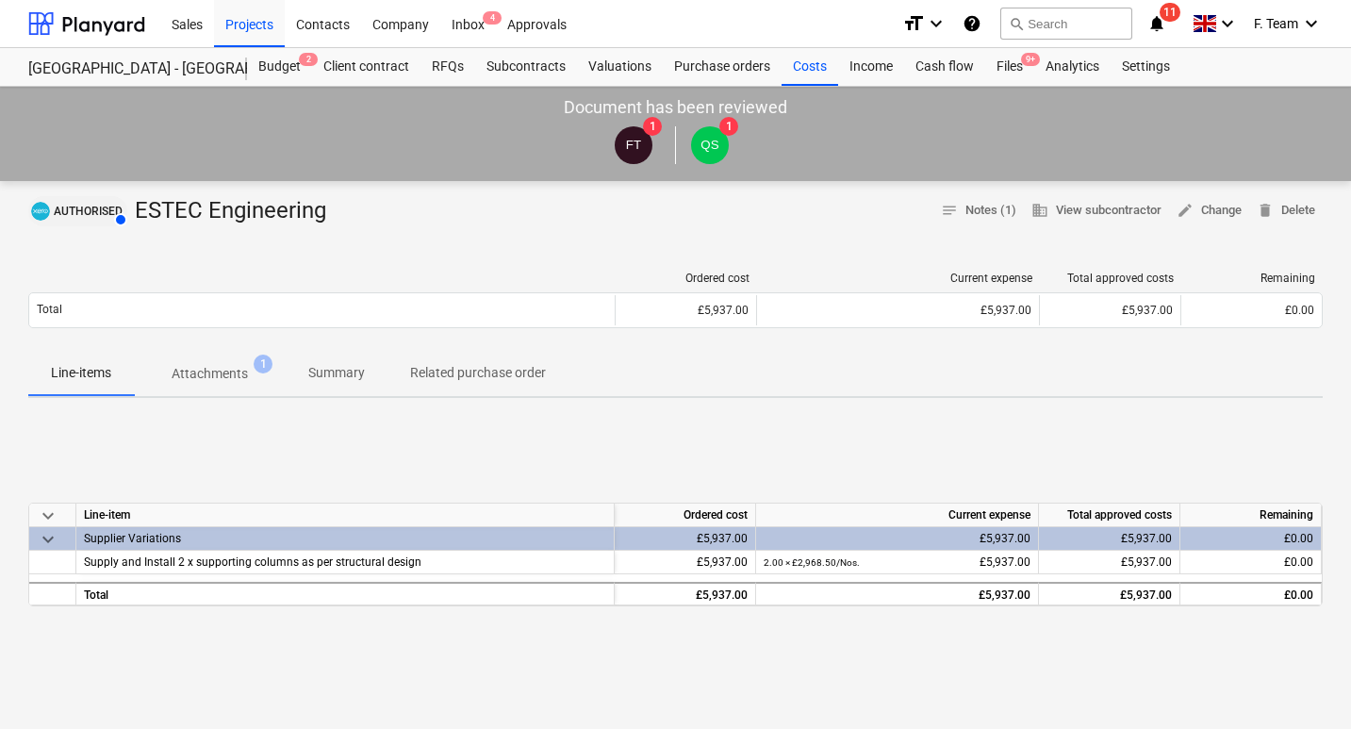
click at [39, 212] on img at bounding box center [40, 211] width 19 height 19
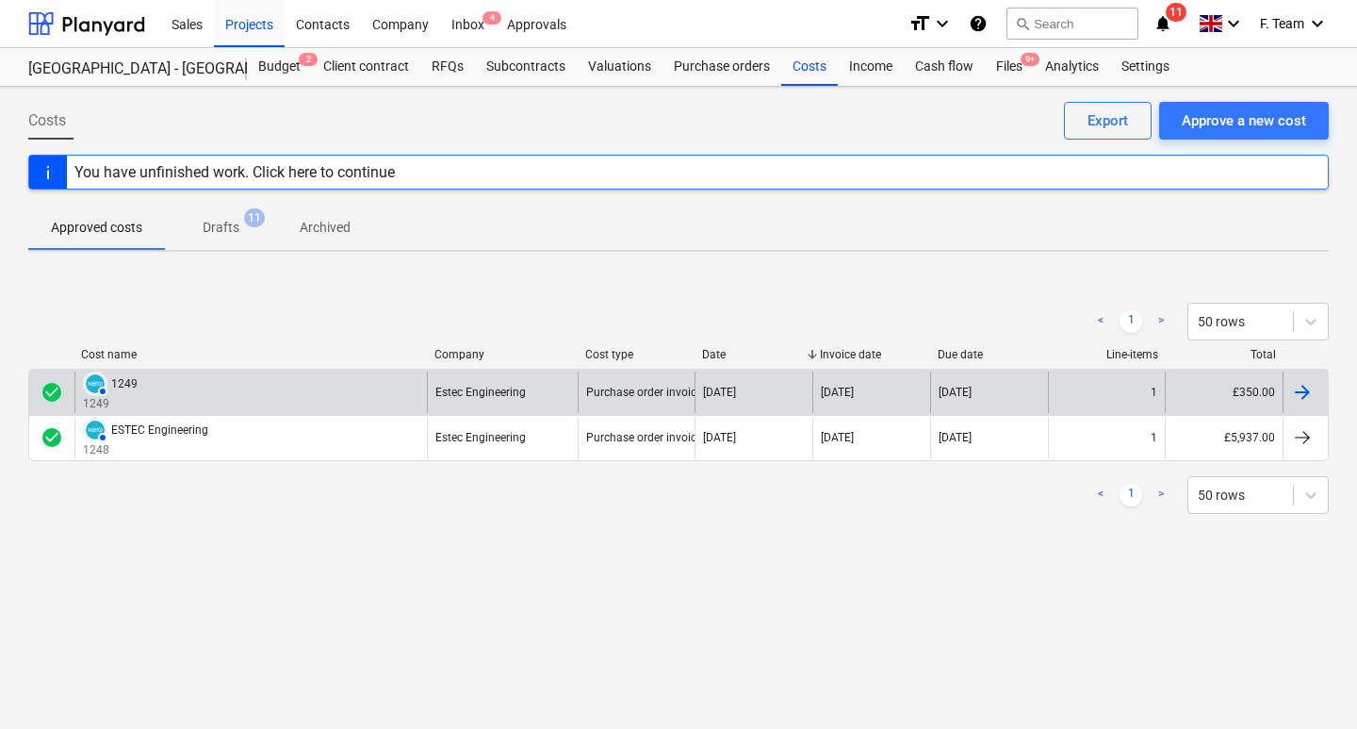
click at [1291, 401] on div at bounding box center [1302, 392] width 23 height 23
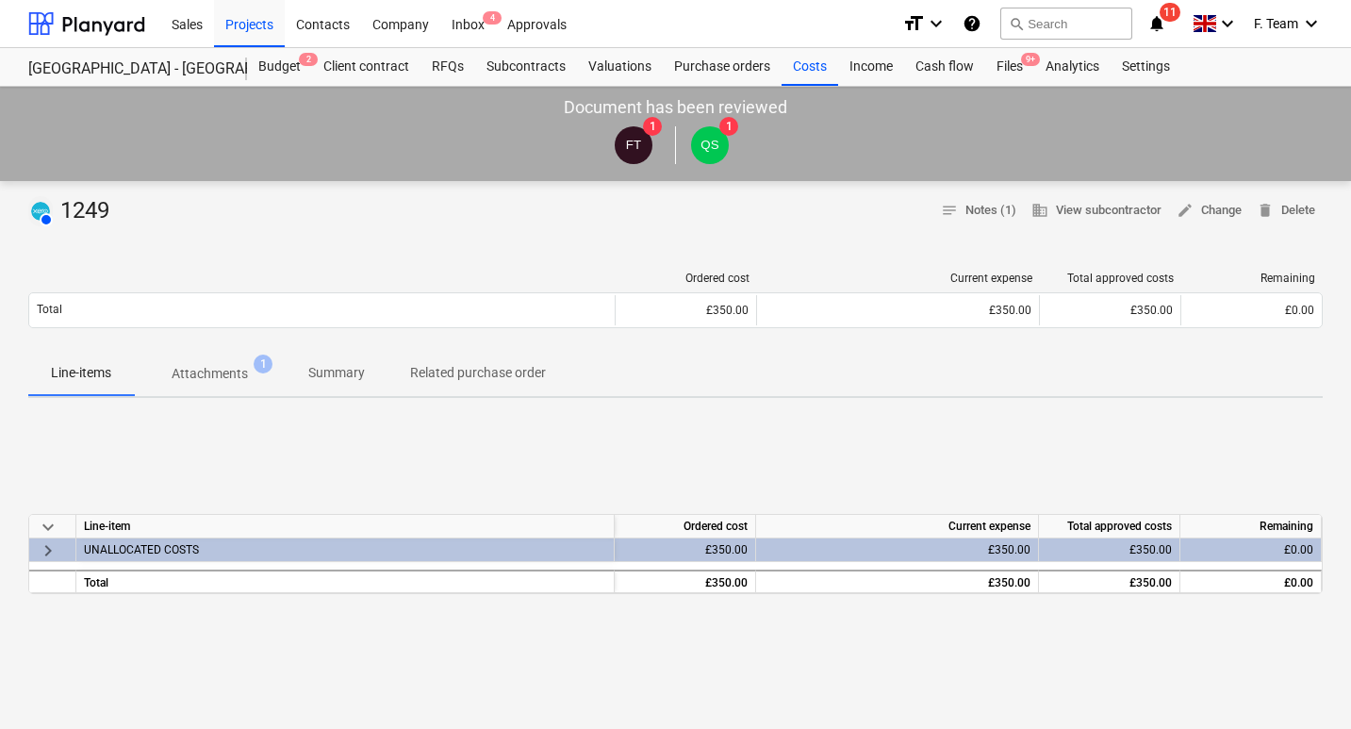
click at [87, 207] on div "AUTHORISED 1249" at bounding box center [72, 211] width 89 height 30
copy div "1249 notes Notes (1) business View subcontractor edit Change delete Delete"
click at [723, 448] on div "keyboard_arrow_down Line-item Ordered cost Current expense Total approved costs…" at bounding box center [675, 554] width 1294 height 283
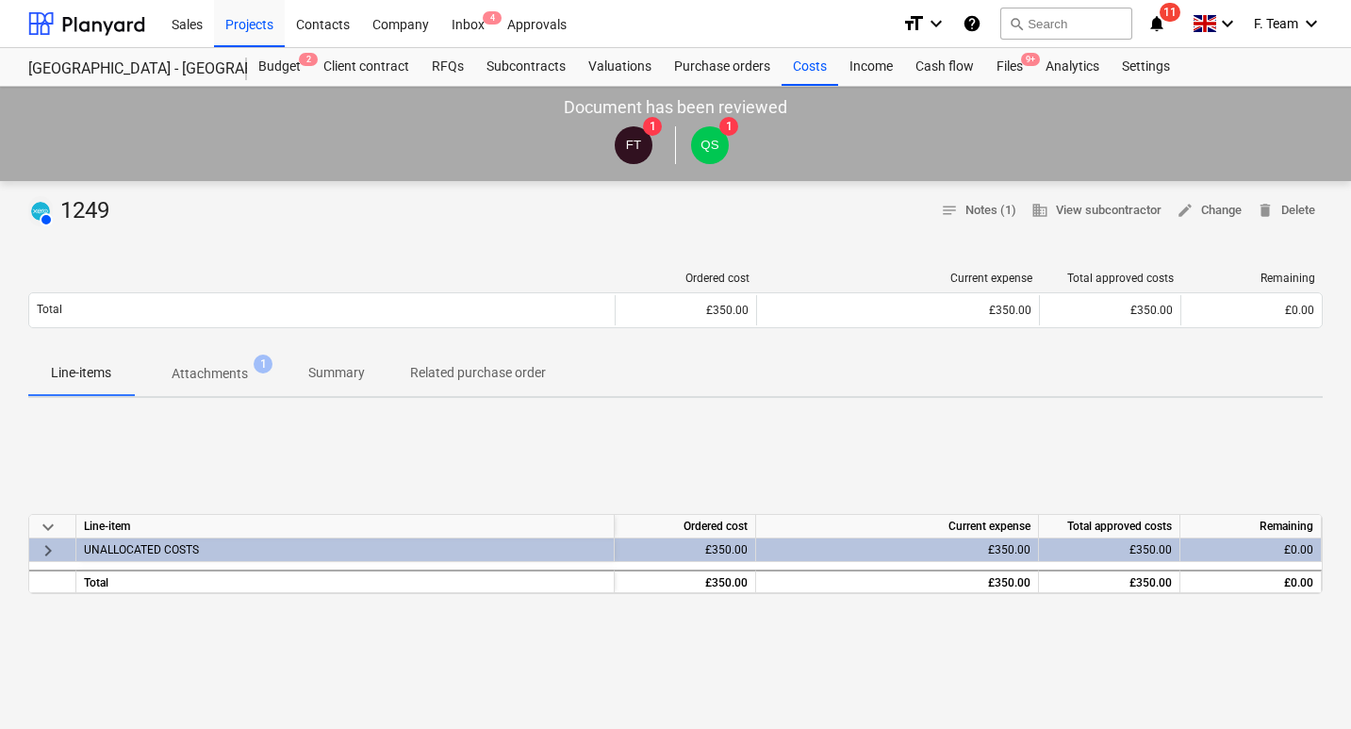
click at [47, 553] on span "keyboard_arrow_right" at bounding box center [48, 550] width 23 height 23
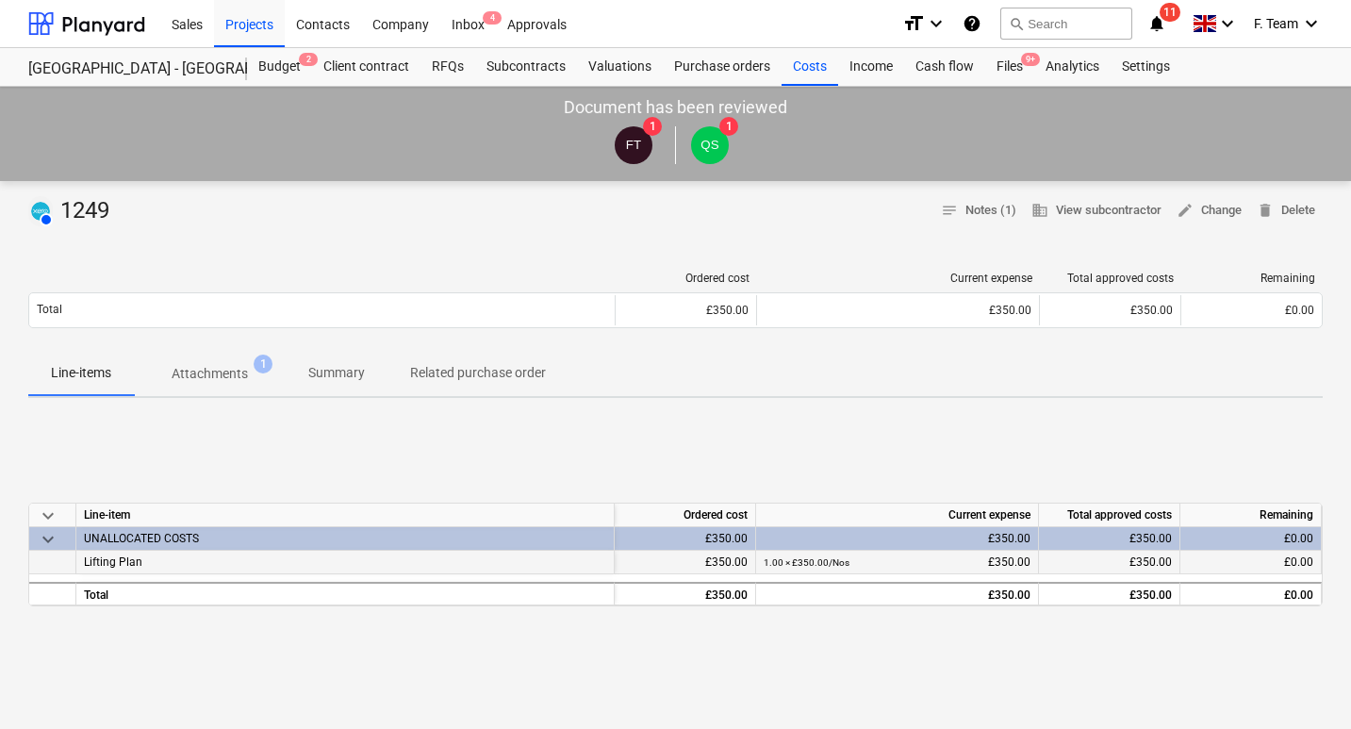
click at [184, 563] on div "Lifting Plan" at bounding box center [345, 562] width 538 height 24
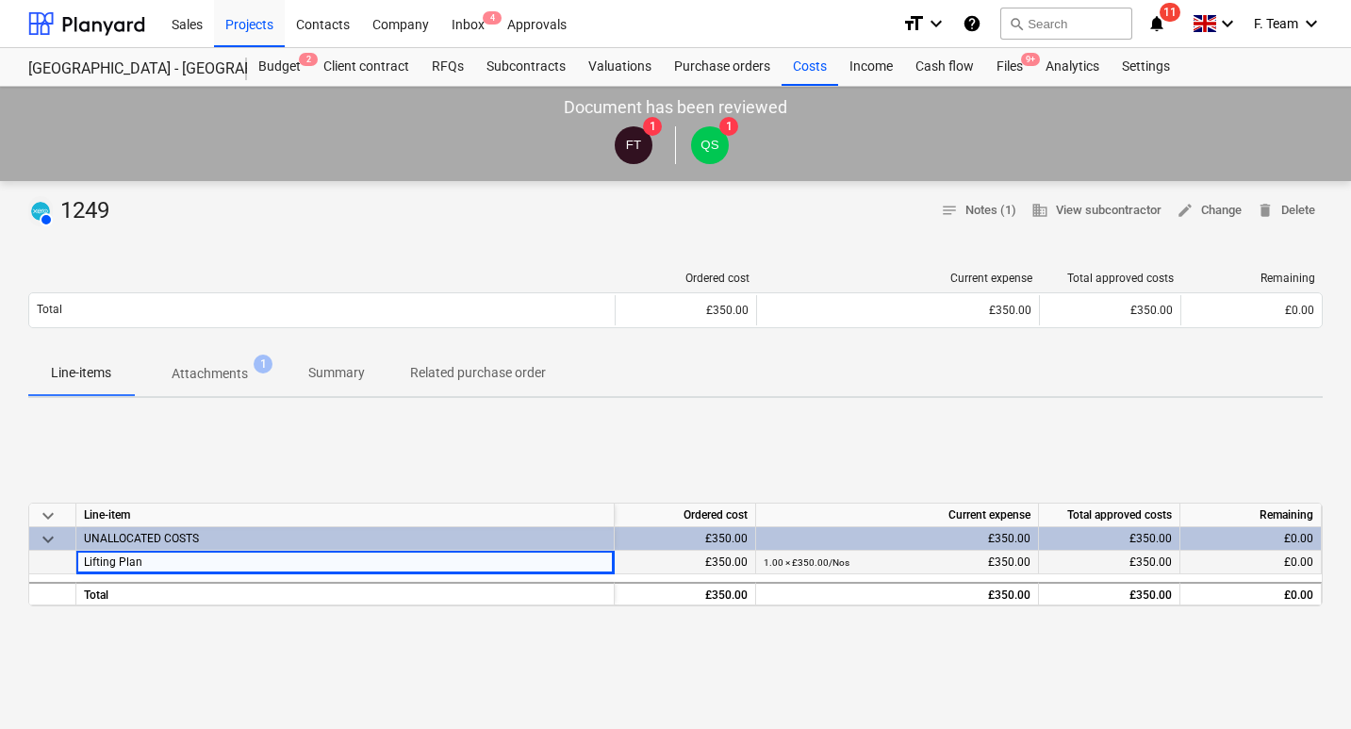
click at [172, 562] on div "Lifting Plan" at bounding box center [345, 562] width 538 height 24
click at [173, 562] on div "Lifting Plan" at bounding box center [345, 562] width 538 height 24
click at [211, 652] on div "keyboard_arrow_down Line-item Ordered cost Current expense Total approved costs…" at bounding box center [675, 554] width 1294 height 283
click at [1019, 69] on div "Files 9+" at bounding box center [1009, 67] width 49 height 38
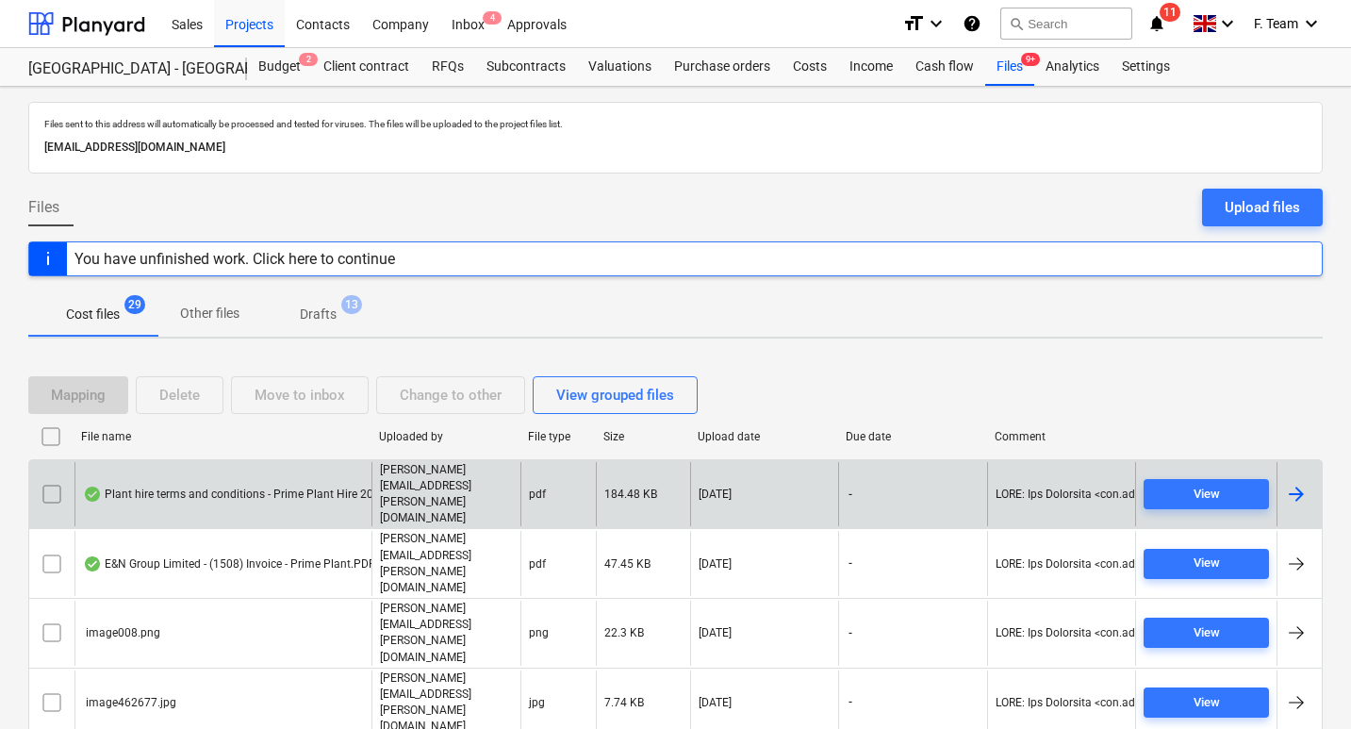
click at [235, 486] on div "Plant hire terms and conditions - Prime Plant Hire 2025.pdf" at bounding box center [244, 493] width 323 height 15
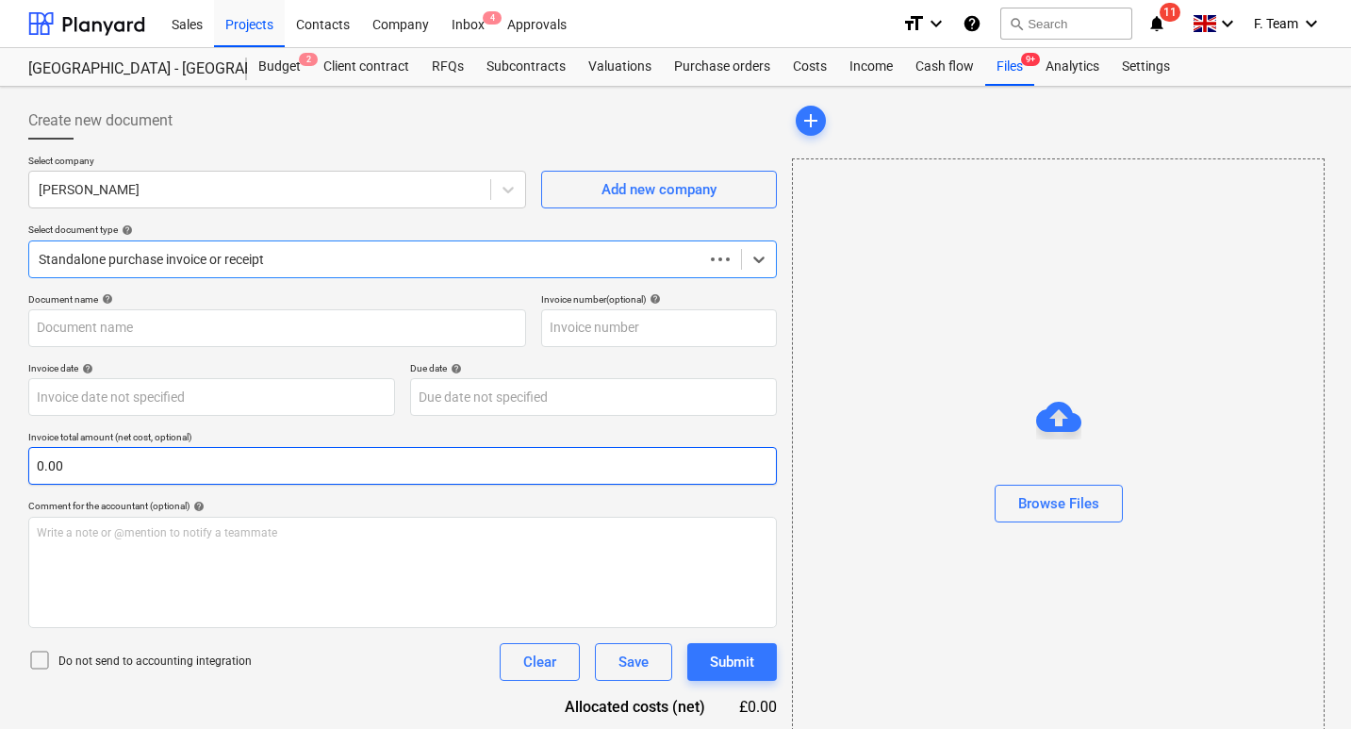
type input "Plant hire terms and conditions - Prime Plant Hire 2025.pdf"
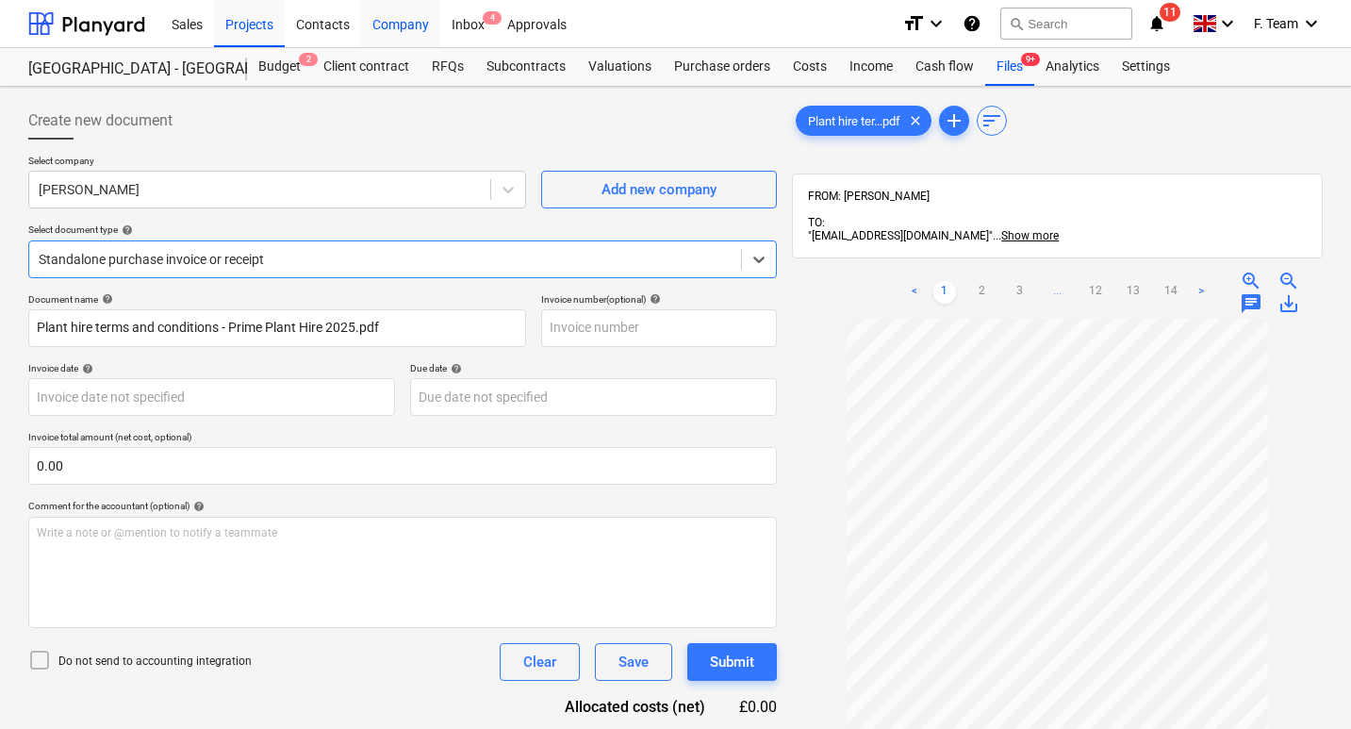
click at [399, 19] on div "Company" at bounding box center [400, 23] width 79 height 48
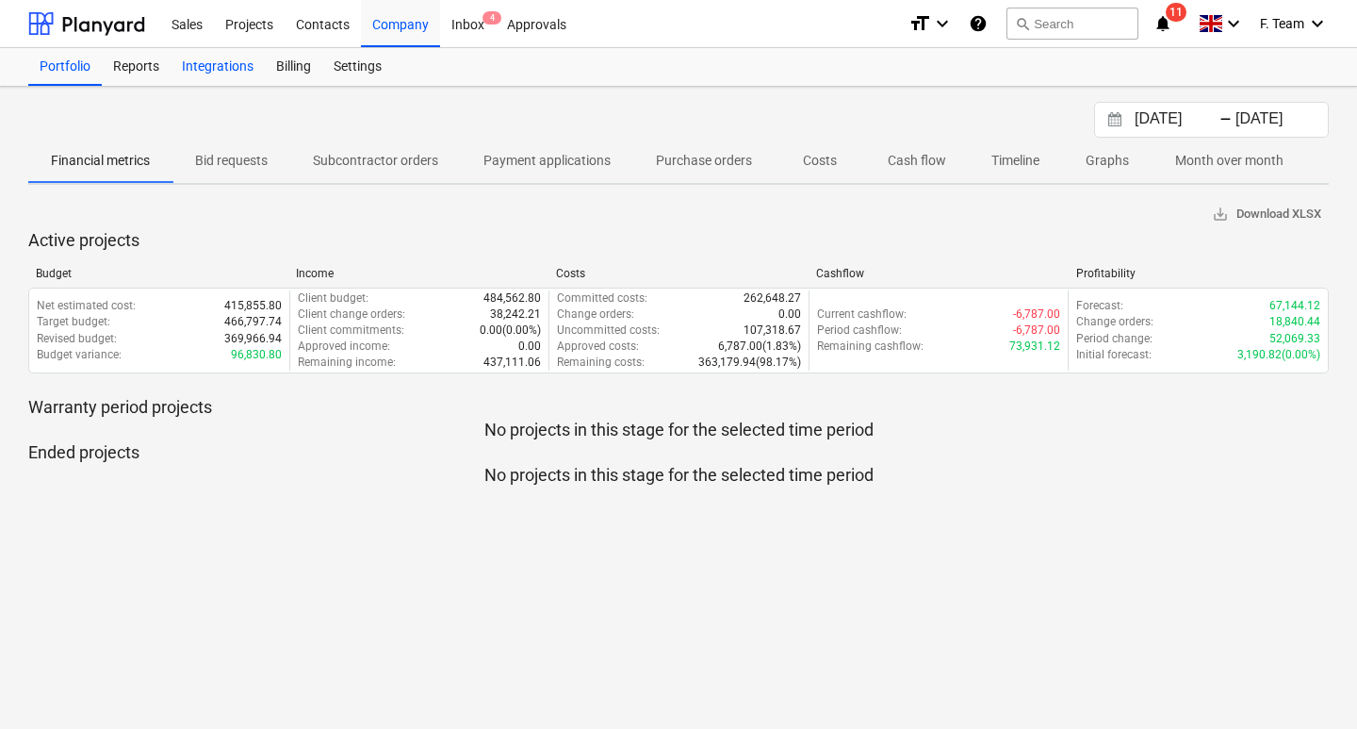
click at [231, 67] on div "Integrations" at bounding box center [218, 67] width 94 height 38
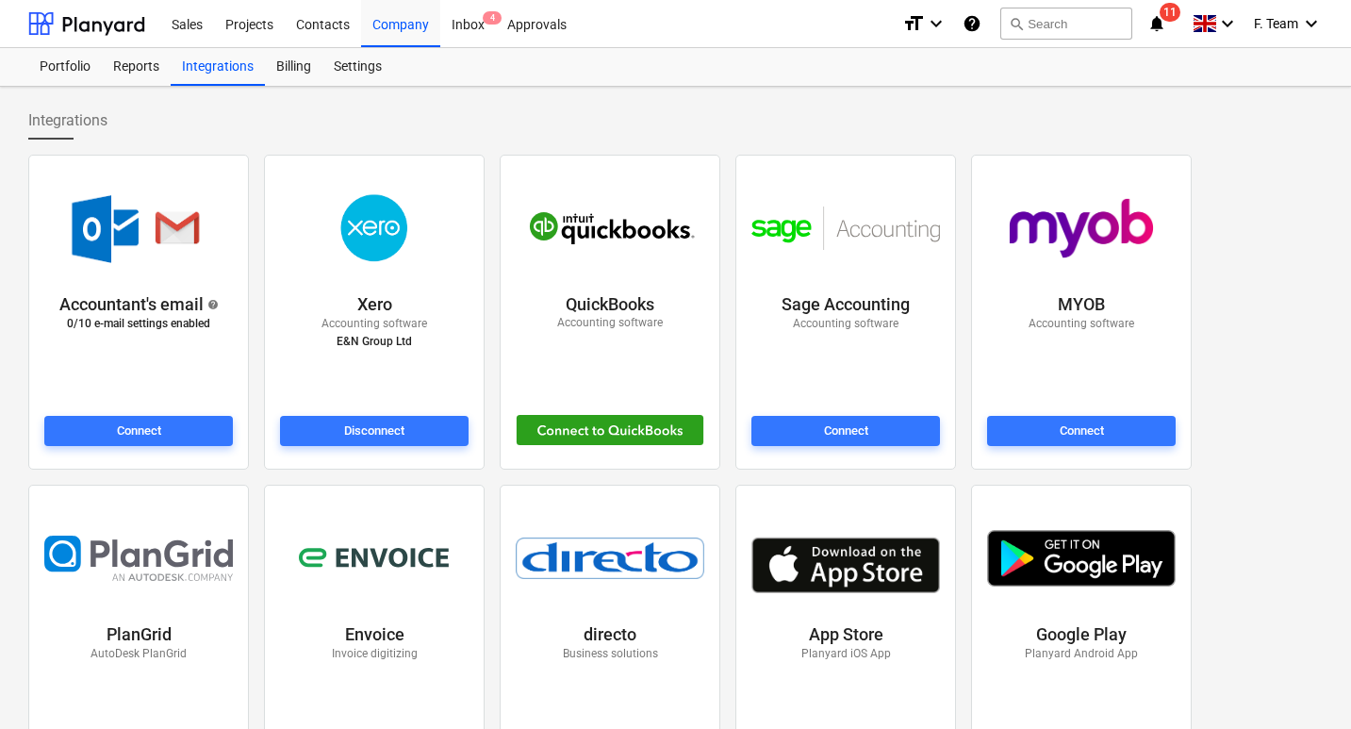
click at [386, 304] on p "Xero" at bounding box center [374, 304] width 35 height 23
click at [369, 335] on p "E&N Group Ltd" at bounding box center [374, 342] width 106 height 20
click at [373, 177] on div at bounding box center [374, 228] width 196 height 123
click at [371, 209] on img at bounding box center [374, 228] width 135 height 94
click at [356, 62] on div "Settings" at bounding box center [357, 67] width 71 height 38
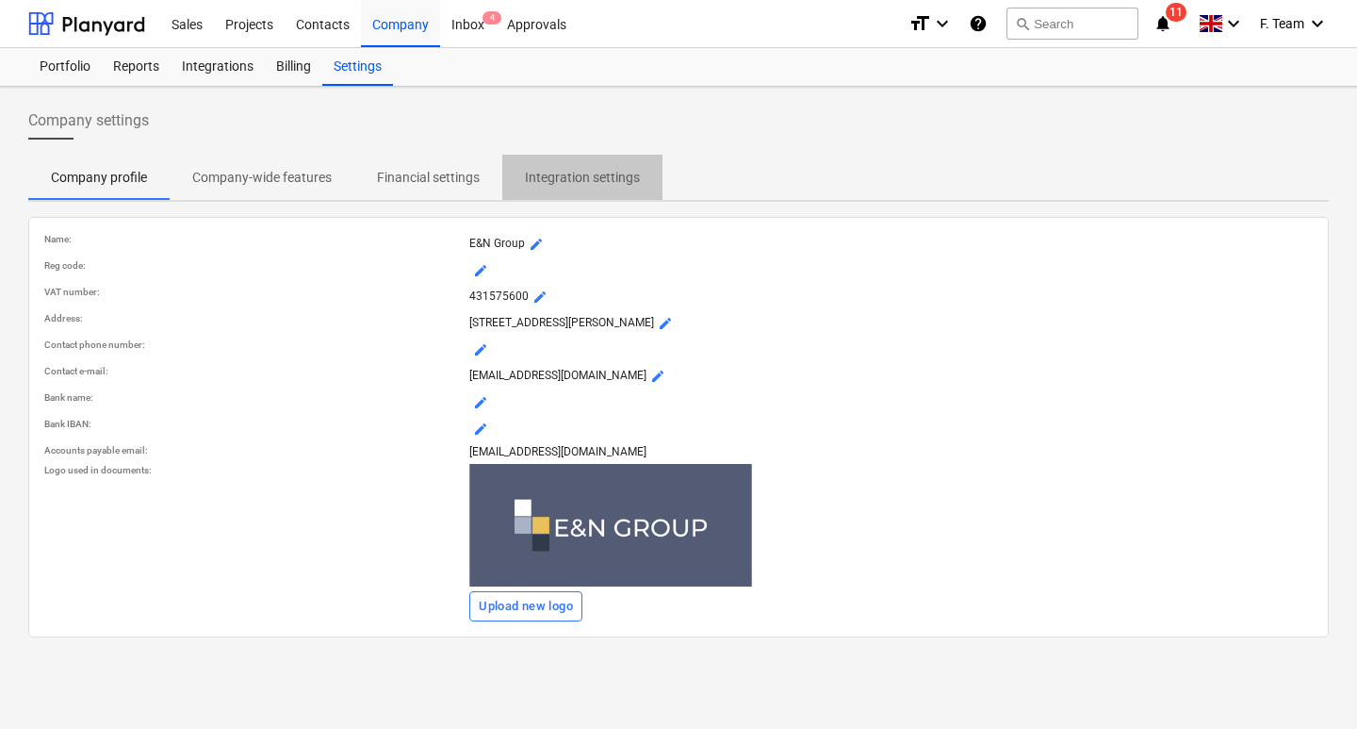
click at [544, 181] on p "Integration settings" at bounding box center [582, 178] width 115 height 20
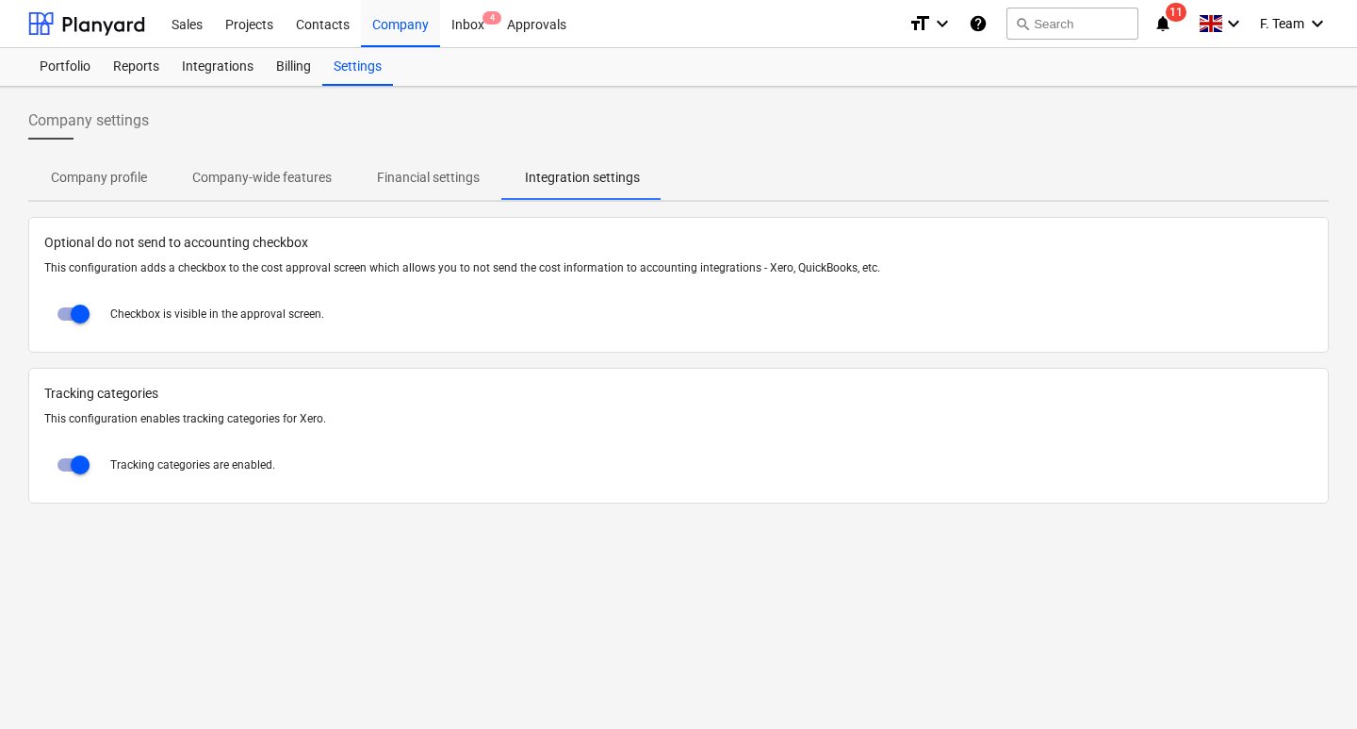
click at [434, 175] on p "Financial settings" at bounding box center [428, 178] width 103 height 20
